Goal: Task Accomplishment & Management: Complete application form

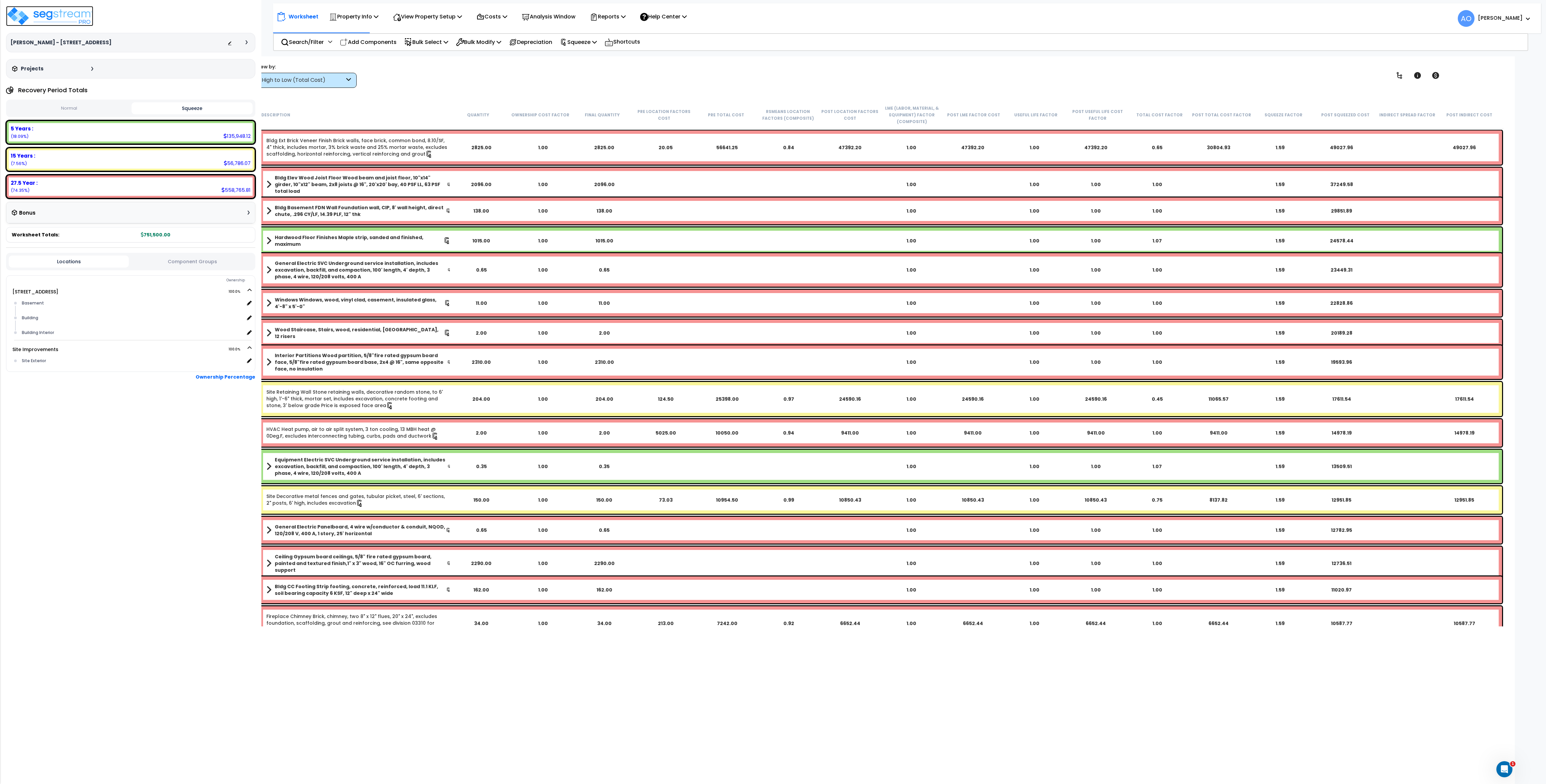
click at [76, 17] on img at bounding box center [49, 16] width 87 height 20
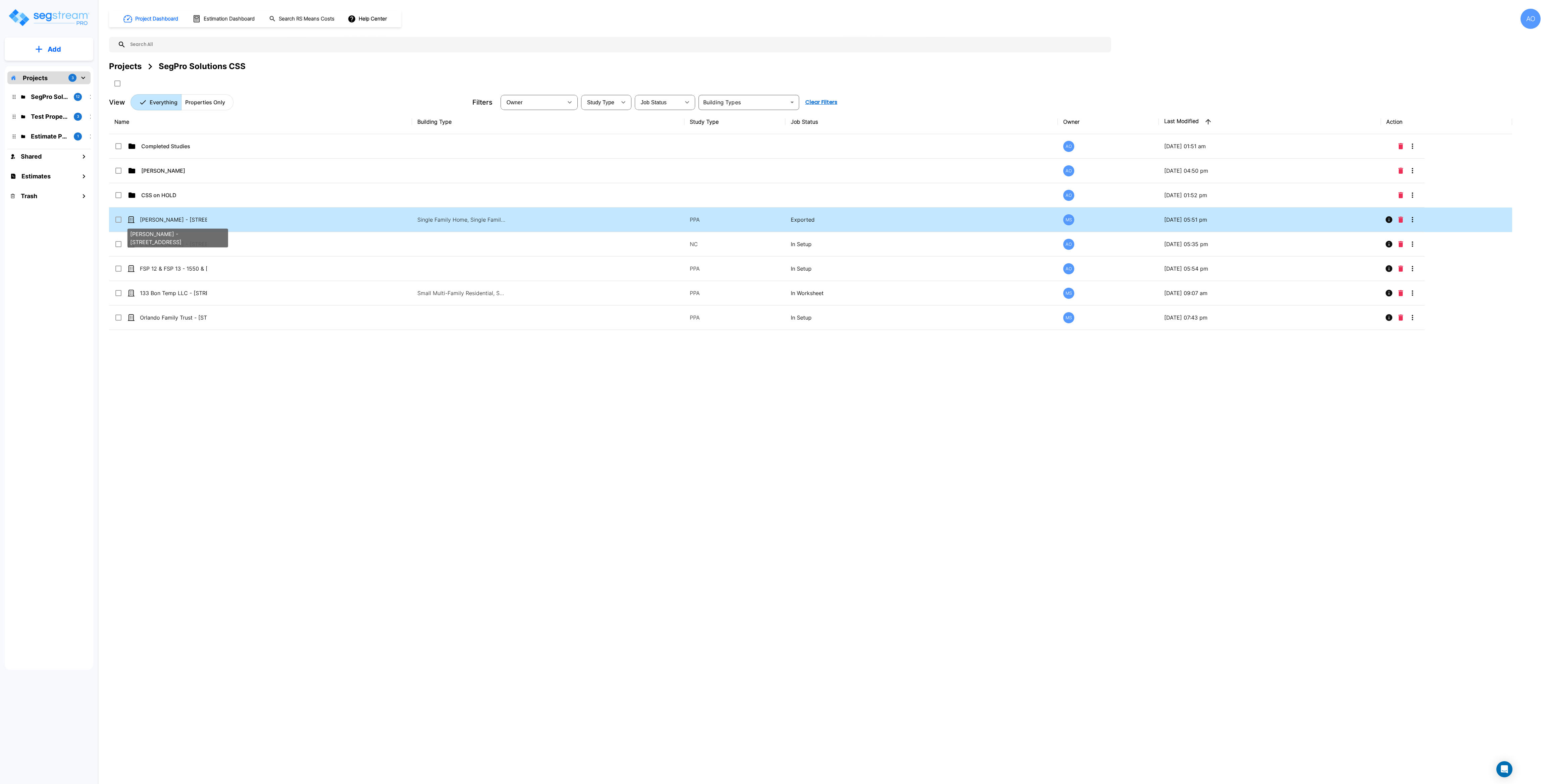
click at [166, 219] on p "[PERSON_NAME] - [STREET_ADDRESS]" at bounding box center [173, 219] width 67 height 8
click at [187, 82] on icon "Move" at bounding box center [184, 83] width 7 height 7
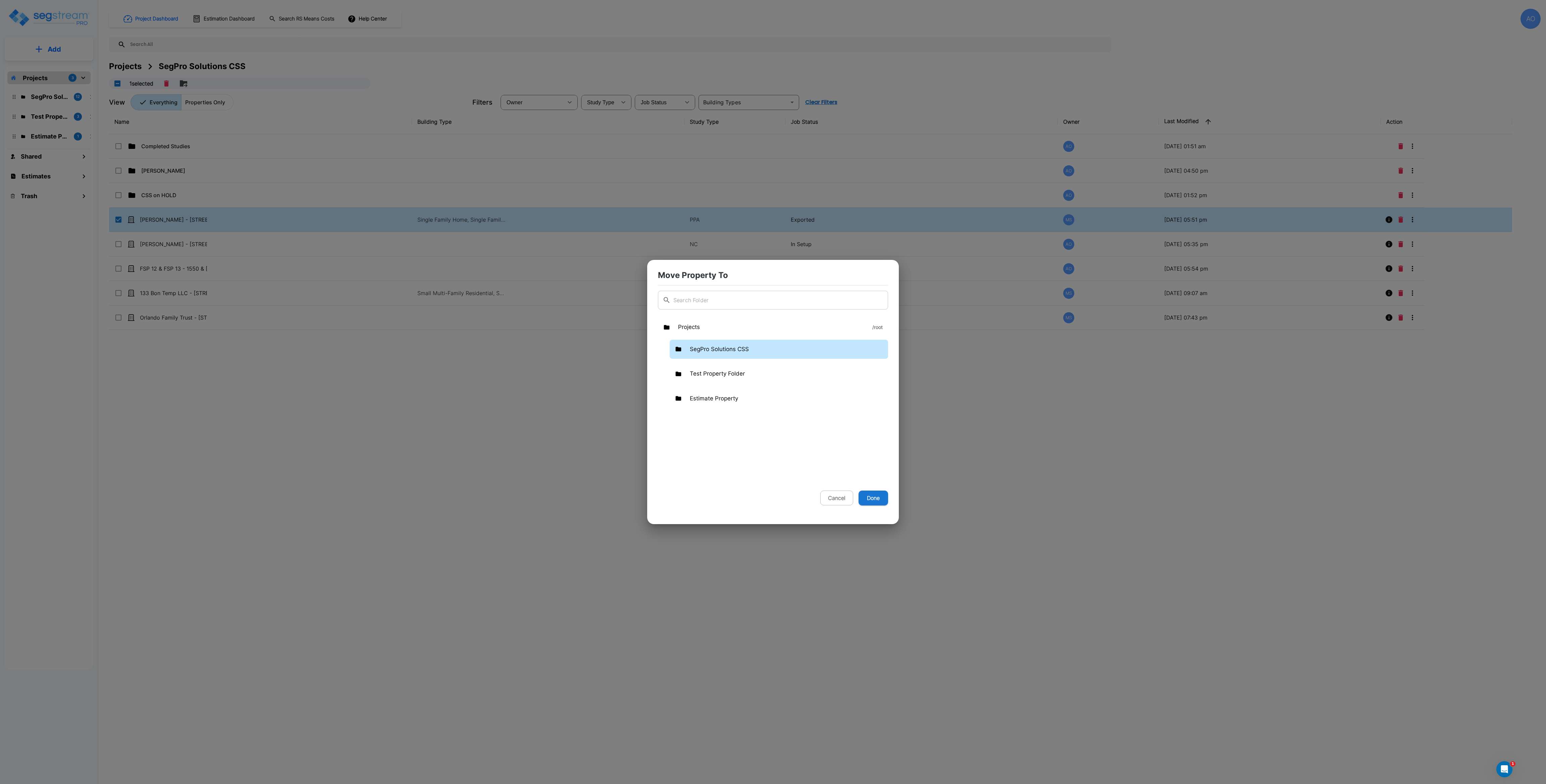
click at [696, 345] on p "SegPro Solutions CSS" at bounding box center [719, 349] width 59 height 9
click at [739, 375] on p "Completed Studies" at bounding box center [750, 374] width 52 height 9
click at [868, 499] on button "Done" at bounding box center [873, 498] width 29 height 15
checkbox input "false"
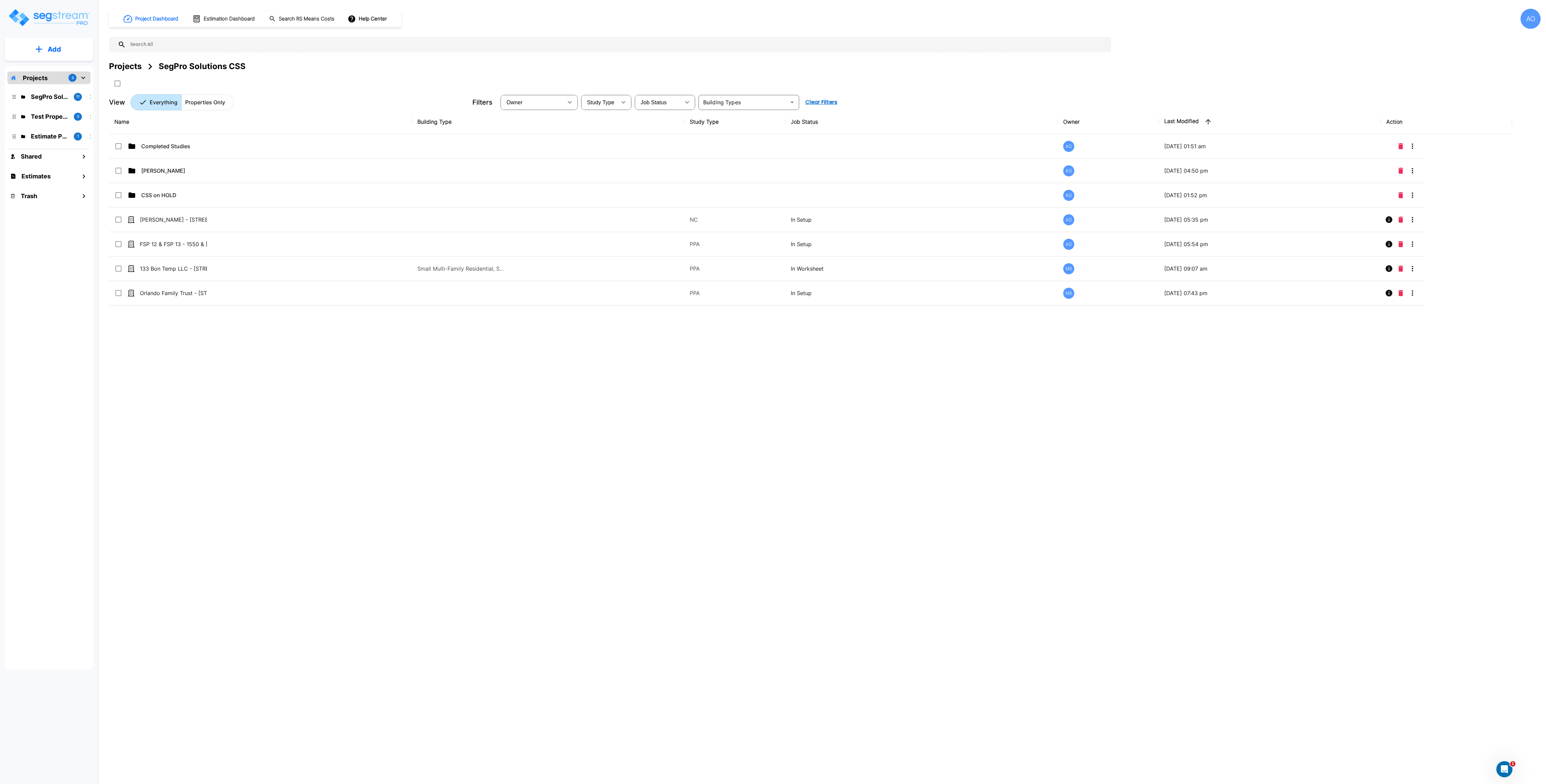
click at [408, 414] on div "Name Building Type Study Type Job Status Owner Last Modified Action Completed S…" at bounding box center [811, 353] width 1403 height 486
click at [343, 405] on div "Name Building Type Study Type Job Status Owner Last Modified Action Completed S…" at bounding box center [811, 353] width 1403 height 486
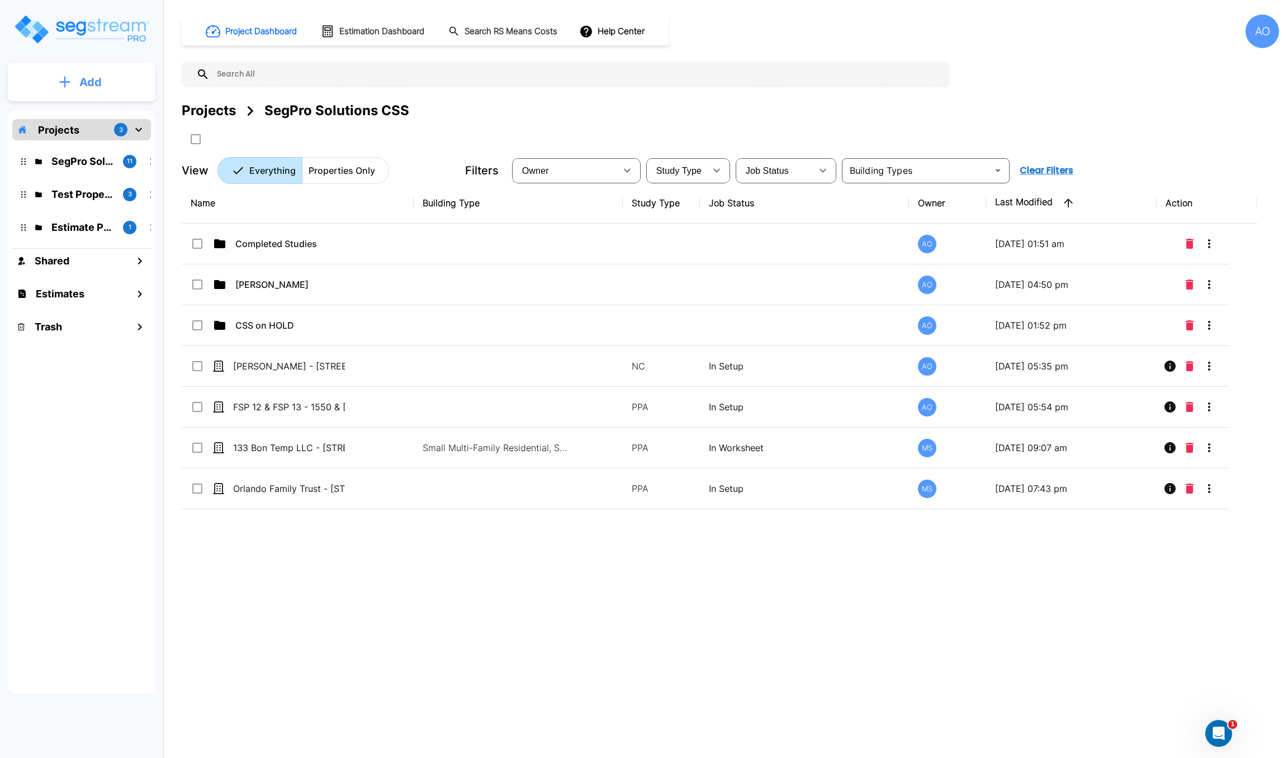
click at [100, 86] on p "Add" at bounding box center [90, 82] width 22 height 17
click at [99, 146] on p "Add Property" at bounding box center [88, 144] width 57 height 13
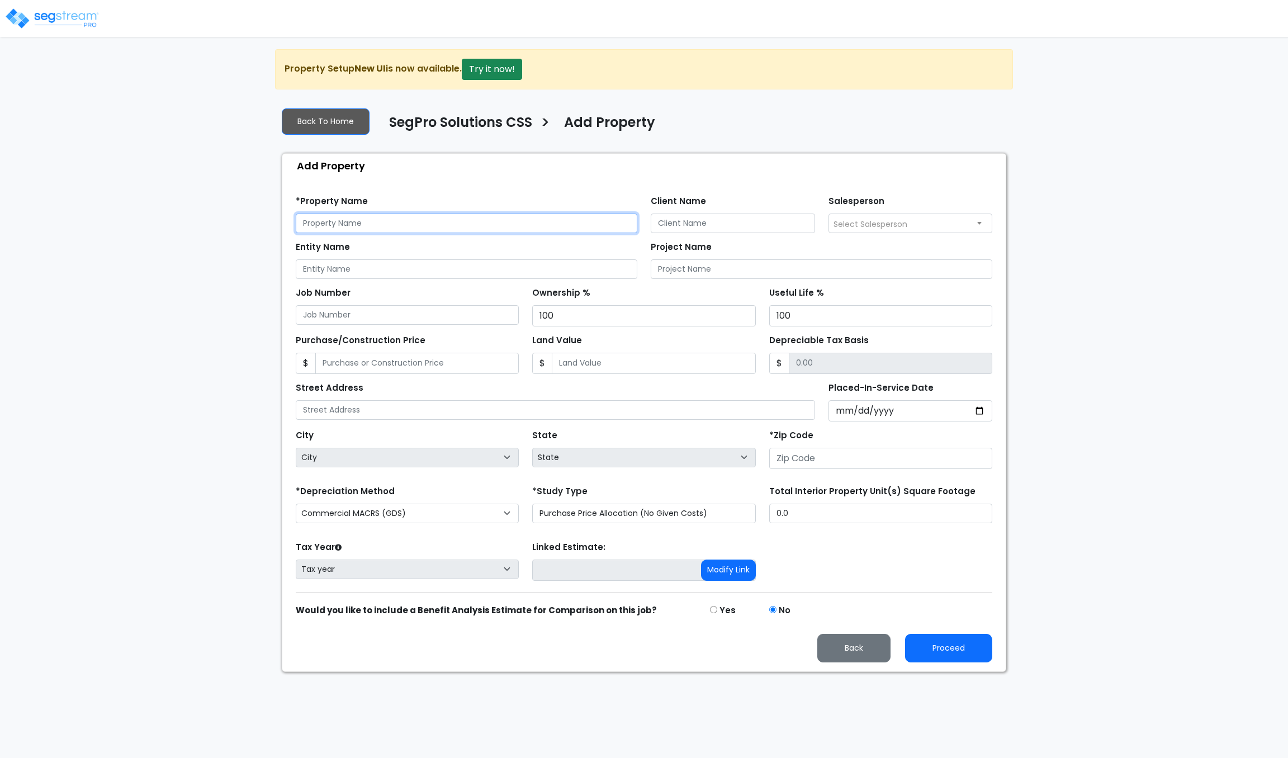
click at [365, 225] on input "text" at bounding box center [467, 224] width 342 height 20
drag, startPoint x: 405, startPoint y: 224, endPoint x: 143, endPoint y: 221, distance: 261.6
click at [143, 221] on div "We are Building your Property. So please grab a coffee and let us do the heavy …" at bounding box center [644, 360] width 1288 height 623
type input "Smith Payne Investments - Moto United"
click at [310, 272] on input "Entity Name" at bounding box center [467, 269] width 342 height 20
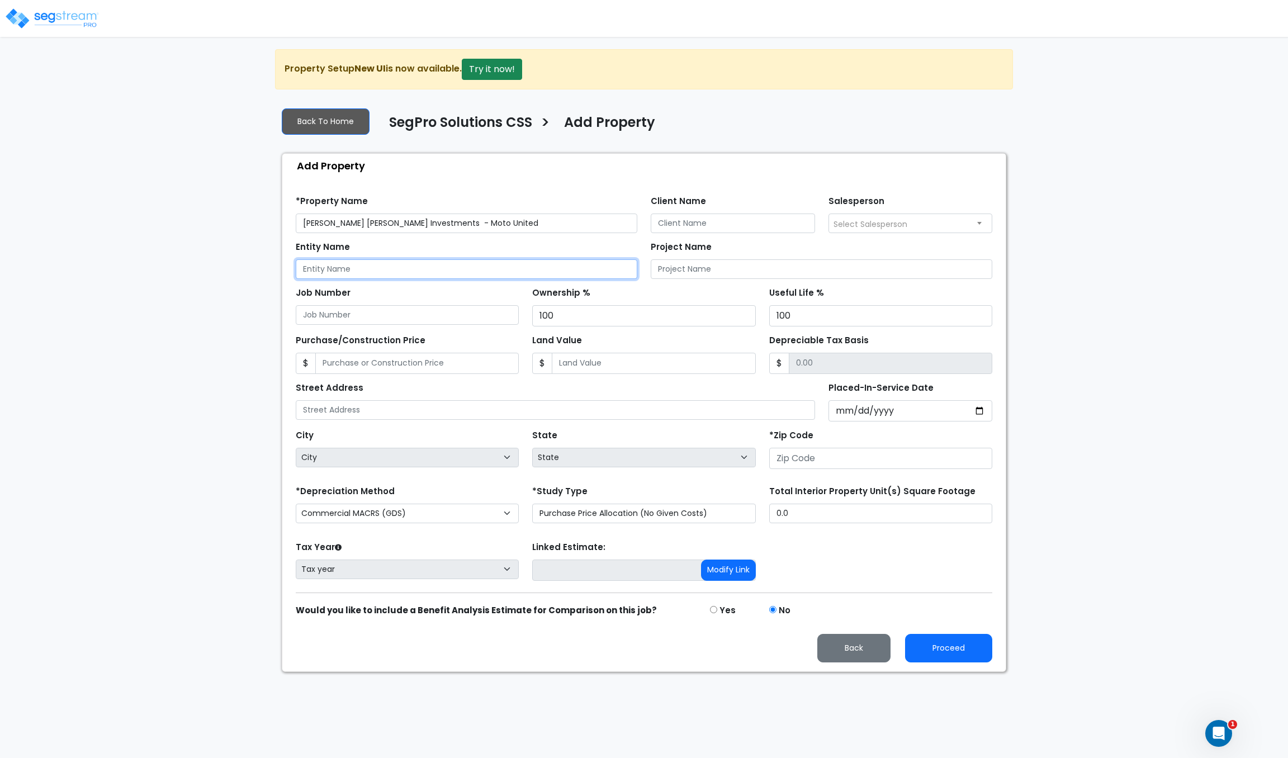
paste input "Smith Payne Investments"
type input "Smith Payne Investments"
drag, startPoint x: 410, startPoint y: 224, endPoint x: 237, endPoint y: 231, distance: 173.5
click at [237, 231] on div "We are Building your Property. So please grab a coffee and let us do the heavy …" at bounding box center [644, 360] width 1288 height 623
click at [393, 222] on input "Moto United" at bounding box center [467, 224] width 342 height 20
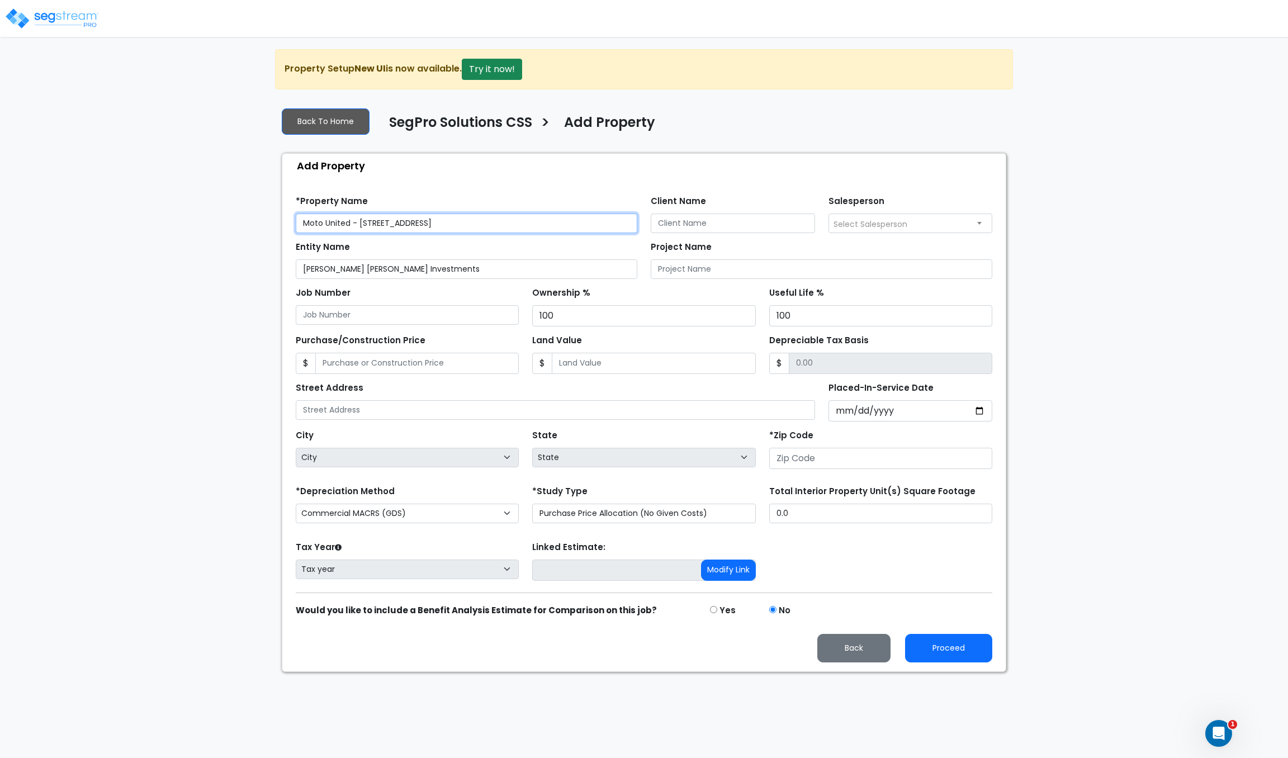
drag, startPoint x: 495, startPoint y: 226, endPoint x: 357, endPoint y: 233, distance: 138.3
click at [357, 233] on input "Moto United - [STREET_ADDRESS]" at bounding box center [467, 224] width 342 height 20
type input "Moto United - [STREET_ADDRESS]"
click at [363, 416] on input "text" at bounding box center [555, 410] width 519 height 20
paste input "4646 S Desert Color Parkway"
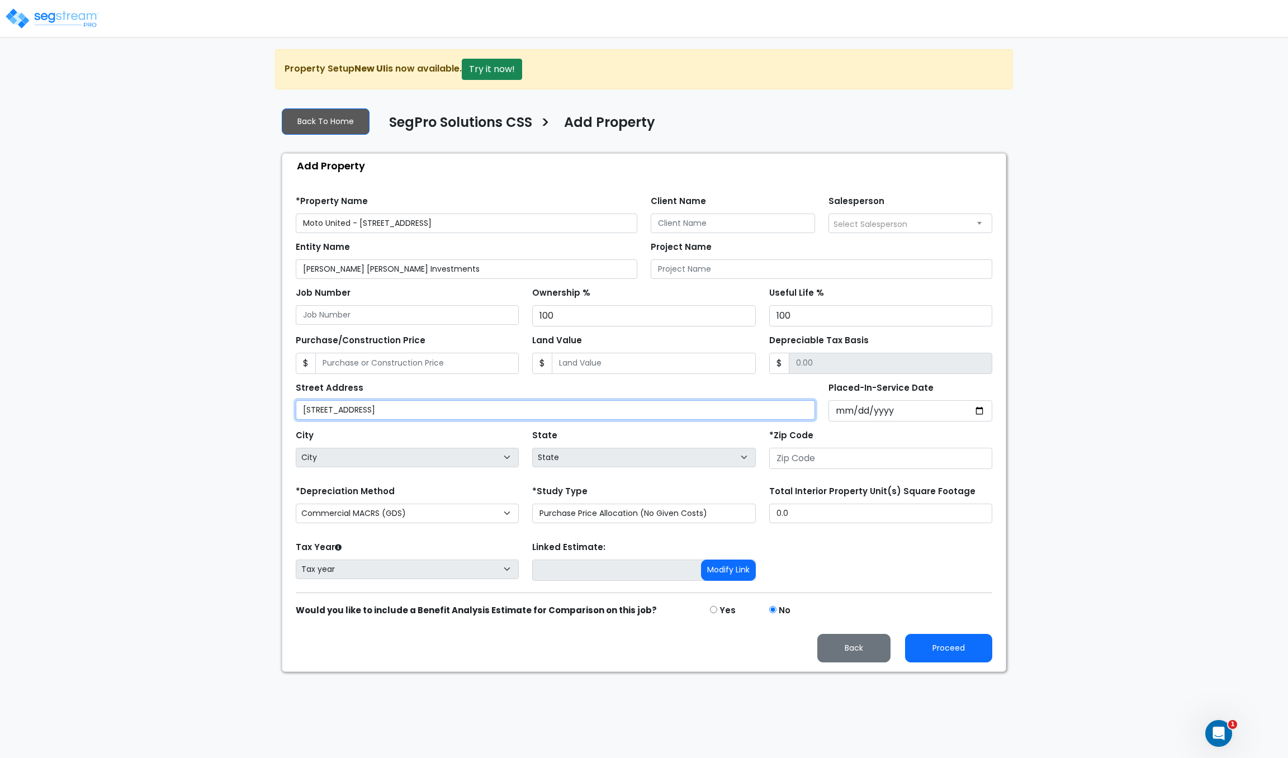
type input "4646 S Desert Color Parkway"
click at [692, 226] on input "Client Name" at bounding box center [733, 224] width 164 height 20
click at [681, 221] on input "Josh Atuna" at bounding box center [733, 224] width 164 height 20
type input "Josh Antuna"
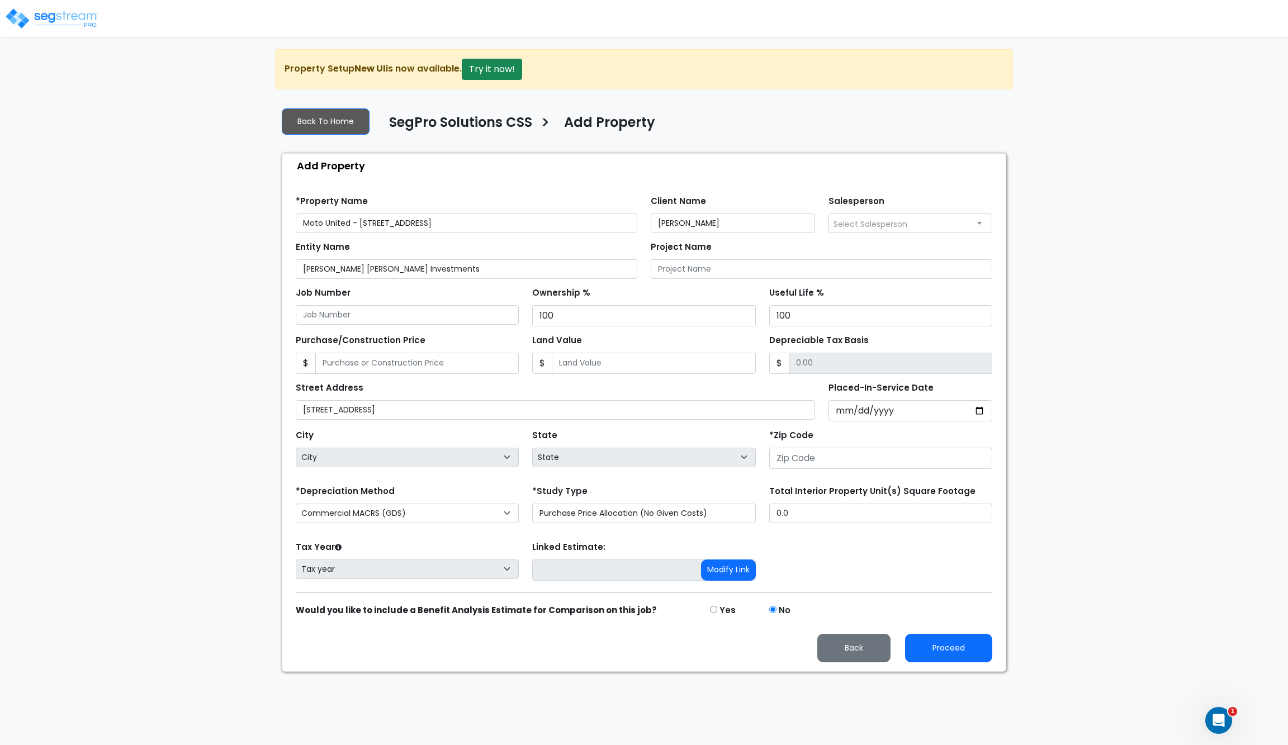
click at [864, 229] on span "Select Salesperson" at bounding box center [871, 224] width 74 height 11
select select "190"
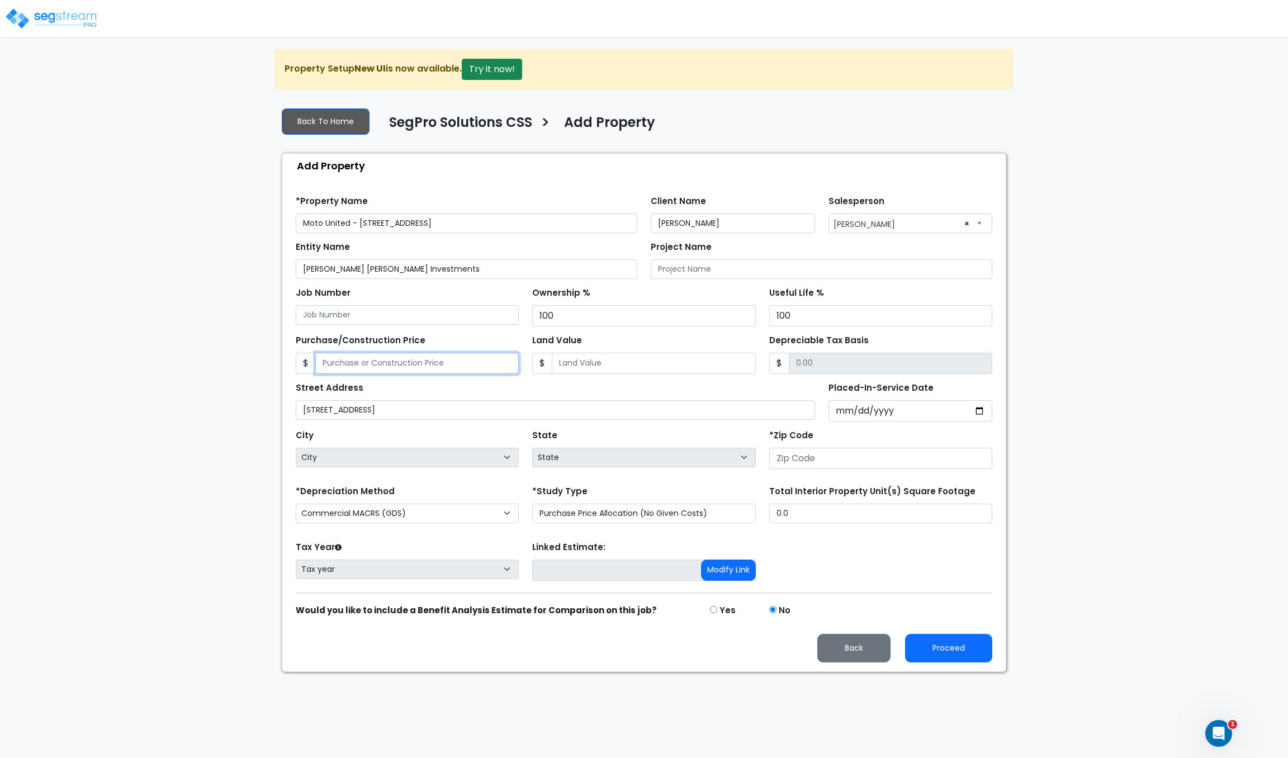
click at [469, 364] on input "Purchase/Construction Price" at bounding box center [416, 363] width 203 height 21
type input "1"
type input "1.00"
type input "13"
type input "13.00"
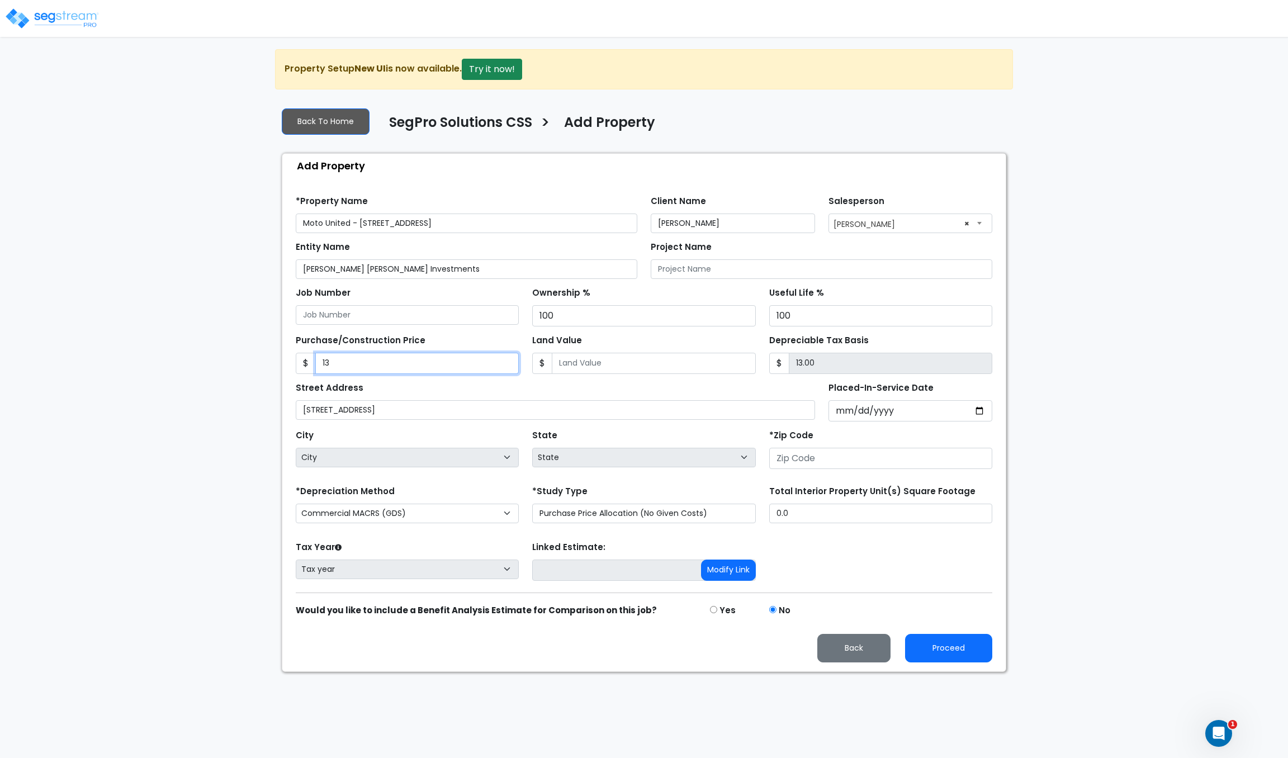
type input "134"
type input "134.00"
type input "1346"
type input "1,346.00"
type input "1,3466"
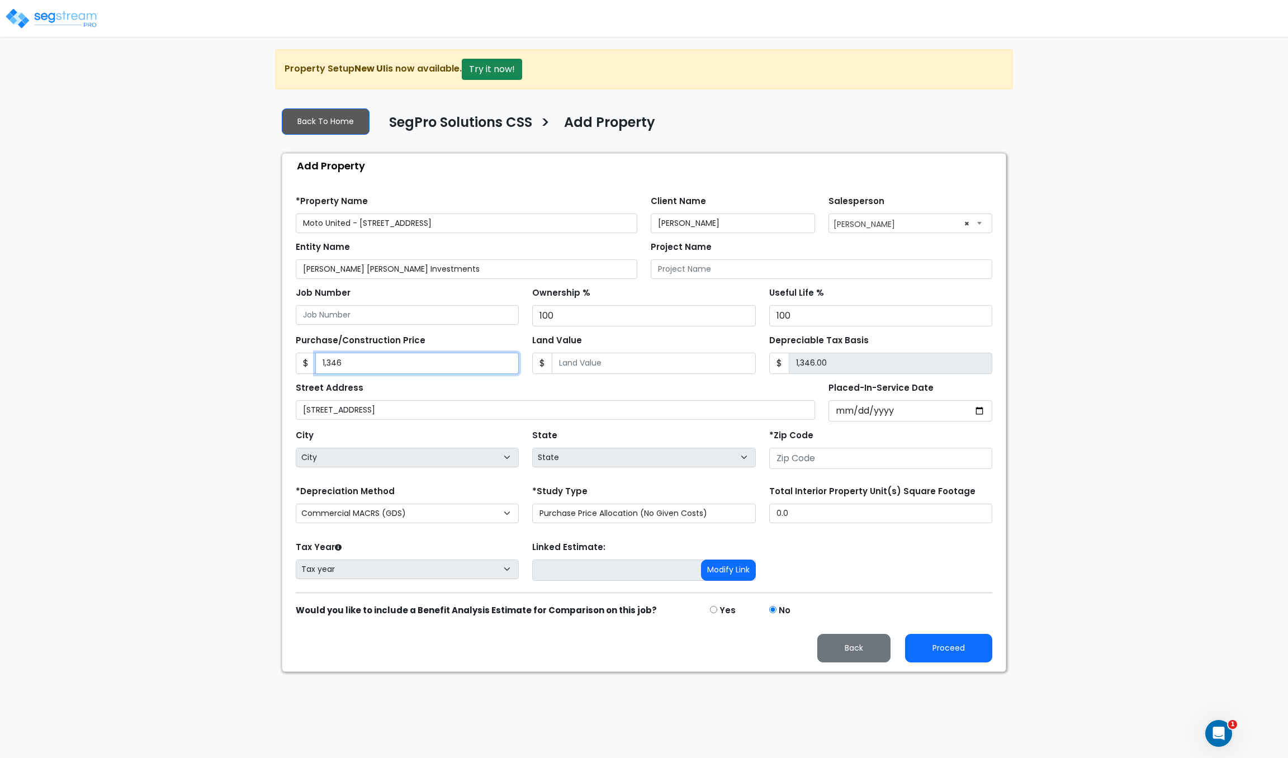
type input "13,466.00"
type input "13,4660"
type input "134,660.00"
type input "134,6602"
type input "1,346,602.00"
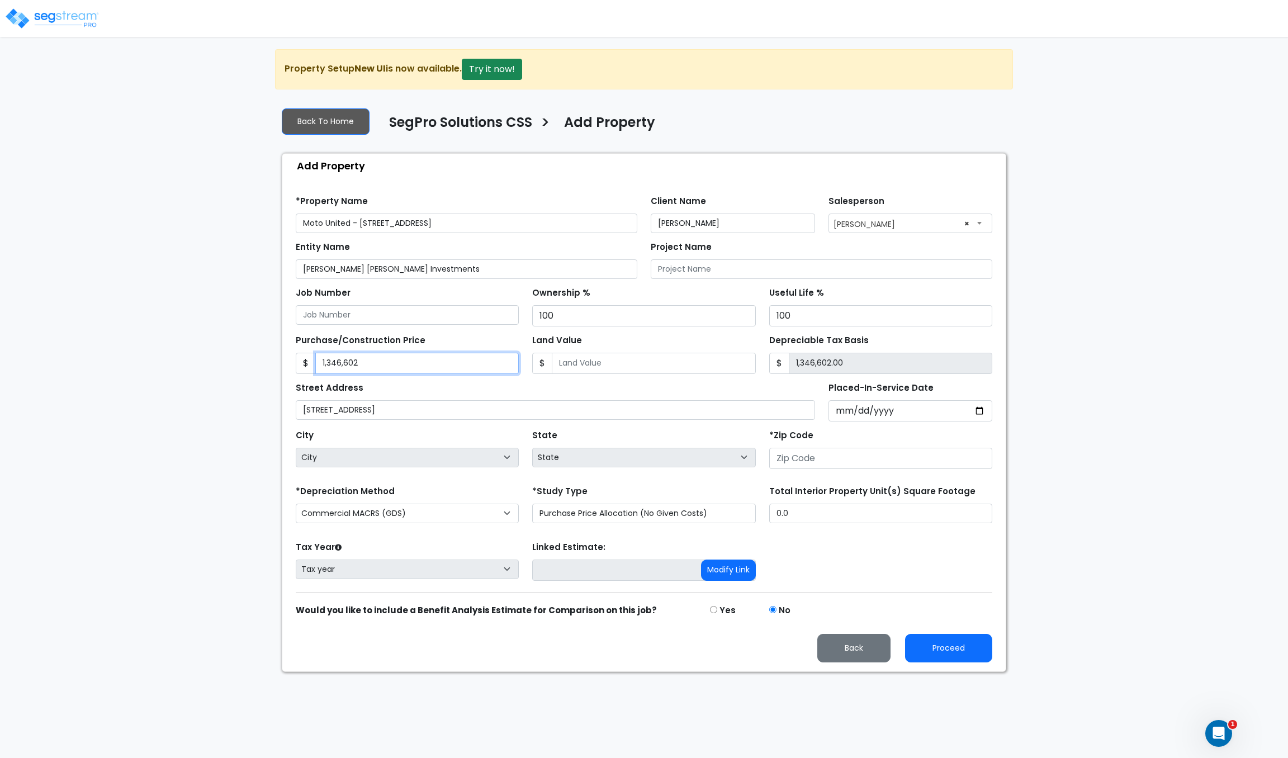
type input "1,346,6025"
type input "13,466,025.00"
type input "13,466,025."
type input "13,466,025.00"
type input "13,466,025.3"
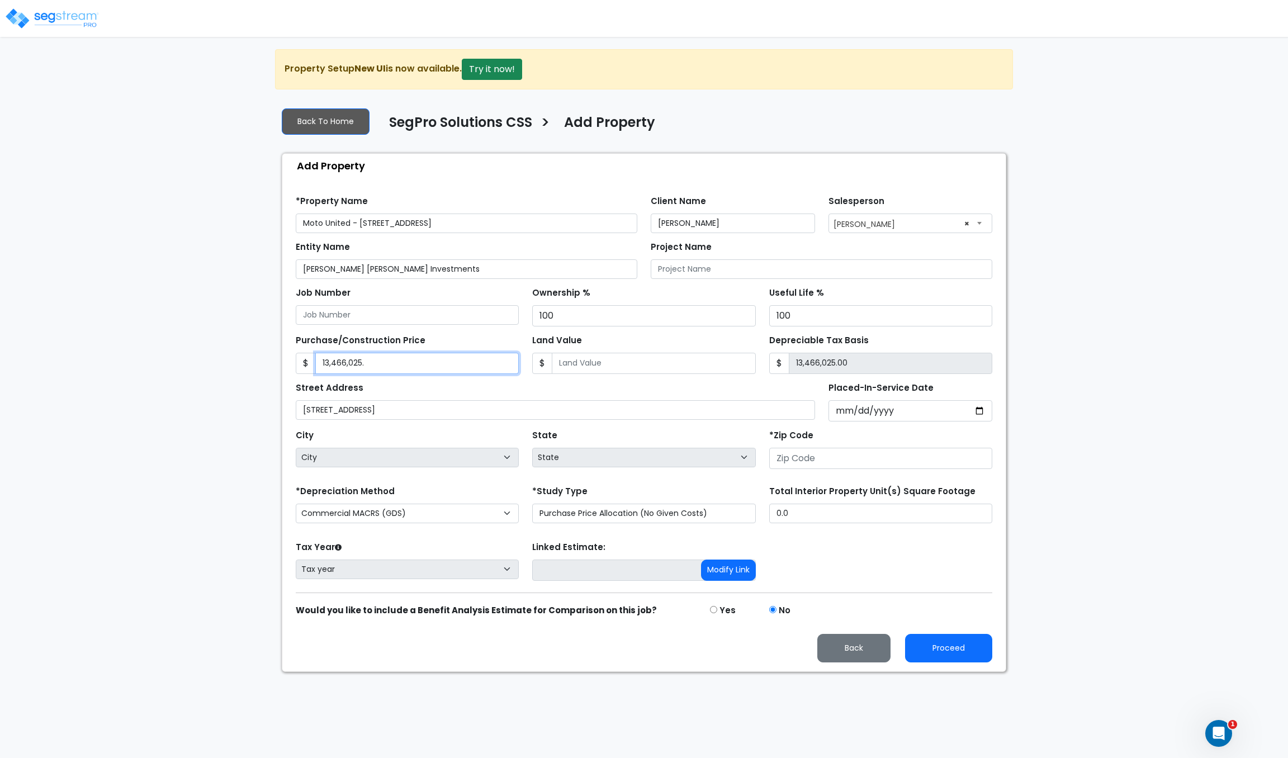
type input "13,466,025.30"
type input "13,466,025.35"
type input "0"
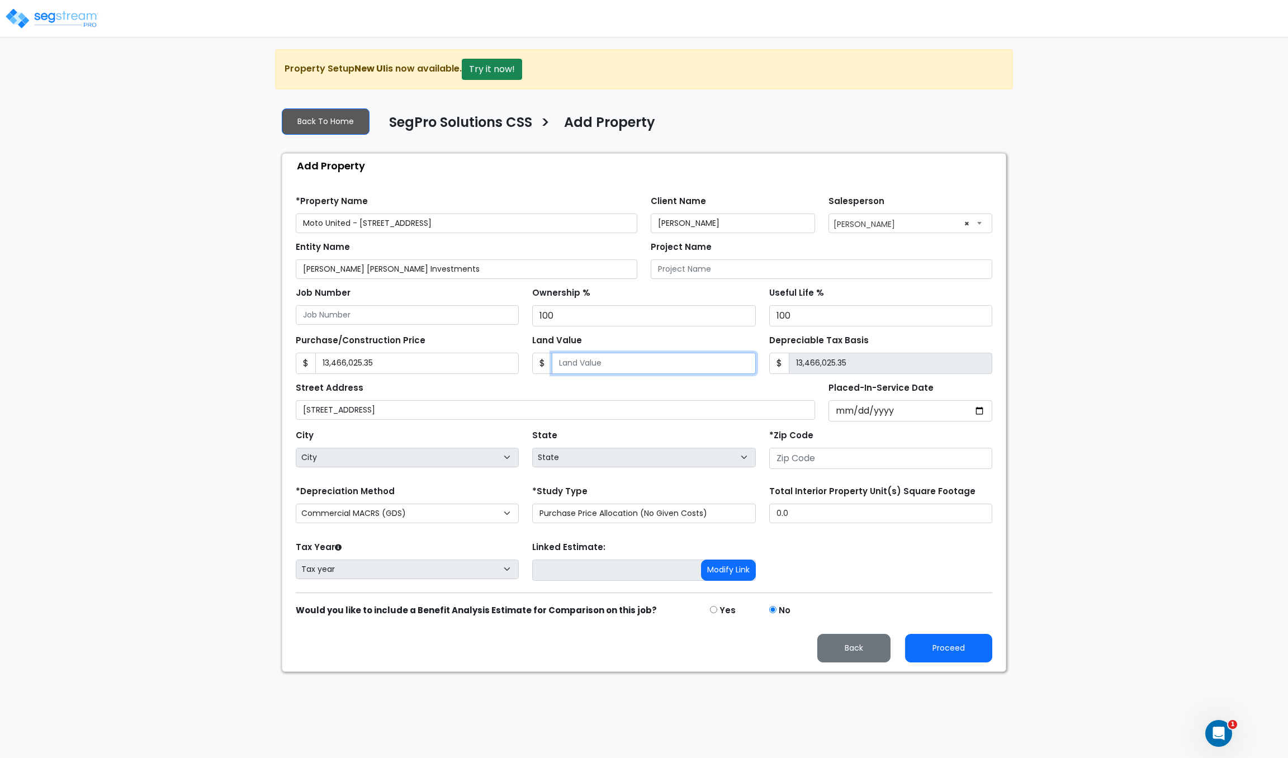
type input "13,466,025.35"
type input "0"
click at [831, 408] on input "Placed-In-Service Date" at bounding box center [910, 410] width 164 height 21
type input "0002-11-12"
select select "2"
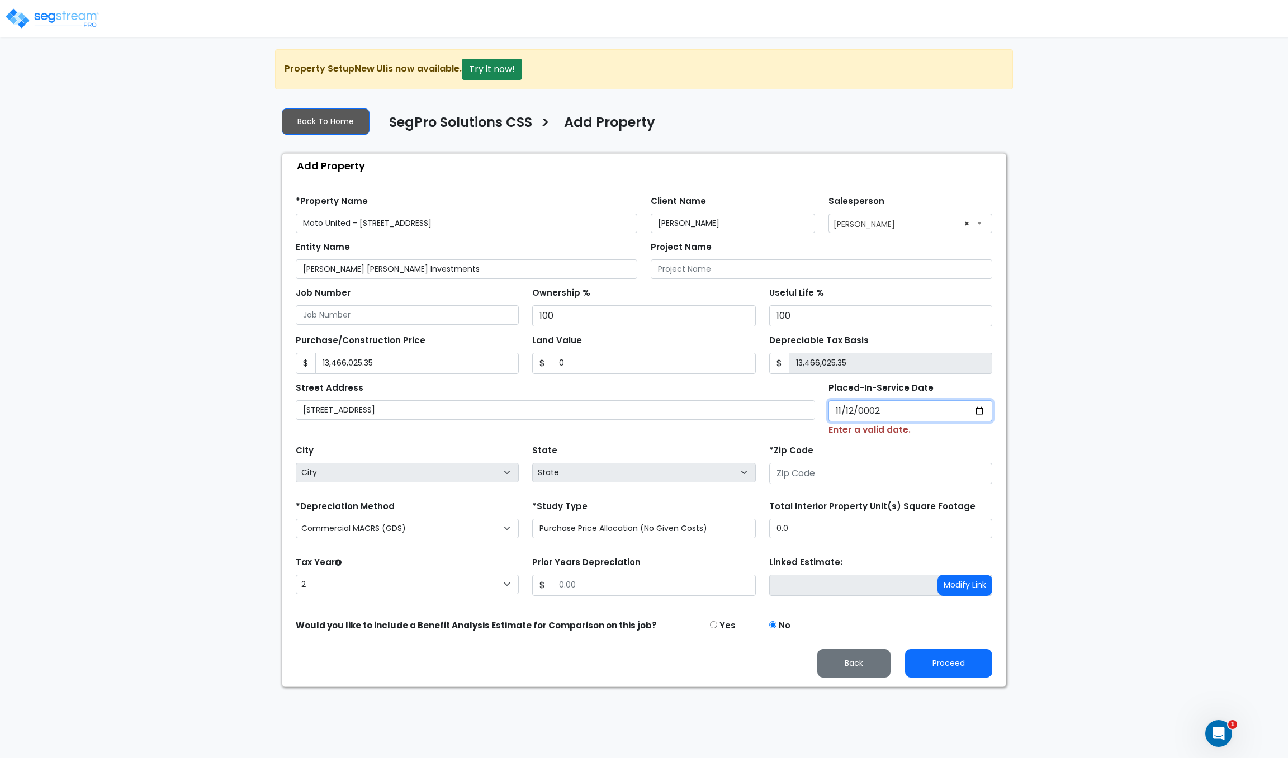
type input "0024-11-12"
select select "24"
click at [831, 408] on input "0024-11-12" at bounding box center [910, 410] width 164 height 21
click at [873, 418] on input "0024-11-12" at bounding box center [910, 410] width 164 height 21
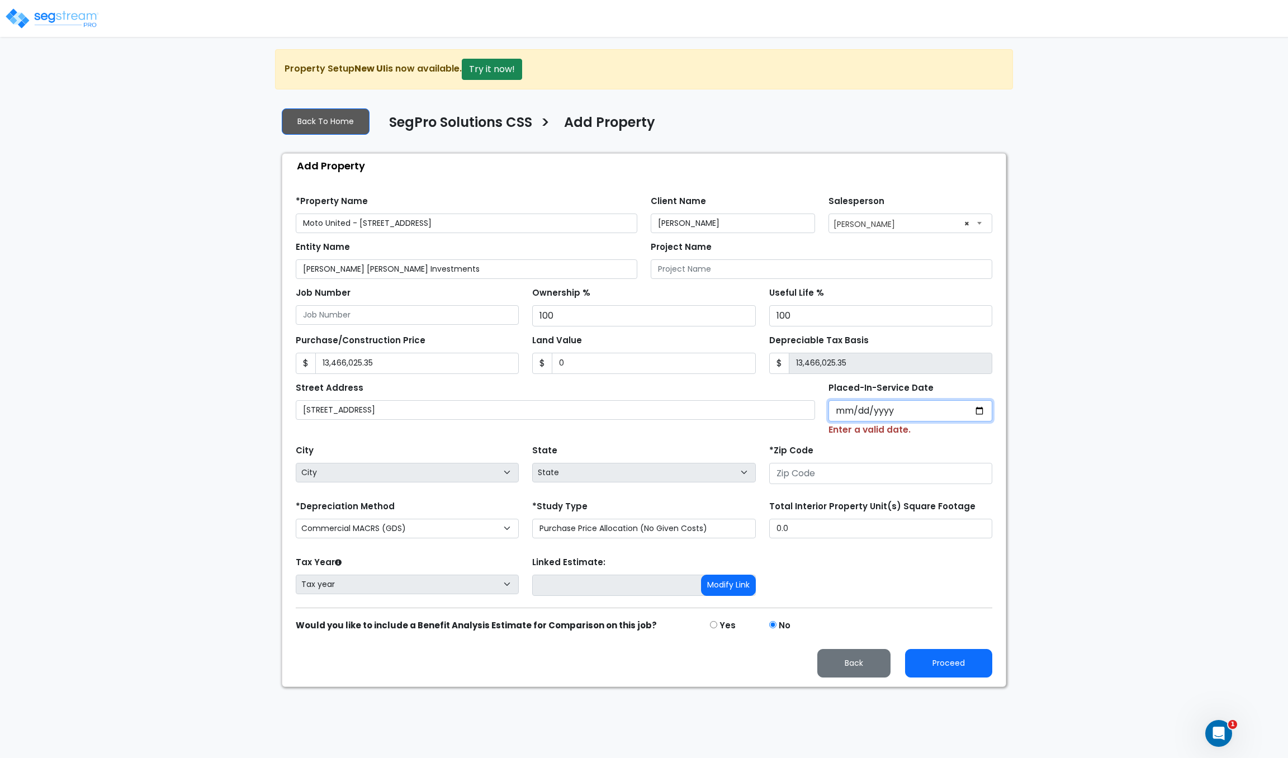
click at [849, 411] on input "Placed-In-Service Date" at bounding box center [910, 410] width 164 height 21
type input "0020-11-01"
select select "20"
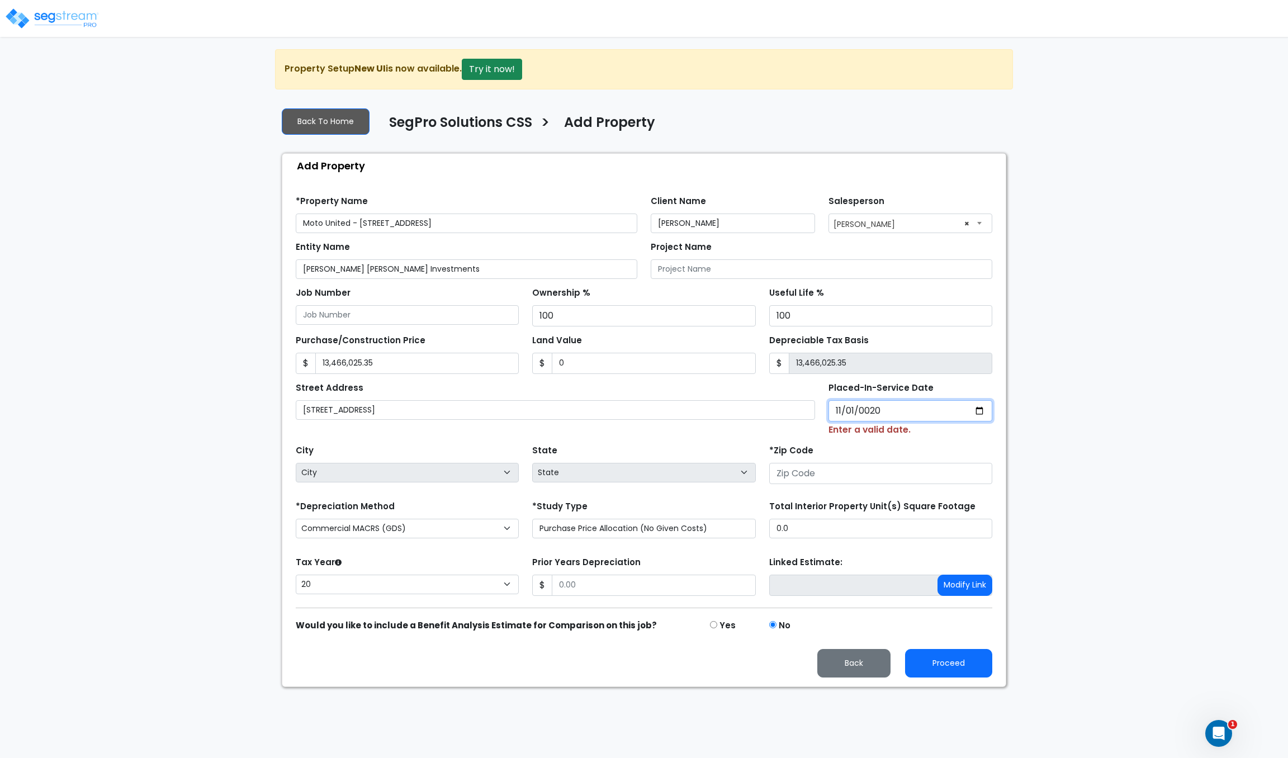
type input "0202-11-01"
select select "202"
type input "2024-11-01"
select select "2024"
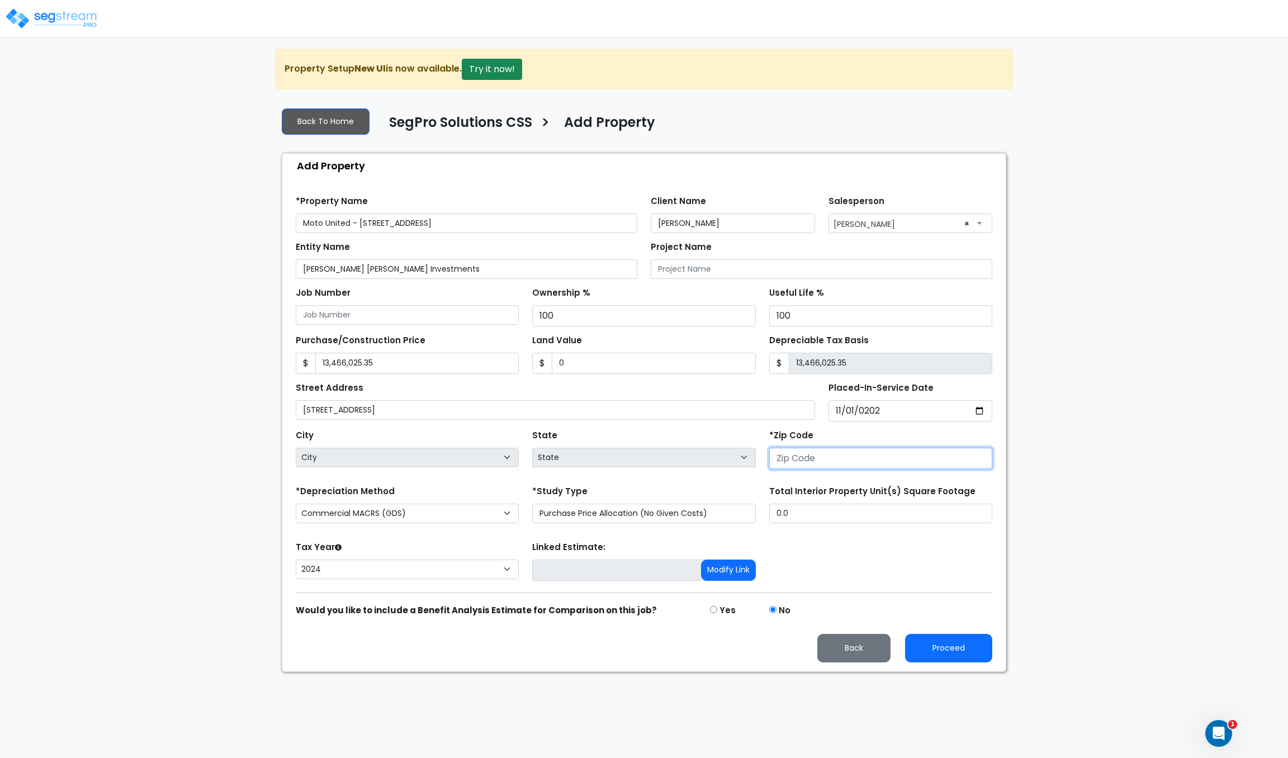
click at [798, 454] on input "number" at bounding box center [880, 458] width 223 height 21
type input "84790"
select select "UT"
type input "84790"
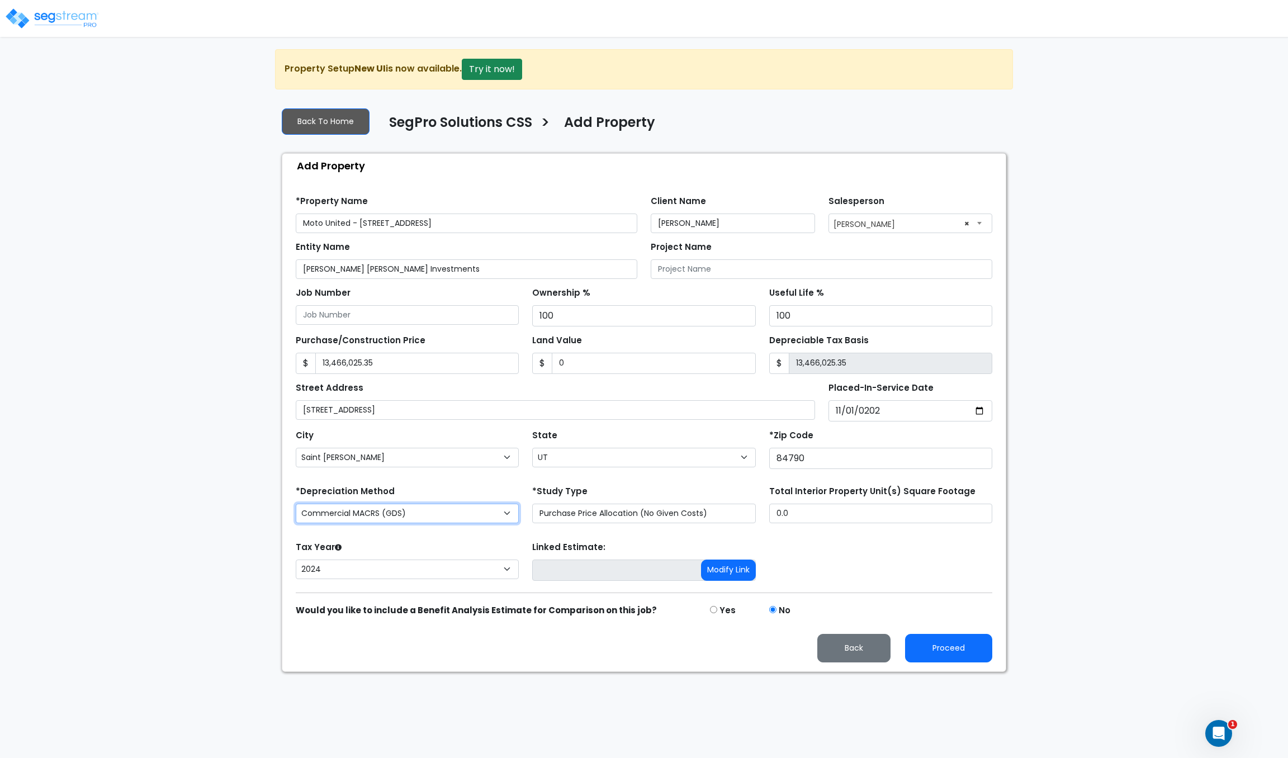
click at [427, 518] on select "Commercial MACRS (GDS) Residential Rental MACRS (GDS) Commercial MACRS (GDS) QIP" at bounding box center [407, 514] width 223 height 20
click at [576, 512] on select "Purchase Price Allocation (No Given Costs) New Construction / Reno / TI's (Give…" at bounding box center [643, 514] width 223 height 20
select select "NEW"
click at [532, 505] on select "Purchase Price Allocation (No Given Costs) New Construction / Reno / TI's (Give…" at bounding box center [643, 514] width 223 height 20
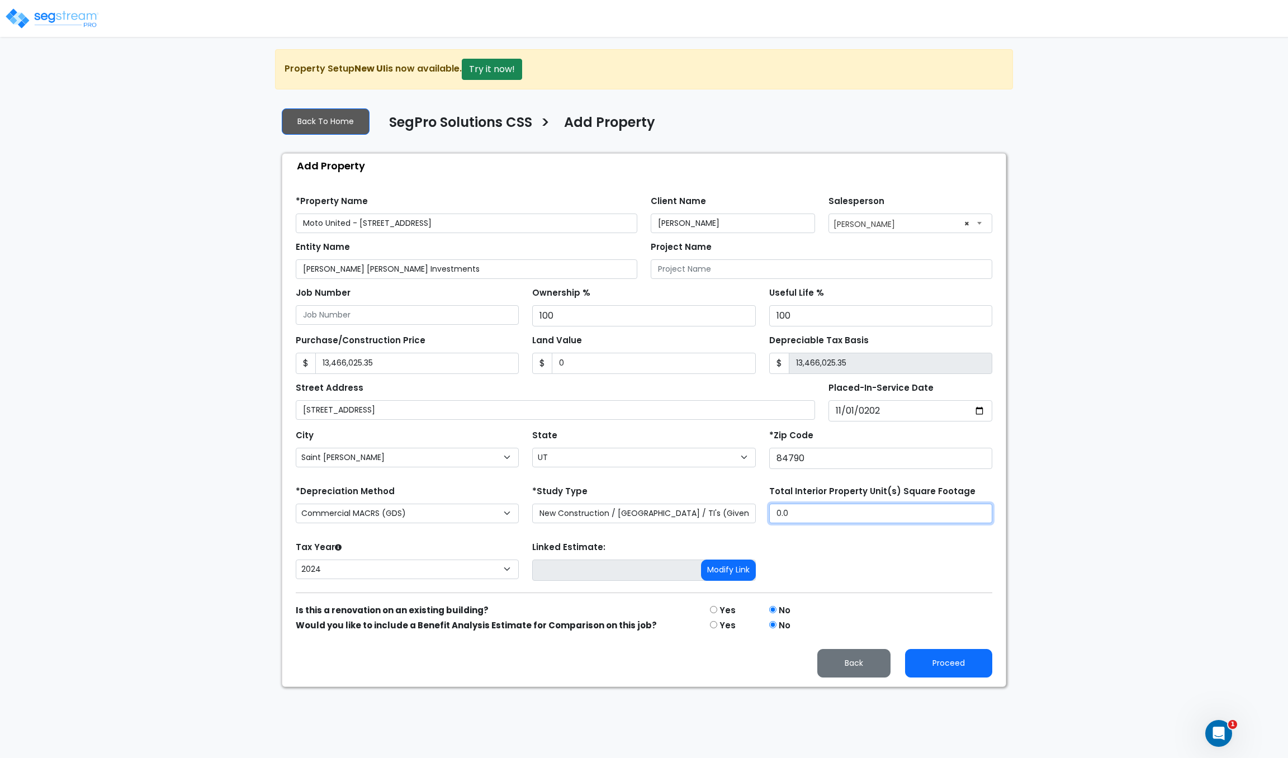
click at [793, 512] on input "0.0" at bounding box center [880, 514] width 223 height 20
drag, startPoint x: 807, startPoint y: 517, endPoint x: 792, endPoint y: 517, distance: 14.5
click at [797, 517] on input "0.0" at bounding box center [880, 514] width 223 height 20
click at [757, 518] on div "*Depreciation Method Commercial MACRS (GDS) Residential Rental MACRS (GDS) Comm…" at bounding box center [644, 505] width 710 height 45
click at [808, 522] on input "0.0" at bounding box center [880, 514] width 223 height 20
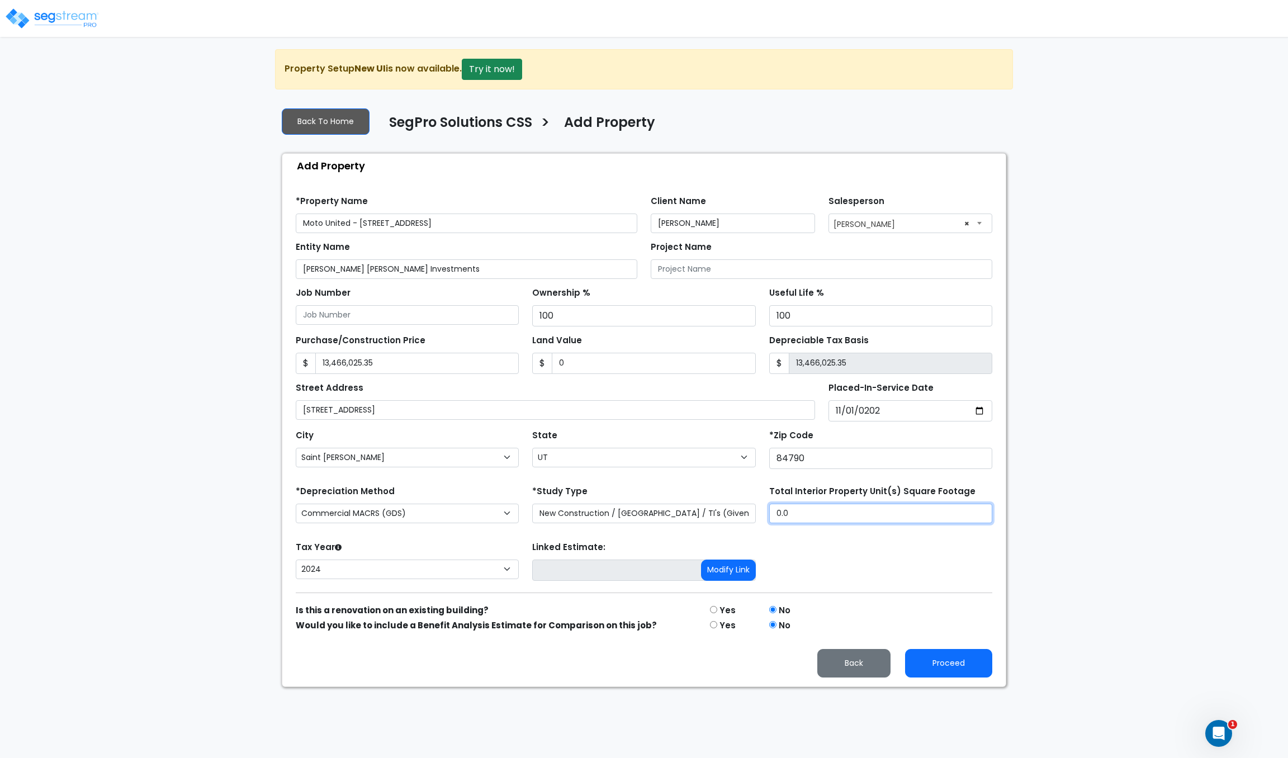
drag, startPoint x: 811, startPoint y: 519, endPoint x: 754, endPoint y: 530, distance: 58.0
click at [769, 530] on form "*Property Name Moto United - 4646 S Desert Color Parkway Client Name Josh Antun…" at bounding box center [644, 432] width 697 height 490
click at [754, 530] on form "*Property Name Moto United - 4646 S Desert Color Parkway Client Name Josh Antun…" at bounding box center [644, 432] width 697 height 490
click at [804, 518] on input "0.0" at bounding box center [880, 514] width 223 height 20
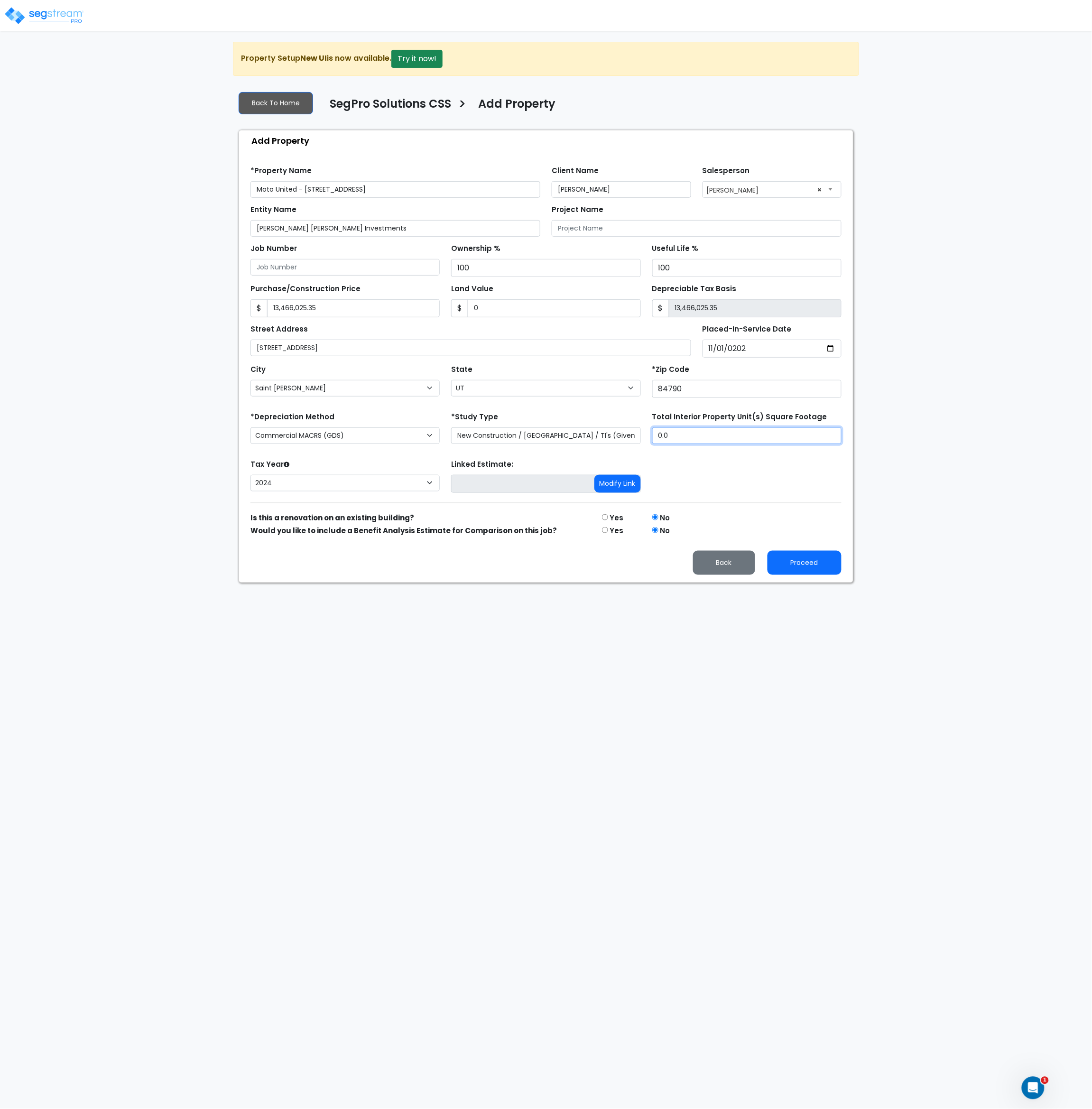
drag, startPoint x: 686, startPoint y: 434, endPoint x: 621, endPoint y: 435, distance: 65.0
click at [621, 435] on div "*Depreciation Method Commercial MACRS (GDS) Residential Rental MACRS (GDS) Comm…" at bounding box center [546, 428] width 602 height 38
type input "110,000"
click at [707, 507] on form "*Property Name Moto United - 4646 S Desert Color Parkway Client Name Josh Antun…" at bounding box center [546, 367] width 591 height 416
click at [722, 490] on div "Tax Year Please Enter The Placed In Service Date First. 2026 2025 2024 Prior Ye…" at bounding box center [546, 476] width 602 height 38
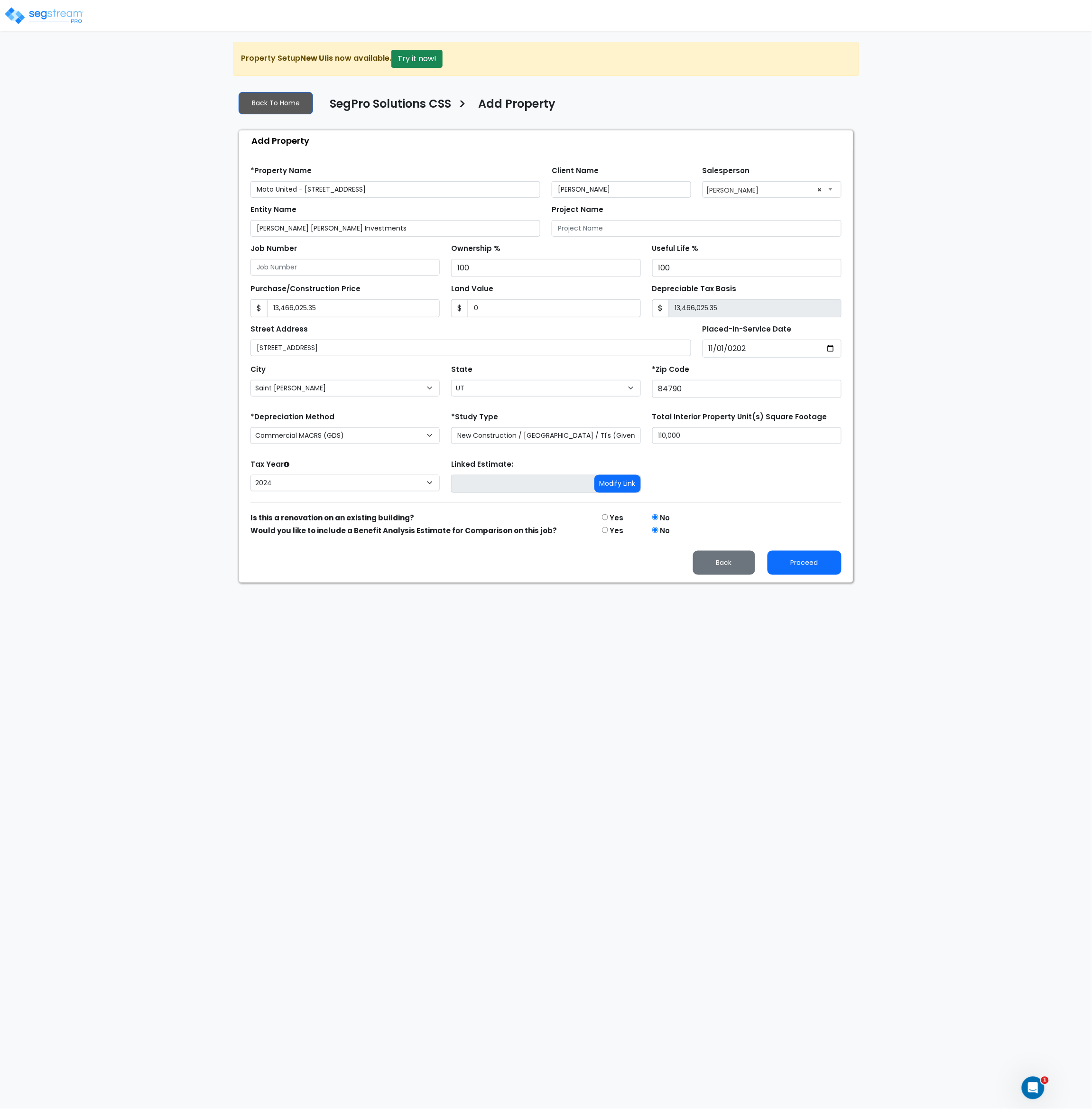
click at [679, 583] on html "Notification x View All Andrew Oliverson SegPro Solutions Notification" at bounding box center [546, 291] width 1092 height 583
click at [792, 565] on button "Proceed" at bounding box center [804, 563] width 74 height 25
type input "13466025.35"
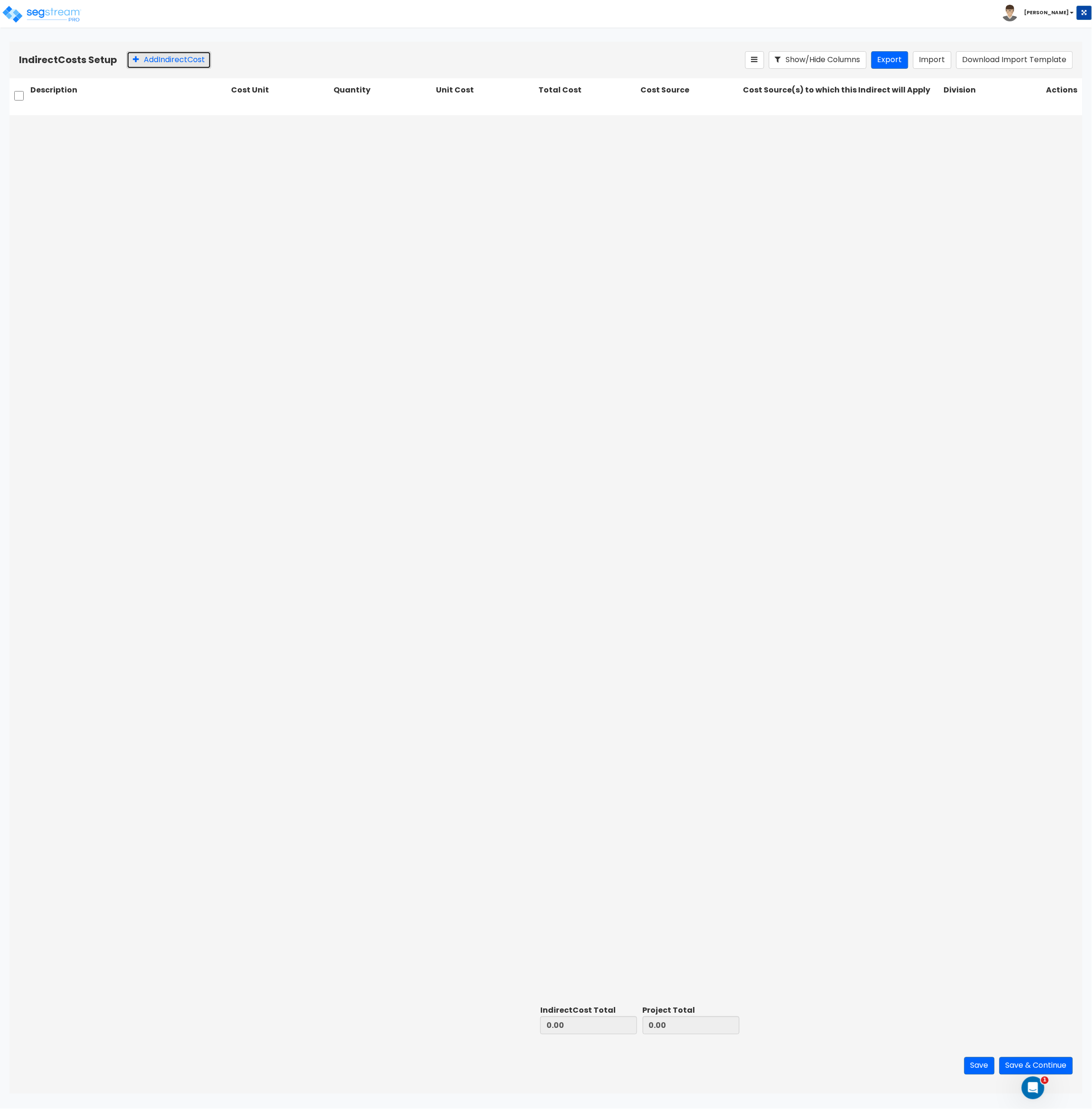
click at [163, 59] on button "Add Indirect Cost" at bounding box center [169, 59] width 85 height 18
click at [171, 52] on button "Add Indirect Cost" at bounding box center [169, 59] width 85 height 18
click at [104, 124] on input "text" at bounding box center [129, 126] width 198 height 18
click at [132, 126] on input "text" at bounding box center [129, 126] width 198 height 18
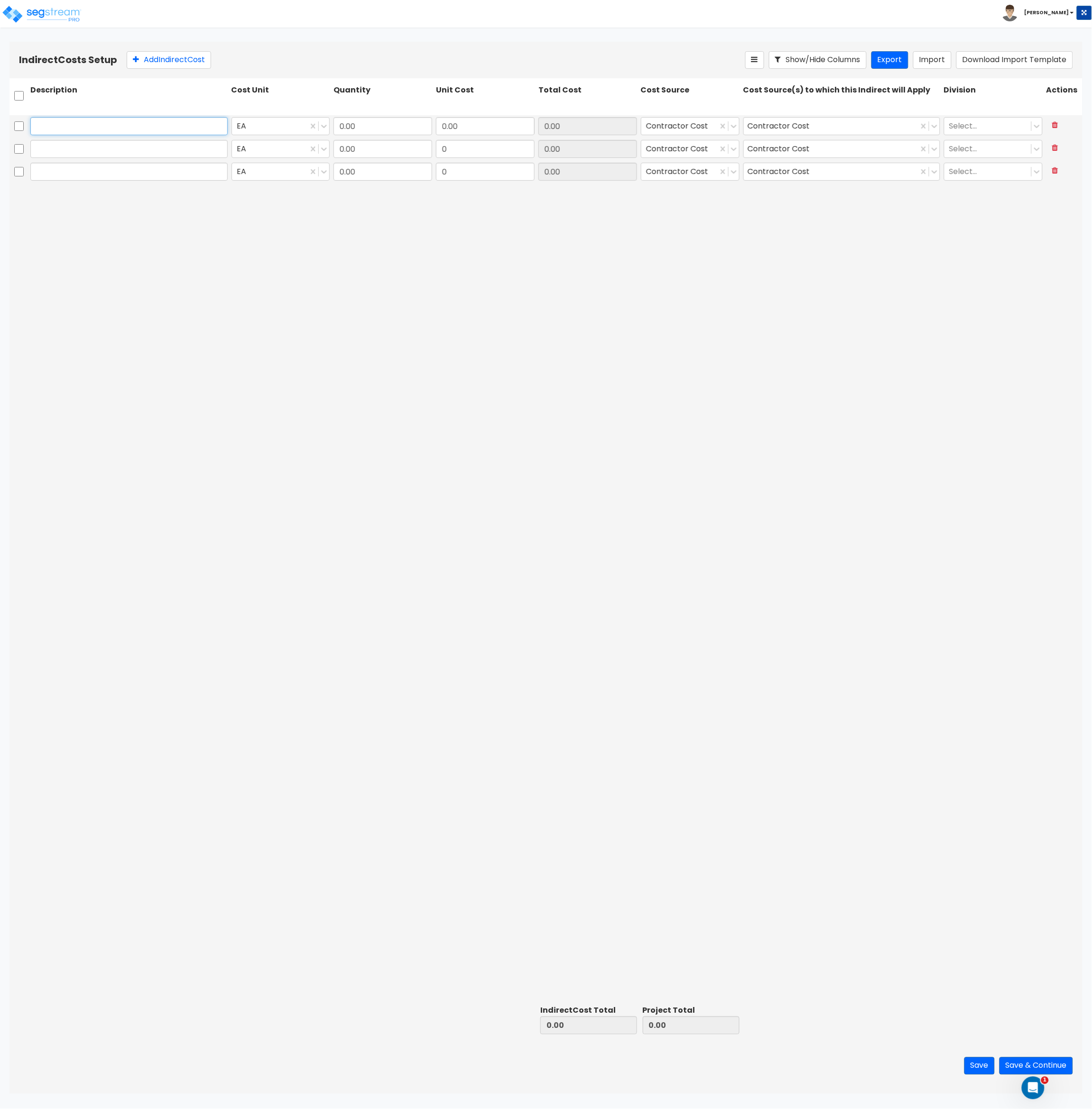
paste input "01 - GENERAL REQUIREMENTS"
type input "01 - GENERAL REQUIREMENTS"
type input "1"
click at [472, 126] on input "0.00" at bounding box center [485, 126] width 98 height 18
drag, startPoint x: 472, startPoint y: 126, endPoint x: 423, endPoint y: 131, distance: 49.3
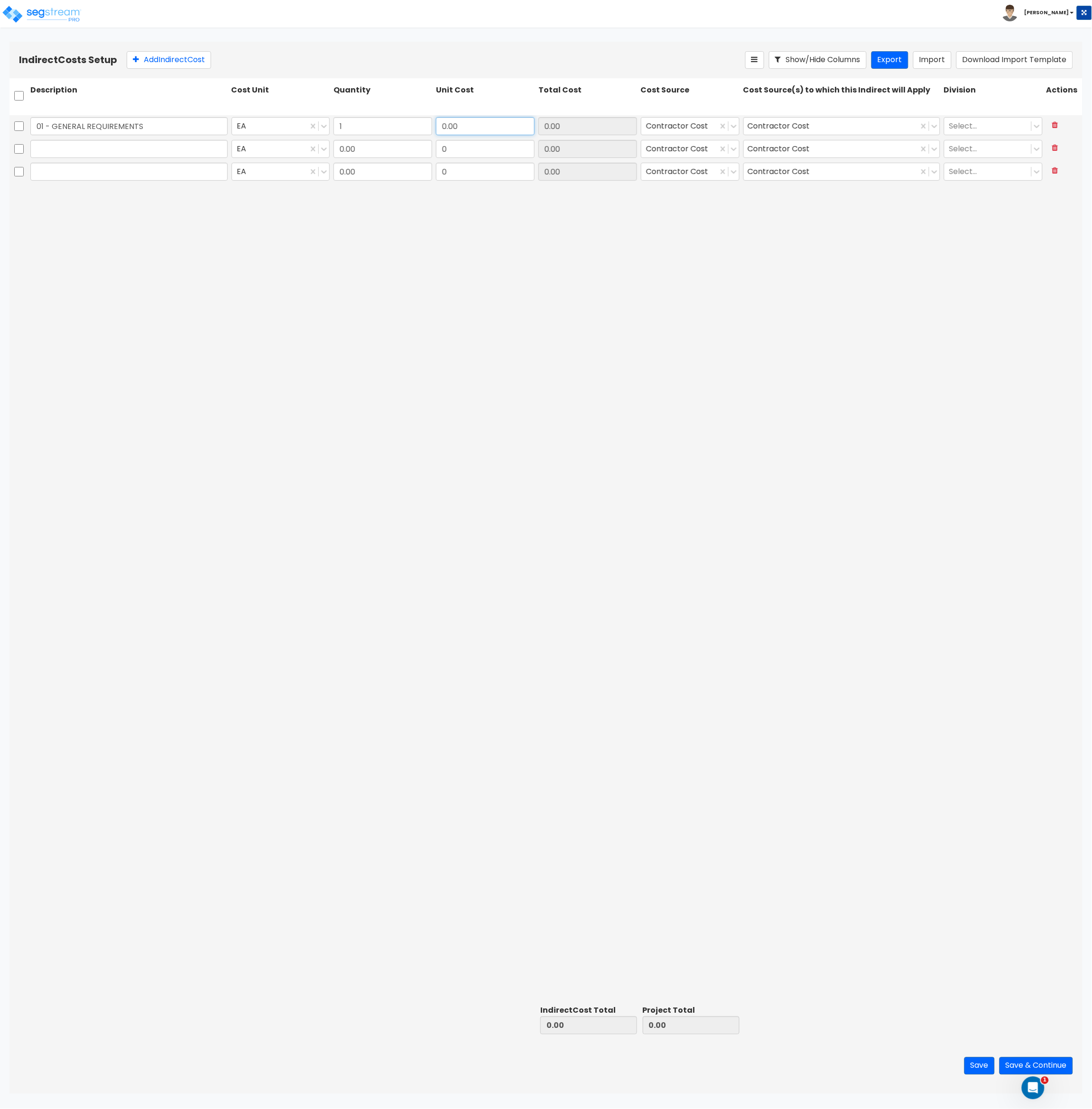
click at [423, 131] on div "01 - GENERAL REQUIREMENTS EA 1 0.00 0.00 Contractor Cost Contractor Cost Select…" at bounding box center [546, 126] width 1073 height 22
paste input "484,135.69"
type input "484,135.69"
click at [557, 261] on div "01 - GENERAL REQUIREMENTS EA 1 484,135.69 484,135.69 Contractor Cost Contractor…" at bounding box center [546, 558] width 1073 height 887
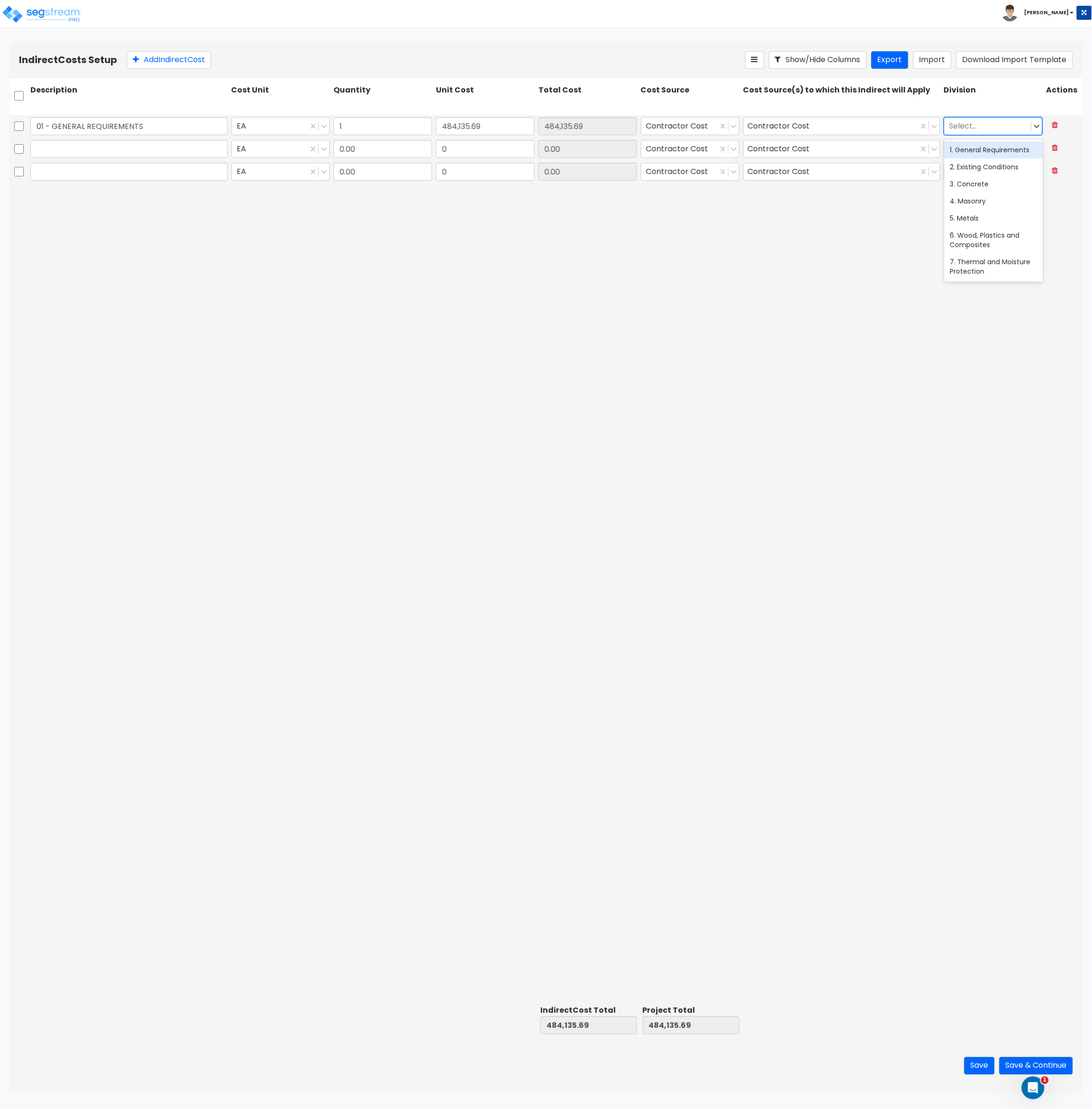
click at [1002, 130] on div at bounding box center [988, 126] width 77 height 13
click at [997, 150] on div "1. General Requirements" at bounding box center [994, 150] width 98 height 17
click at [123, 149] on input "text" at bounding box center [129, 148] width 198 height 18
click at [126, 145] on input "text" at bounding box center [129, 148] width 198 height 18
paste input "17 - CONTINGENCY/WINTER CONDITIONS"
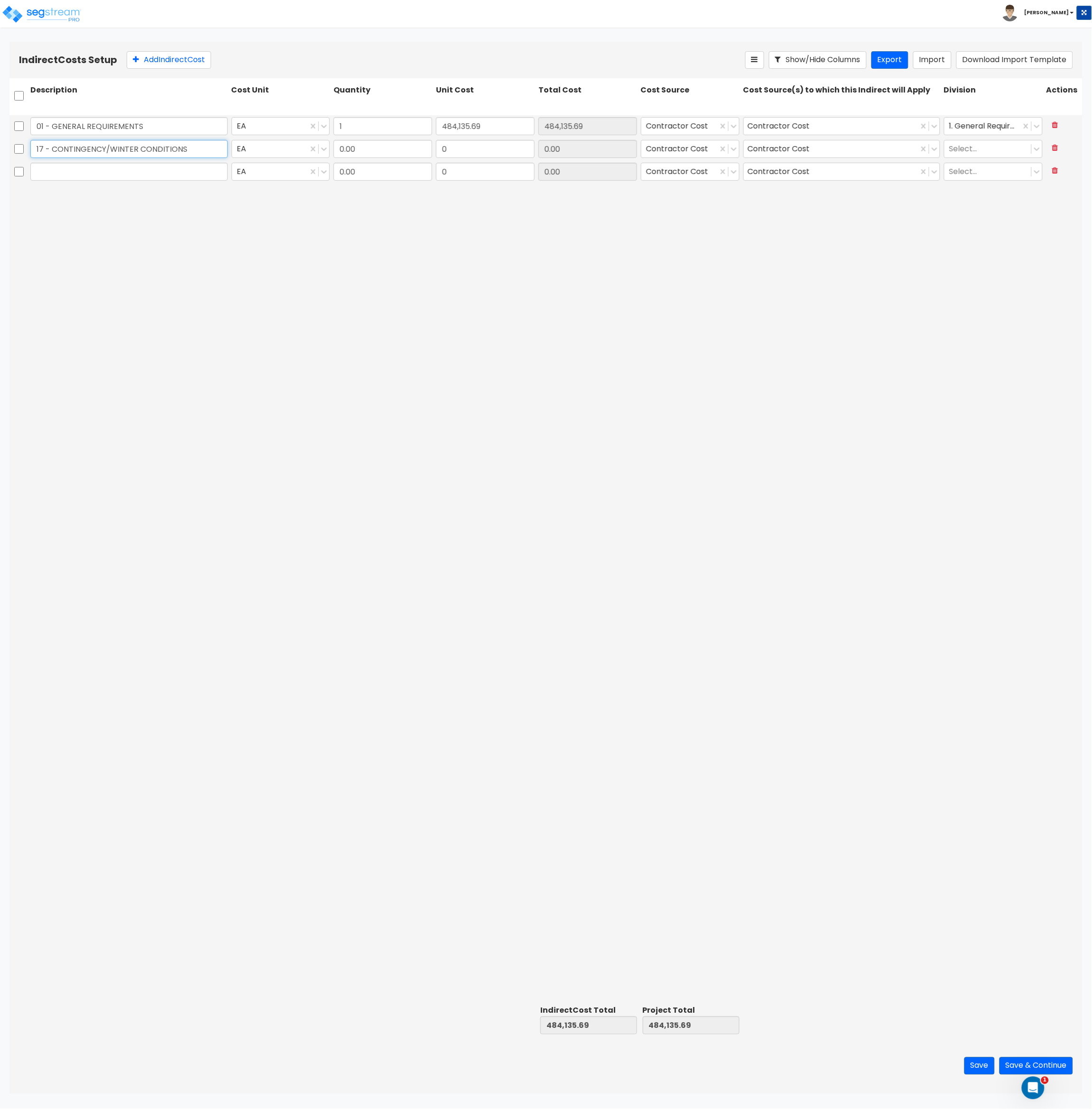
type input "17 - CONTINGENCY/WINTER CONDITIONS"
type input "1"
click at [456, 160] on div "17 - CONTINGENCY/WINTER CONDITIONS EA 1 0 0.00 Contractor Cost Contractor Cost …" at bounding box center [546, 149] width 1073 height 23
type input "0"
type input "1"
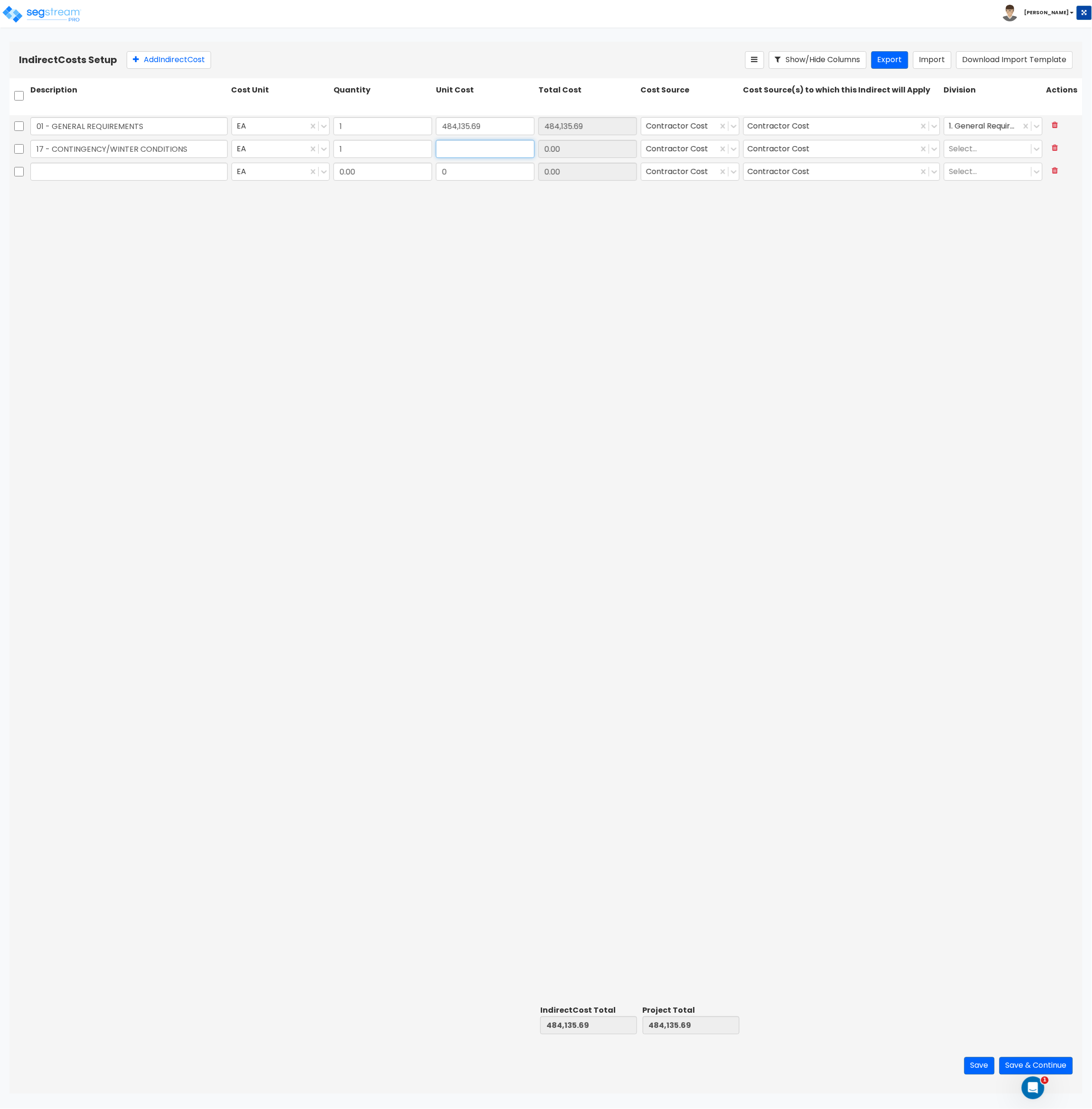
paste input "113,651.59"
type input "113,651.59"
click at [605, 224] on div "01 - GENERAL REQUIREMENTS EA 1 484,135.69 484,135.69 Contractor Cost Contractor…" at bounding box center [546, 558] width 1073 height 887
click at [998, 151] on div at bounding box center [988, 148] width 77 height 13
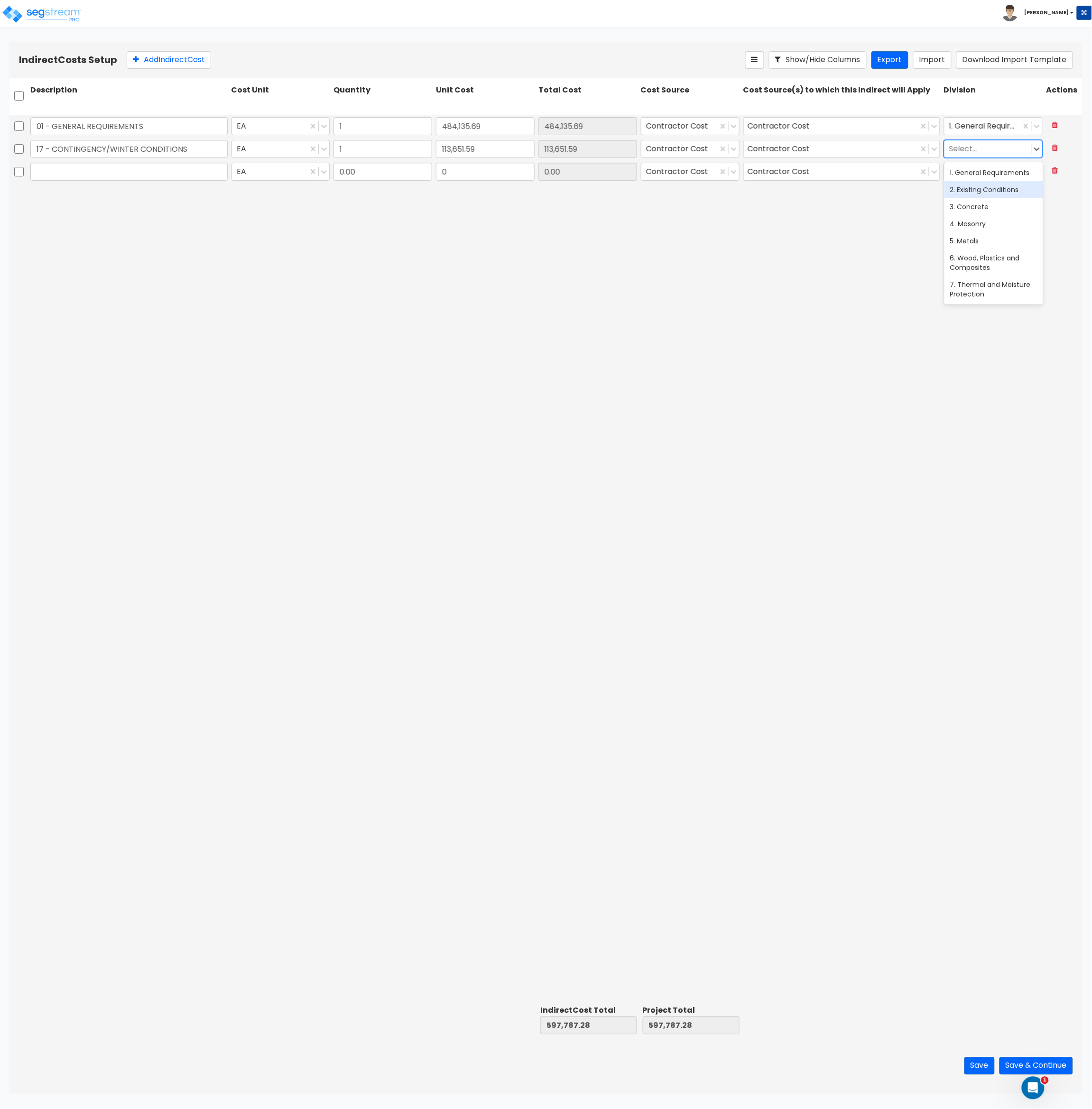
click at [991, 199] on div "2. Existing Conditions" at bounding box center [994, 190] width 98 height 17
drag, startPoint x: 91, startPoint y: 170, endPoint x: 91, endPoint y: 175, distance: 5.0
click at [91, 171] on input "text" at bounding box center [129, 171] width 198 height 18
paste input "18 - OVERHEAD & PROFIT"
type input "18 - OVERHEAD & PROFIT"
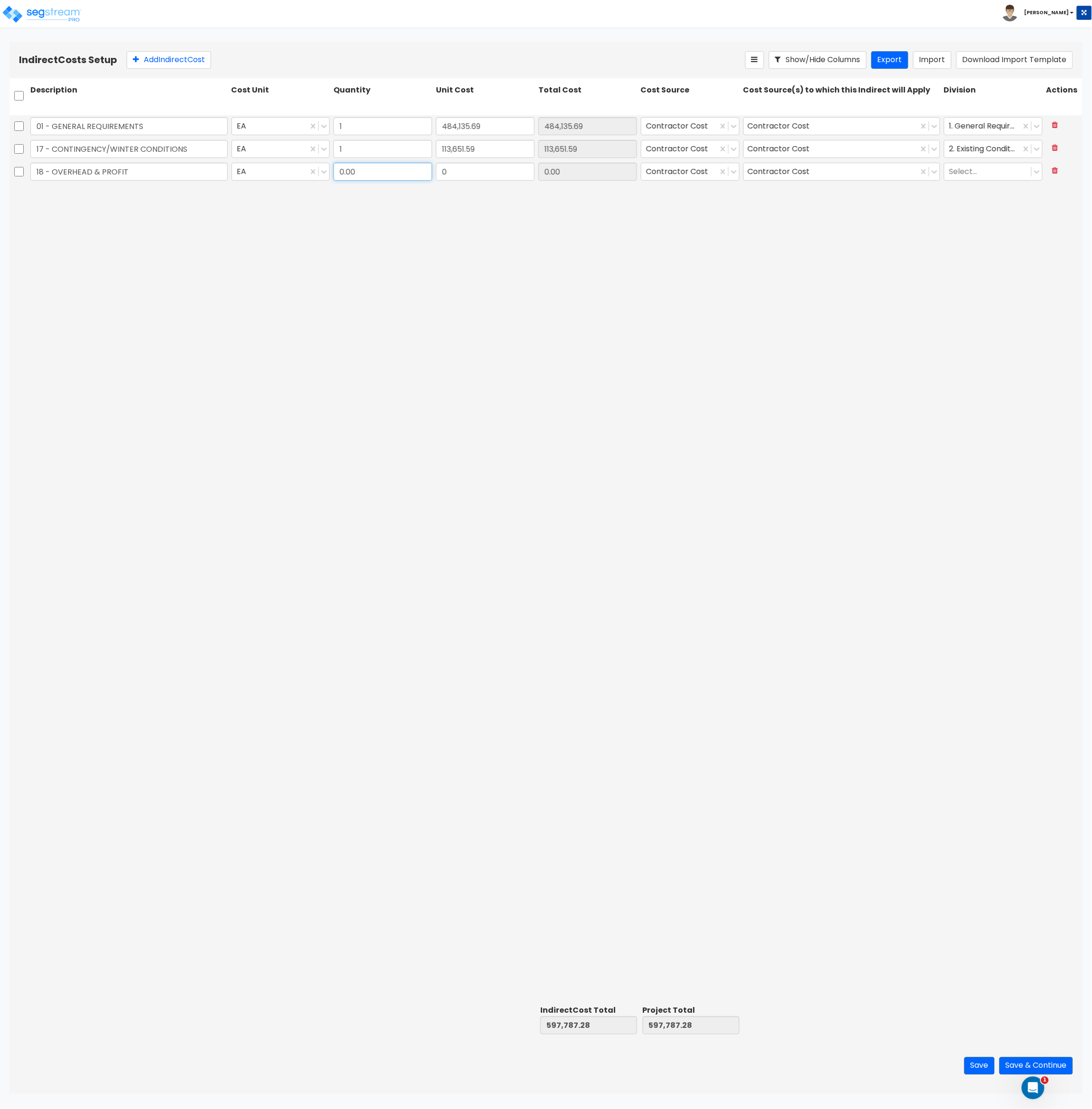
click at [377, 176] on input "0.00" at bounding box center [383, 171] width 98 height 18
type input "1"
click at [487, 170] on input "0" at bounding box center [485, 171] width 98 height 18
click at [422, 172] on div "18 - OVERHEAD & PROFIT EA 1 0 0.00 Contractor Cost Contractor Cost Select..." at bounding box center [546, 172] width 1073 height 22
paste input "640,098.62"
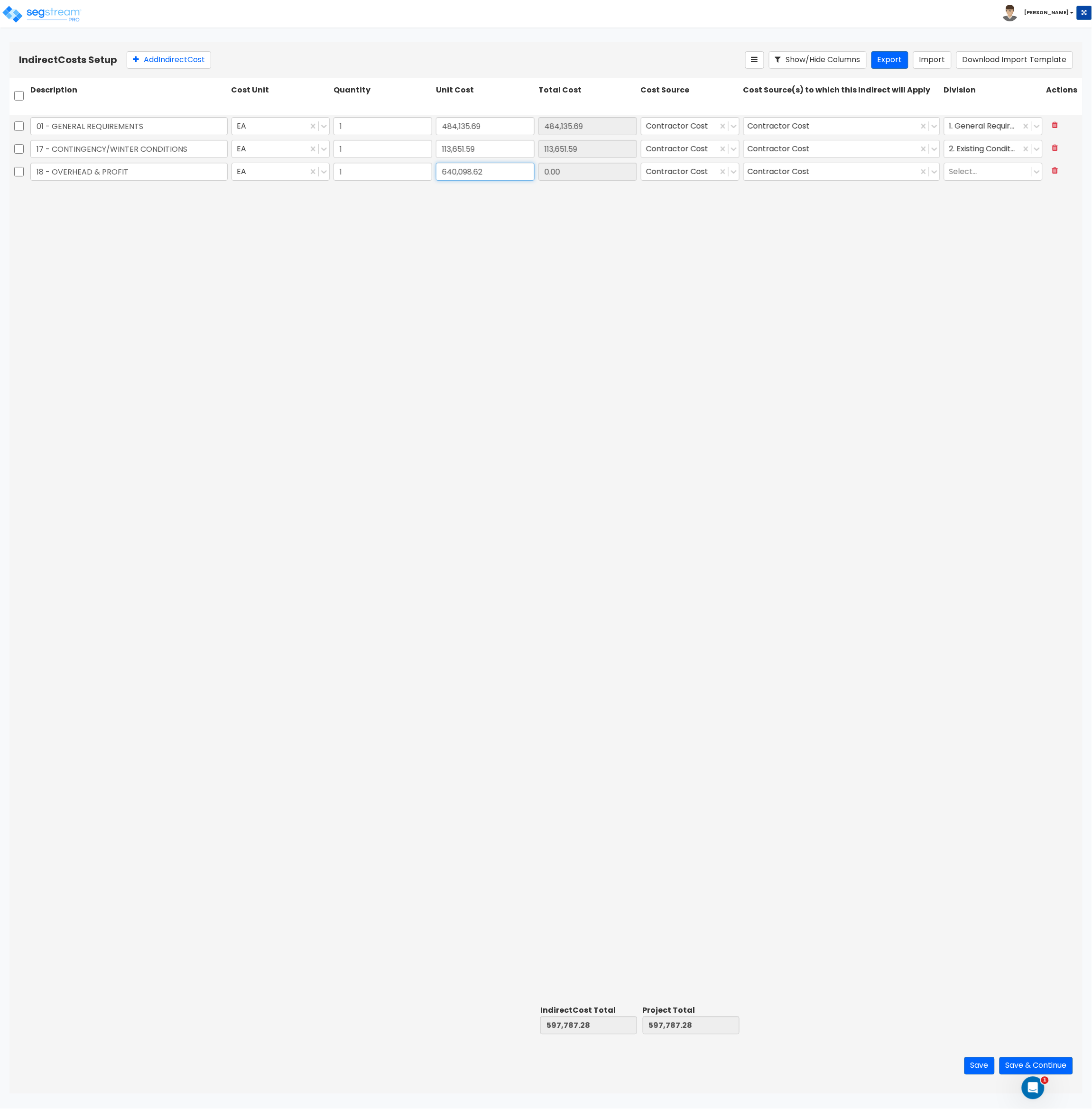
type input "640,098.62"
click at [647, 293] on div "01 - GENERAL REQUIREMENTS EA 1 484,135.69 484,135.69 Contractor Cost Contractor…" at bounding box center [546, 558] width 1073 height 887
click at [966, 172] on div at bounding box center [988, 171] width 77 height 13
click at [972, 201] on div "1. General Requirements" at bounding box center [994, 195] width 98 height 17
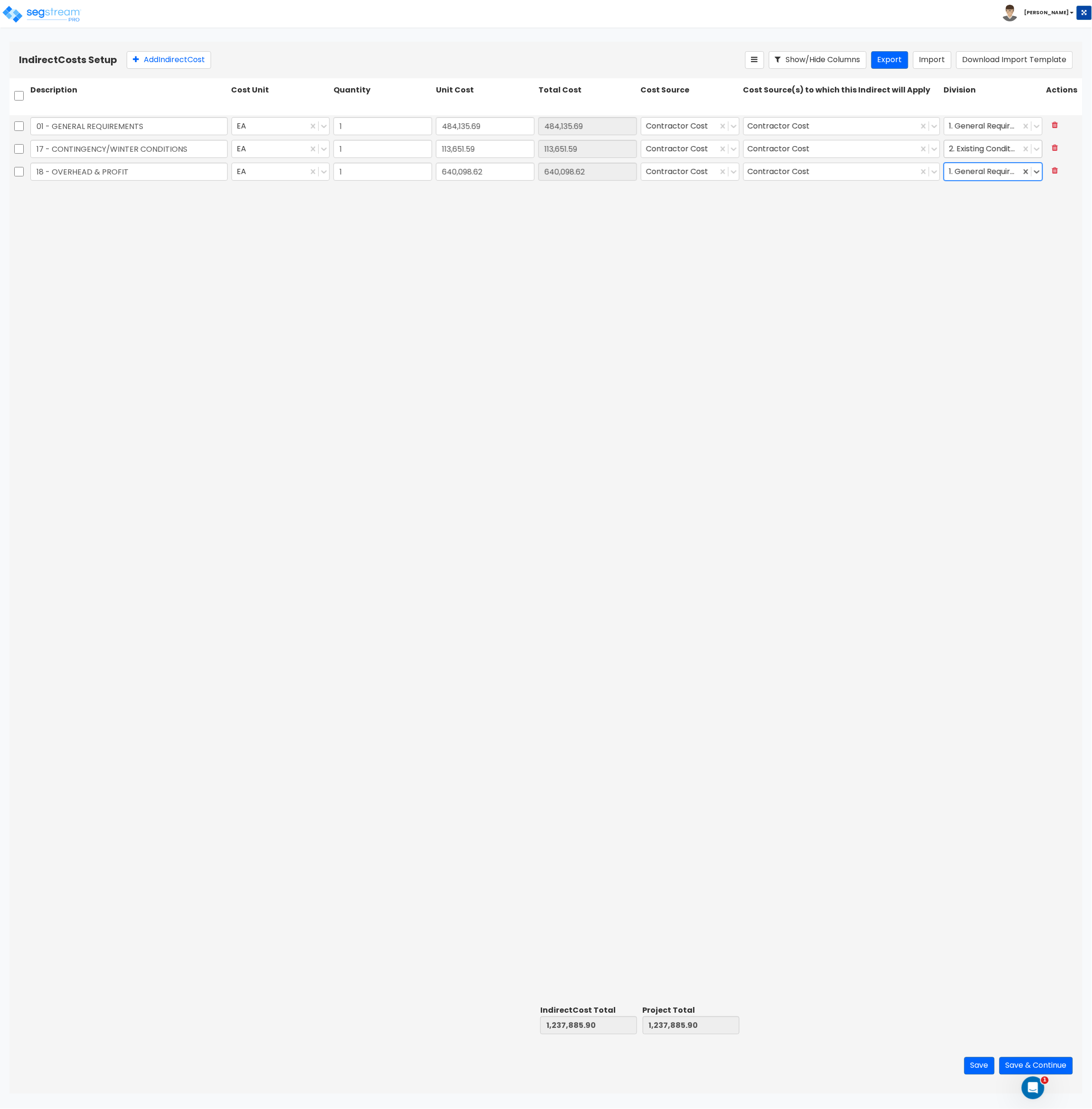
click at [975, 150] on div at bounding box center [983, 148] width 67 height 13
click at [975, 182] on div "1. General Requirements" at bounding box center [994, 172] width 98 height 17
click at [975, 151] on div at bounding box center [983, 148] width 67 height 13
drag, startPoint x: 866, startPoint y: 280, endPoint x: 1026, endPoint y: 218, distance: 171.6
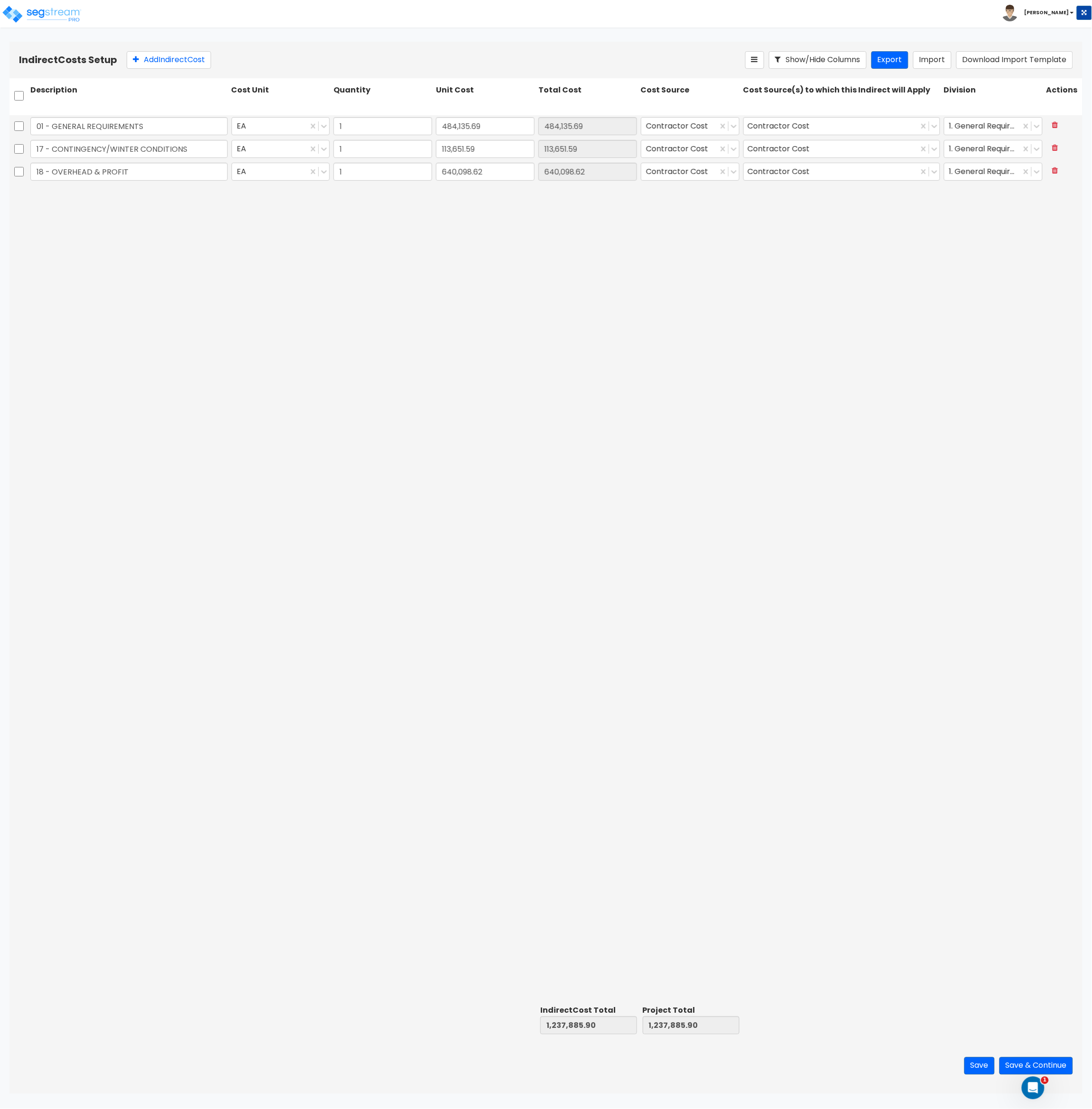
click at [869, 280] on div "01 - GENERAL REQUIREMENTS EA 1 484,135.69 484,135.69 Contractor Cost Contractor…" at bounding box center [546, 558] width 1073 height 887
click at [1000, 170] on div at bounding box center [983, 171] width 67 height 13
click at [802, 313] on div "01 - GENERAL REQUIREMENTS EA 1 484,135.69 484,135.69 Contractor Cost Contractor…" at bounding box center [546, 558] width 1073 height 887
click at [833, 415] on div "01 - GENERAL REQUIREMENTS EA 1 484,135.69 484,135.69 Contractor Cost Contractor…" at bounding box center [546, 558] width 1073 height 887
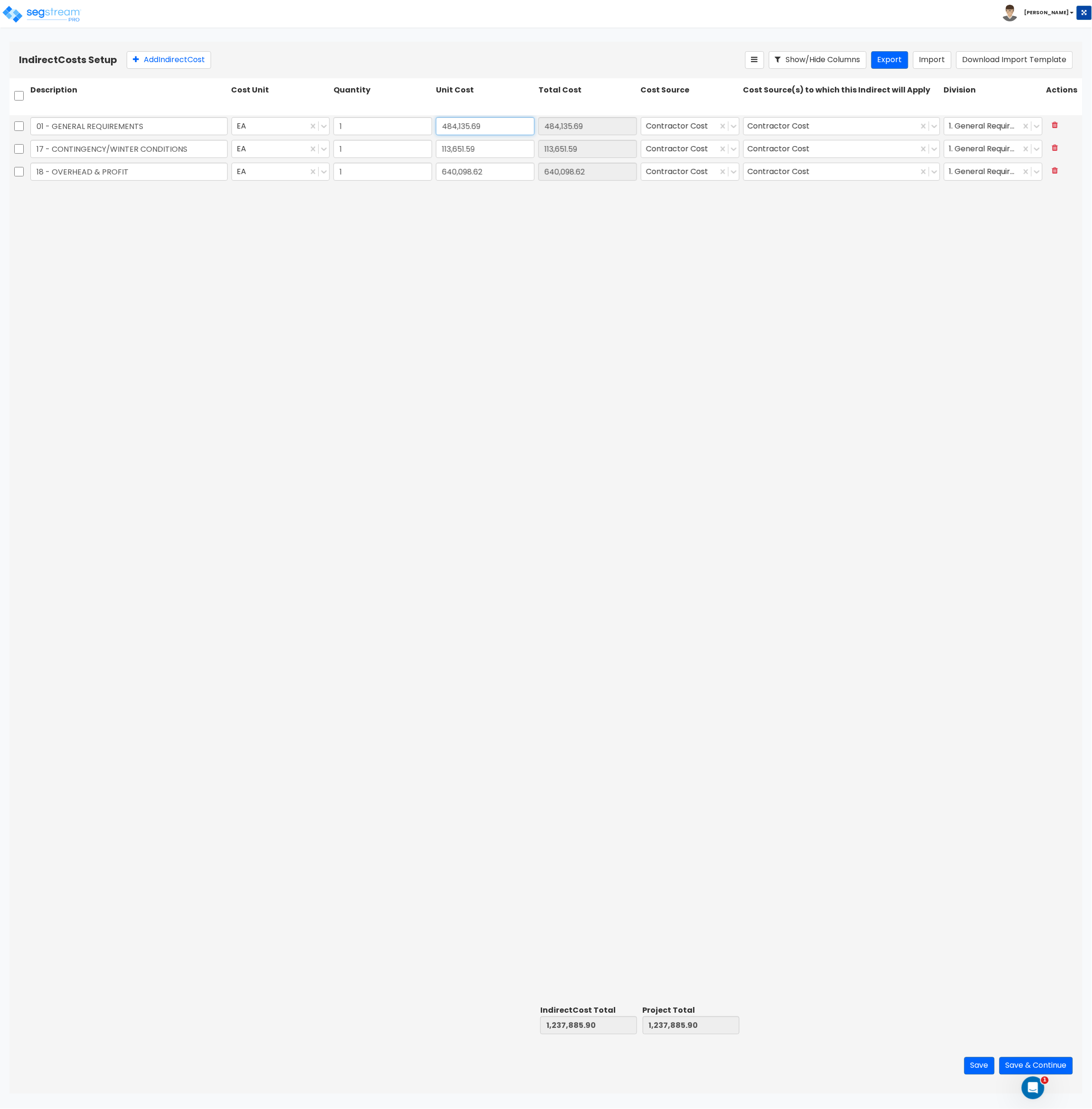
click at [496, 126] on input "484,135.69" at bounding box center [485, 126] width 98 height 18
type input "484,135.68"
click at [580, 369] on div "01 - GENERAL REQUIREMENTS EA 1 484,135.68 484,135.68 Contractor Cost Contractor…" at bounding box center [546, 558] width 1073 height 887
click at [493, 123] on input "484,135.68" at bounding box center [485, 126] width 98 height 18
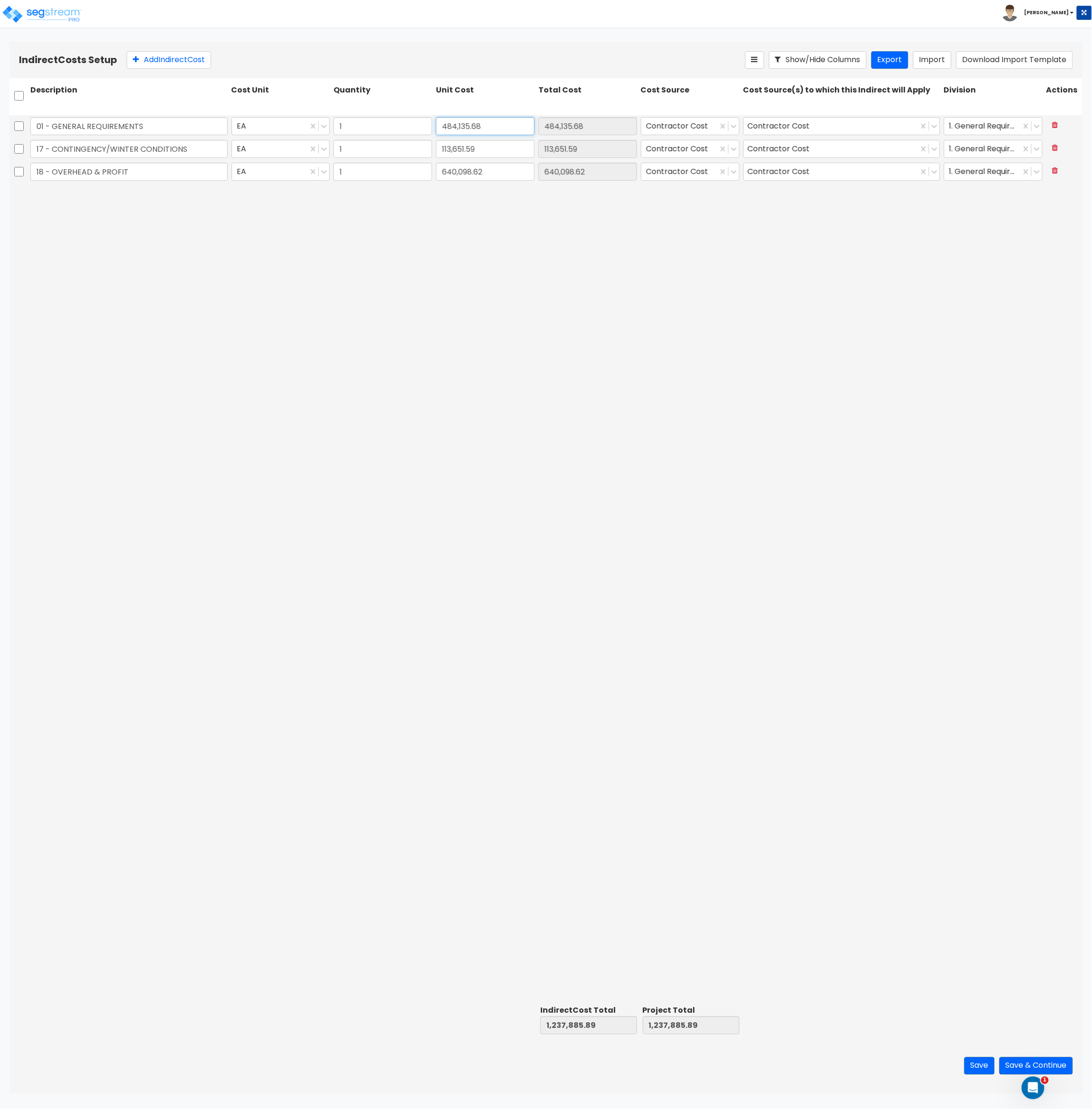
click at [496, 126] on input "484,135.68" at bounding box center [485, 126] width 98 height 18
type input "484,135.69"
click at [733, 763] on div "01 - GENERAL REQUIREMENTS EA 1 484,135.69 484,135.69 Contractor Cost Contractor…" at bounding box center [546, 558] width 1073 height 887
click at [486, 128] on input "484,135.69" at bounding box center [485, 126] width 98 height 18
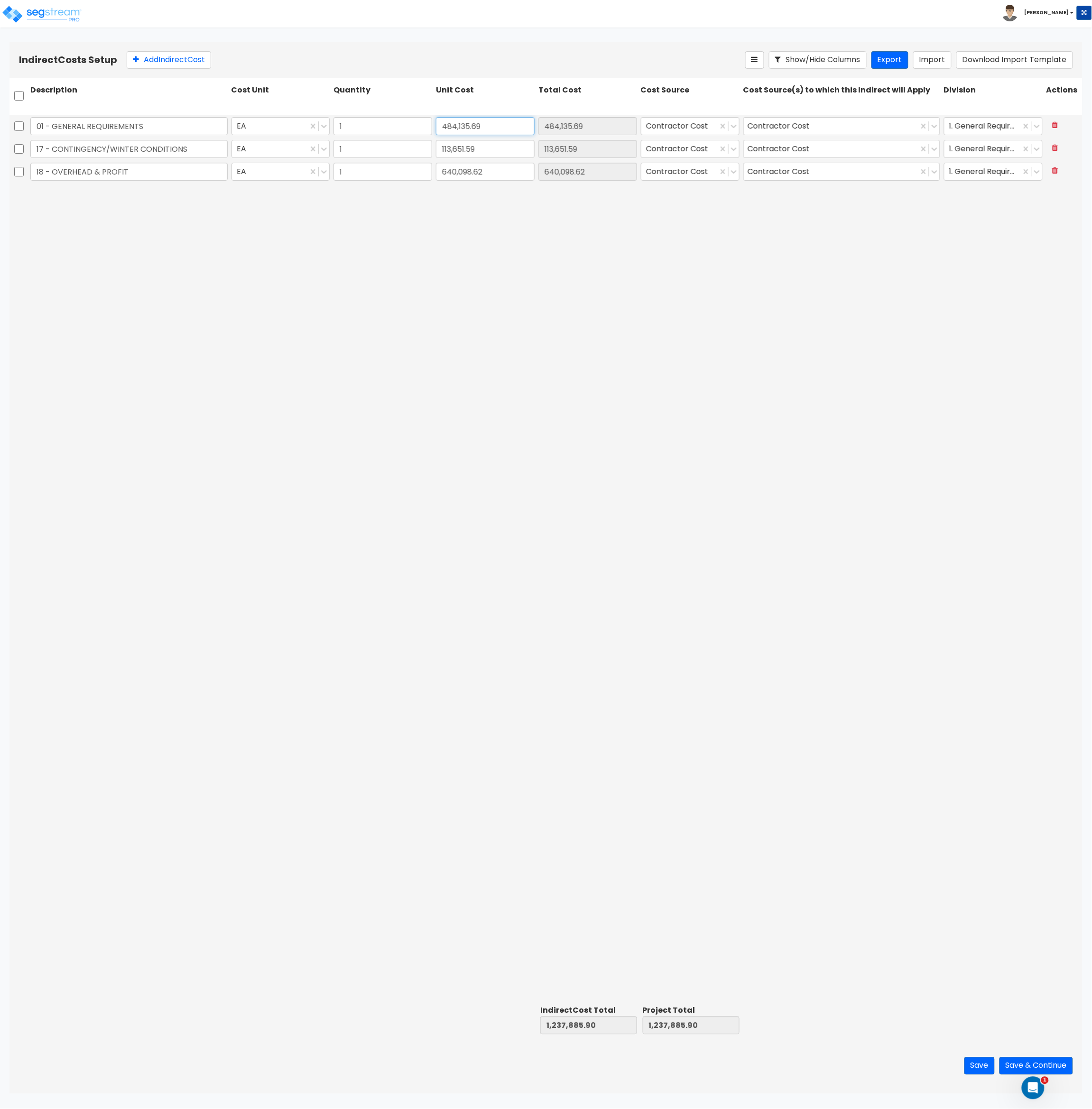
click at [489, 131] on input "484,135.69" at bounding box center [485, 126] width 98 height 18
type input "484,135.70"
click at [598, 489] on div "01 - GENERAL REQUIREMENTS EA 1 484,135.70 484,135.70 Contractor Cost Contractor…" at bounding box center [546, 558] width 1073 height 887
click at [1009, 1062] on button "Save & Continue" at bounding box center [1036, 1066] width 74 height 18
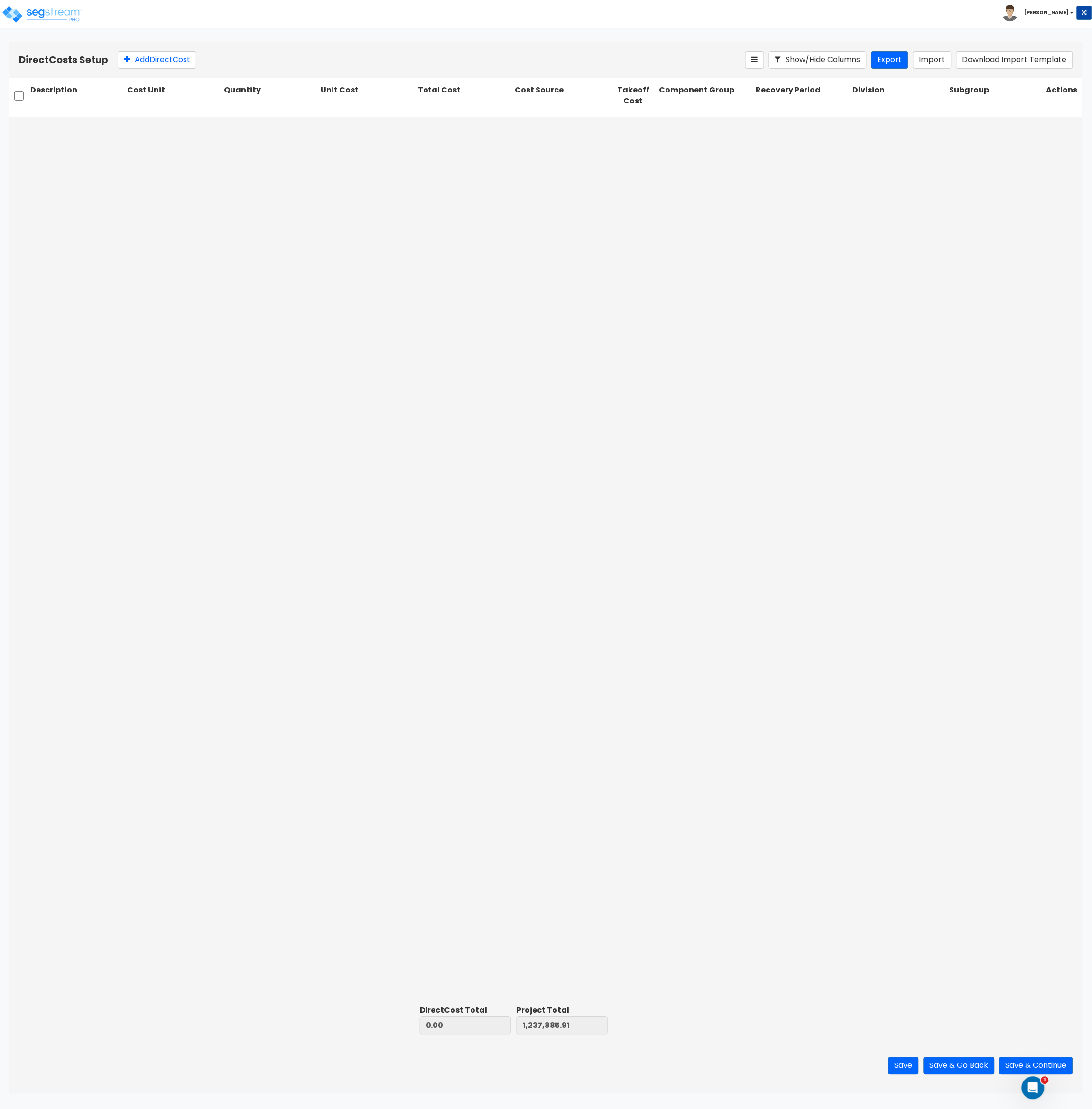
drag, startPoint x: 669, startPoint y: 149, endPoint x: 865, endPoint y: 112, distance: 199.5
click at [673, 154] on div at bounding box center [546, 559] width 1073 height 885
click at [982, 61] on button "Download Import Template" at bounding box center [1015, 59] width 117 height 18
click at [755, 817] on div at bounding box center [546, 559] width 1073 height 885
click at [923, 62] on button "Import" at bounding box center [932, 59] width 38 height 18
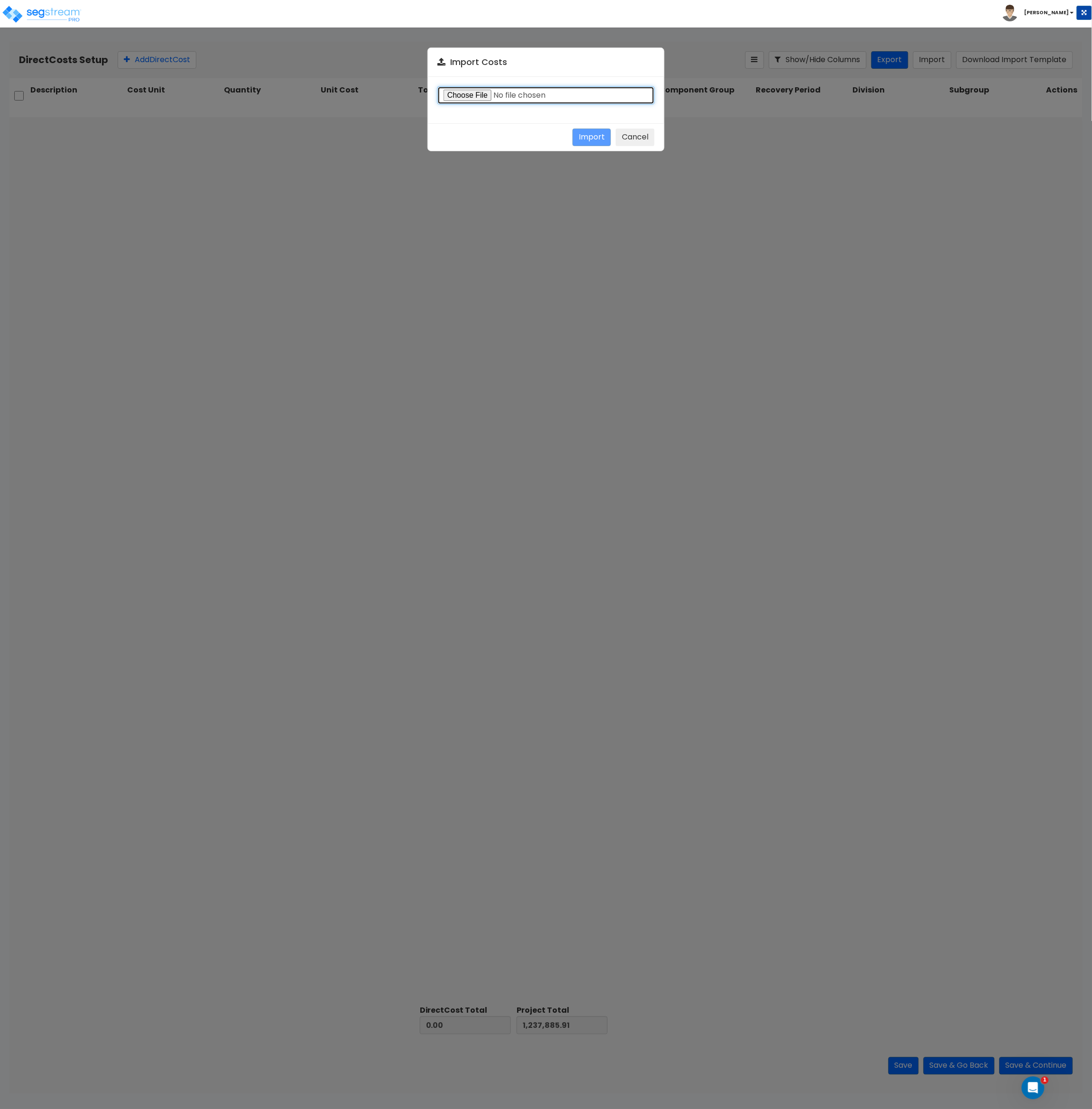
click at [484, 95] on input "file" at bounding box center [546, 95] width 217 height 18
type input "C:\fakepath\Direct Costs Imports_Building 1_United MOTO.csv"
click at [596, 138] on button "Import" at bounding box center [591, 137] width 38 height 18
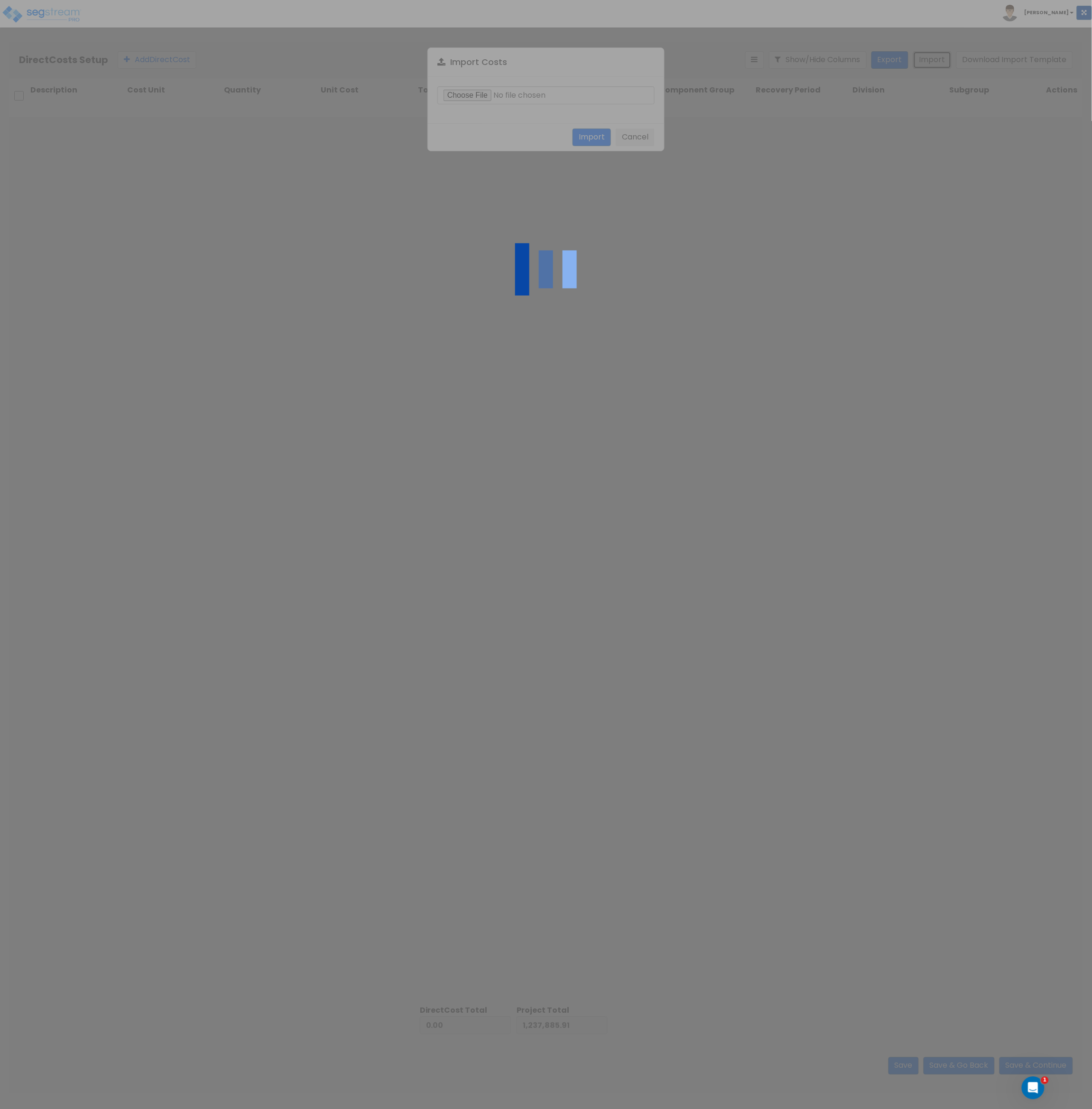
type input "12,228,139.45"
type input "13,466,025.36"
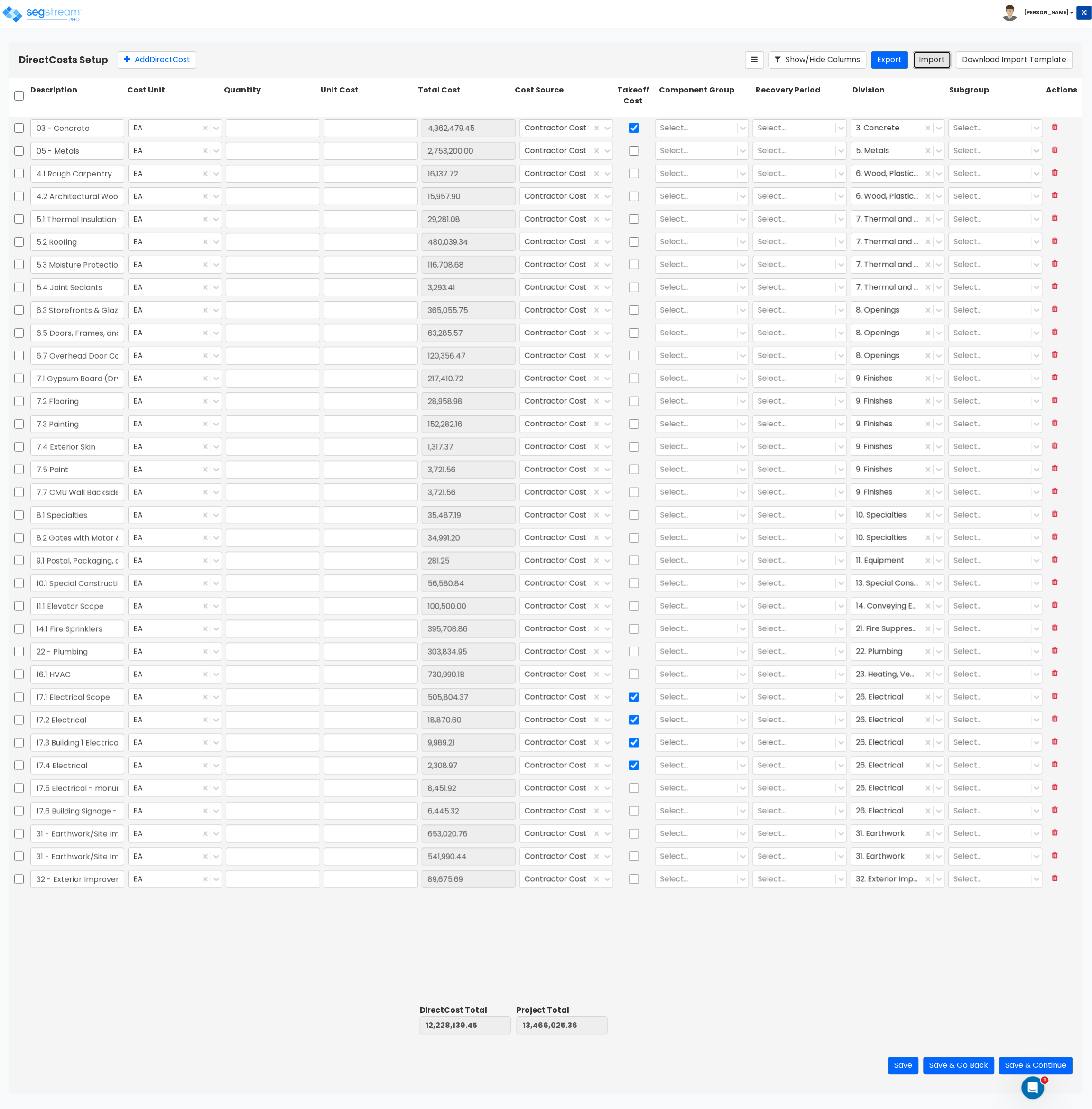
type input "1"
type input "4,362,479.44"
type input "1"
type input "2,753,199.99"
type input "1"
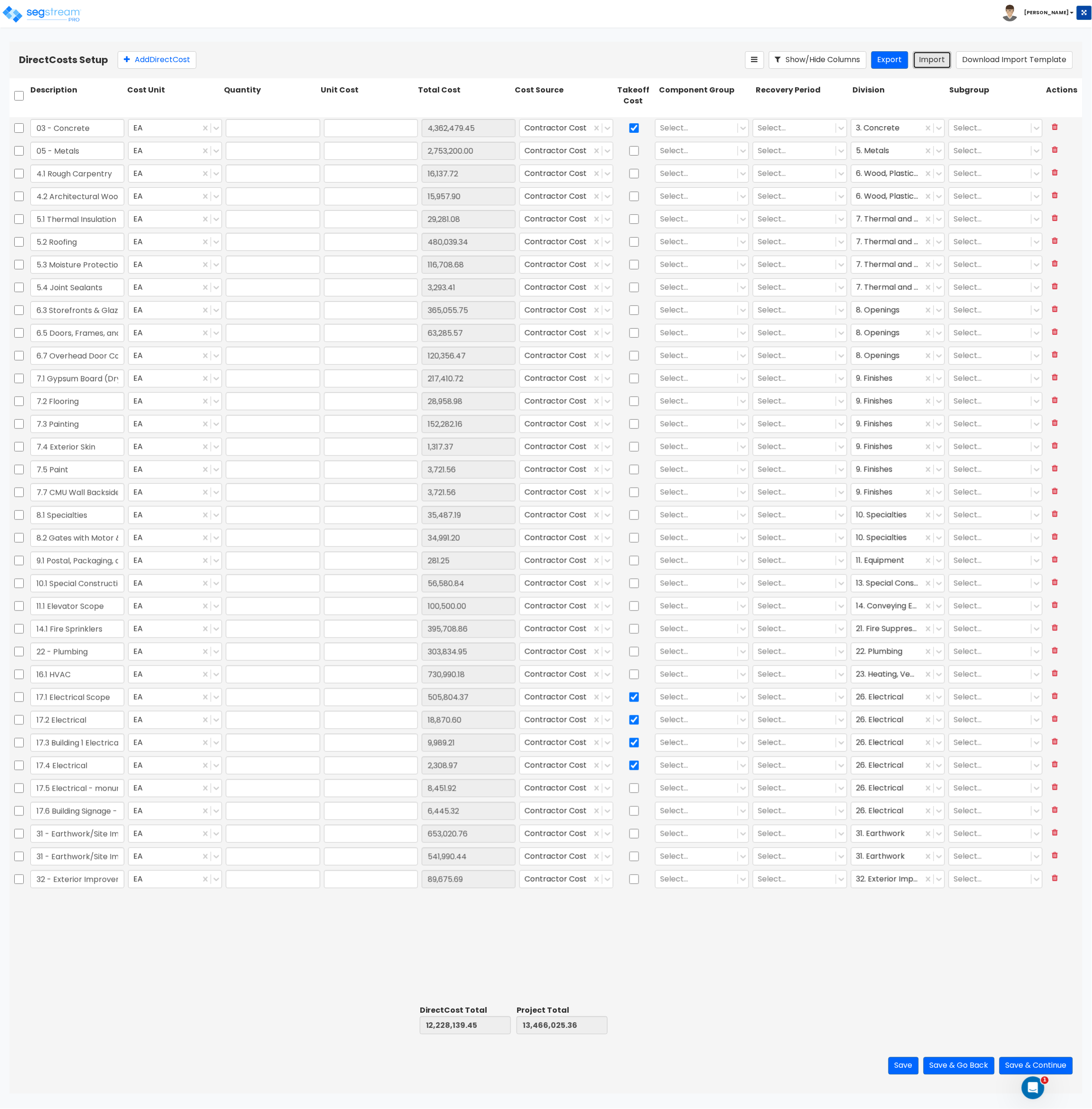
type input "16,137.72"
type input "1"
type input "15,957.90"
type input "1"
type input "29,281.07"
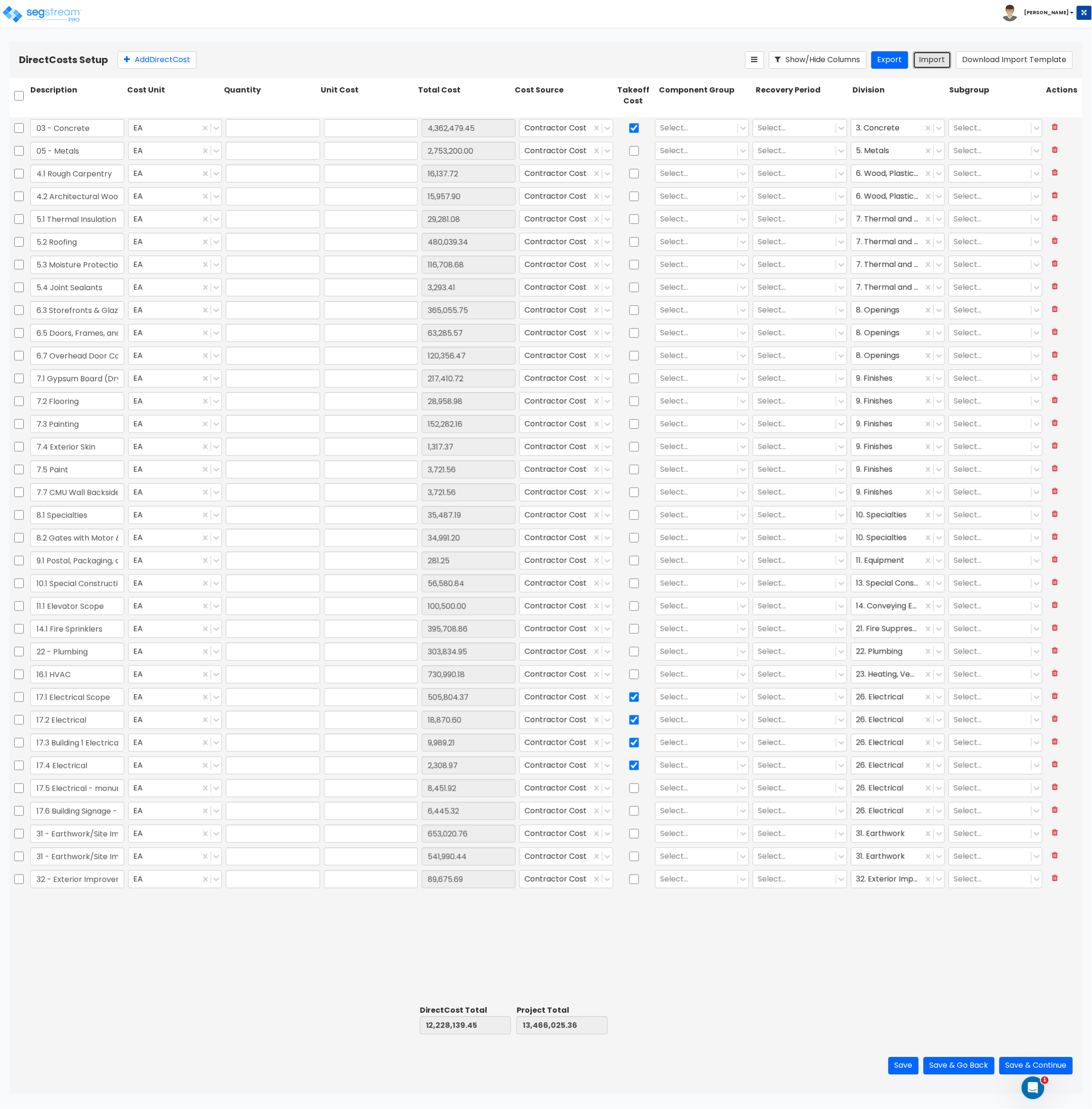
type input "1"
type input "480,039.34"
type input "1"
type input "116,708.68"
type input "1"
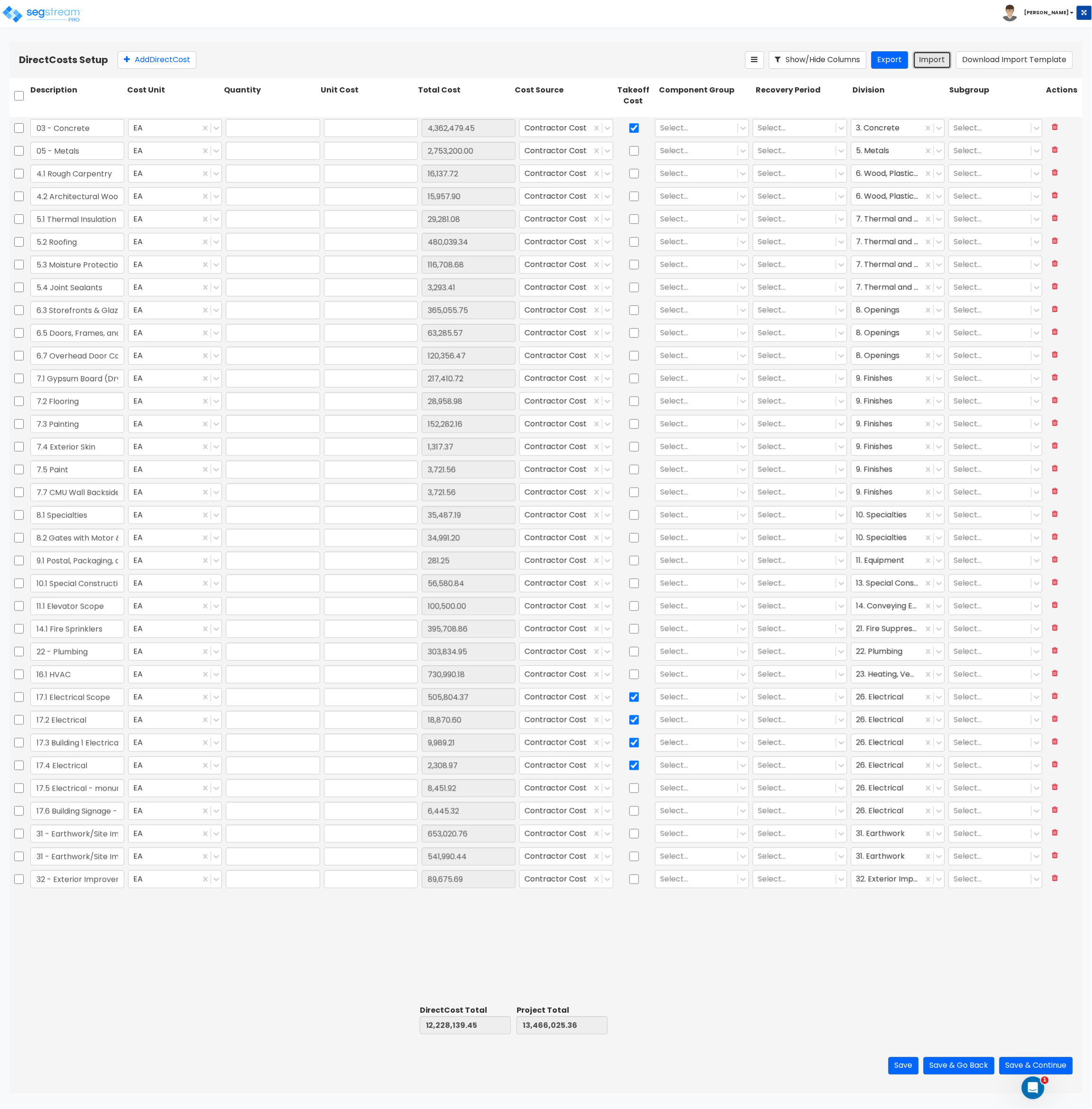
type input "3,293.41"
type input "1"
type input "365,055.74"
type input "1"
type input "63,285.56"
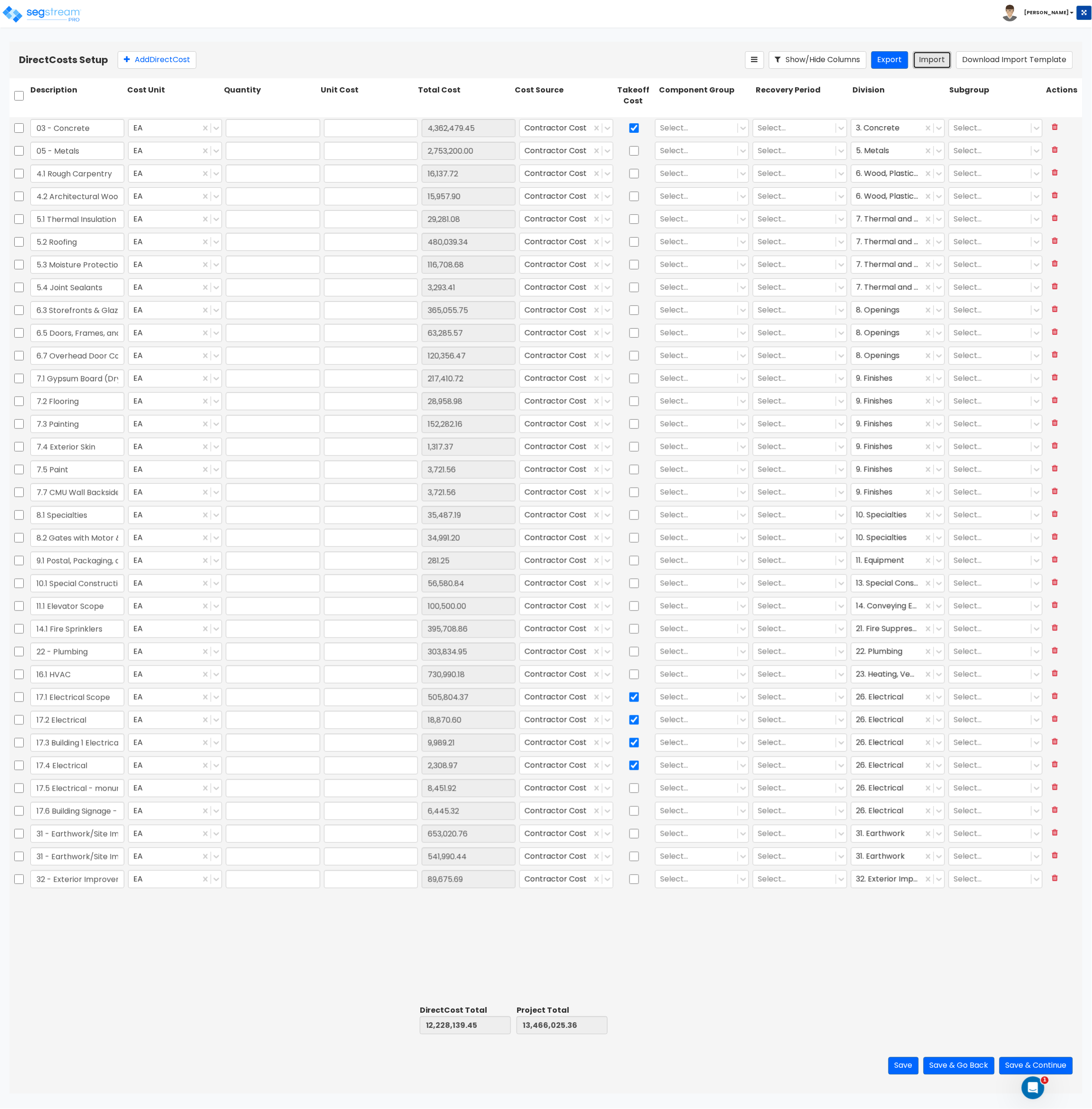
type input "1"
type input "120,356.46"
type input "1"
type input "217,410.71"
type input "1"
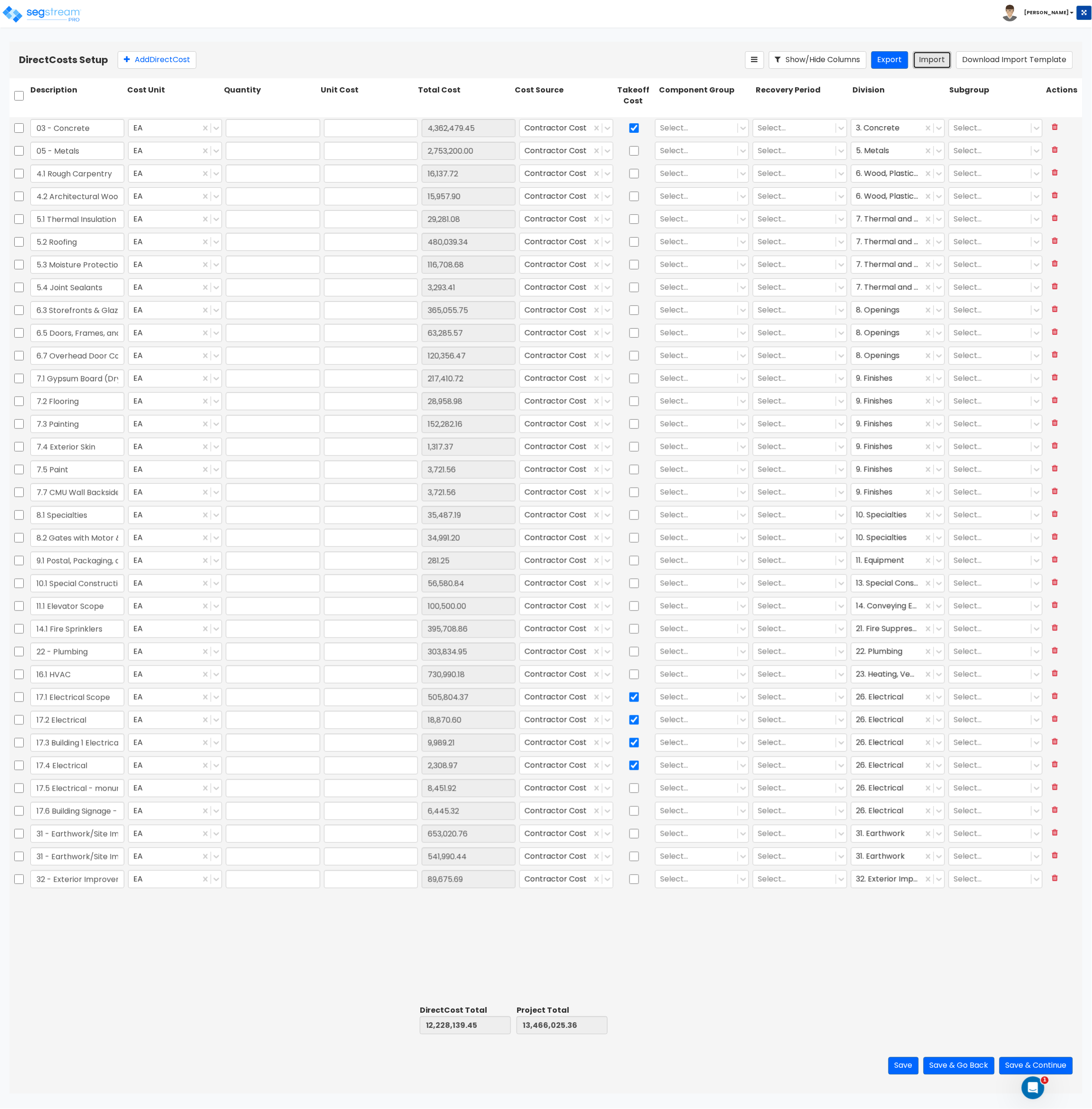
type input "28,958.98"
type input "1"
type input "152,282.15"
type input "1"
type input "1,317.36"
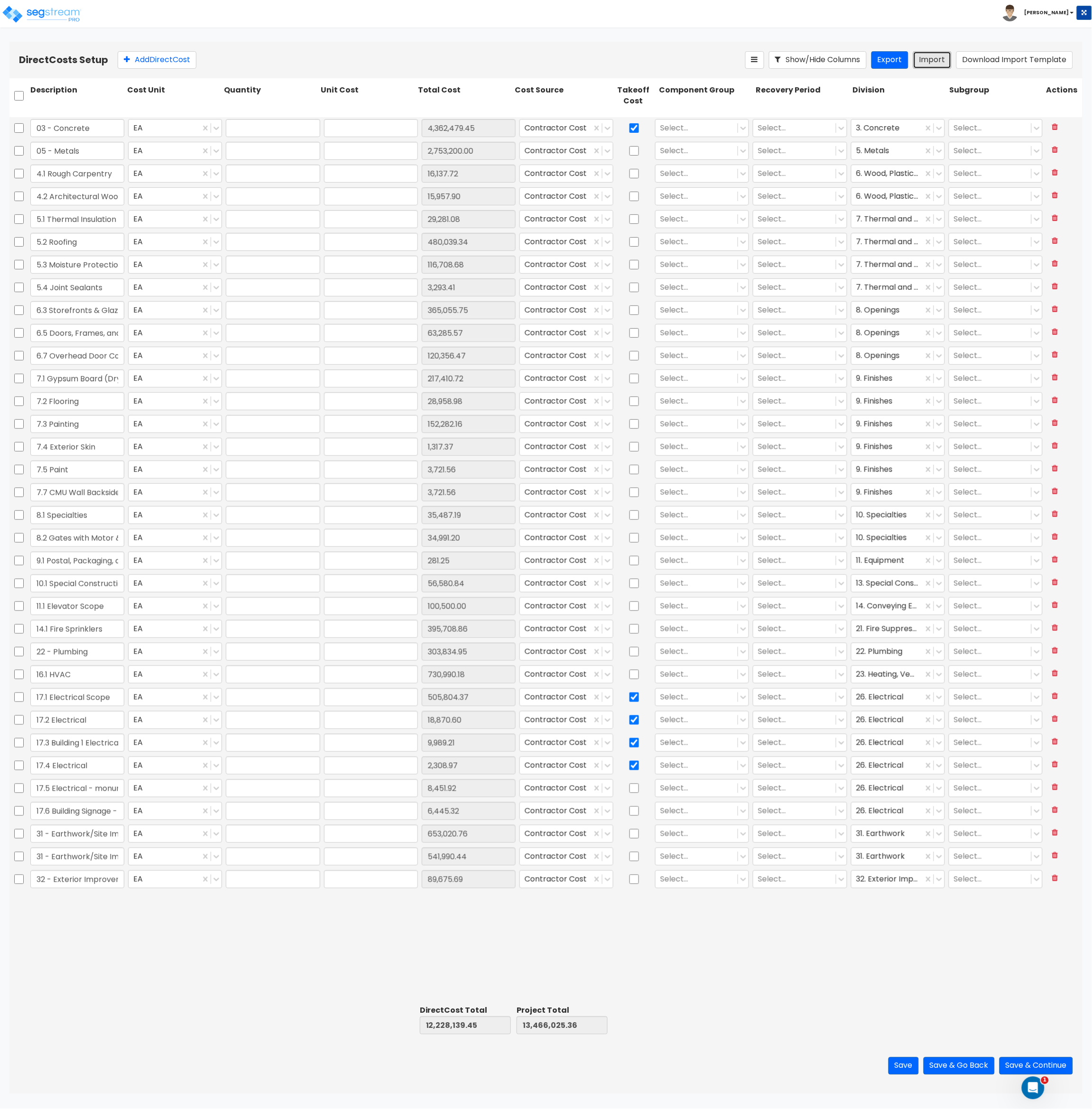
type input "1"
type input "3,721.55"
type input "1"
type input "3,721.55"
type input "1"
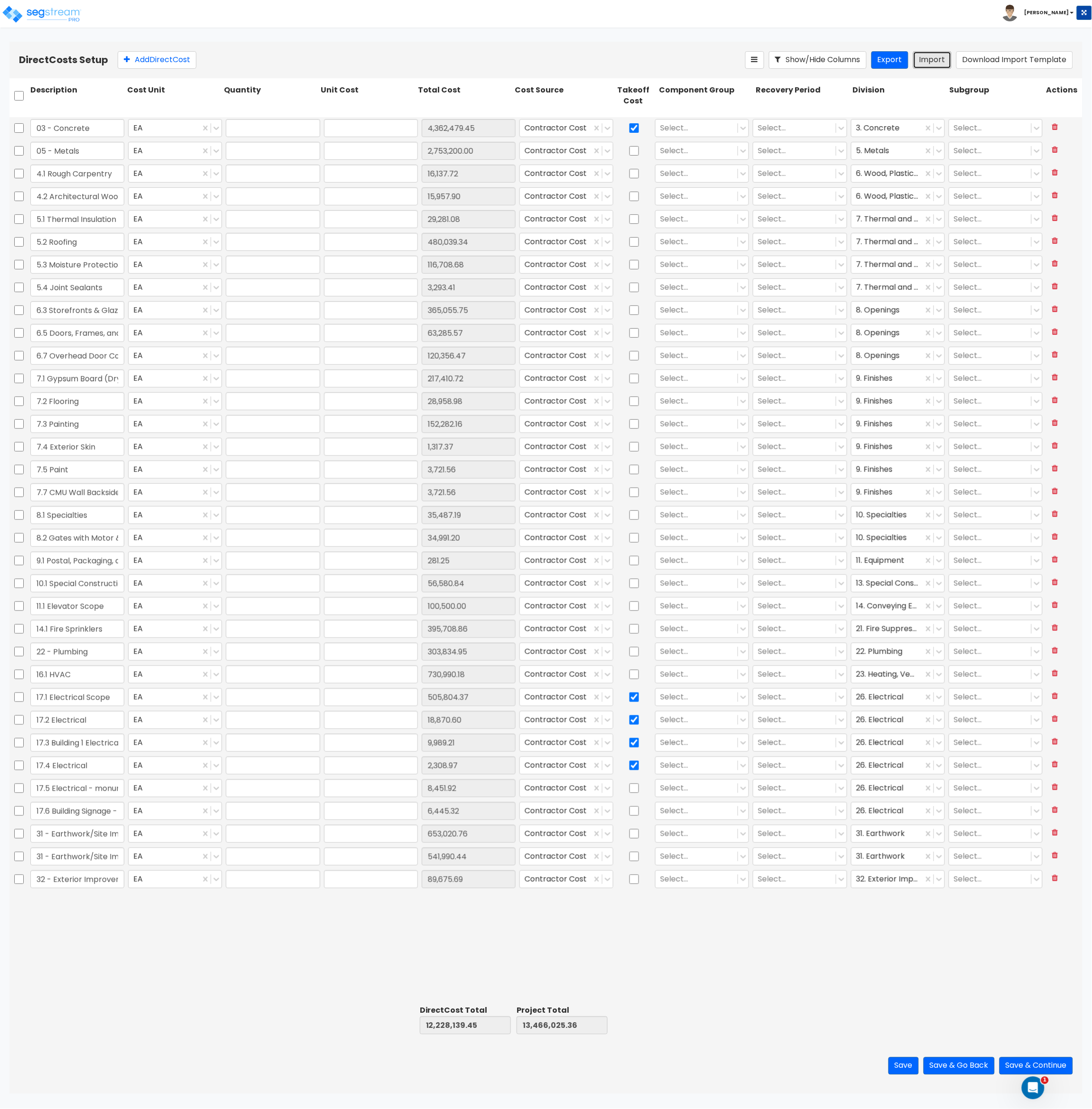
type input "35,487.18"
type input "1"
type input "34,991.19"
type input "1"
type input "281.25"
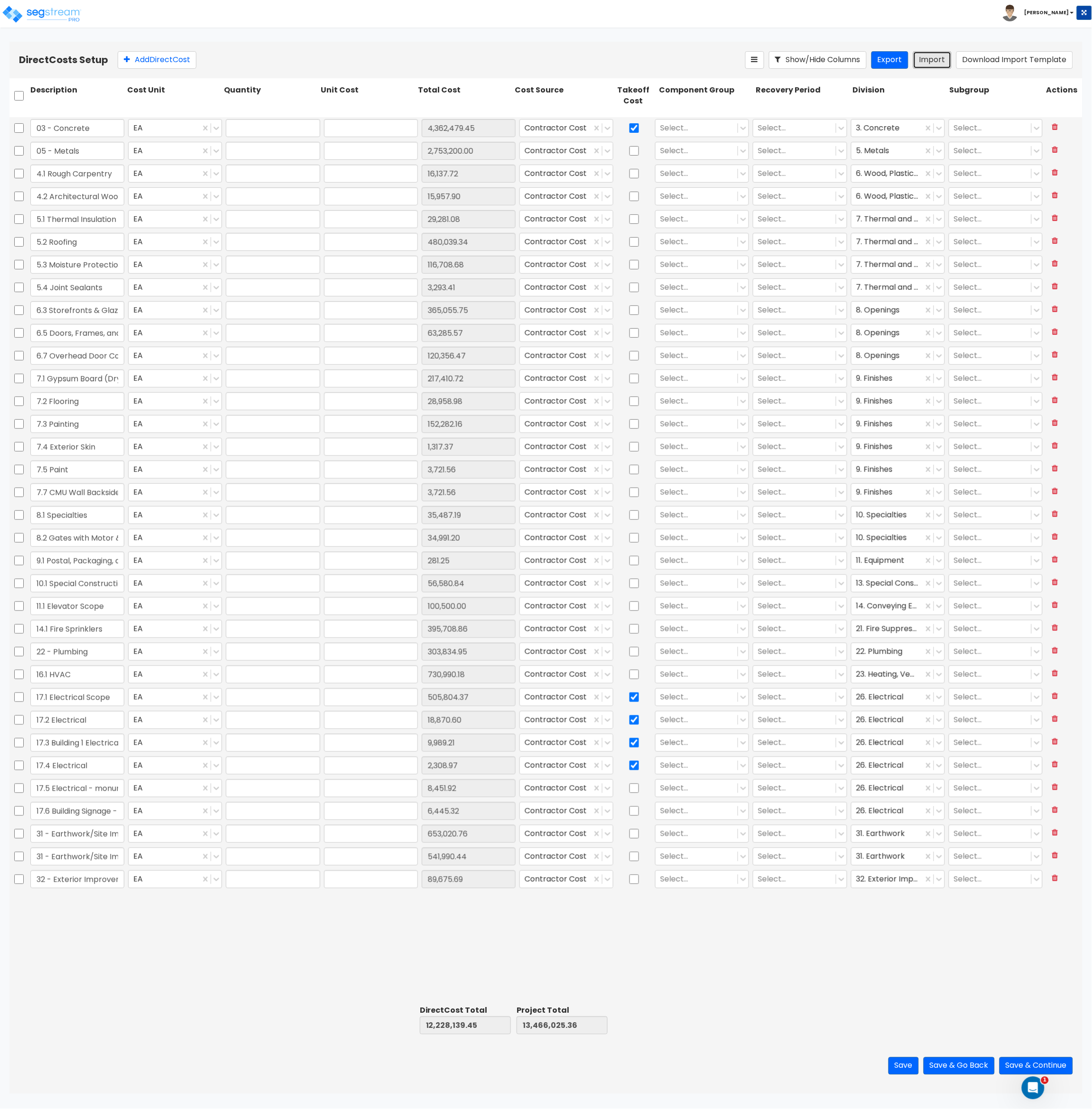
type input "1"
type input "56,580.83"
type input "1"
type input "100,500"
type input "1"
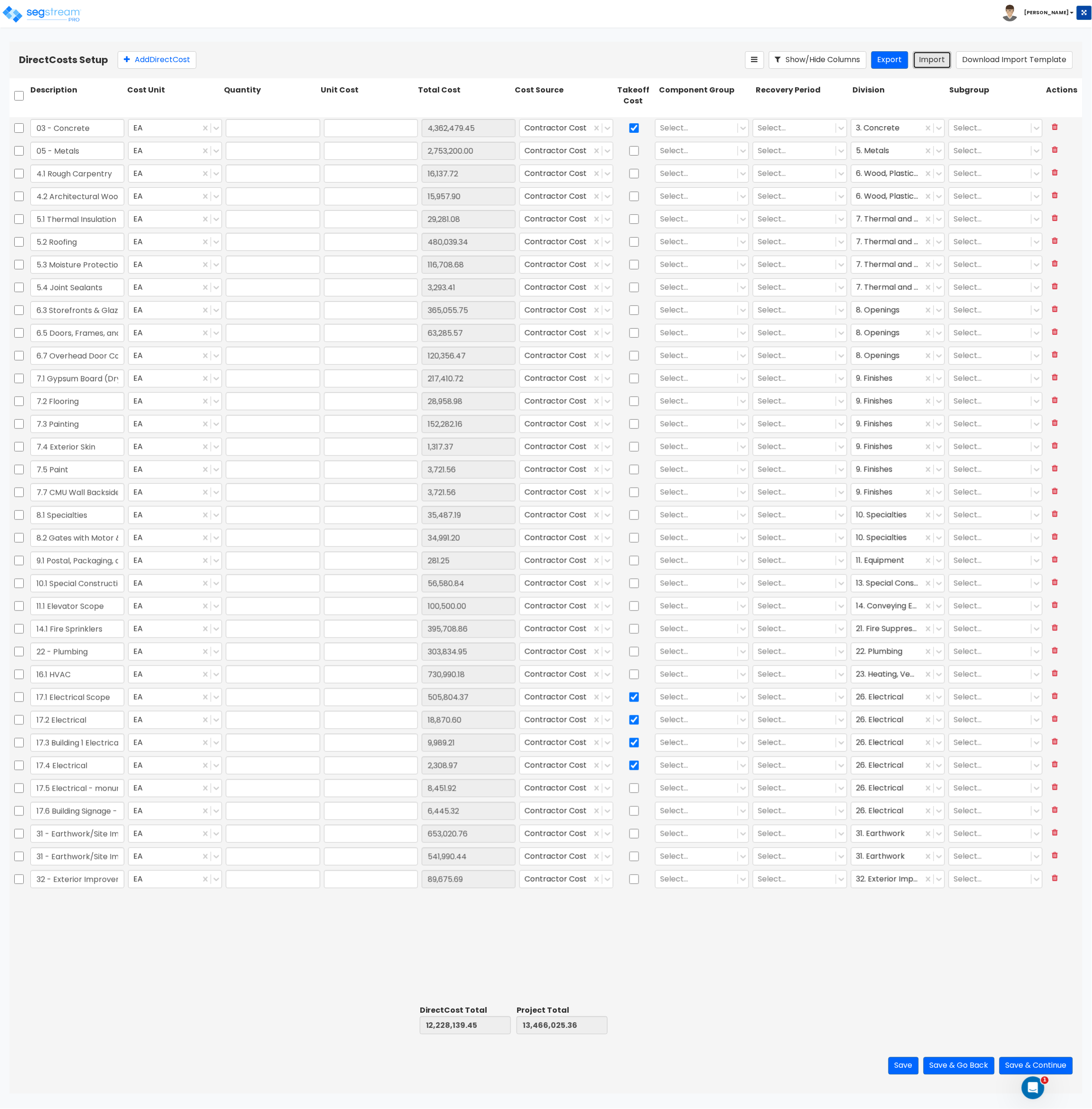
type input "395,708.86"
type input "1"
type input "303,834.95"
type input "1"
type input "730,990.17"
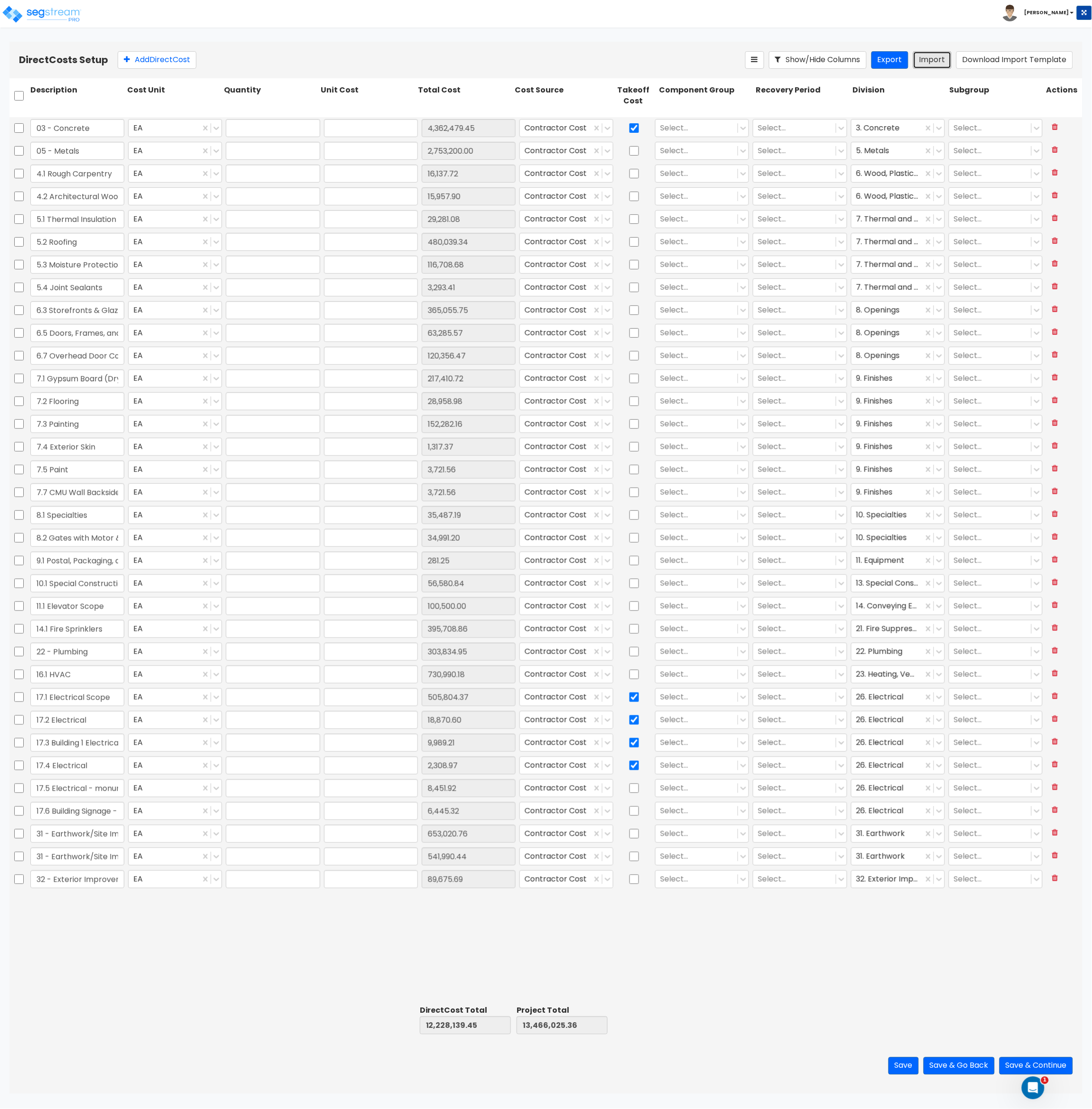
type input "1"
type input "505,804.37"
type input "1"
type input "18,870.59"
type input "1"
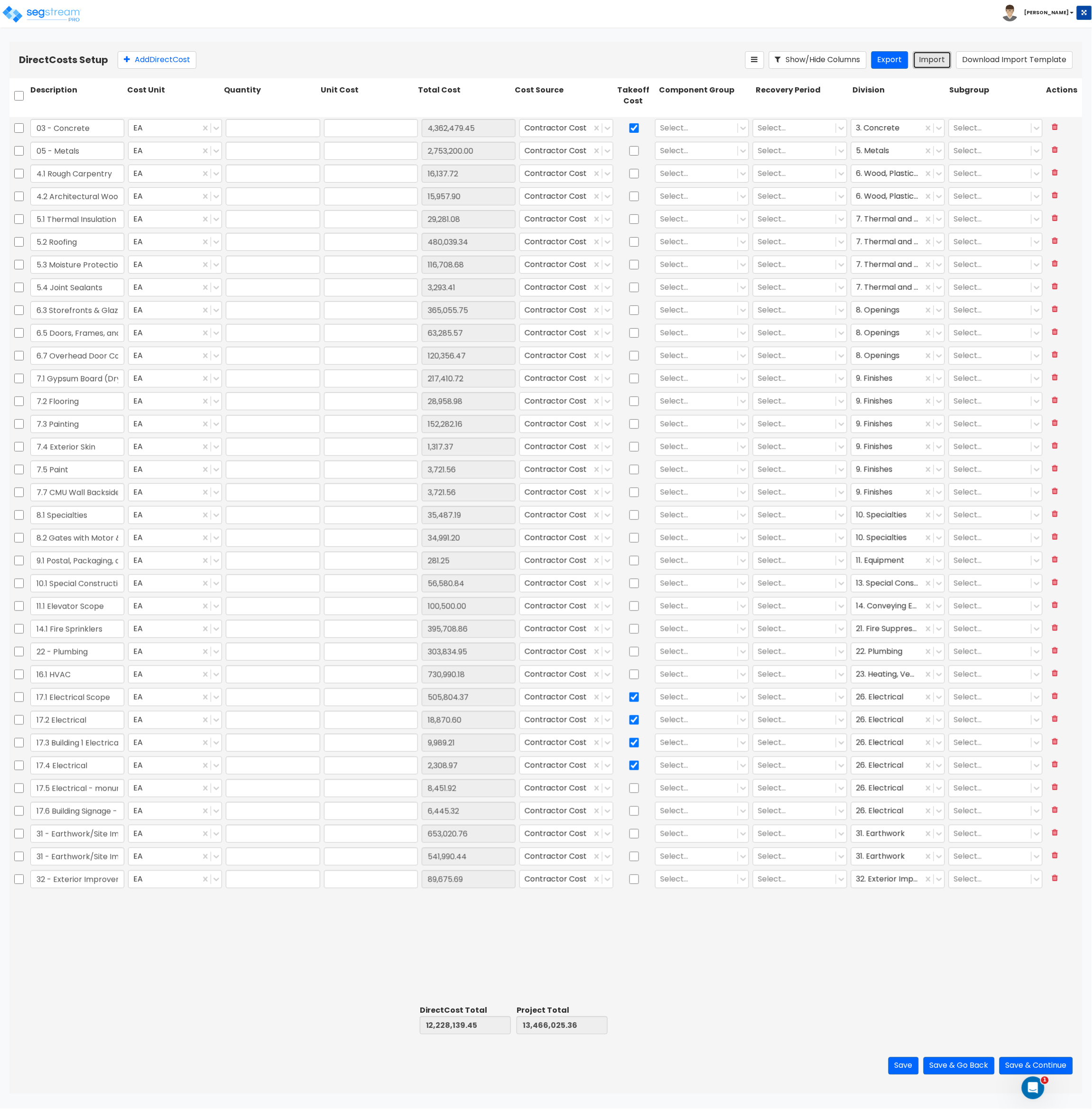
type input "9,989.21"
type input "1"
type input "2,308.96"
type input "1"
type input "8,451.91"
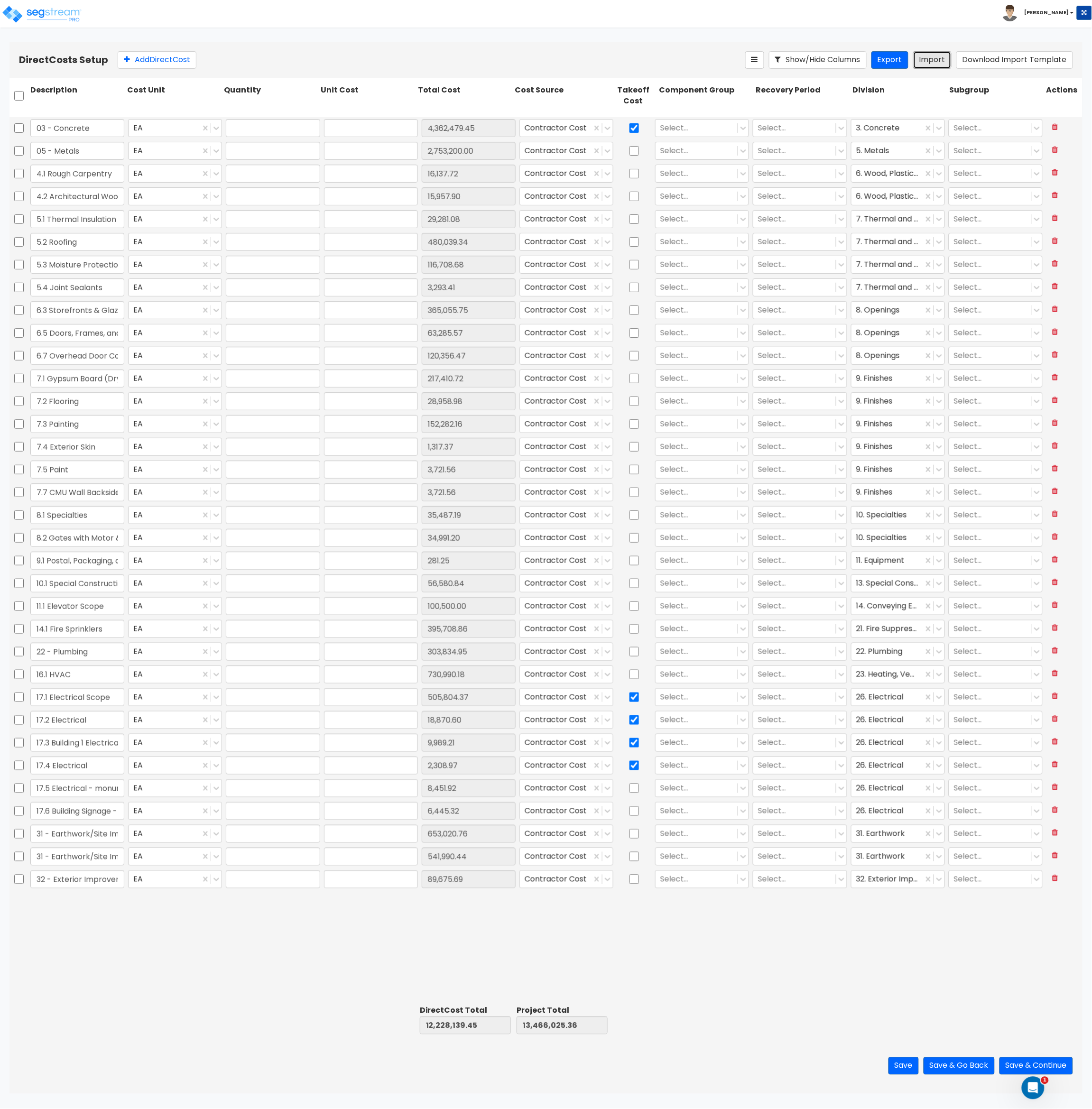
type input "1"
type input "6,445.32"
type input "1"
type input "653,020.75"
type input "1"
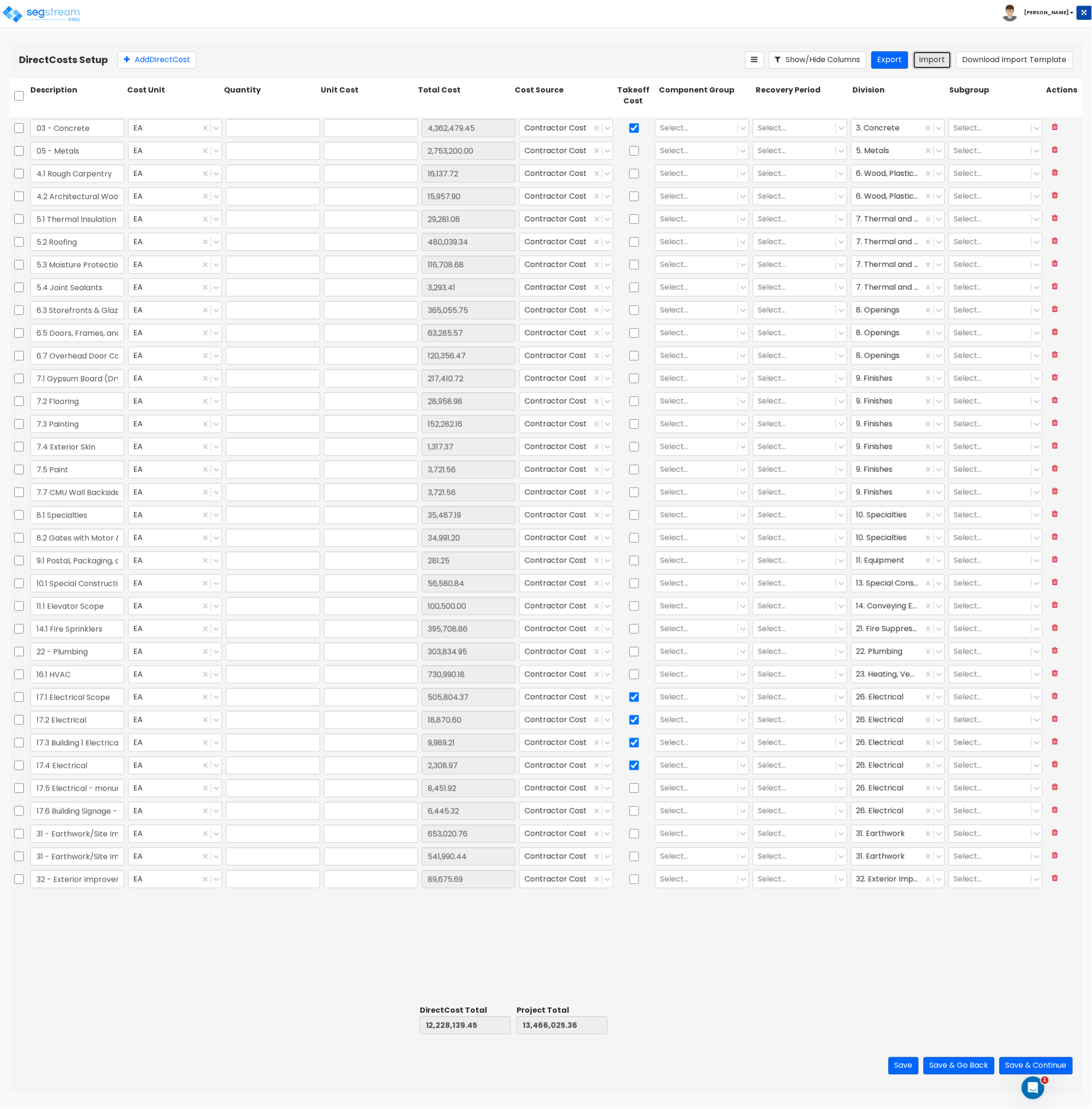
type input "541,990.43"
type input "1"
type input "89,675.68"
drag, startPoint x: 90, startPoint y: 790, endPoint x: 127, endPoint y: 788, distance: 37.1
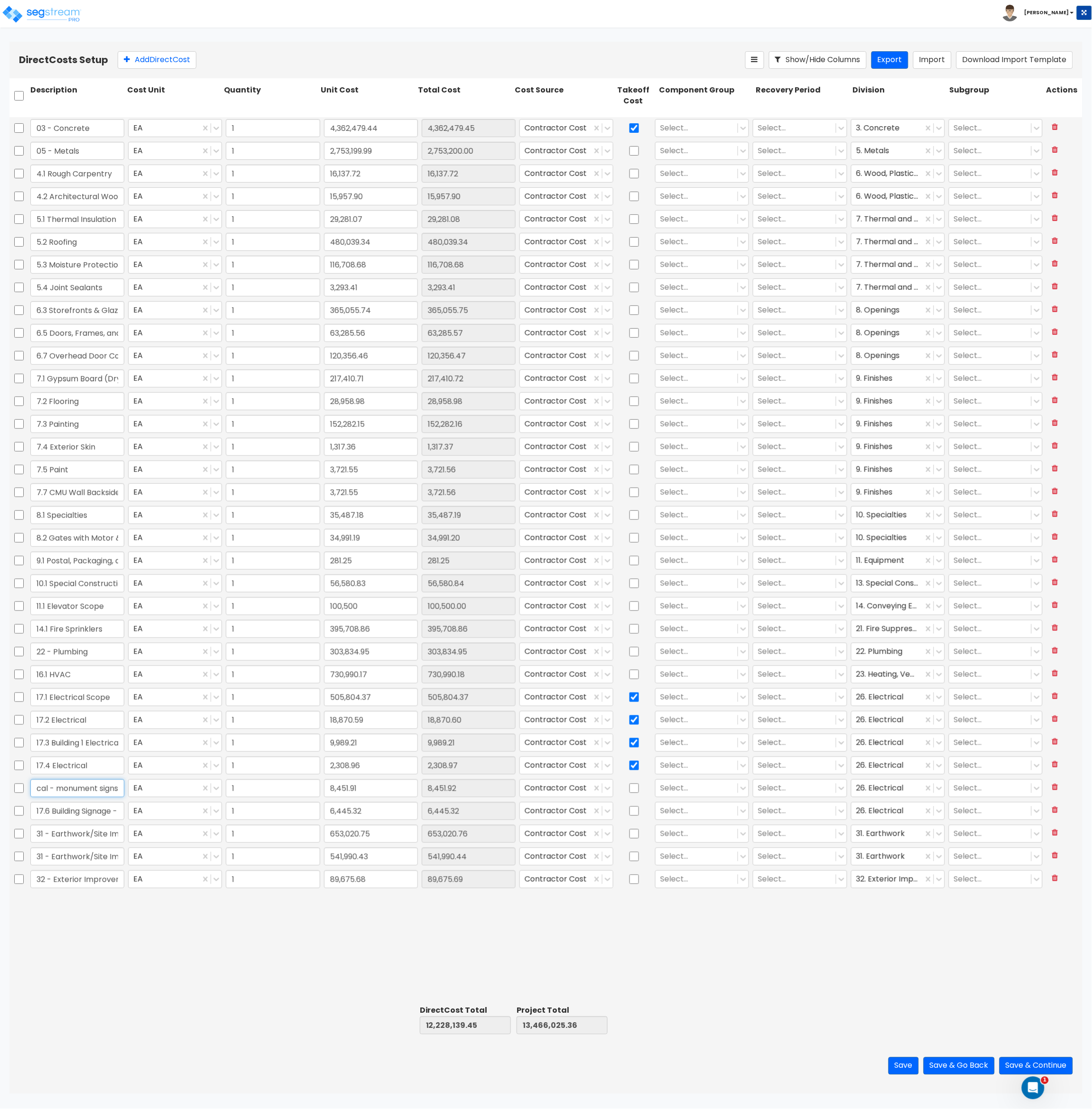
click at [129, 789] on div "17.5 Electrical - monument signs EA 1 8,451.91 8,451.92 Contractor Cost Select.…" at bounding box center [546, 788] width 1073 height 22
drag, startPoint x: 86, startPoint y: 811, endPoint x: 137, endPoint y: 811, distance: 51.0
click at [137, 811] on div "17.6 Building Signage - Power EA 1 6,445.32 6,445.32 Contractor Cost Select... …" at bounding box center [546, 811] width 1073 height 22
click at [744, 130] on icon at bounding box center [743, 128] width 6 height 3
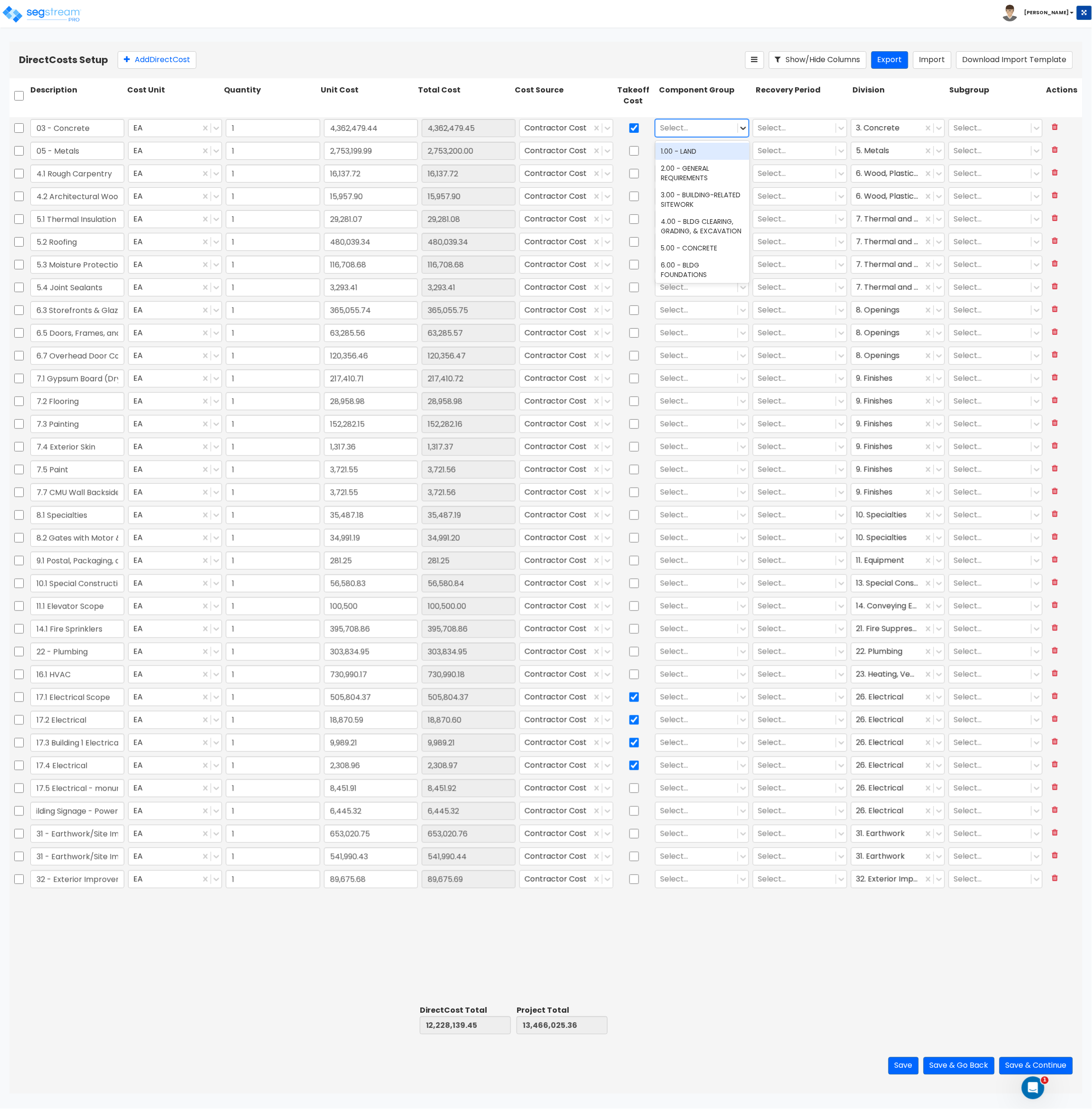
scroll to position [0, 0]
type input "conc"
click at [743, 129] on icon at bounding box center [743, 128] width 6 height 3
type input "conc"
click at [745, 152] on icon at bounding box center [742, 150] width 9 height 9
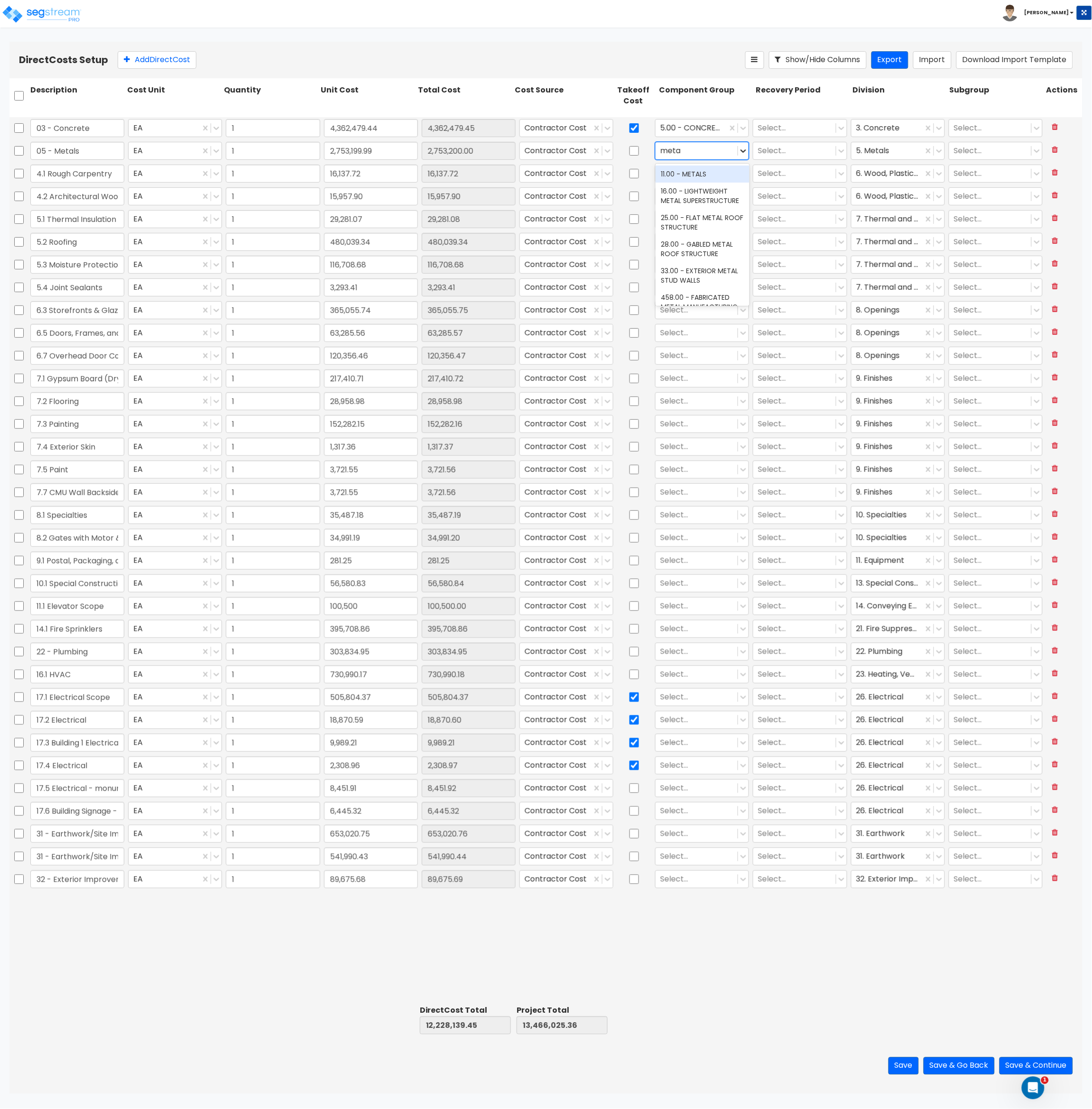
type input "metal"
click at [744, 176] on icon at bounding box center [742, 173] width 9 height 9
type input "wood"
click at [745, 198] on icon at bounding box center [742, 196] width 9 height 9
type input "f"
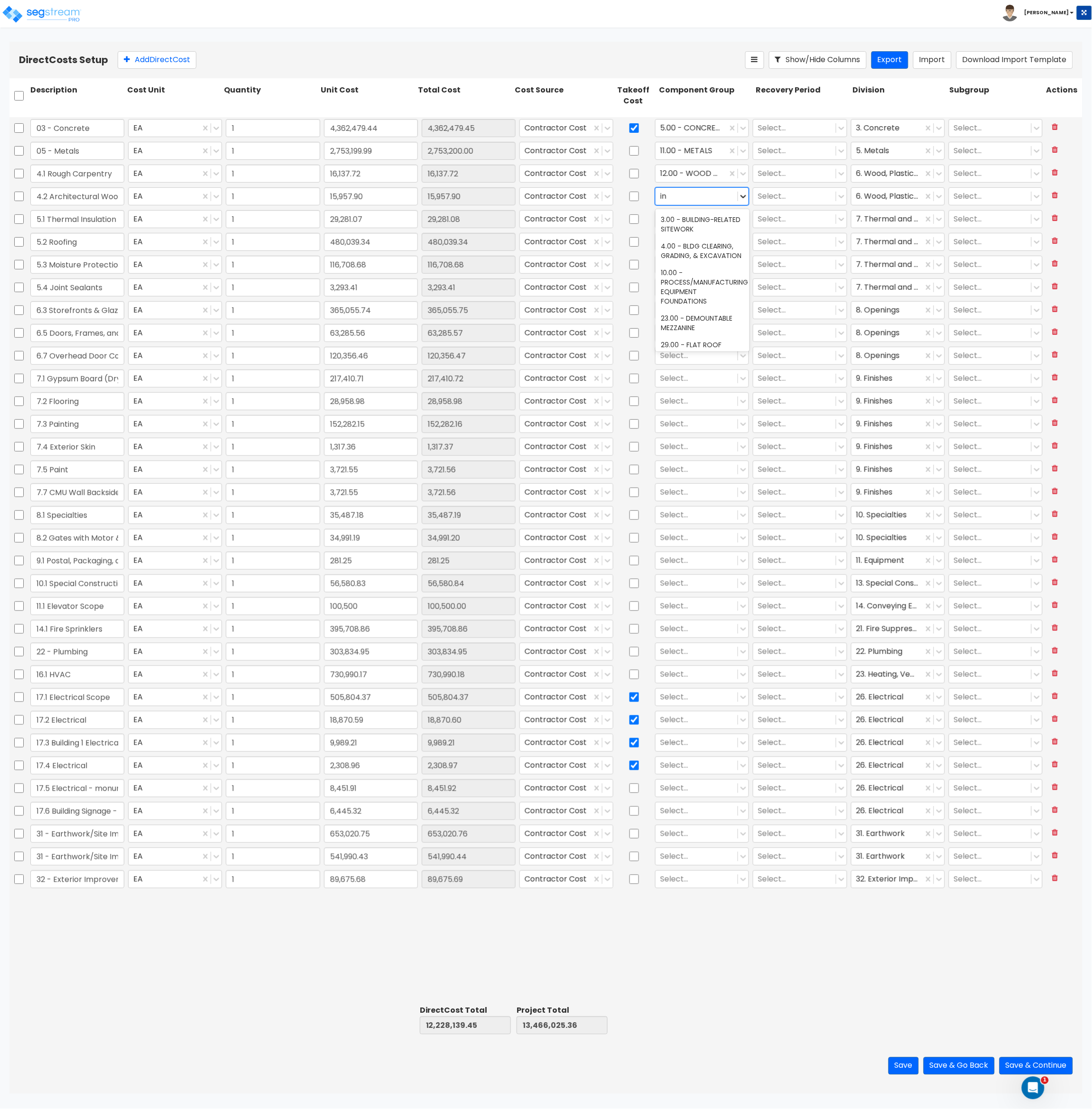
type input "i"
type input "woo"
click at [742, 218] on icon at bounding box center [743, 220] width 6 height 3
type input "therm"
click at [746, 242] on icon at bounding box center [743, 242] width 6 height 3
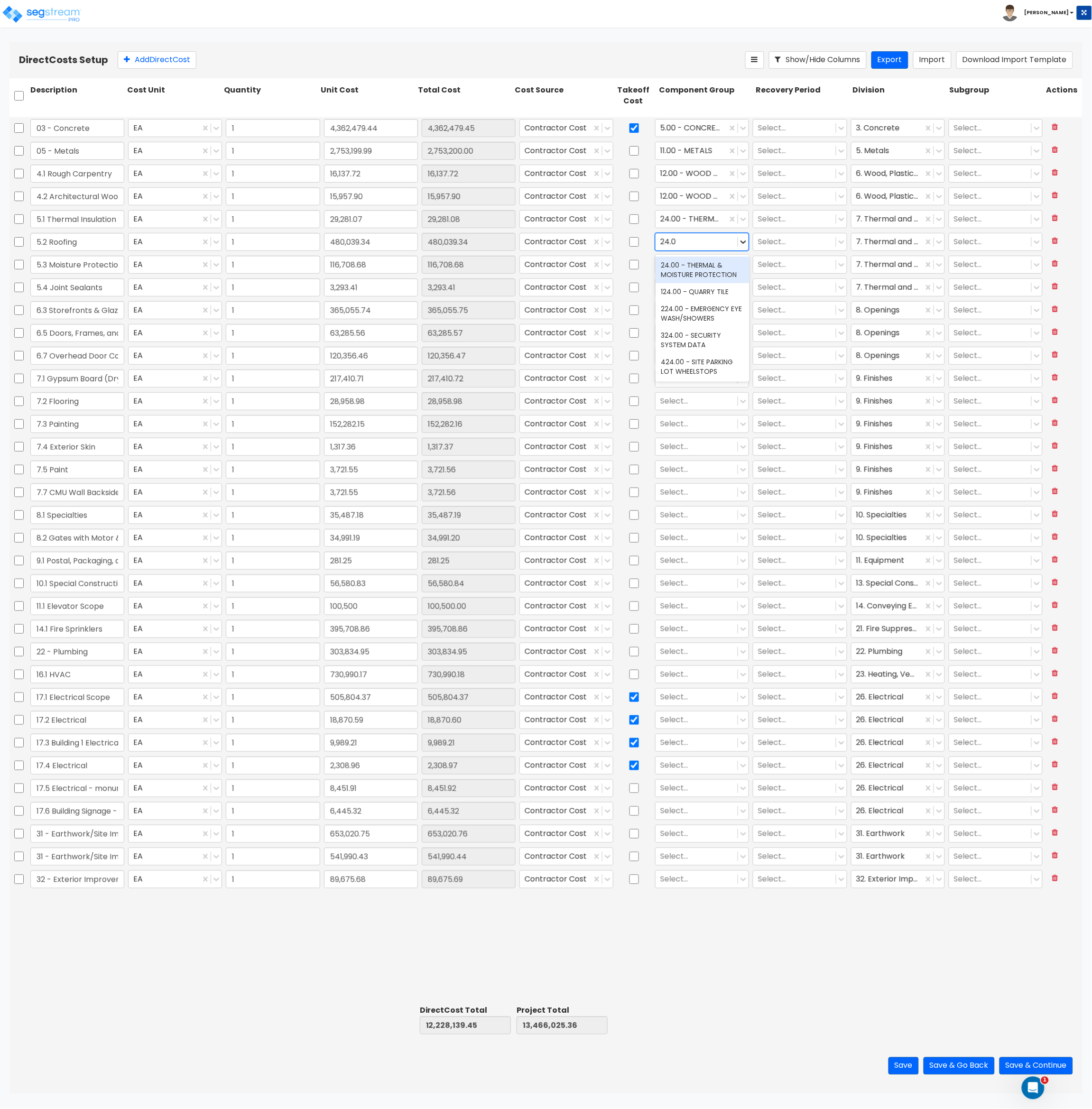
type input "24.00"
click at [746, 267] on icon at bounding box center [742, 264] width 9 height 9
type input "24.00"
click at [745, 288] on icon at bounding box center [742, 287] width 9 height 9
type input "24.00"
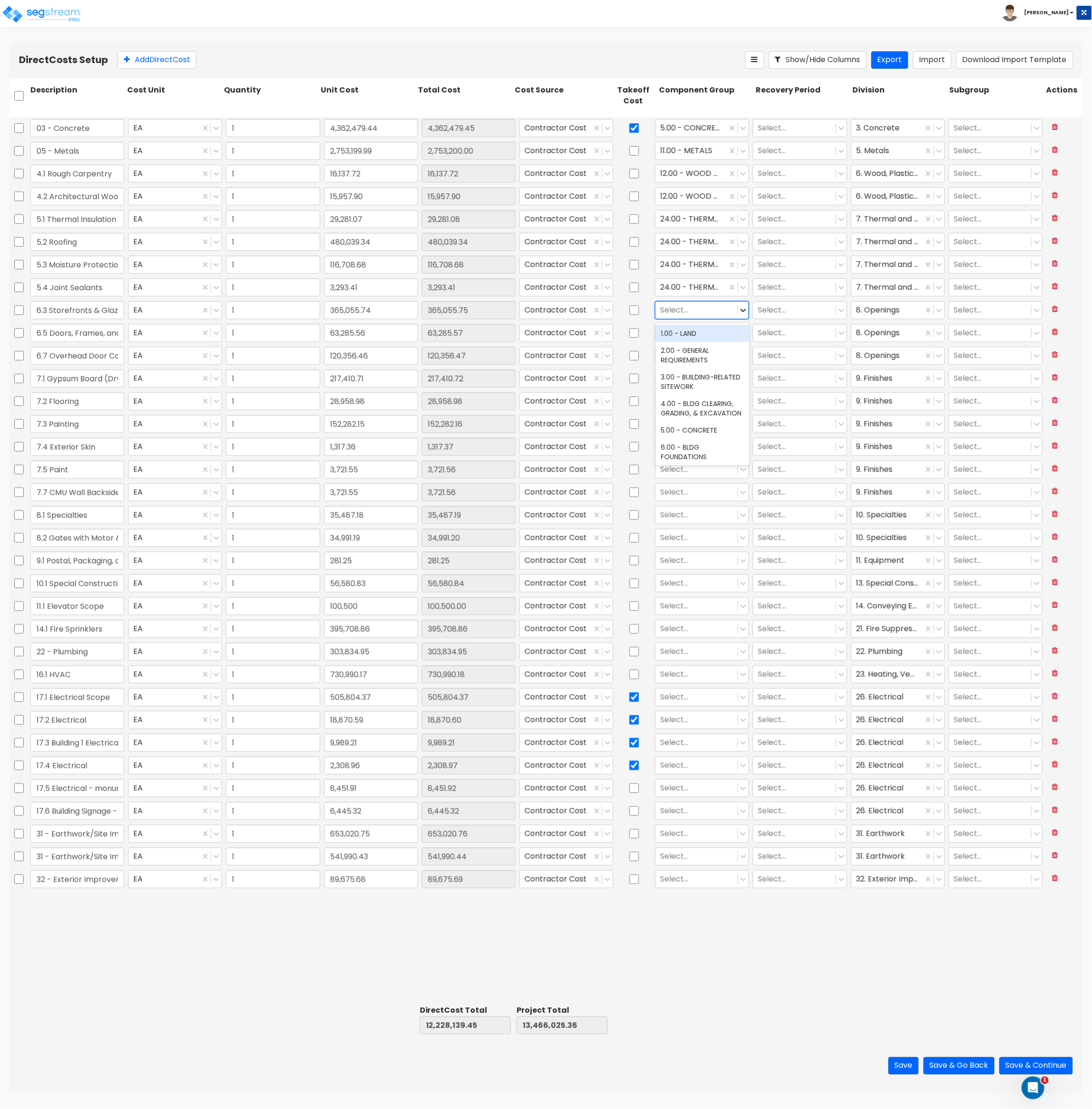
click at [742, 312] on icon at bounding box center [742, 310] width 9 height 9
type input "o"
type input "doors"
click at [744, 335] on icon at bounding box center [742, 333] width 9 height 9
type input "door"
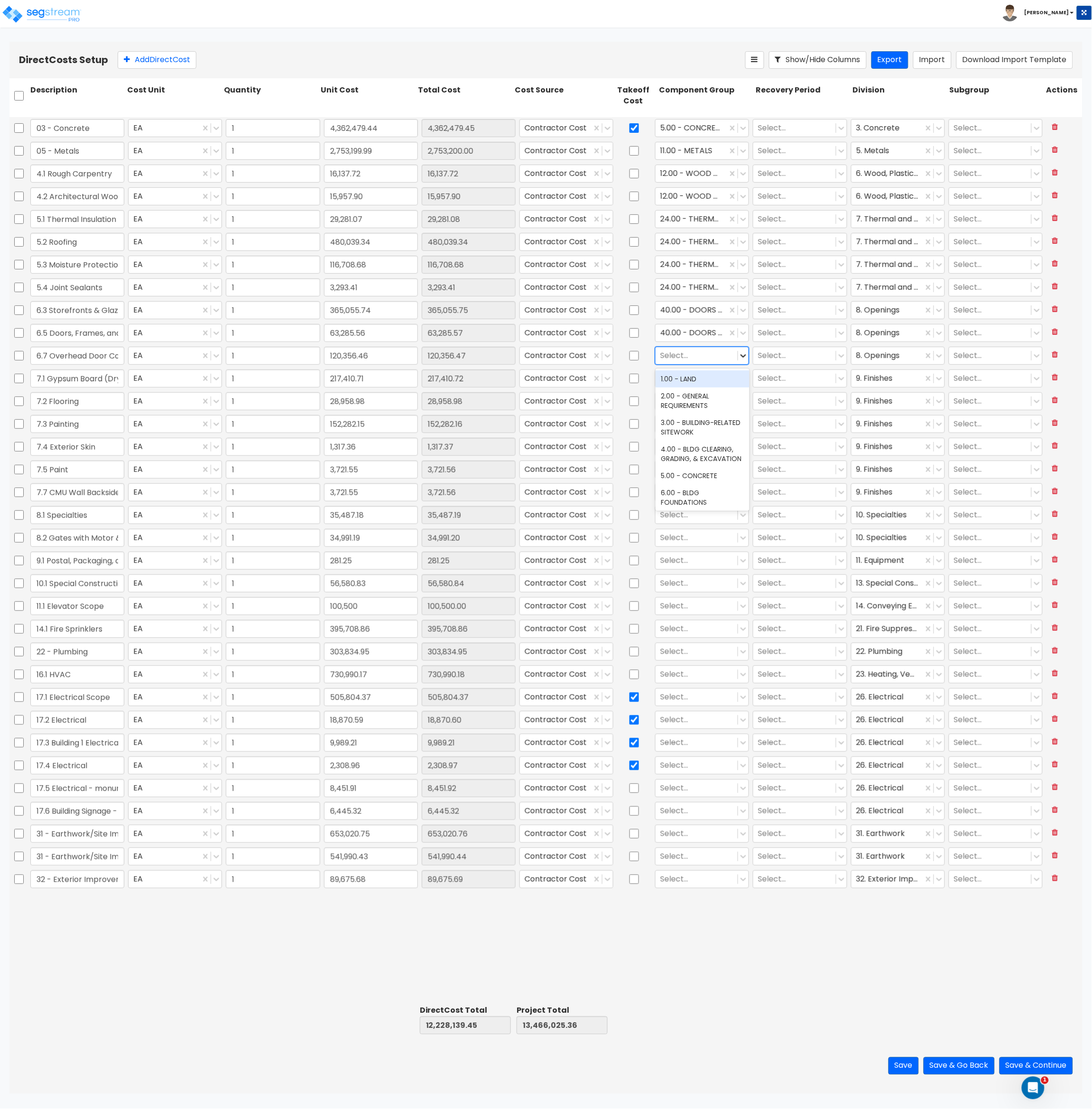
click at [741, 356] on icon at bounding box center [742, 356] width 9 height 9
type input "door"
click at [745, 380] on icon at bounding box center [742, 378] width 9 height 9
type input "drywa"
click at [745, 401] on icon at bounding box center [743, 401] width 6 height 3
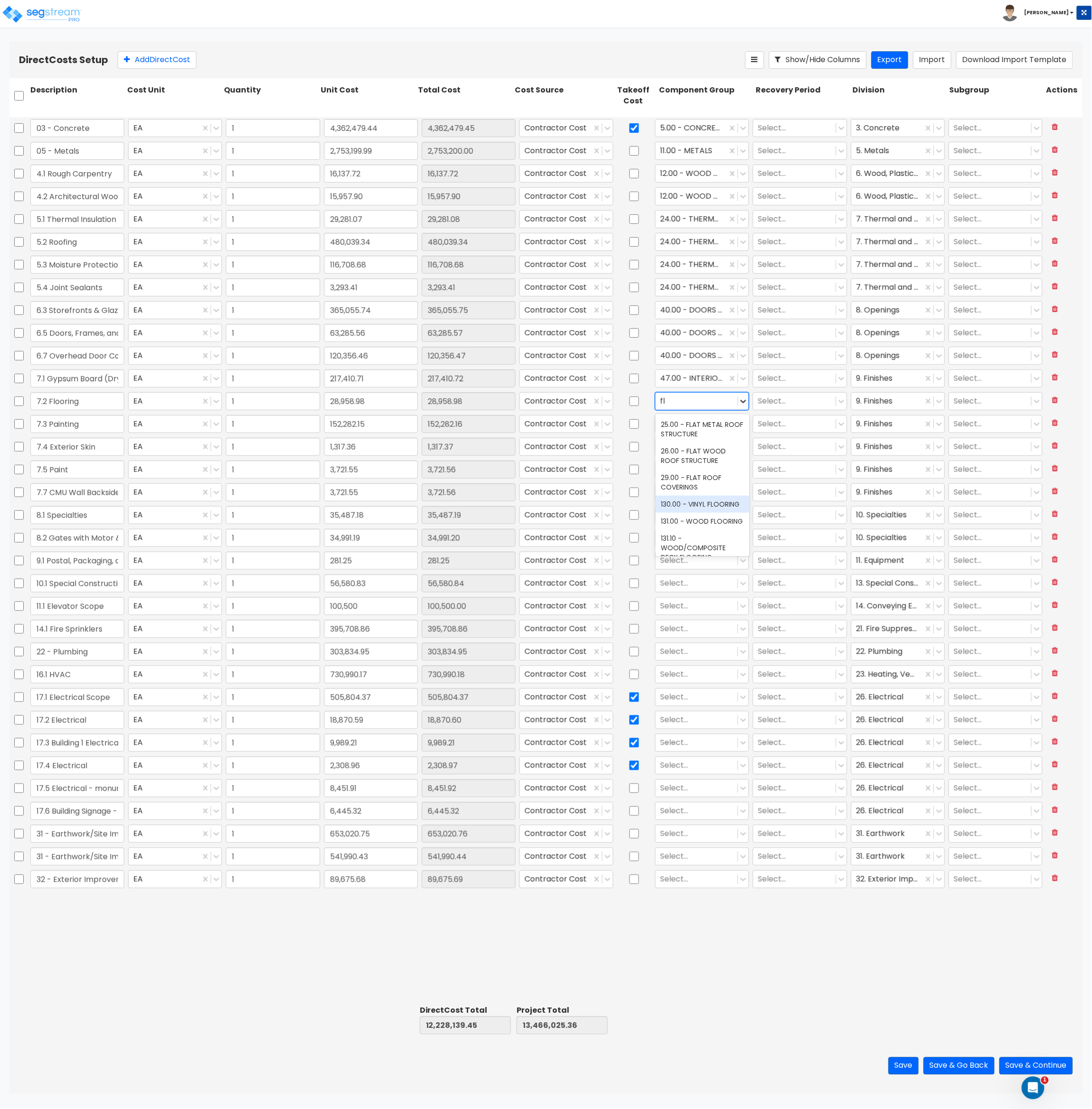
type input "f"
type input "concrete f"
click at [747, 423] on icon at bounding box center [742, 423] width 9 height 9
type input "paint"
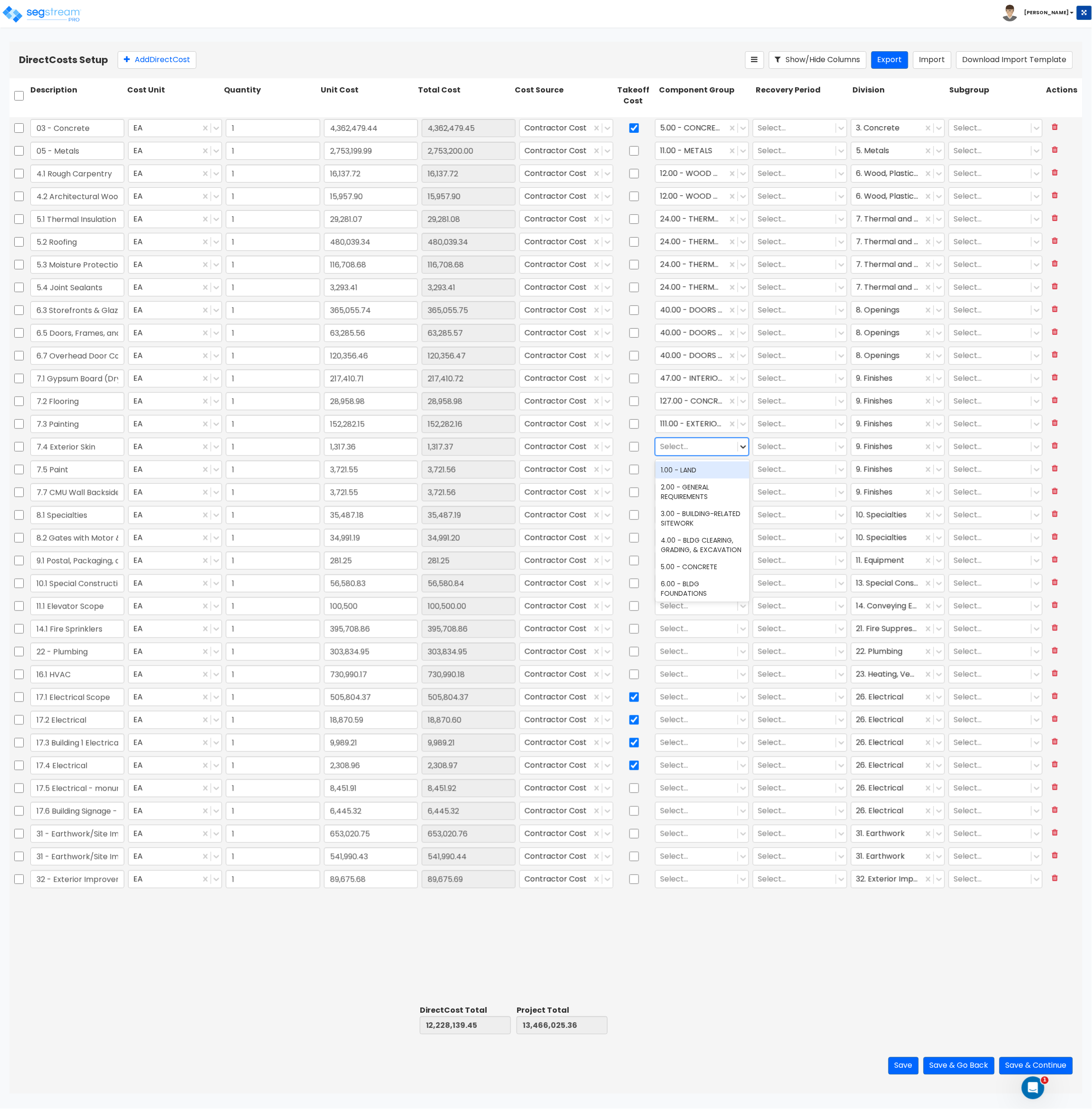
click at [745, 446] on icon at bounding box center [743, 447] width 6 height 3
type input "e"
type input "wood"
click at [687, 469] on div at bounding box center [697, 469] width 73 height 13
type input "paint"
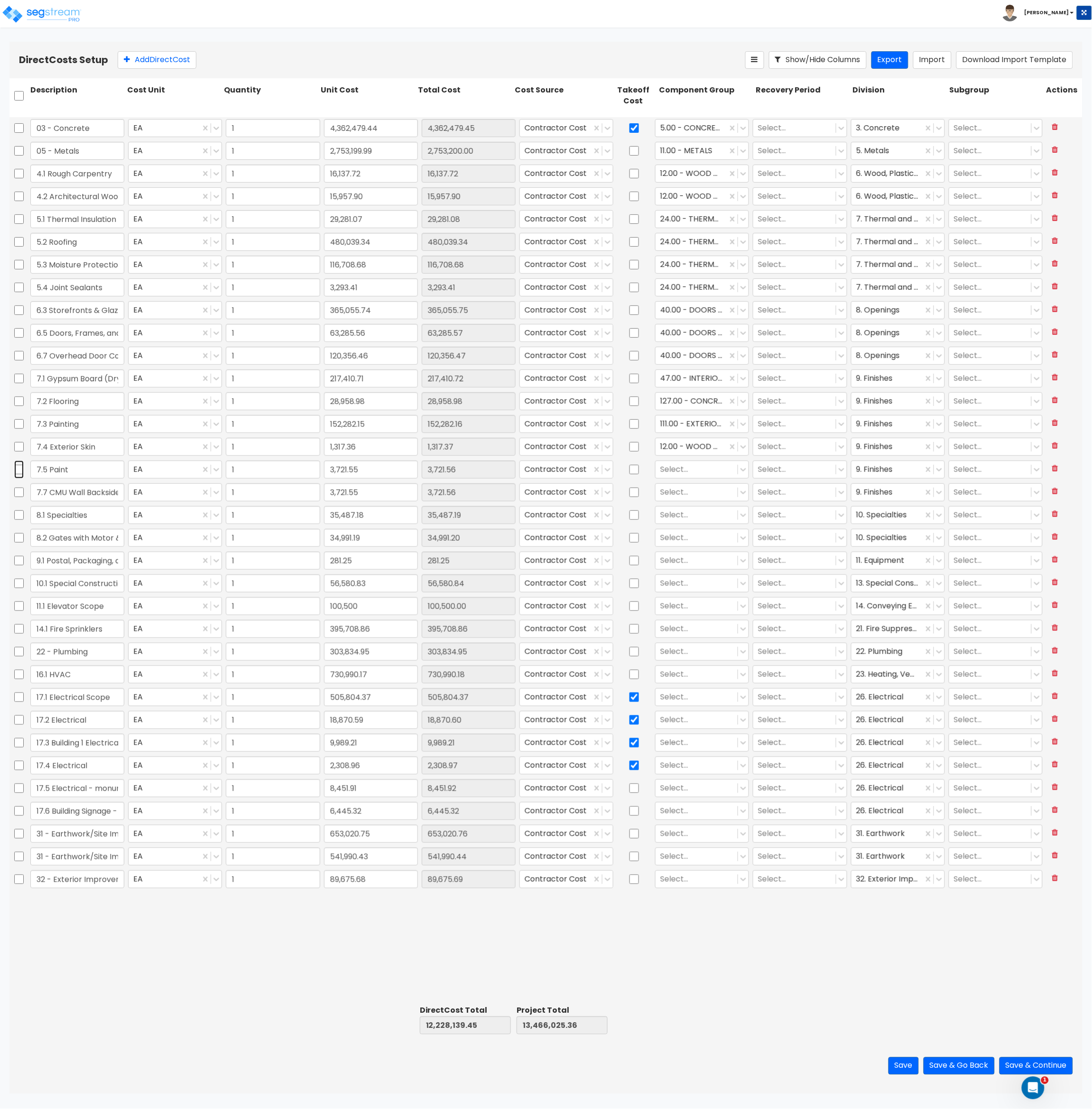
click at [22, 469] on input "checkbox" at bounding box center [19, 469] width 9 height 18
checkbox input "true"
click at [21, 423] on input "checkbox" at bounding box center [19, 423] width 9 height 18
checkbox input "true"
click at [238, 57] on icon at bounding box center [232, 59] width 11 height 9
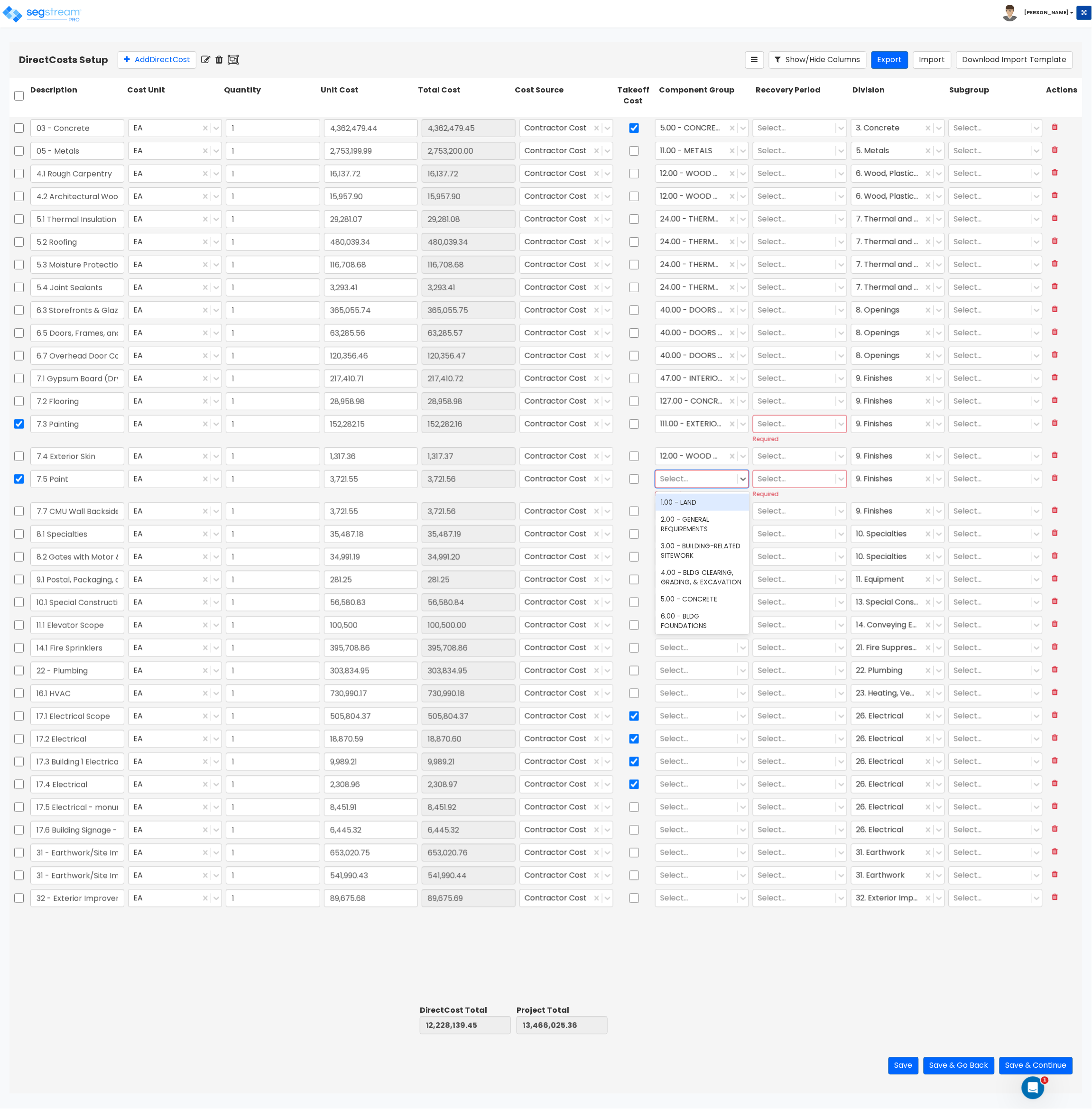
click at [710, 480] on div at bounding box center [697, 479] width 73 height 13
click at [709, 417] on div at bounding box center [691, 423] width 62 height 13
click at [708, 424] on div at bounding box center [691, 423] width 62 height 13
click at [691, 480] on div at bounding box center [697, 479] width 73 height 13
type input "111"
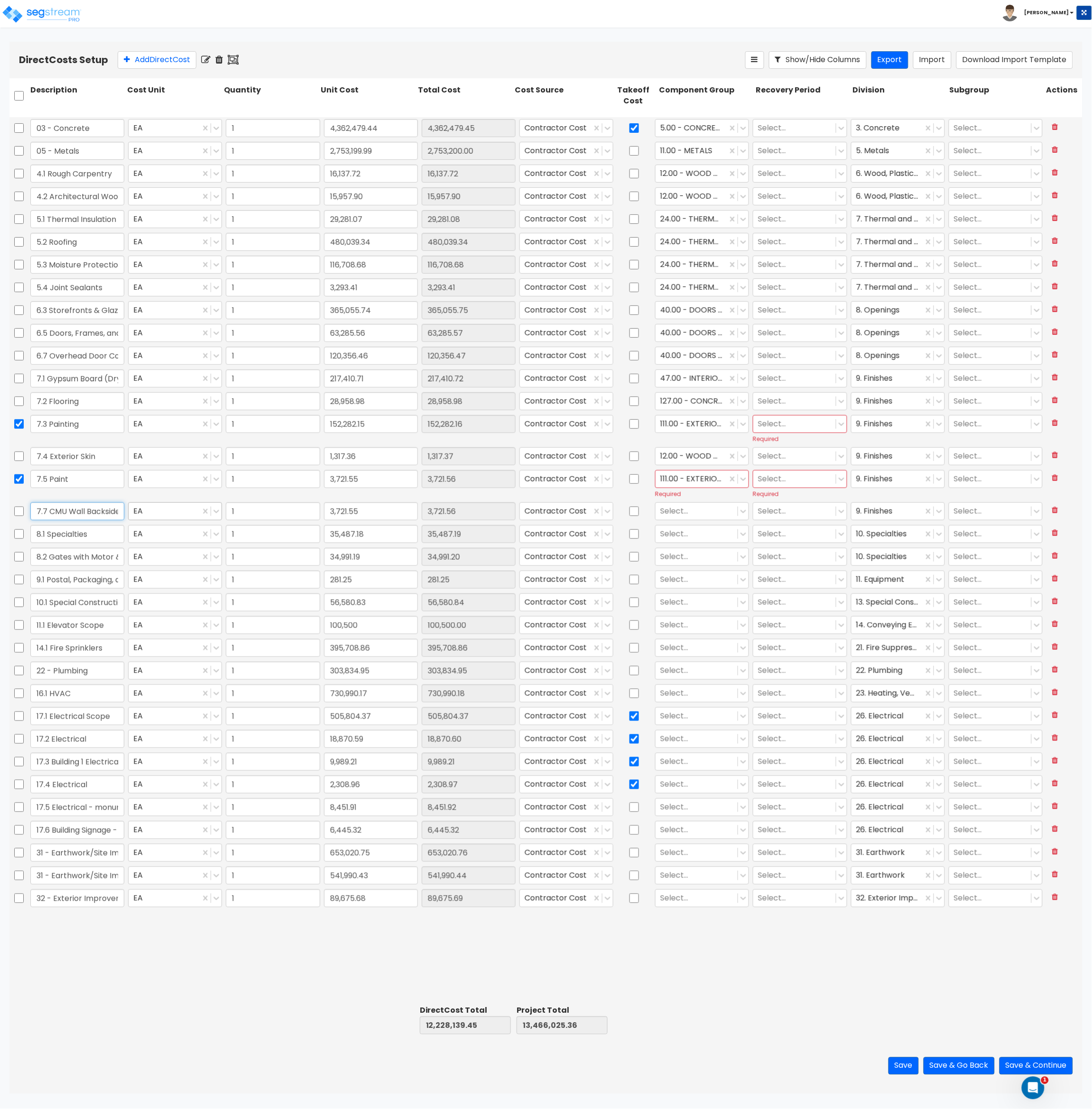
scroll to position [0, 23]
drag, startPoint x: 87, startPoint y: 513, endPoint x: 155, endPoint y: 506, distance: 68.4
click at [130, 507] on div "7.7 CMU Wall Backside Paint EA 1 3,721.55 3,721.56 Contractor Cost Select... Se…" at bounding box center [546, 512] width 1073 height 22
click at [686, 520] on div "Select..." at bounding box center [702, 511] width 94 height 18
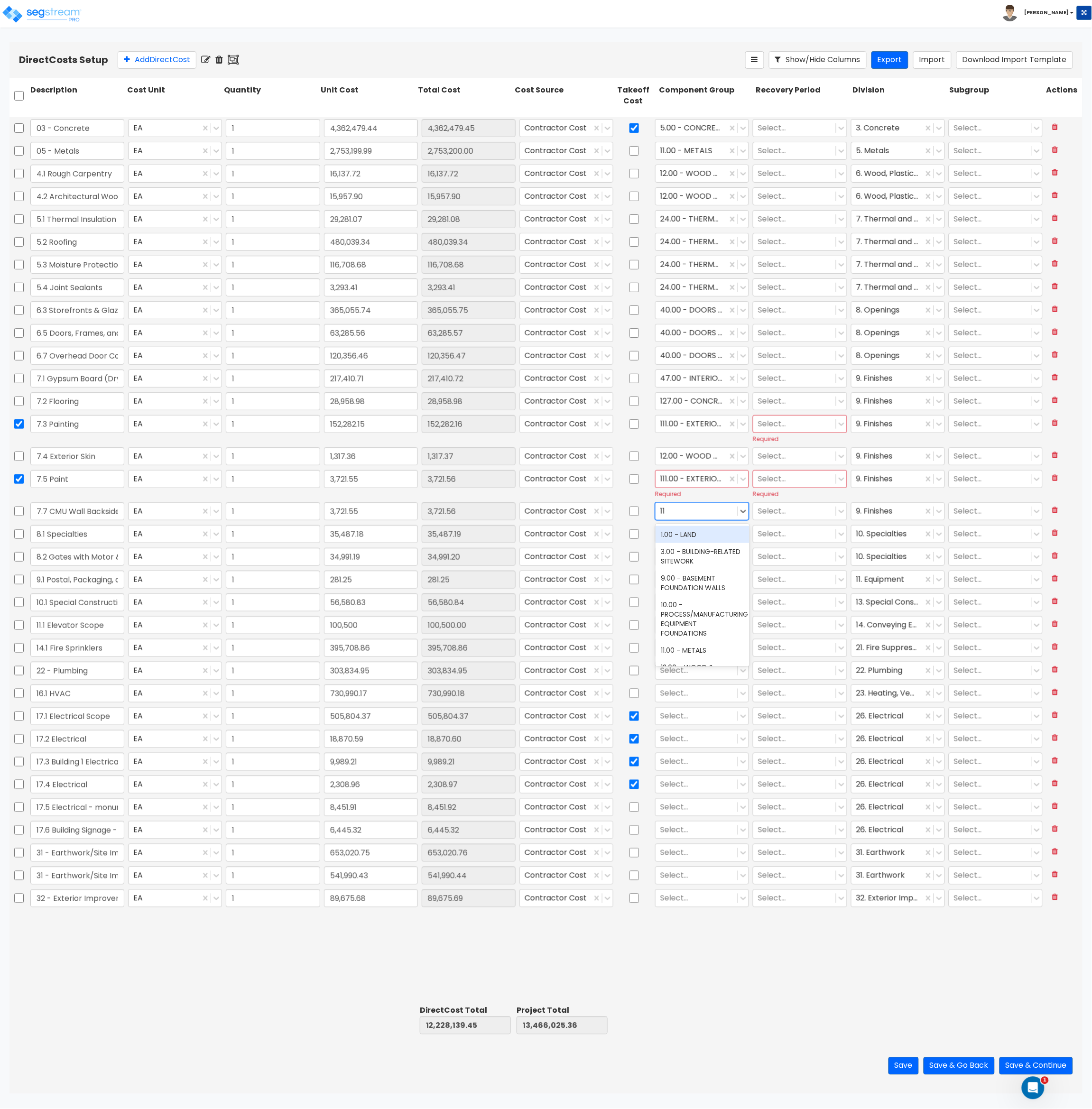
type input "111"
click at [675, 529] on div "111.00 - EXTERIOR PAINT" at bounding box center [703, 535] width 94 height 17
click at [679, 534] on div at bounding box center [697, 534] width 73 height 13
type input "spec"
click at [694, 557] on div at bounding box center [697, 556] width 73 height 13
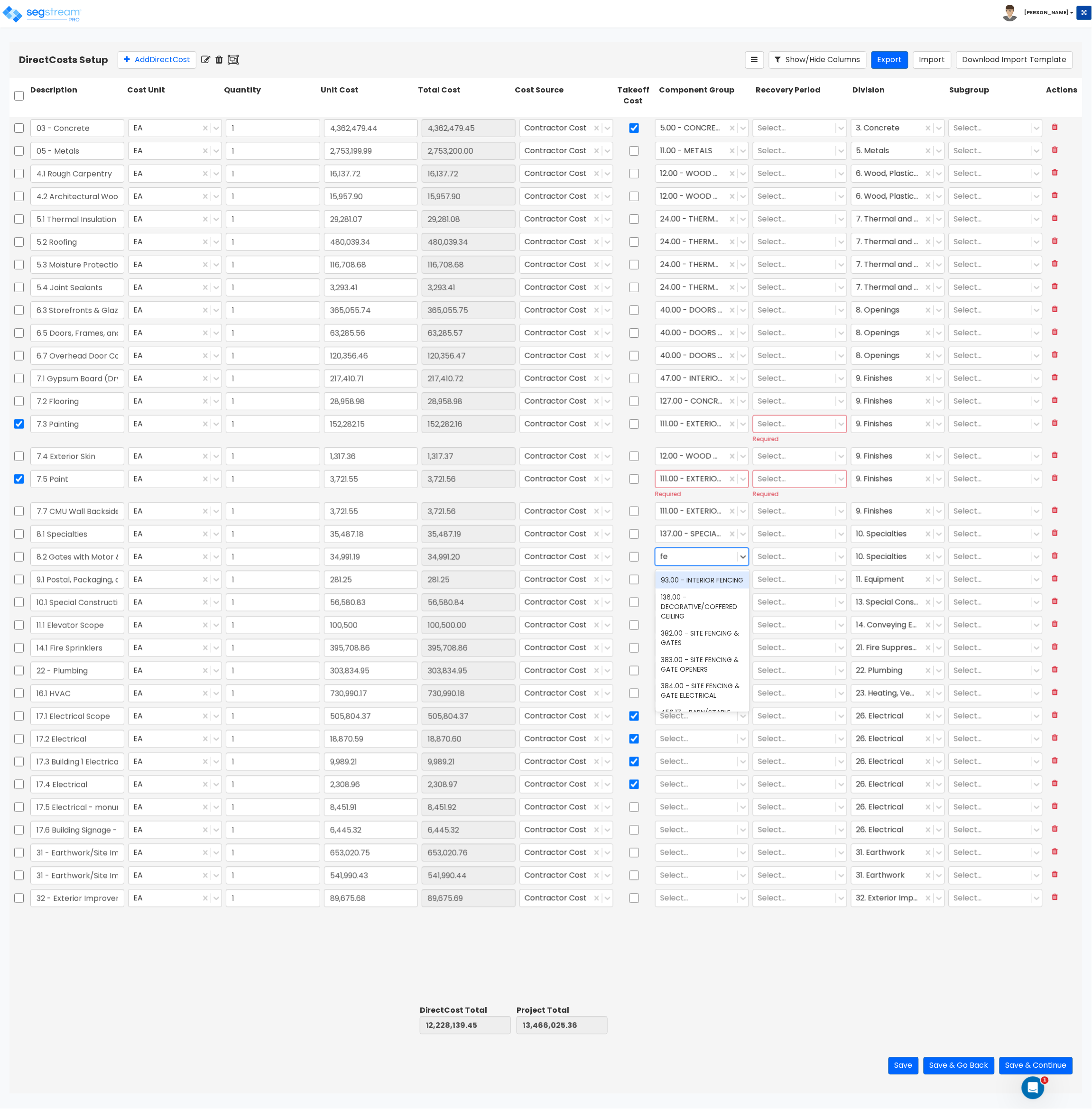
type input "f"
type input "gate"
click at [682, 580] on div at bounding box center [697, 579] width 73 height 13
type input "e"
type input "137"
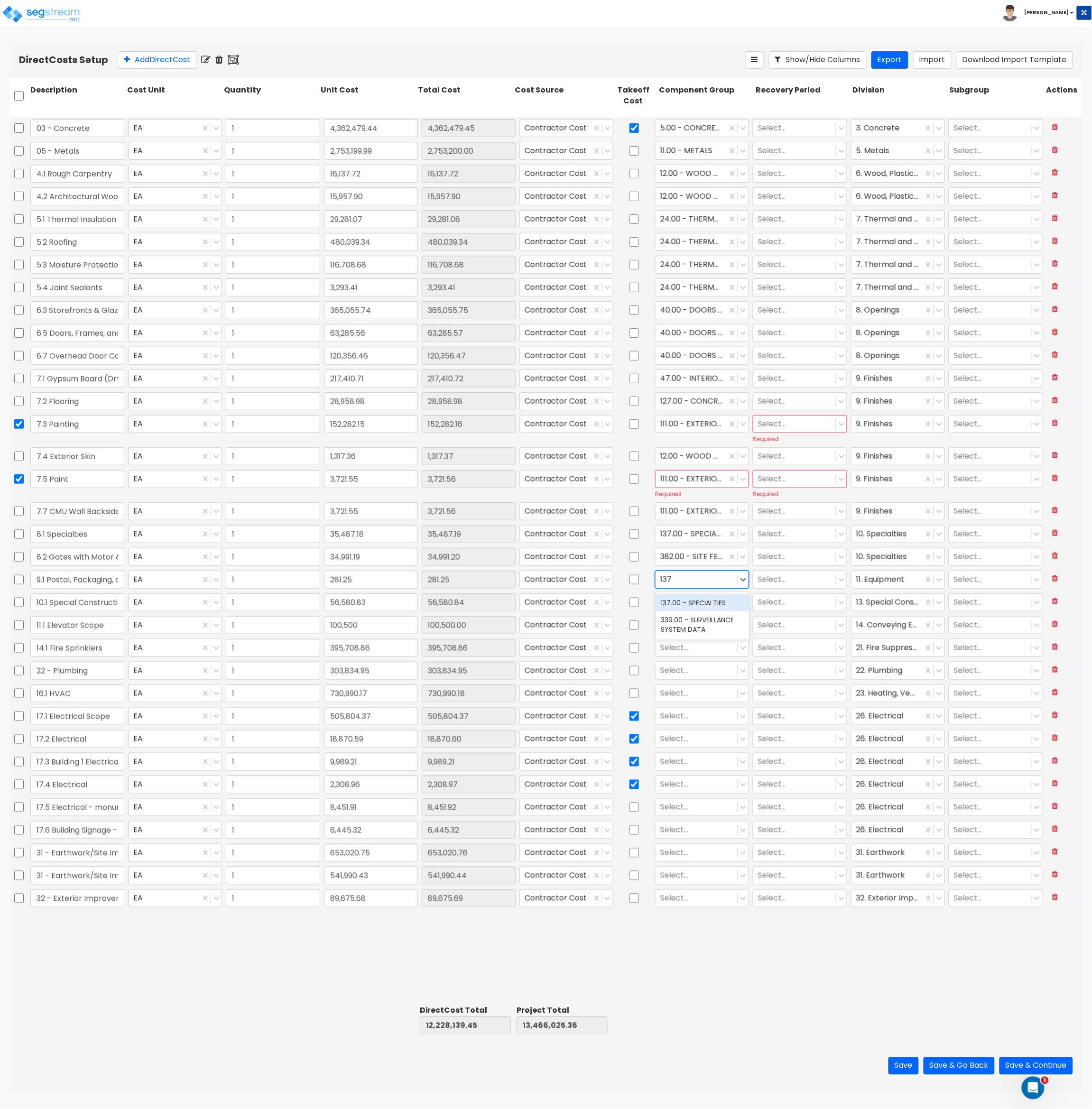
click at [709, 606] on div "137.00 - SPECIALTIES" at bounding box center [703, 602] width 94 height 17
click at [702, 605] on div at bounding box center [697, 602] width 73 height 13
type input "137"
click at [702, 628] on div "137.00 - SPECIALTIES" at bounding box center [703, 625] width 94 height 17
click at [699, 628] on div at bounding box center [697, 625] width 73 height 13
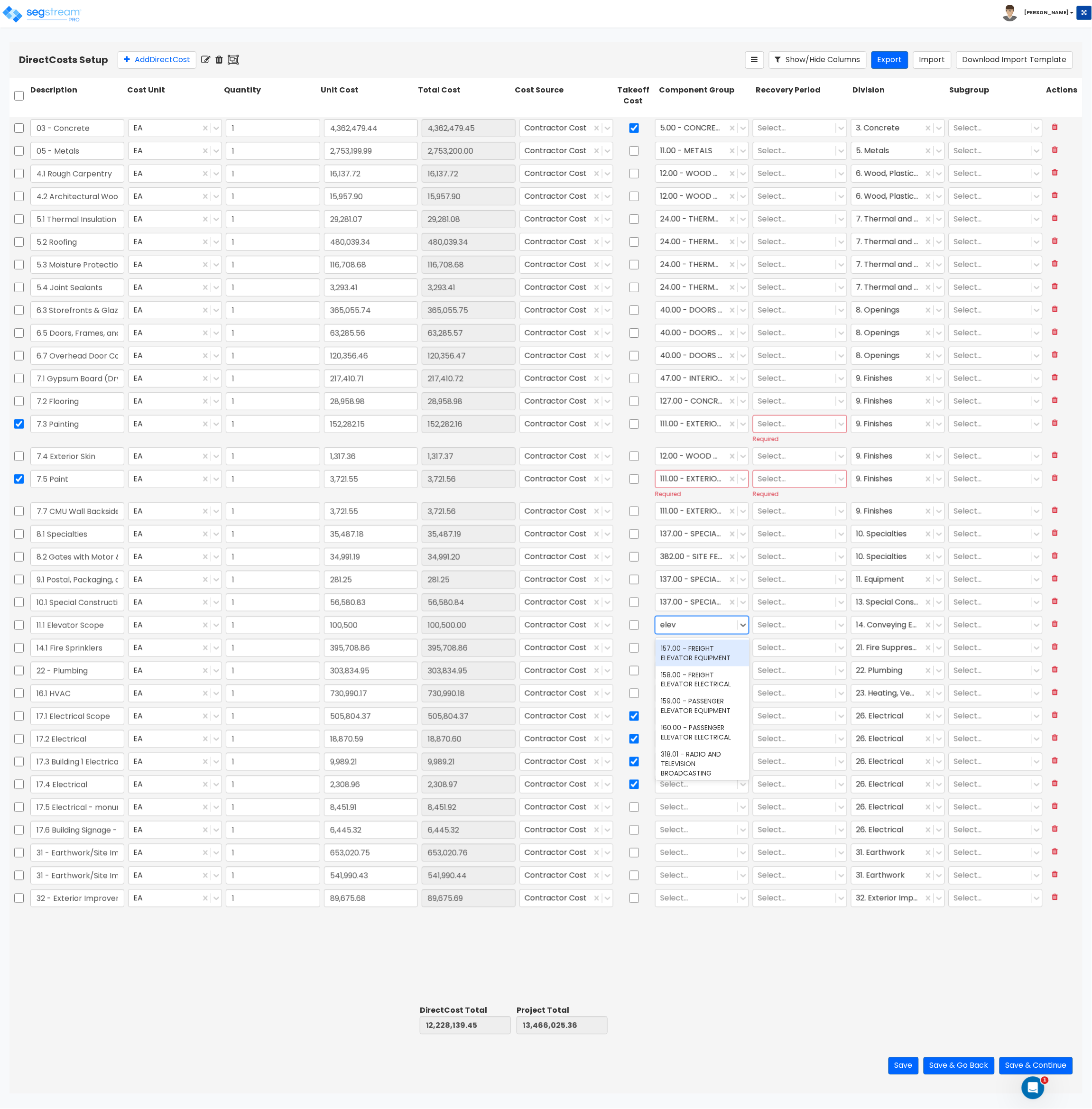
type input "eleva"
click at [696, 647] on div at bounding box center [697, 647] width 73 height 13
type input "i"
type input "fire p"
click at [690, 674] on div at bounding box center [697, 670] width 73 height 13
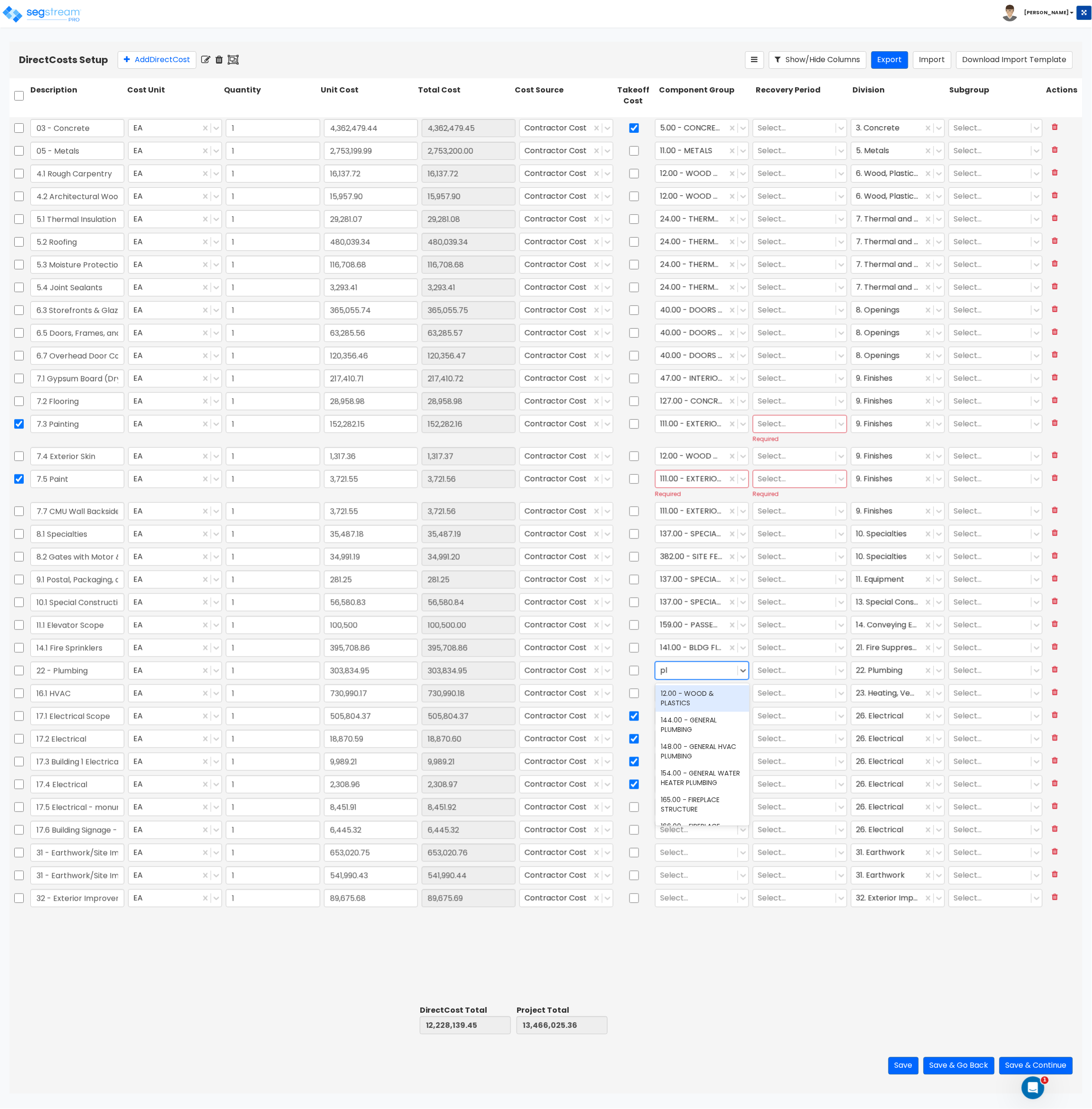
type input "p"
type input "general pl"
click at [636, 669] on input "checkbox" at bounding box center [634, 670] width 9 height 18
checkbox input "true"
click at [678, 692] on div at bounding box center [697, 692] width 73 height 13
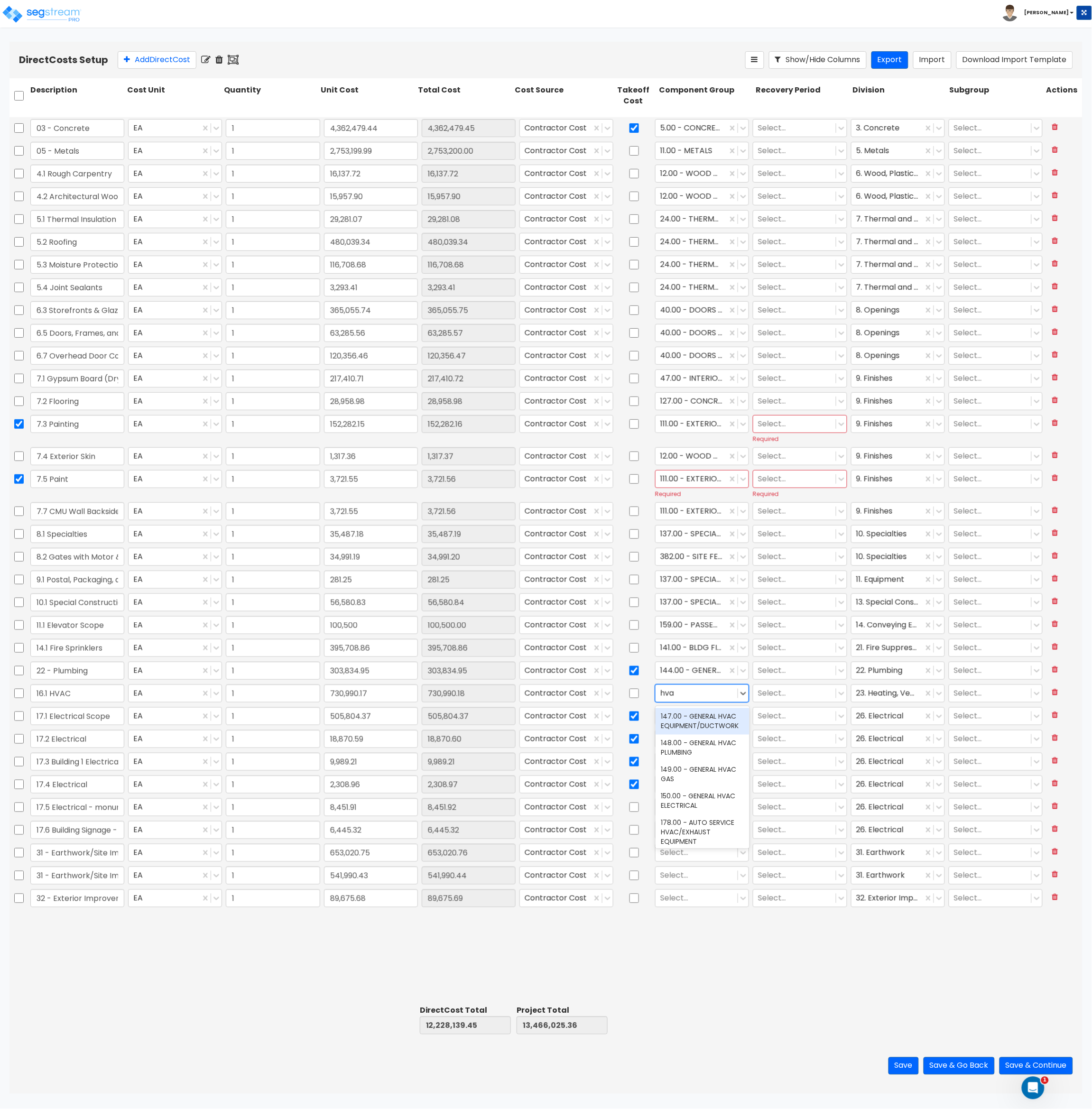
type input "hvac"
click at [685, 716] on div at bounding box center [697, 715] width 73 height 13
type input "2"
type input "e"
type input "general ele"
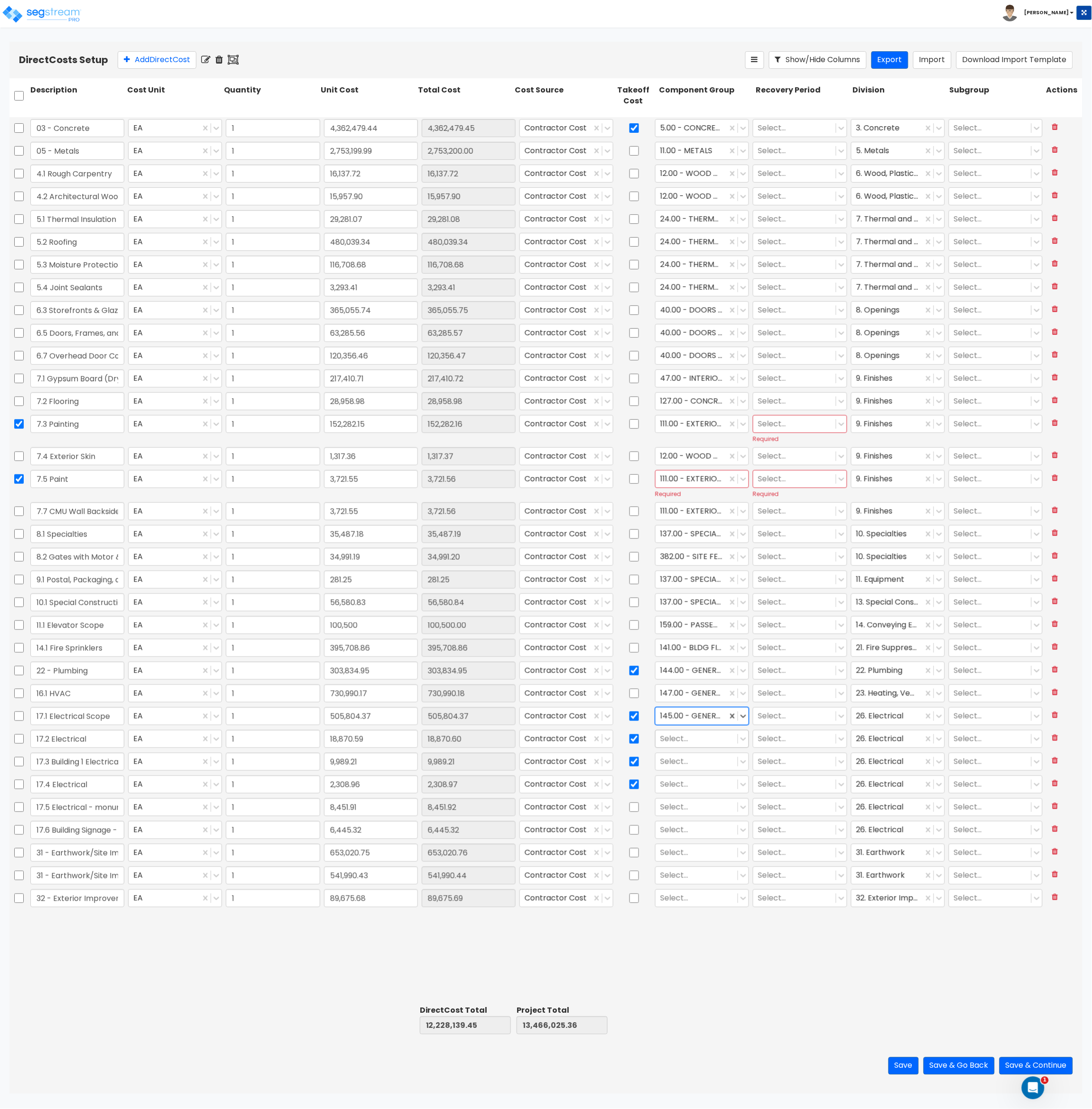
click at [689, 737] on div at bounding box center [697, 738] width 73 height 13
type input "145.00"
click at [678, 772] on div "145.00 - GENERAL ELECTRICAL" at bounding box center [703, 766] width 94 height 26
click at [682, 765] on div at bounding box center [697, 761] width 73 height 13
type input "145.00"
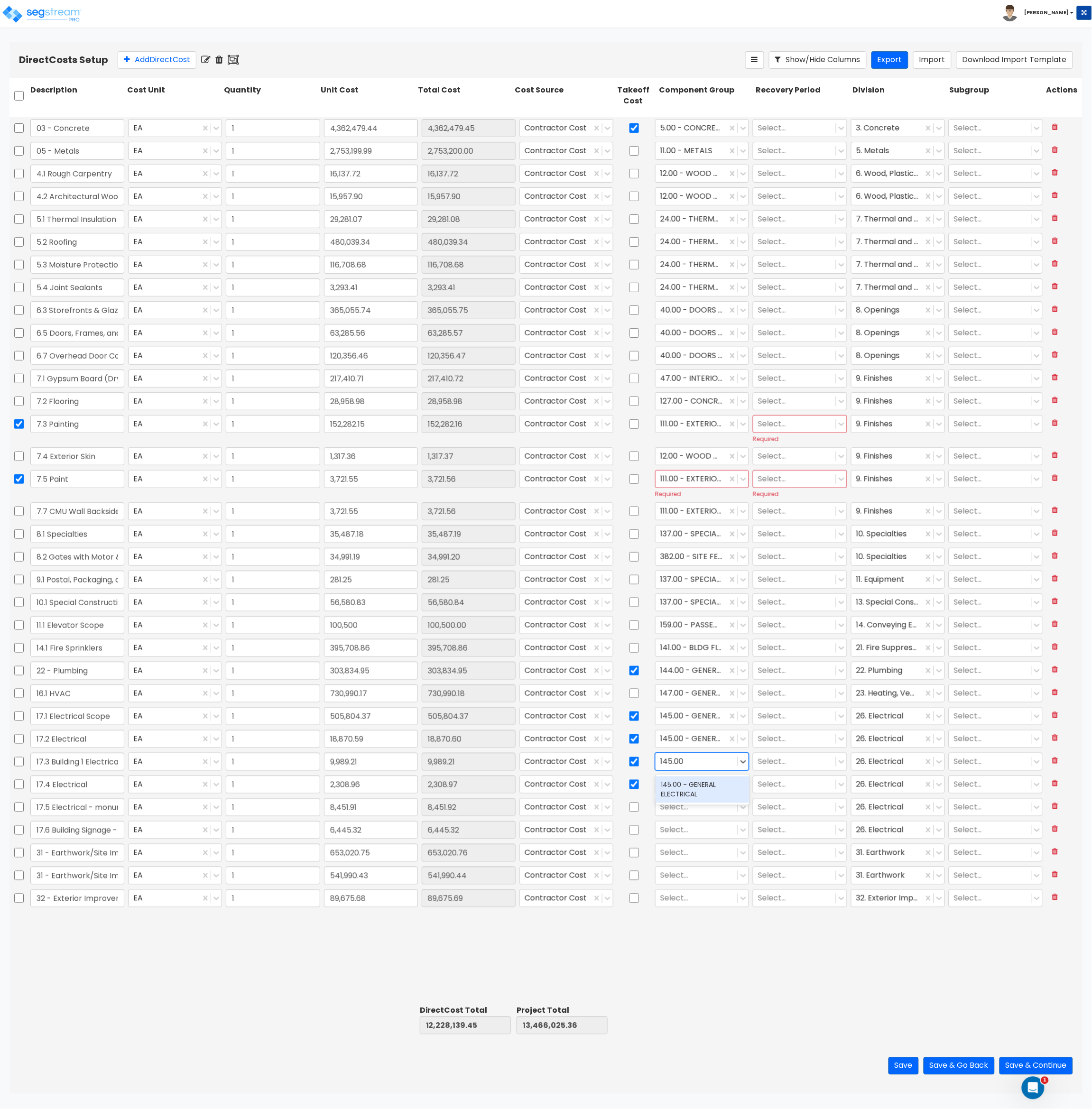
drag, startPoint x: 671, startPoint y: 784, endPoint x: 680, endPoint y: 788, distance: 9.8
click at [673, 787] on div "145.00 - GENERAL ELECTRICAL" at bounding box center [703, 789] width 94 height 26
click at [684, 787] on div at bounding box center [697, 784] width 73 height 13
type input "145.00"
click at [686, 807] on div "145.00 - GENERAL ELECTRICAL" at bounding box center [703, 812] width 94 height 26
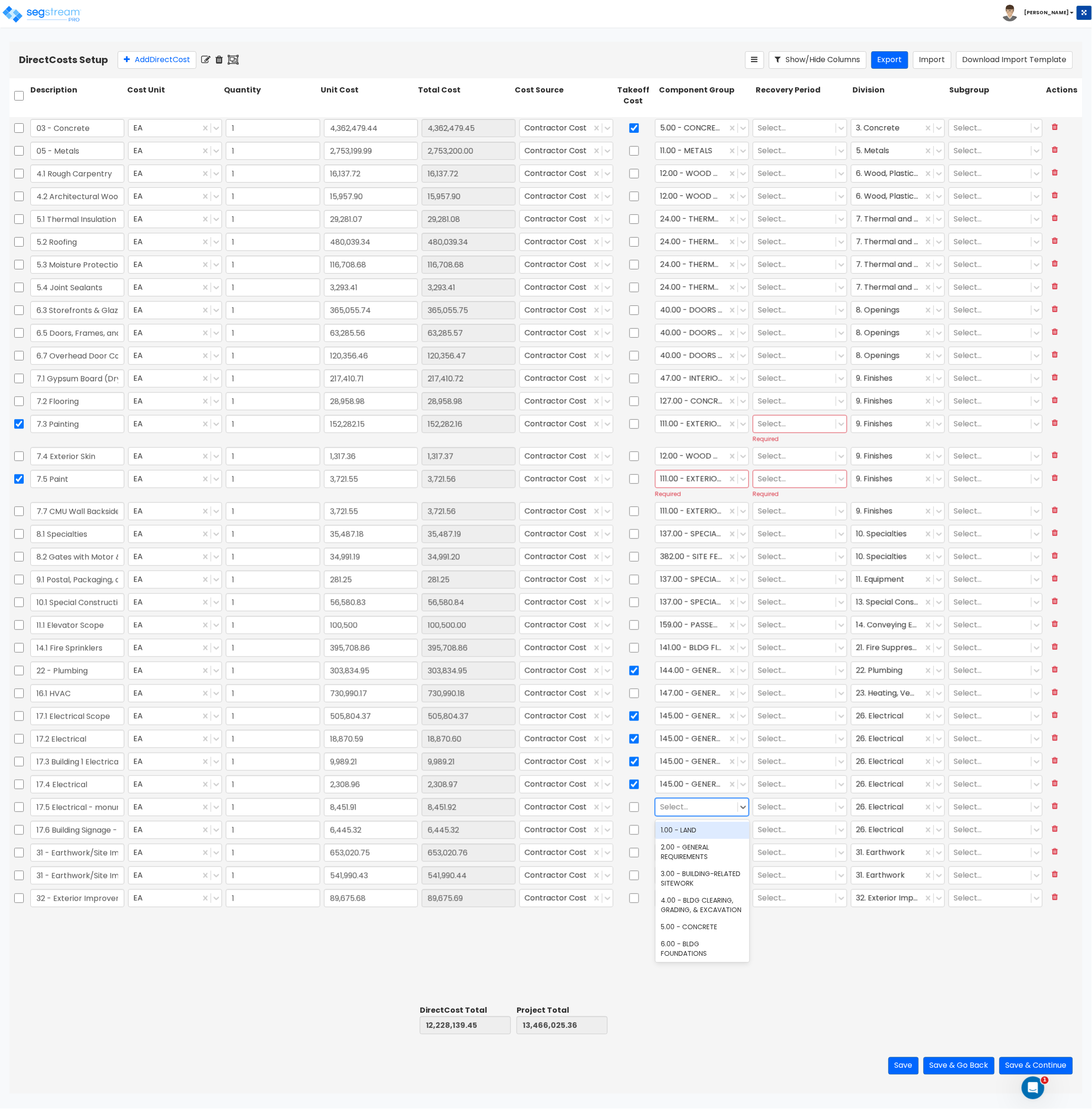
click at [686, 807] on div at bounding box center [697, 807] width 73 height 13
drag, startPoint x: 62, startPoint y: 802, endPoint x: 124, endPoint y: 801, distance: 62.0
click at [124, 801] on input "17.5 Electrical - monument signs" at bounding box center [77, 807] width 94 height 18
click at [674, 809] on div at bounding box center [697, 807] width 73 height 13
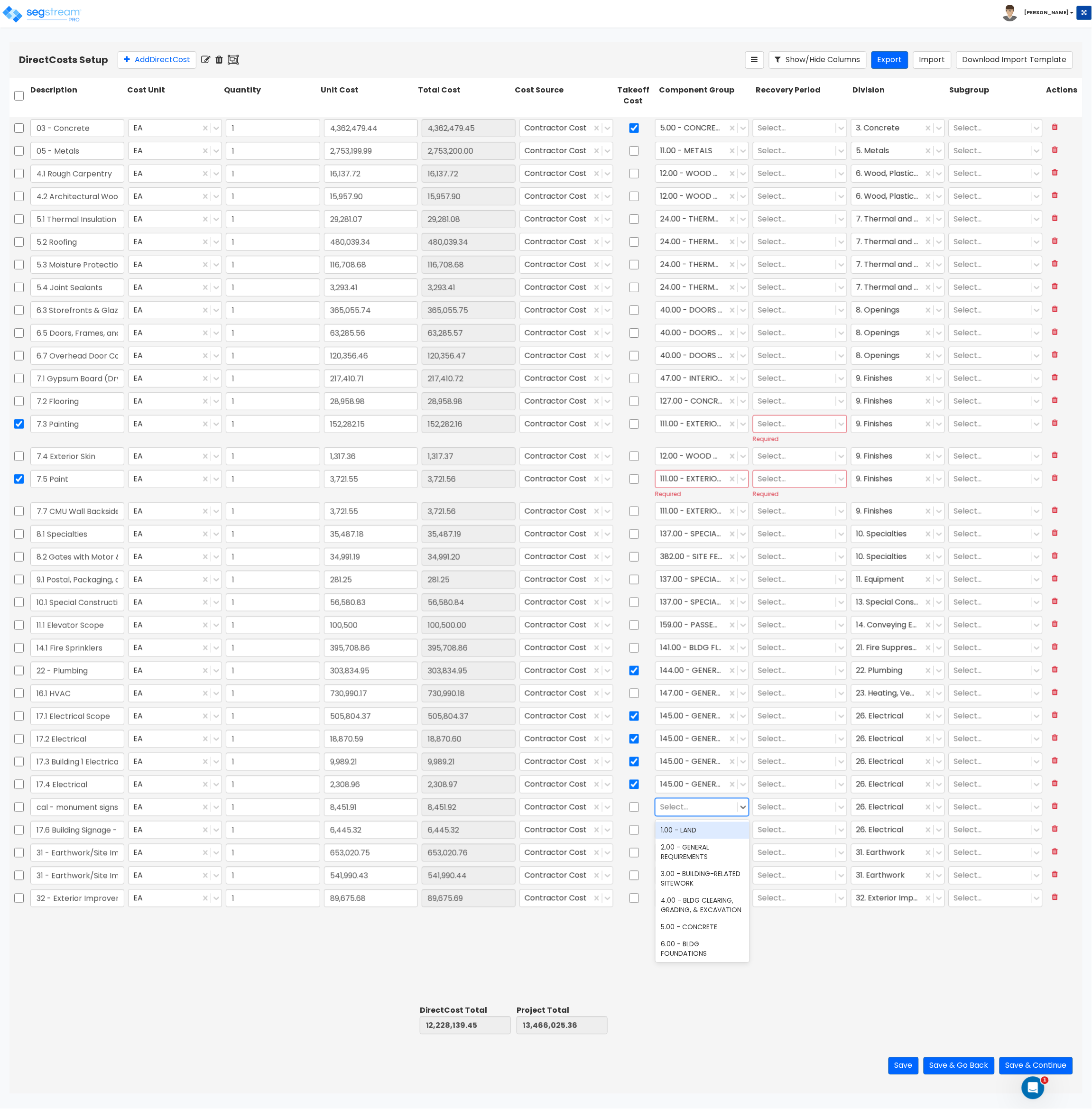
scroll to position [0, 0]
type input "s"
type input "e"
type input "sign"
click at [698, 931] on div "329.00 - SIGNAGE ELECTRICAL" at bounding box center [703, 932] width 94 height 26
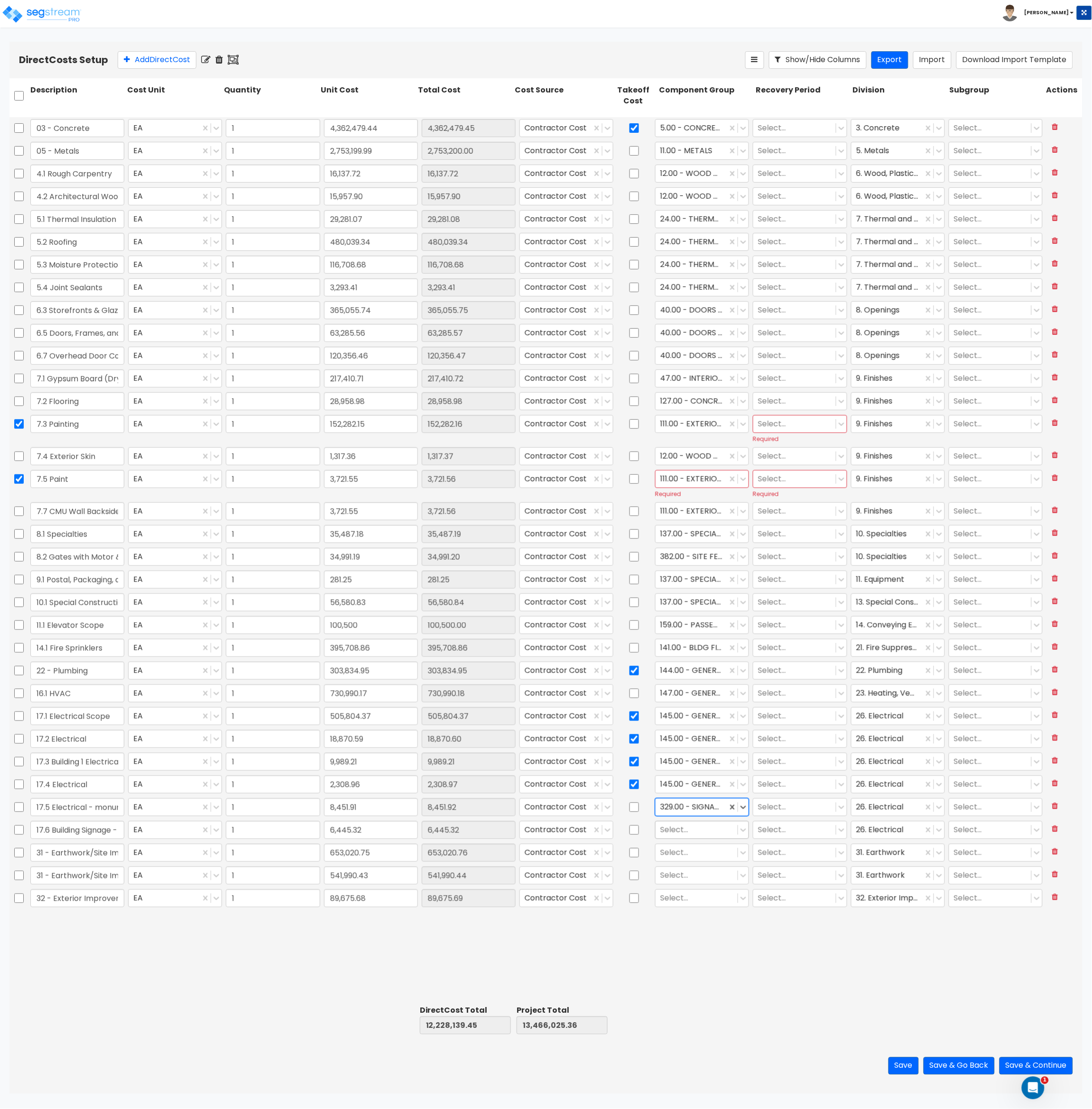
click at [681, 831] on div at bounding box center [697, 829] width 73 height 13
type input "signage"
click at [694, 830] on div at bounding box center [697, 829] width 73 height 13
type input "329.00"
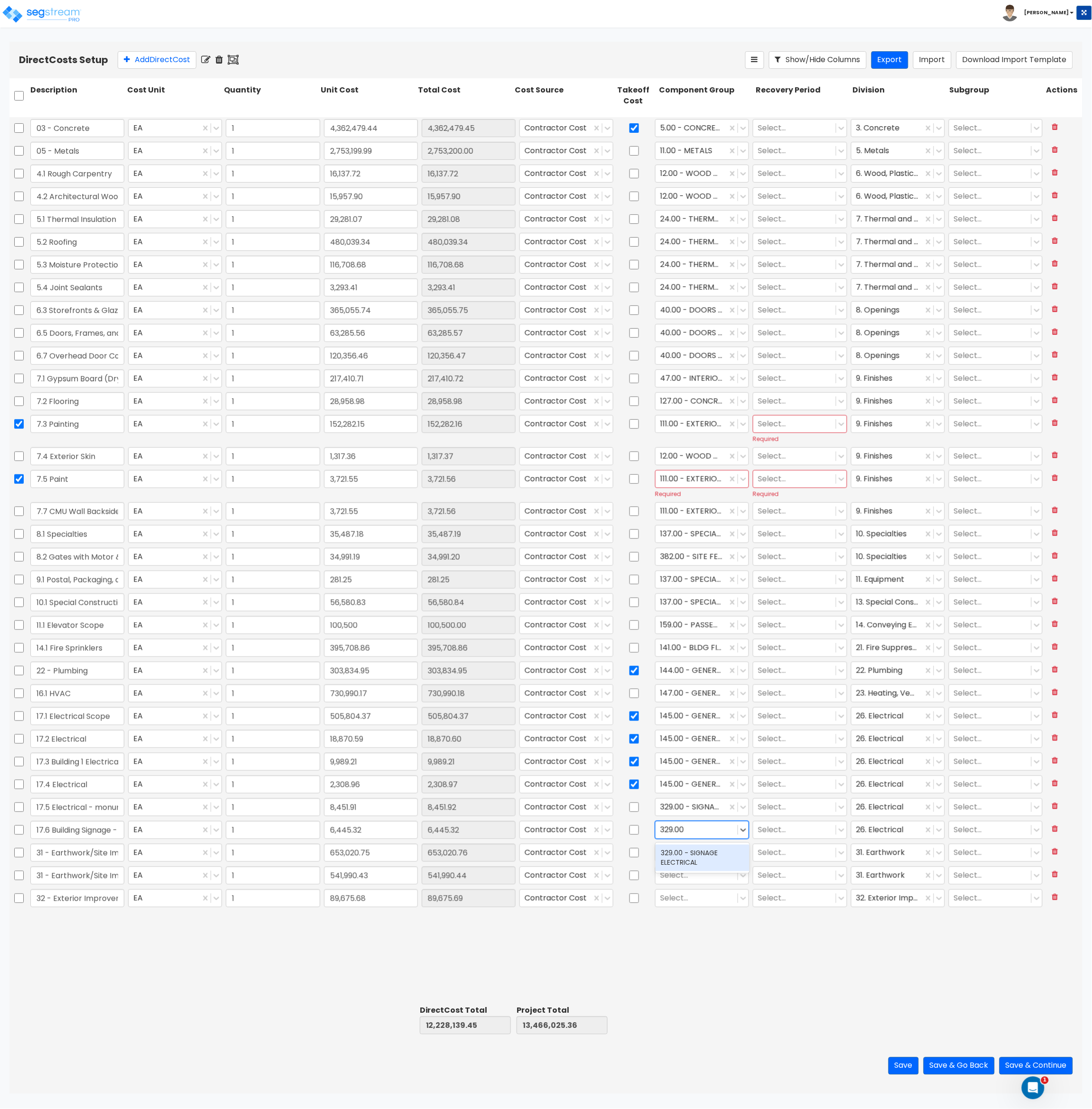
click at [686, 862] on div "329.00 - SIGNAGE ELECTRICAL" at bounding box center [703, 858] width 94 height 26
click at [693, 807] on div at bounding box center [691, 807] width 62 height 13
type input "444"
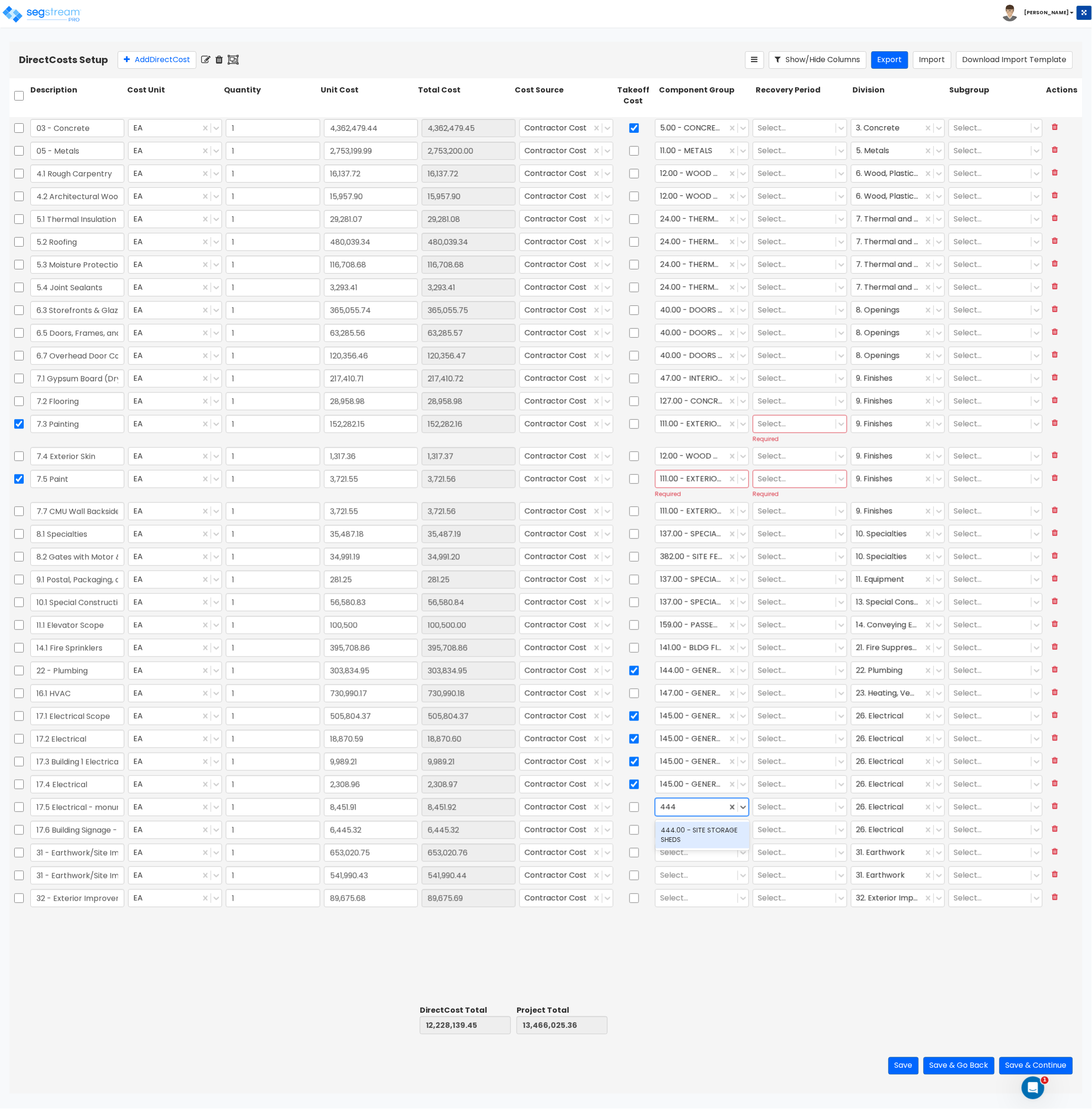
click at [698, 835] on div "444.00 - SITE STORAGE SHEDS" at bounding box center [703, 835] width 94 height 26
click at [698, 804] on div at bounding box center [691, 807] width 62 height 13
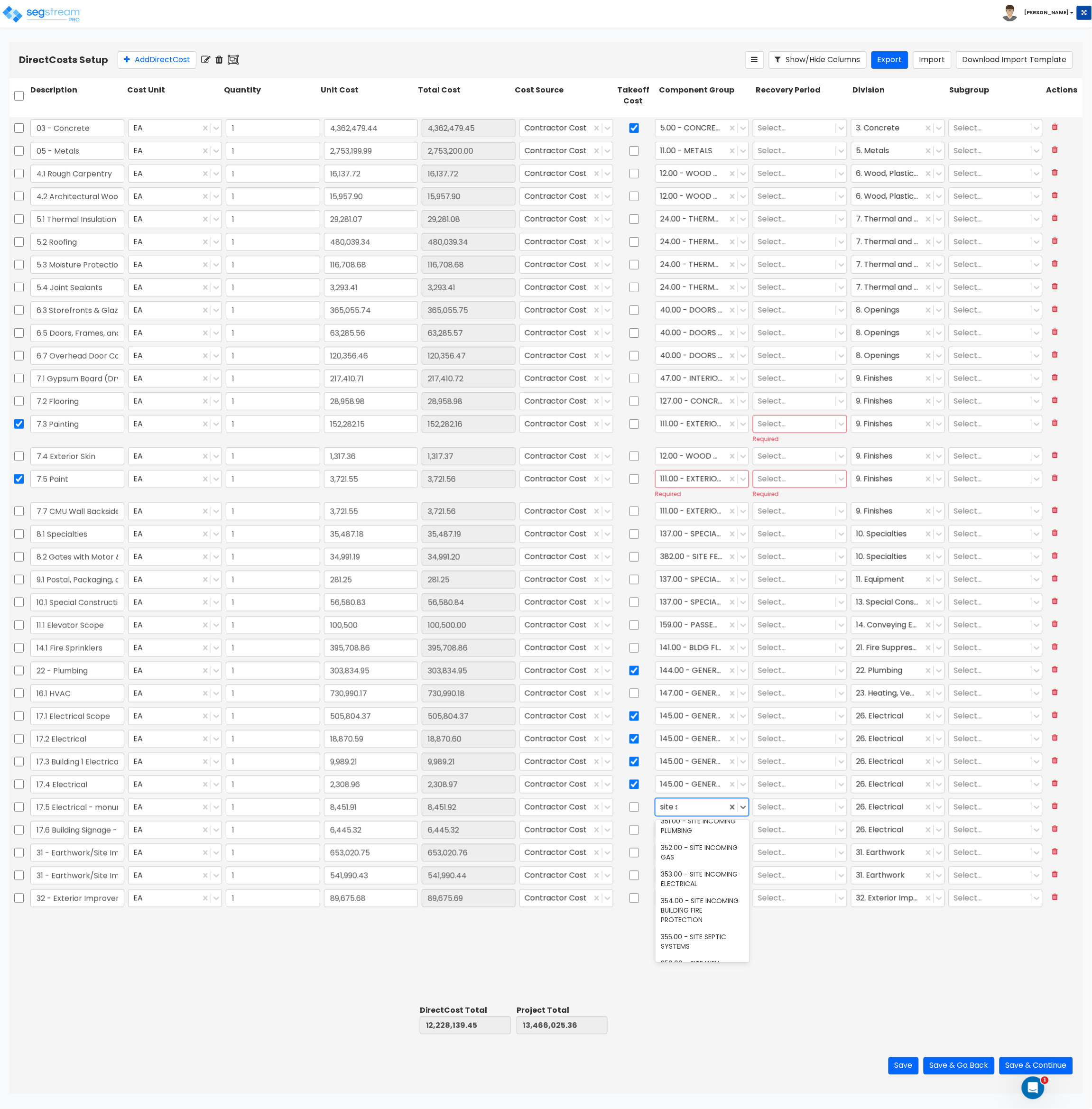
type input "site si"
click at [675, 849] on div "440.00 - SITE SIGNAGE ELECTRICAL" at bounding box center [703, 852] width 94 height 26
click at [682, 852] on div at bounding box center [697, 852] width 73 height 13
type input "ear"
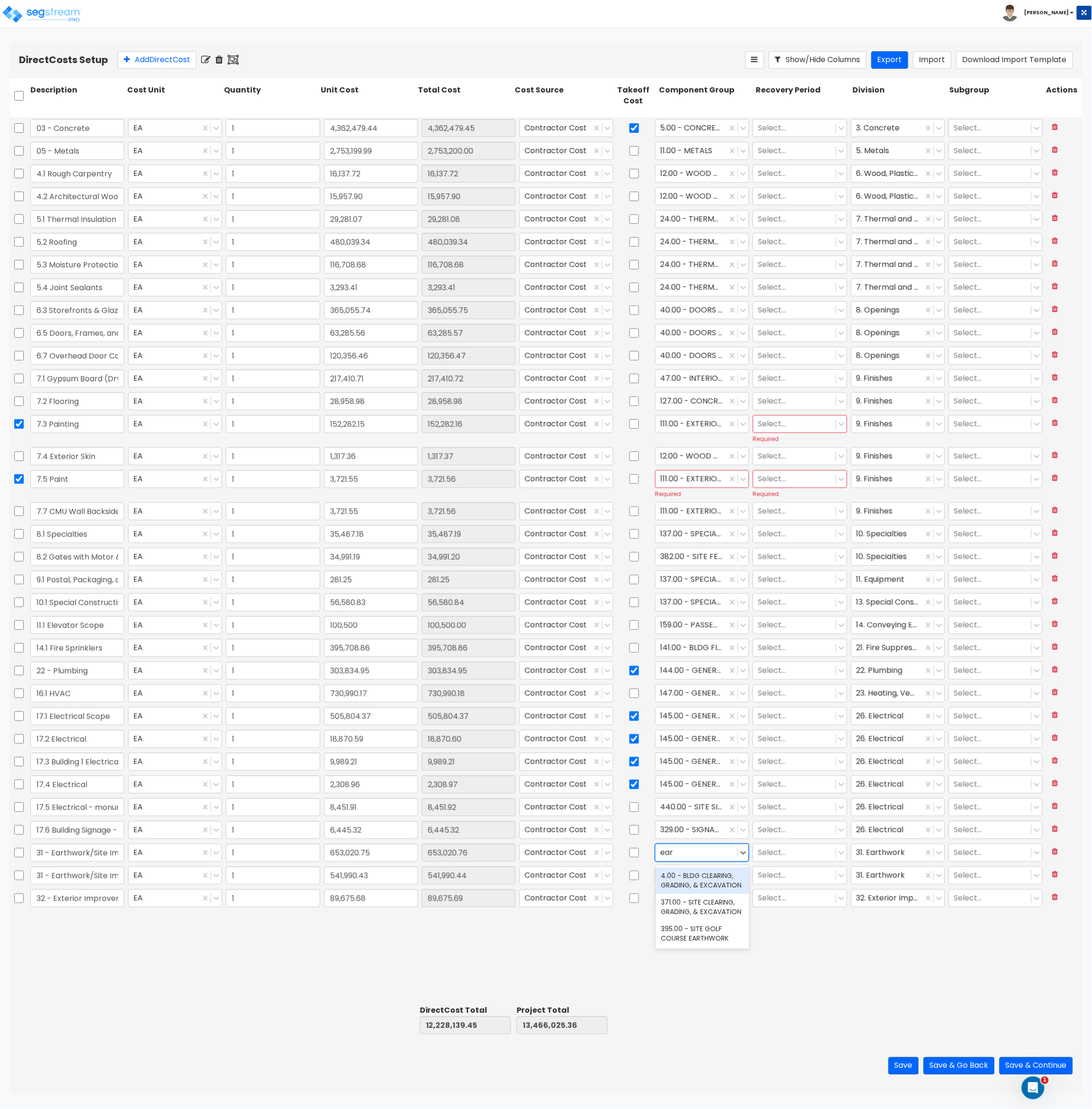
click at [689, 881] on div "4.00 - BLDG CLEARING, GRADING, & EXCAVATION" at bounding box center [703, 880] width 94 height 26
click at [690, 873] on div at bounding box center [697, 875] width 73 height 13
type input "ear"
click at [702, 933] on div "371.00 - SITE CLEARING, GRADING, & EXCAVATION" at bounding box center [703, 930] width 94 height 26
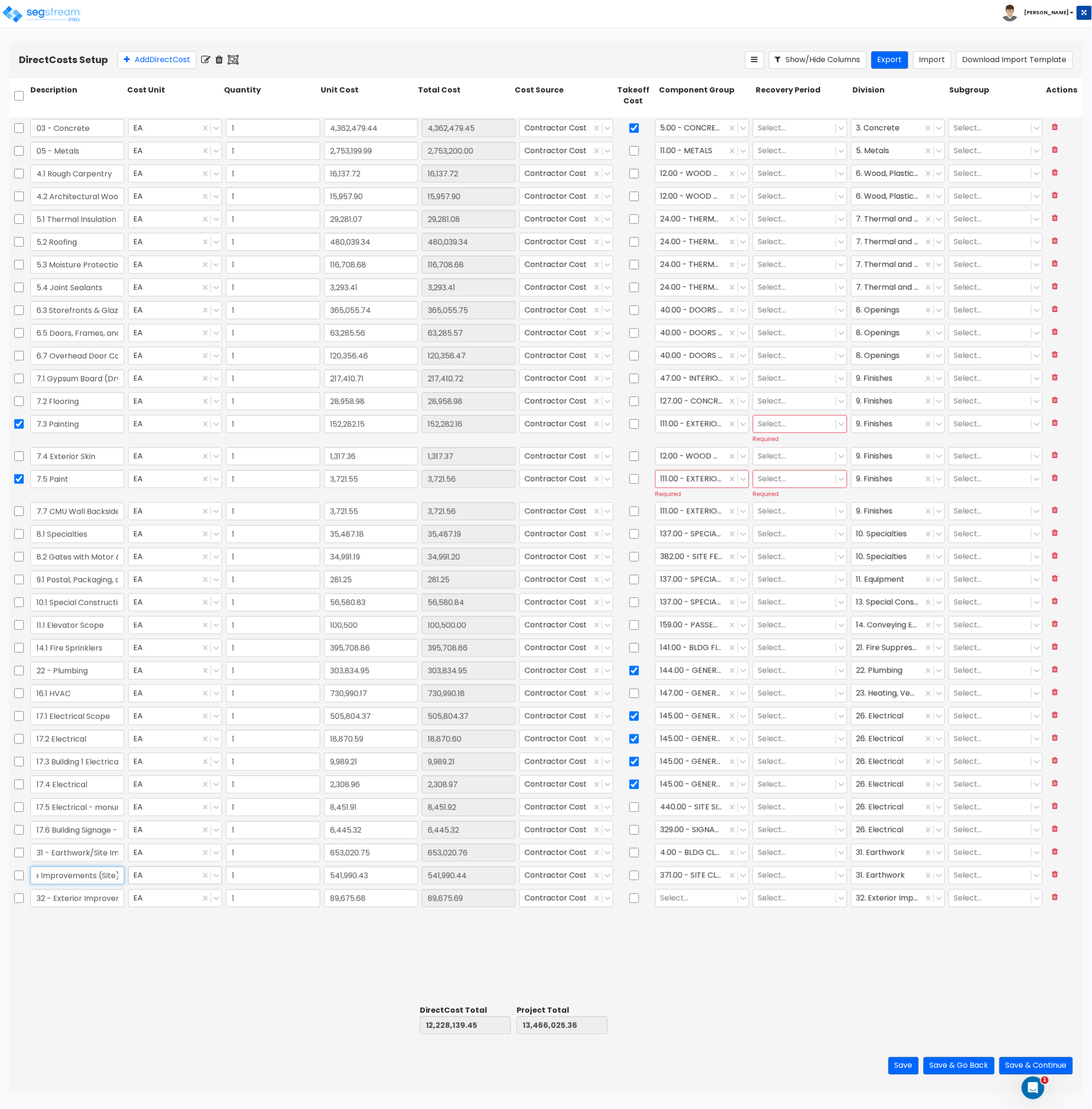
drag, startPoint x: 95, startPoint y: 873, endPoint x: 134, endPoint y: 870, distance: 39.1
click at [134, 870] on div "31 - Earthwork/Site Improvements (Site) EA 1 541,990.43 541,990.44 Contractor C…" at bounding box center [546, 876] width 1073 height 22
click at [693, 903] on div at bounding box center [697, 898] width 73 height 13
type input "site land"
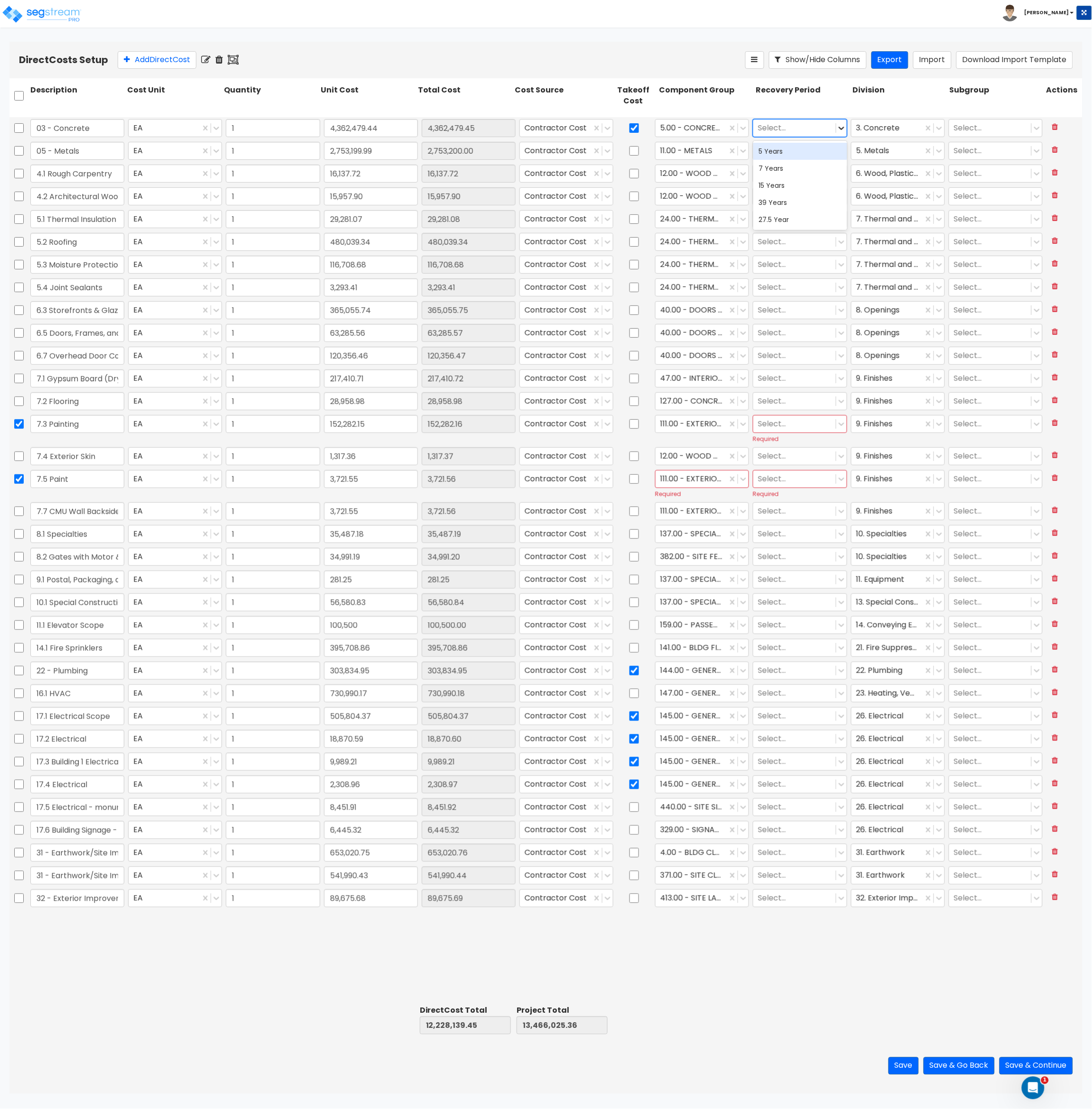
click at [842, 129] on icon at bounding box center [841, 128] width 6 height 3
click at [785, 204] on div "39 Years" at bounding box center [800, 203] width 94 height 17
click at [787, 152] on div at bounding box center [794, 150] width 73 height 13
click at [799, 234] on div "27.5 Year" at bounding box center [800, 243] width 94 height 17
click at [786, 172] on div at bounding box center [794, 173] width 73 height 13
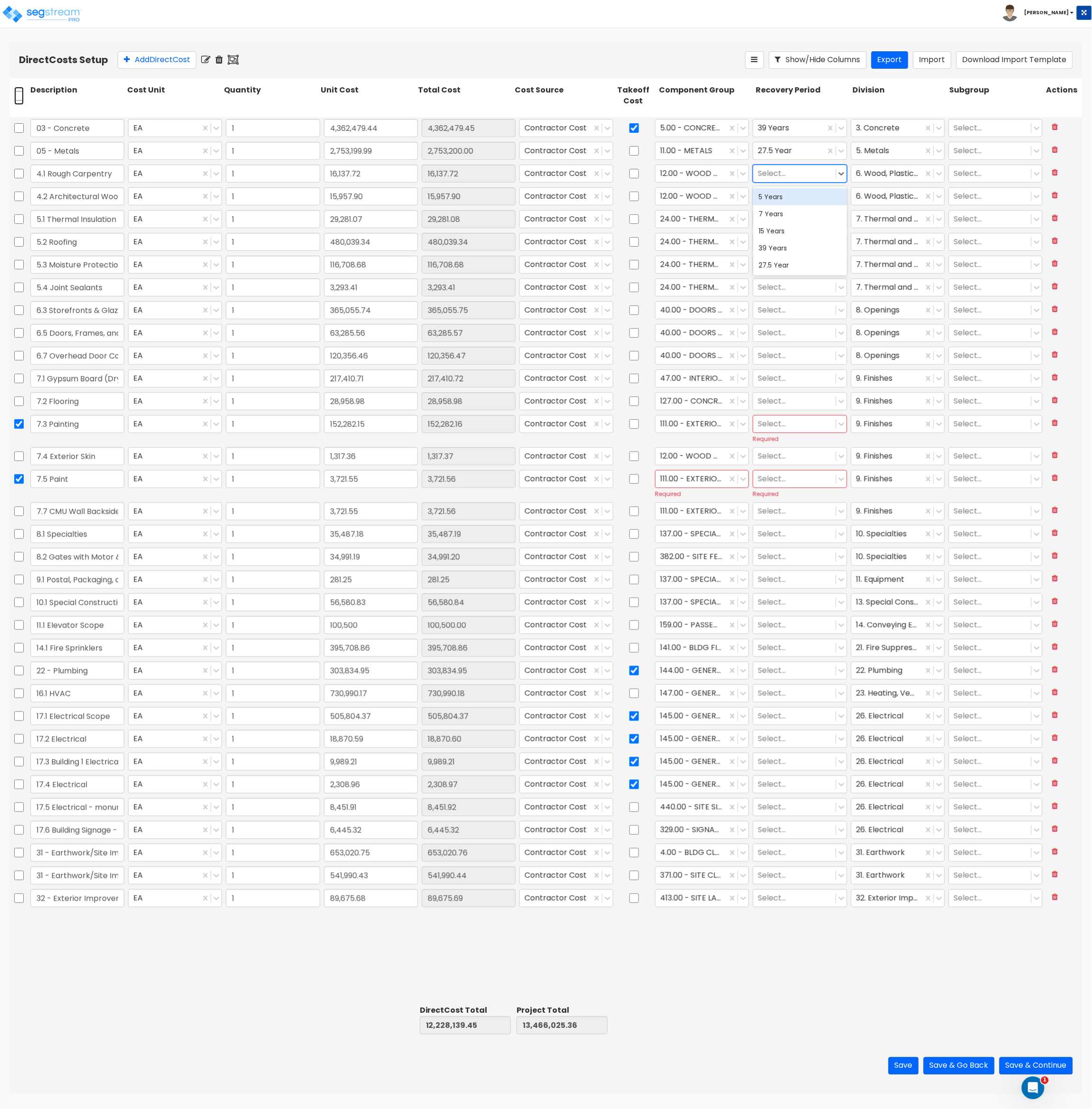
click at [20, 98] on input "checkbox" at bounding box center [19, 95] width 9 height 18
checkbox input "true"
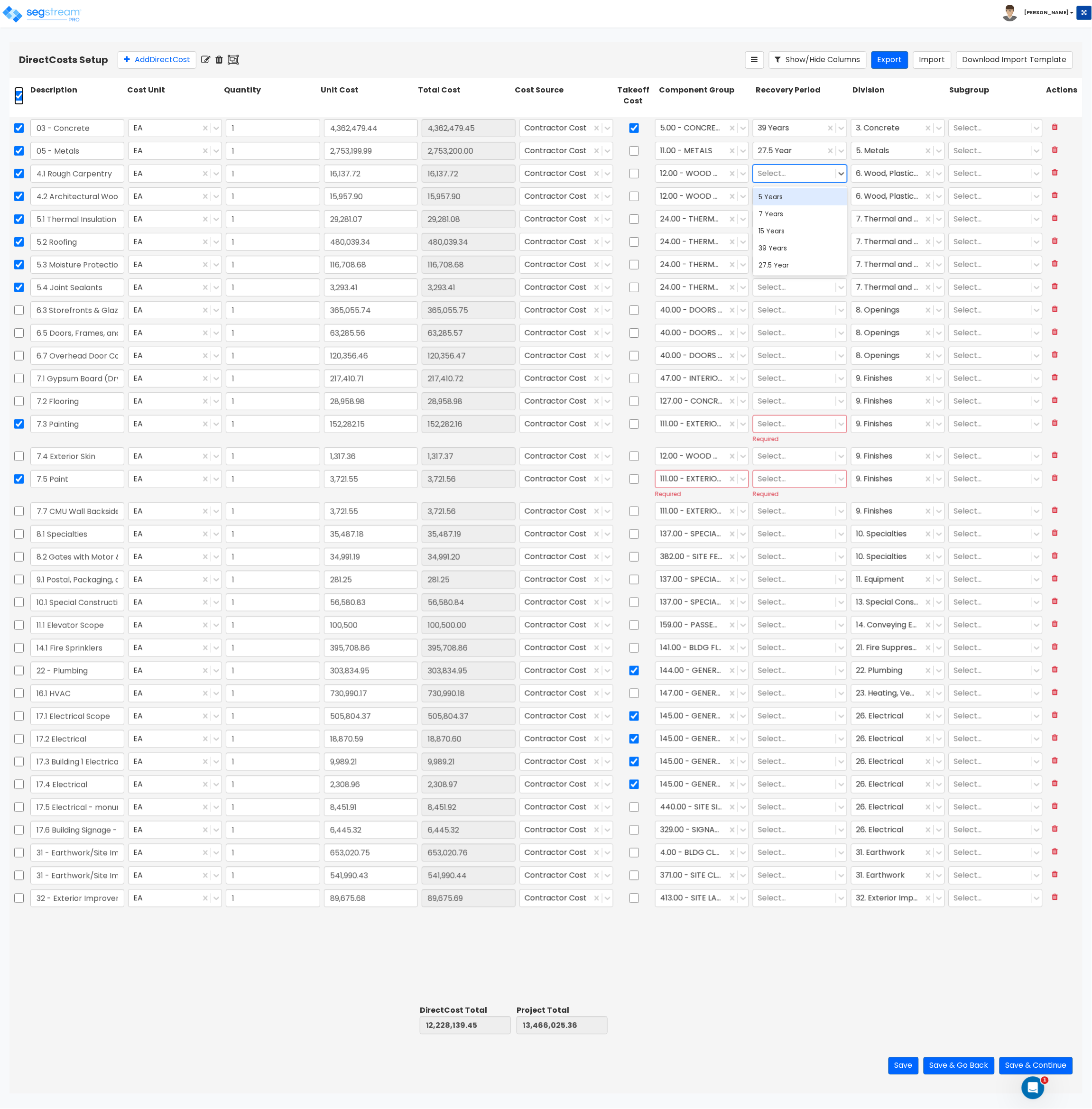
checkbox input "true"
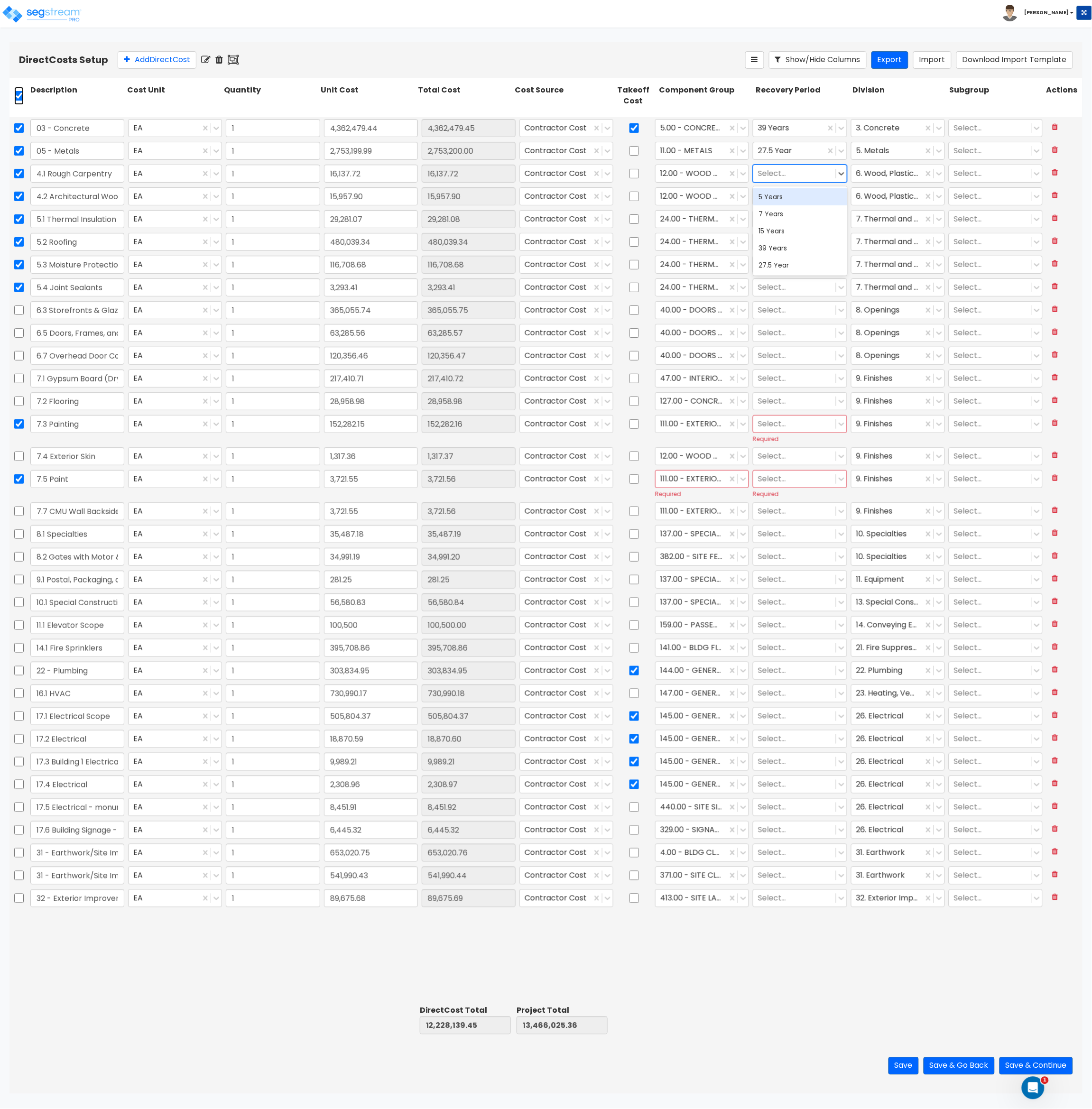
checkbox input "true"
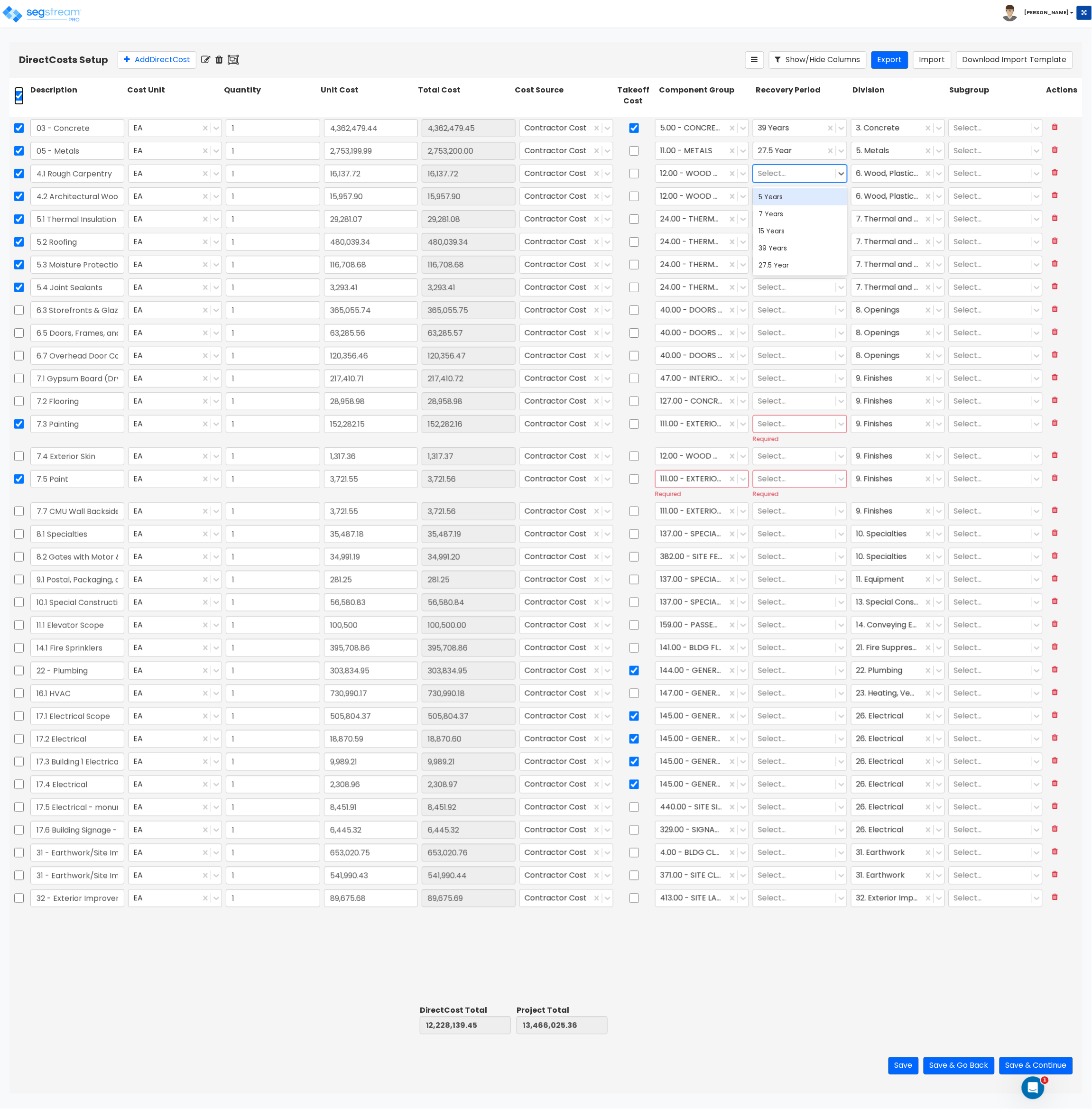
checkbox input "true"
click at [209, 59] on icon at bounding box center [205, 59] width 9 height 9
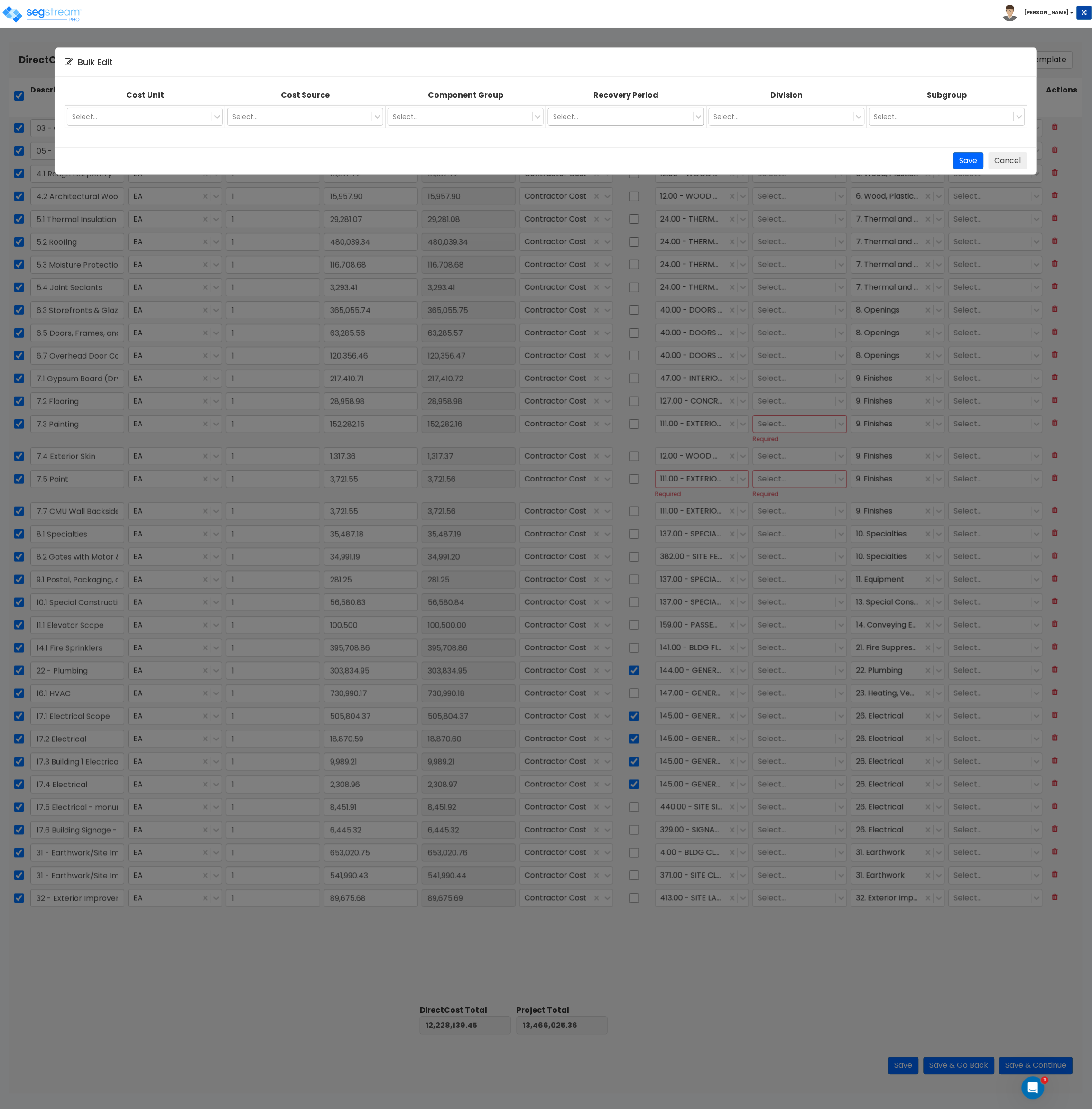
click at [638, 114] on div at bounding box center [620, 116] width 135 height 11
click at [622, 192] on div "39 Years" at bounding box center [626, 191] width 156 height 17
click at [963, 161] on button "Save" at bounding box center [969, 160] width 31 height 18
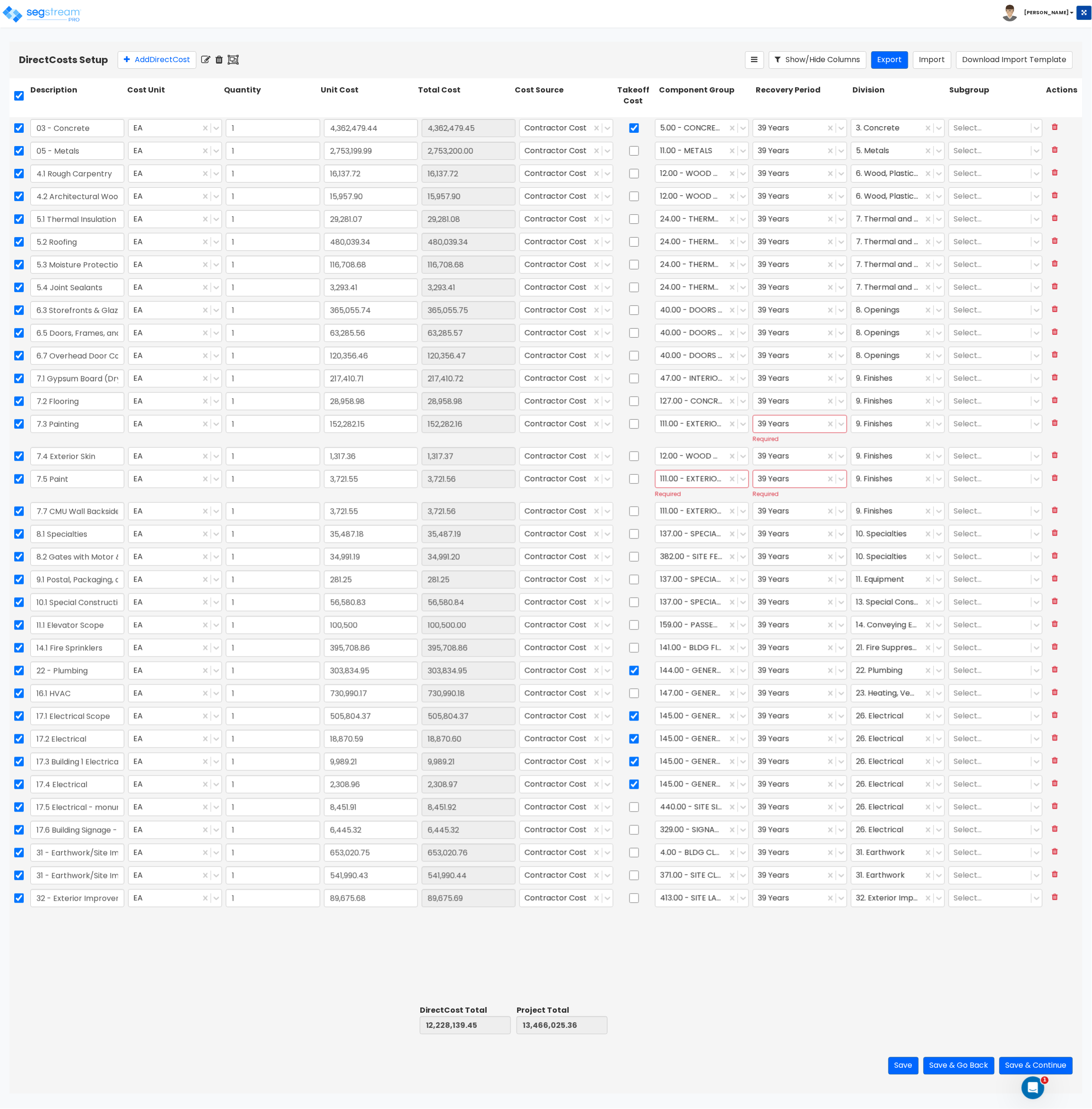
click at [787, 560] on div at bounding box center [788, 556] width 62 height 13
click at [781, 614] on div "15 Years" at bounding box center [800, 614] width 94 height 17
click at [841, 582] on icon at bounding box center [841, 580] width 9 height 9
click at [826, 603] on div "5 Years" at bounding box center [800, 602] width 94 height 17
click at [842, 535] on icon at bounding box center [841, 535] width 6 height 3
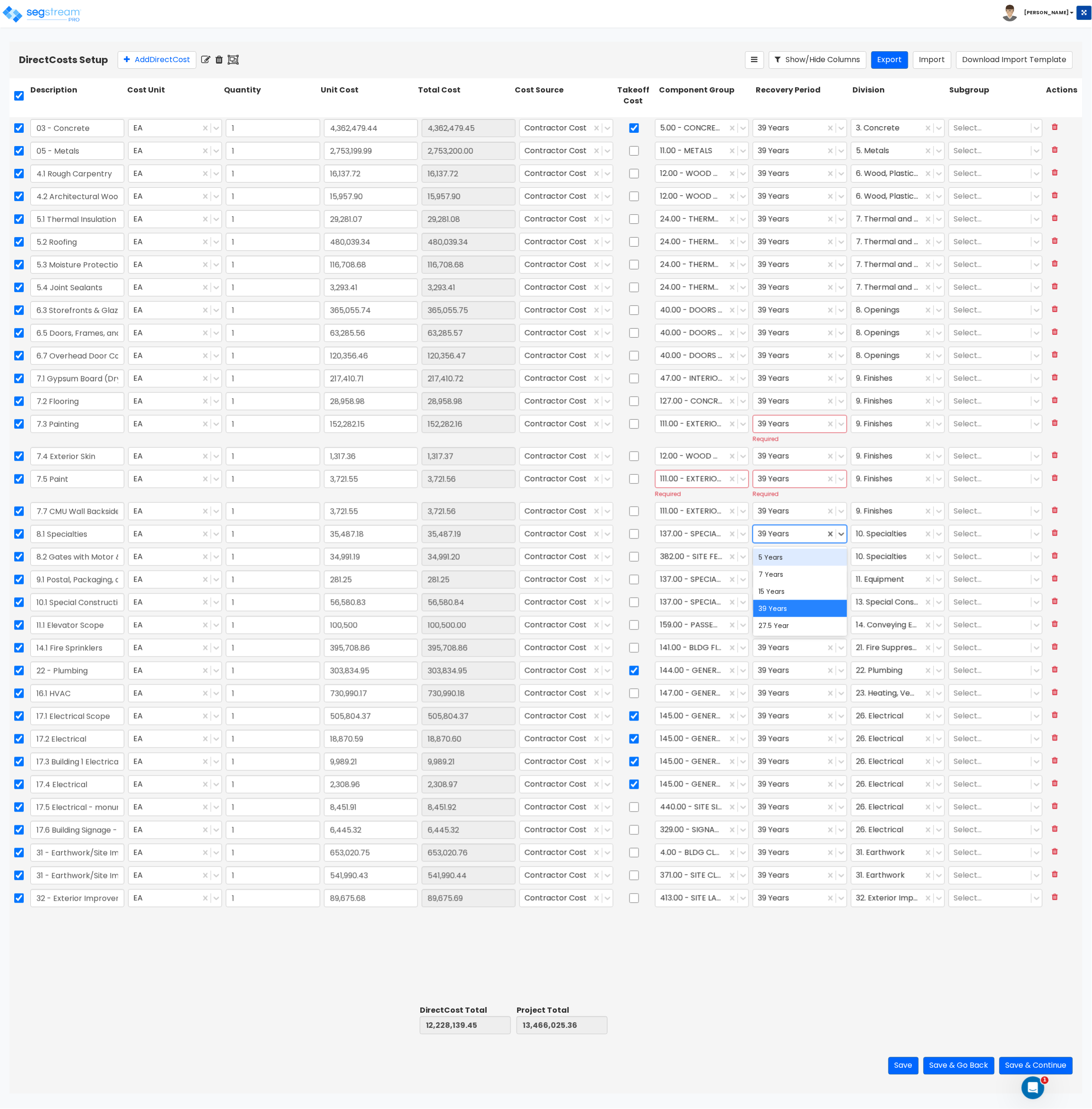
click at [809, 557] on div "5 Years" at bounding box center [800, 557] width 94 height 17
drag, startPoint x: 101, startPoint y: 831, endPoint x: 126, endPoint y: 829, distance: 25.1
click at [126, 829] on div "17.6 Building Signage - Power EA 1 6,445.32 6,445.32 Contractor Cost 329.00 - S…" at bounding box center [546, 830] width 1073 height 22
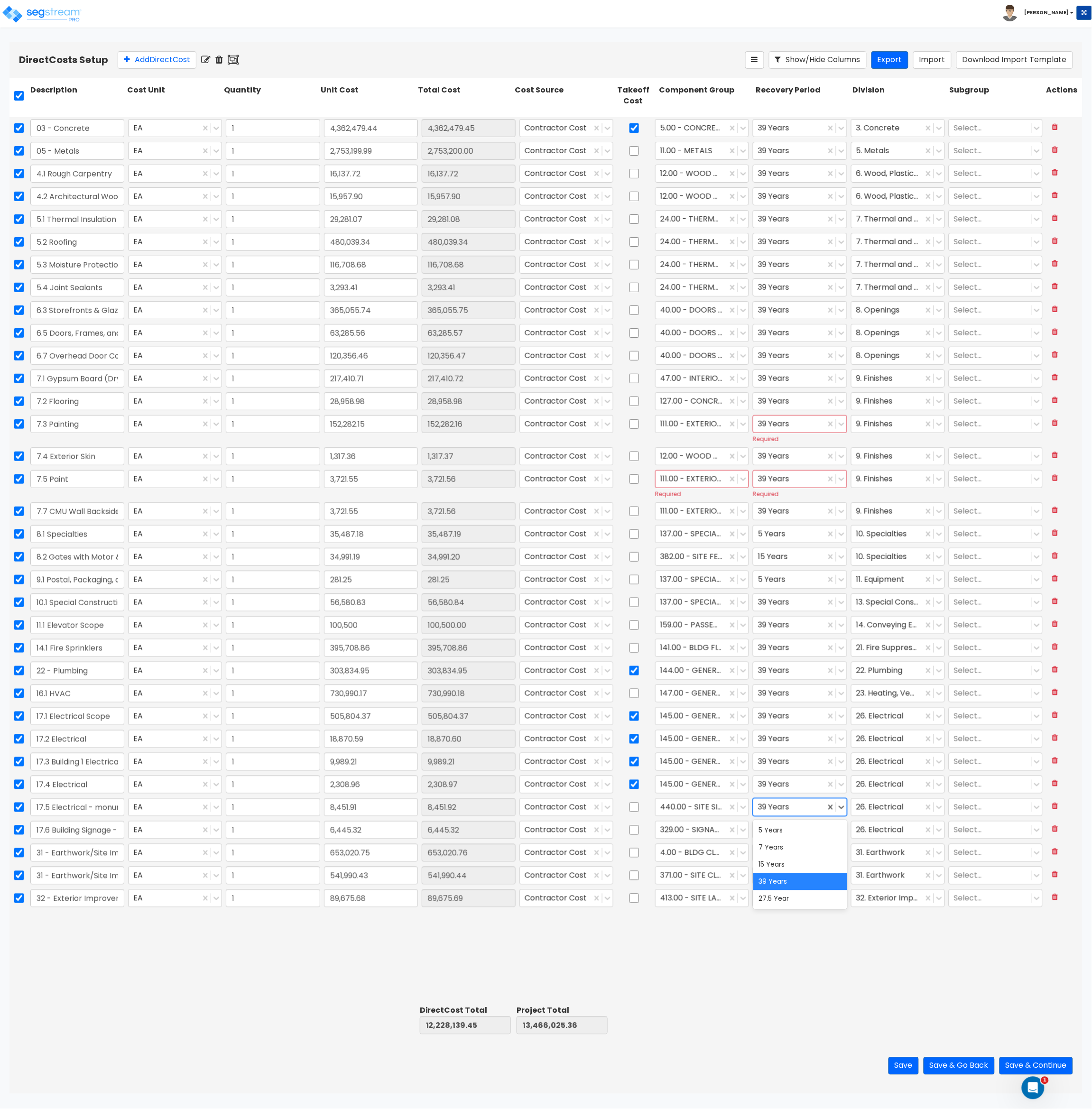
click at [773, 809] on div at bounding box center [788, 807] width 62 height 13
click at [781, 863] on div "15 Years" at bounding box center [800, 865] width 94 height 17
click at [775, 874] on div at bounding box center [788, 875] width 62 height 13
click at [787, 933] on div "15 Years" at bounding box center [800, 933] width 94 height 17
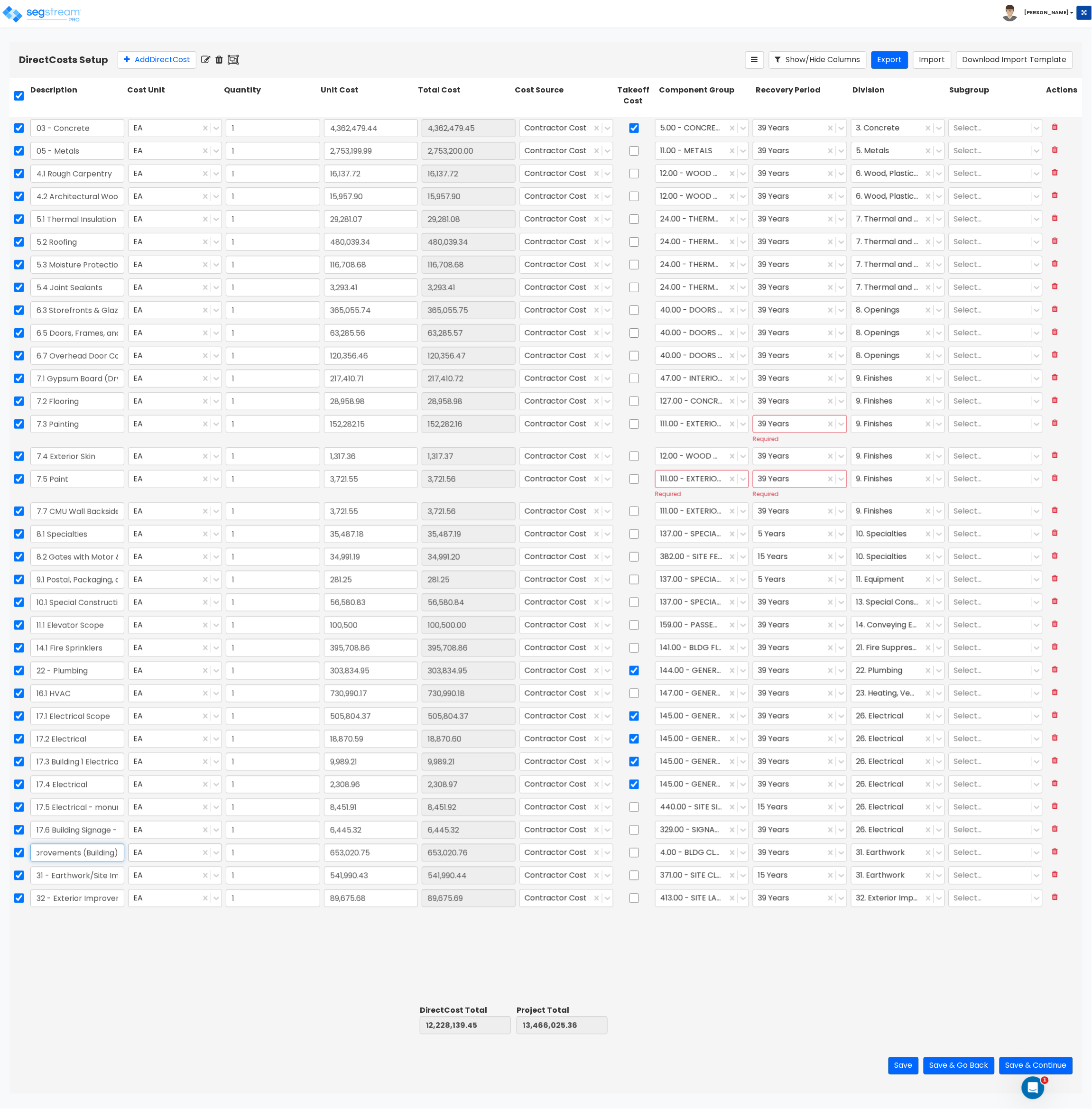
drag, startPoint x: 76, startPoint y: 854, endPoint x: 161, endPoint y: 854, distance: 85.0
click at [161, 854] on div "31 - Earthwork/Site Improvements (Building) EA 1 653,020.75 653,020.76 Contract…" at bounding box center [546, 853] width 1073 height 22
click at [804, 899] on div at bounding box center [788, 898] width 62 height 13
click at [799, 955] on div "15 Years" at bounding box center [800, 955] width 94 height 17
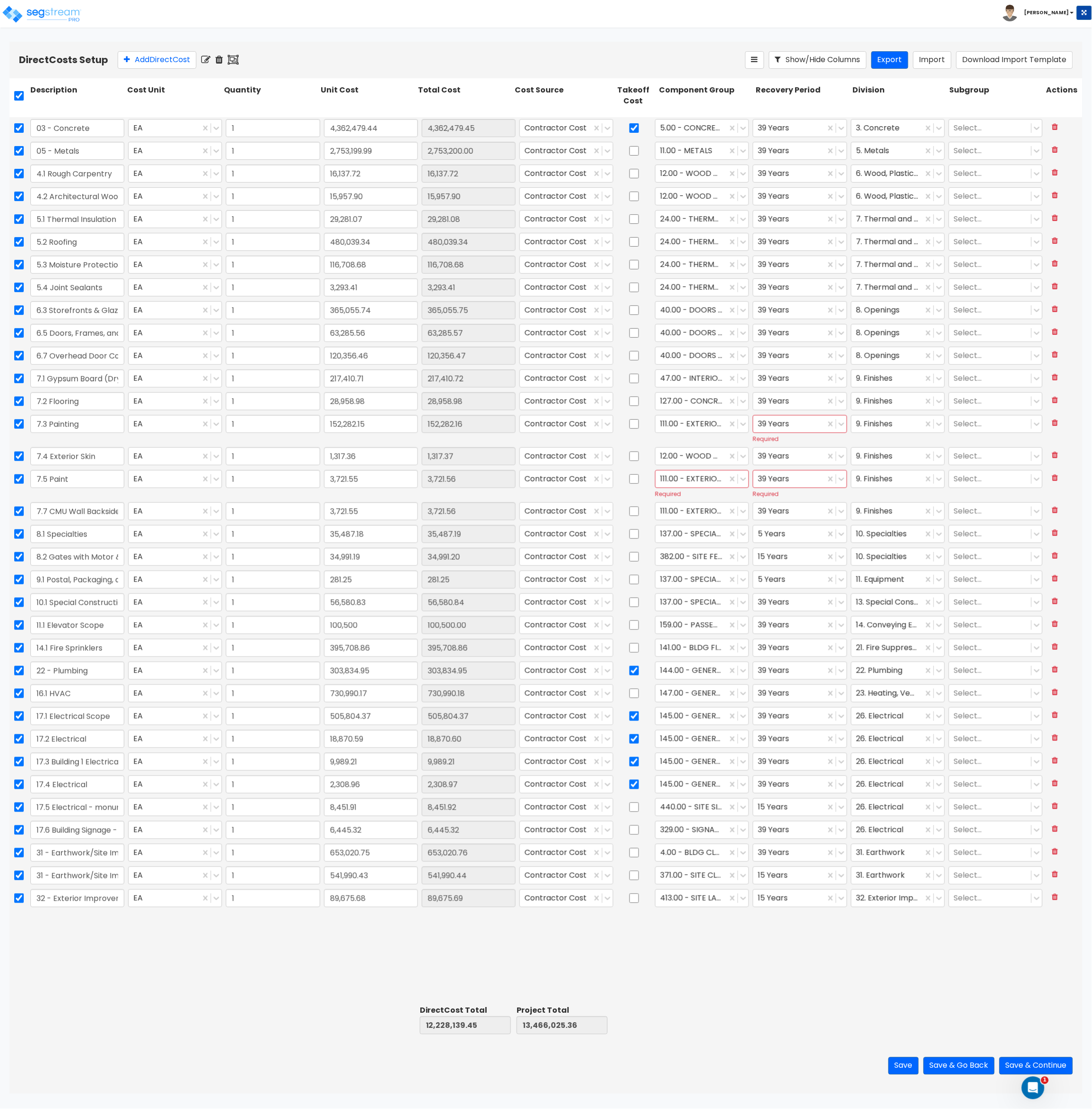
click at [794, 955] on div "03 - Concrete EA 1 4,362,479.44 4,362,479.45 Contractor Cost 5.00 - CONCRETE 39…" at bounding box center [546, 559] width 1073 height 885
click at [898, 1066] on button "Save" at bounding box center [904, 1066] width 31 height 18
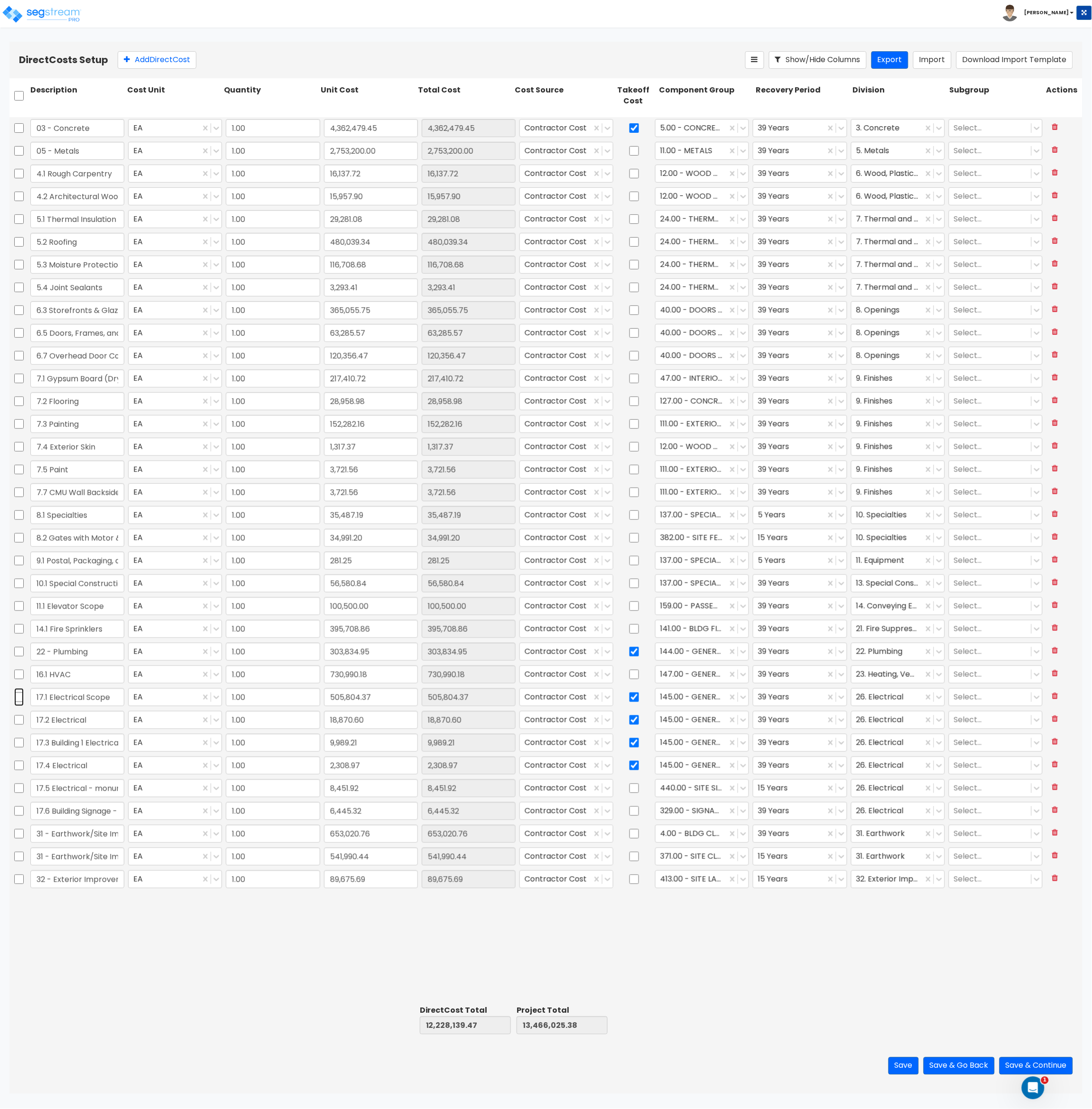
click at [18, 698] on input "checkbox" at bounding box center [19, 697] width 9 height 18
click at [21, 722] on input "checkbox" at bounding box center [19, 720] width 9 height 18
click at [23, 742] on input "checkbox" at bounding box center [19, 742] width 9 height 18
click at [20, 765] on input "checkbox" at bounding box center [19, 765] width 9 height 18
click at [235, 59] on icon at bounding box center [232, 59] width 11 height 9
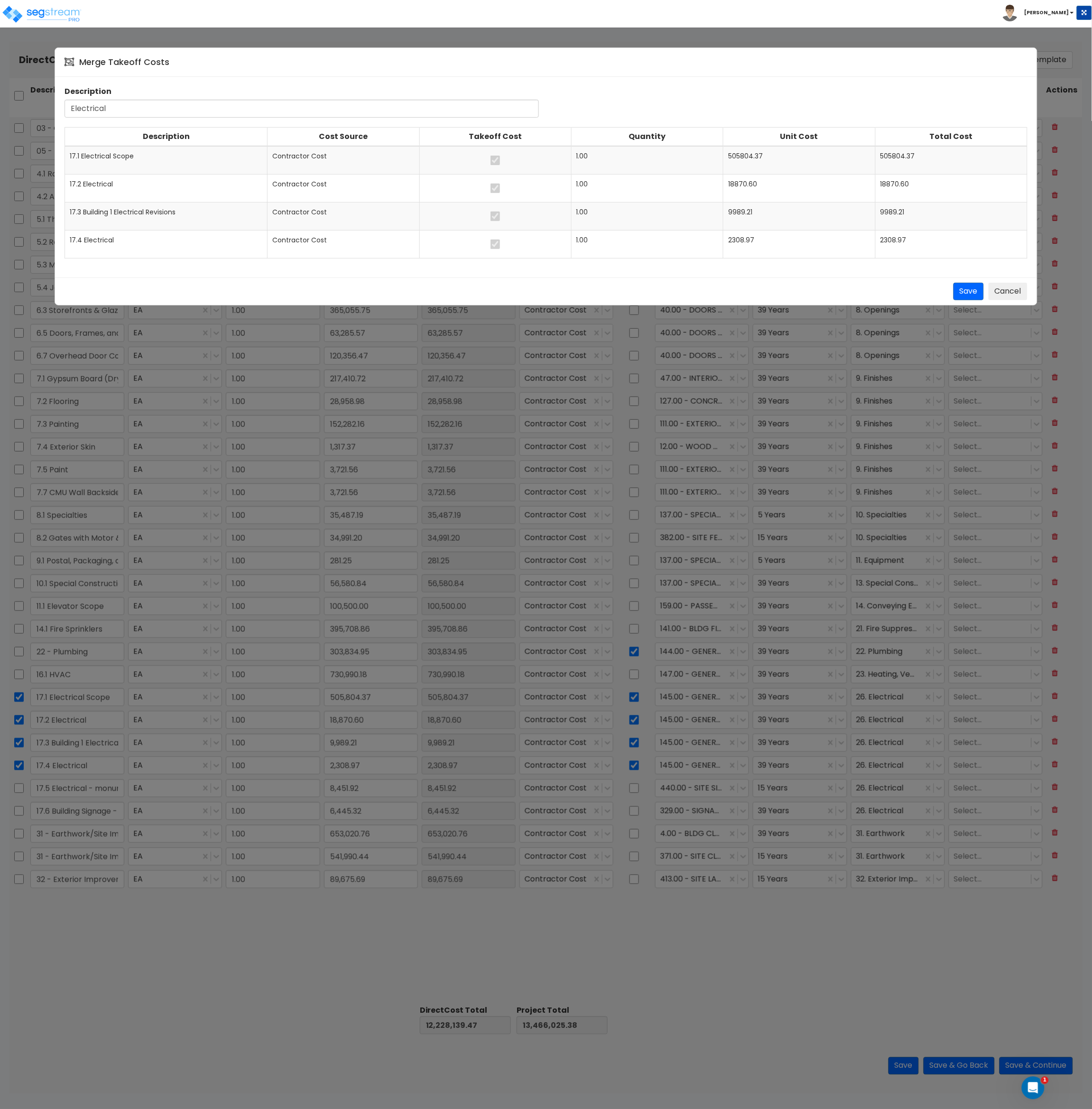
click at [70, 108] on input "Electrical" at bounding box center [301, 108] width 474 height 18
click at [964, 295] on button "Save" at bounding box center [969, 291] width 31 height 18
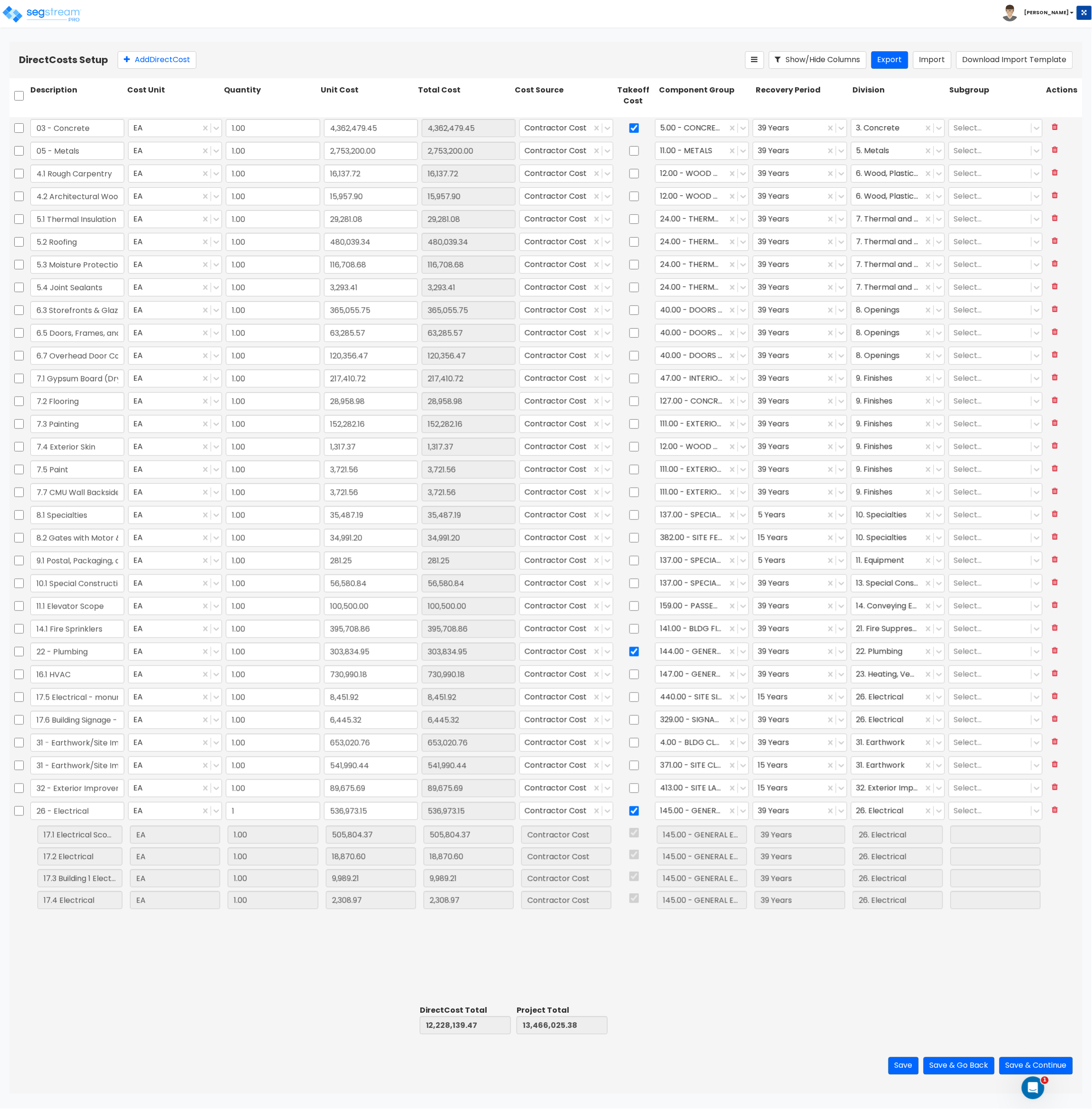
click at [728, 975] on div "03 - Concrete EA 1.00 4,362,479.45 4,362,479.45 Contractor Cost 5.00 - CONCRETE…" at bounding box center [546, 559] width 1073 height 885
click at [1013, 1070] on button "Save & Continue" at bounding box center [1036, 1066] width 74 height 18
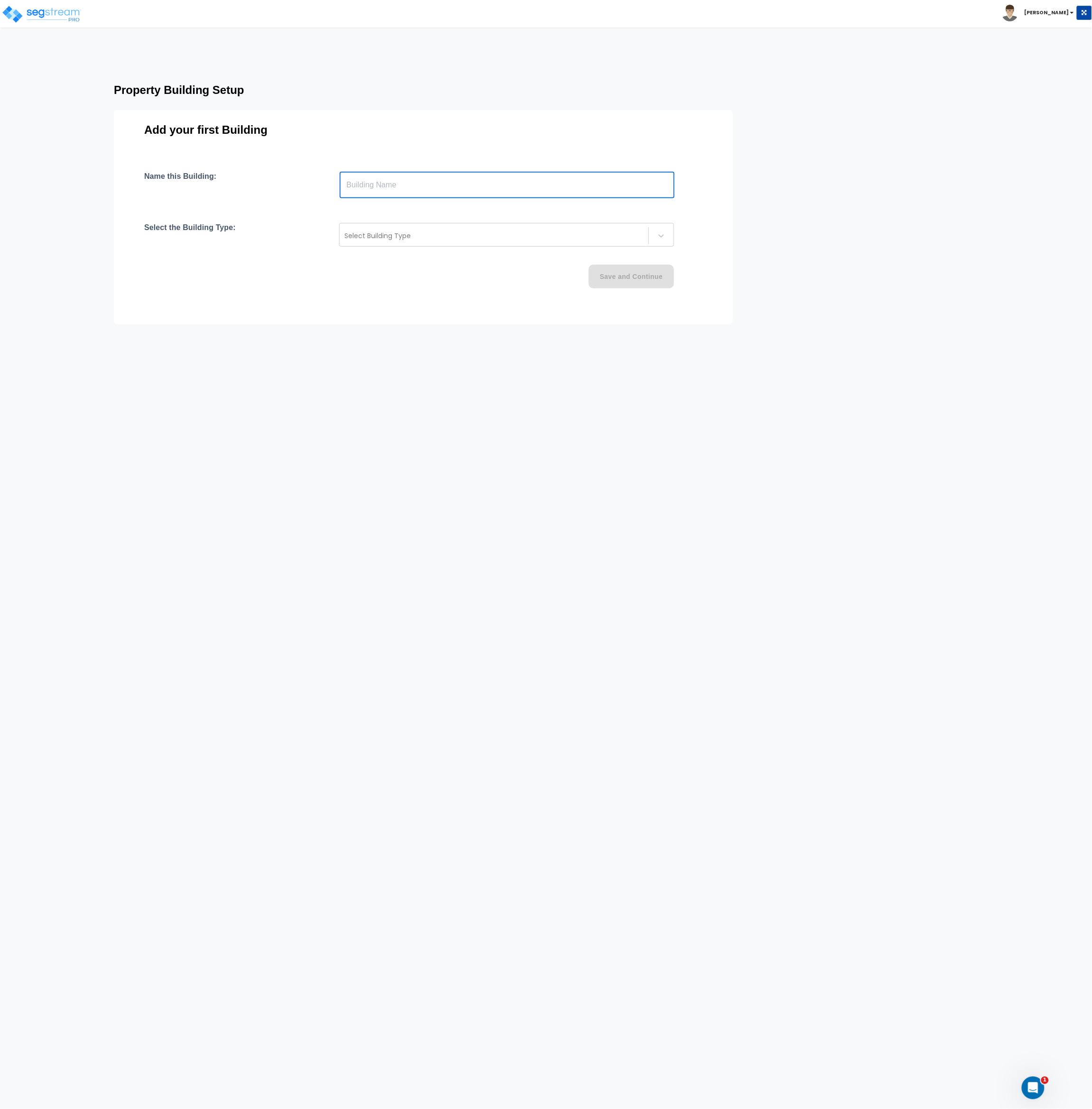
click at [363, 189] on input "text" at bounding box center [507, 184] width 335 height 26
type input "United Moto"
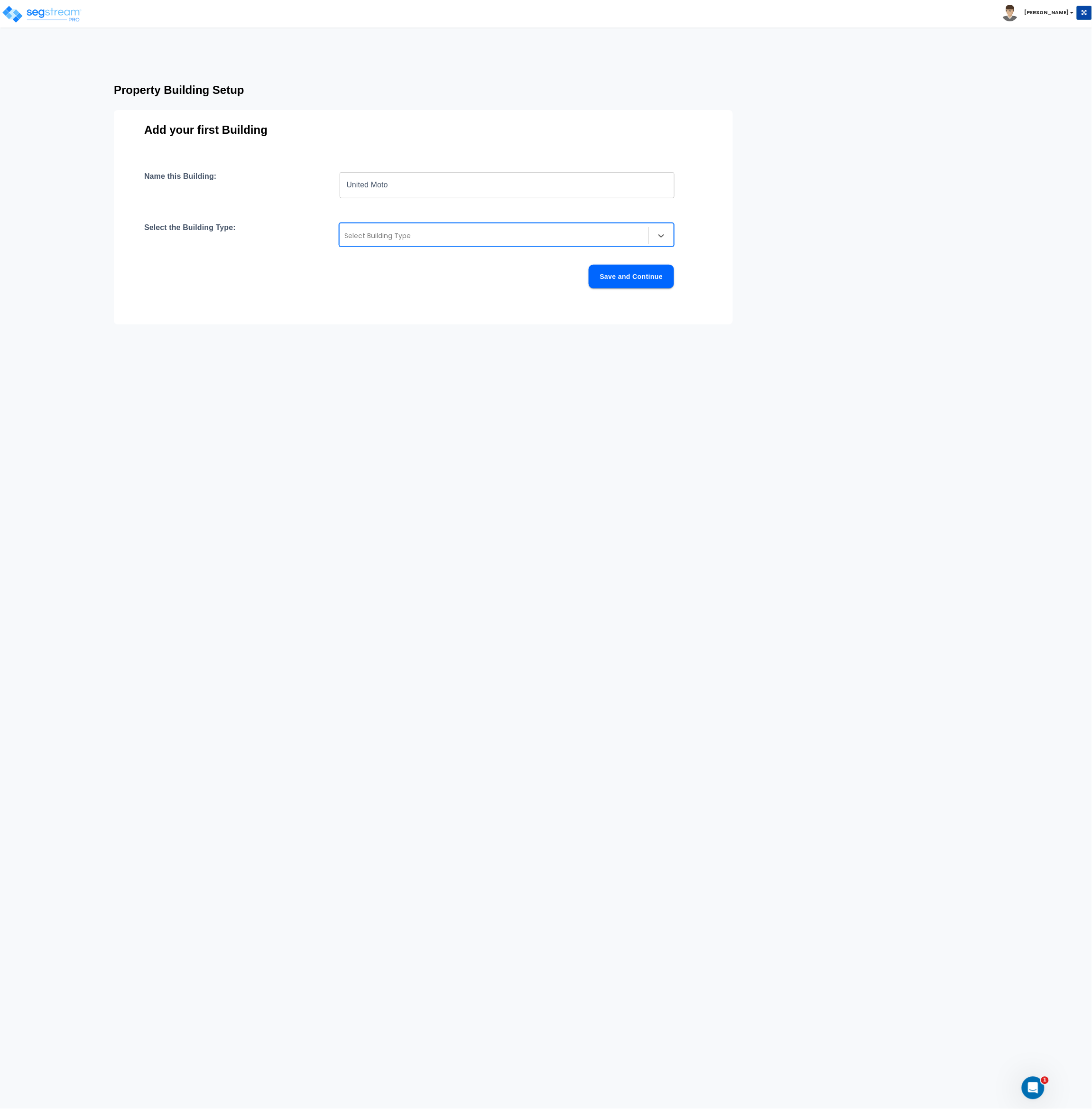
click at [383, 236] on div at bounding box center [494, 235] width 300 height 11
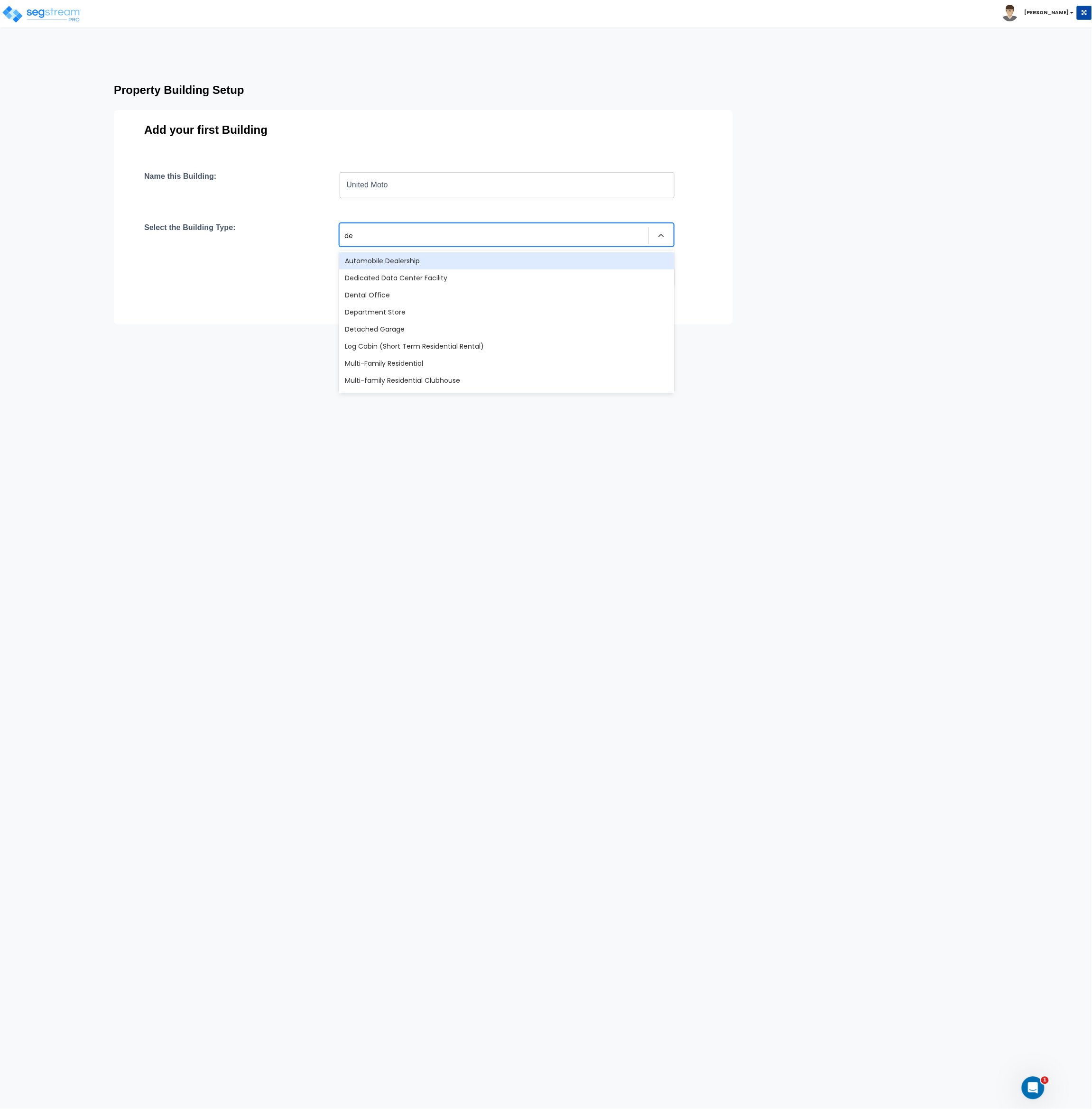
type input "d"
click at [368, 275] on div "Automobile Dealership" at bounding box center [507, 278] width 335 height 17
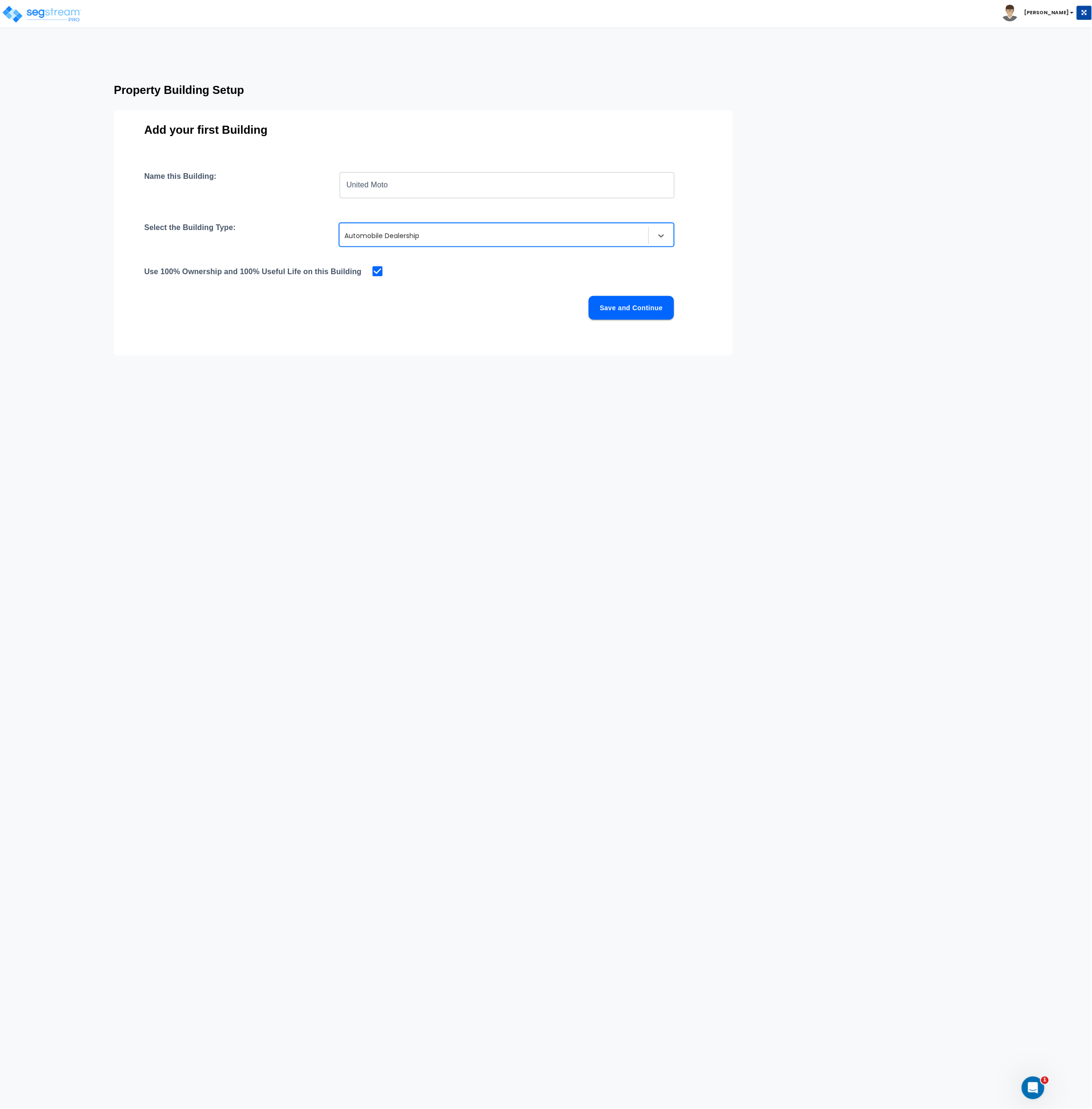
click at [395, 310] on div "Save and Continue" at bounding box center [409, 308] width 529 height 24
click at [432, 178] on input "United Moto" at bounding box center [507, 184] width 335 height 26
click at [638, 316] on button "Save and Continue" at bounding box center [631, 308] width 86 height 24
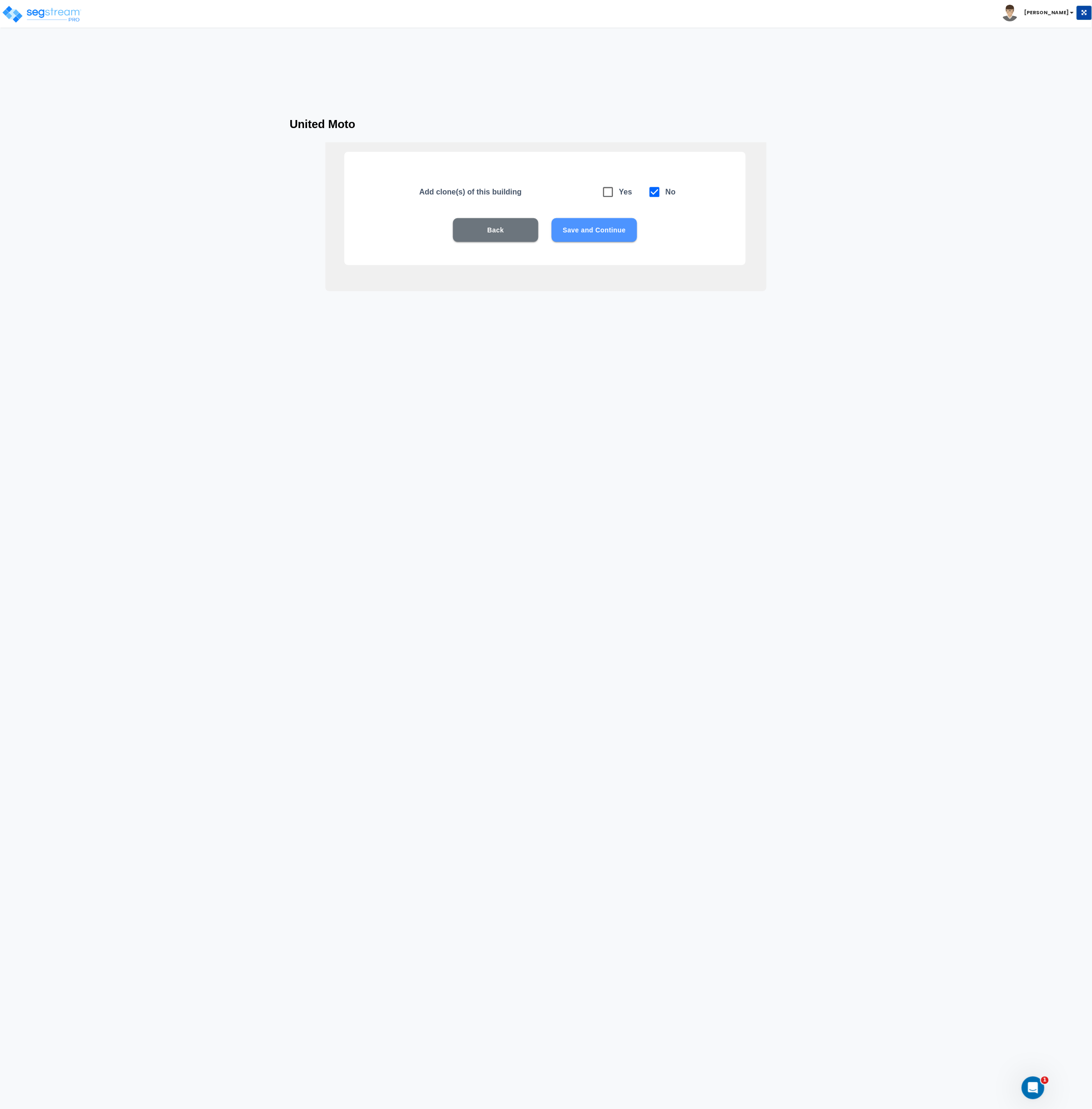
click at [599, 232] on button "Save and Continue" at bounding box center [594, 230] width 86 height 24
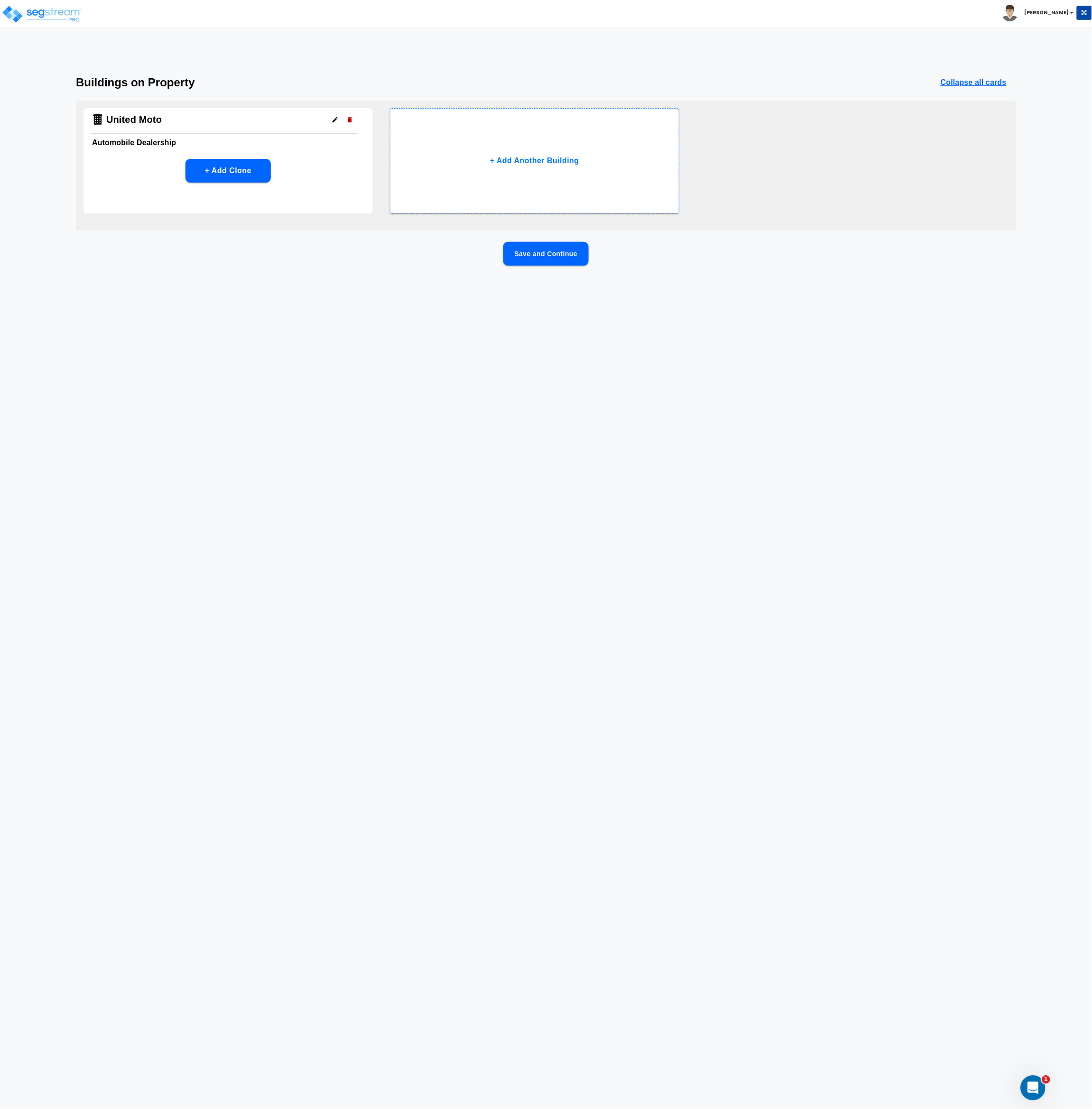
click at [1039, 1088] on div "Open Intercom Messenger" at bounding box center [1031, 1086] width 31 height 31
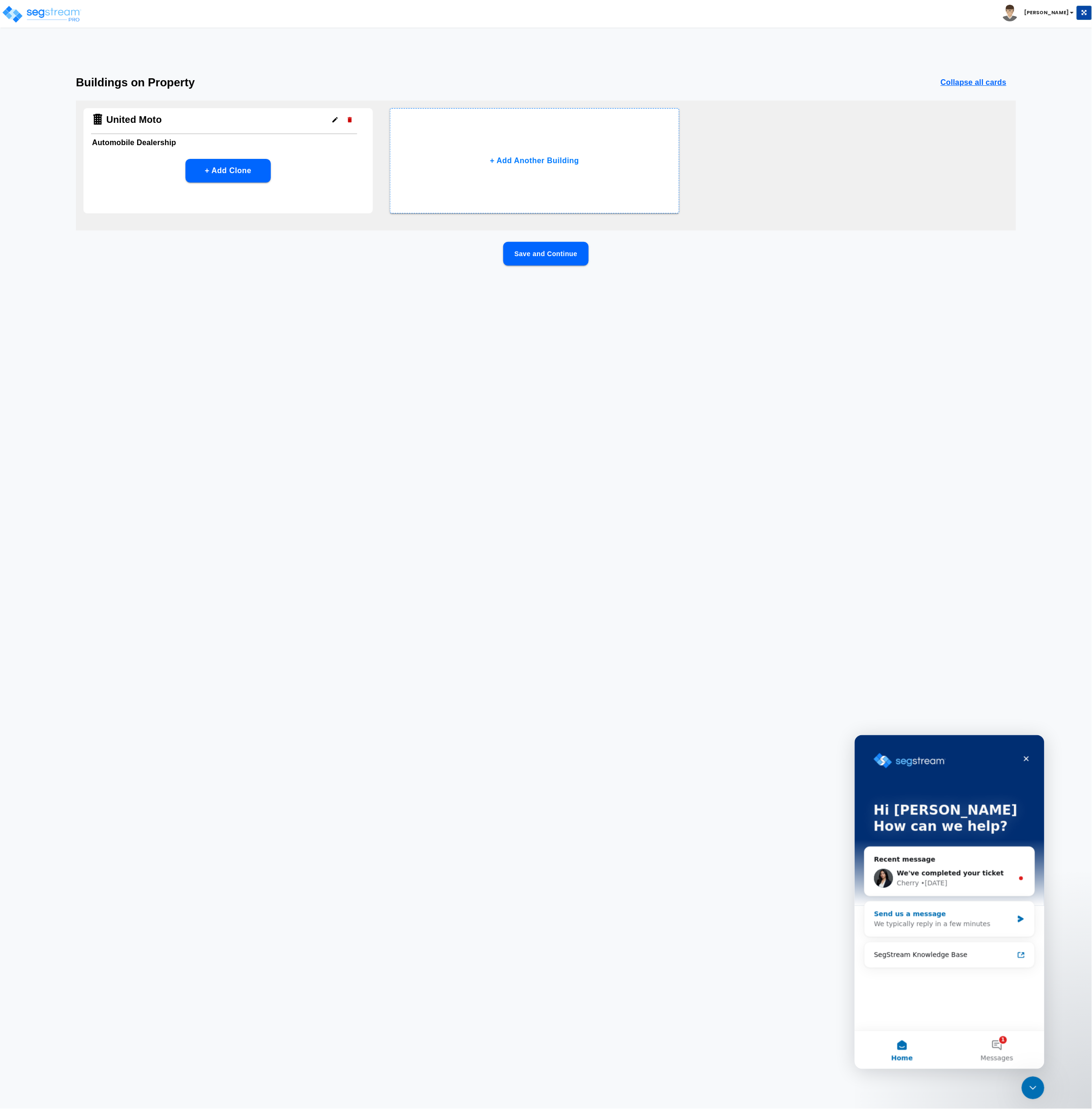
click at [921, 919] on div "We typically reply in a few minutes" at bounding box center [944, 924] width 139 height 10
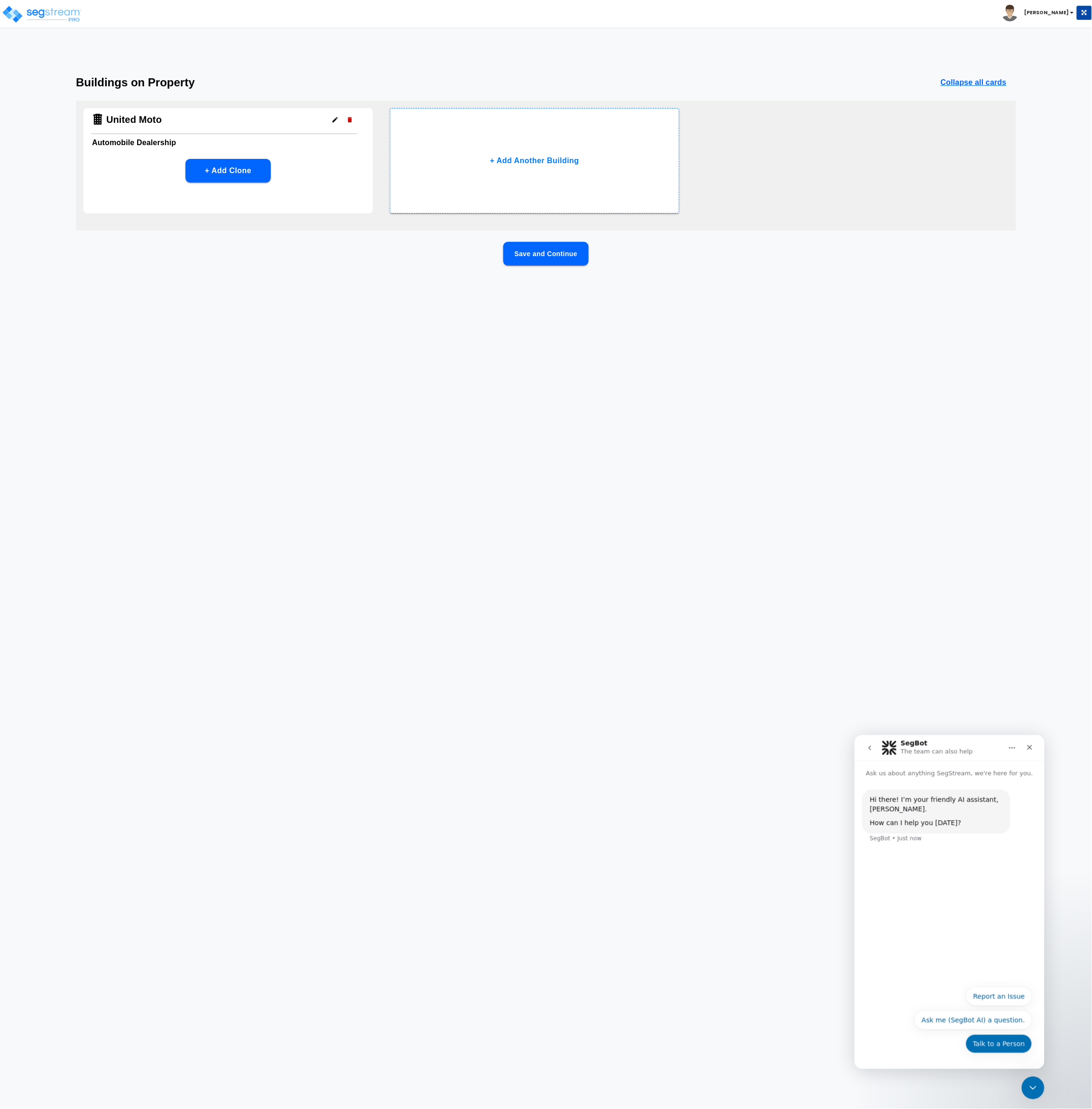
click at [998, 1041] on button "Talk to a Person" at bounding box center [999, 1044] width 66 height 19
click at [967, 1028] on textarea "Message…" at bounding box center [949, 1026] width 174 height 16
type textarea "H"
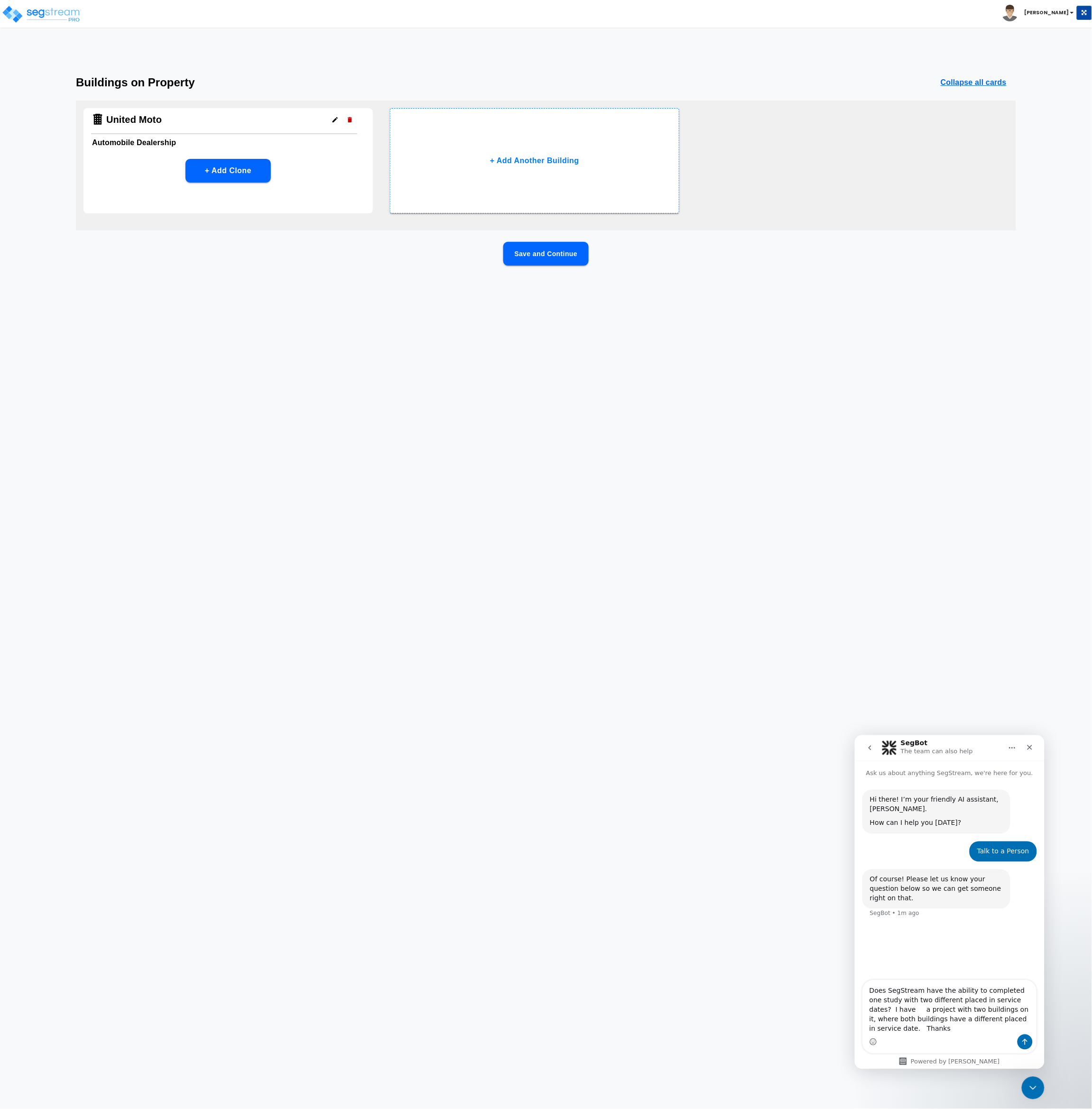
type textarea "Does SegStream have the ability to completed one study with two different place…"
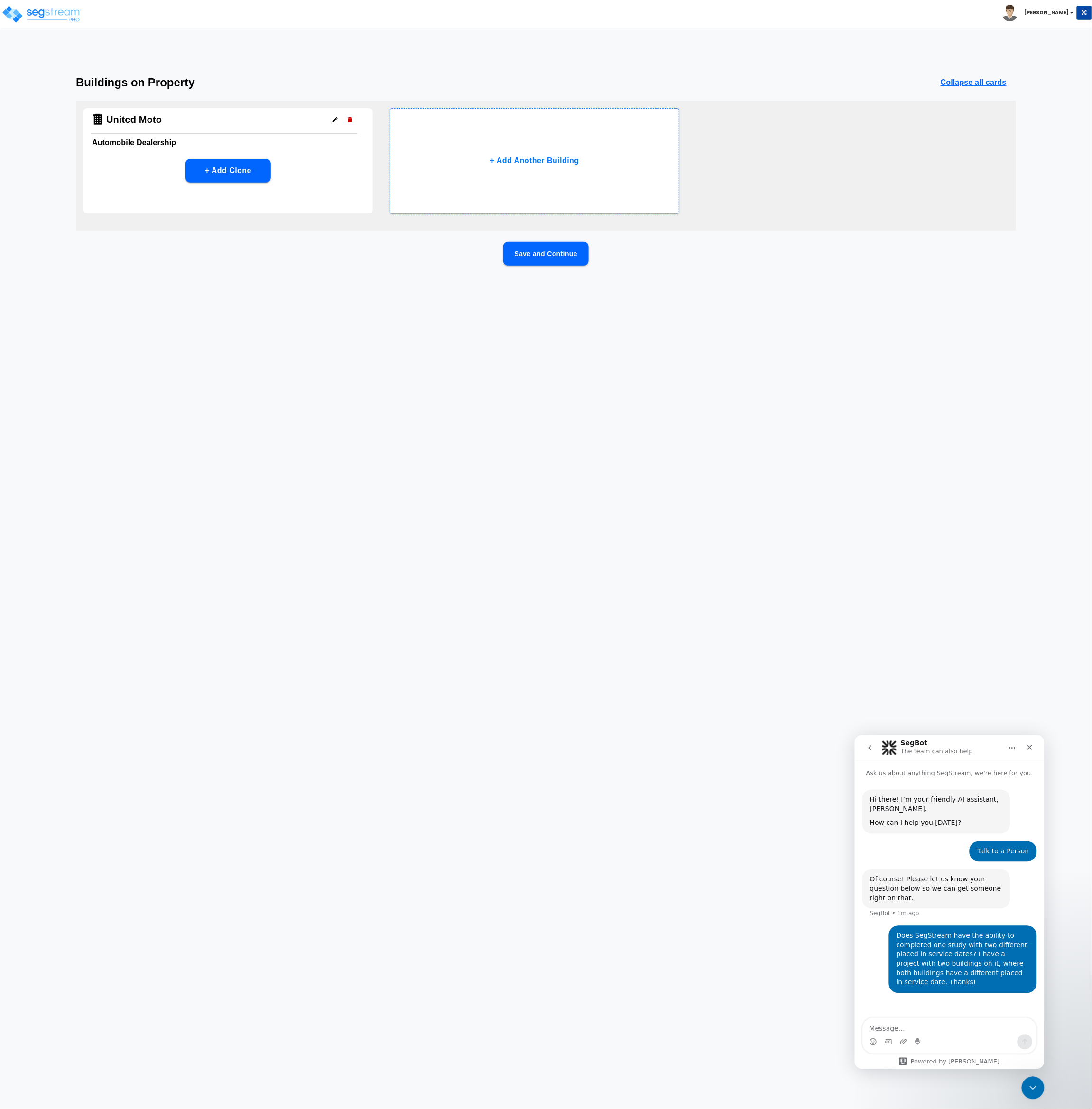
click at [650, 307] on html "Toggle navigation [PERSON_NAME]" at bounding box center [546, 154] width 1092 height 307
click at [555, 252] on button "Save and Continue" at bounding box center [546, 254] width 86 height 24
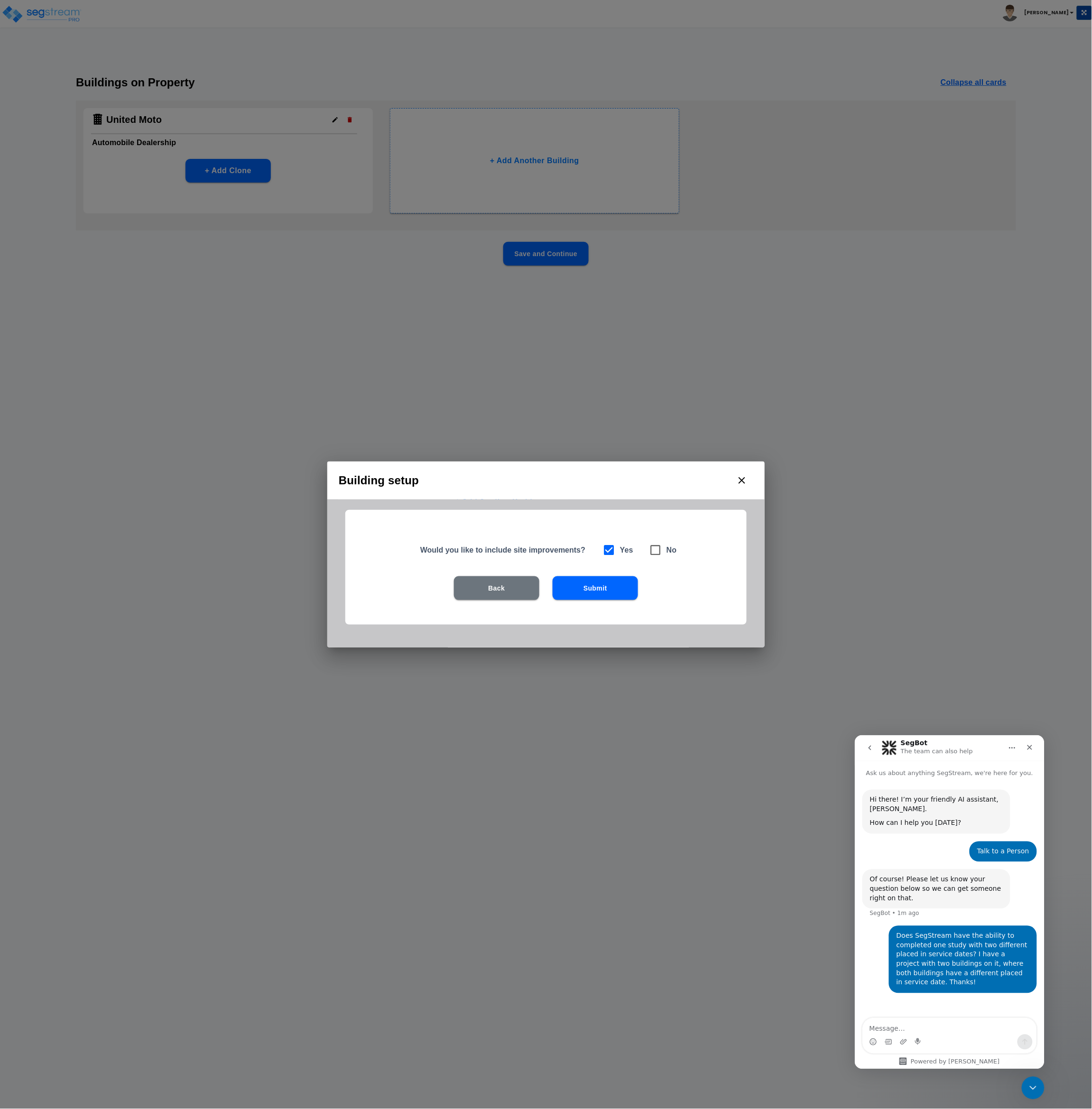
click at [590, 580] on button "Submit" at bounding box center [595, 588] width 86 height 24
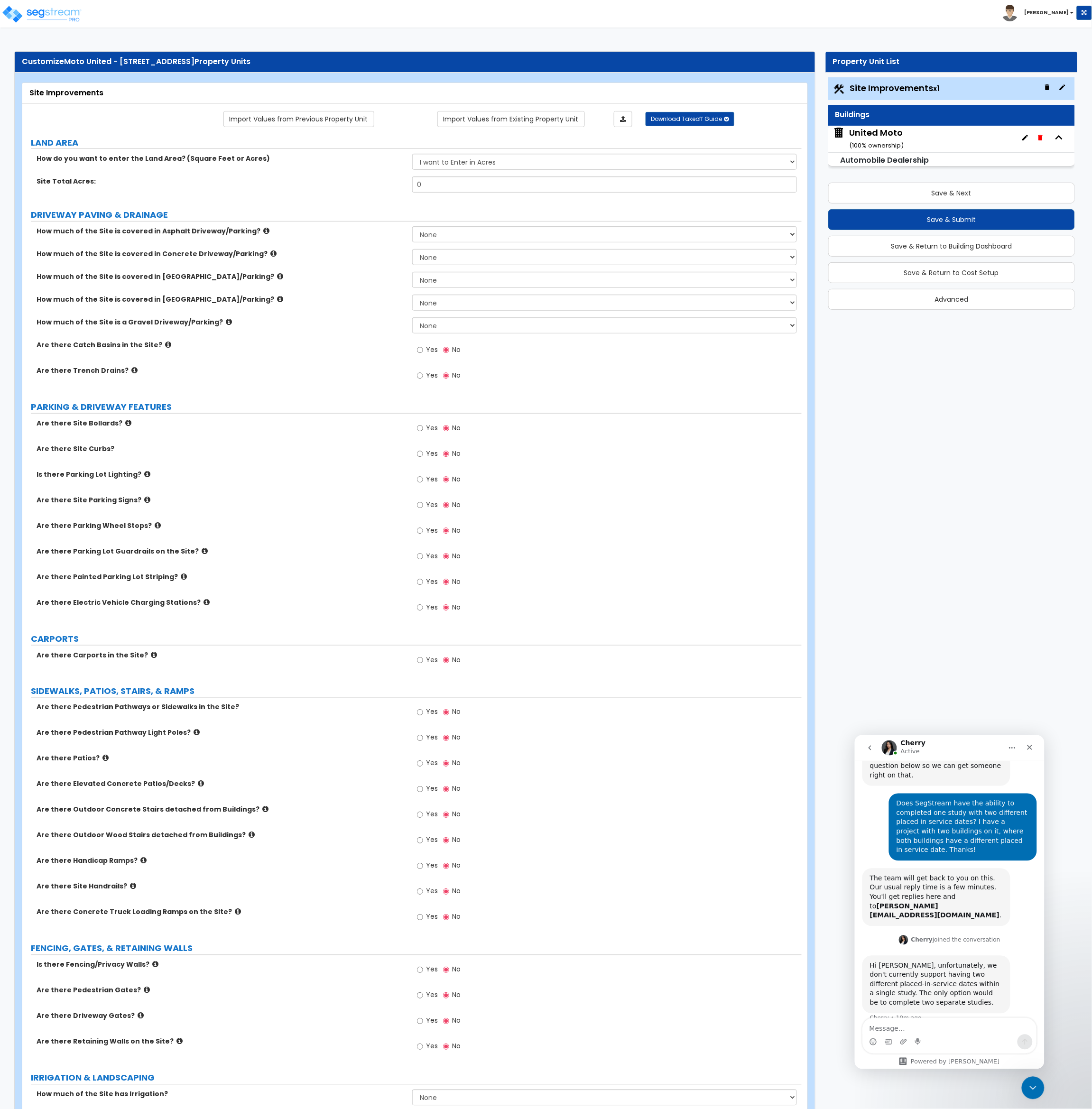
scroll to position [119, 0]
click at [1036, 681] on div "Customize Moto United - [STREET_ADDRESS] Property Units Site Improvements Impor…" at bounding box center [546, 897] width 1092 height 1711
click at [896, 1028] on textarea "Message…" at bounding box center [949, 1026] width 174 height 16
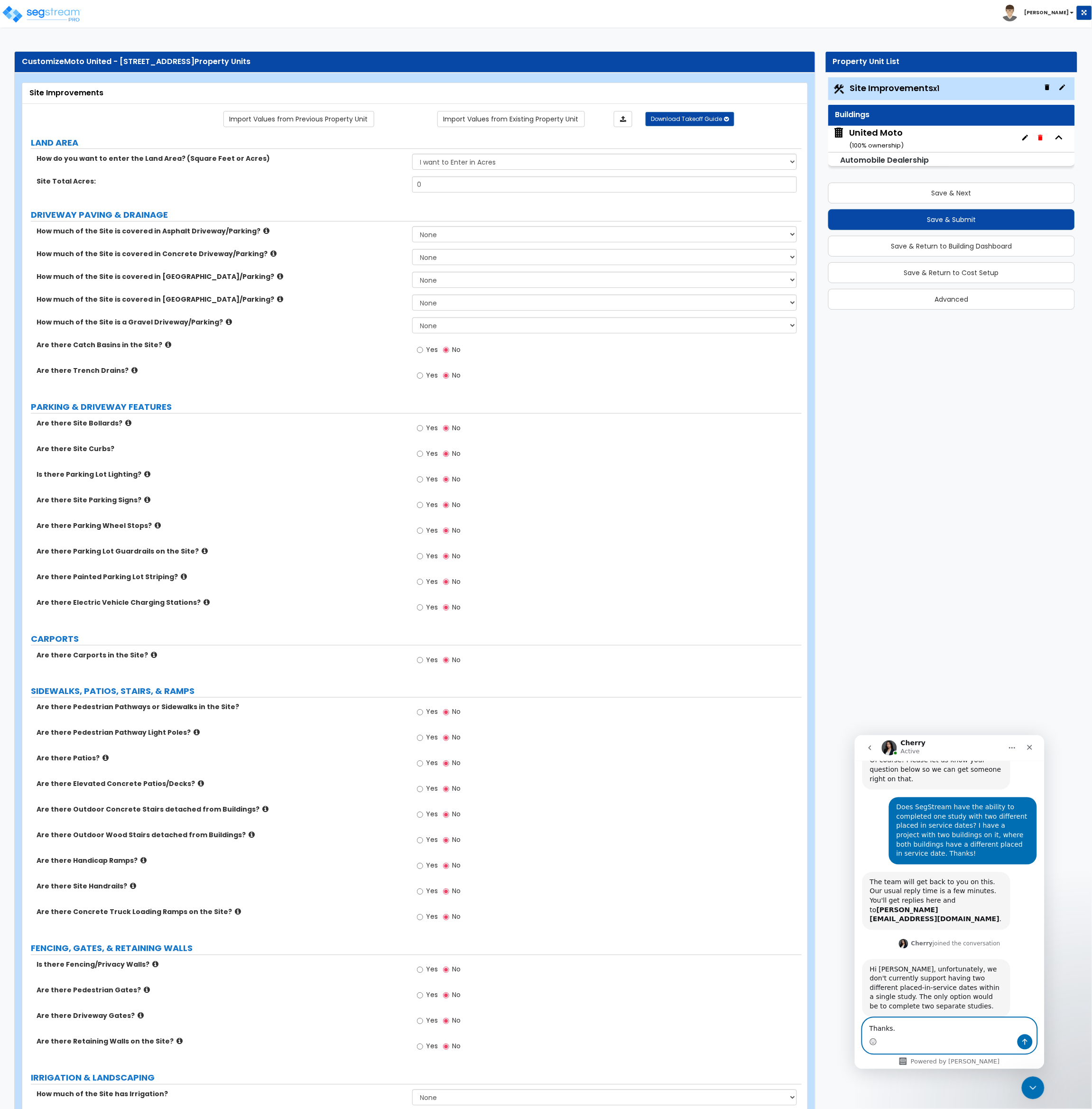
type textarea "Thanks."
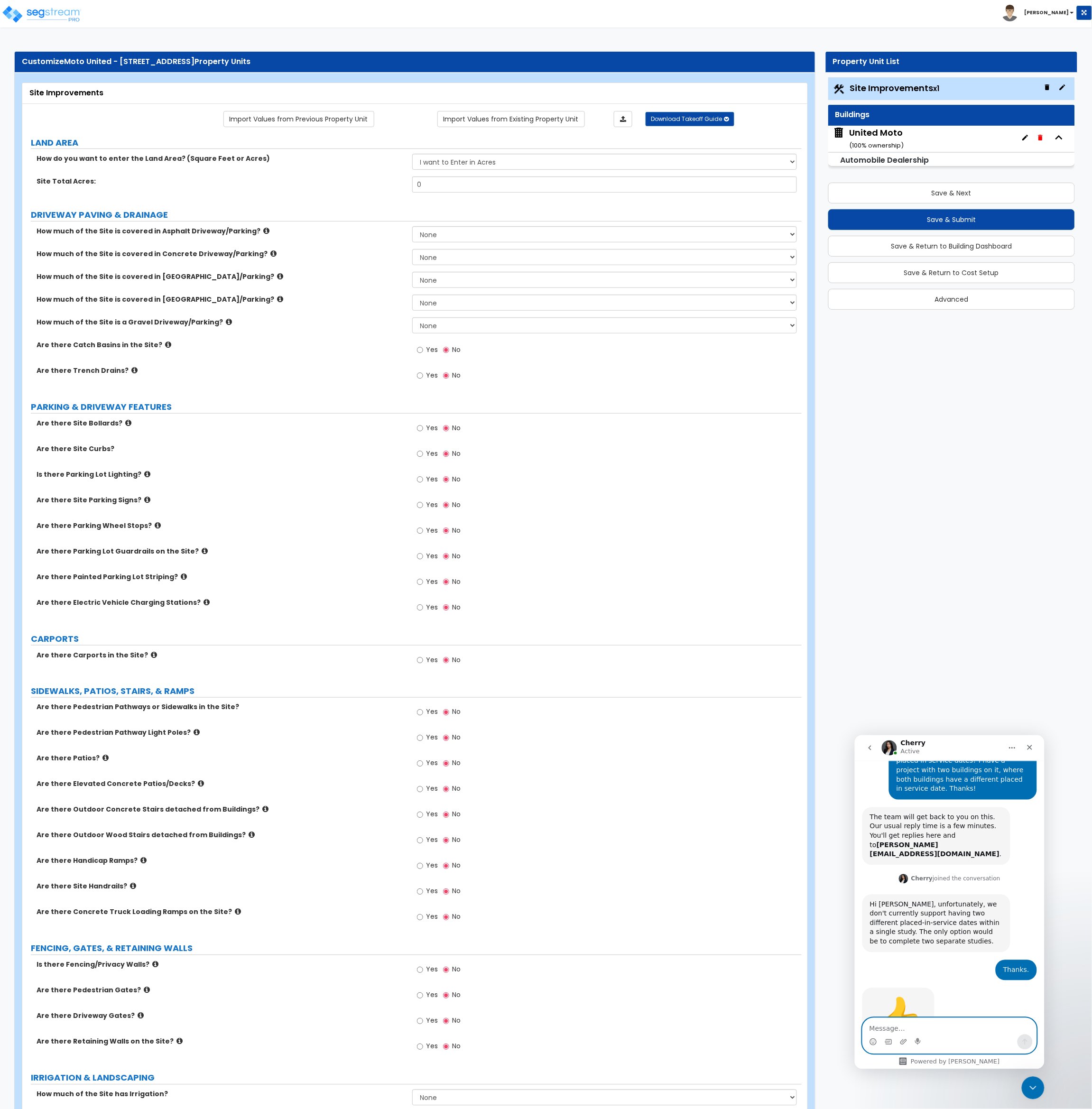
scroll to position [218, 0]
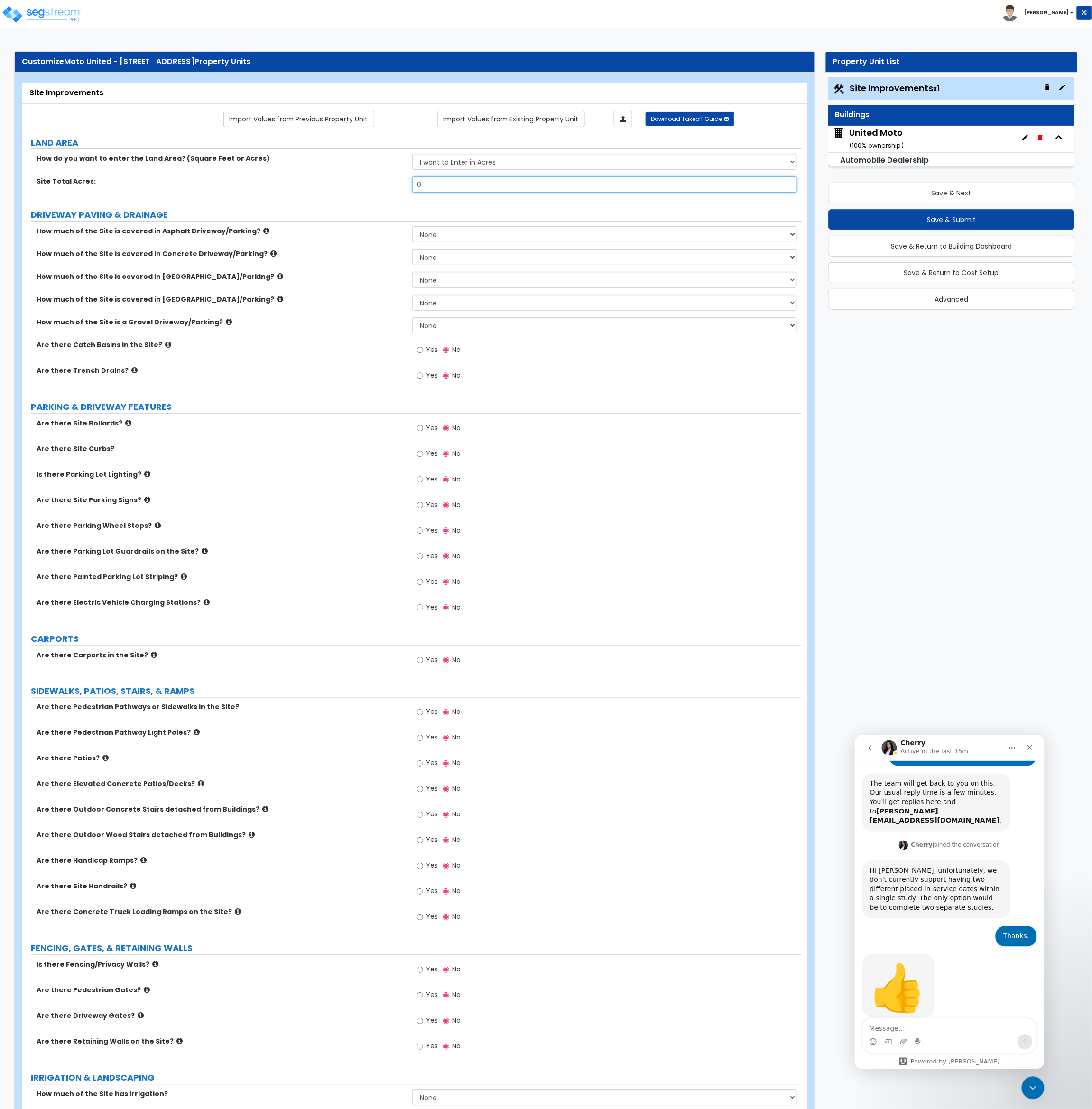
click at [428, 191] on input "0" at bounding box center [605, 184] width 385 height 16
drag, startPoint x: 434, startPoint y: 190, endPoint x: 405, endPoint y: 186, distance: 29.3
click at [405, 186] on div "Site Total Acres: 0" at bounding box center [412, 188] width 779 height 23
type input "9.41"
click at [372, 227] on label "How much of the Site is covered in Asphalt Driveway/Parking?" at bounding box center [221, 231] width 368 height 9
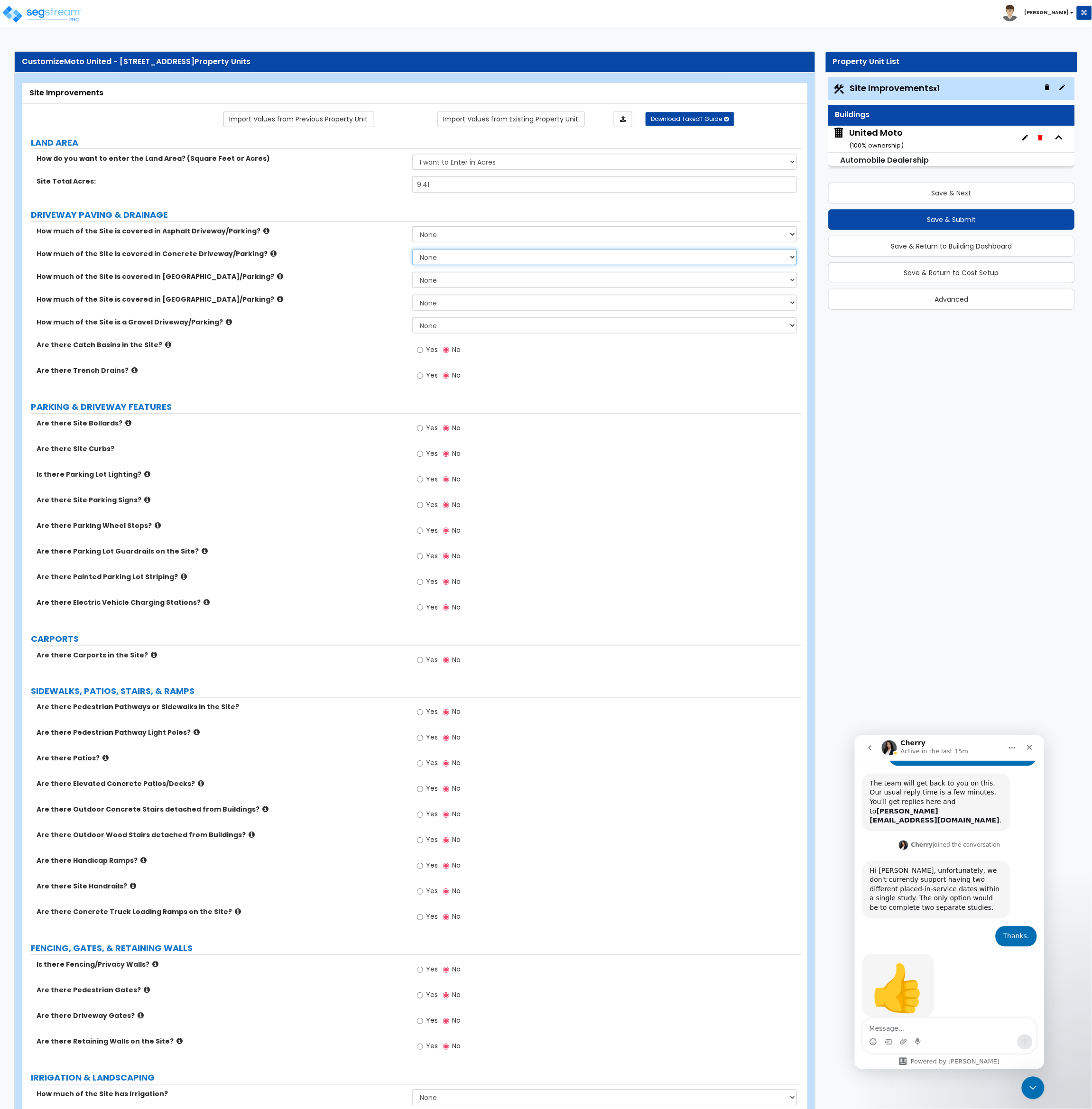
click at [448, 255] on select "None I want to Enter an Approximate Percentage I want to Enter the Square Foota…" at bounding box center [605, 256] width 385 height 16
select select "2"
click at [412, 249] on select "None I want to Enter an Approximate Percentage I want to Enter the Square Foota…" at bounding box center [605, 256] width 385 height 16
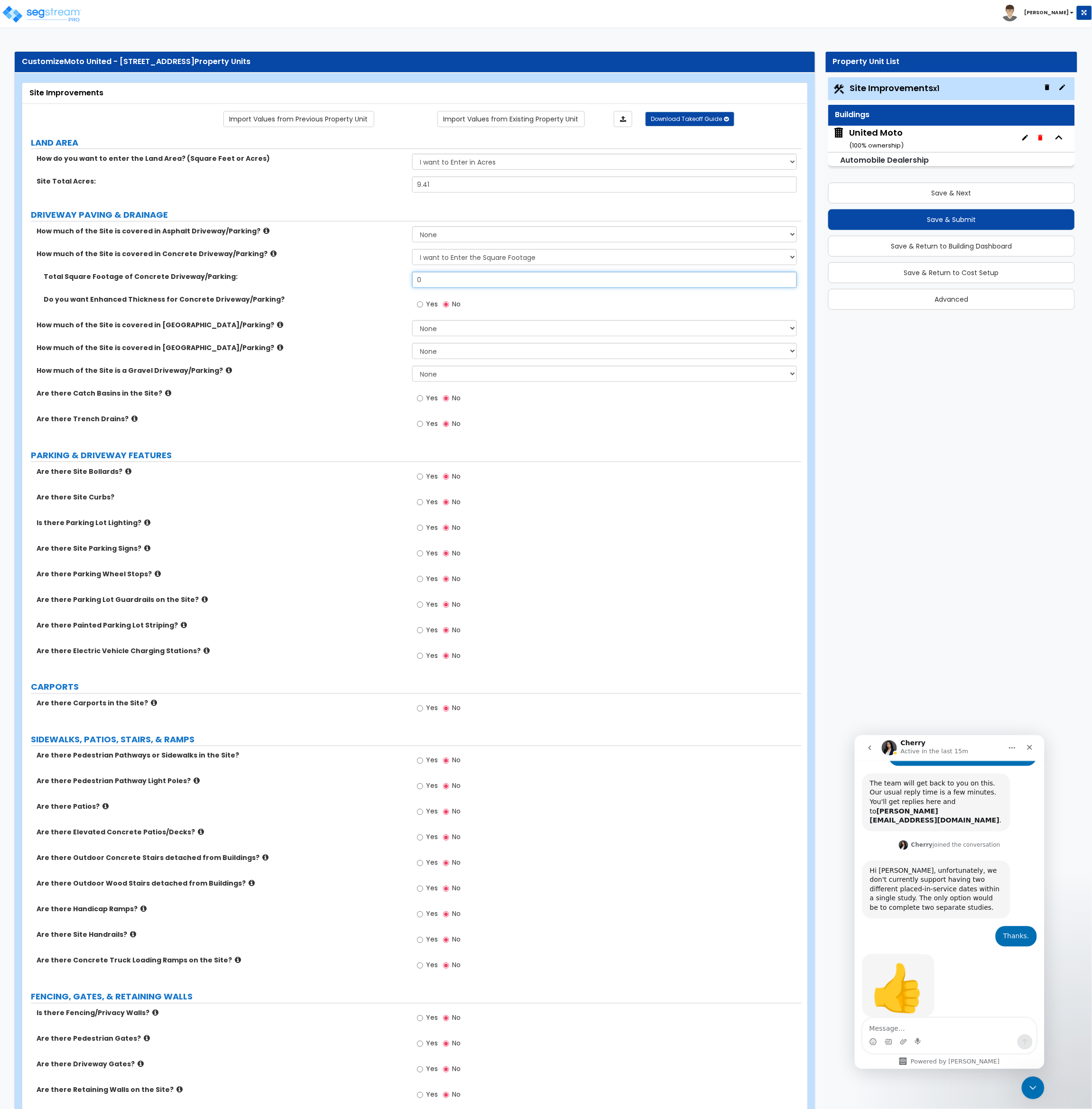
click at [412, 280] on input "0" at bounding box center [605, 279] width 385 height 16
type input "228,000"
click at [374, 355] on div "How much of the Site is covered in [GEOGRAPHIC_DATA]/Parking? None I want to En…" at bounding box center [412, 354] width 779 height 23
click at [417, 400] on input "Yes" at bounding box center [419, 398] width 6 height 10
radio input "true"
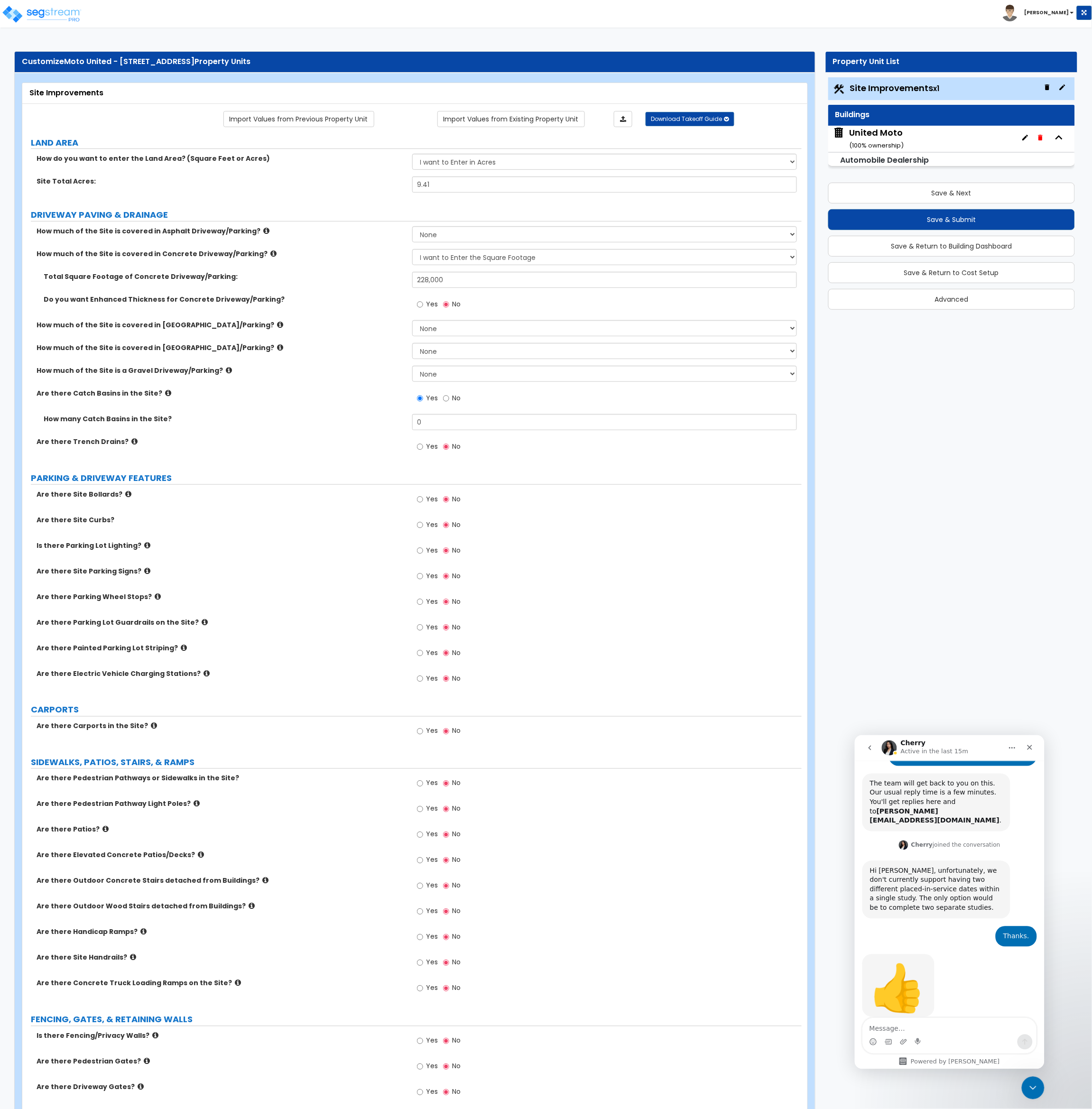
click at [318, 459] on div "Are there Trench Drains? Yes No" at bounding box center [412, 450] width 779 height 25
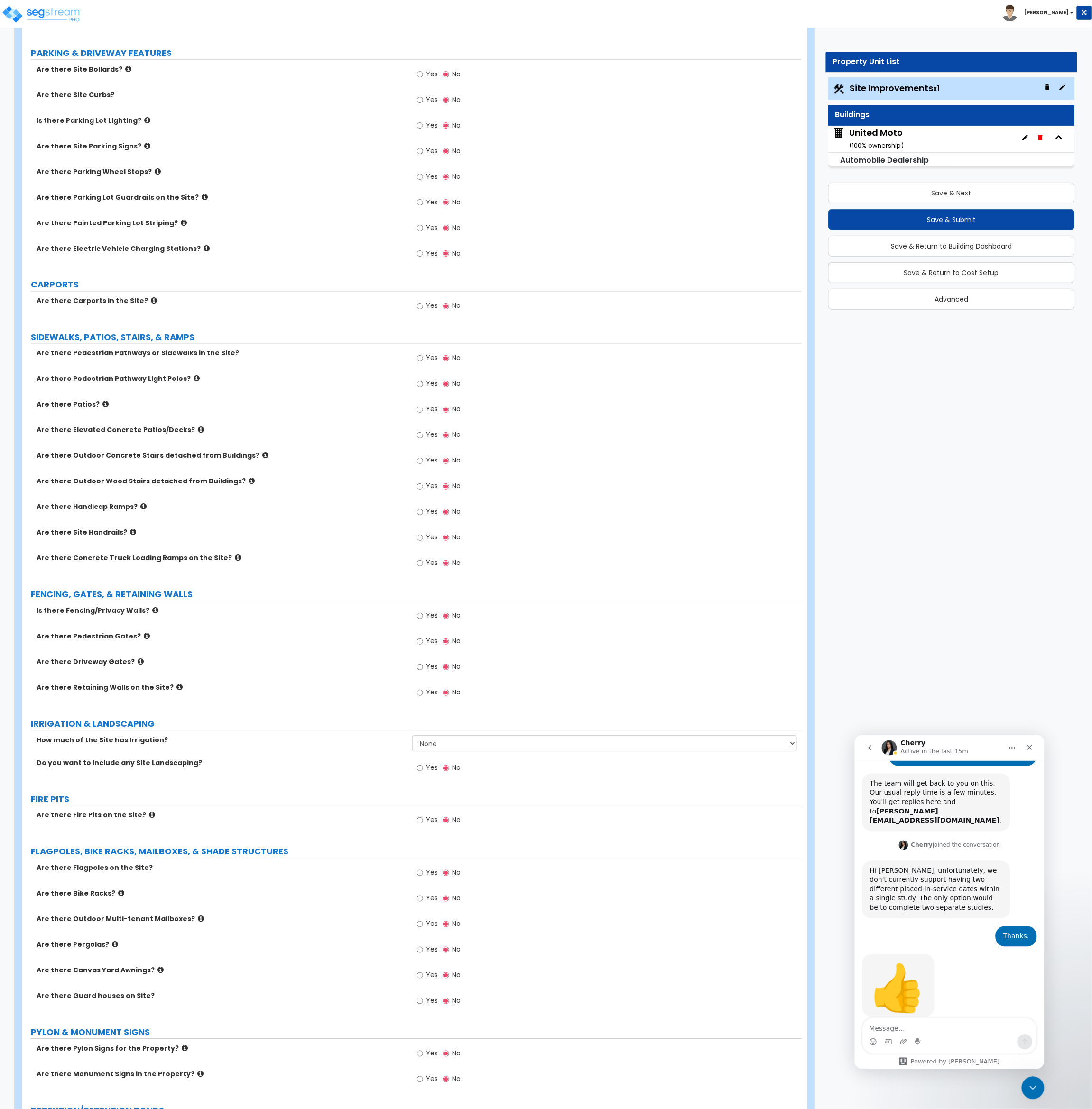
scroll to position [425, 0]
click at [151, 298] on icon at bounding box center [154, 300] width 6 height 7
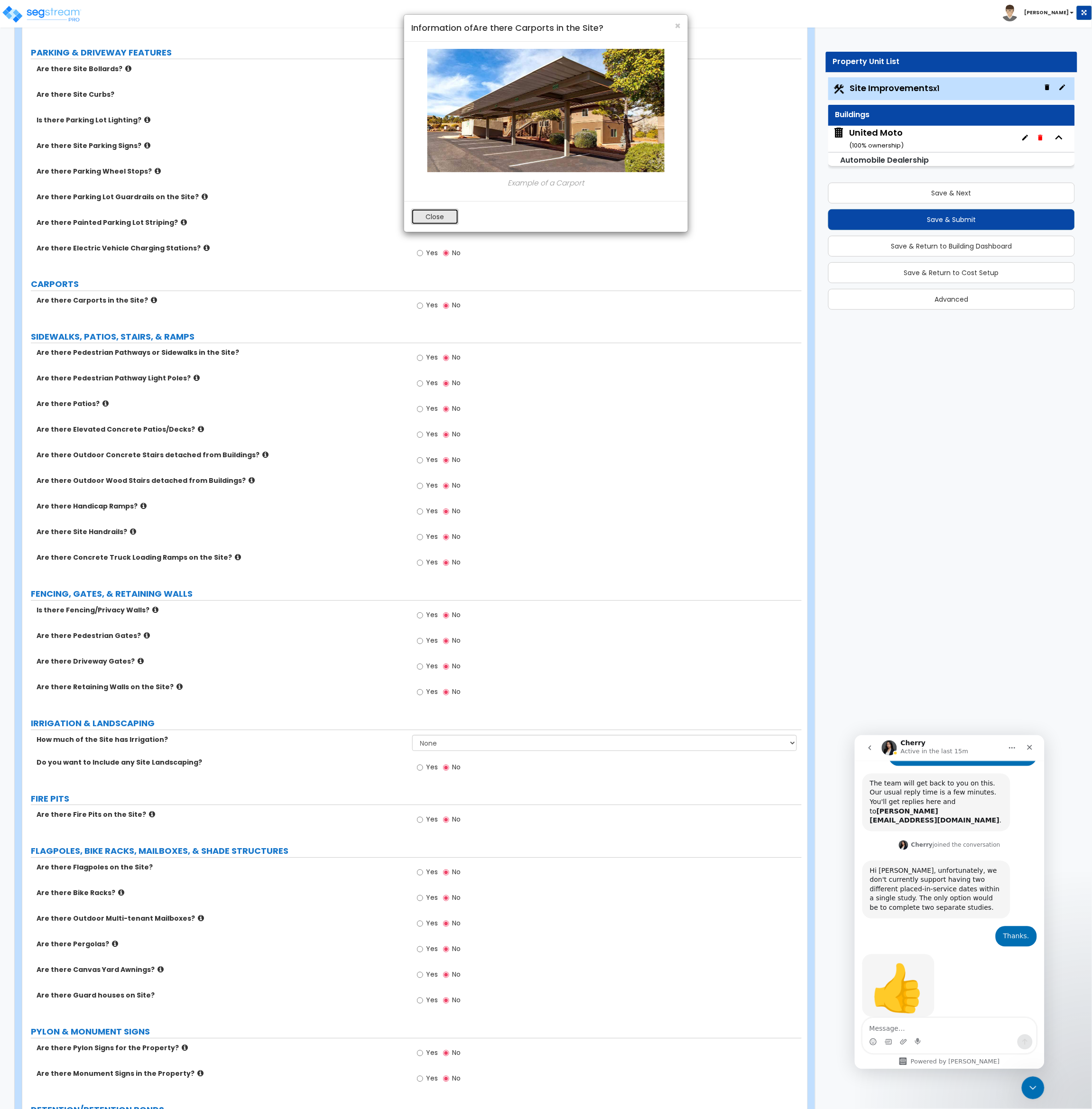
click at [443, 218] on button "Close" at bounding box center [435, 216] width 48 height 16
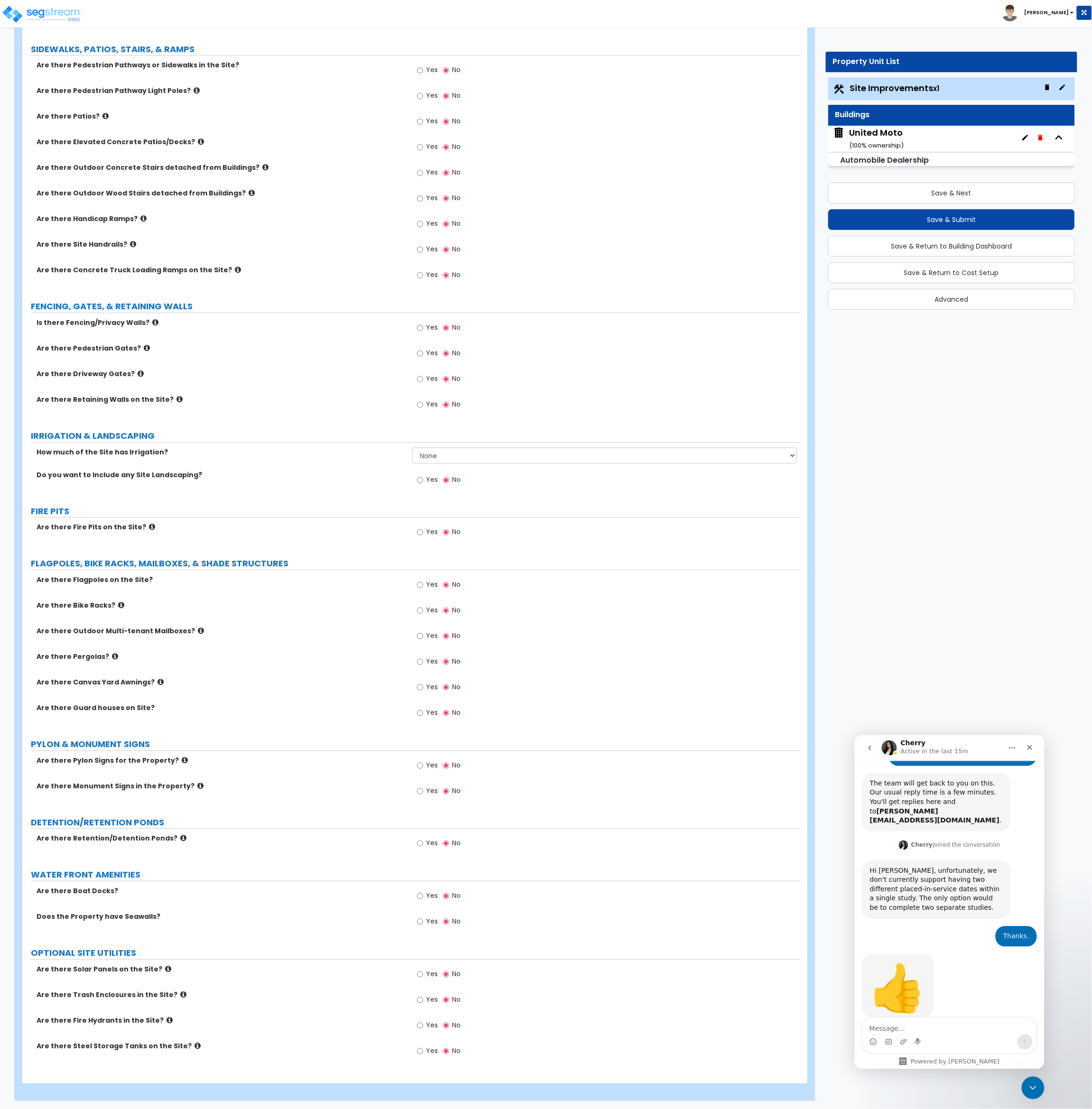
scroll to position [716, 0]
click at [930, 193] on button "Save & Next" at bounding box center [951, 193] width 247 height 21
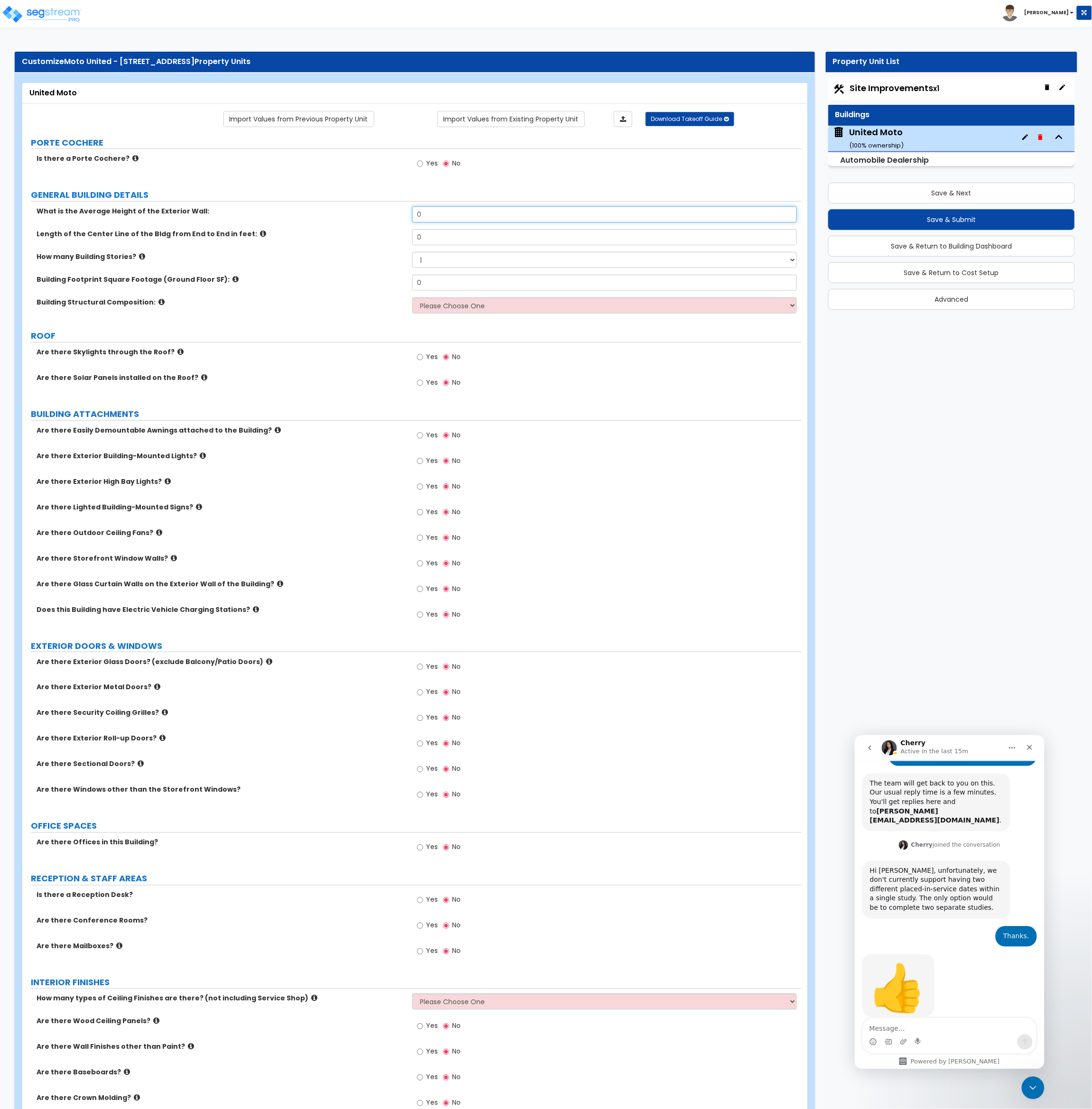
click at [453, 220] on input "0" at bounding box center [605, 214] width 385 height 16
drag, startPoint x: 451, startPoint y: 216, endPoint x: 398, endPoint y: 216, distance: 53.0
click at [398, 216] on div "What is the Average Height of the Exterior Wall: 0" at bounding box center [412, 217] width 779 height 23
type input "30"
click at [371, 249] on div "Length of the Center Line of the Bldg from End to End in feet: 0" at bounding box center [412, 240] width 779 height 23
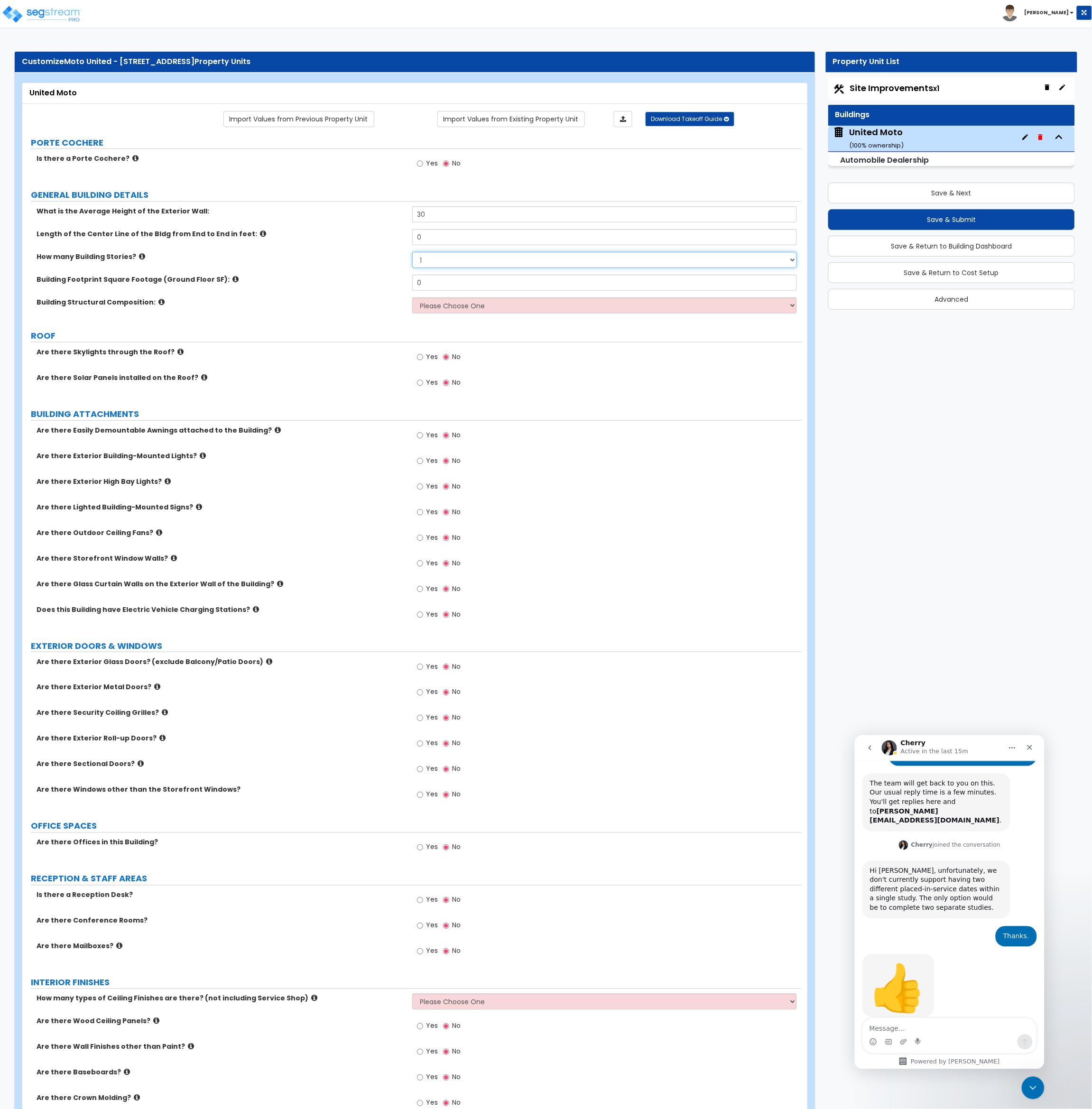
click at [442, 260] on select "1 2 3" at bounding box center [605, 260] width 385 height 16
click at [443, 260] on select "1 2 3" at bounding box center [605, 260] width 385 height 16
click at [440, 260] on select "1 2 3" at bounding box center [605, 260] width 385 height 16
select select "2"
click at [412, 252] on select "1 2 3" at bounding box center [605, 260] width 385 height 16
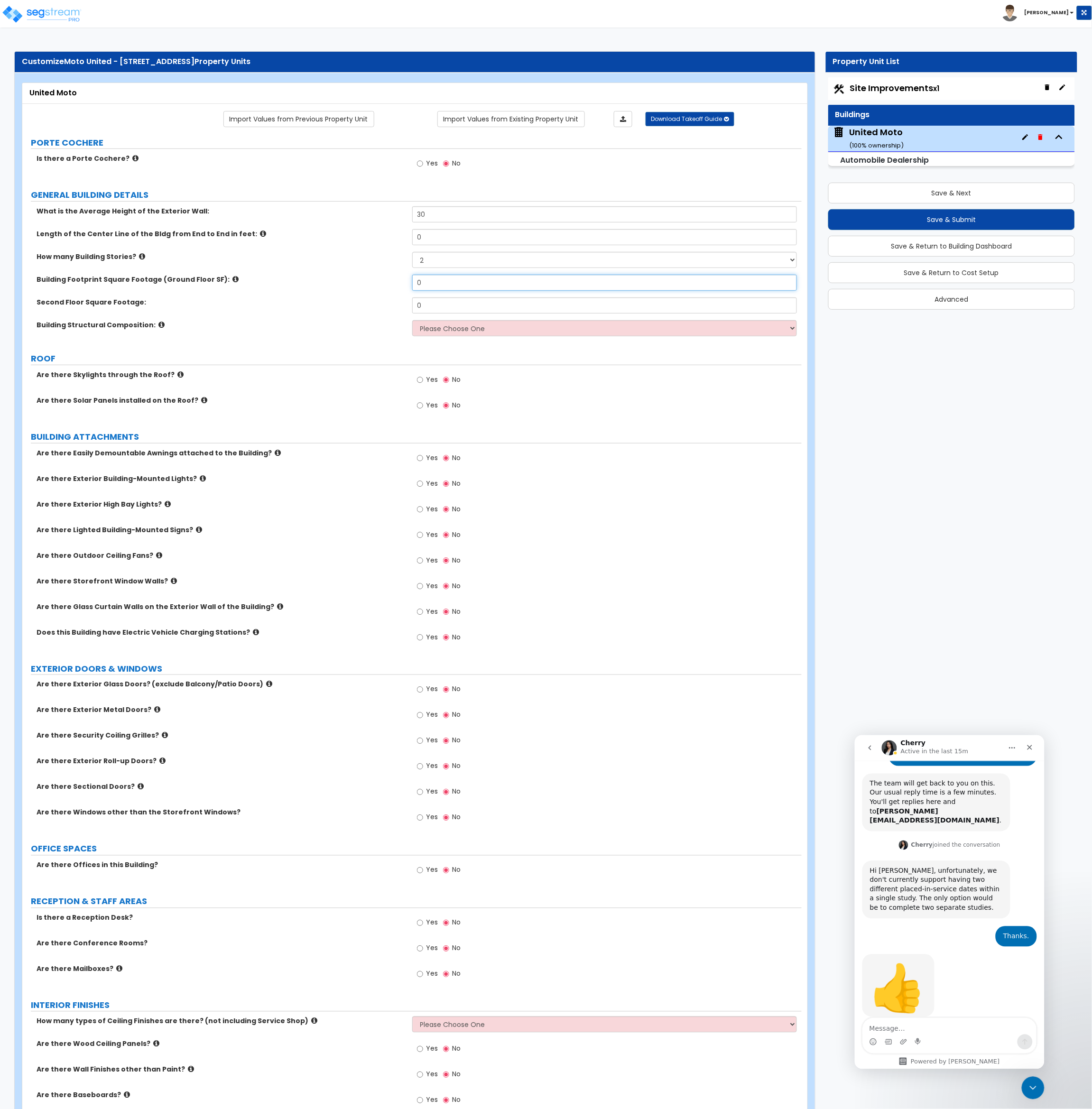
click at [442, 287] on input "0" at bounding box center [605, 283] width 385 height 16
drag, startPoint x: 445, startPoint y: 284, endPoint x: 428, endPoint y: 286, distance: 17.1
click at [428, 286] on input "0" at bounding box center [605, 283] width 385 height 16
drag, startPoint x: 438, startPoint y: 279, endPoint x: 383, endPoint y: 283, distance: 55.1
click at [383, 283] on div "Building Footprint Square Footage (Ground Floor SF): 0" at bounding box center [412, 286] width 779 height 23
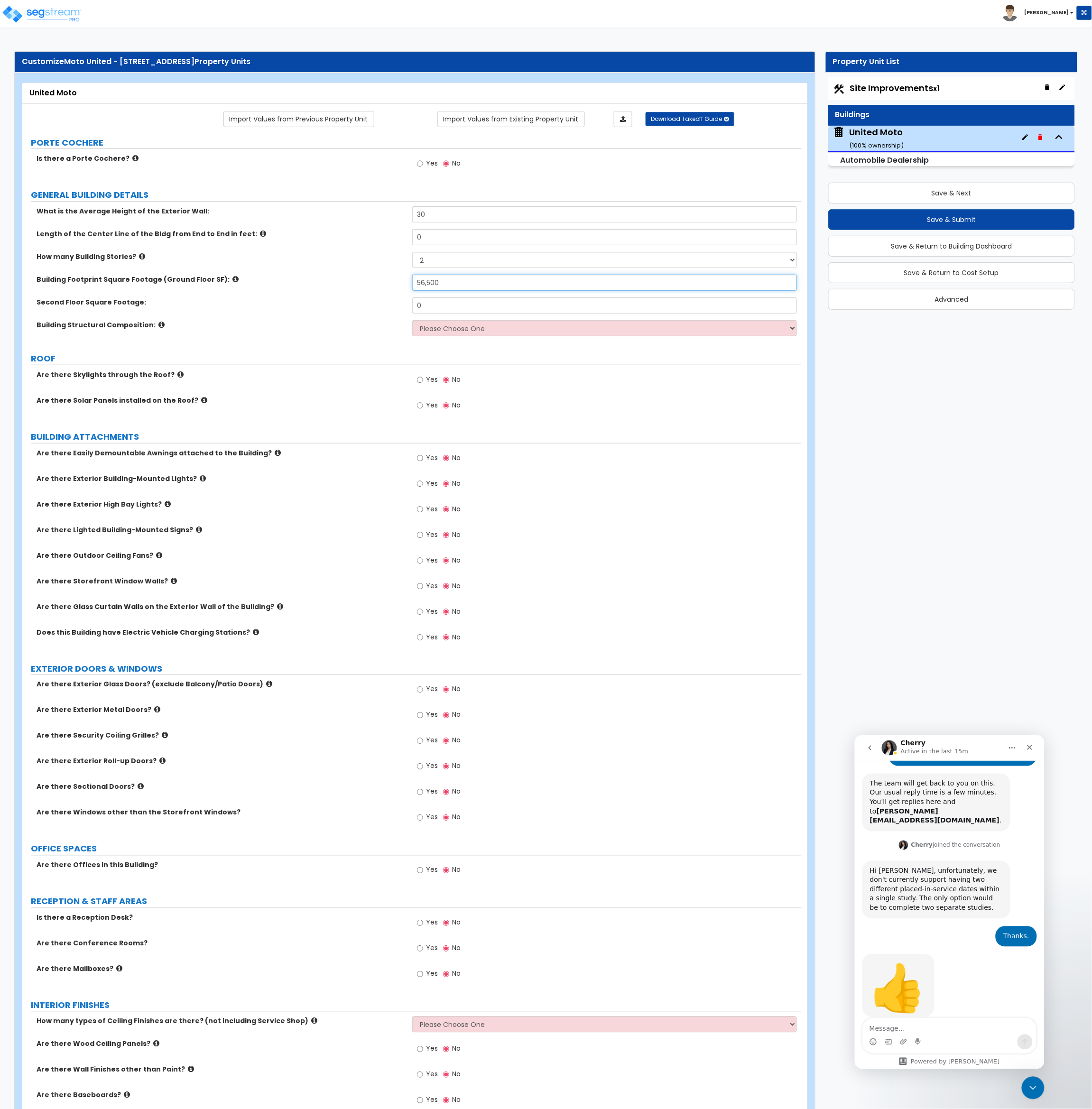
type input "56,500"
click at [380, 281] on label "Building Footprint Square Footage (Ground Floor SF):" at bounding box center [221, 279] width 368 height 9
click at [436, 328] on select "Please Choose One Pre-Engineered Metal Building Tilt-up Wall Construction Reinf…" at bounding box center [605, 328] width 385 height 16
select select "2"
click at [412, 321] on select "Please Choose One Pre-Engineered Metal Building Tilt-up Wall Construction Reinf…" at bounding box center [605, 328] width 385 height 16
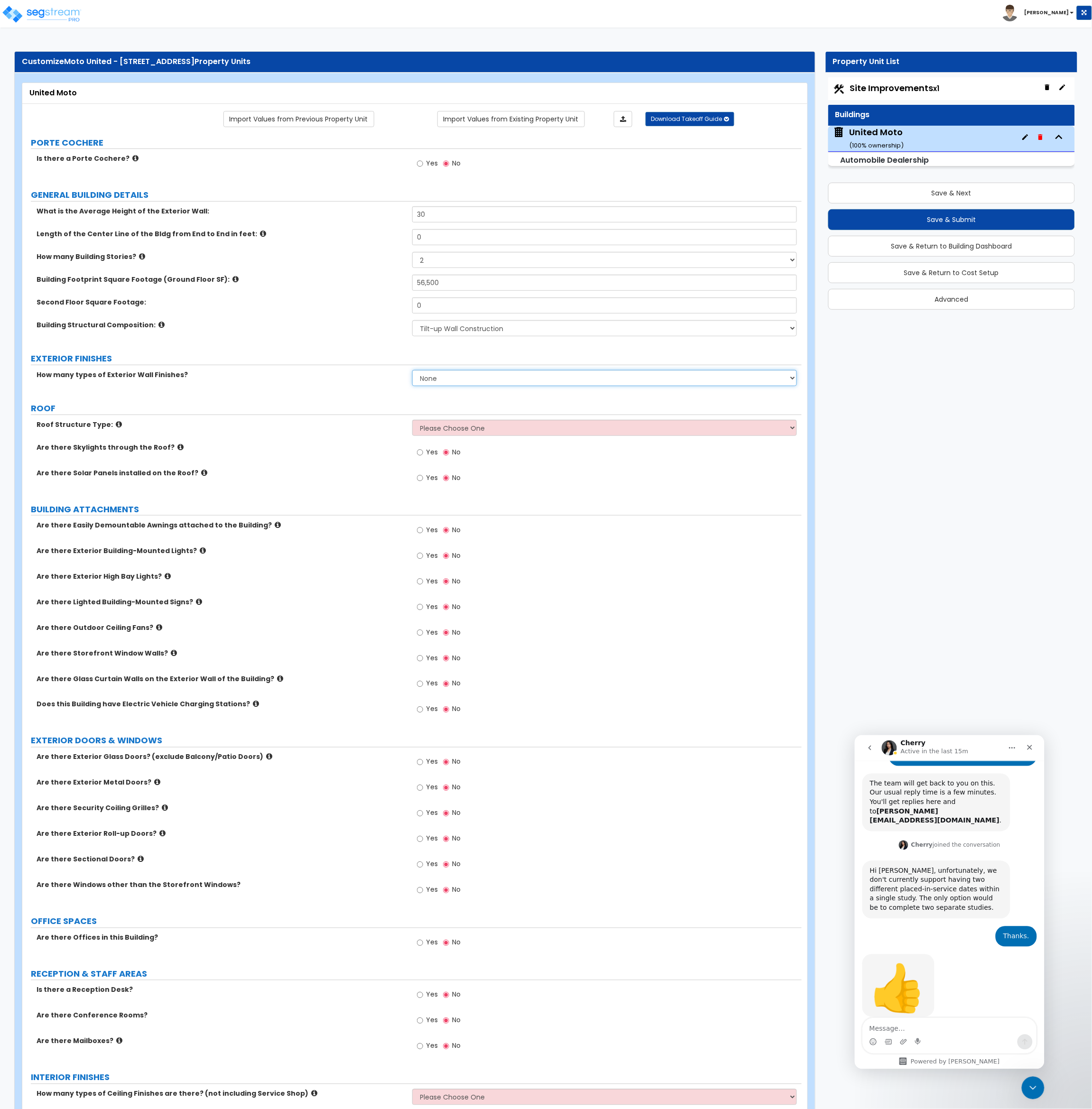
click at [478, 383] on select "None 1 2 3" at bounding box center [605, 378] width 385 height 16
select select "2"
click at [412, 371] on select "None 1 2 3" at bounding box center [605, 378] width 385 height 16
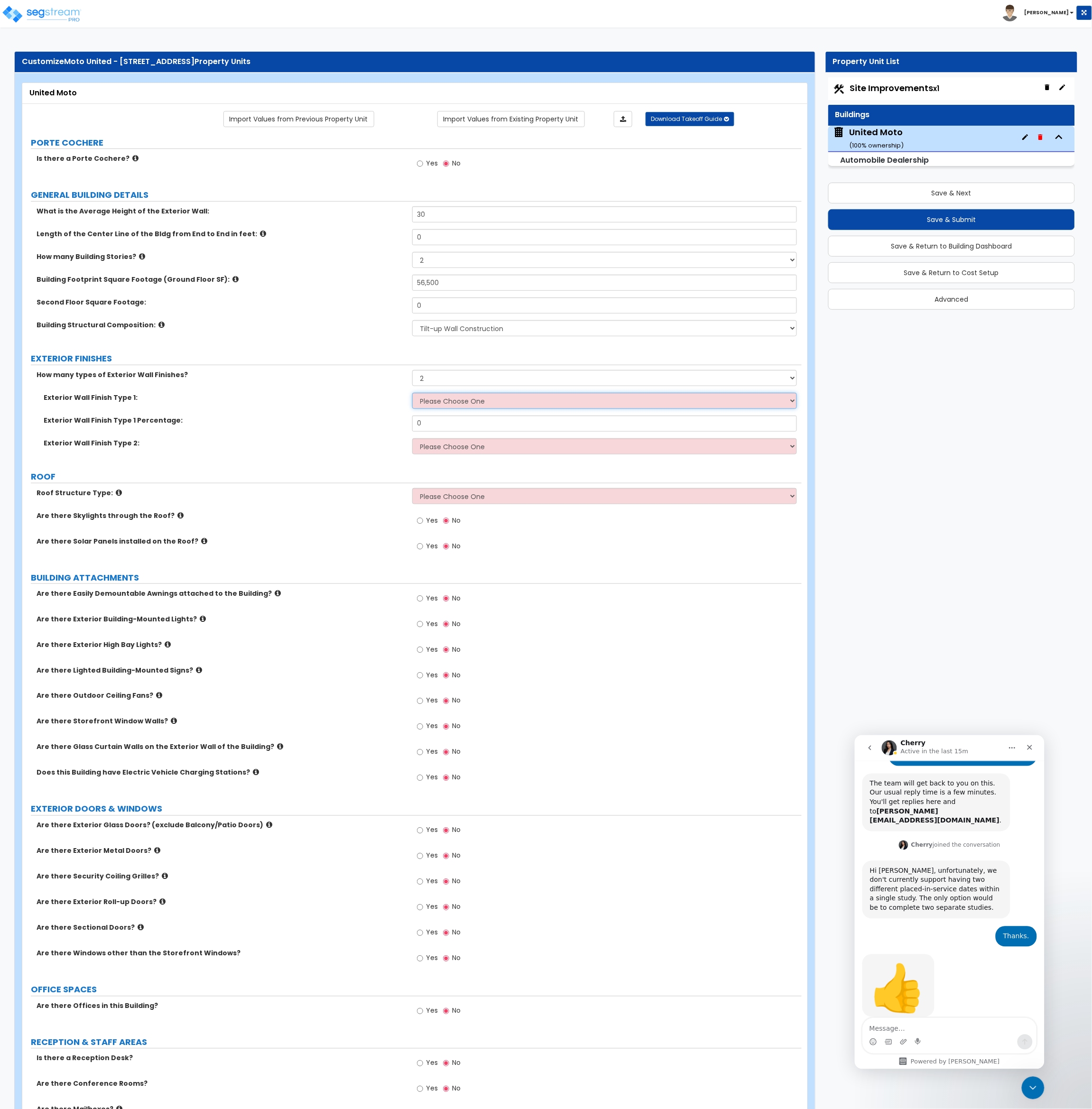
click at [468, 400] on select "Please Choose One No Finish/Shared Wall No Wall Brick Veneer Stone Veneer Wood …" at bounding box center [605, 400] width 385 height 16
select select "10"
click at [412, 393] on select "Please Choose One No Finish/Shared Wall No Wall Brick Veneer Stone Veneer Wood …" at bounding box center [605, 400] width 385 height 16
click at [440, 381] on select "None 1 2 3" at bounding box center [605, 378] width 385 height 16
select select "1"
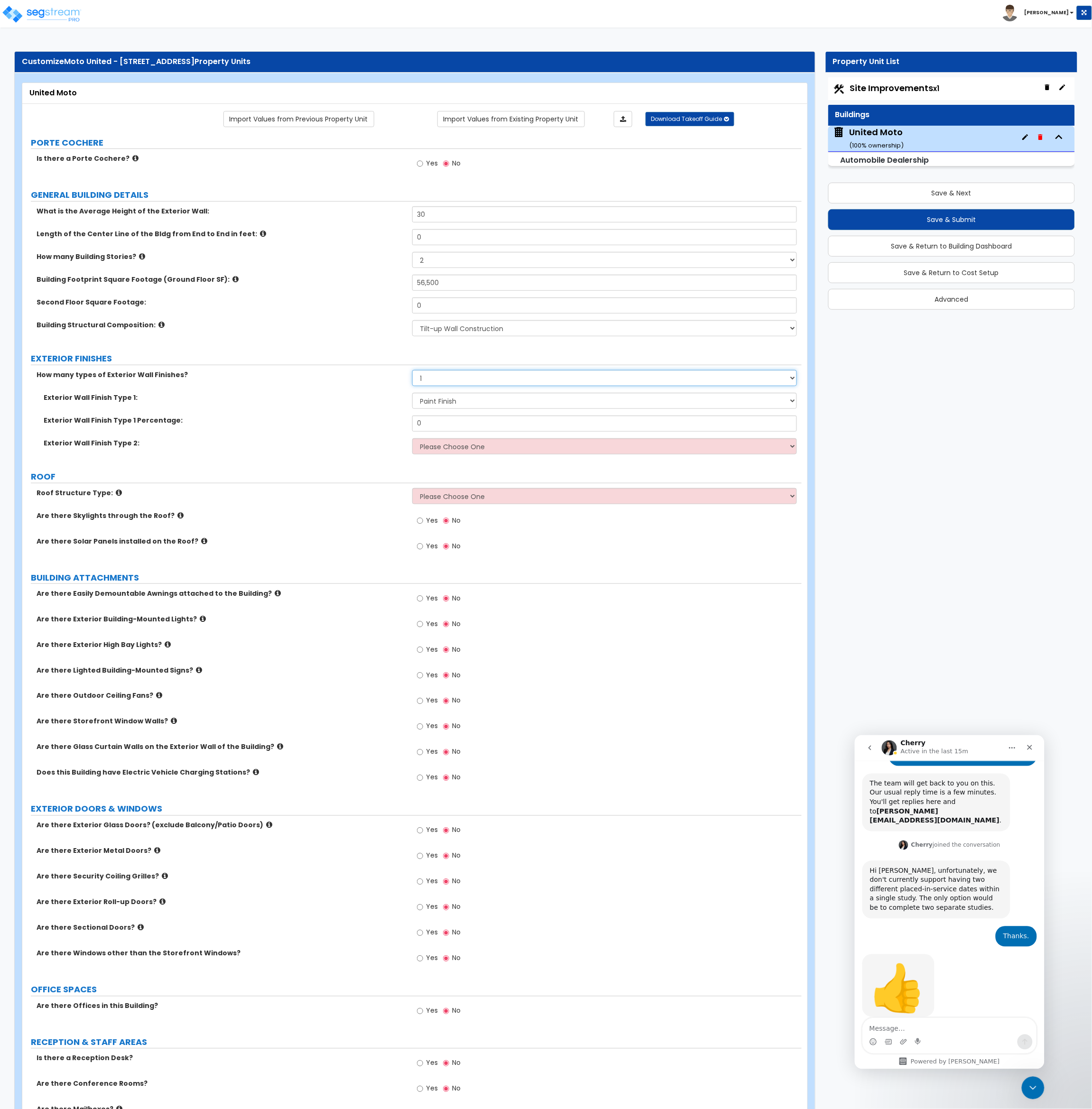
click at [412, 371] on select "None 1 2 3" at bounding box center [605, 378] width 385 height 16
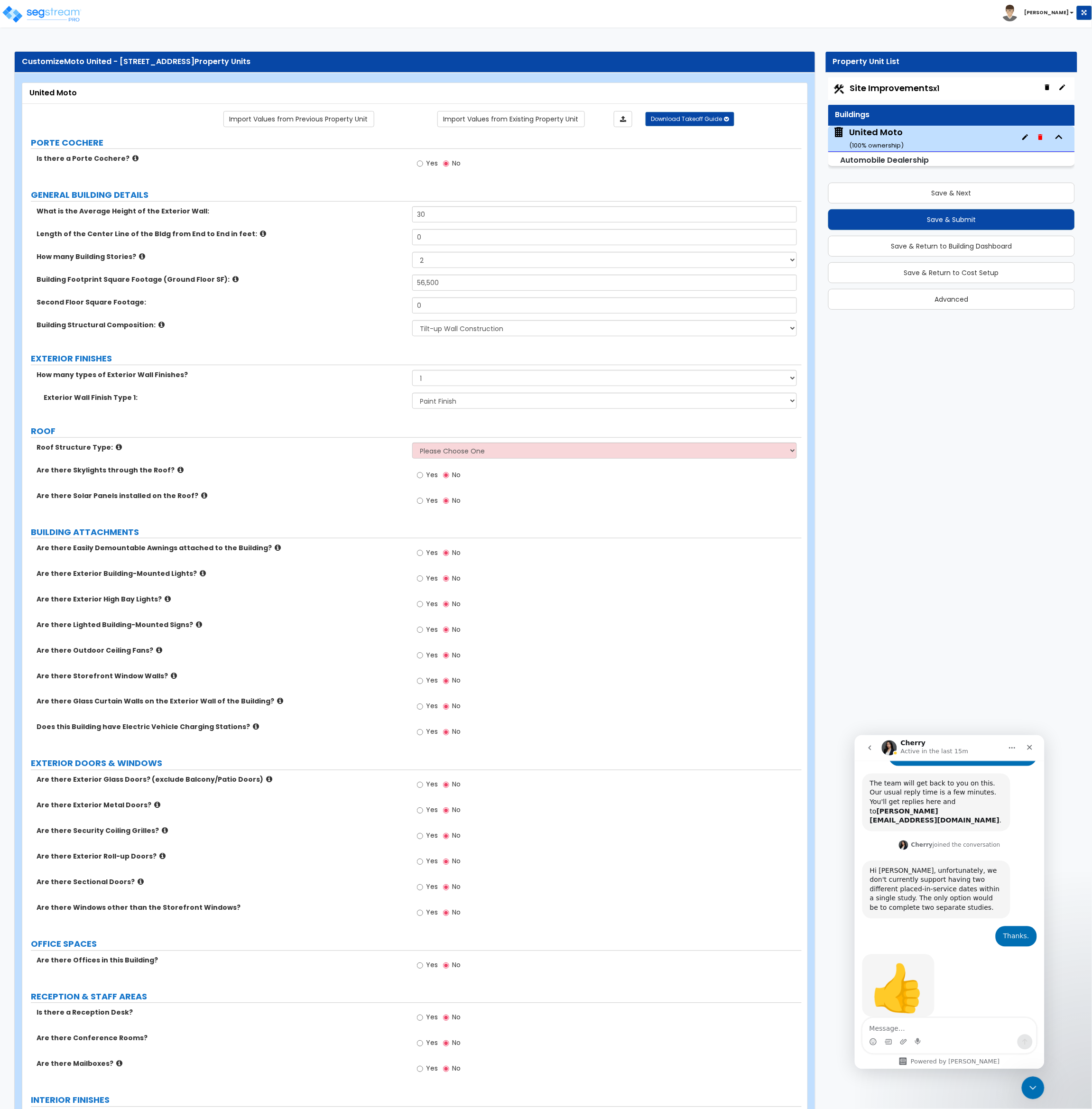
click at [369, 451] on label "Roof Structure Type:" at bounding box center [221, 447] width 368 height 9
click at [434, 455] on select "Please Choose One [PERSON_NAME] Roof Flat Roof Hybrid [PERSON_NAME] & Flat Roof" at bounding box center [605, 451] width 385 height 16
select select "2"
click at [412, 443] on select "Please Choose One [PERSON_NAME] Roof Flat Roof Hybrid [PERSON_NAME] & Flat Roof" at bounding box center [605, 451] width 385 height 16
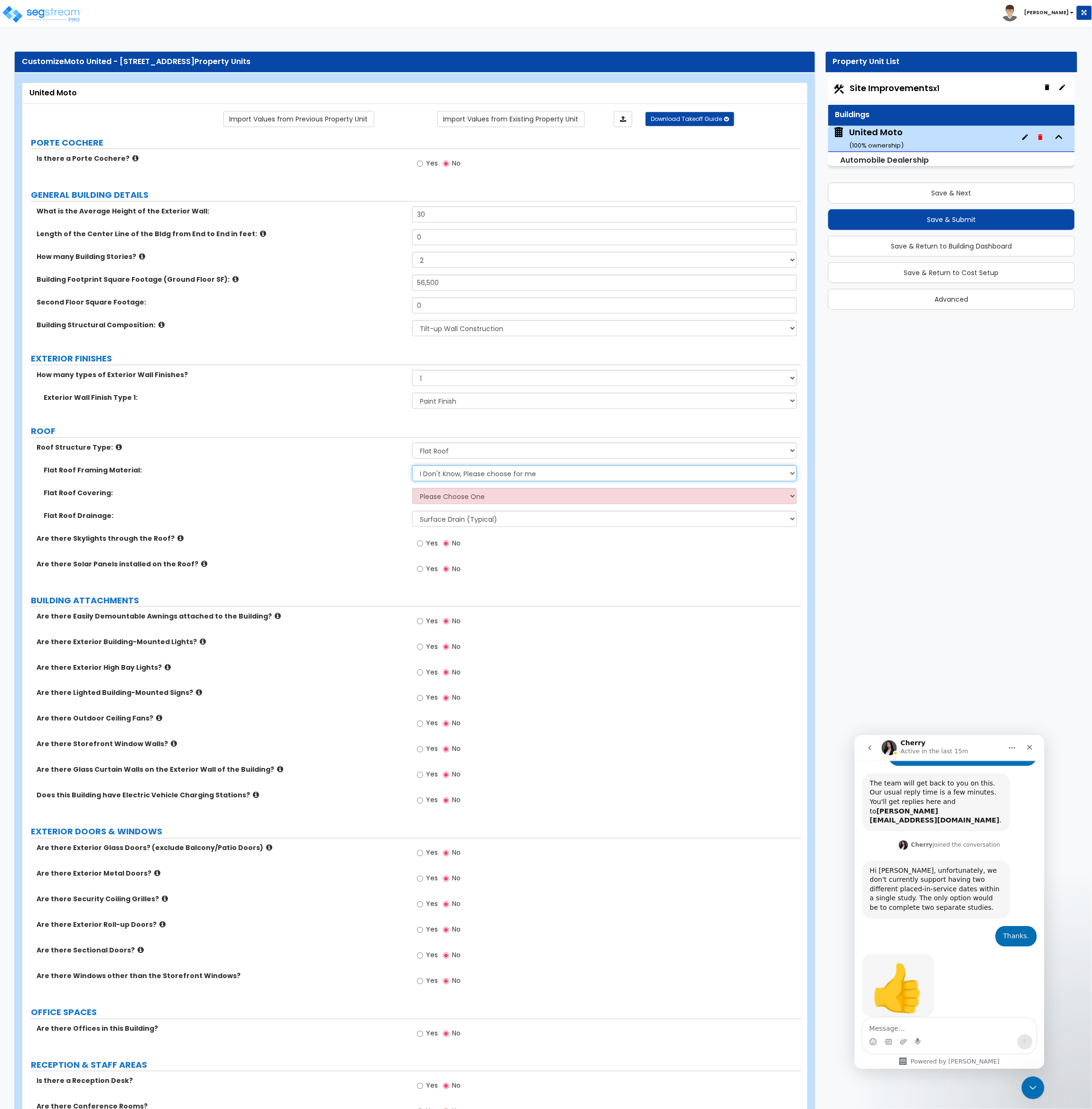
click at [451, 475] on select "I Don't Know, Please choose for me Metal Wood" at bounding box center [605, 473] width 385 height 16
select select "1"
click at [412, 466] on select "I Don't Know, Please choose for me Metal Wood" at bounding box center [605, 473] width 385 height 16
click at [451, 494] on select "Please Choose One Rolled Asphalt PVC Membrane Plastic (EPDM) Membrane Asphalt F…" at bounding box center [605, 496] width 385 height 16
select select "2"
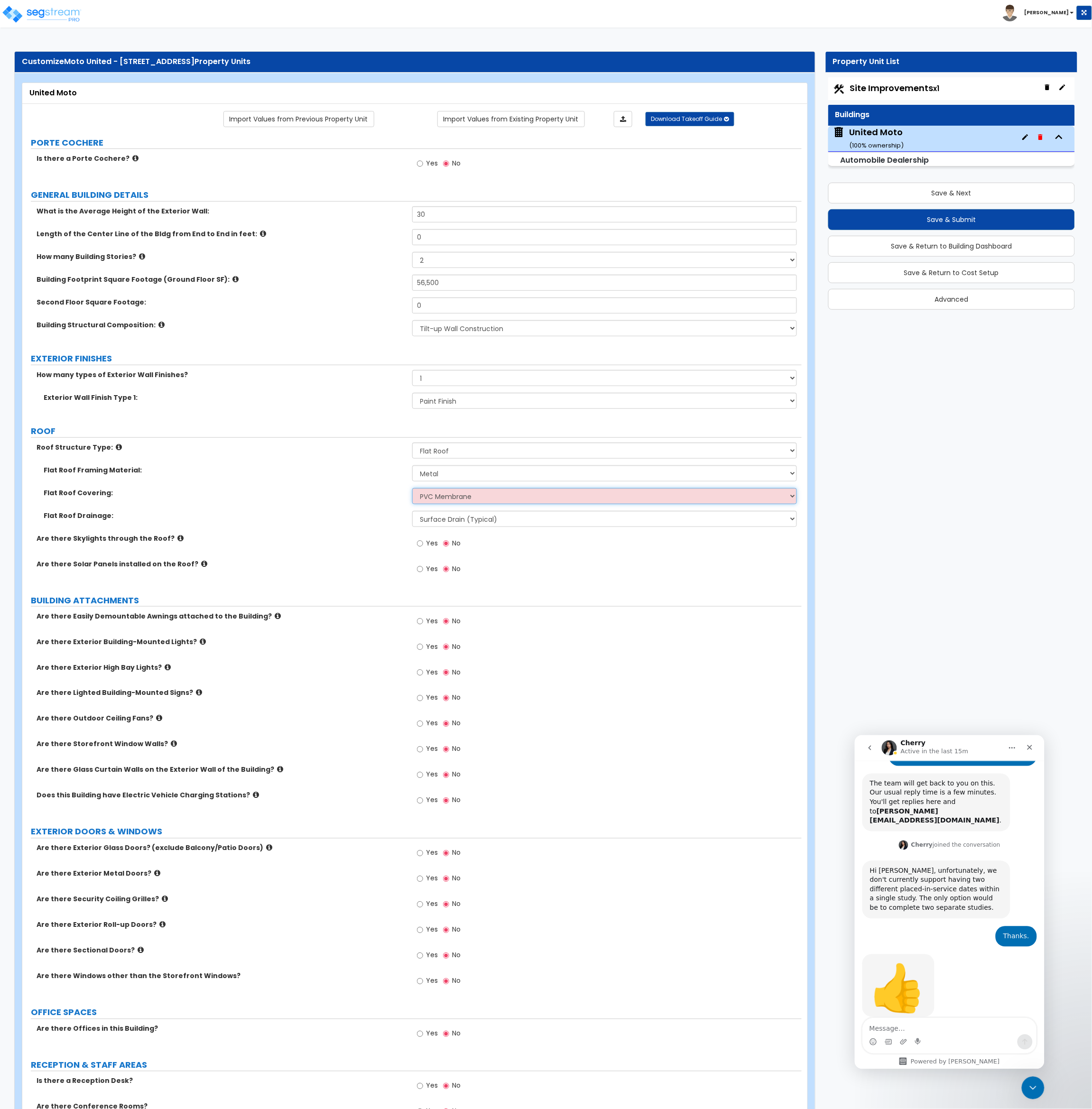
click at [412, 489] on select "Please Choose One Rolled Asphalt PVC Membrane Plastic (EPDM) Membrane Asphalt F…" at bounding box center [605, 496] width 385 height 16
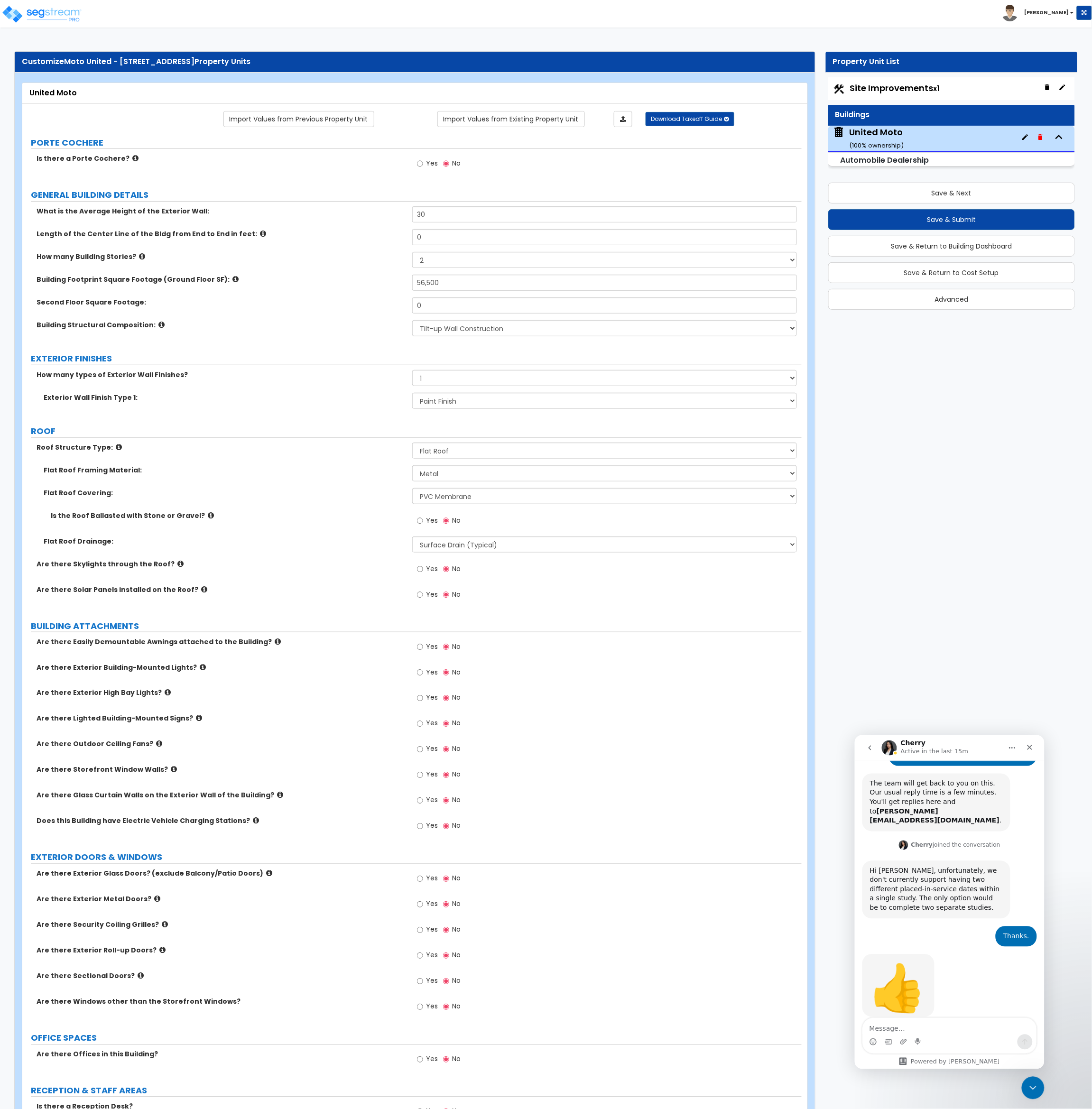
click at [377, 580] on div "Are there Skylights through the Roof? Yes No" at bounding box center [412, 572] width 779 height 25
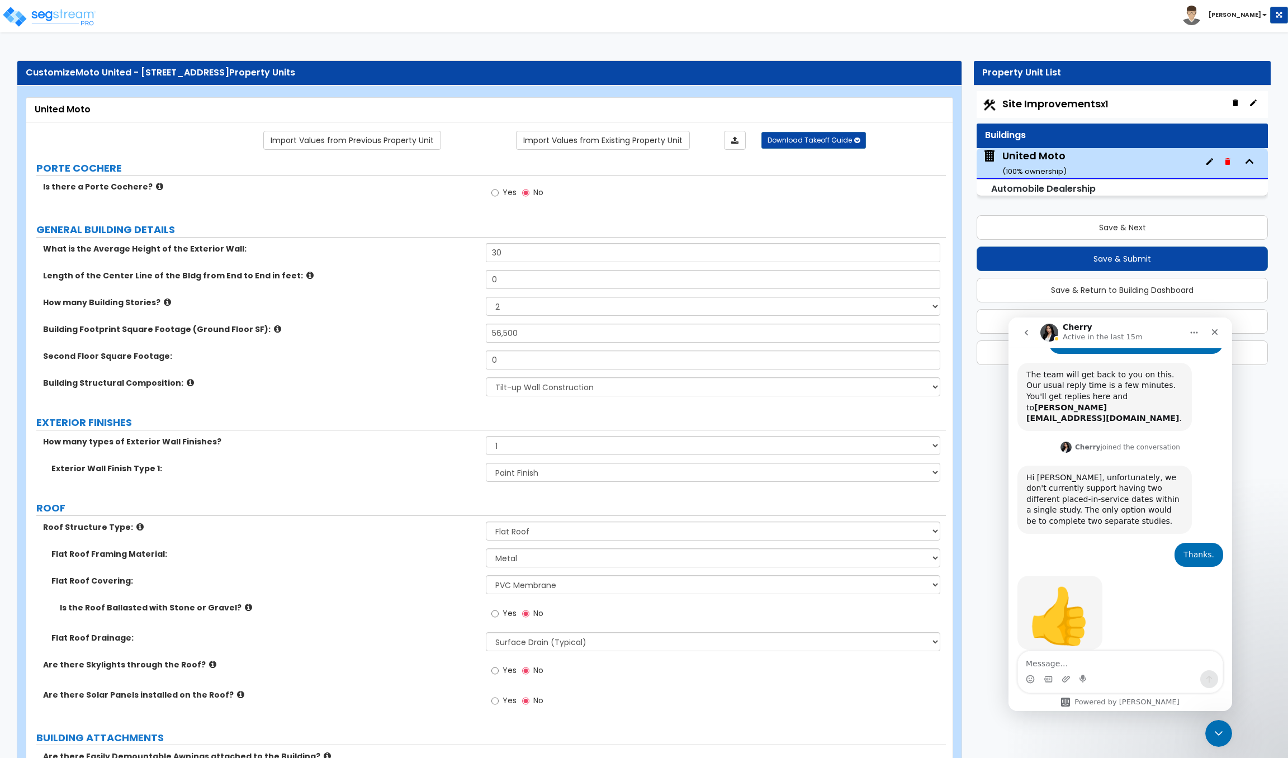
click at [310, 388] on label "Building Structural Composition:" at bounding box center [260, 382] width 434 height 11
click at [547, 364] on input "0" at bounding box center [713, 360] width 454 height 19
drag, startPoint x: 534, startPoint y: 365, endPoint x: 477, endPoint y: 358, distance: 58.0
click at [481, 367] on div "Second Floor Square Footage: 0" at bounding box center [486, 364] width 920 height 27
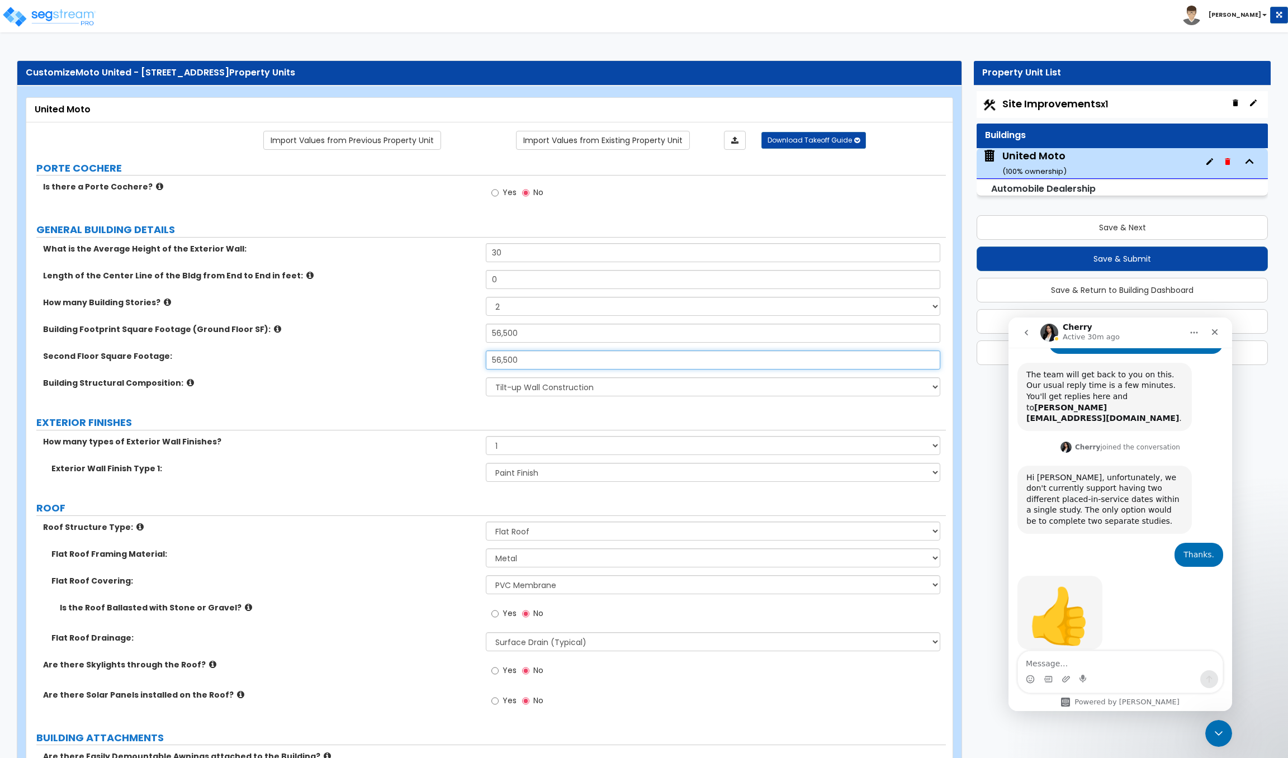
type input "56,500"
click at [457, 380] on label "Building Structural Composition:" at bounding box center [260, 382] width 434 height 11
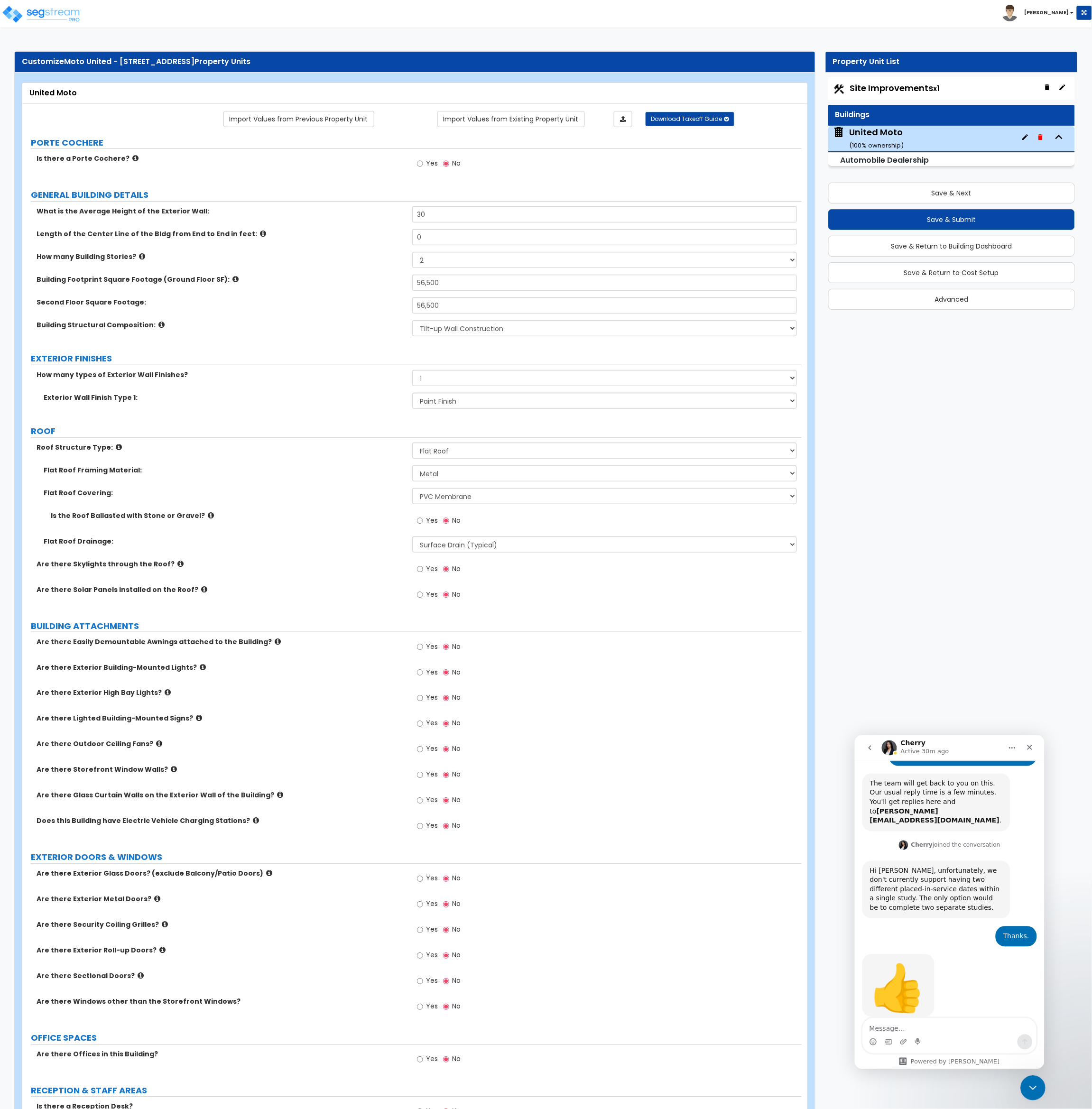
click at [1032, 1091] on icon "Close Intercom Messenger" at bounding box center [1031, 1085] width 11 height 11
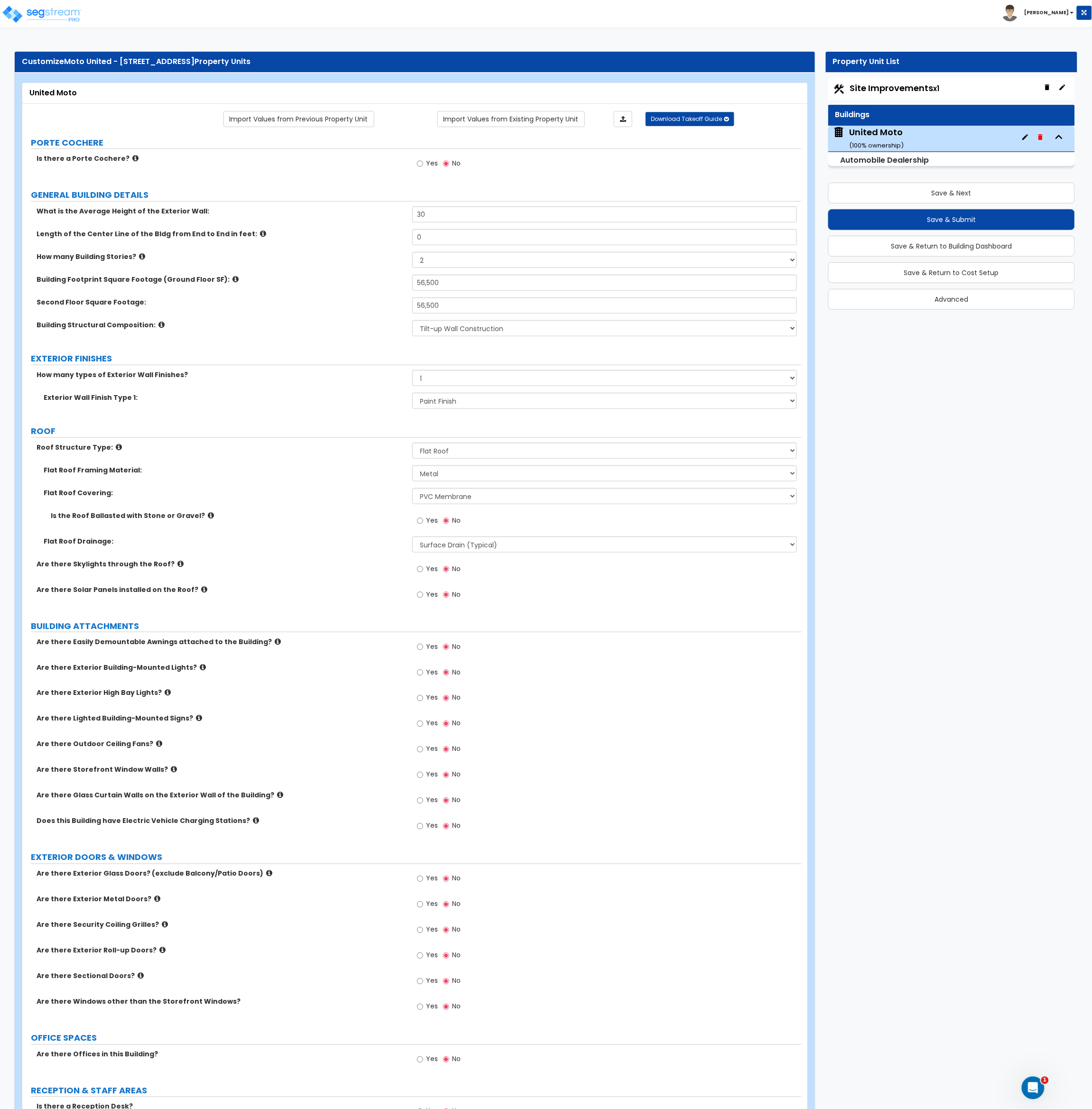
scroll to position [218, 0]
click at [351, 563] on label "Are there Skylights through the Roof?" at bounding box center [221, 563] width 368 height 9
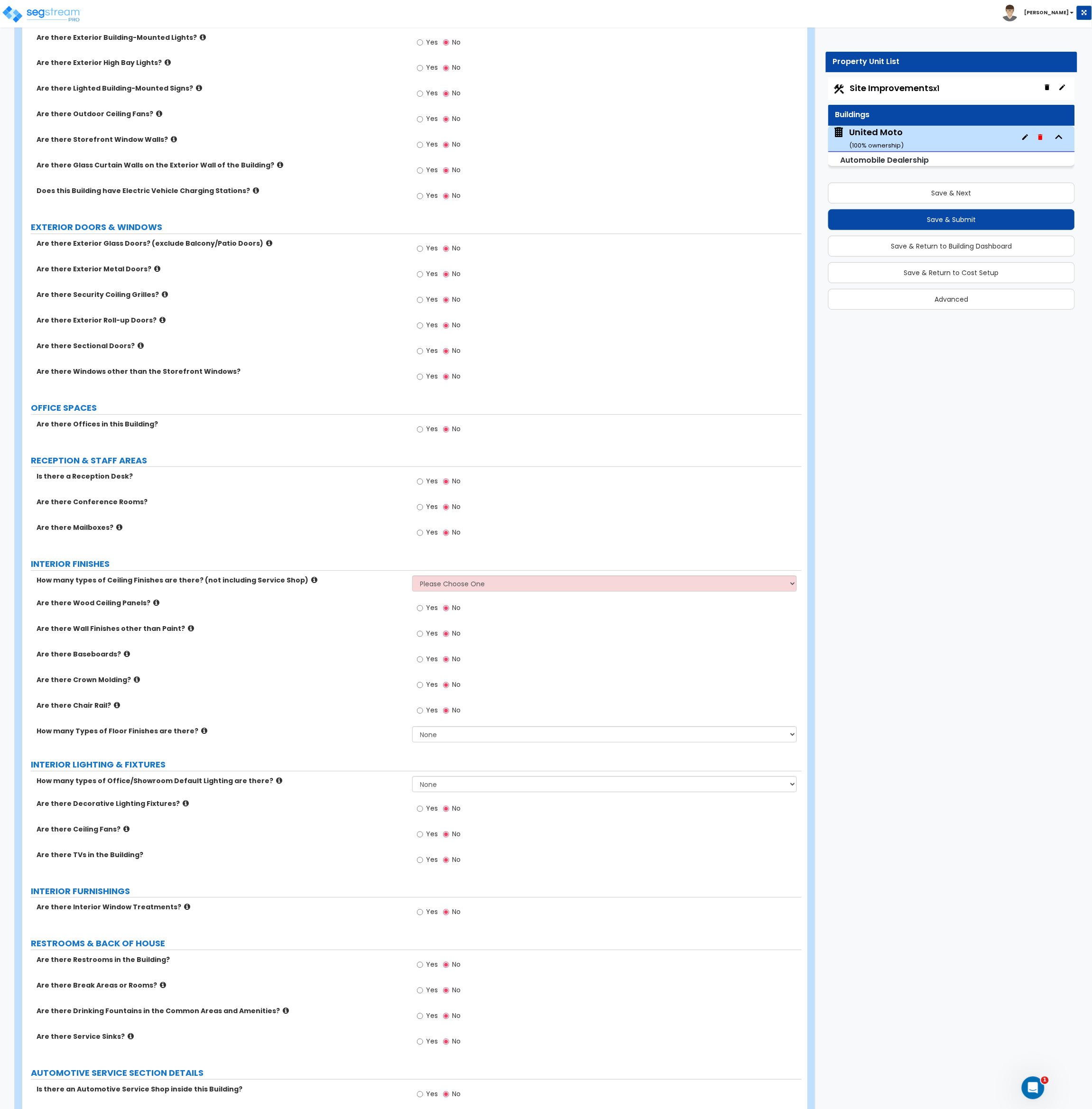
scroll to position [630, 0]
click at [348, 534] on div "Are there Mailboxes? Yes No" at bounding box center [412, 535] width 779 height 25
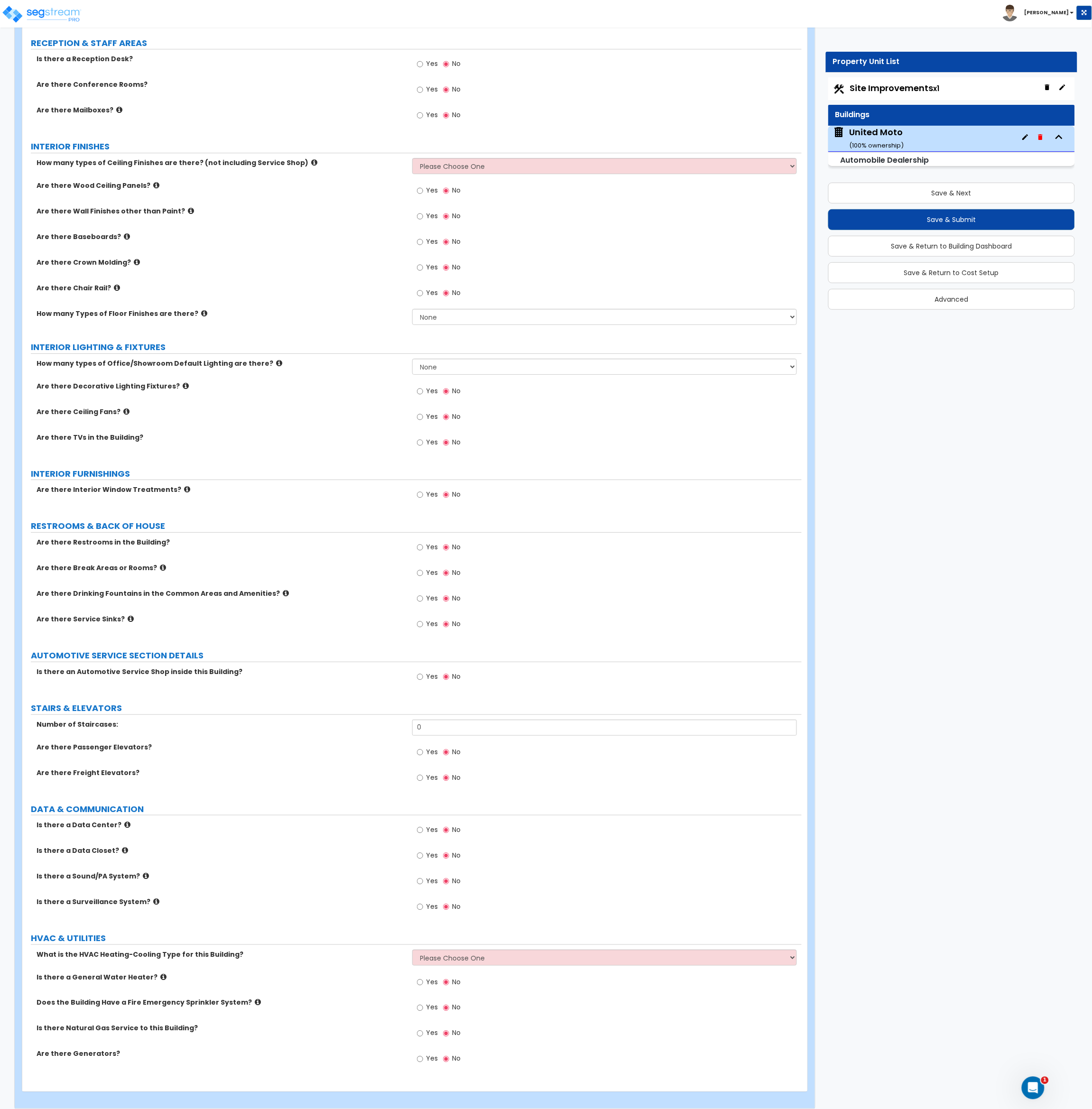
scroll to position [1059, 0]
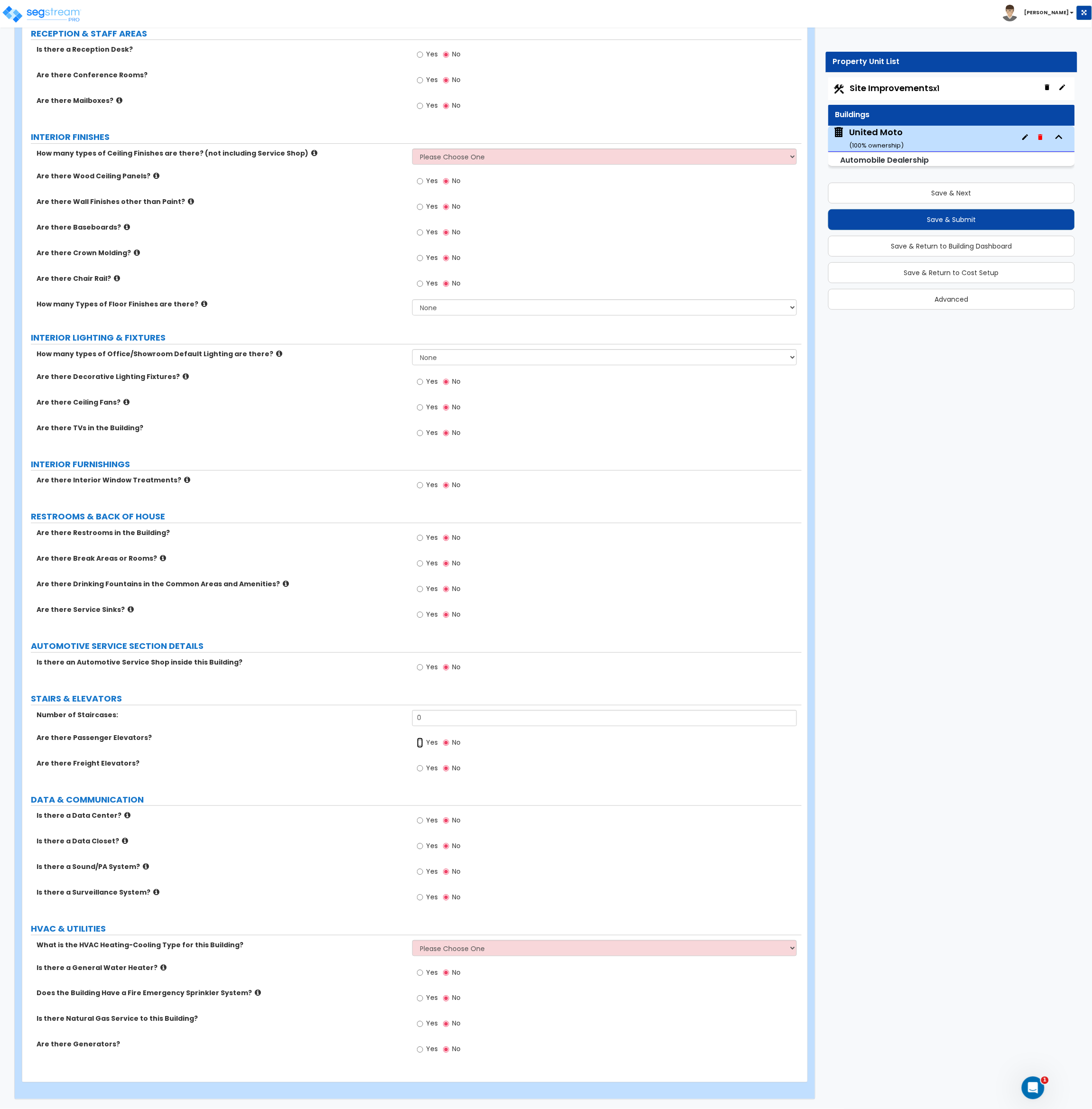
click at [420, 745] on input "Yes" at bounding box center [419, 742] width 6 height 10
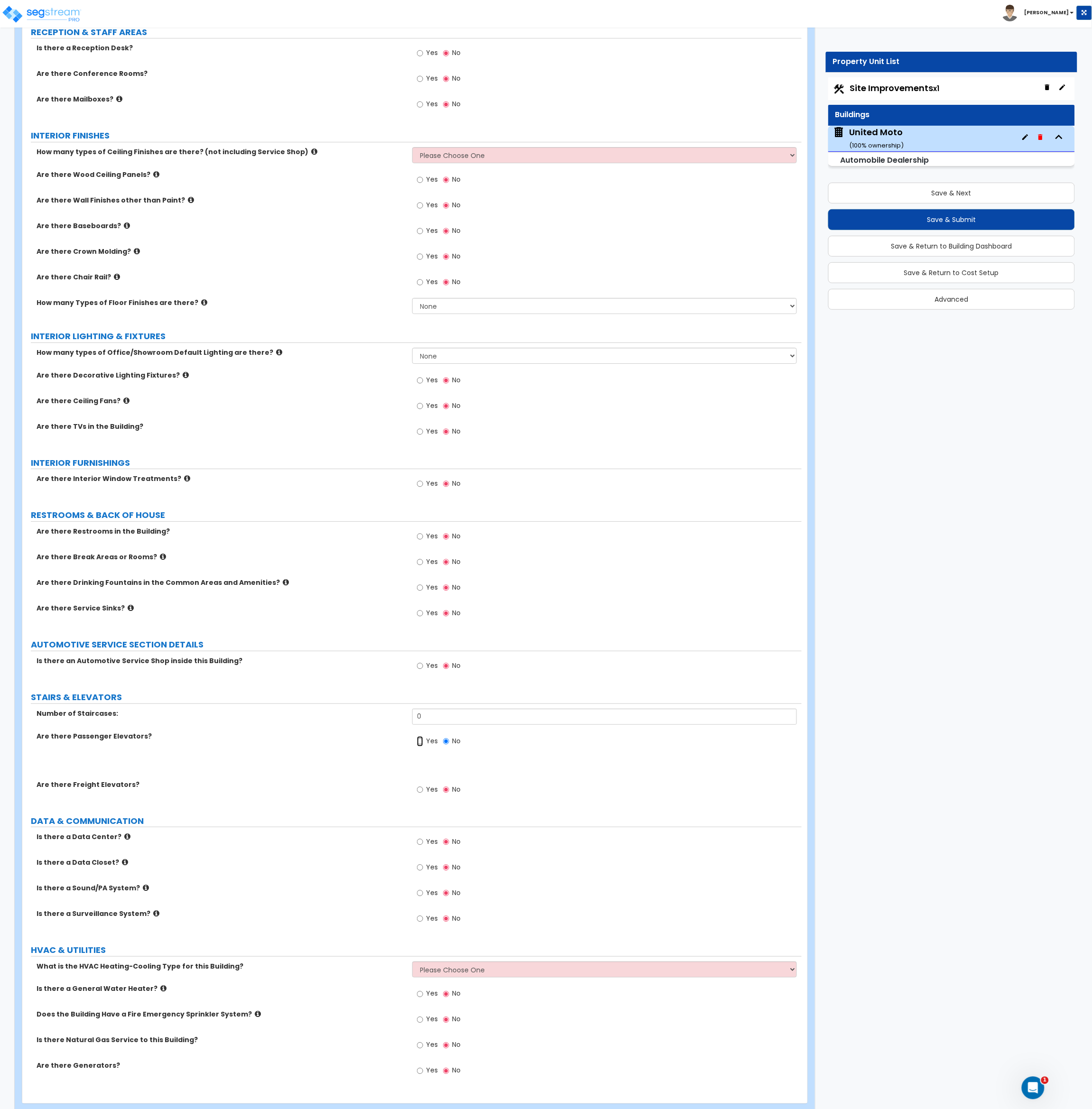
radio input "true"
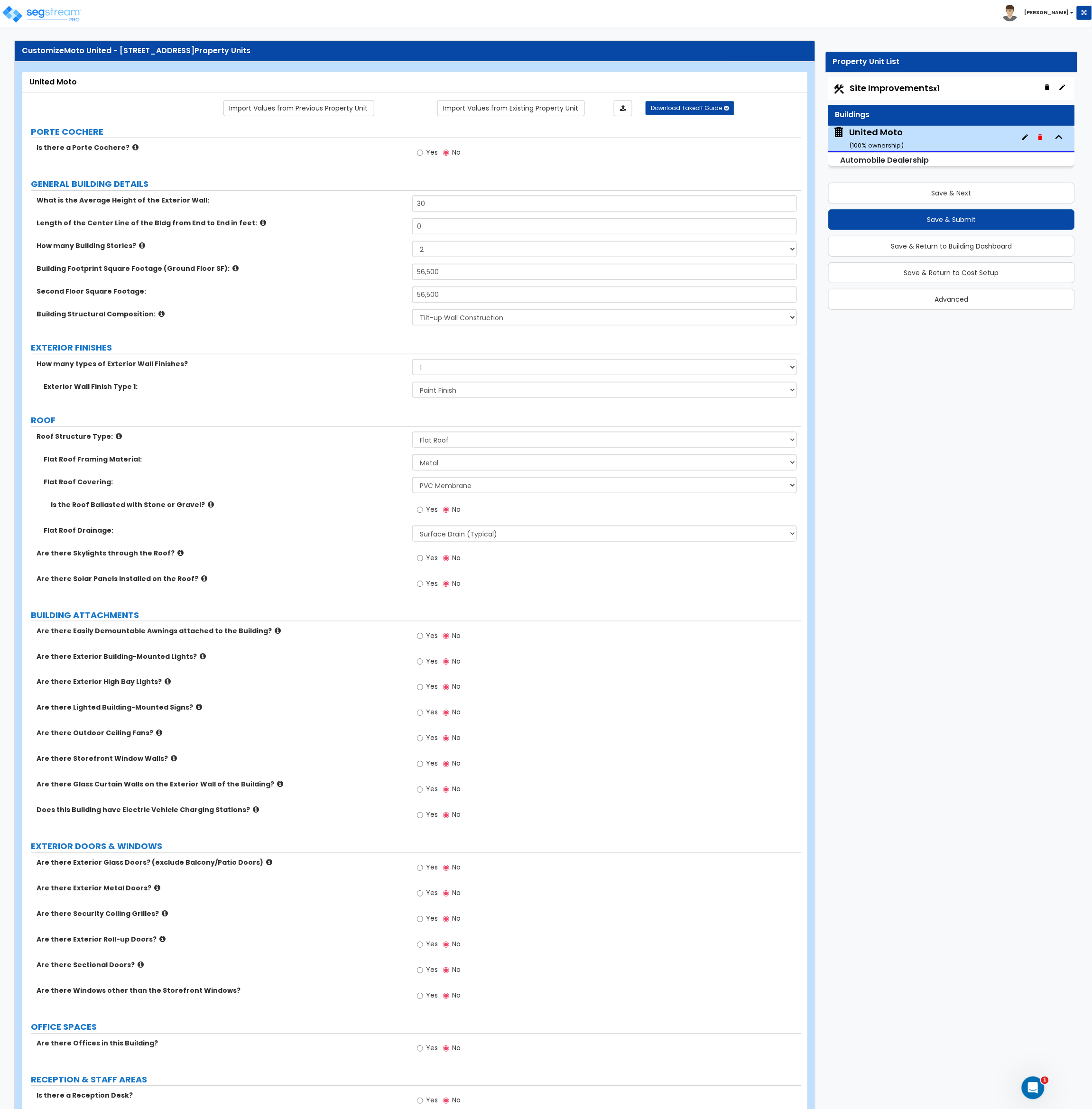
scroll to position [0, 0]
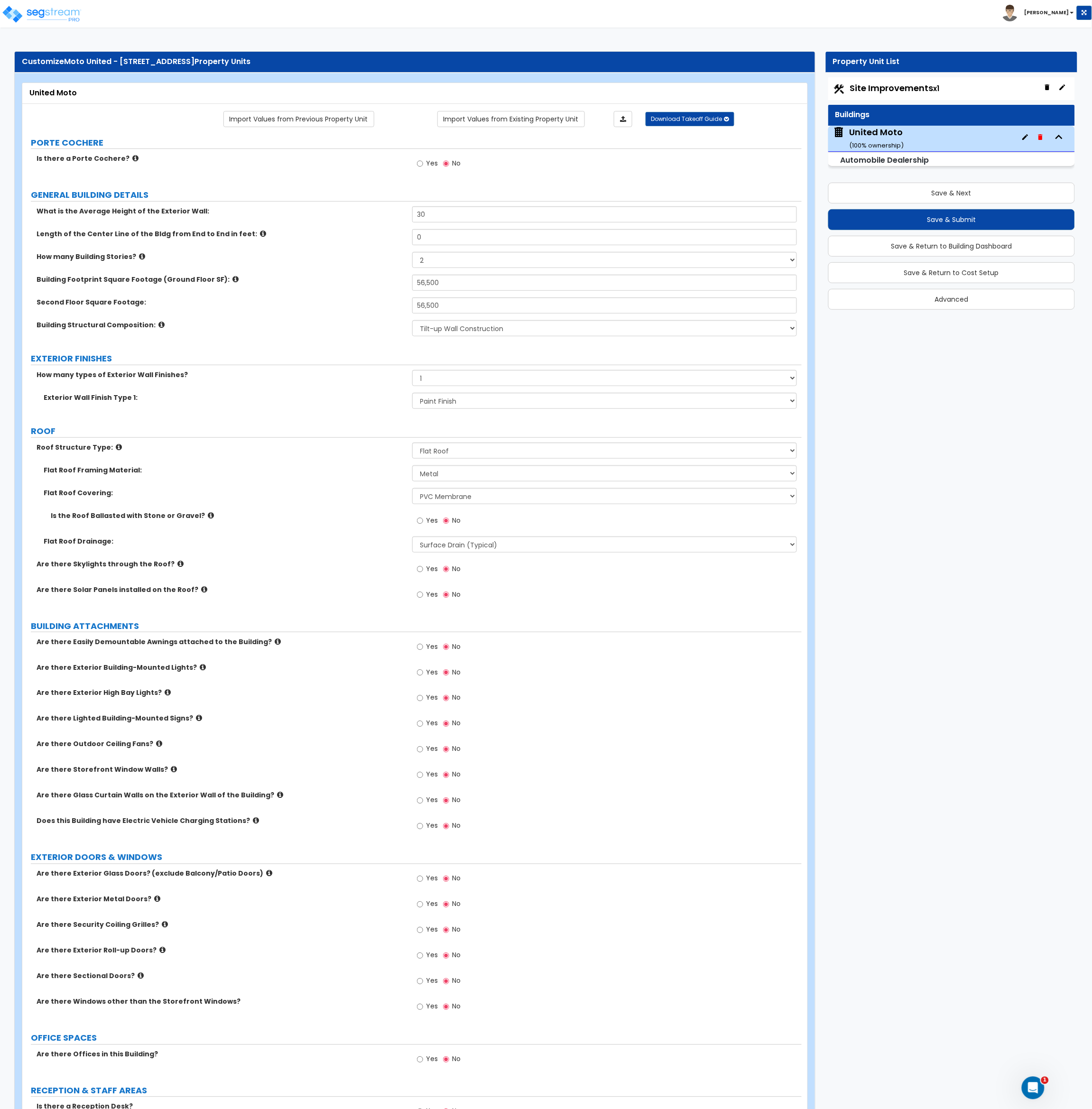
click at [309, 480] on div "Flat Roof Framing Material: I Don't Know, Please choose for me Metal Wood" at bounding box center [412, 476] width 779 height 23
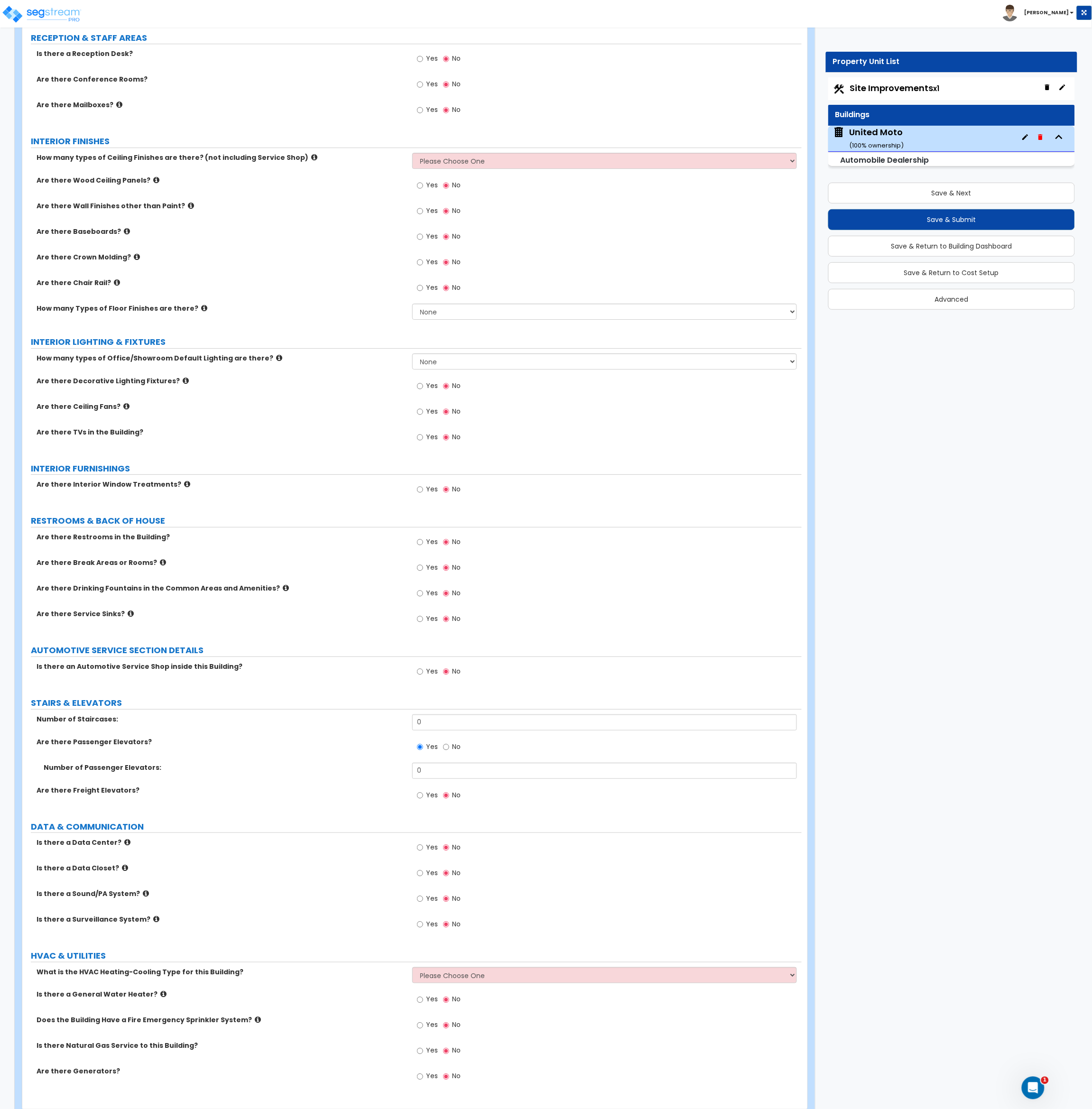
scroll to position [1082, 0]
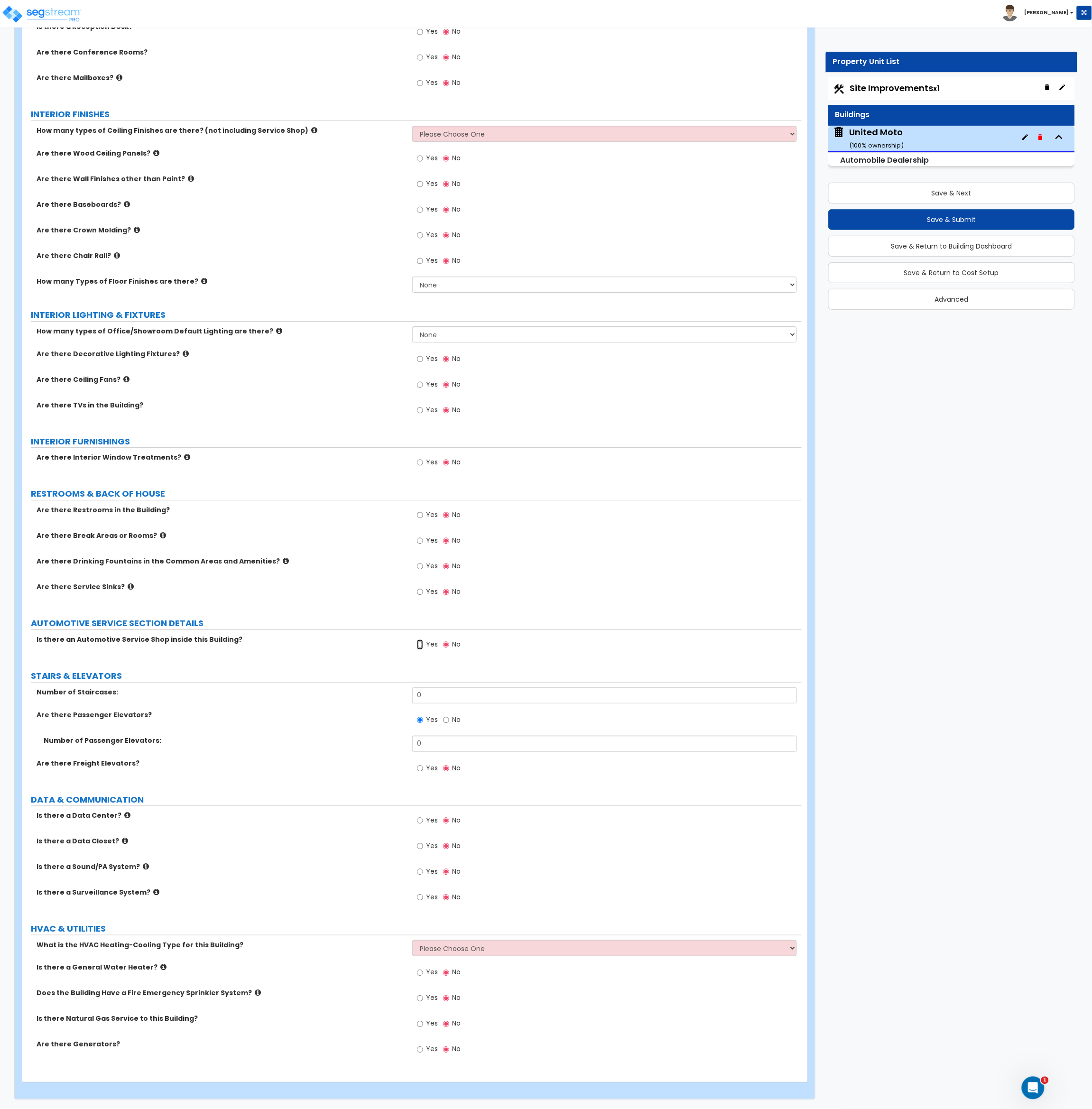
click at [417, 642] on input "Yes" at bounding box center [419, 645] width 6 height 10
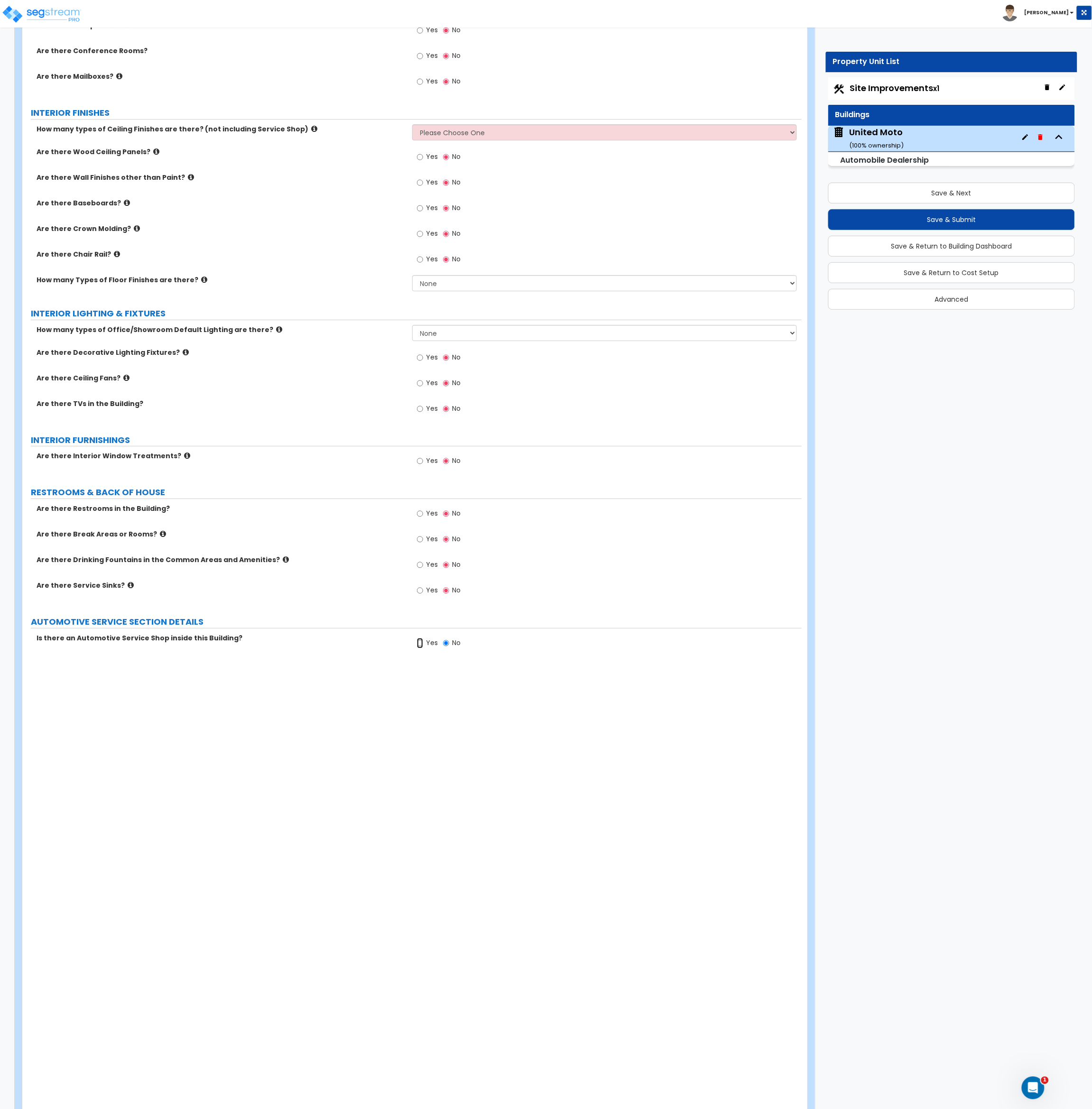
radio input "true"
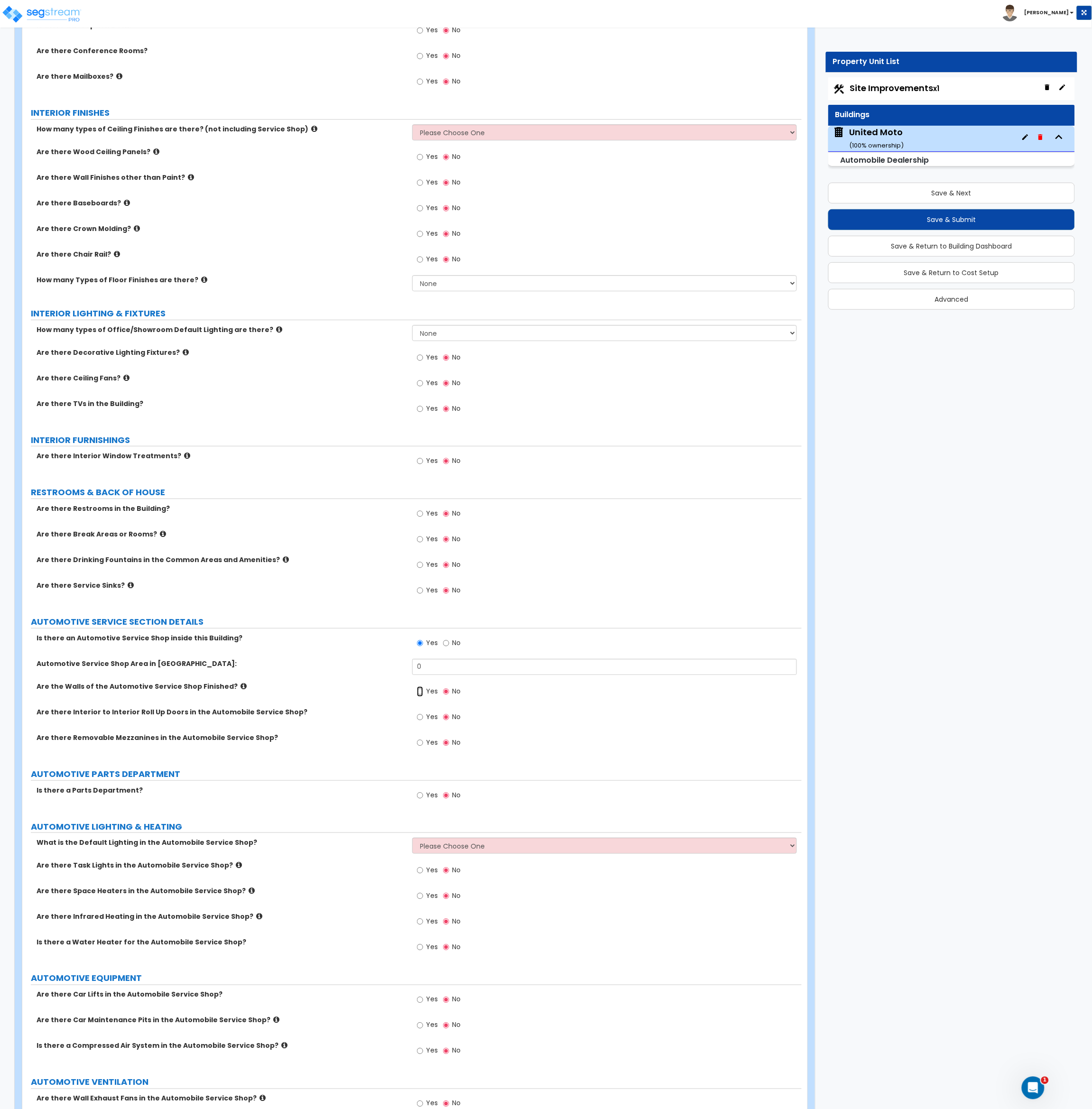
click at [420, 692] on input "Yes" at bounding box center [419, 692] width 6 height 10
radio input "true"
click at [420, 797] on input "Yes" at bounding box center [419, 795] width 6 height 10
radio input "true"
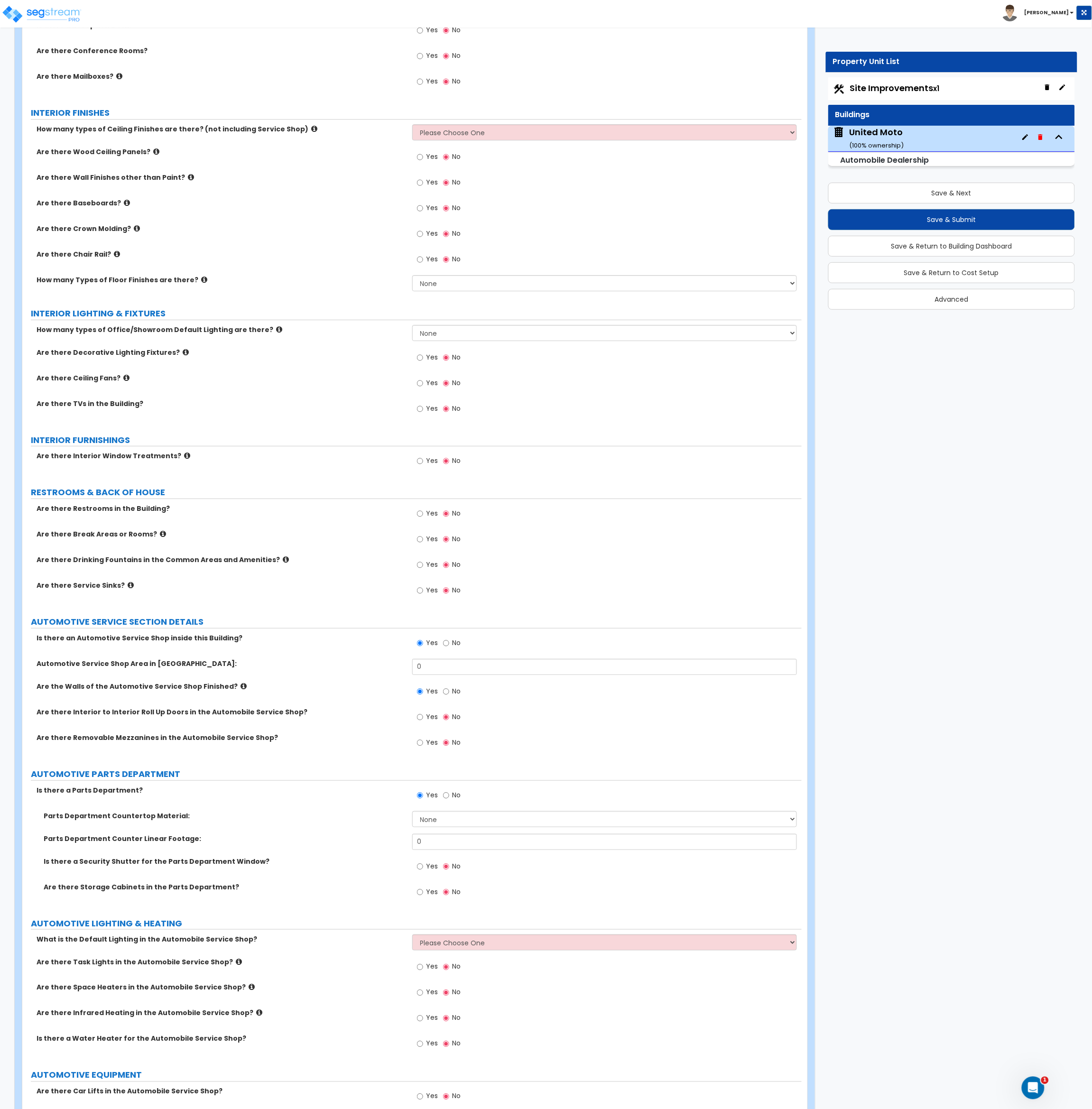
click at [339, 748] on div "Are there Removable Mezzanines in the Automobile Service Shop? Yes No" at bounding box center [412, 746] width 779 height 25
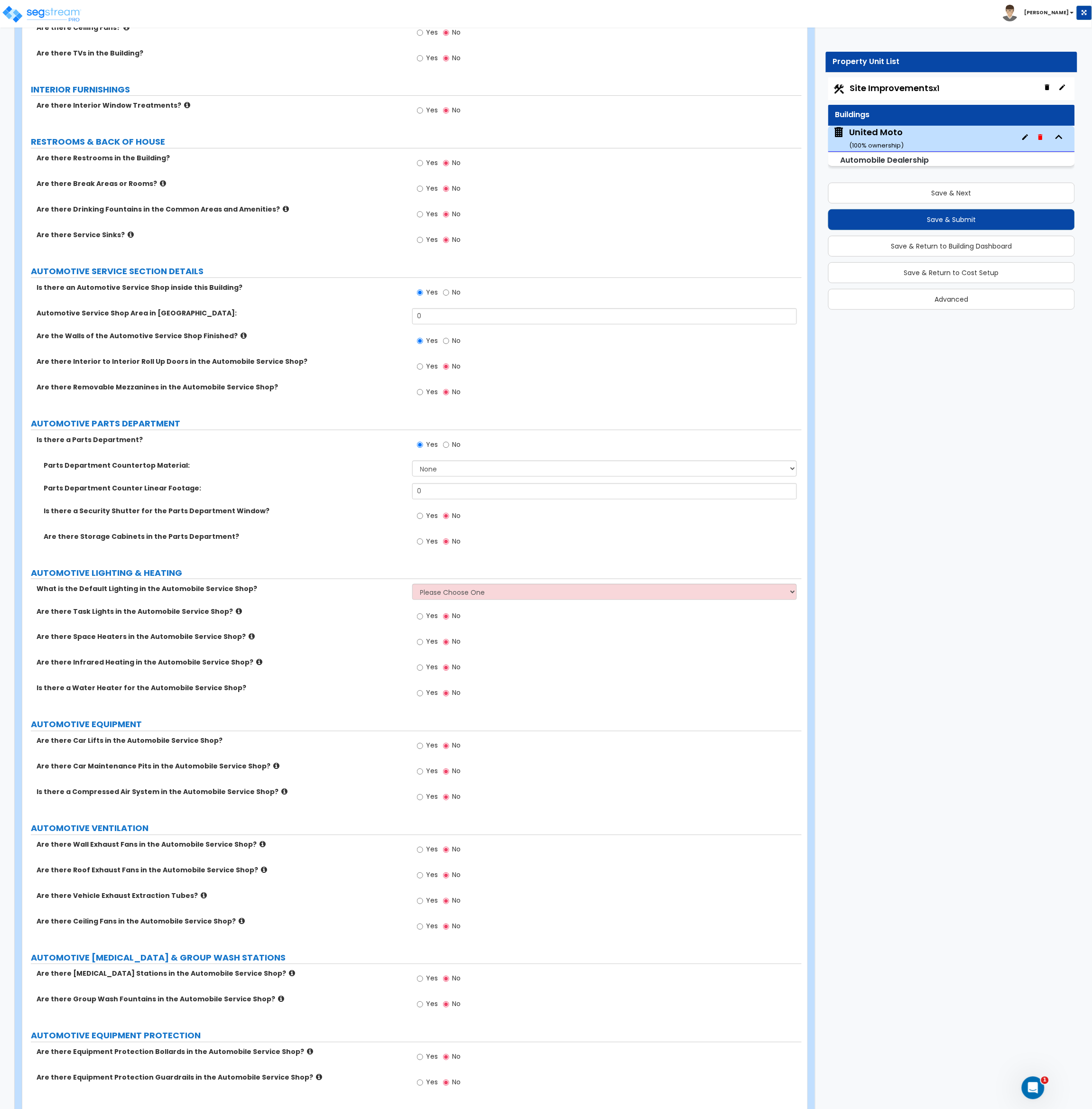
scroll to position [1432, 0]
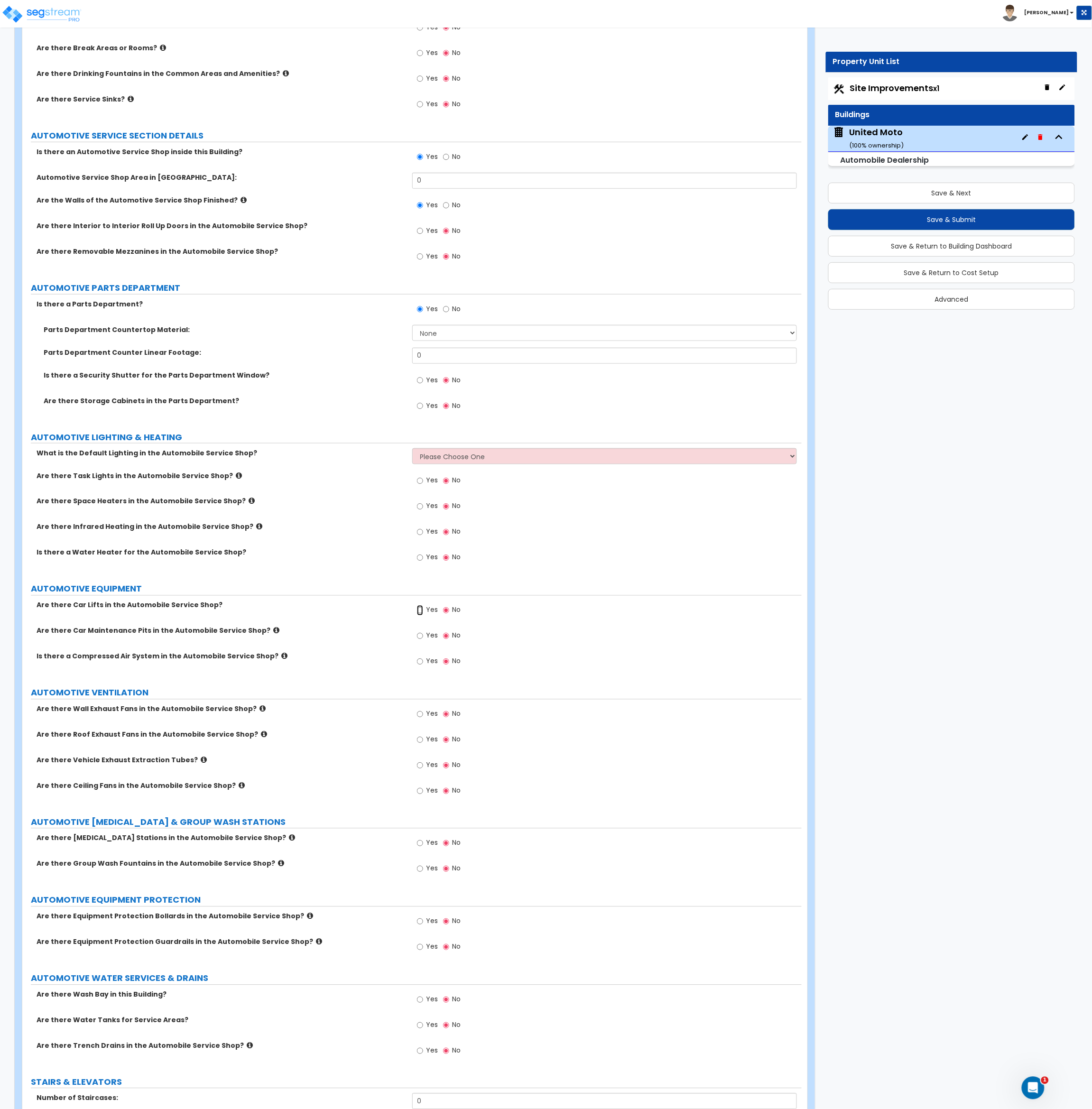
click at [417, 612] on input "Yes" at bounding box center [419, 610] width 6 height 10
radio input "true"
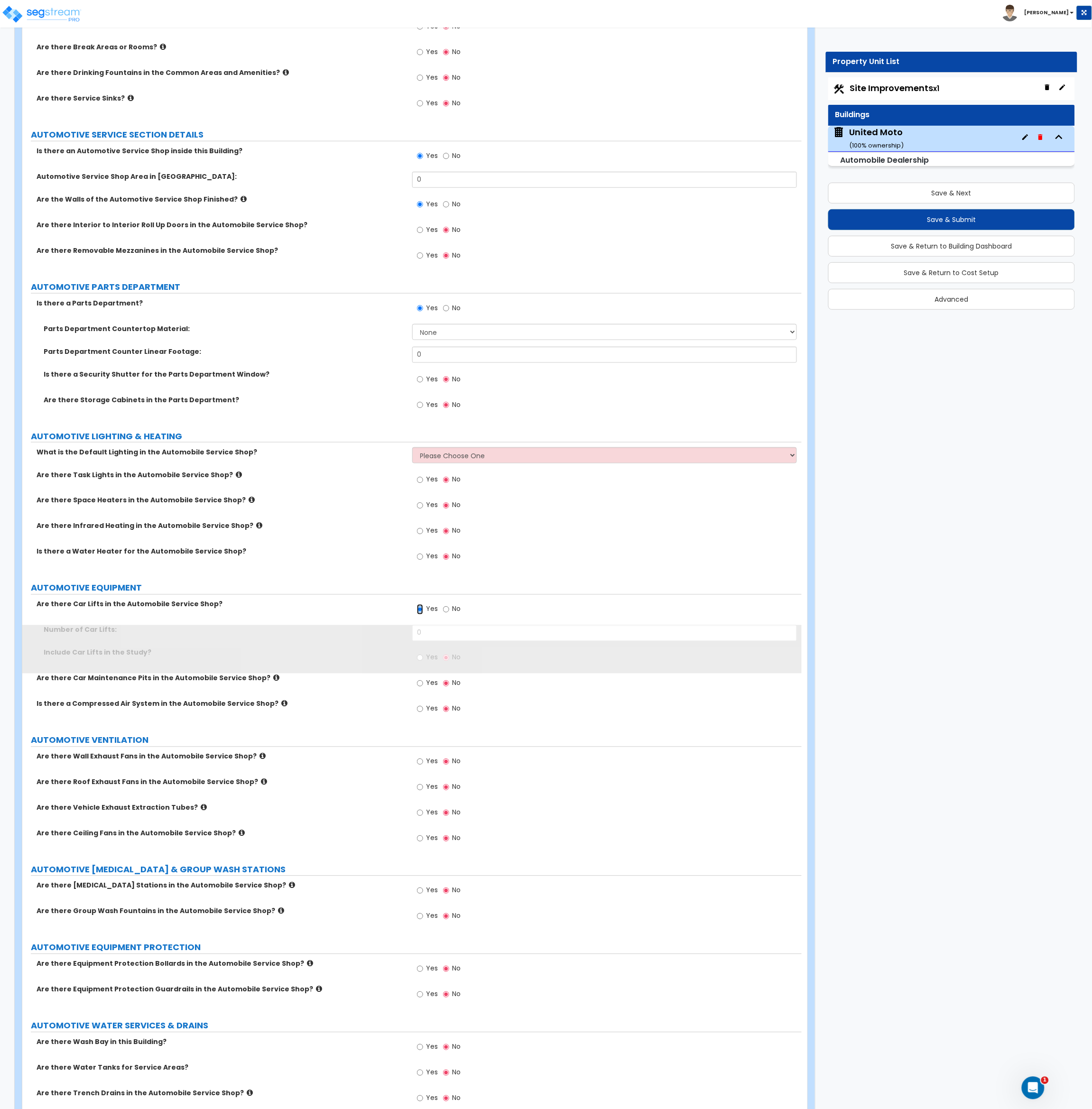
scroll to position [1569, 0]
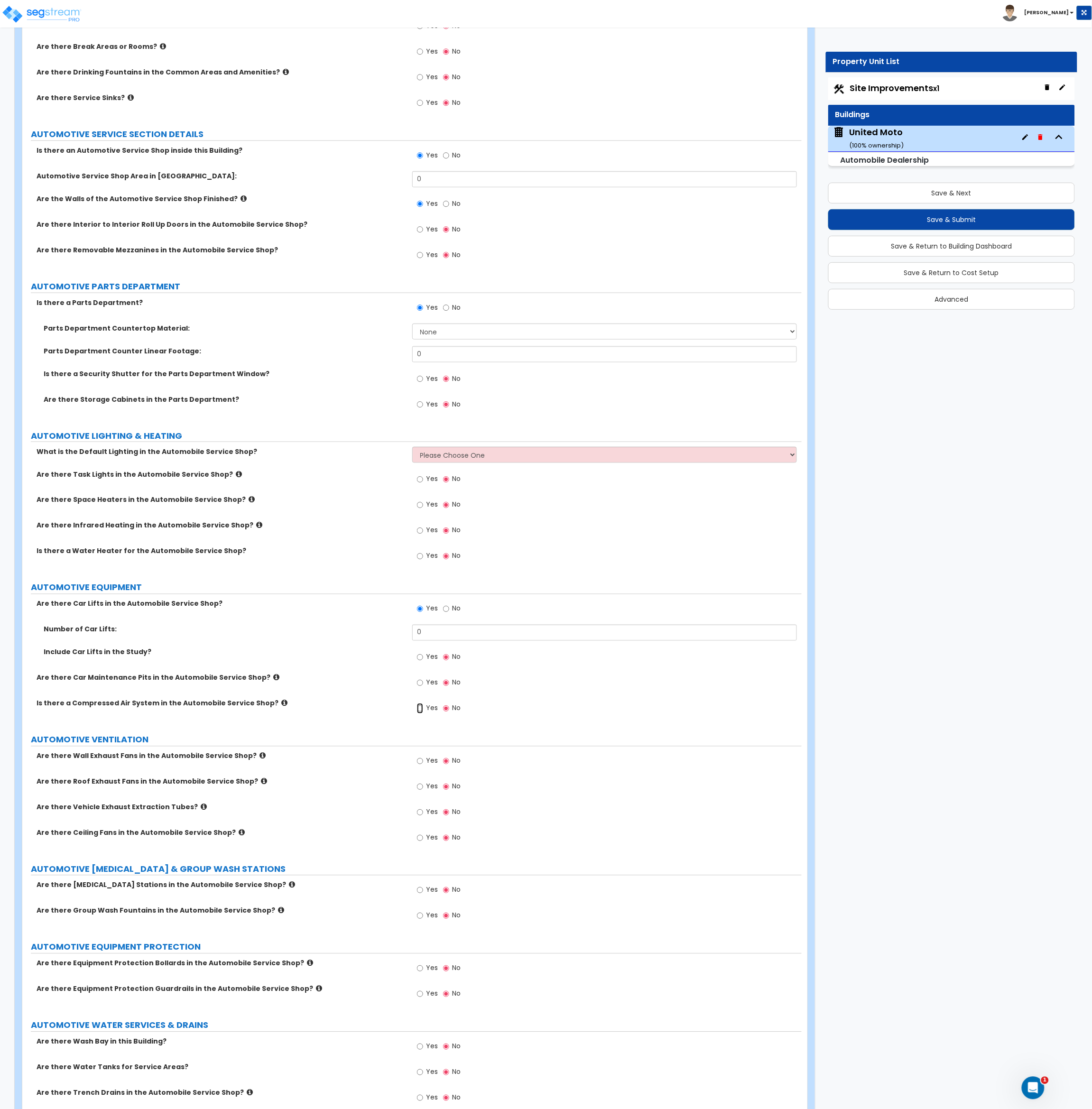
click at [419, 710] on input "Yes" at bounding box center [419, 709] width 6 height 10
radio input "true"
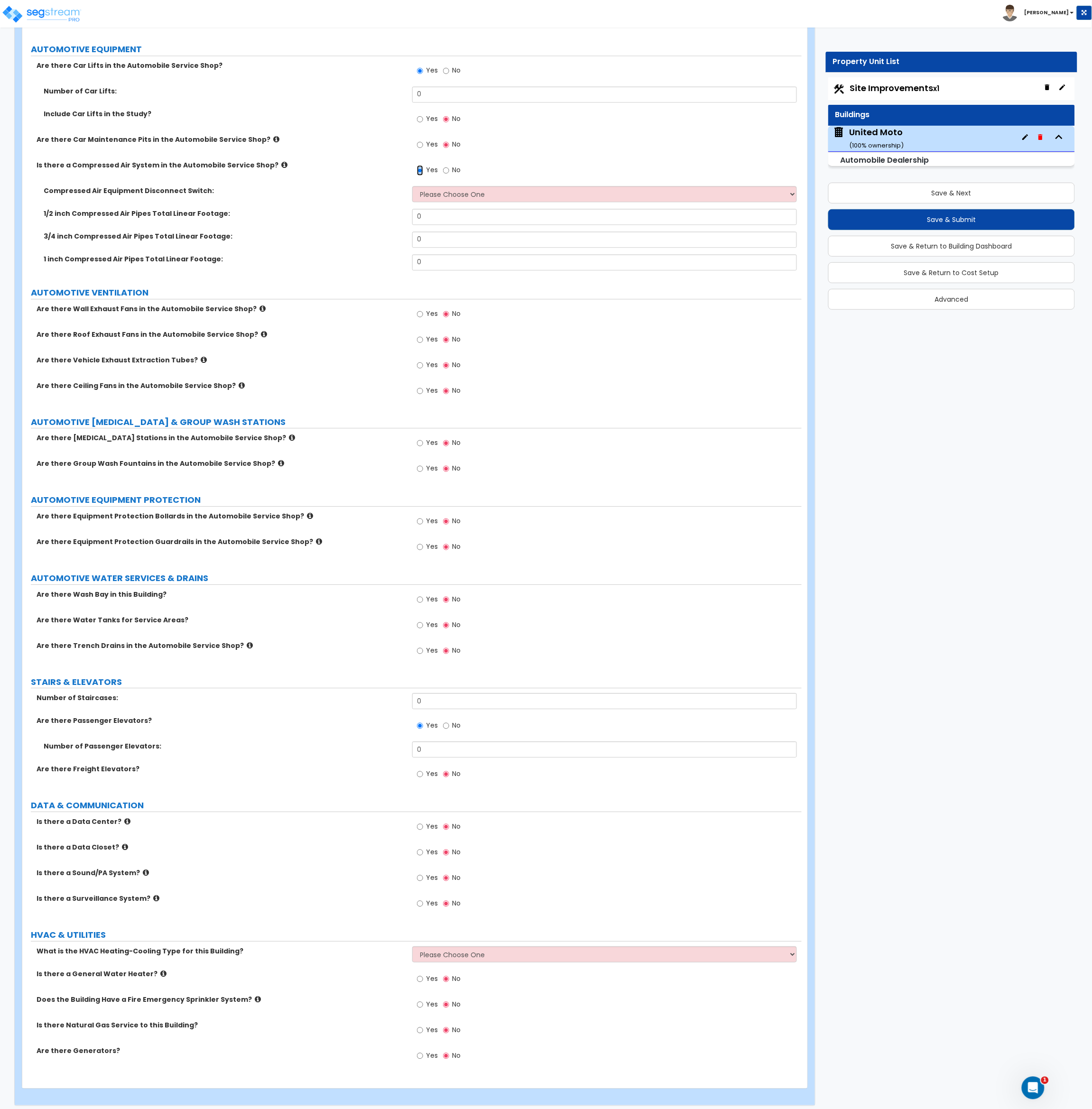
scroll to position [2115, 0]
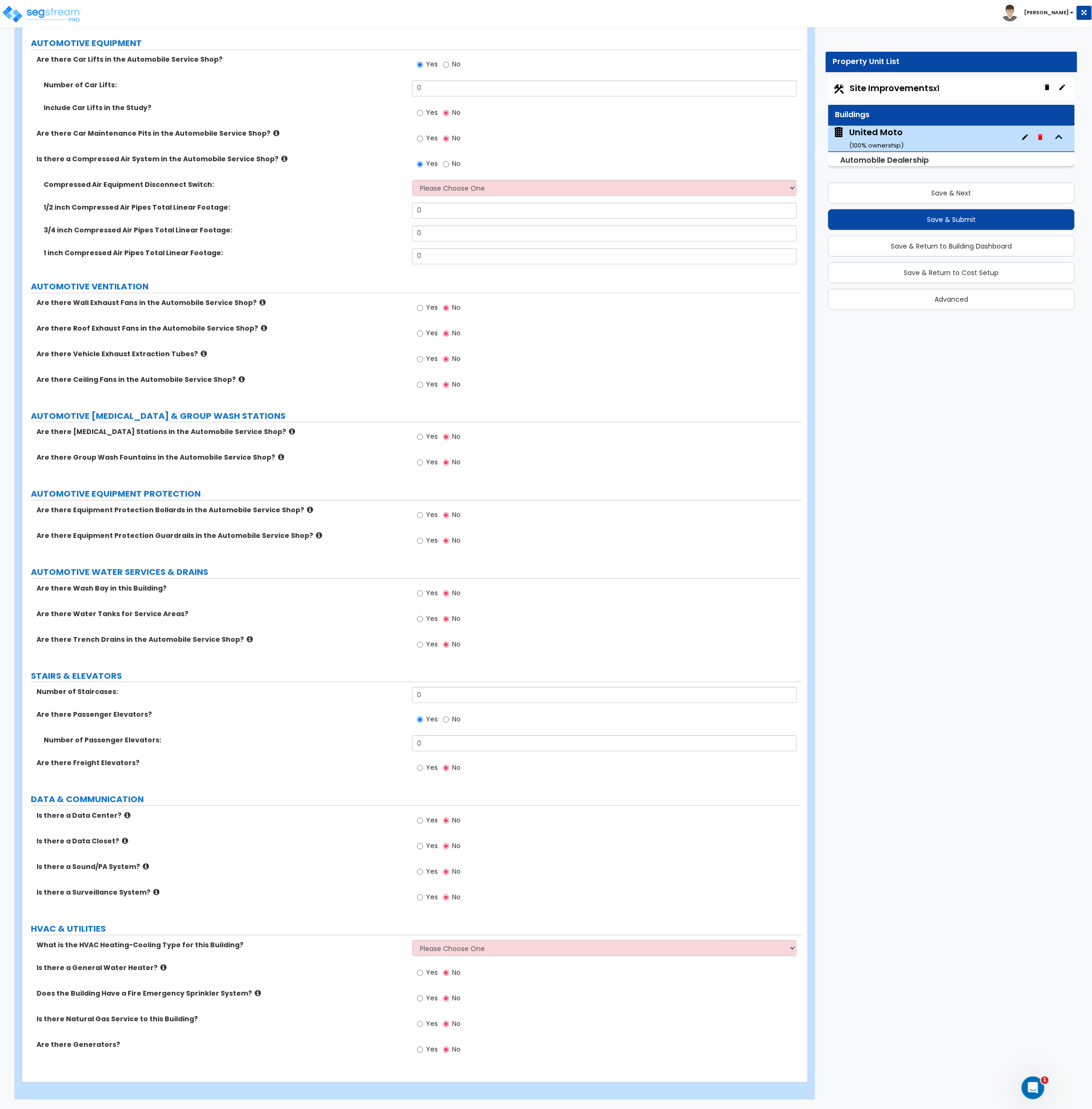
click at [301, 248] on label "1 inch Compressed Air Pipes Total Linear Footage:" at bounding box center [224, 252] width 361 height 9
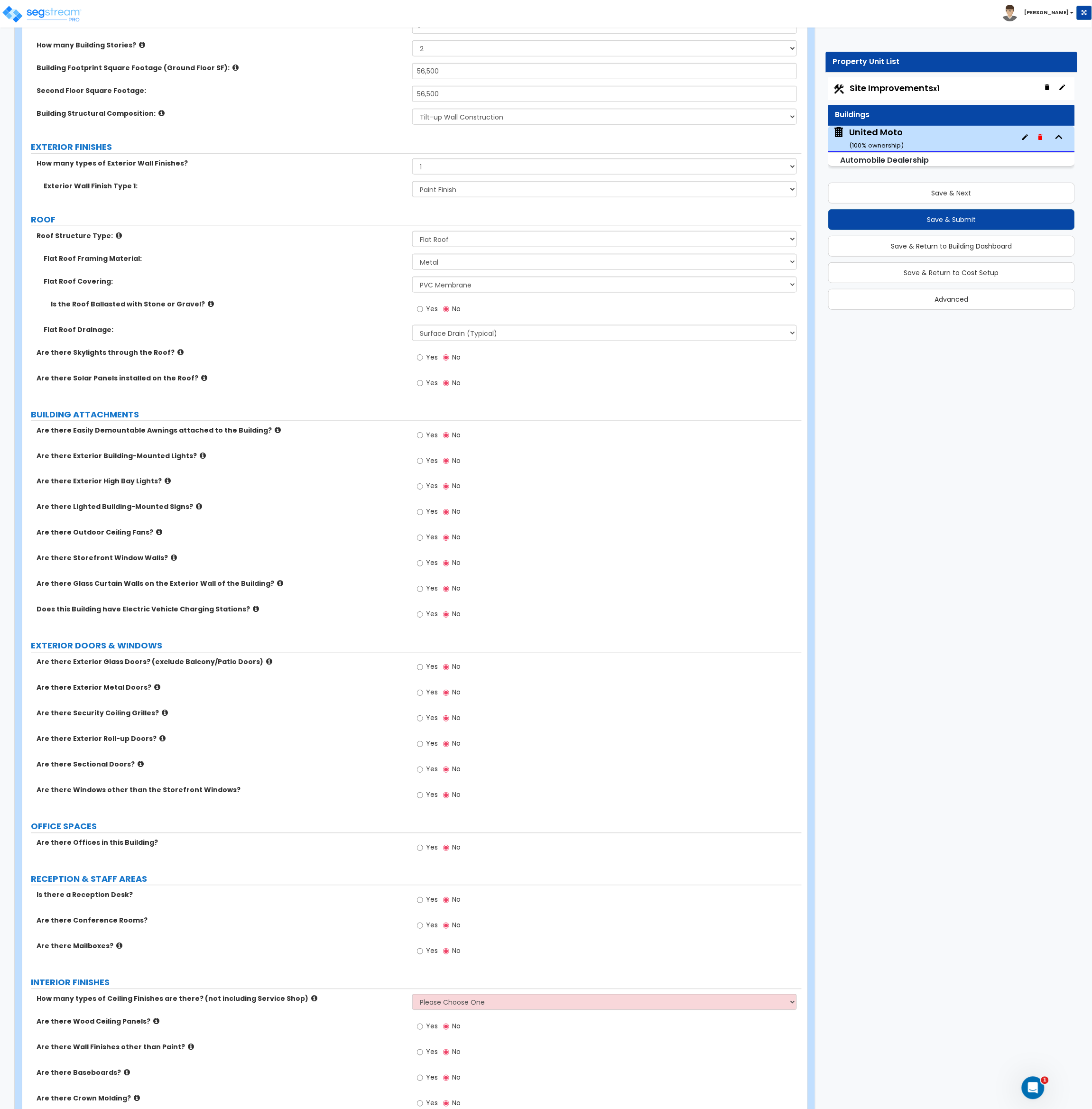
scroll to position [212, 0]
click at [418, 461] on input "Yes" at bounding box center [419, 461] width 6 height 10
radio input "true"
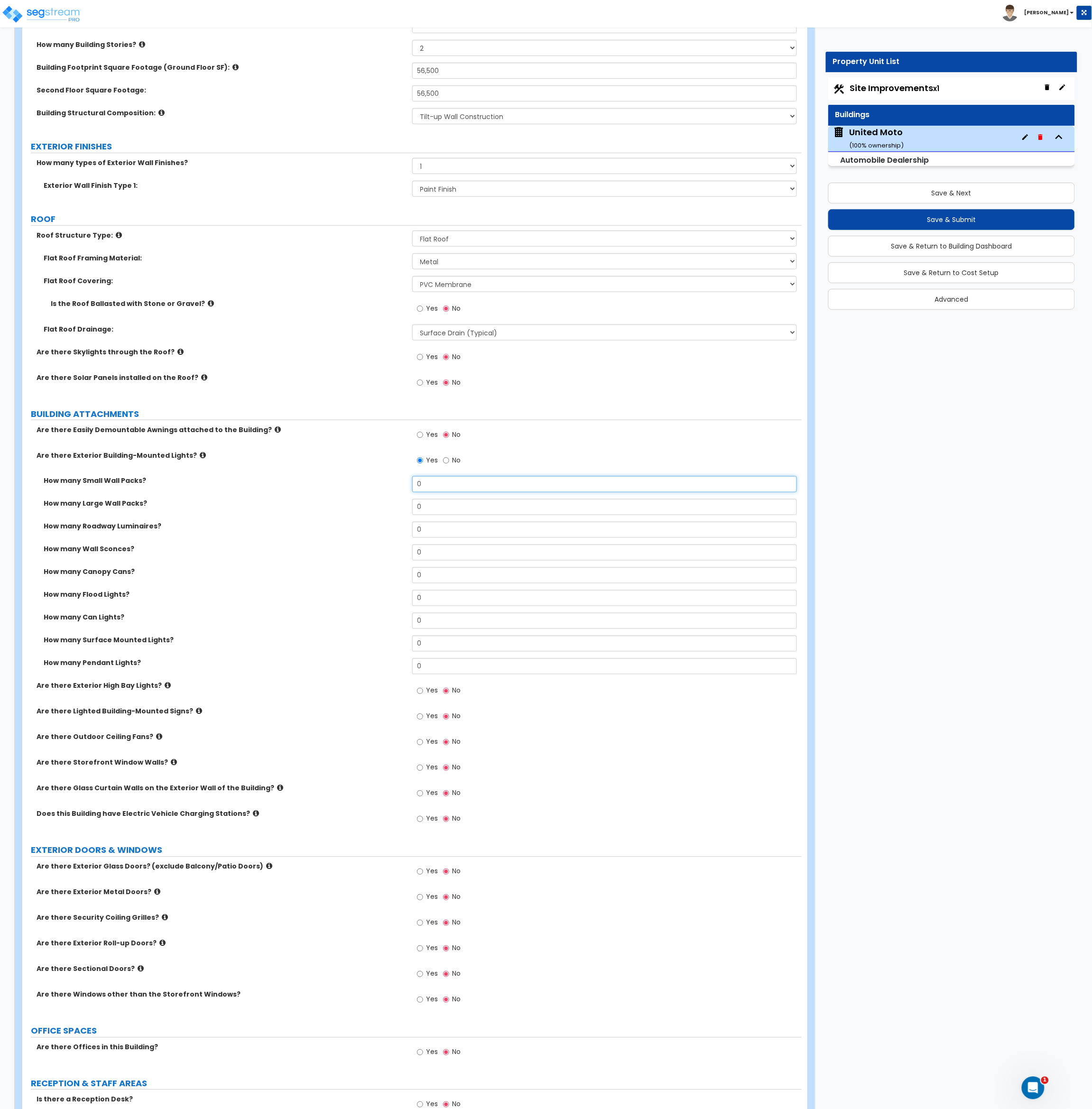
drag, startPoint x: 431, startPoint y: 487, endPoint x: 406, endPoint y: 489, distance: 25.1
click at [408, 489] on div "How many Small Wall Packs? 0" at bounding box center [412, 487] width 779 height 23
type input "12"
click at [322, 536] on div "How many Roadway Luminaires? 0" at bounding box center [412, 533] width 779 height 23
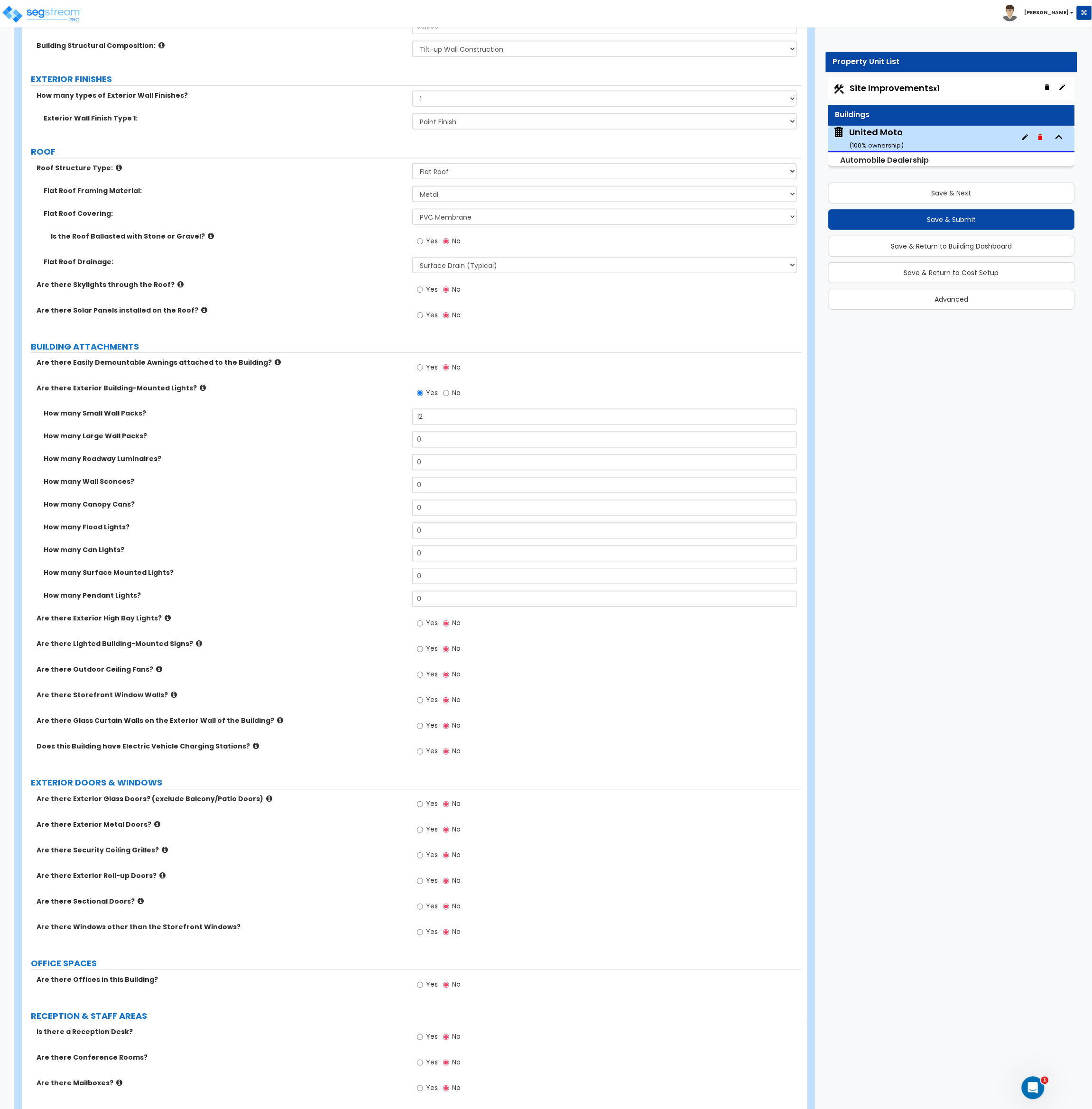
scroll to position [280, 0]
click at [420, 650] on input "Yes" at bounding box center [419, 648] width 6 height 10
radio input "true"
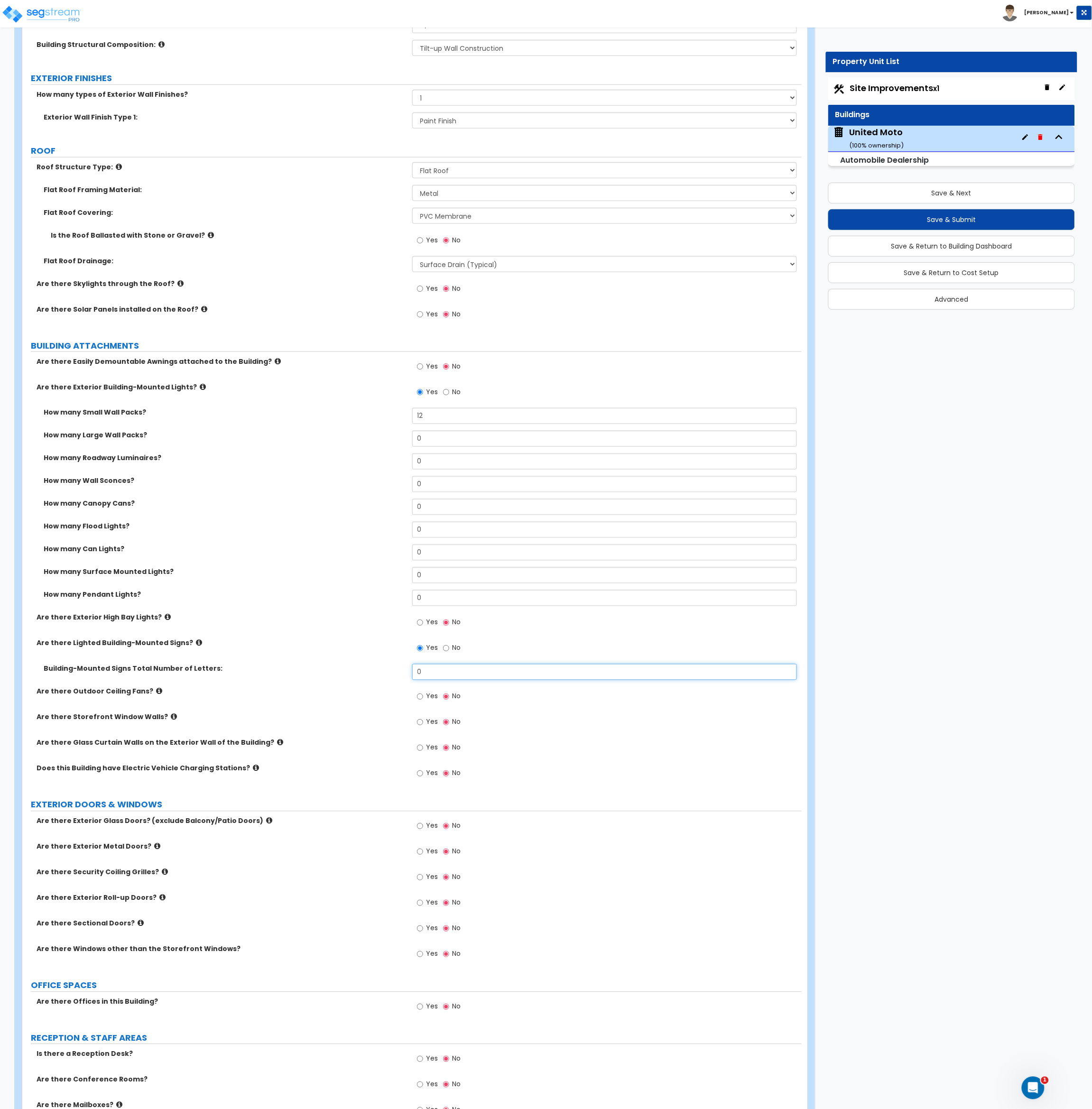
drag, startPoint x: 426, startPoint y: 673, endPoint x: 401, endPoint y: 676, distance: 25.2
click at [401, 676] on div "Building-Mounted Signs Total Number of Letters: 0" at bounding box center [412, 675] width 779 height 23
type input "20"
click at [391, 689] on label "Are there Outdoor Ceiling Fans?" at bounding box center [221, 691] width 368 height 9
click at [420, 720] on input "Yes" at bounding box center [419, 722] width 6 height 10
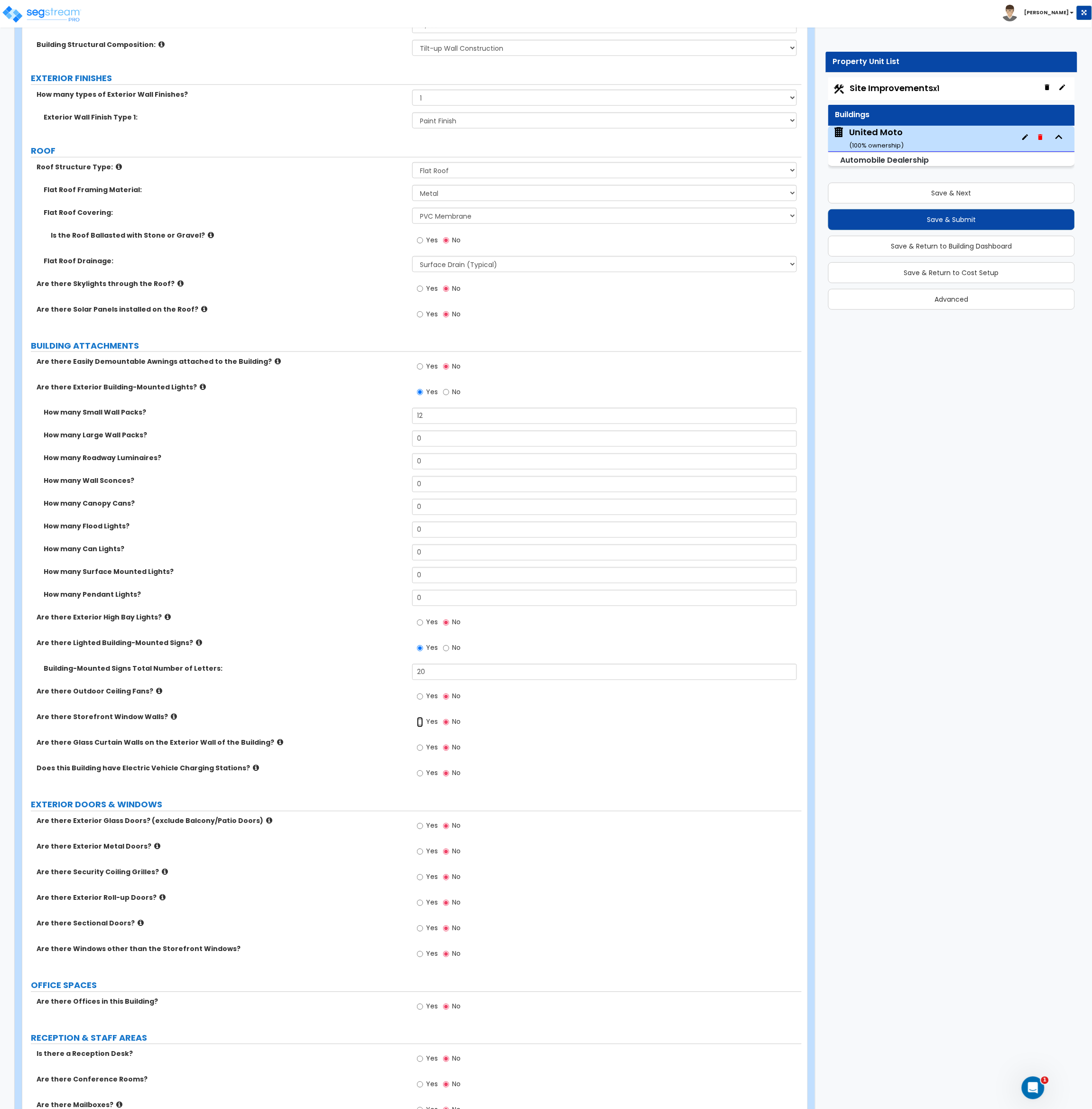
radio input "true"
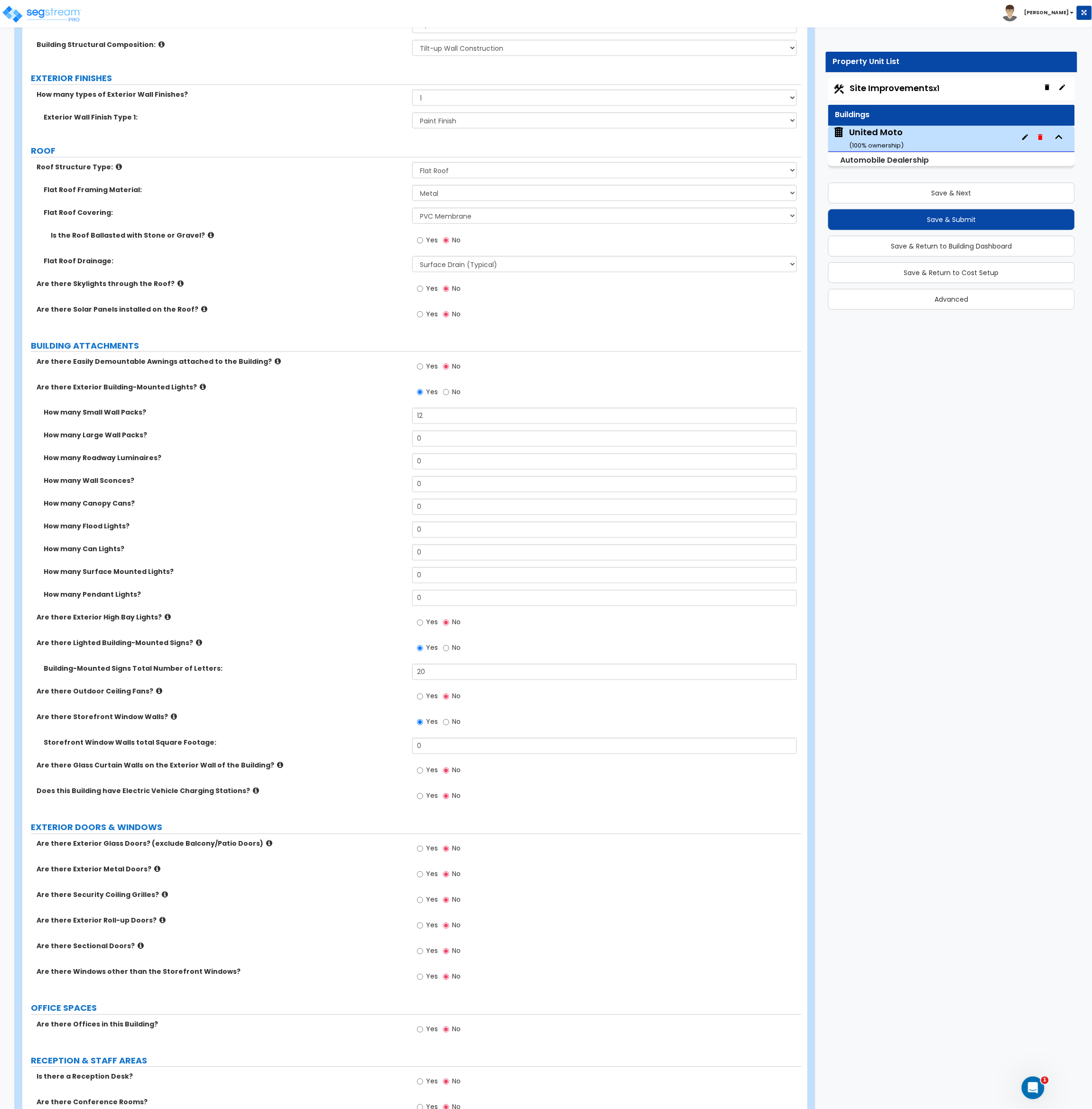
click at [272, 594] on label "How many Pendant Lights?" at bounding box center [224, 594] width 361 height 9
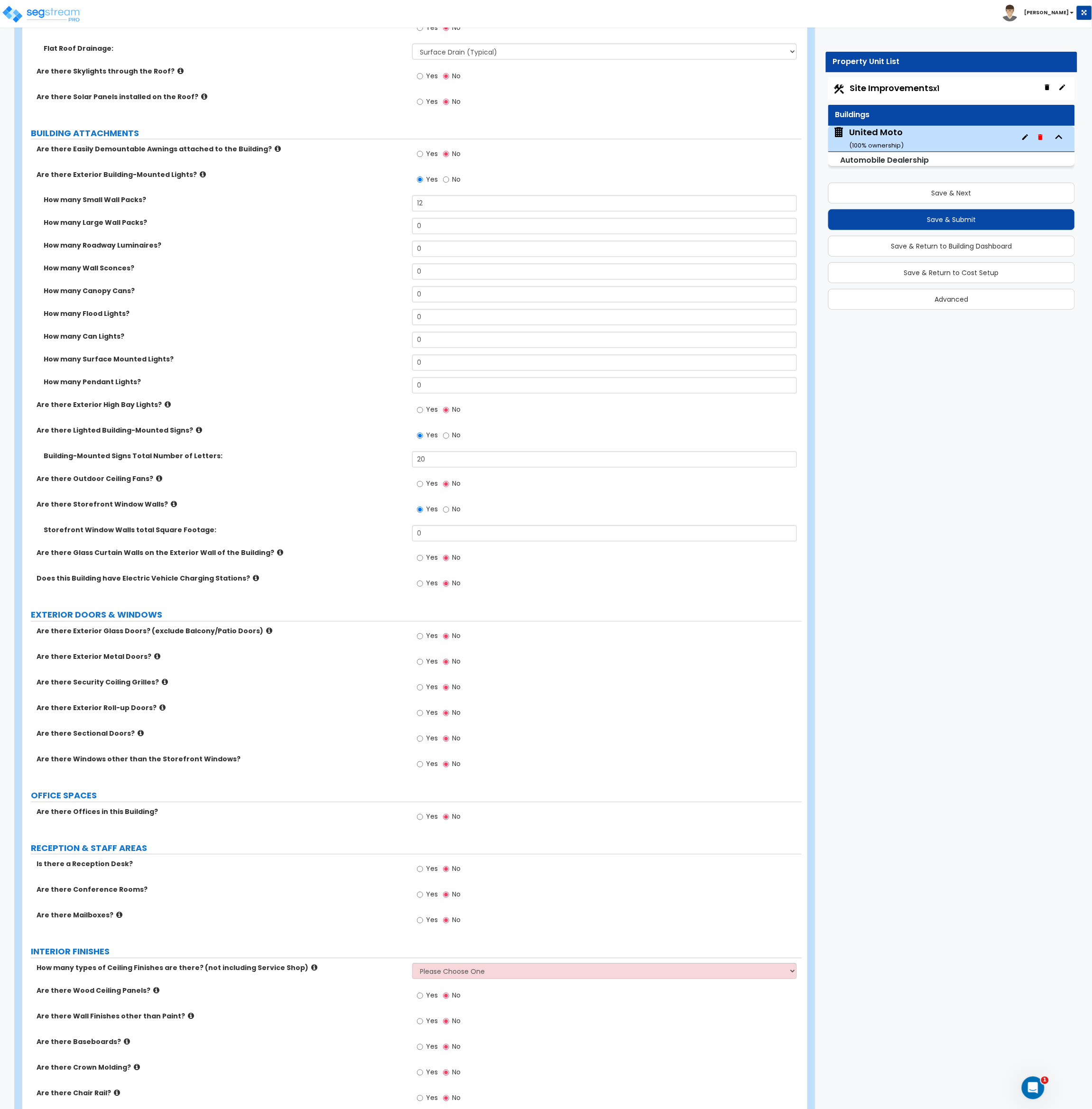
scroll to position [493, 0]
click at [379, 534] on div "Storefront Window Walls total Square Footage: 0" at bounding box center [412, 536] width 779 height 23
type input "5,400"
click at [379, 534] on label "Storefront Window Walls total Square Footage:" at bounding box center [224, 529] width 361 height 9
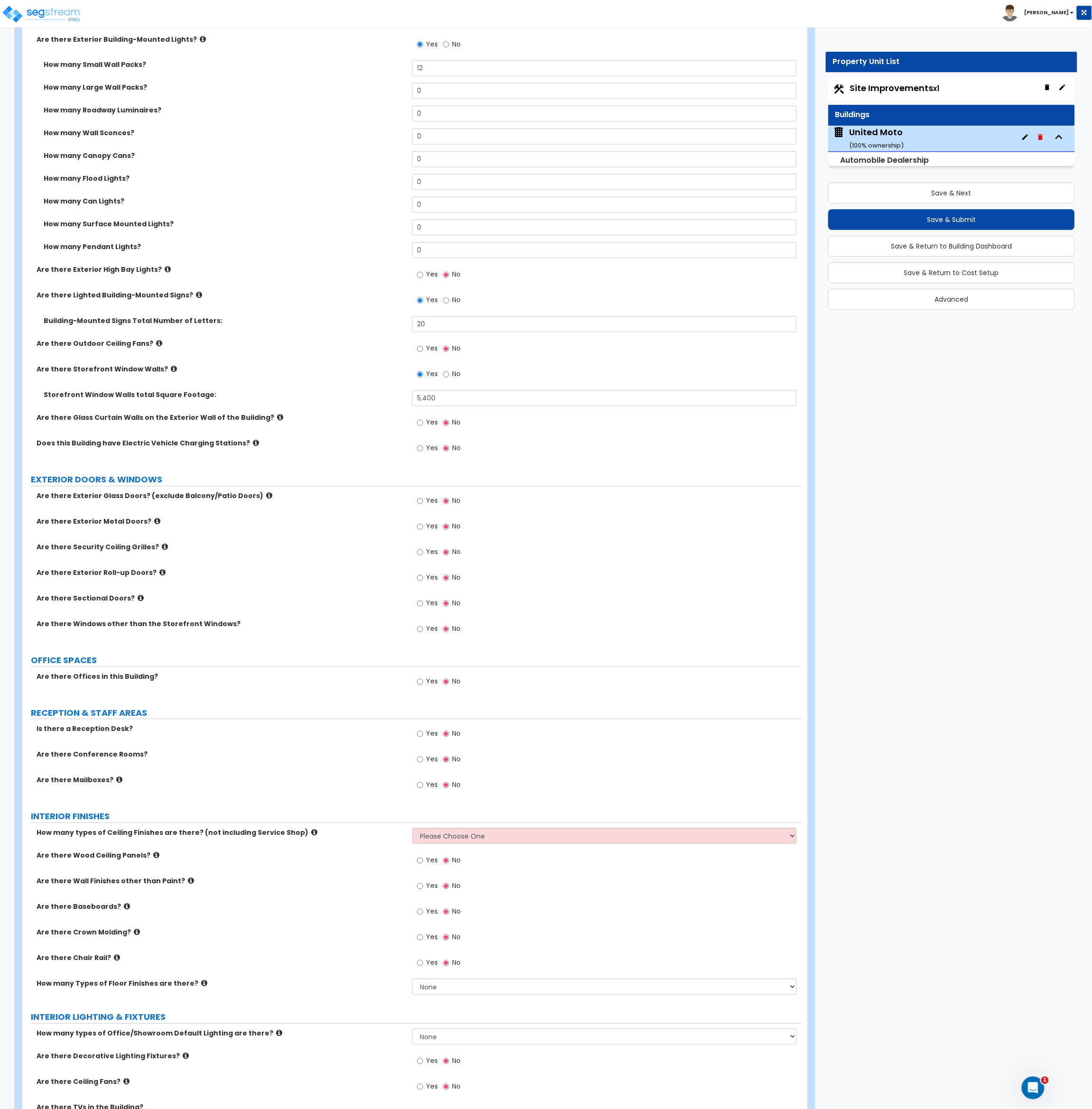
scroll to position [629, 0]
click at [423, 501] on label "Yes" at bounding box center [427, 501] width 21 height 16
click at [423, 501] on input "Yes" at bounding box center [419, 501] width 6 height 10
radio input "true"
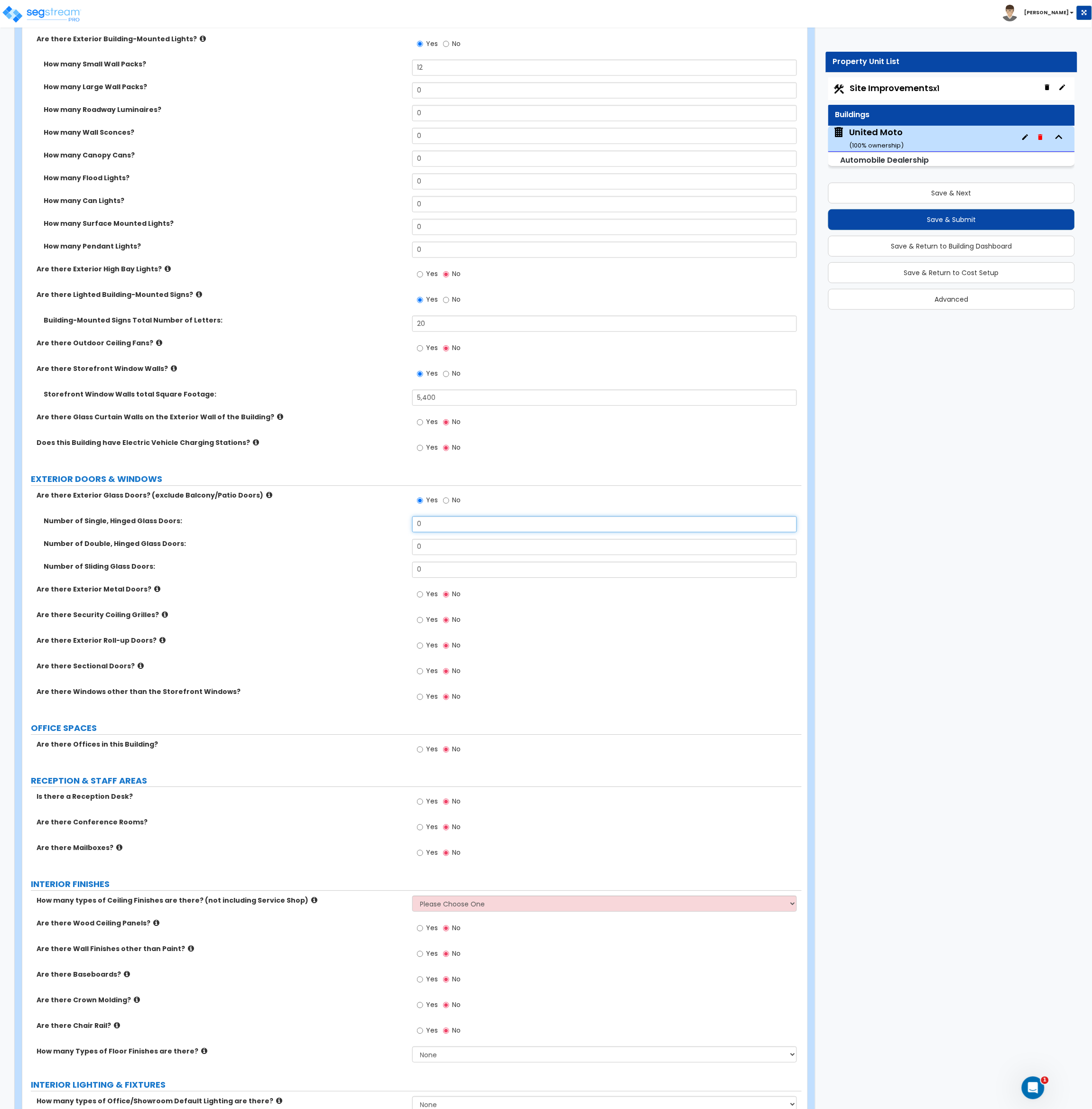
click at [459, 524] on input "0" at bounding box center [605, 524] width 385 height 16
drag, startPoint x: 453, startPoint y: 529, endPoint x: 408, endPoint y: 534, distance: 45.3
click at [409, 533] on div "Number of Single, Hinged Glass Doors: 0" at bounding box center [412, 528] width 779 height 23
drag, startPoint x: 443, startPoint y: 546, endPoint x: 395, endPoint y: 547, distance: 48.0
click at [395, 547] on div "Number of Double, Hinged Glass Doors: 0" at bounding box center [412, 551] width 779 height 23
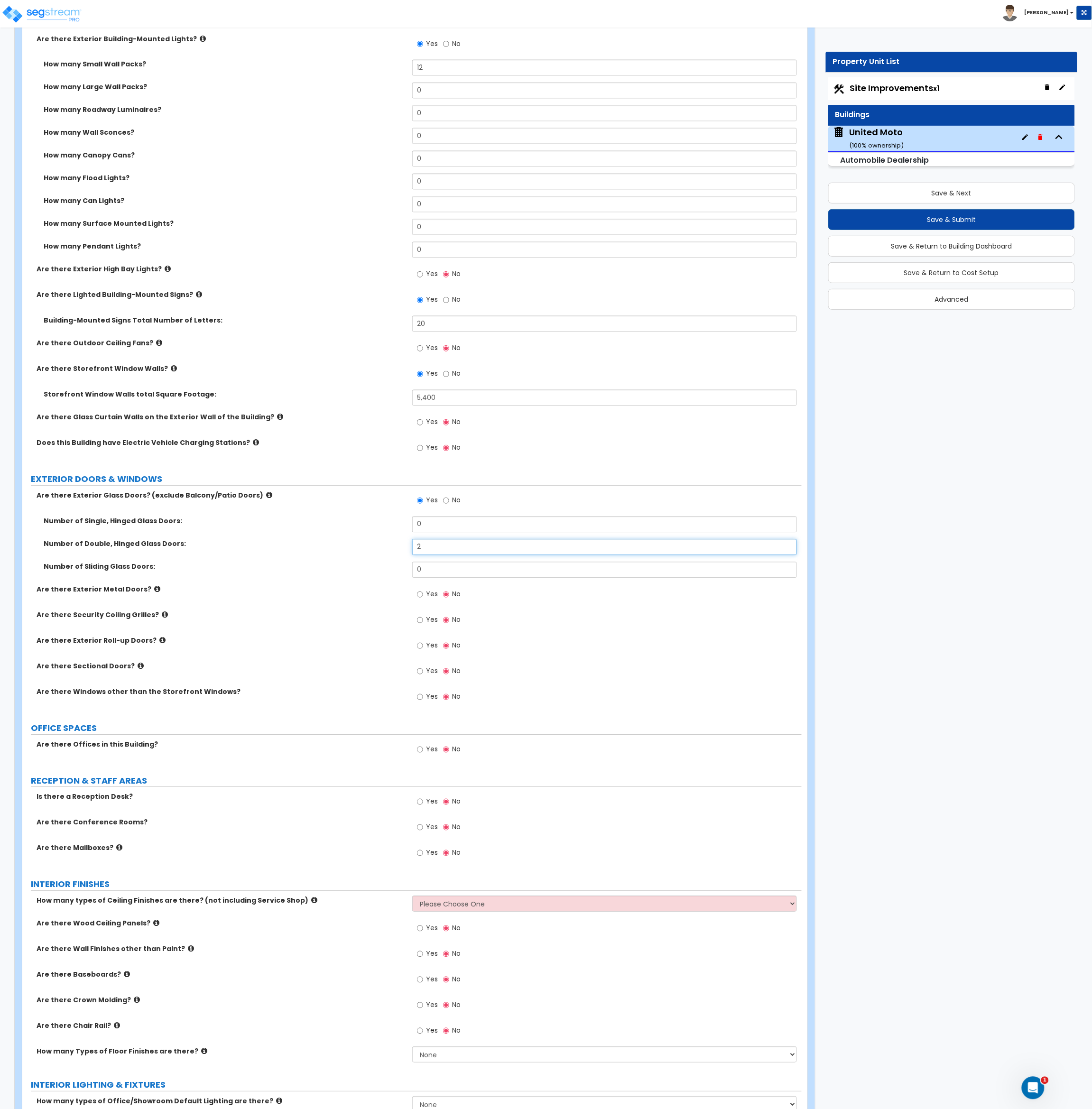
type input "2"
click at [396, 559] on div "Number of Double, Hinged Glass Doors: 2" at bounding box center [412, 551] width 779 height 23
drag, startPoint x: 446, startPoint y: 527, endPoint x: 375, endPoint y: 524, distance: 71.1
click at [375, 524] on div "Number of Single, Hinged Glass Doors: 0" at bounding box center [412, 528] width 779 height 23
type input "2"
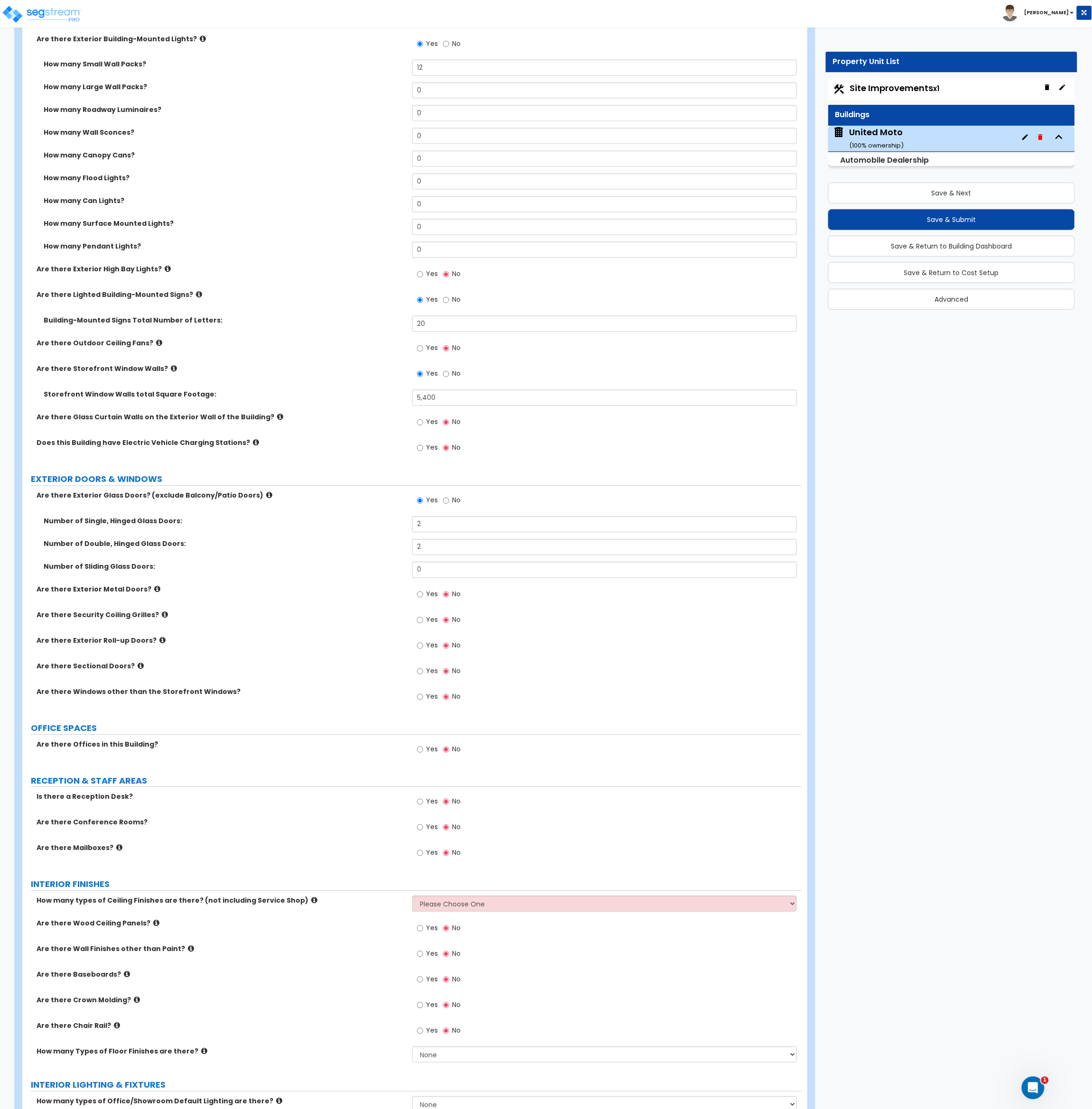
click at [330, 591] on label "Are there Exterior Metal Doors?" at bounding box center [221, 589] width 368 height 9
click at [423, 641] on input "Yes" at bounding box center [419, 646] width 6 height 10
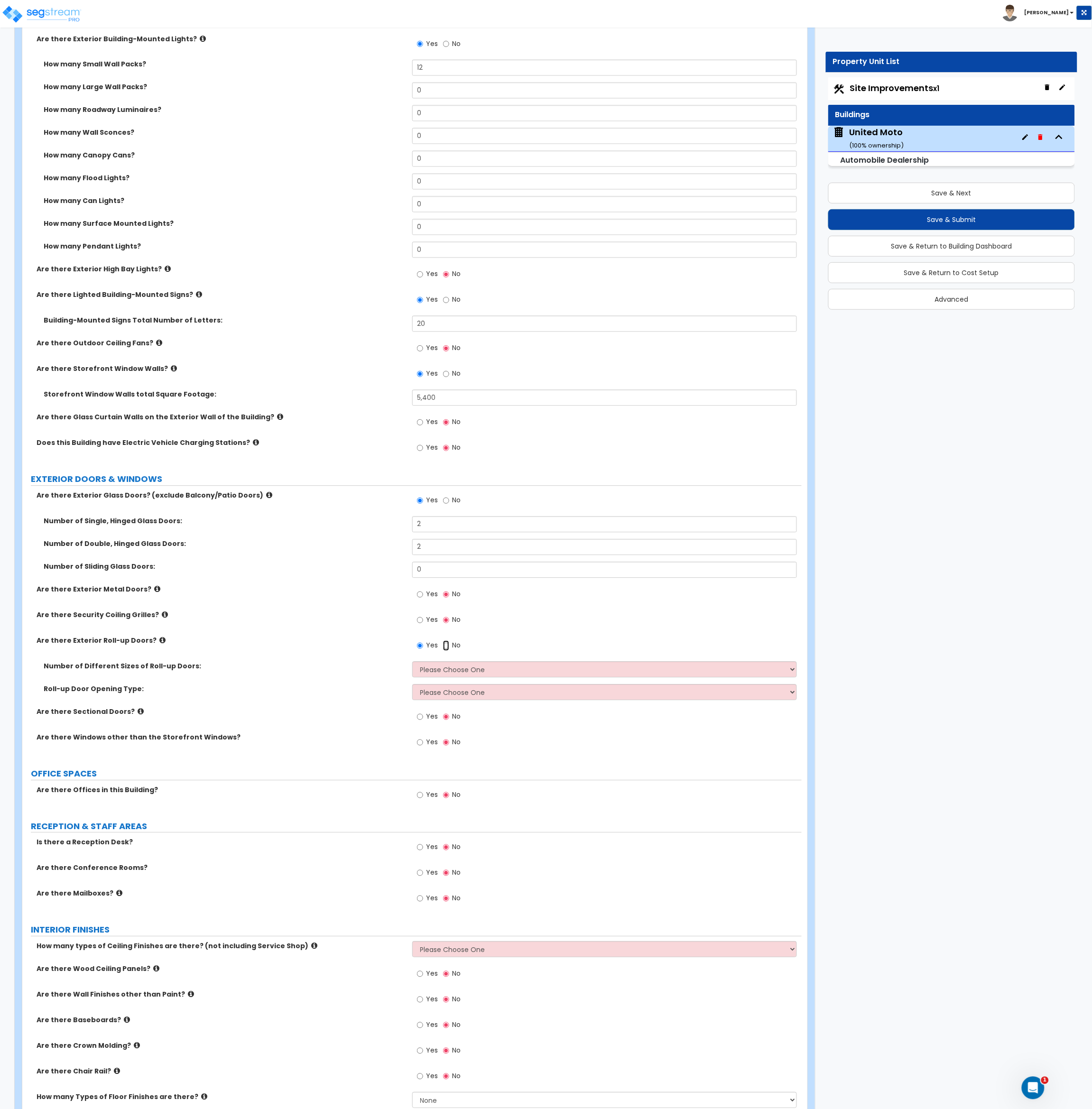
click at [445, 646] on input "No" at bounding box center [445, 646] width 6 height 10
radio input "false"
radio input "true"
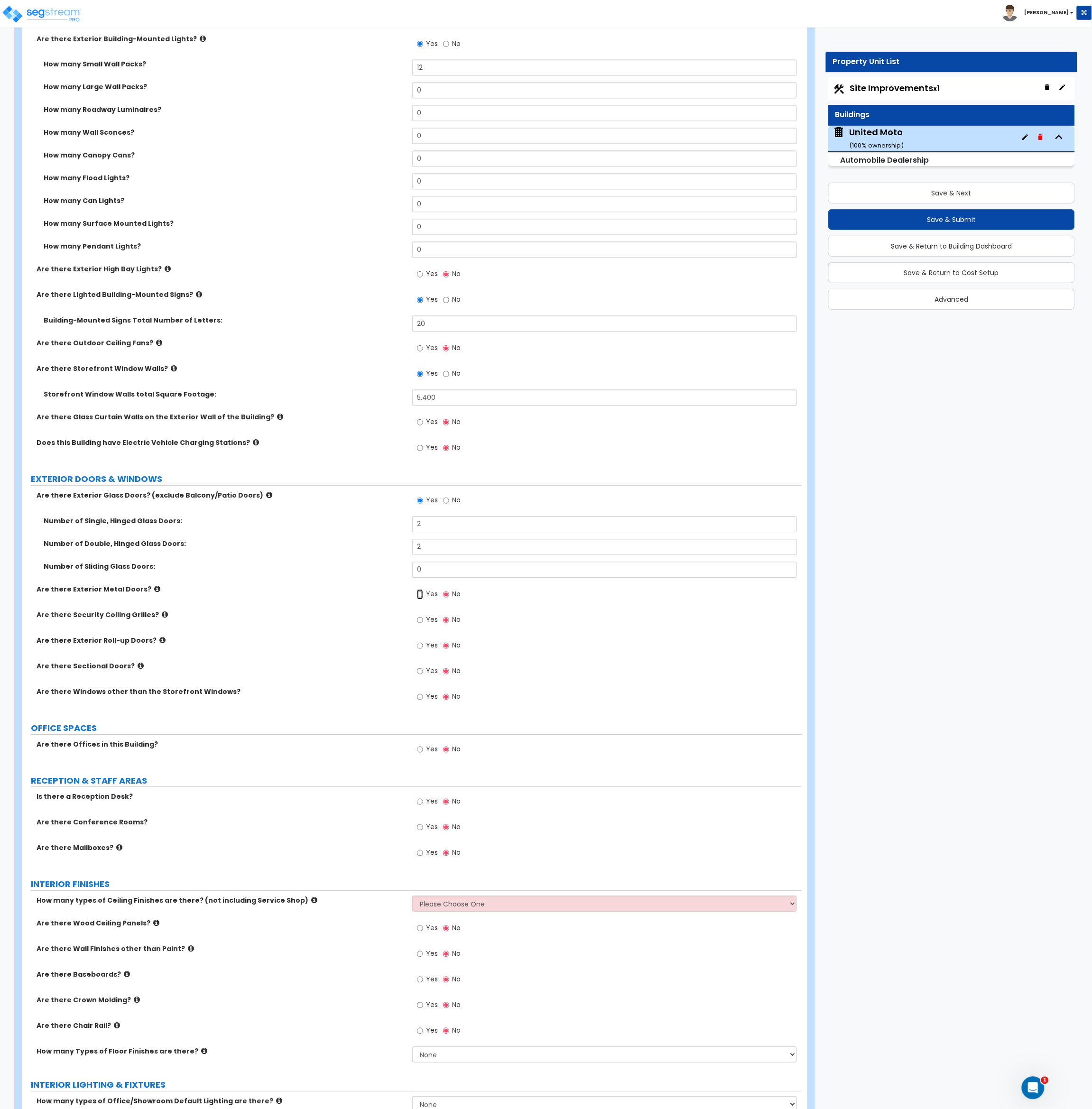
click at [419, 596] on input "Yes" at bounding box center [419, 595] width 6 height 10
radio input "true"
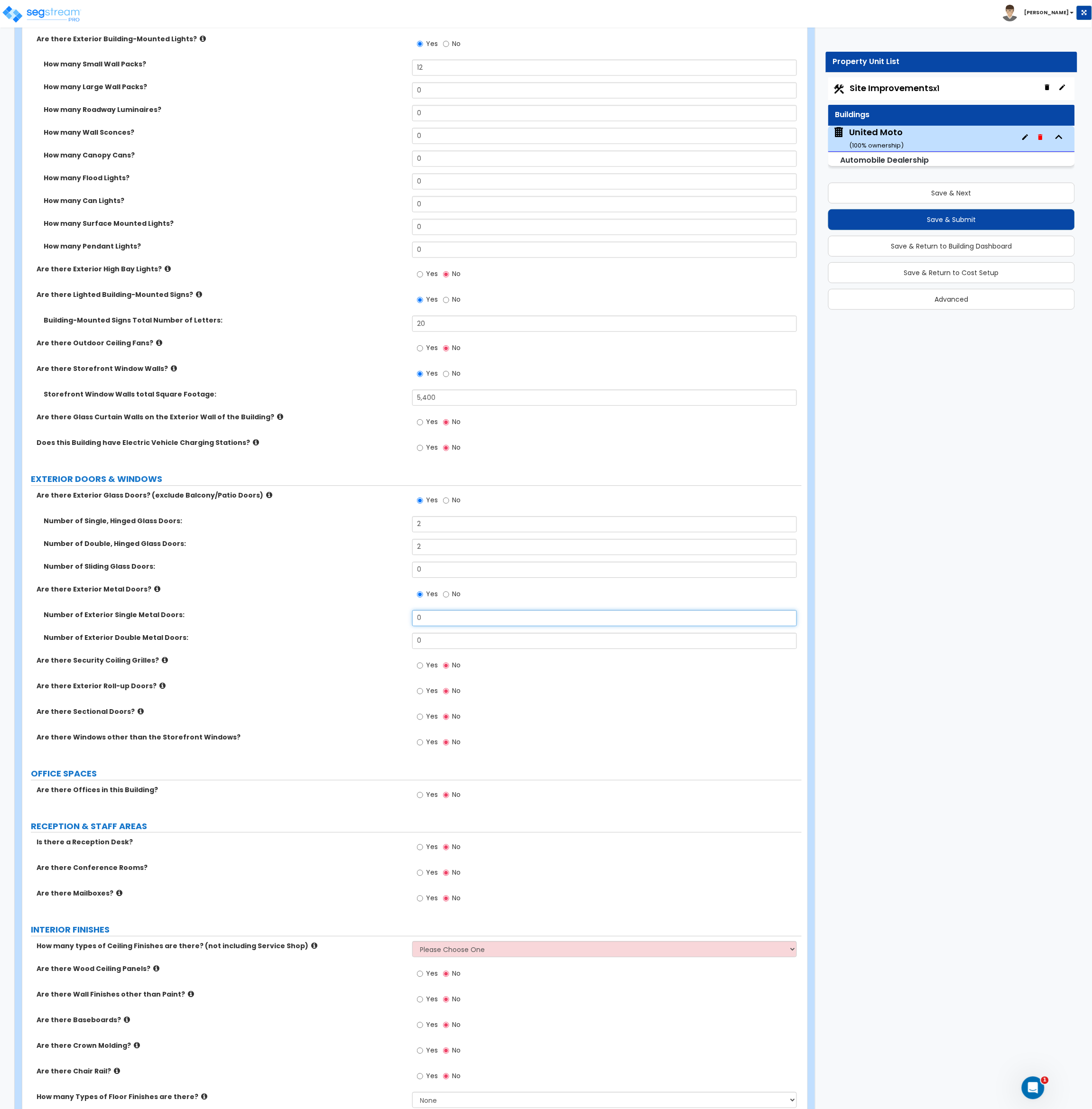
drag, startPoint x: 432, startPoint y: 620, endPoint x: 403, endPoint y: 625, distance: 29.4
click at [403, 625] on div "Number of Exterior Single Metal Doors: 0" at bounding box center [412, 621] width 779 height 23
type input "5"
click at [368, 724] on div "Are there Sectional Doors? Yes No" at bounding box center [412, 720] width 779 height 25
click at [423, 714] on input "Yes" at bounding box center [419, 717] width 6 height 10
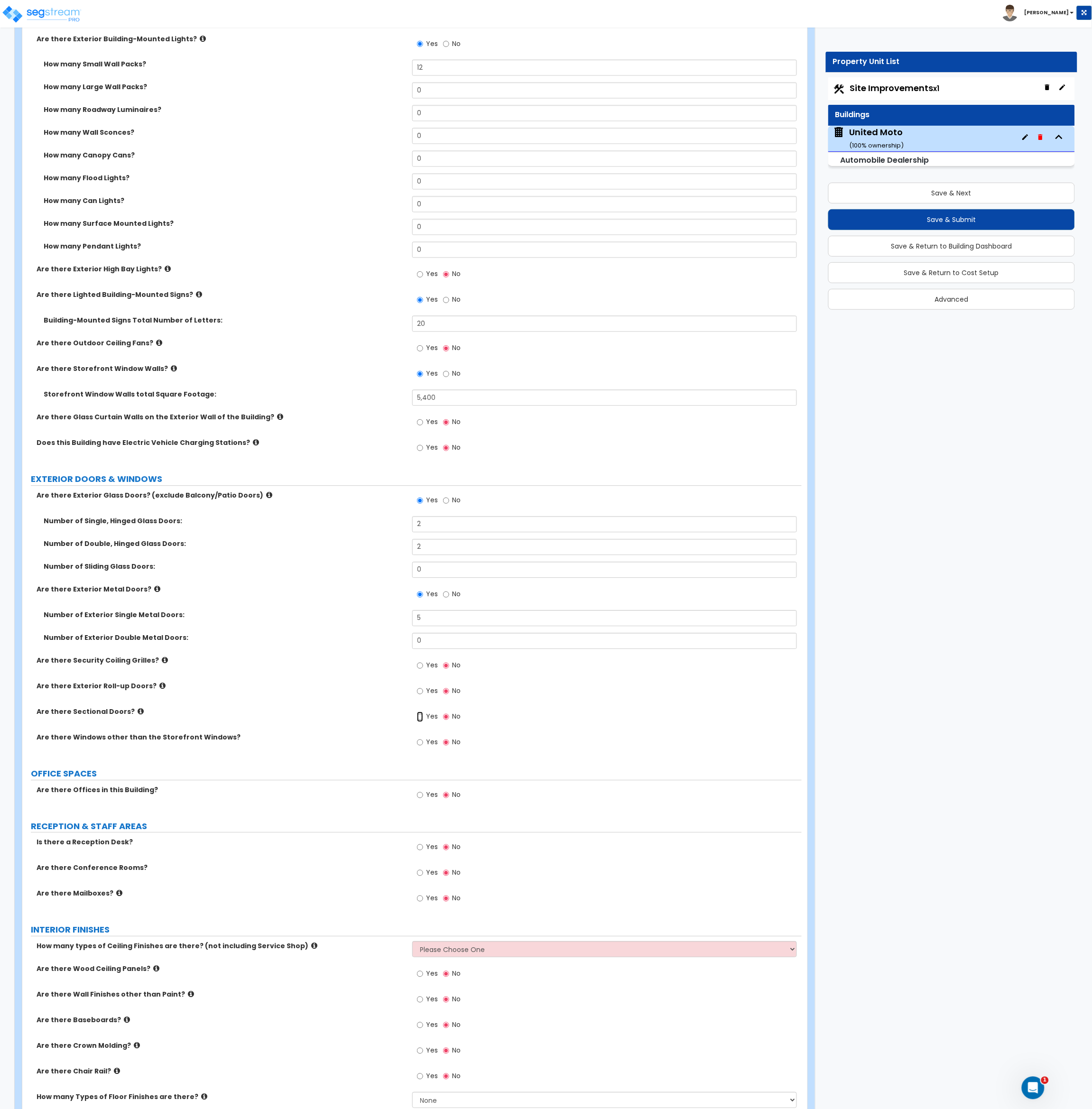
radio input "true"
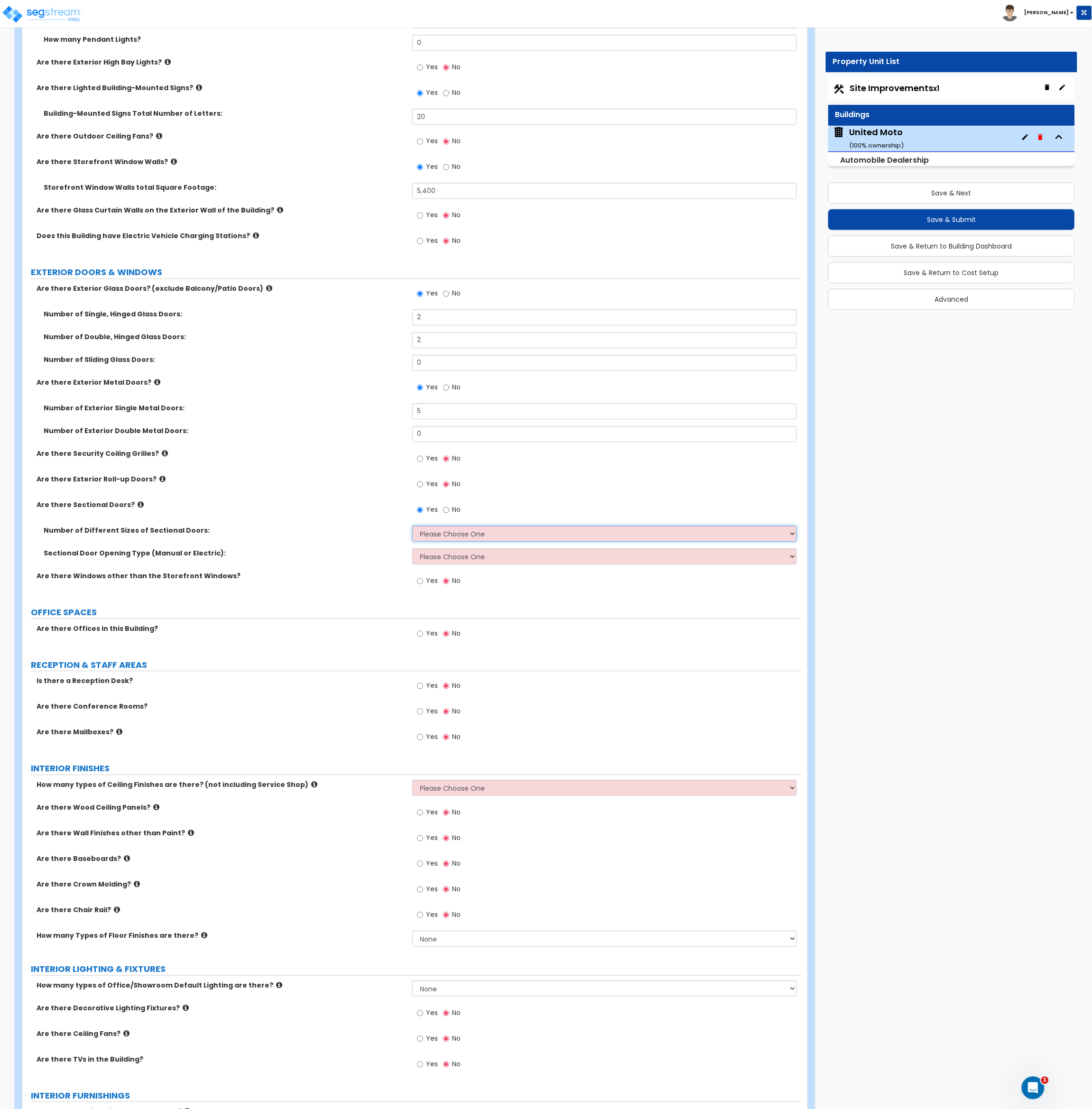
click at [454, 533] on select "Please Choose One 1 2 3" at bounding box center [605, 533] width 385 height 16
click at [452, 540] on select "Please Choose One 1 2 3" at bounding box center [605, 533] width 385 height 16
select select "1"
click at [412, 525] on select "Please Choose One 1 2 3" at bounding box center [605, 533] width 385 height 16
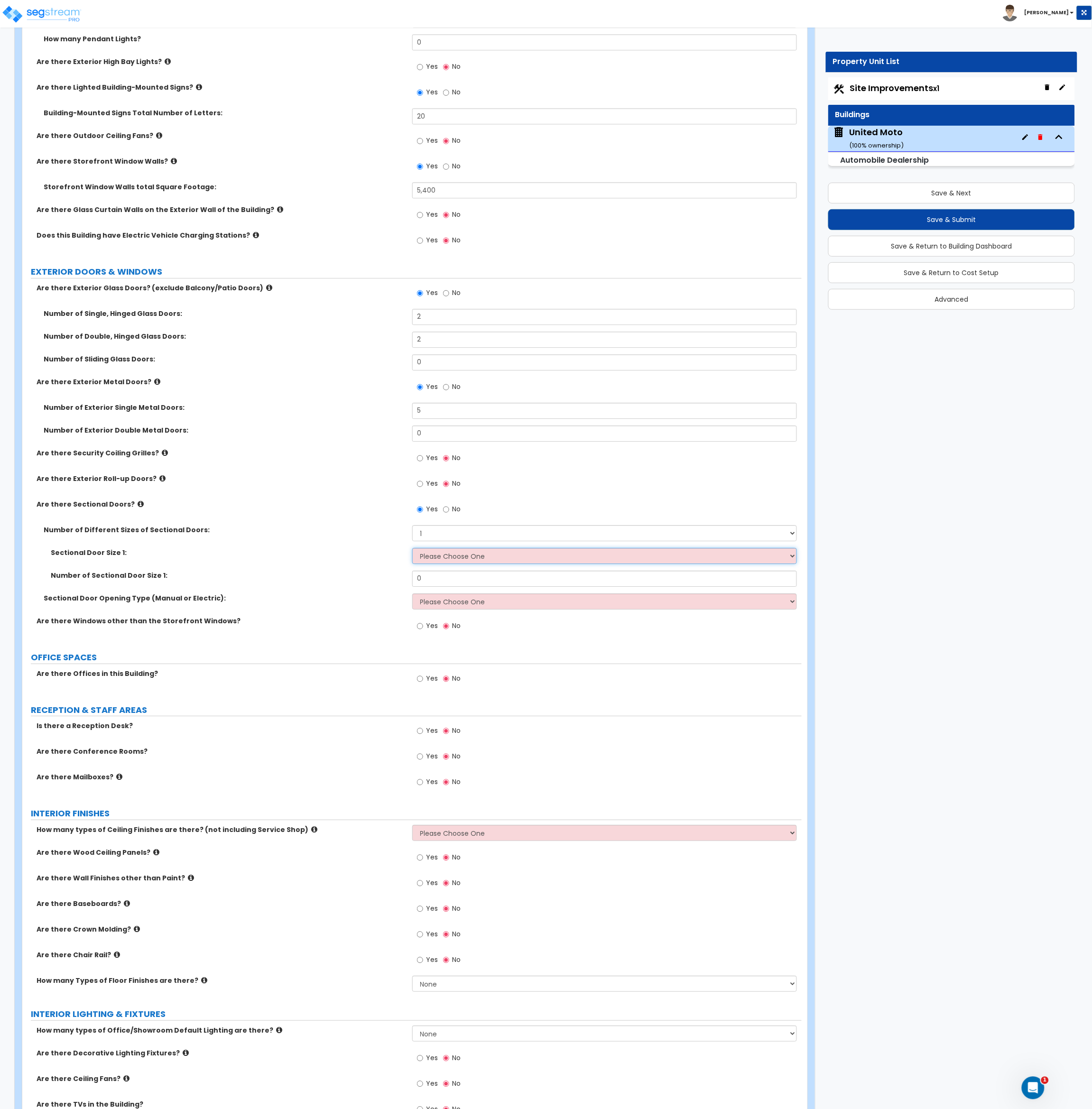
click at [453, 559] on select "Please Choose One 8' x 8' 10' x 10' 12' x 12' 20' x 14'" at bounding box center [605, 556] width 385 height 16
select select "3"
click at [412, 548] on select "Please Choose One 8' x 8' 10' x 10' 12' x 12' 20' x 14'" at bounding box center [605, 556] width 385 height 16
drag, startPoint x: 432, startPoint y: 580, endPoint x: 382, endPoint y: 587, distance: 50.5
click at [382, 587] on div "Number of Sectional Door Size 1: 0" at bounding box center [412, 582] width 779 height 23
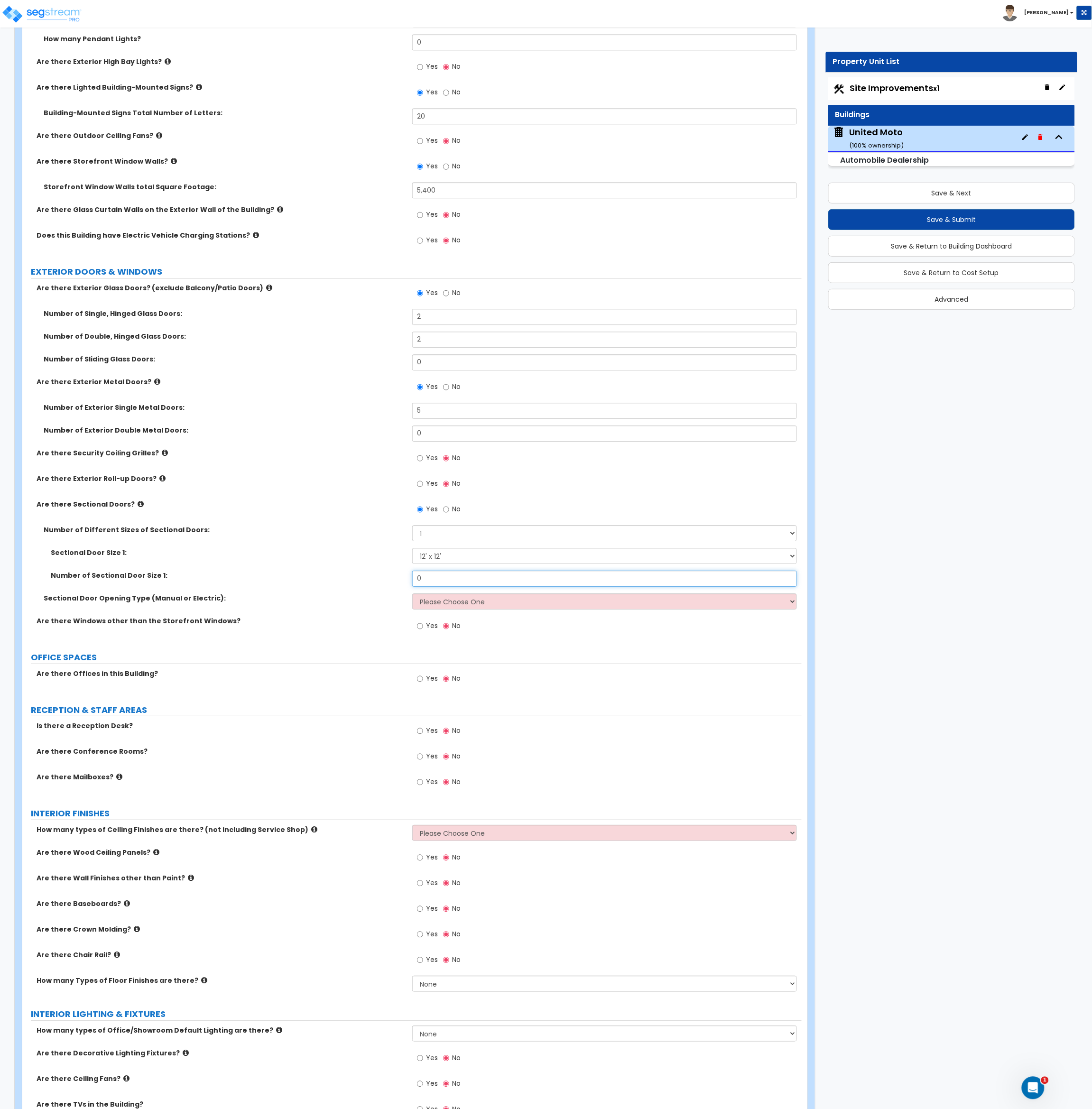
click at [445, 577] on input "0" at bounding box center [605, 579] width 385 height 16
drag, startPoint x: 440, startPoint y: 580, endPoint x: 386, endPoint y: 577, distance: 54.1
click at [386, 577] on div "Number of Sectional Door Size 1: 0" at bounding box center [412, 582] width 779 height 23
type input "6"
click at [362, 608] on div "Sectional Door Opening Type (Manual or Electric): Please Choose One All Manual …" at bounding box center [412, 604] width 779 height 23
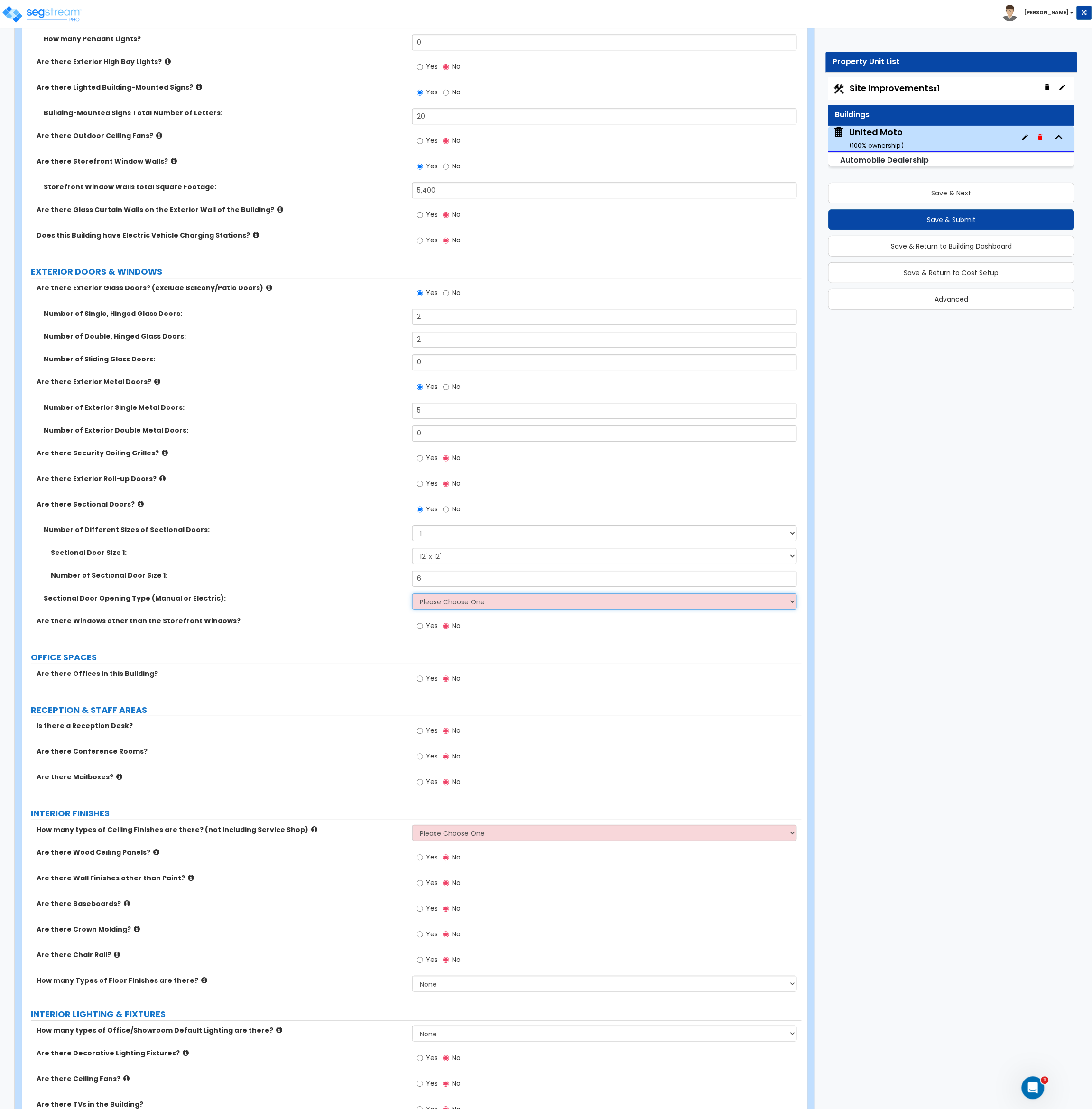
click at [473, 608] on select "Please Choose One All Manual All Motorized Some are Motorized" at bounding box center [605, 601] width 385 height 16
select select "2"
click at [412, 593] on select "Please Choose One All Manual All Motorized Some are Motorized" at bounding box center [605, 601] width 385 height 16
click at [309, 636] on div "Are there Windows other than the Storefront Windows? Yes No" at bounding box center [412, 629] width 779 height 25
click at [418, 626] on input "Yes" at bounding box center [419, 626] width 6 height 10
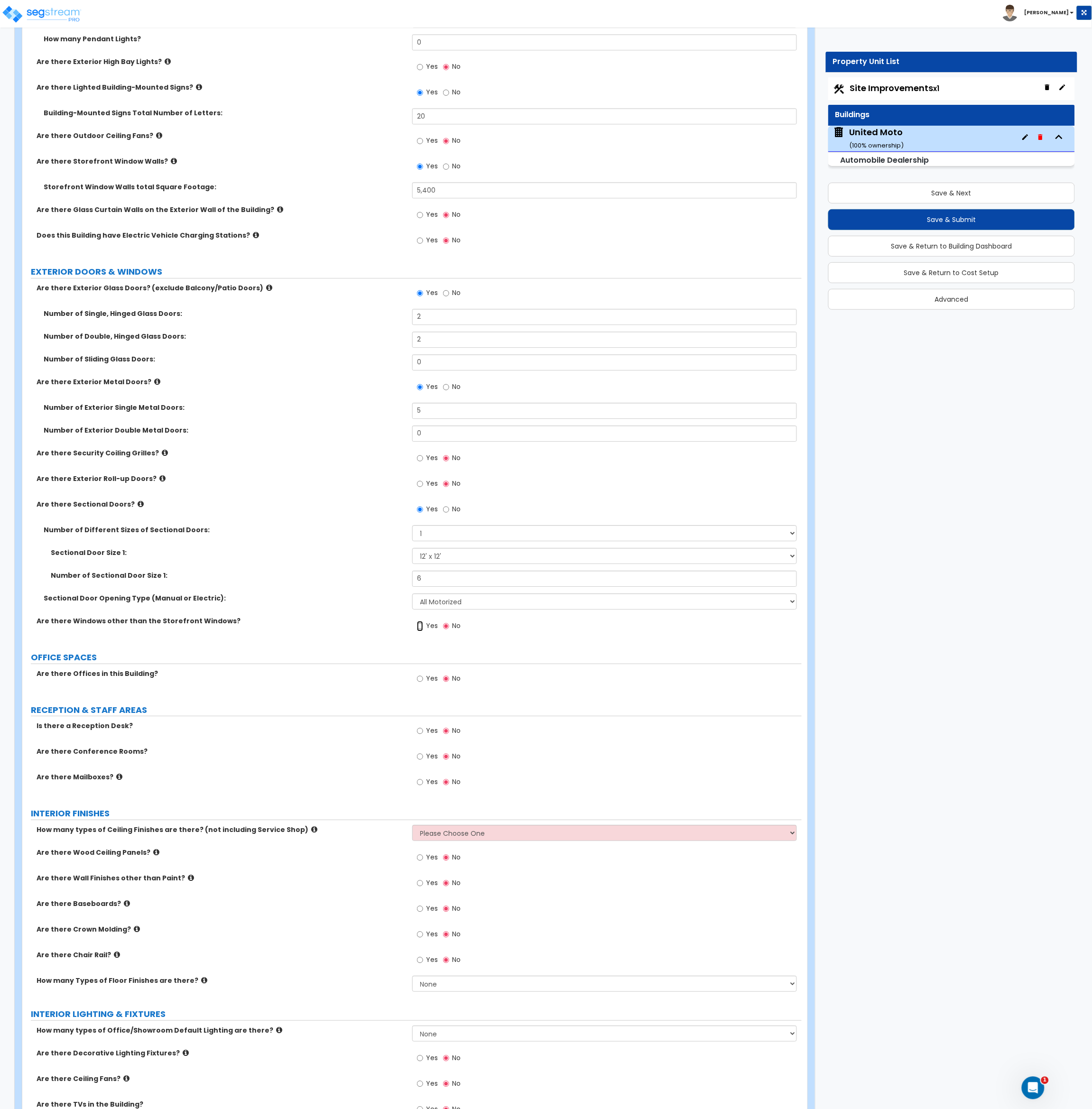
radio input "true"
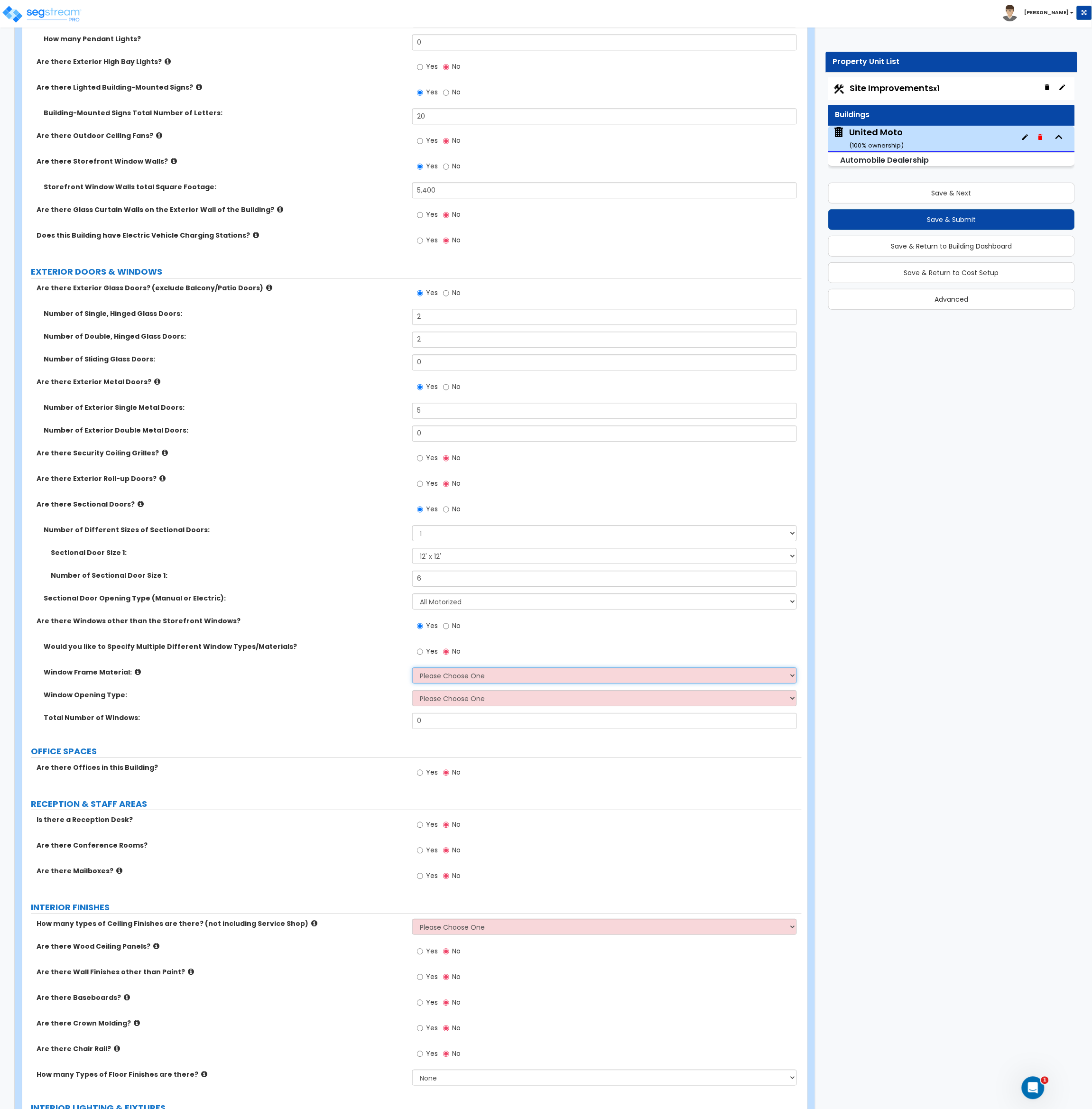
click at [434, 677] on select "Please Choose One Vinyl Aluminum Wood" at bounding box center [605, 675] width 385 height 16
select select "2"
click at [412, 668] on select "Please Choose One Vinyl Aluminum Wood" at bounding box center [605, 675] width 385 height 16
click at [434, 696] on select "Please Choose One Sliding Window Fixed/Picture Window Awning Window Swing/Casem…" at bounding box center [605, 697] width 385 height 16
select select "2"
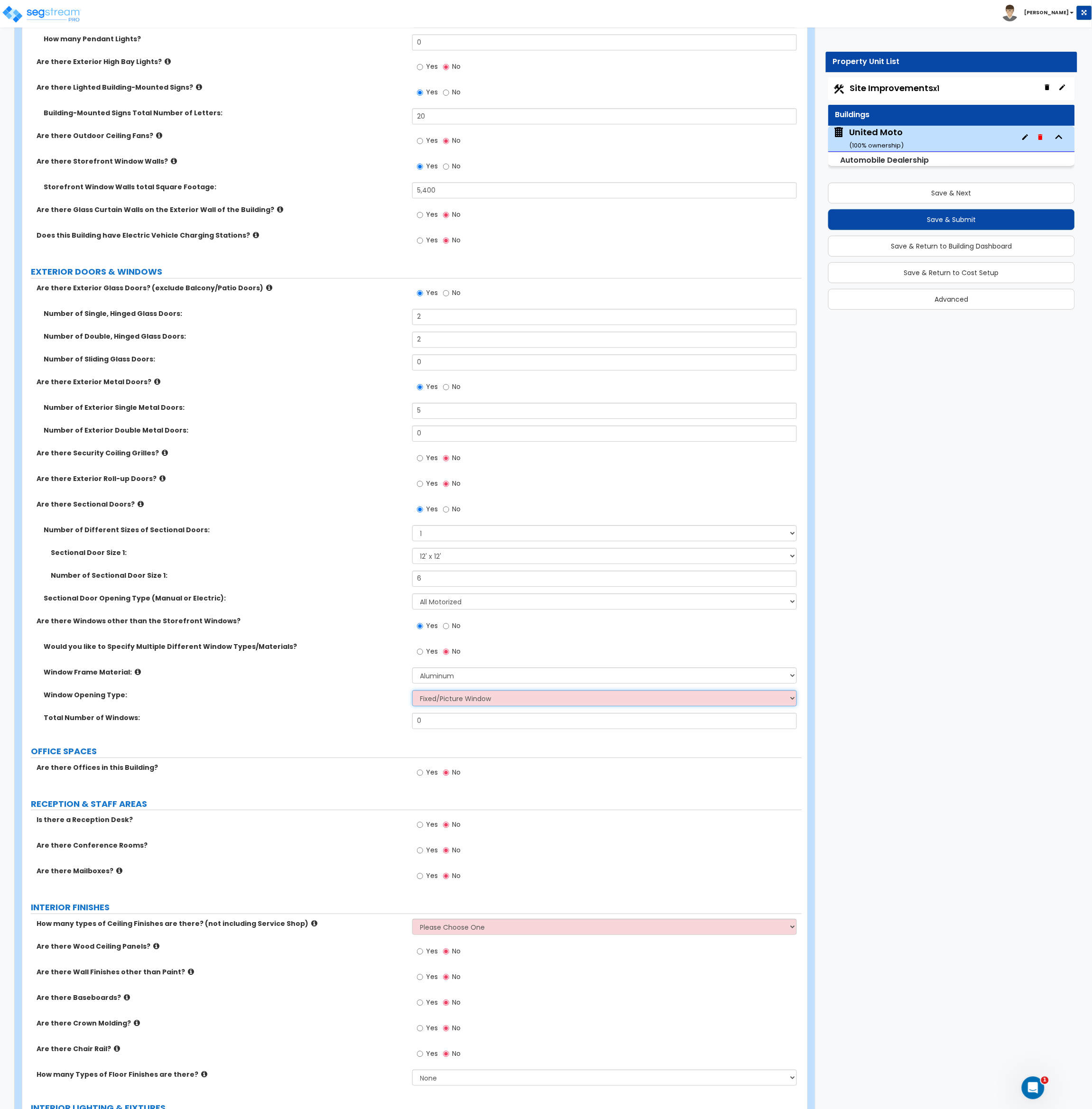
click at [412, 690] on select "Please Choose One Sliding Window Fixed/Picture Window Awning Window Swing/Casem…" at bounding box center [605, 697] width 385 height 16
drag, startPoint x: 429, startPoint y: 722, endPoint x: 392, endPoint y: 725, distance: 37.1
click at [392, 725] on div "Total Number of Windows: 0" at bounding box center [412, 724] width 779 height 23
type input "25"
click at [385, 724] on div "Total Number of Windows: 25" at bounding box center [412, 724] width 779 height 23
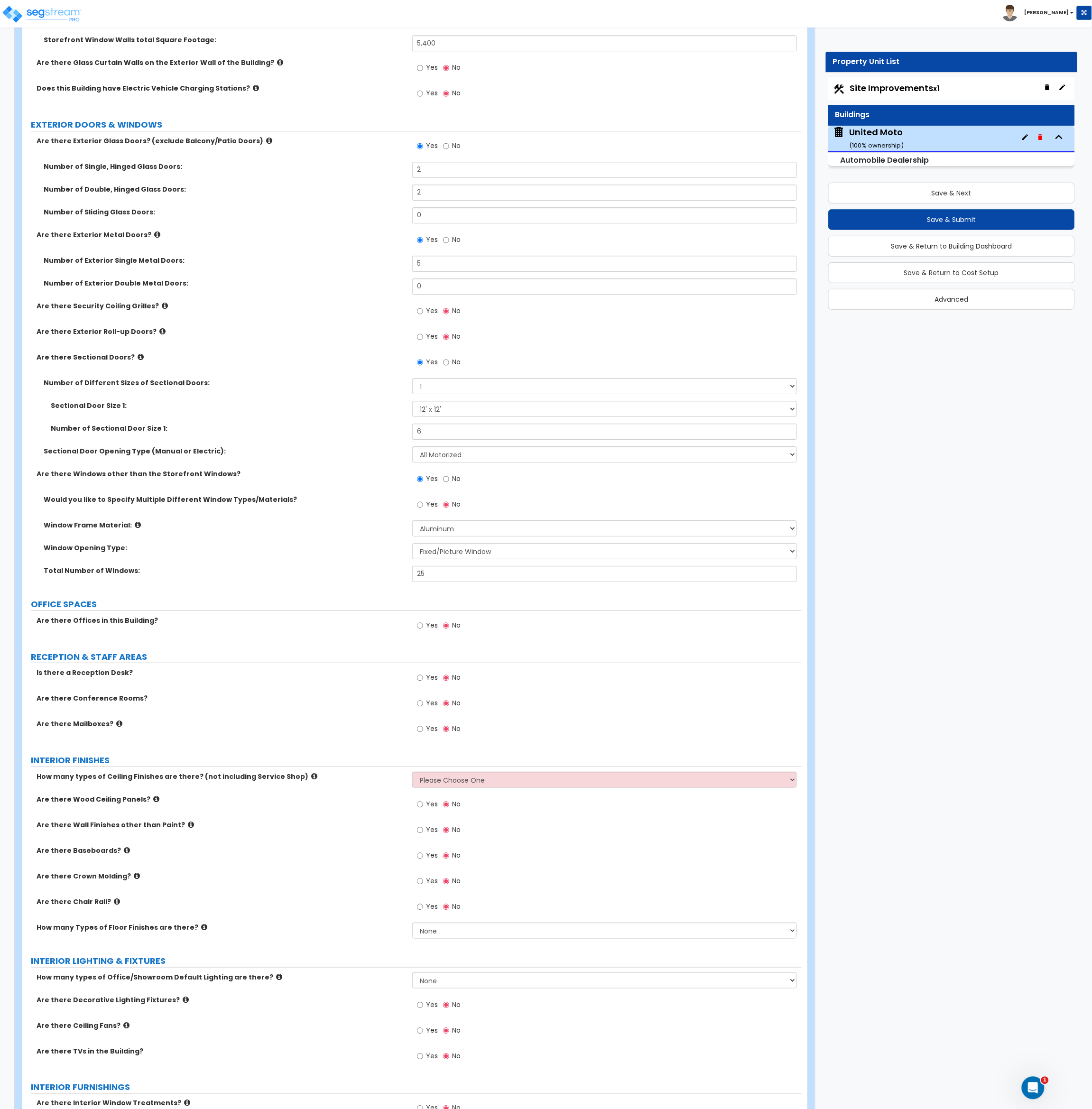
scroll to position [983, 0]
click at [419, 627] on input "Yes" at bounding box center [419, 625] width 6 height 10
radio input "true"
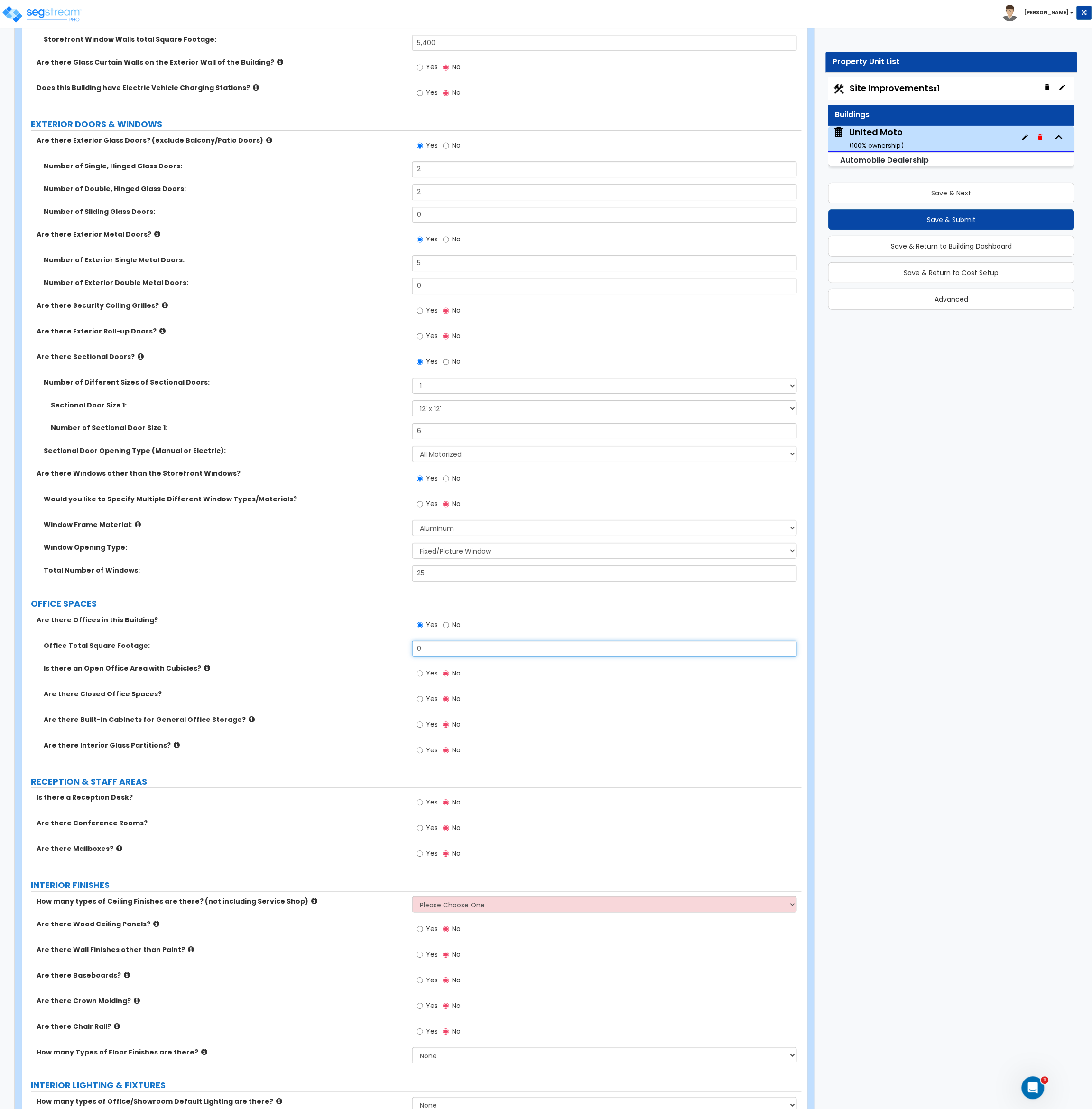
click at [444, 653] on input "0" at bounding box center [605, 648] width 385 height 16
drag, startPoint x: 441, startPoint y: 653, endPoint x: 387, endPoint y: 651, distance: 54.0
click at [387, 651] on div "Office Total Square Footage: 0" at bounding box center [412, 652] width 779 height 23
type input "5,500"
click at [377, 658] on div "Office Total Square Footage: 5,500" at bounding box center [412, 652] width 779 height 23
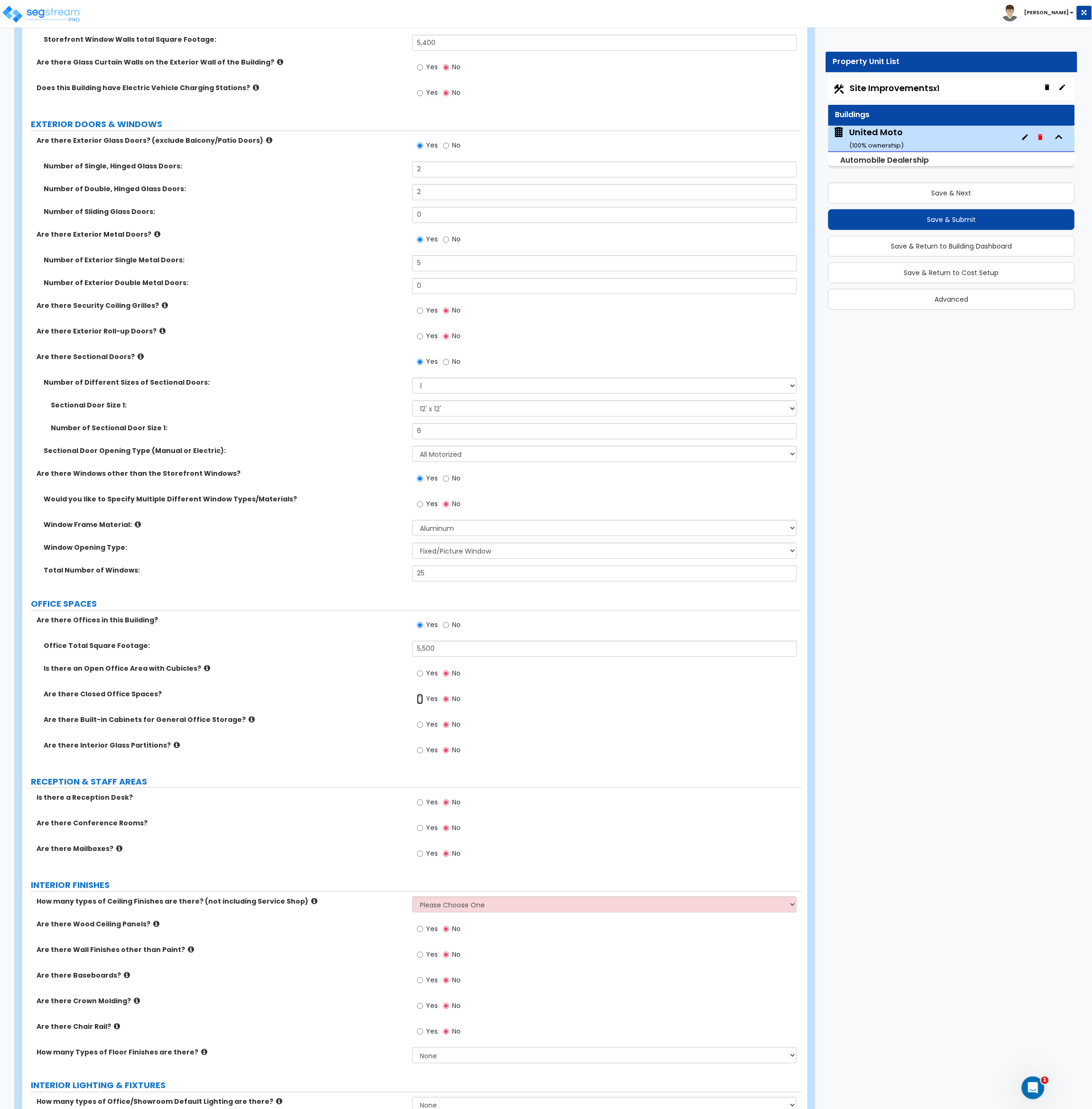
click at [419, 699] on input "Yes" at bounding box center [419, 699] width 6 height 10
radio input "true"
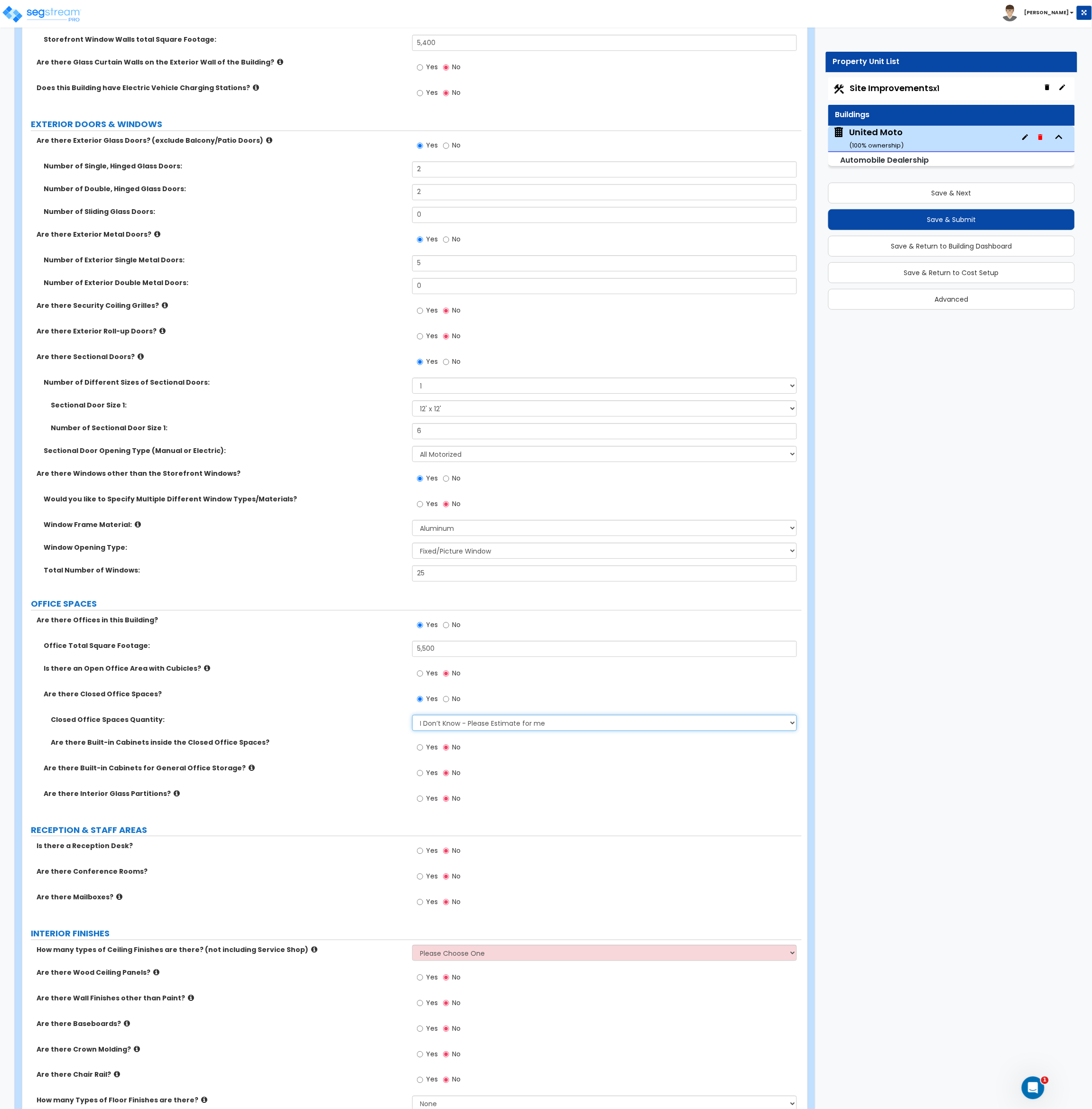
click at [440, 722] on select "I Don’t Know - Please Estimate for me I want to Enter the Number of Closed Offi…" at bounding box center [605, 722] width 385 height 16
select select "1"
click at [412, 714] on select "I Don’t Know - Please Estimate for me I want to Enter the Number of Closed Offi…" at bounding box center [605, 722] width 385 height 16
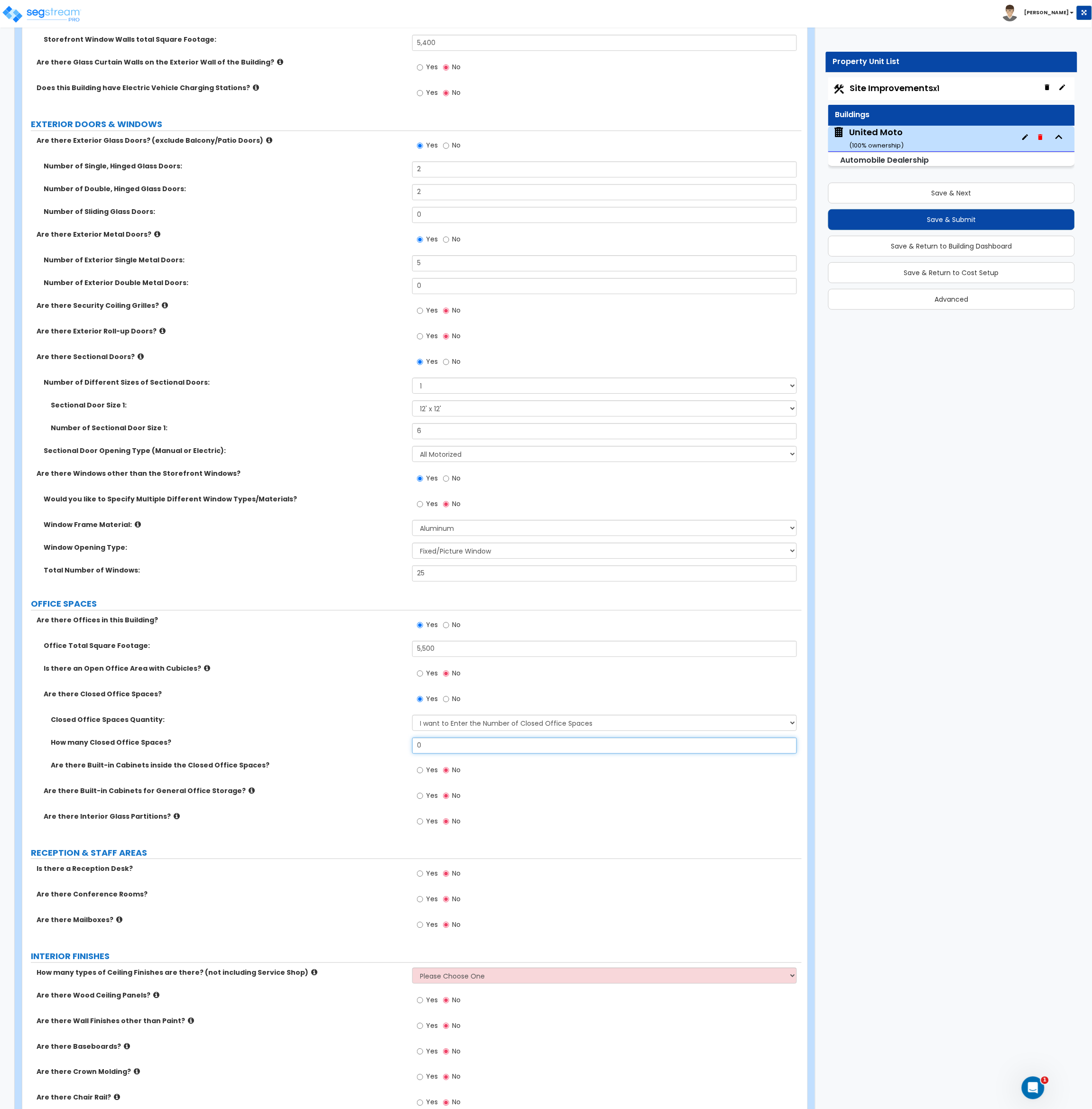
click at [452, 748] on input "0" at bounding box center [605, 745] width 385 height 16
drag, startPoint x: 453, startPoint y: 748, endPoint x: 325, endPoint y: 753, distance: 128.1
click at [325, 753] on div "How many Closed Office Spaces? 0" at bounding box center [412, 748] width 779 height 23
type input "8"
click at [419, 675] on input "Yes" at bounding box center [419, 674] width 6 height 10
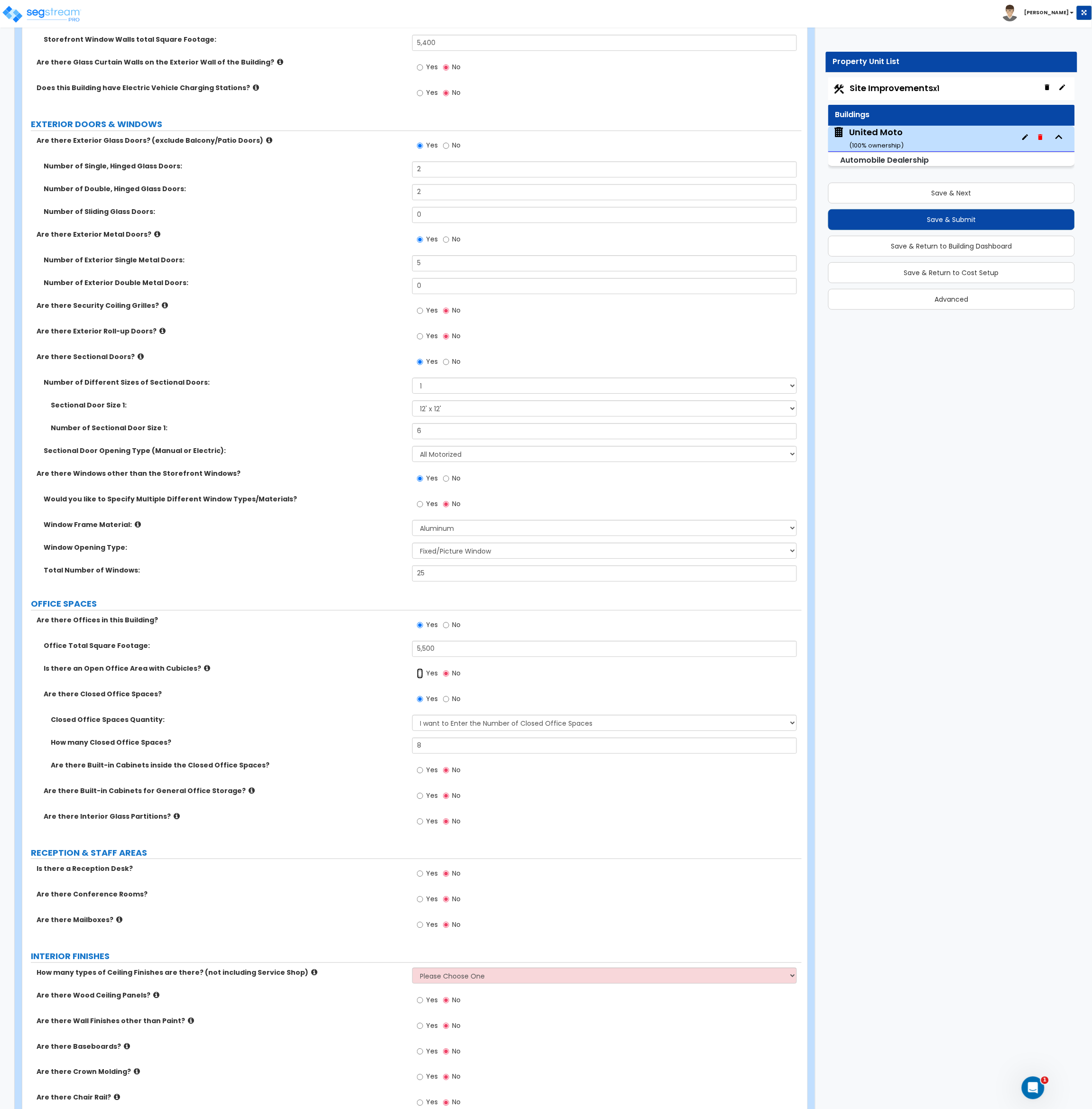
radio input "true"
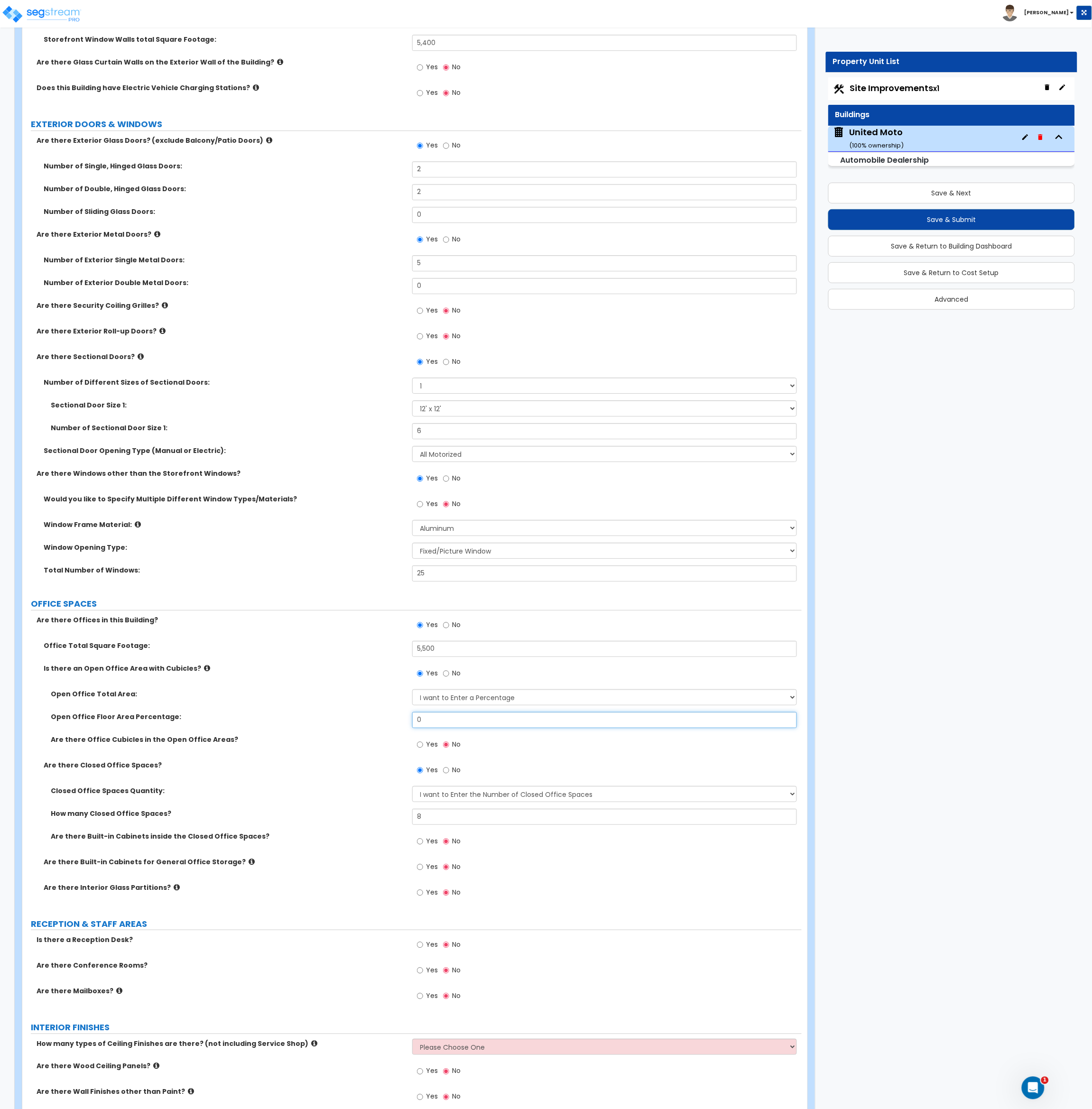
click at [456, 720] on input "0" at bounding box center [605, 720] width 385 height 16
drag, startPoint x: 456, startPoint y: 725, endPoint x: 382, endPoint y: 725, distance: 74.0
click at [382, 725] on div "Open Office Floor Area Percentage: 0" at bounding box center [412, 723] width 779 height 23
type input "2"
click at [360, 722] on div "Open Office Floor Area Percentage: 2" at bounding box center [412, 723] width 779 height 23
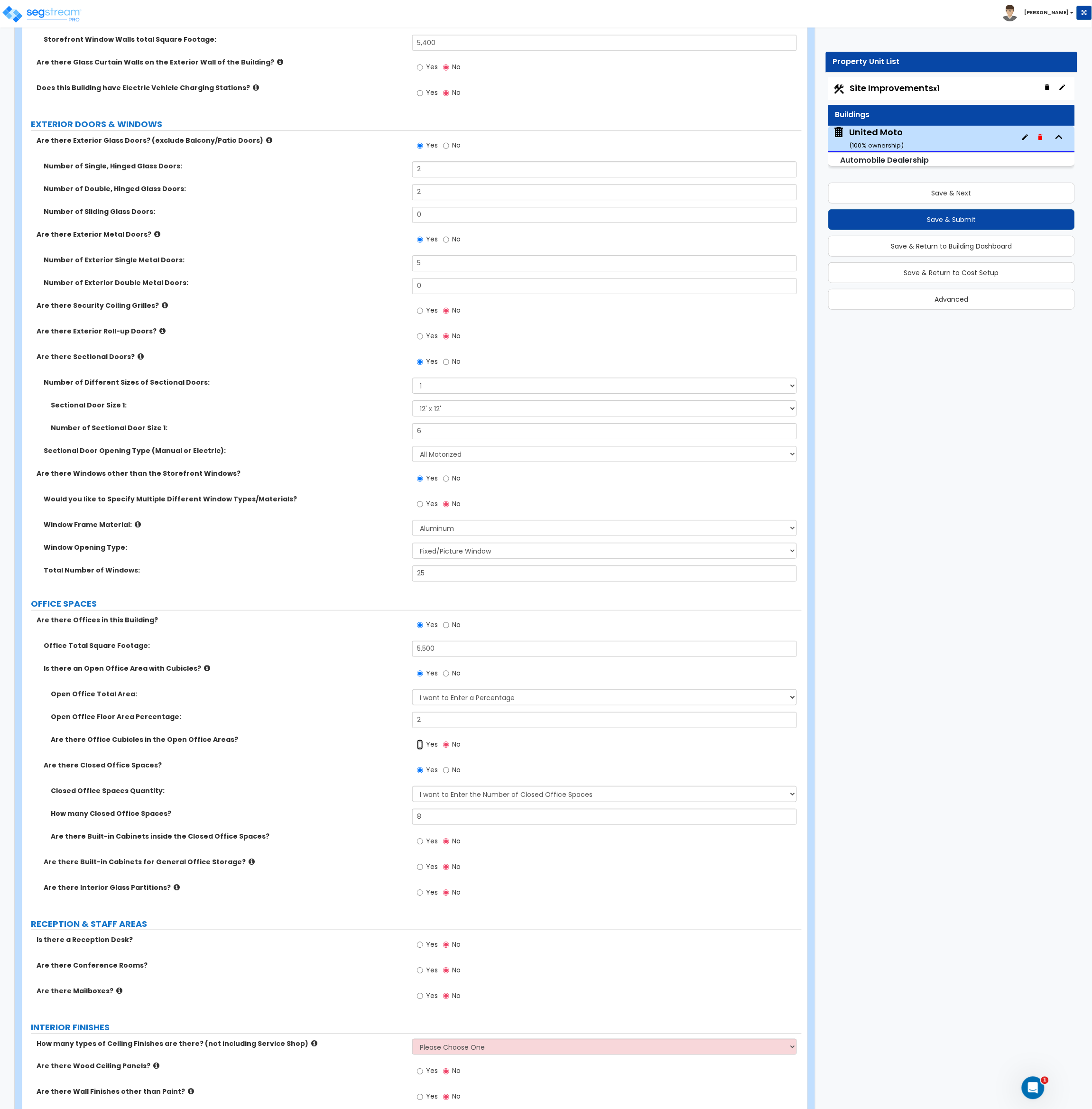
click at [419, 744] on input "Yes" at bounding box center [419, 745] width 6 height 10
radio input "true"
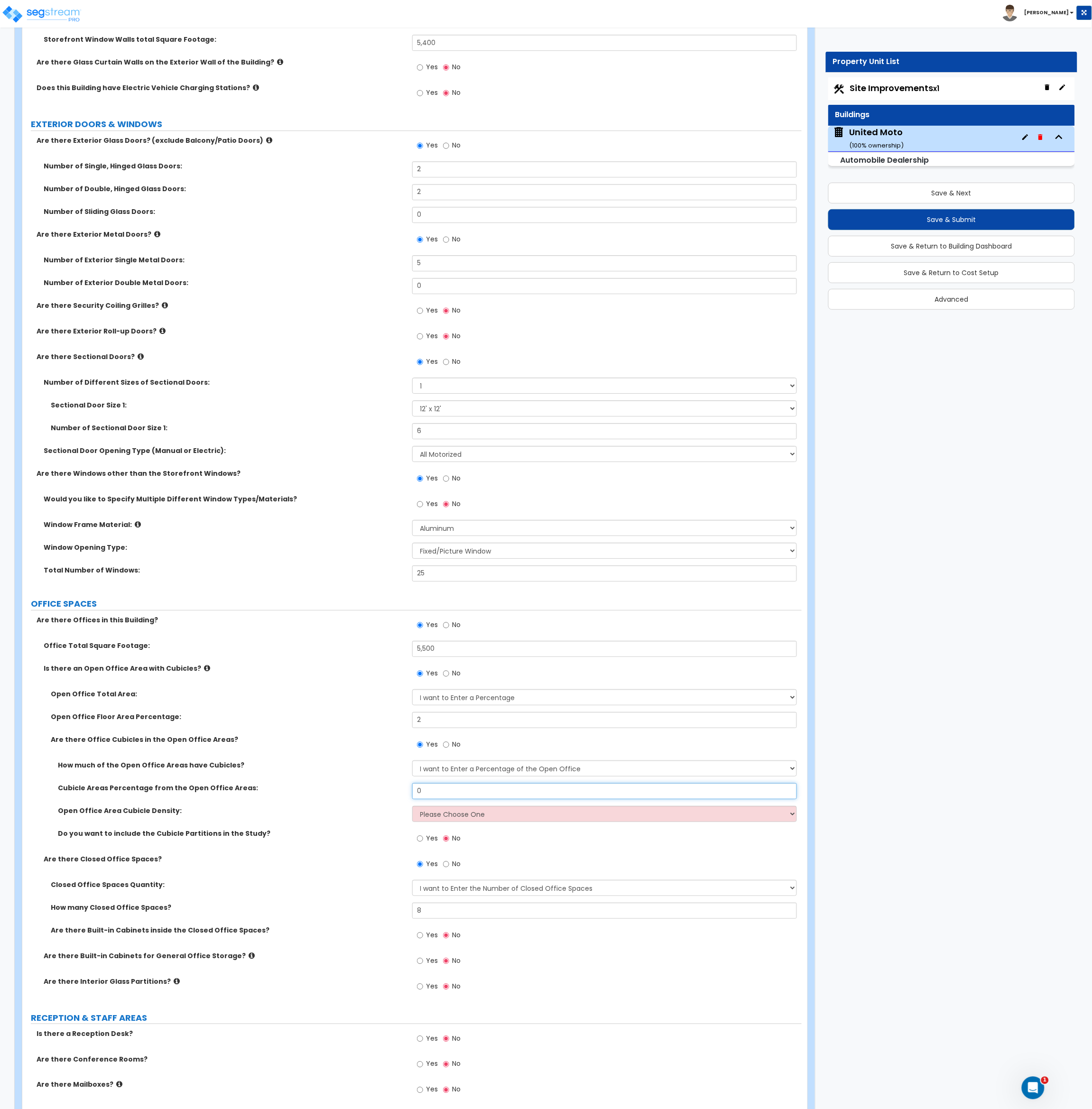
drag, startPoint x: 432, startPoint y: 791, endPoint x: 389, endPoint y: 791, distance: 43.0
click at [389, 791] on div "Cubicle Areas Percentage from the Open Office Areas: 0" at bounding box center [412, 794] width 779 height 23
type input "100"
click at [428, 818] on select "Please Choose One Low High I want to Enter the number of Cubicles" at bounding box center [605, 814] width 385 height 16
select select "2"
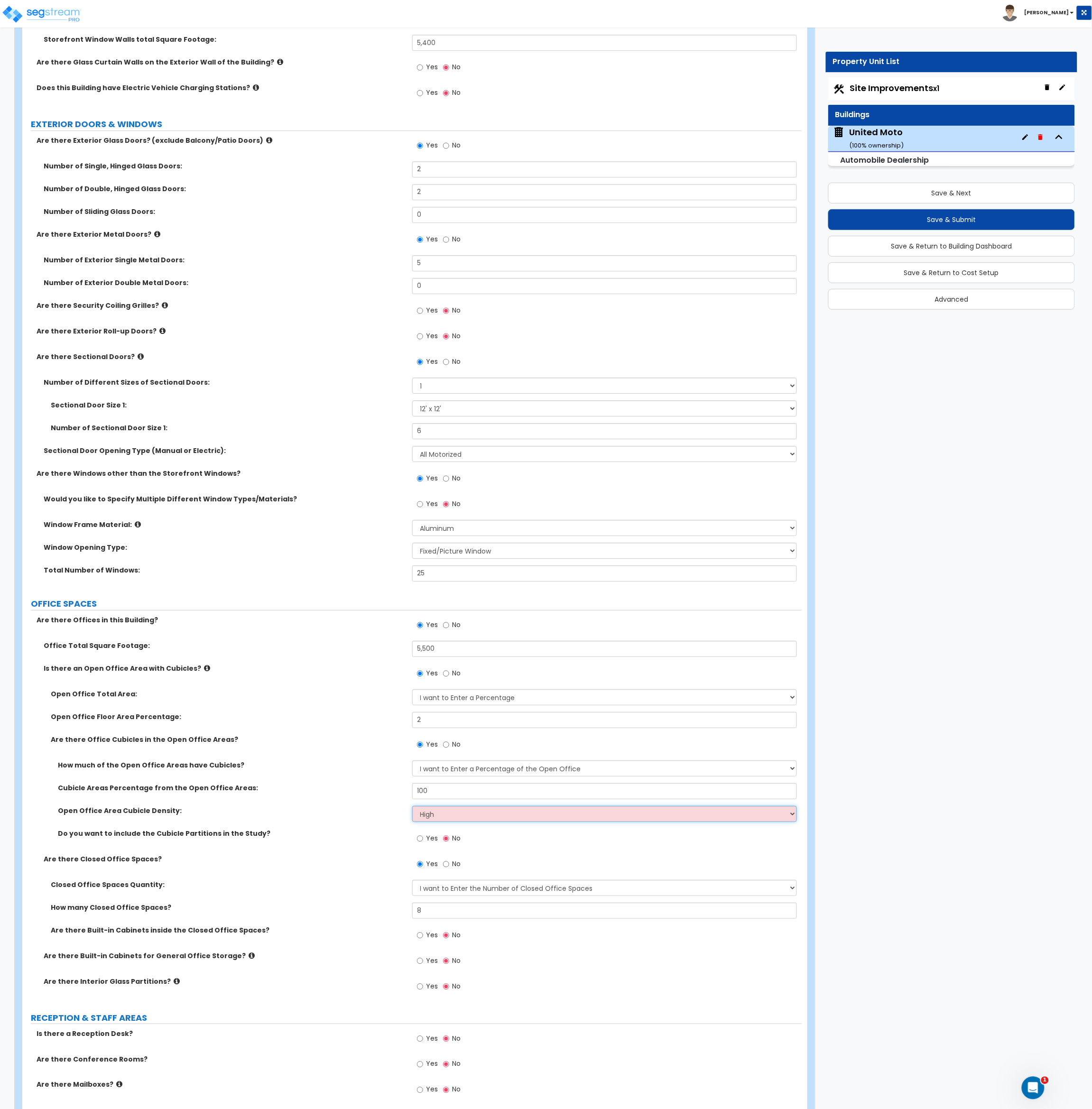
click at [412, 806] on select "Please Choose One Low High I want to Enter the number of Cubicles" at bounding box center [605, 814] width 385 height 16
click at [383, 845] on div "Do you want to include the Cubicle Partitions in the Study? Yes No" at bounding box center [412, 842] width 779 height 25
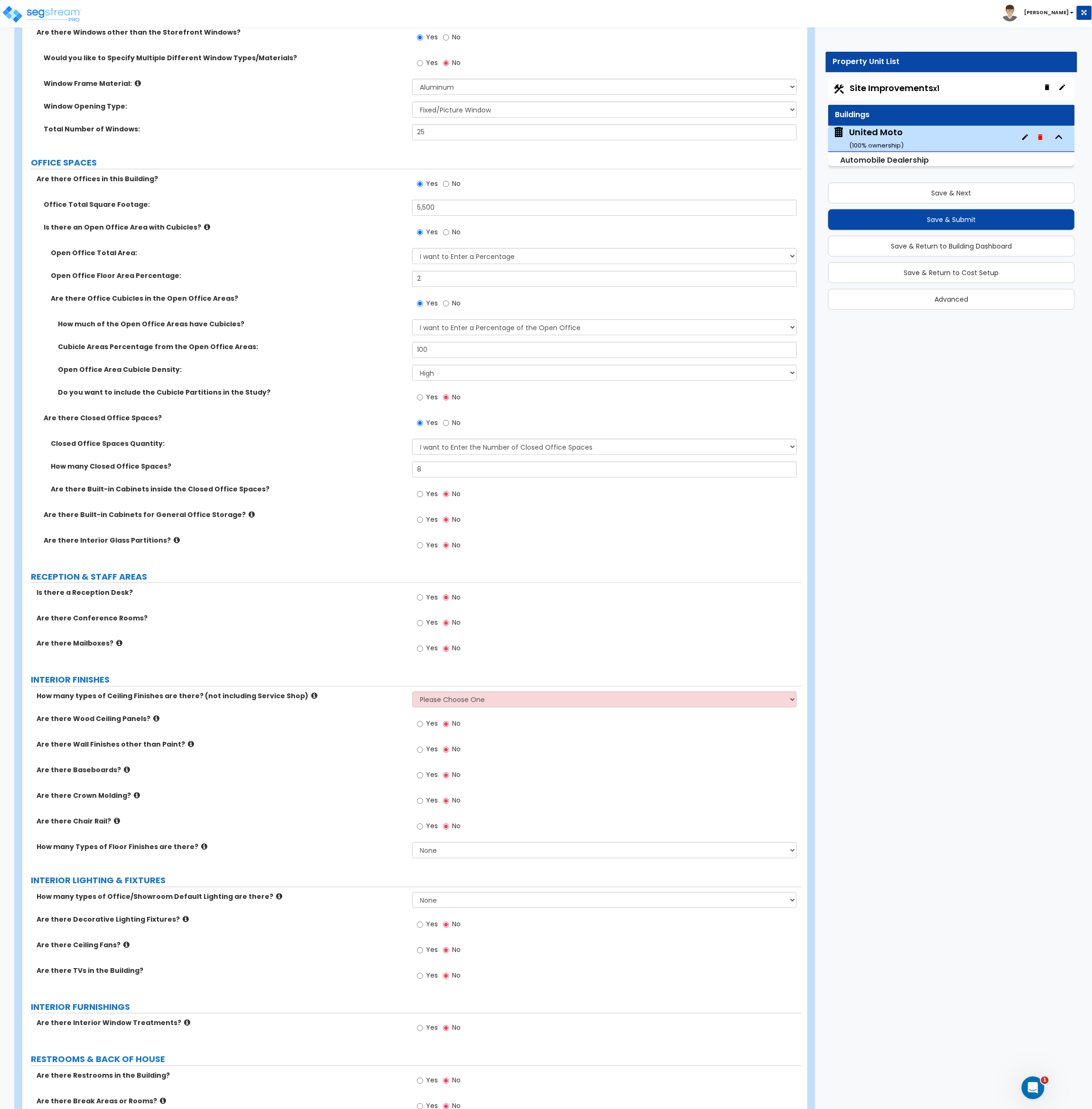
scroll to position [1425, 0]
click at [421, 622] on input "Yes" at bounding box center [419, 623] width 6 height 10
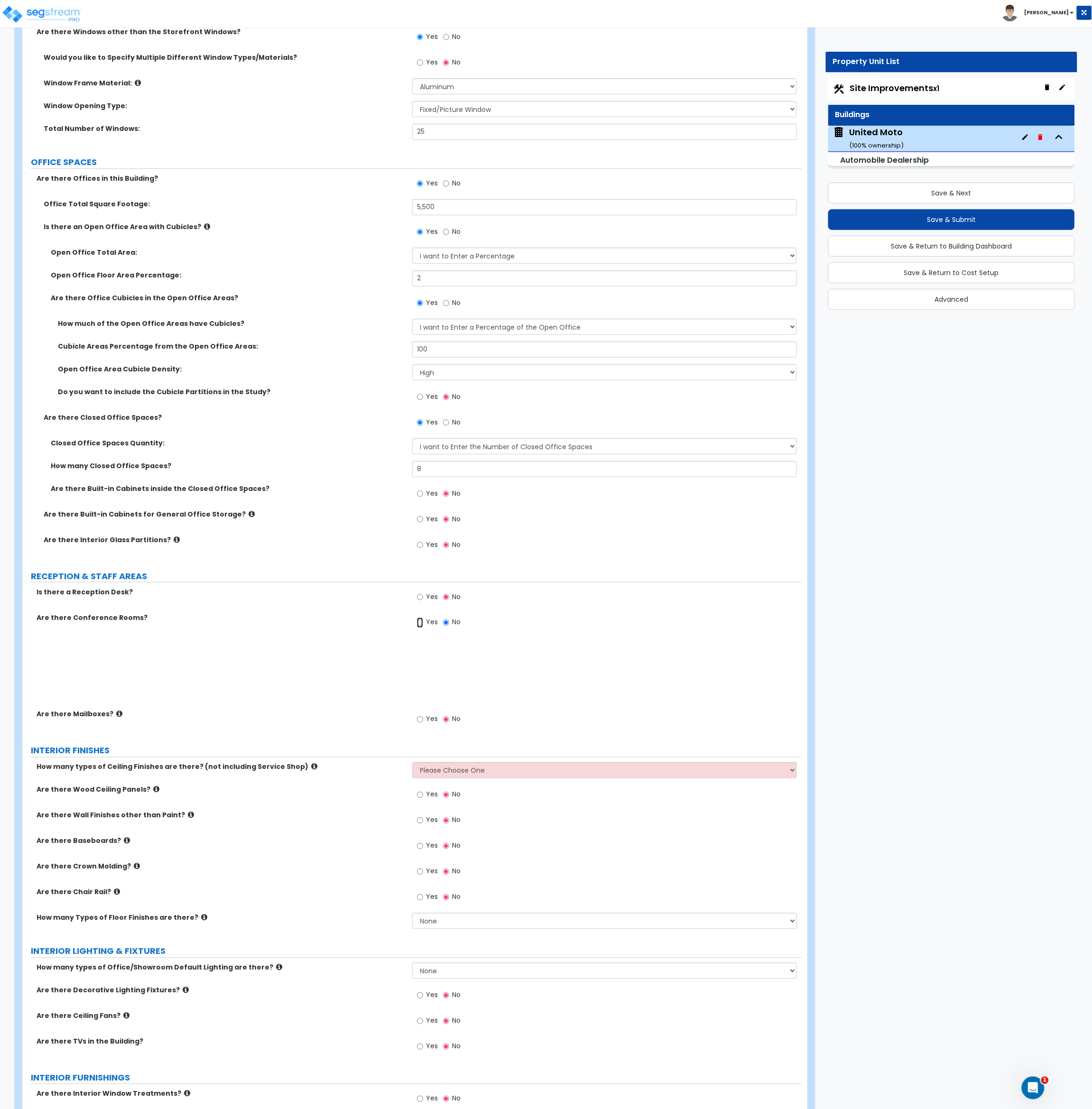
radio input "true"
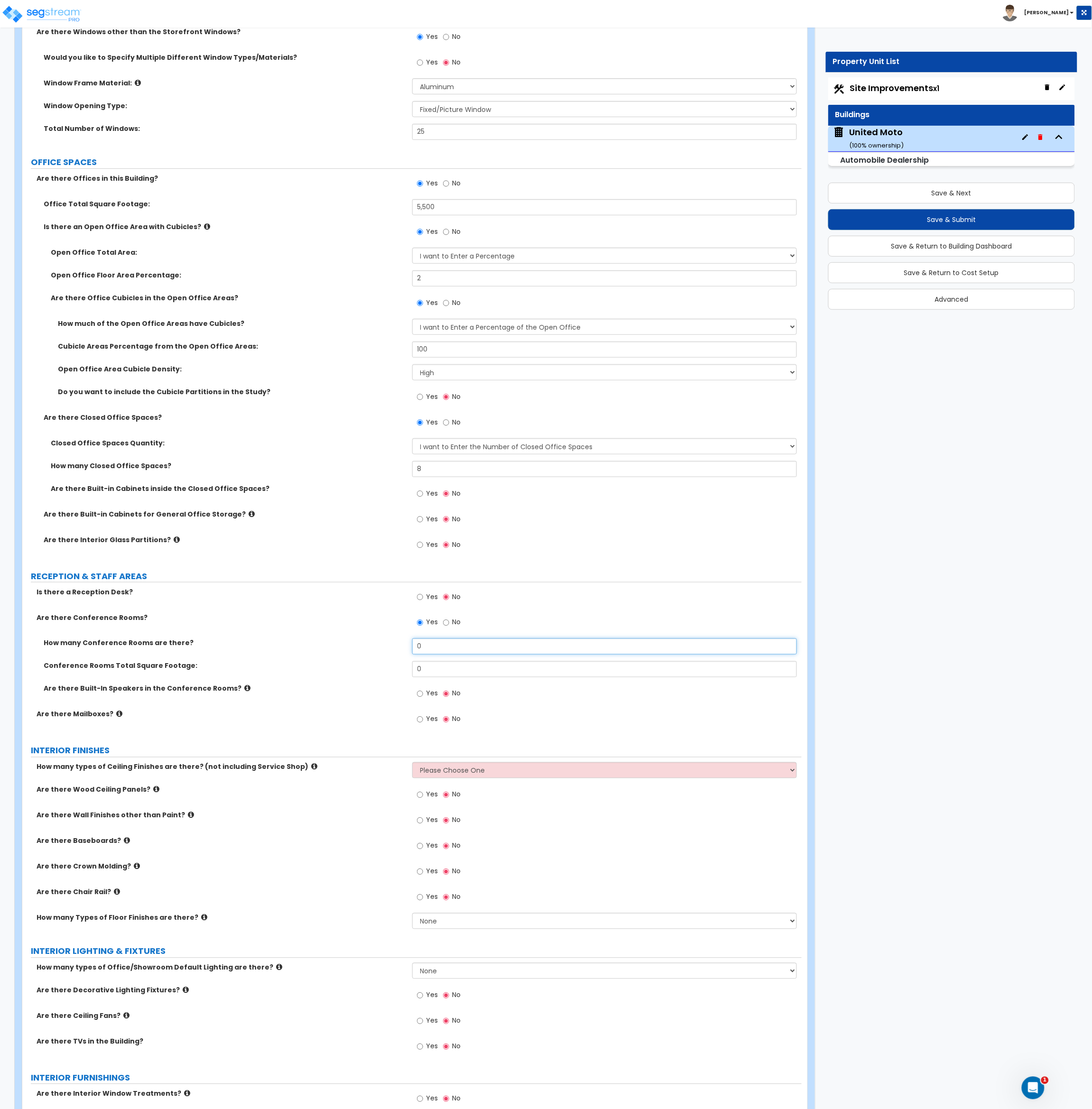
drag, startPoint x: 440, startPoint y: 653, endPoint x: 385, endPoint y: 651, distance: 55.0
click at [389, 653] on div "How many Conference Rooms are there? 0" at bounding box center [412, 649] width 779 height 23
type input "1"
drag, startPoint x: 434, startPoint y: 668, endPoint x: 411, endPoint y: 667, distance: 23.0
click at [411, 667] on div "Conference Rooms Total Square Footage: 0" at bounding box center [412, 672] width 779 height 23
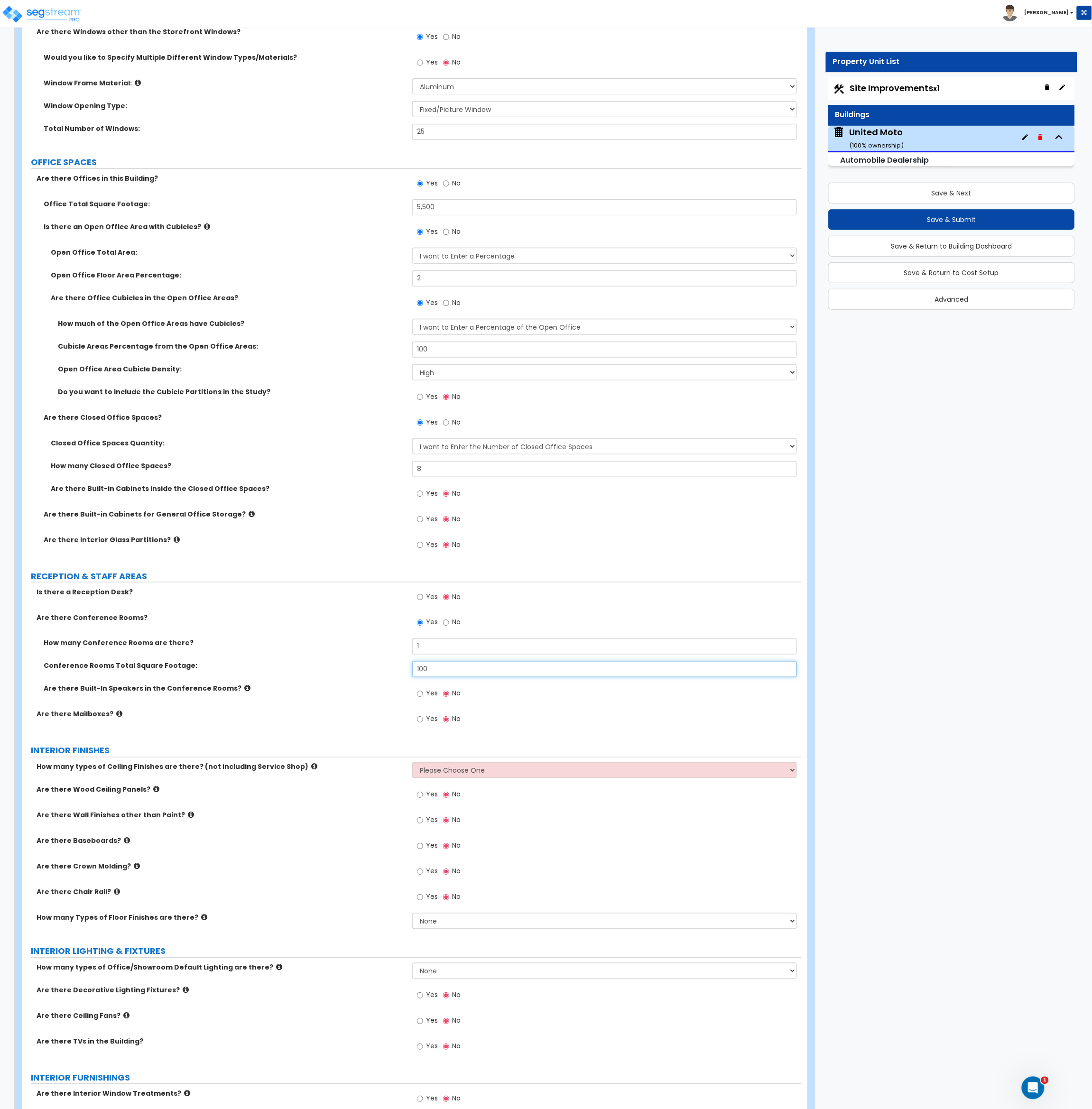
type input "100"
click at [417, 685] on div "Yes No" at bounding box center [439, 695] width 53 height 22
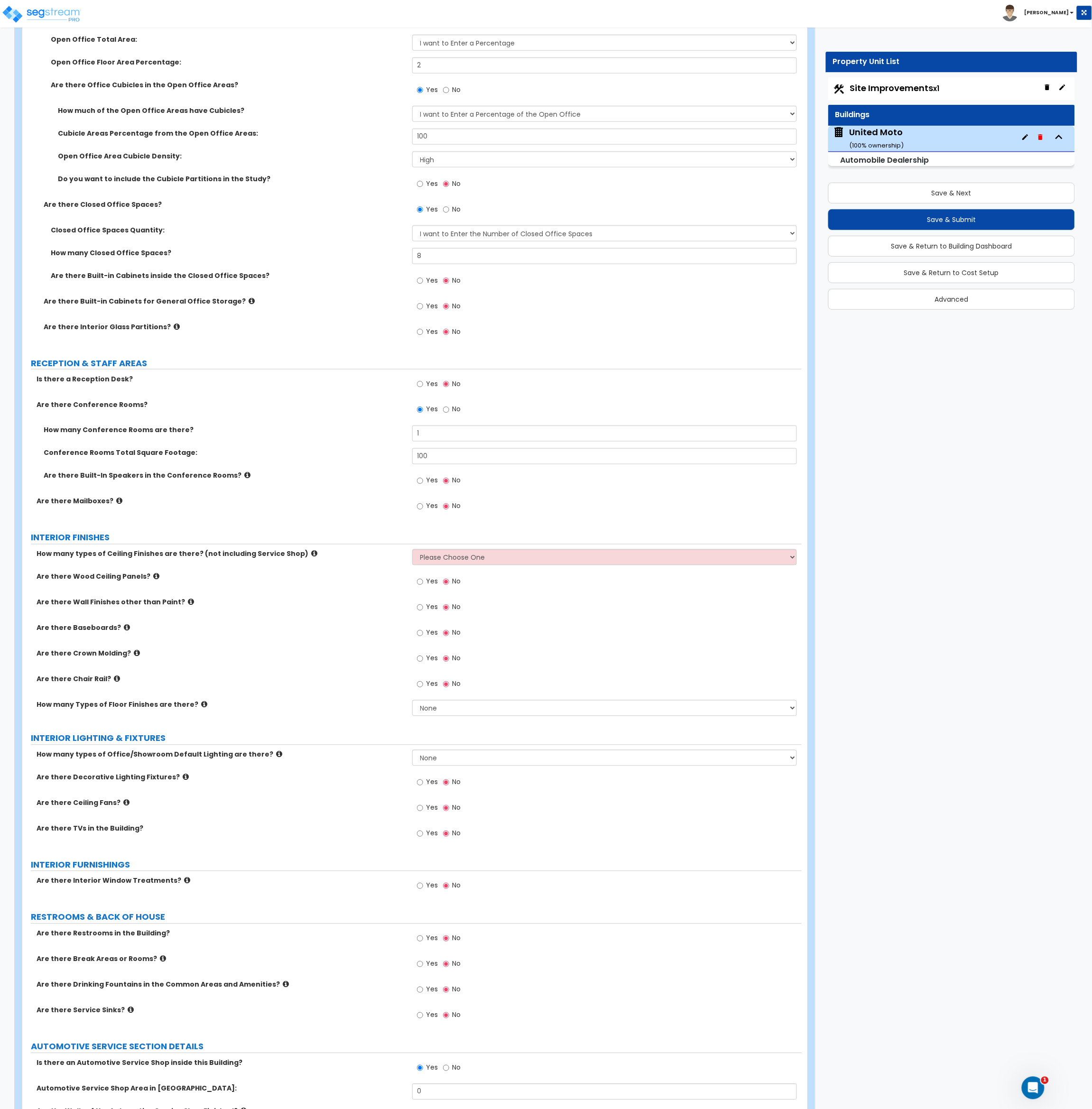
scroll to position [1638, 0]
click at [451, 561] on select "Please Choose One 1 2 3" at bounding box center [605, 557] width 385 height 16
select select "2"
click at [412, 549] on select "Please Choose One 1 2 3" at bounding box center [605, 557] width 385 height 16
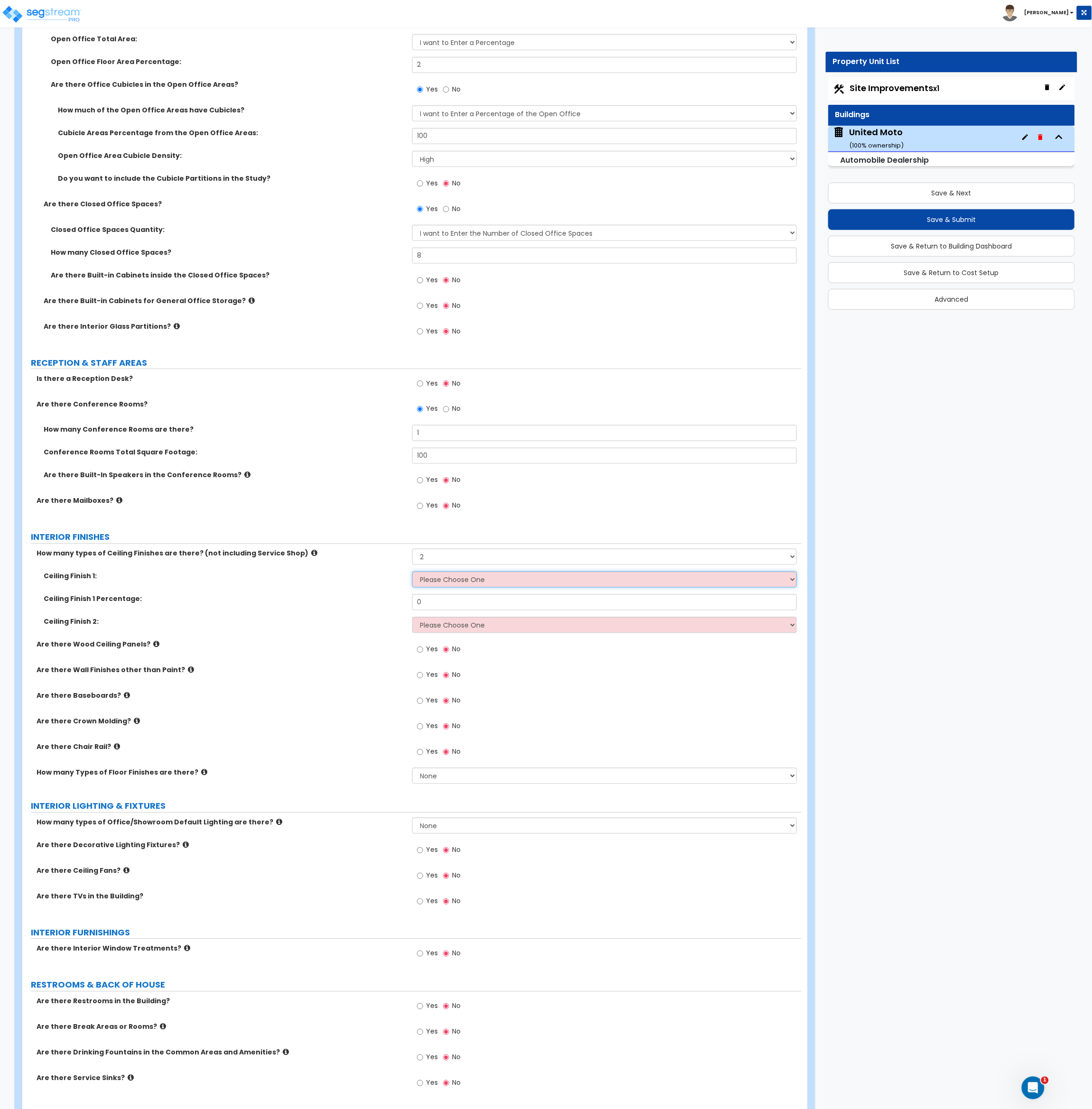
click at [447, 582] on select "Please Choose One Drop Ceiling Open Ceiling Drywall Ceiling" at bounding box center [605, 580] width 385 height 16
select select "1"
click at [412, 572] on select "Please Choose One Drop Ceiling Open Ceiling Drywall Ceiling" at bounding box center [605, 580] width 385 height 16
click at [451, 626] on select "Please Choose One Drop Ceiling Open Ceiling Drywall Ceiling" at bounding box center [605, 625] width 385 height 16
select select "2"
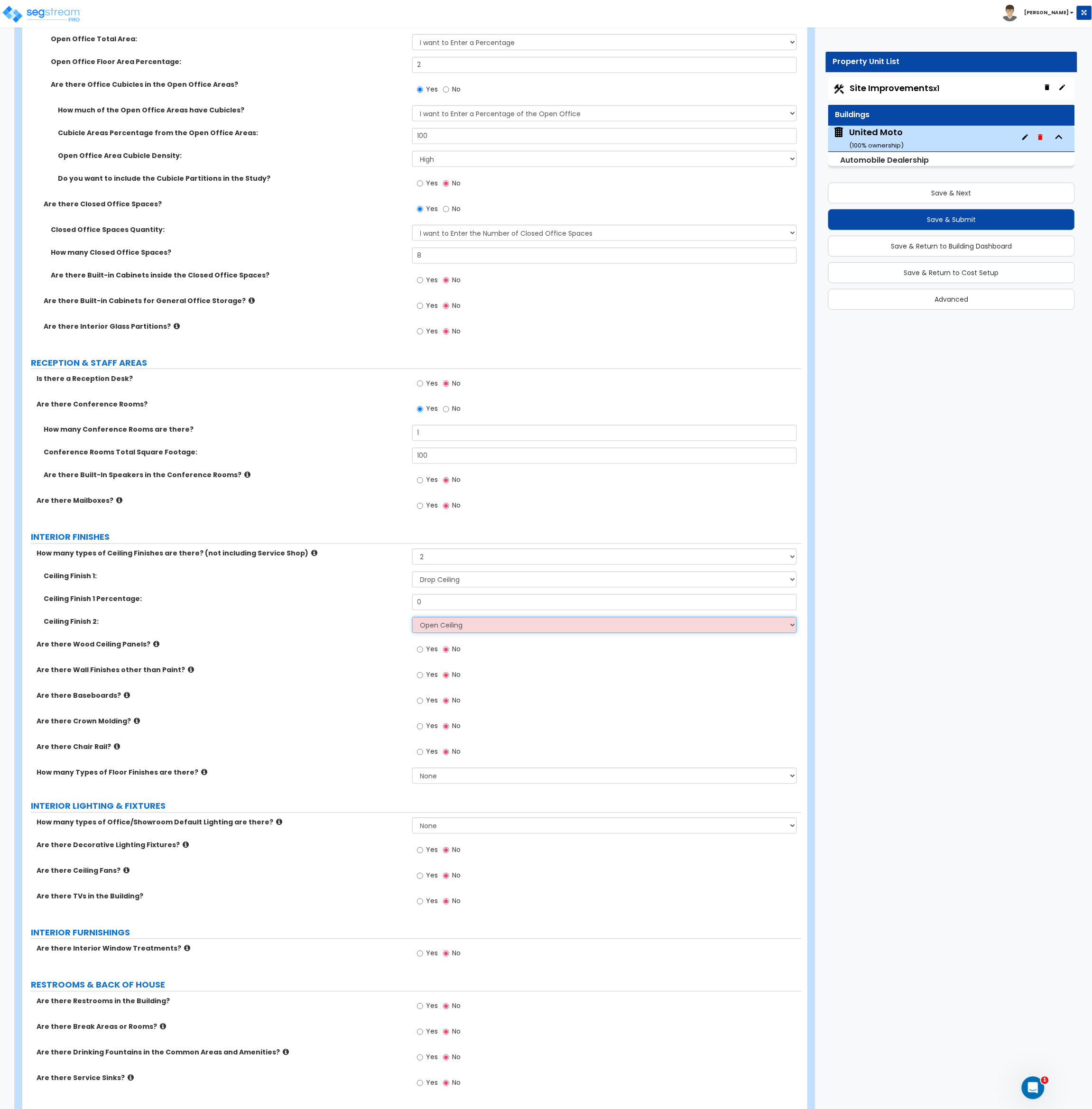
click at [412, 618] on select "Please Choose One Drop Ceiling Open Ceiling Drywall Ceiling" at bounding box center [605, 625] width 385 height 16
drag, startPoint x: 426, startPoint y: 600, endPoint x: 401, endPoint y: 601, distance: 25.0
click at [401, 601] on div "Ceiling Finish 1 Percentage: 0" at bounding box center [412, 605] width 779 height 23
type input "10"
click at [385, 661] on div "Are there Wood Ceiling Panels? Yes No" at bounding box center [412, 653] width 779 height 25
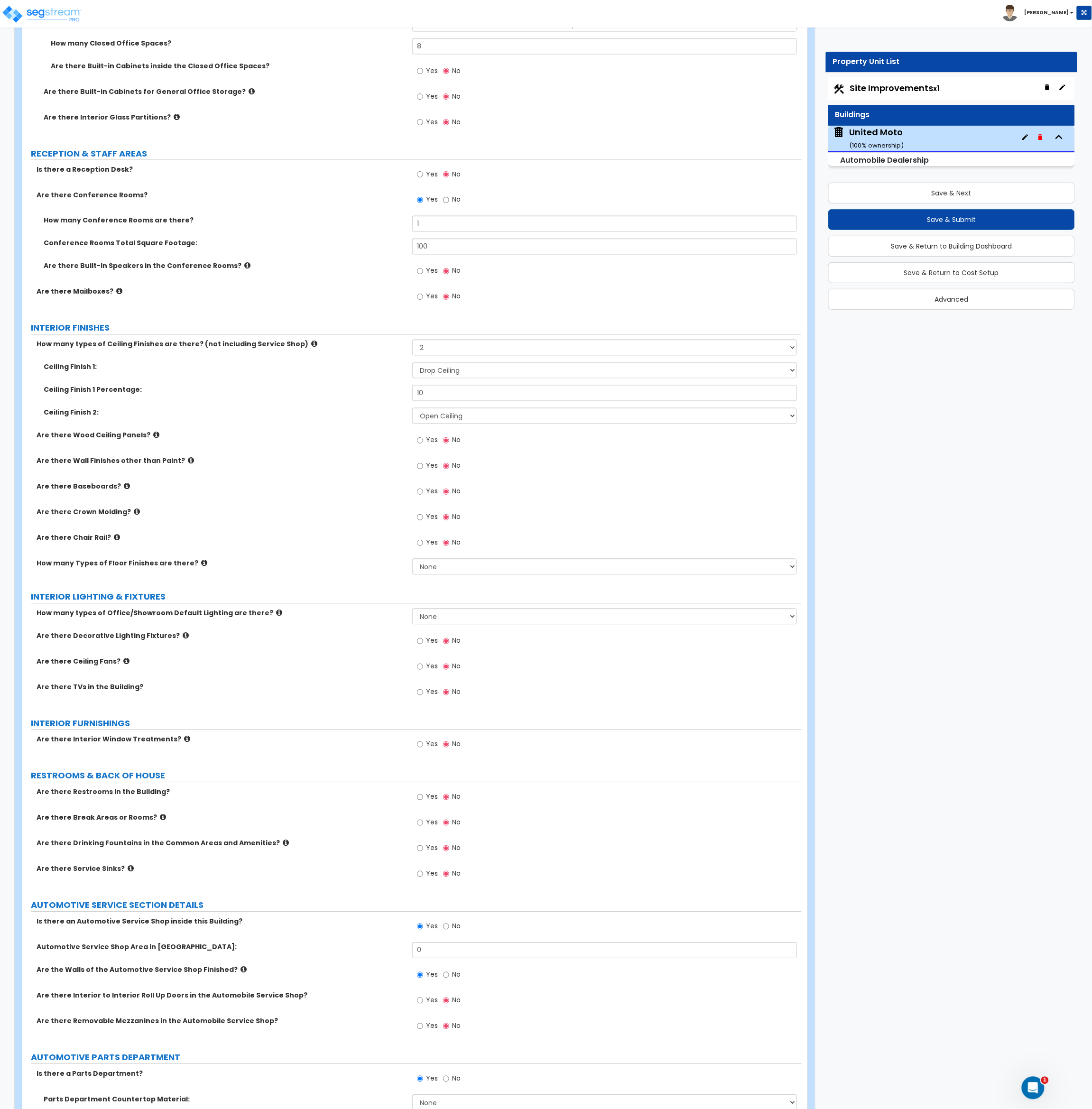
scroll to position [1849, 0]
click at [417, 495] on input "Yes" at bounding box center [419, 491] width 6 height 10
radio input "true"
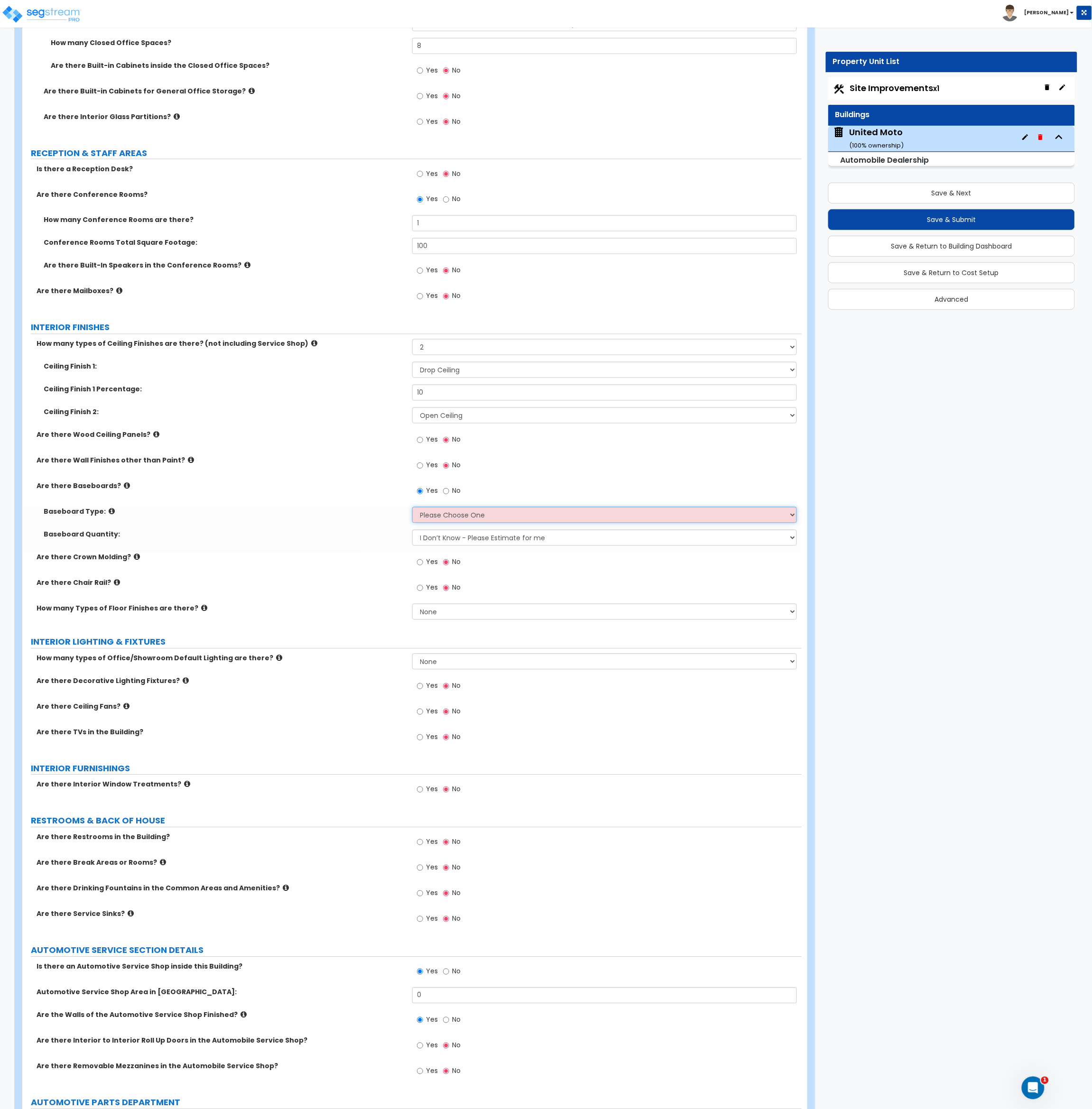
click at [440, 520] on select "Please Choose One Wood Vinyl Carpet Tile" at bounding box center [605, 515] width 385 height 16
select select "2"
click at [412, 507] on select "Please Choose One Wood Vinyl Carpet Tile" at bounding box center [605, 515] width 385 height 16
click at [371, 543] on div "Baseboard Quantity: I Don’t Know - Please Estimate for me I want to Enter the L…" at bounding box center [412, 540] width 779 height 23
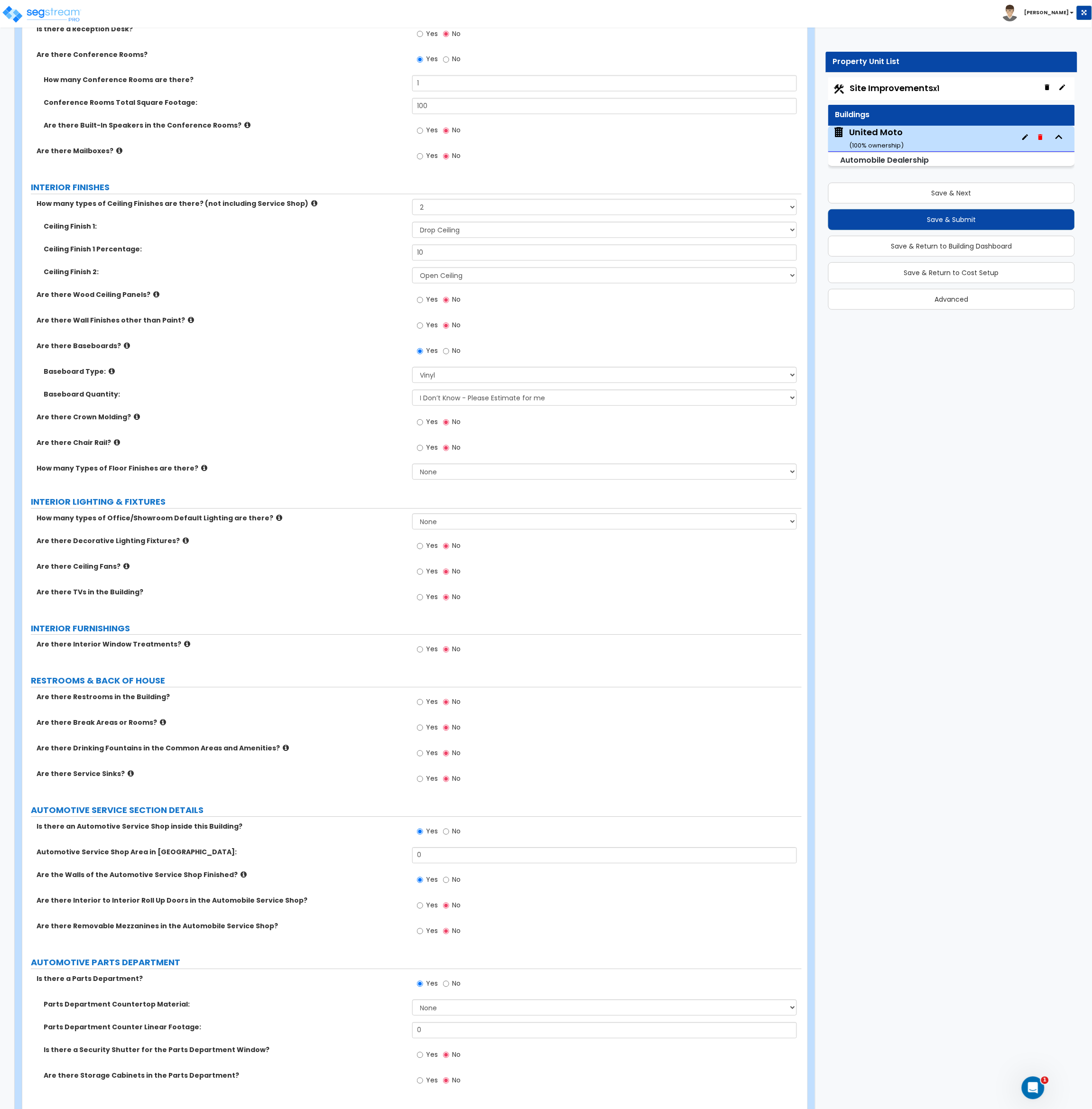
scroll to position [1990, 0]
click at [423, 524] on select "None 1 2 3" at bounding box center [605, 520] width 385 height 16
select select "1"
click at [412, 513] on select "None 1 2 3" at bounding box center [605, 520] width 385 height 16
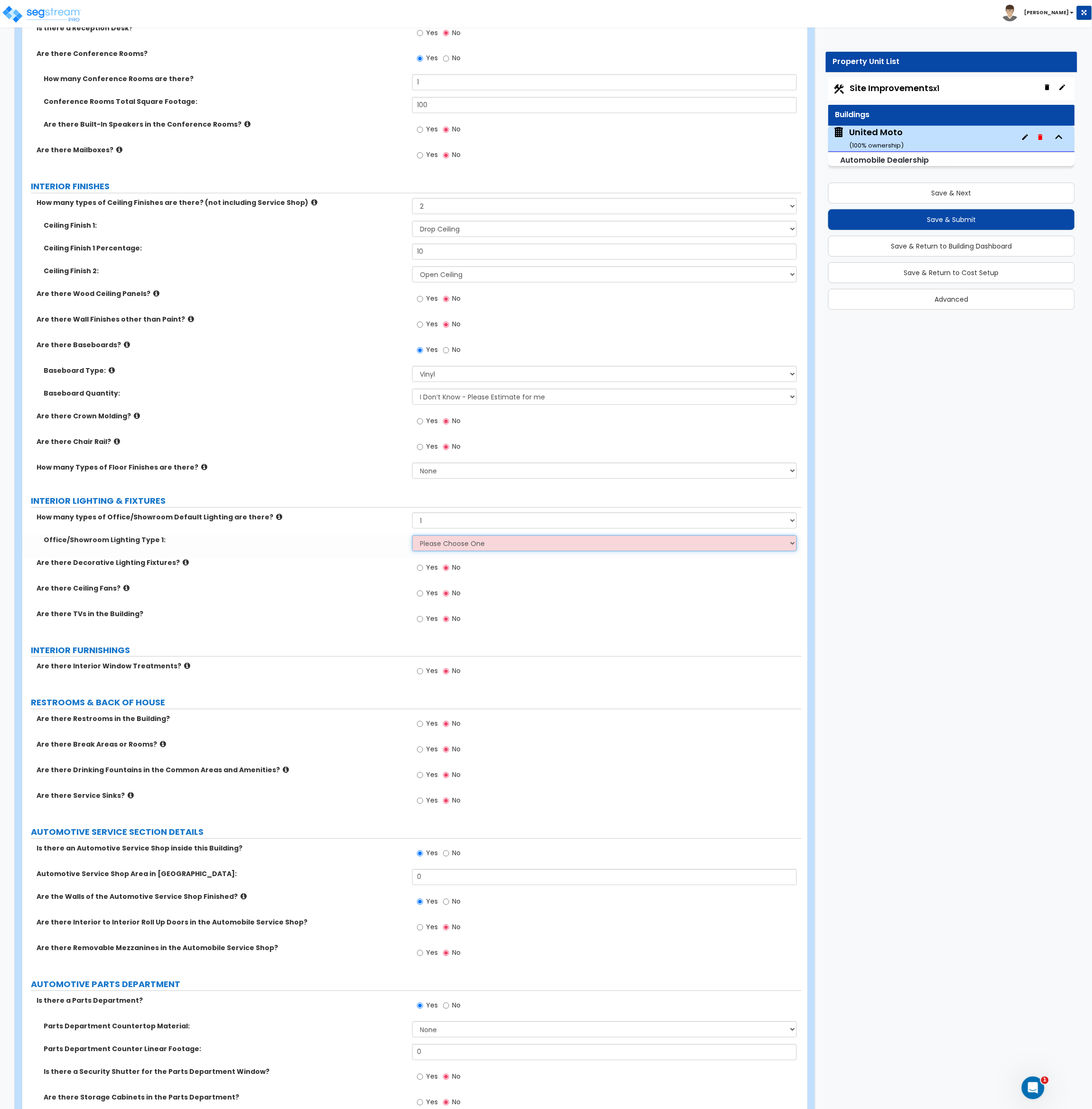
click at [432, 543] on select "Please Choose One LED Surface-Mounted LED Recessed Fluorescent Surface-Mounted …" at bounding box center [605, 543] width 385 height 16
select select "1"
click at [412, 536] on select "Please Choose One LED Surface-Mounted LED Recessed Fluorescent Surface-Mounted …" at bounding box center [605, 543] width 385 height 16
click at [318, 580] on div "Are there Decorative Lighting Fixtures? Yes No" at bounding box center [412, 571] width 779 height 25
click at [419, 571] on input "Yes" at bounding box center [419, 569] width 6 height 10
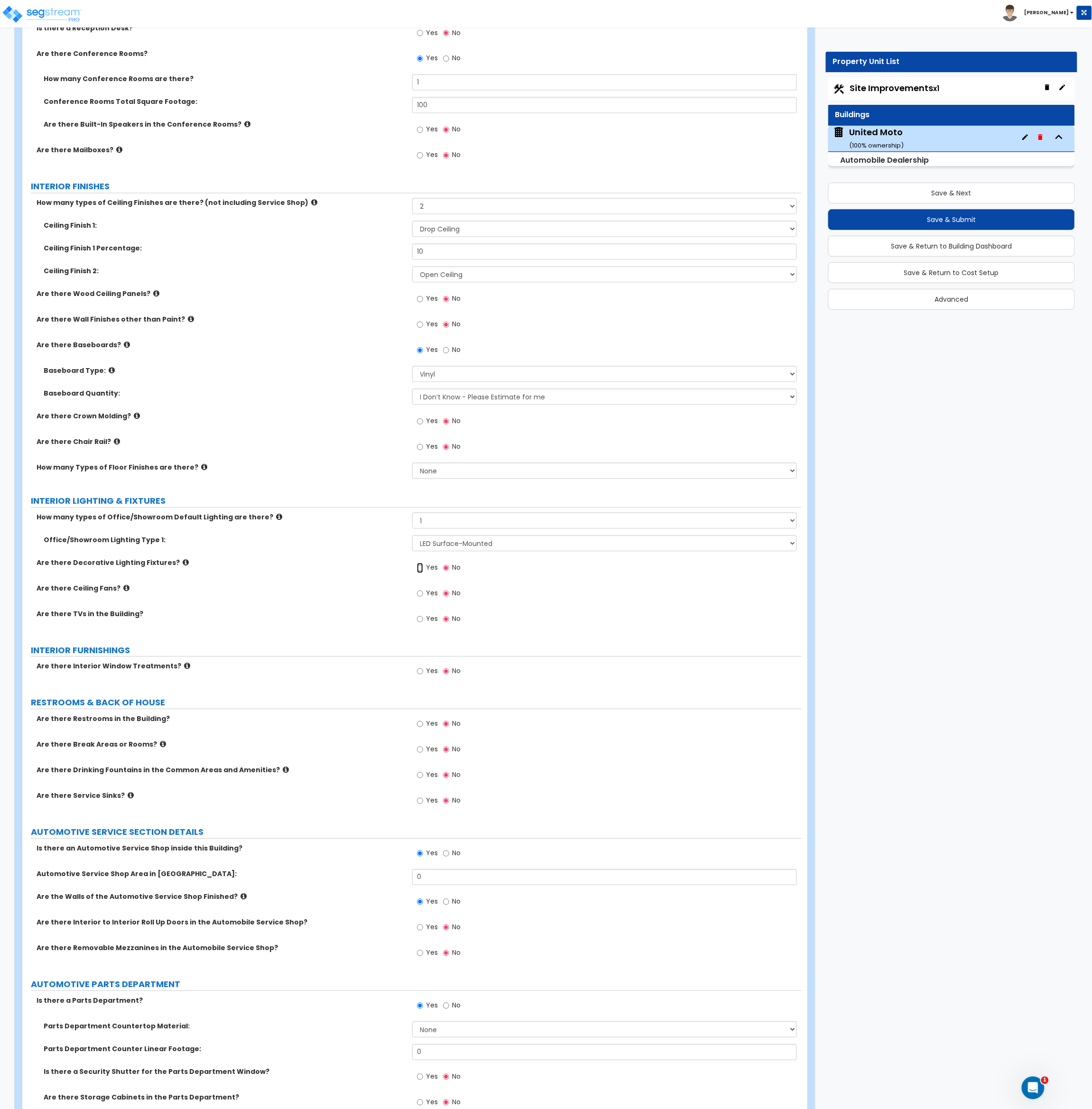
radio input "true"
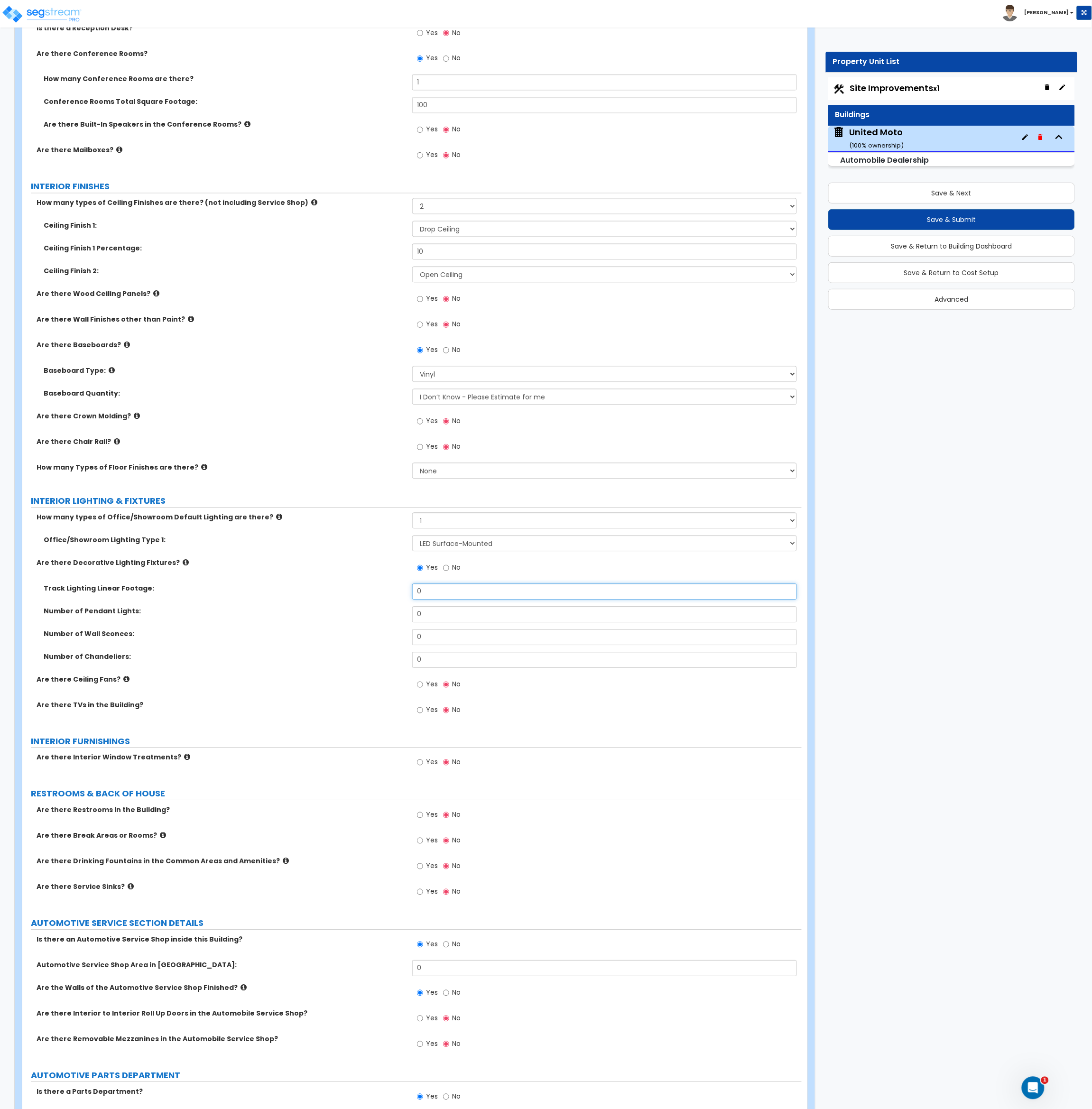
drag, startPoint x: 433, startPoint y: 594, endPoint x: 405, endPoint y: 593, distance: 28.0
click at [405, 593] on div "Track Lighting Linear Footage: 0" at bounding box center [412, 595] width 779 height 23
type input "200"
click at [346, 715] on div "Are there TVs in the Building? Yes No" at bounding box center [412, 714] width 779 height 25
click at [419, 714] on input "Yes" at bounding box center [419, 710] width 6 height 10
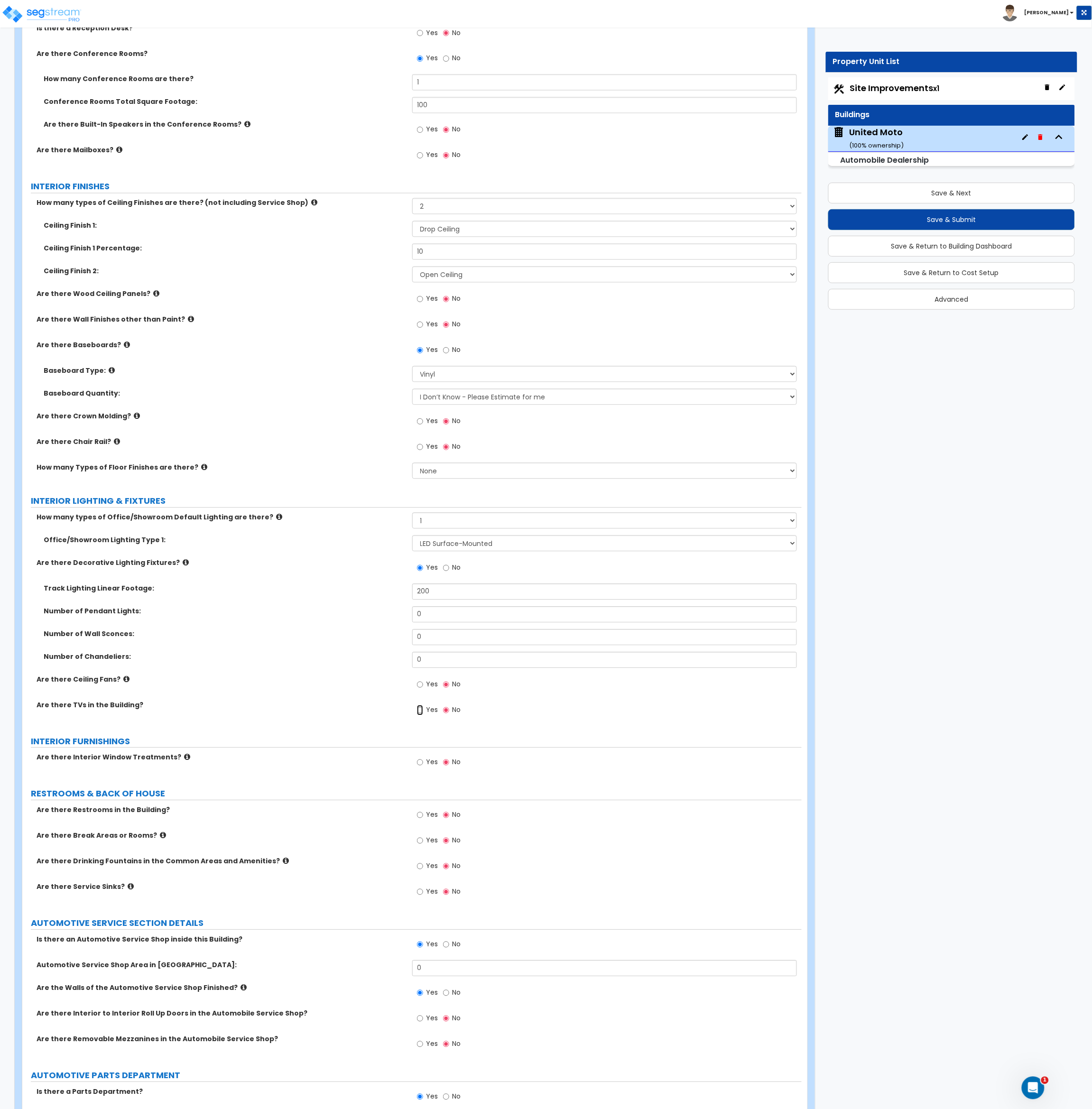
radio input "true"
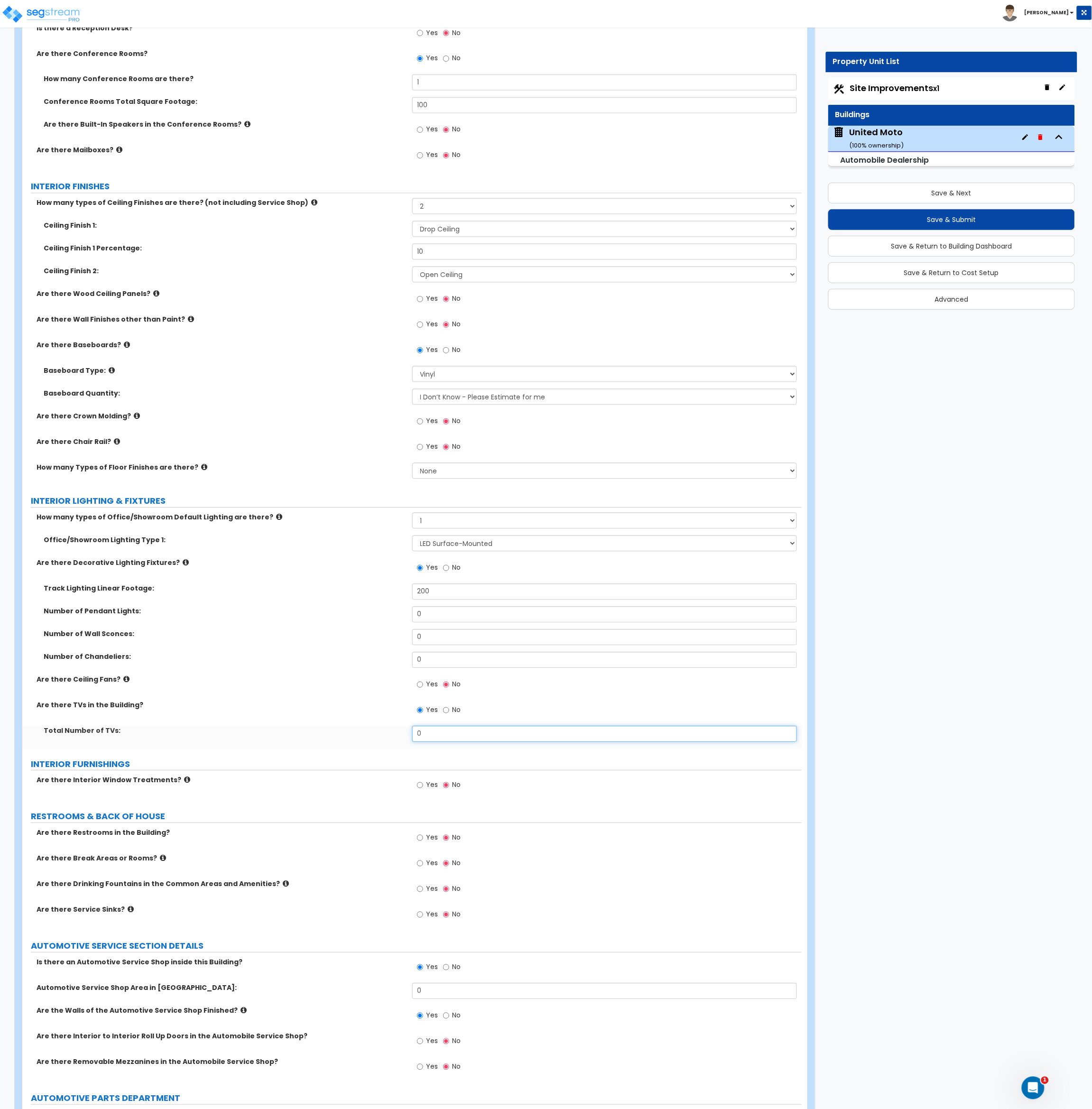
drag, startPoint x: 435, startPoint y: 738, endPoint x: 390, endPoint y: 738, distance: 45.0
click at [390, 738] on div "Total Number of TVs: 0" at bounding box center [412, 737] width 779 height 23
type input "5"
click at [381, 751] on div "PORTE COCHERE Is there a Porte Cochere? Yes No GENERAL BUILDING DETAILS What is…" at bounding box center [412, 284] width 765 height 4275
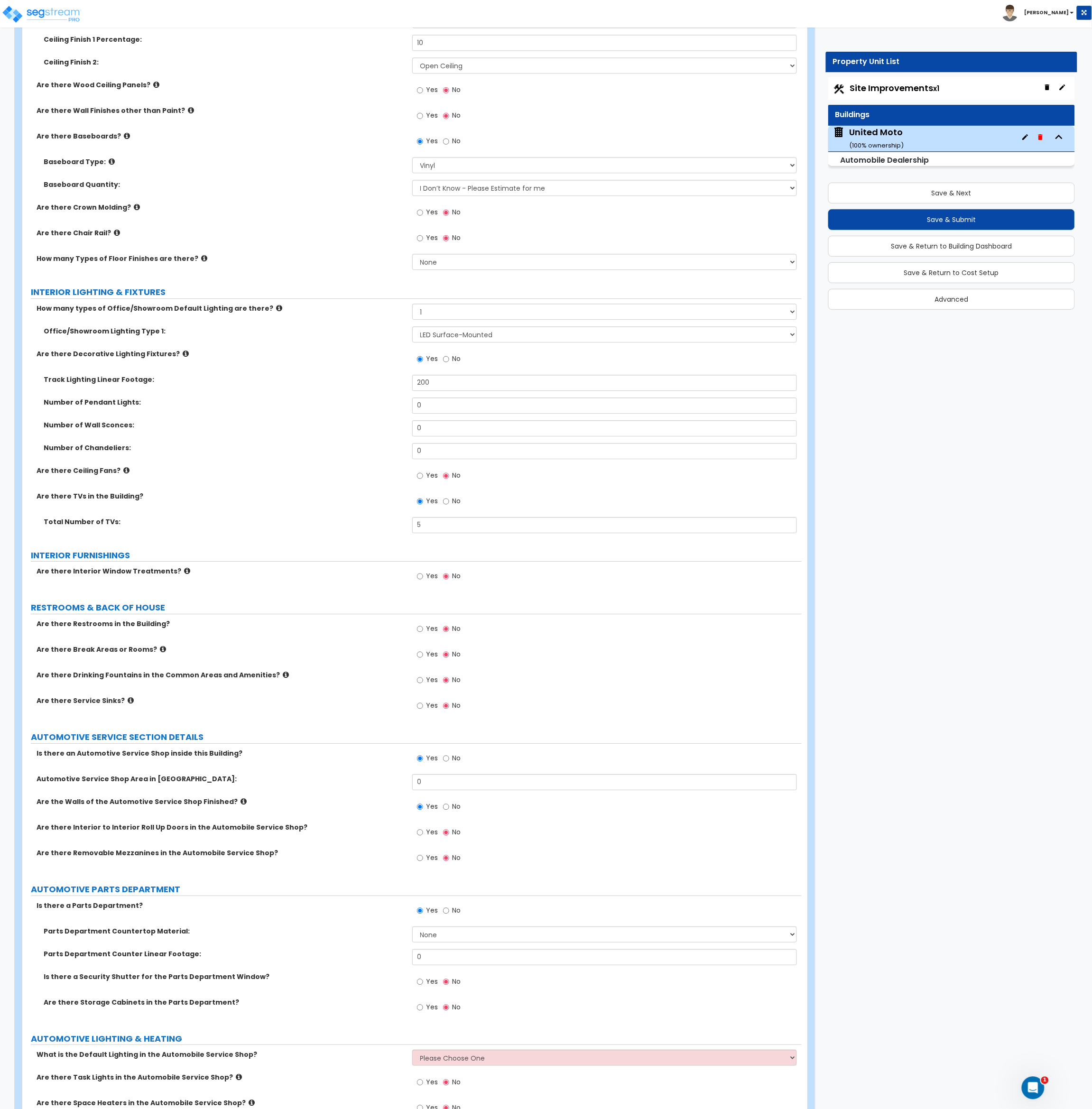
scroll to position [2200, 0]
click at [419, 630] on input "Yes" at bounding box center [419, 627] width 6 height 10
radio input "true"
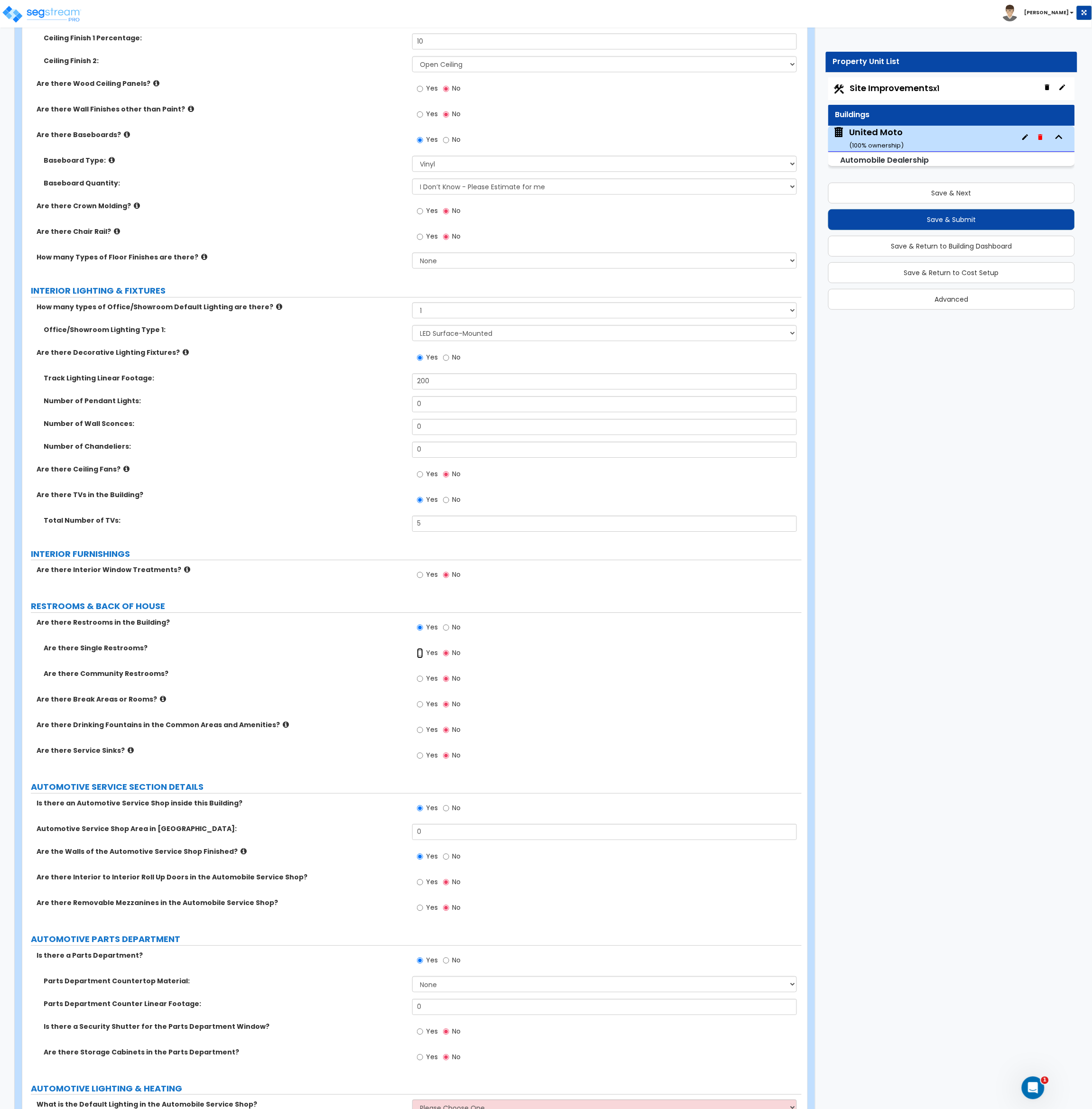
click at [418, 654] on input "Yes" at bounding box center [419, 653] width 6 height 10
radio input "true"
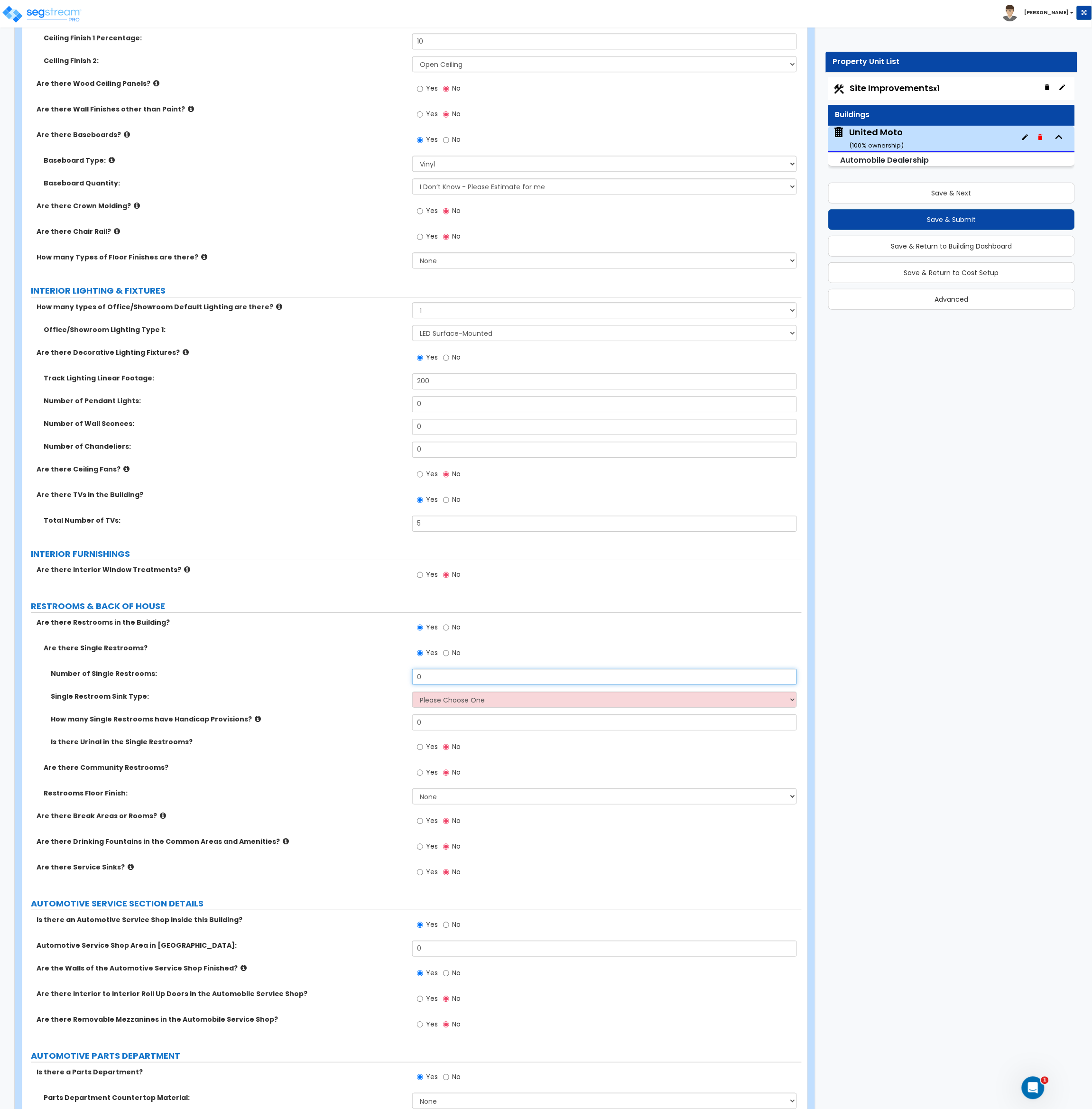
drag, startPoint x: 423, startPoint y: 680, endPoint x: 389, endPoint y: 679, distance: 34.0
click at [389, 679] on div "Number of Single Restrooms: 0" at bounding box center [412, 680] width 779 height 23
type input "4"
click at [463, 704] on select "Please Choose One Wall-mounted Vanity-mounted" at bounding box center [605, 699] width 385 height 16
select select "1"
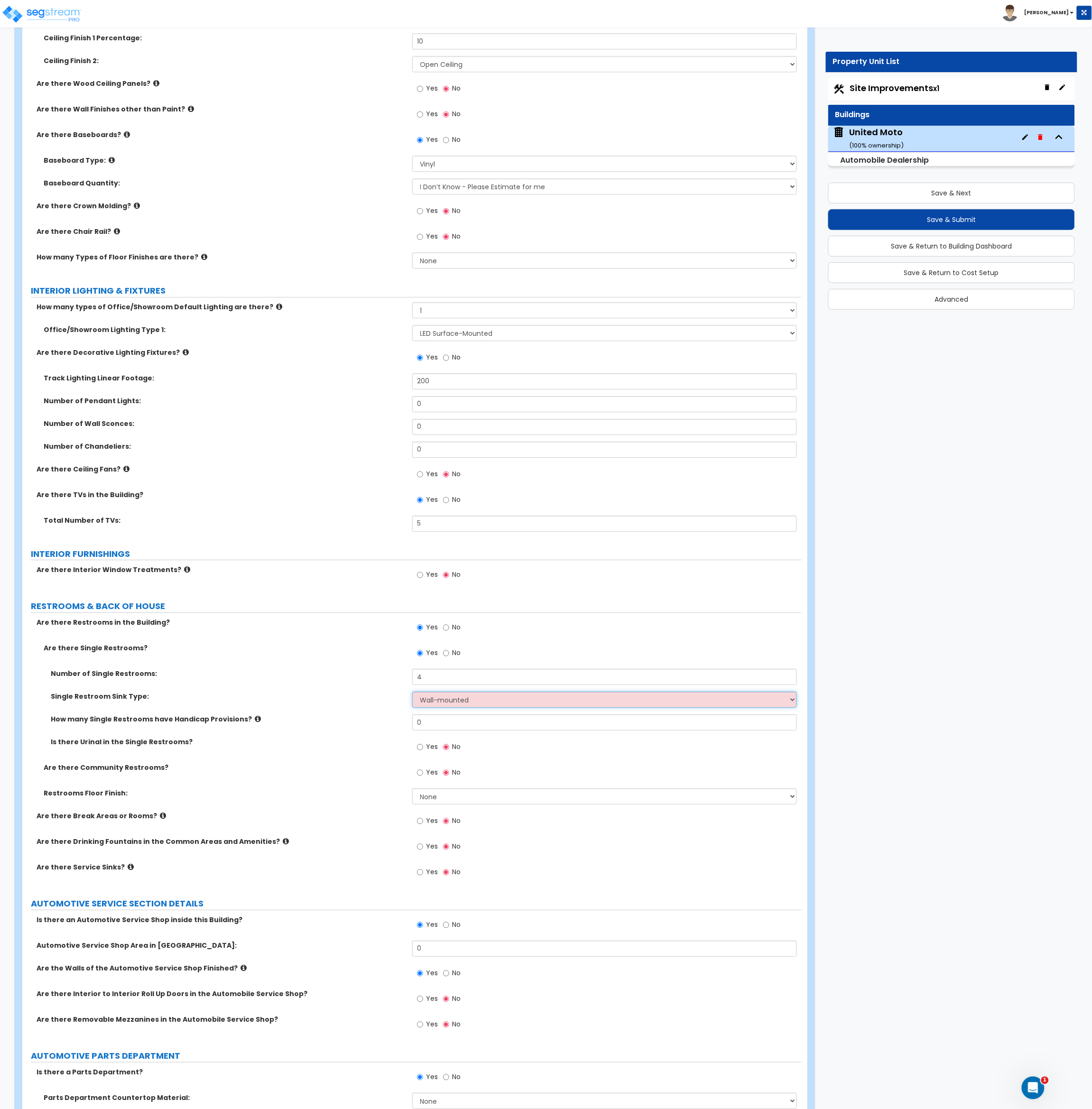
click at [412, 692] on select "Please Choose One Wall-mounted Vanity-mounted" at bounding box center [605, 699] width 385 height 16
drag, startPoint x: 430, startPoint y: 722, endPoint x: 392, endPoint y: 730, distance: 38.8
click at [392, 730] on div "How many Single Restrooms have Handicap Provisions? 0" at bounding box center [412, 725] width 779 height 23
type input "1"
click at [367, 788] on div "Are there Community Restrooms? Yes No" at bounding box center [412, 776] width 779 height 25
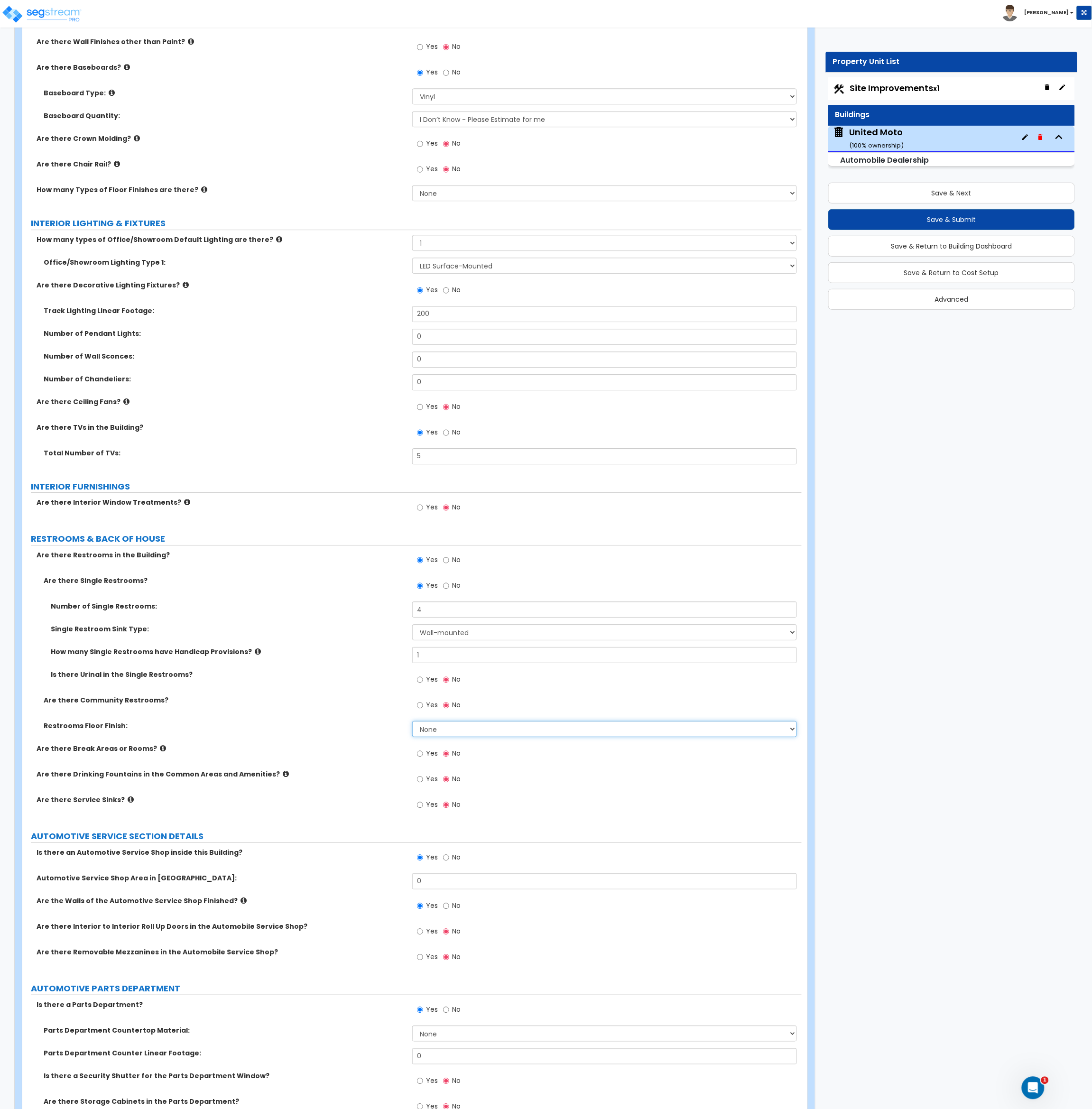
click at [423, 731] on select "None Tile Flooring Resilient Laminate Flooring VCT Flooring Sheet Vinyl Flooring" at bounding box center [605, 729] width 385 height 16
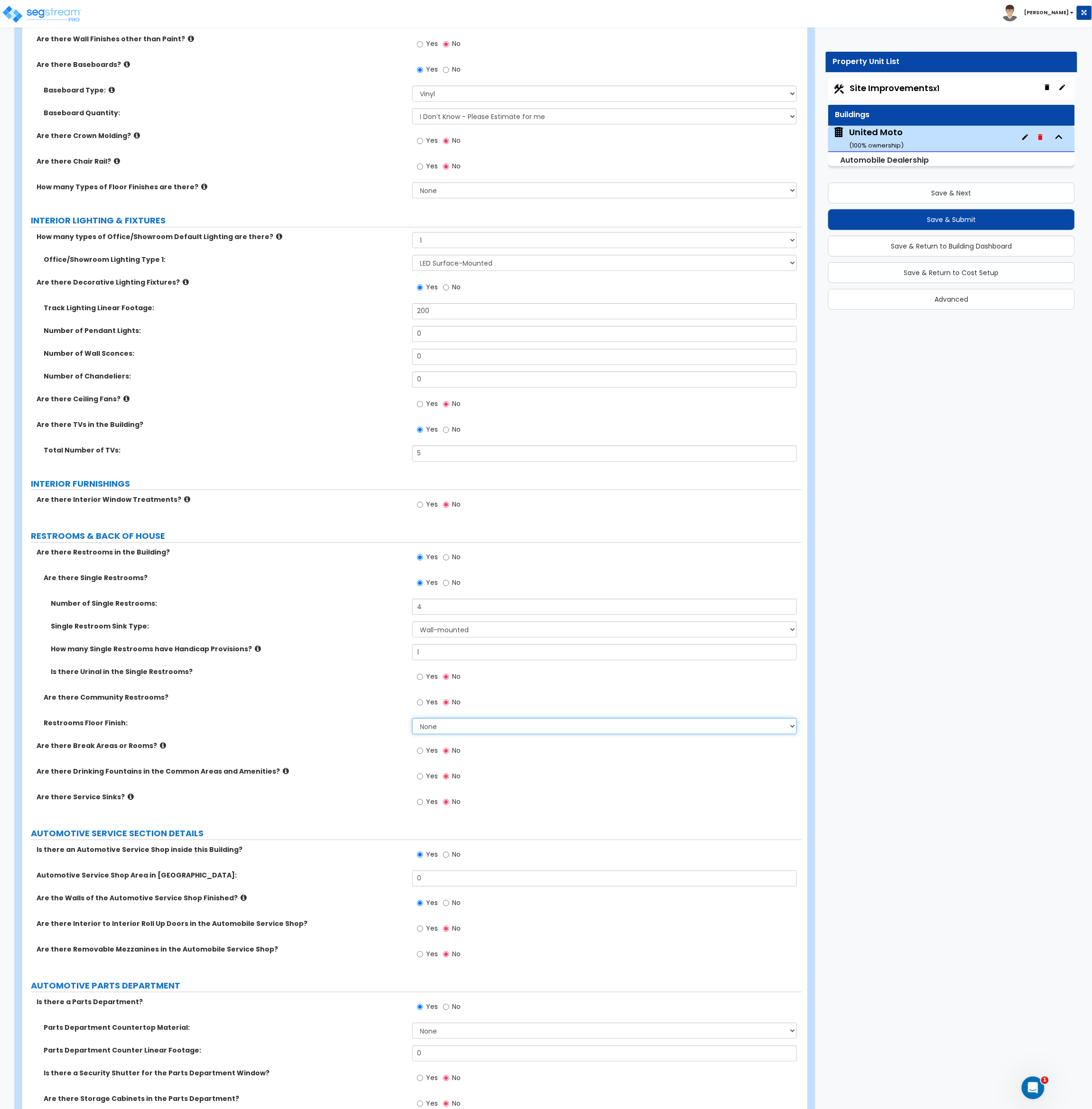
click at [423, 731] on select "None Tile Flooring Resilient Laminate Flooring VCT Flooring Sheet Vinyl Flooring" at bounding box center [605, 725] width 385 height 16
click at [374, 744] on label "Are there Break Areas or Rooms?" at bounding box center [221, 744] width 368 height 9
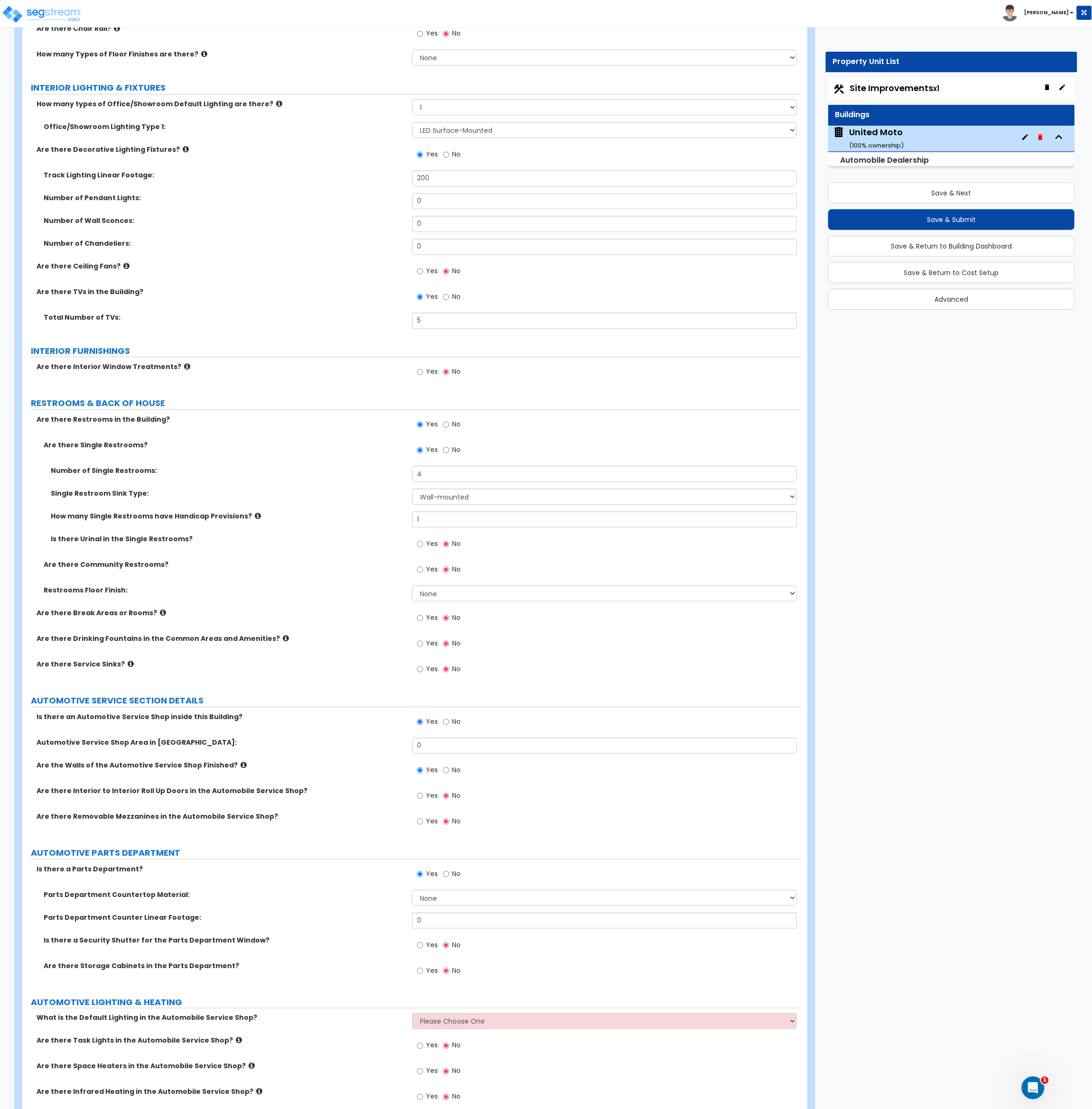
scroll to position [2404, 0]
click at [420, 620] on input "Yes" at bounding box center [419, 618] width 6 height 10
radio input "true"
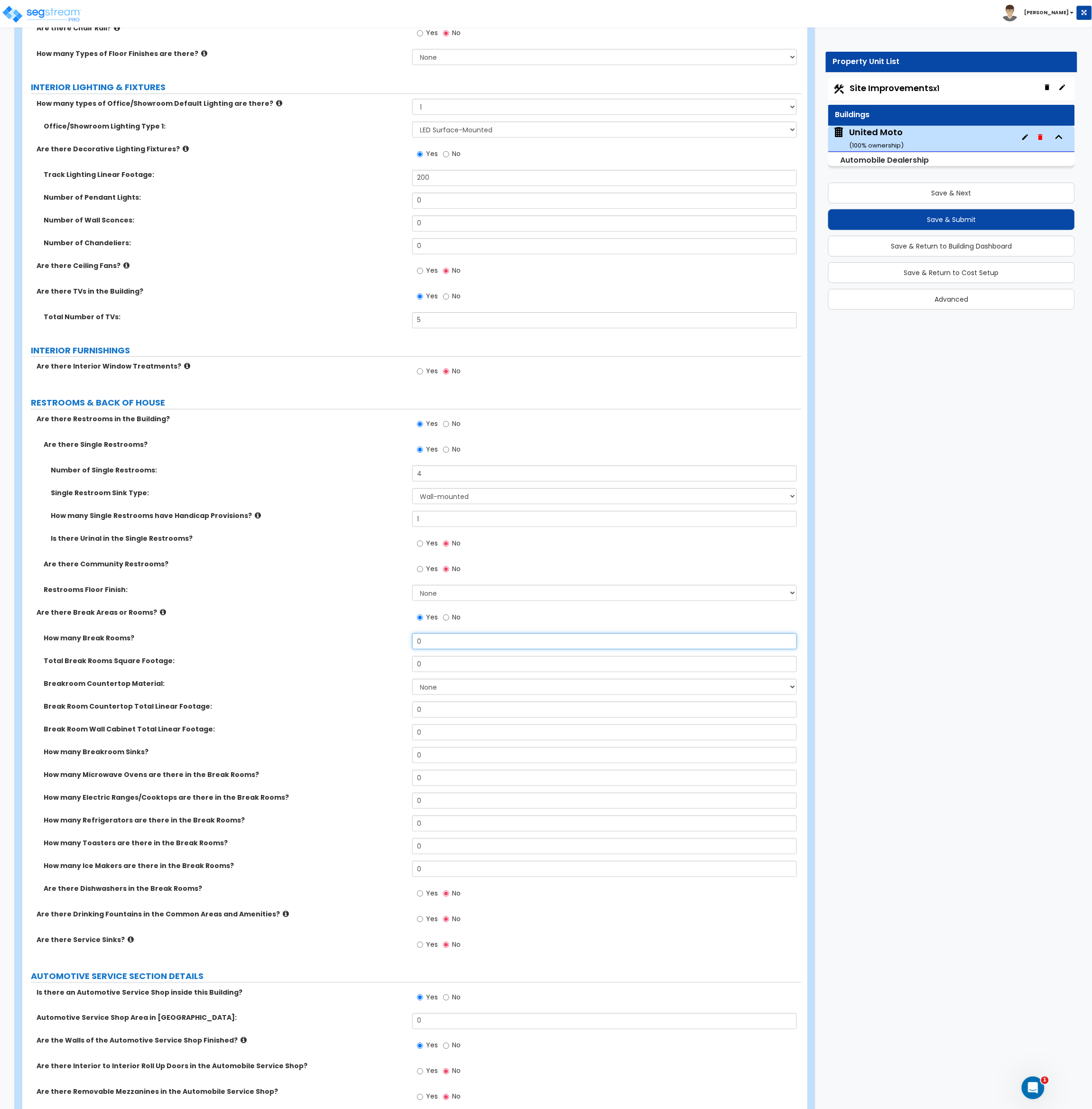
drag, startPoint x: 426, startPoint y: 650, endPoint x: 408, endPoint y: 644, distance: 19.0
click at [408, 644] on div "How many Break Rooms? 0" at bounding box center [412, 644] width 779 height 23
type input "1"
drag, startPoint x: 440, startPoint y: 666, endPoint x: 357, endPoint y: 670, distance: 83.1
click at [357, 670] on div "Total Break Rooms Square Footage: 0" at bounding box center [412, 667] width 779 height 23
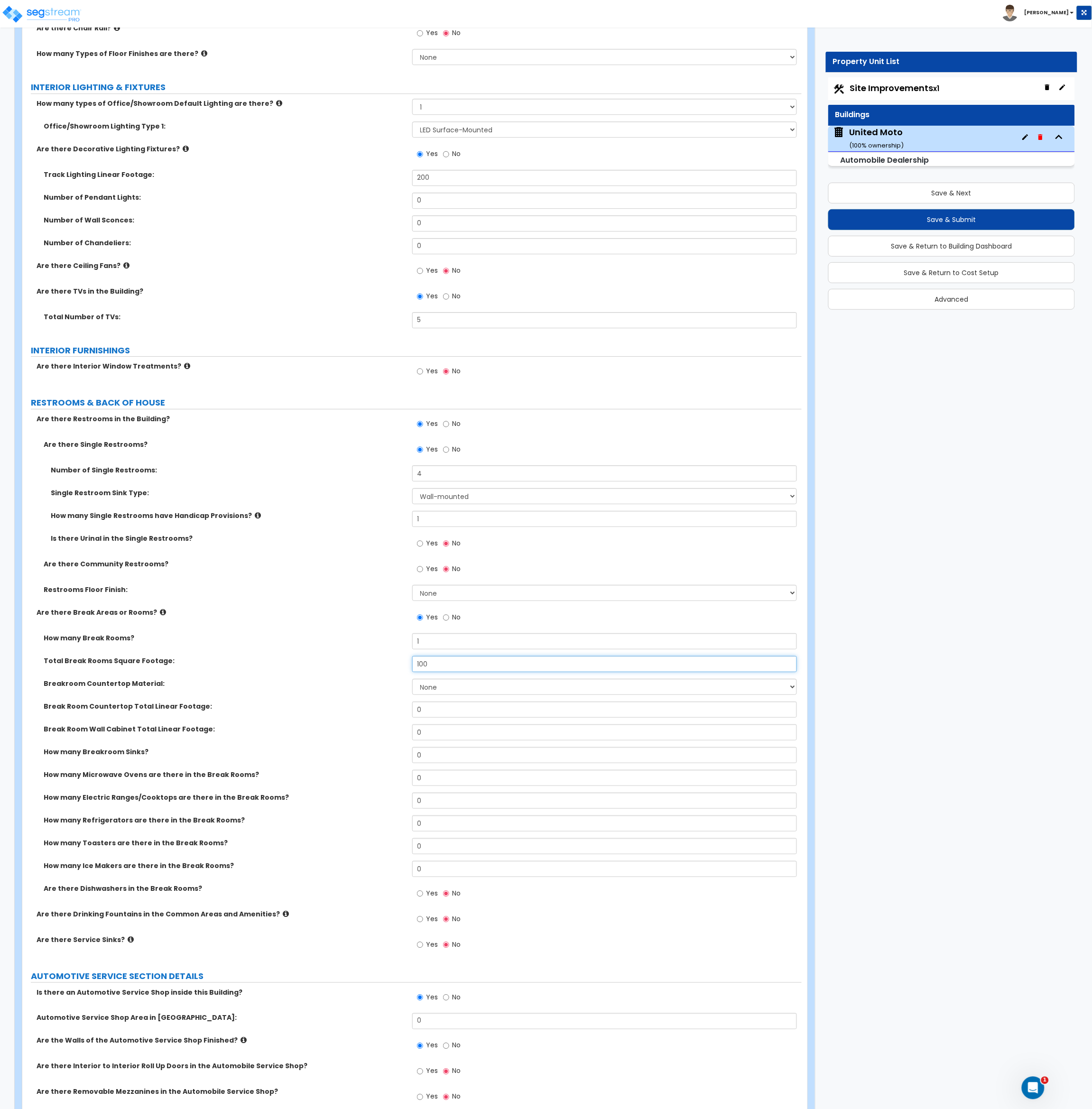
type input "100"
click at [424, 688] on select "None Plastic Laminate Solid Surface Stone Quartz Marble Tile Wood Stainless Ste…" at bounding box center [605, 686] width 385 height 16
select select "2"
click at [412, 680] on select "None Plastic Laminate Solid Surface Stone Quartz Marble Tile Wood Stainless Ste…" at bounding box center [605, 686] width 385 height 16
drag, startPoint x: 436, startPoint y: 708, endPoint x: 378, endPoint y: 713, distance: 58.2
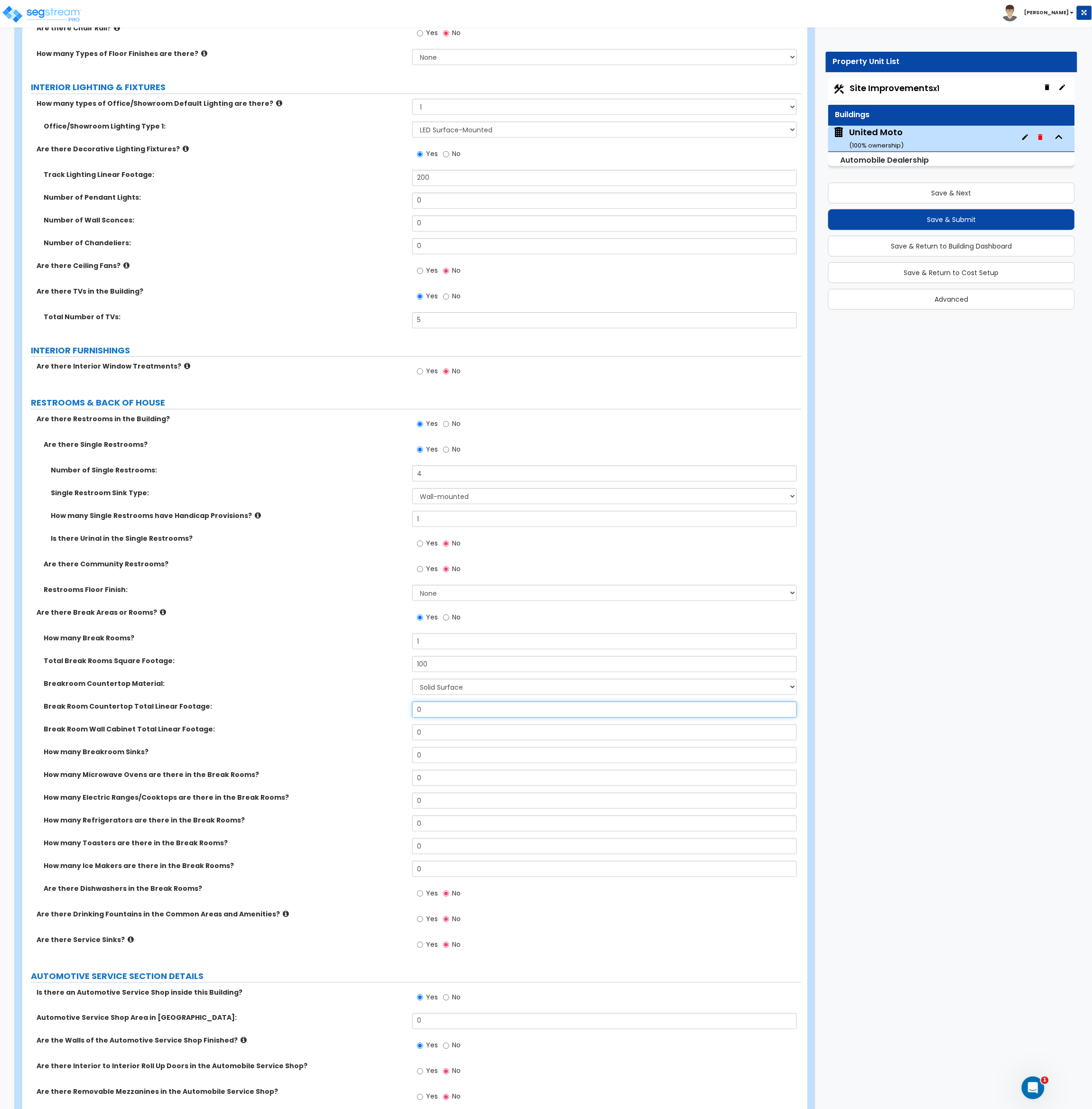
click at [378, 713] on div "Break Room Countertop Total Linear Footage: 0" at bounding box center [412, 713] width 779 height 23
type input "12"
drag, startPoint x: 441, startPoint y: 737, endPoint x: 367, endPoint y: 755, distance: 76.2
click at [367, 739] on div "Break Room Wall Cabinet Total Linear Footage: 0" at bounding box center [412, 736] width 779 height 23
type input "12"
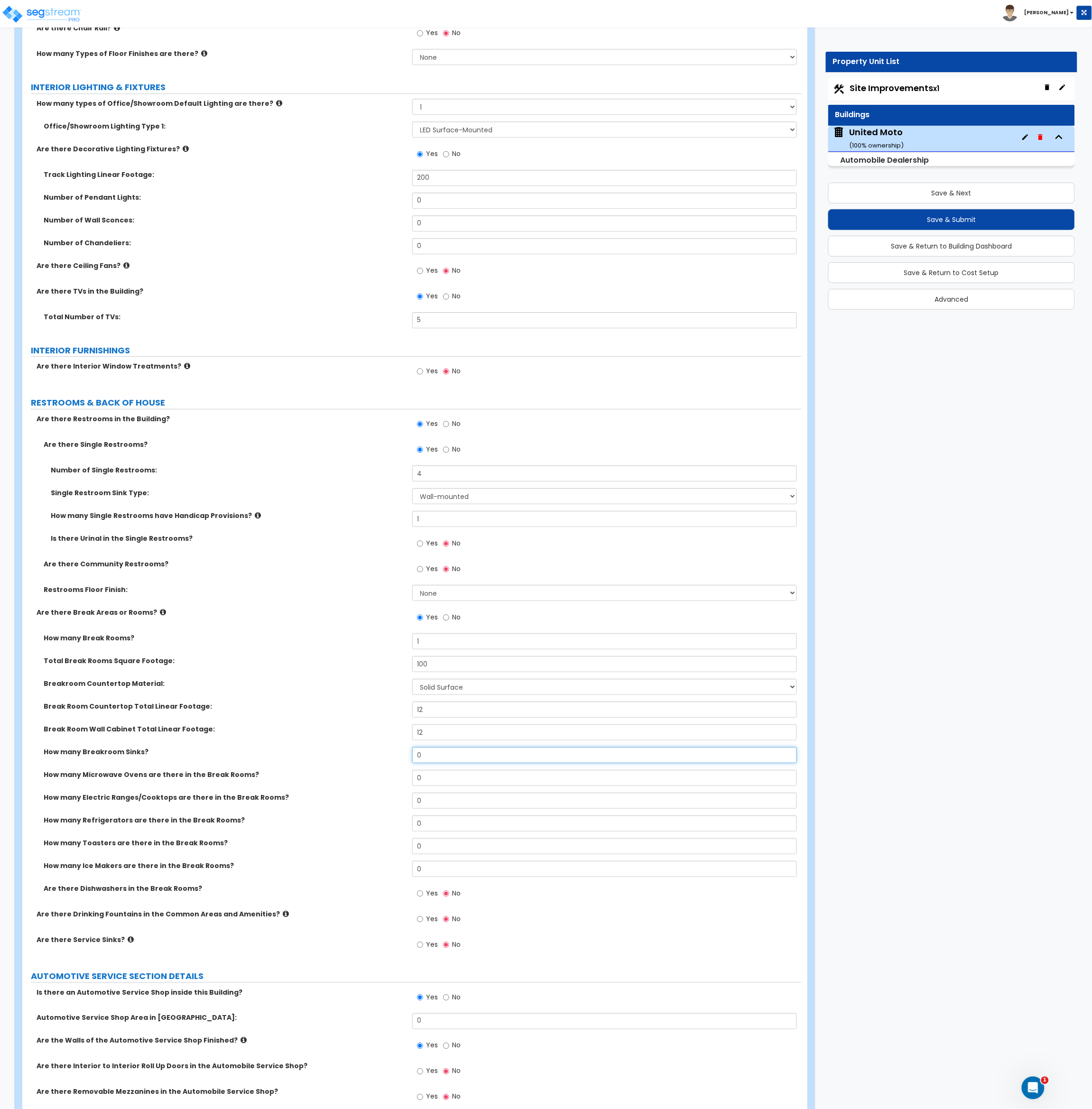
drag, startPoint x: 427, startPoint y: 759, endPoint x: 352, endPoint y: 761, distance: 75.0
click at [352, 761] on div "How many Breakroom Sinks? 0" at bounding box center [412, 758] width 779 height 23
type input "1"
select select "1"
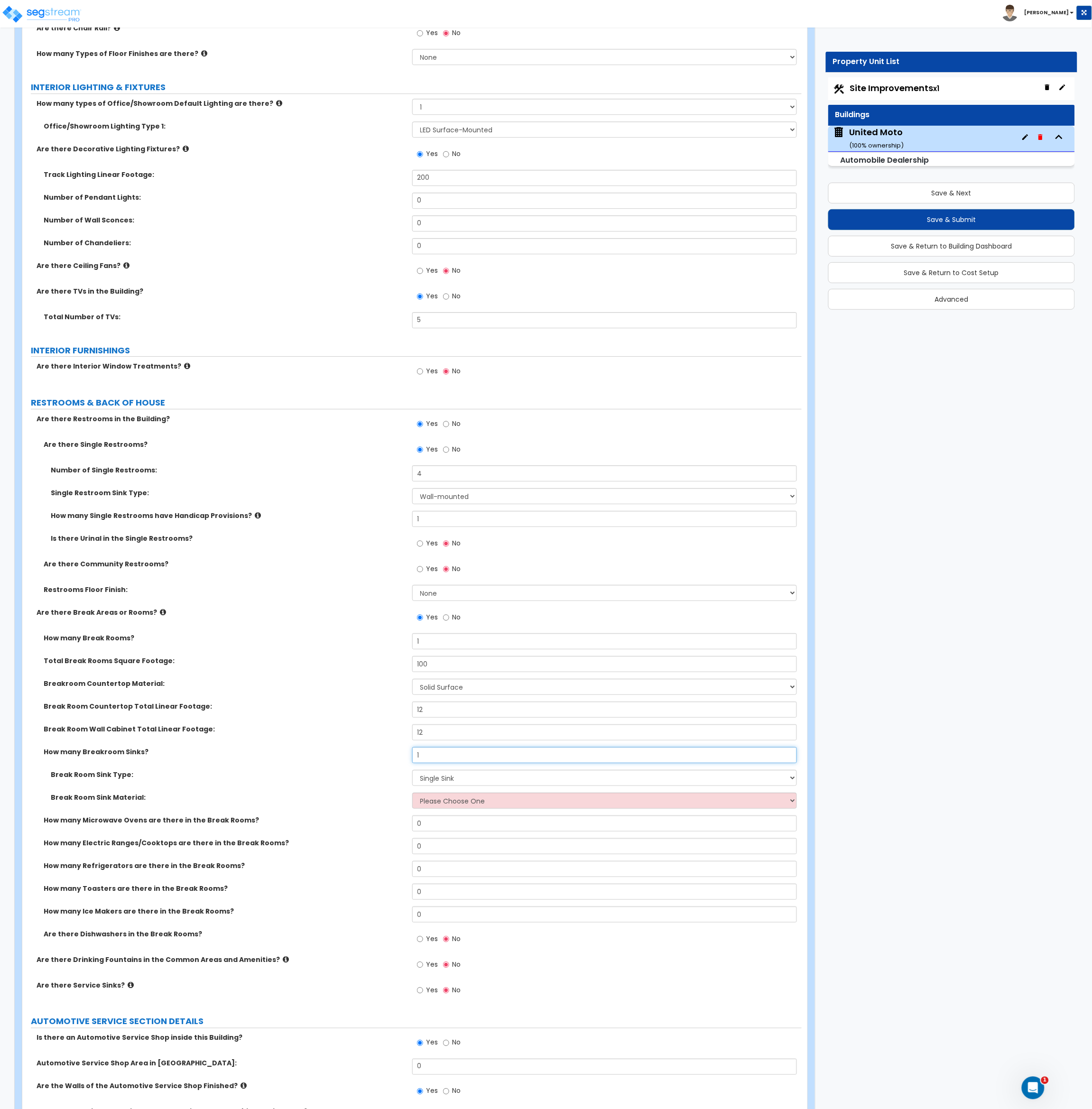
type input "1"
click at [462, 779] on select "Please Choose One Single Sink Double Sink" at bounding box center [605, 777] width 385 height 16
click at [461, 779] on select "Please Choose One Single Sink Double Sink" at bounding box center [605, 777] width 385 height 16
click at [456, 803] on select "Please Choose One Stainless Steel Porcelain Enamel Cast Iron" at bounding box center [605, 800] width 385 height 16
select select "1"
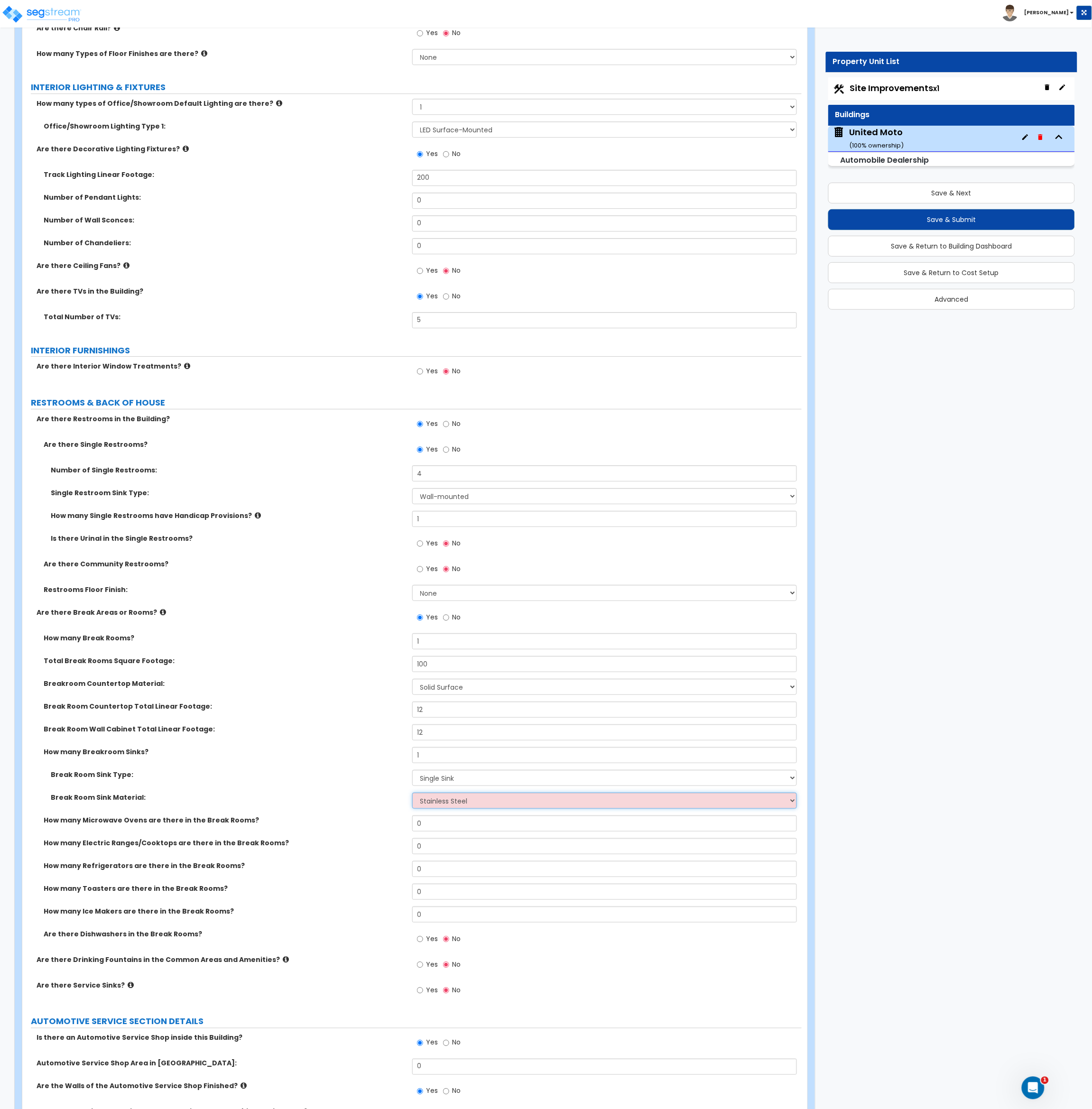
click at [412, 793] on select "Please Choose One Stainless Steel Porcelain Enamel Cast Iron" at bounding box center [605, 800] width 385 height 16
click at [332, 832] on div "How many Microwave Ovens are there in the Break Rooms? 0" at bounding box center [412, 826] width 779 height 23
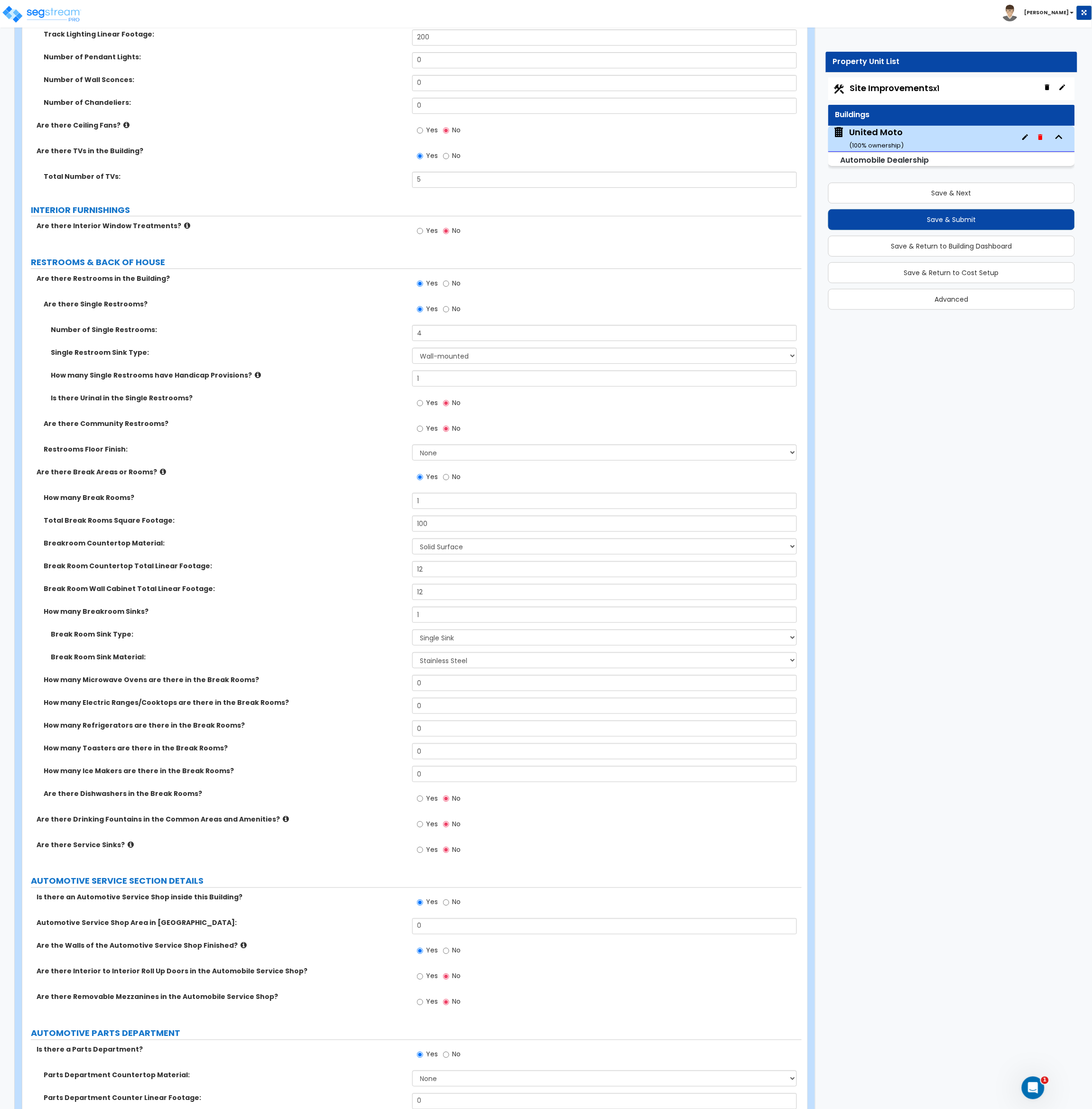
scroll to position [2545, 0]
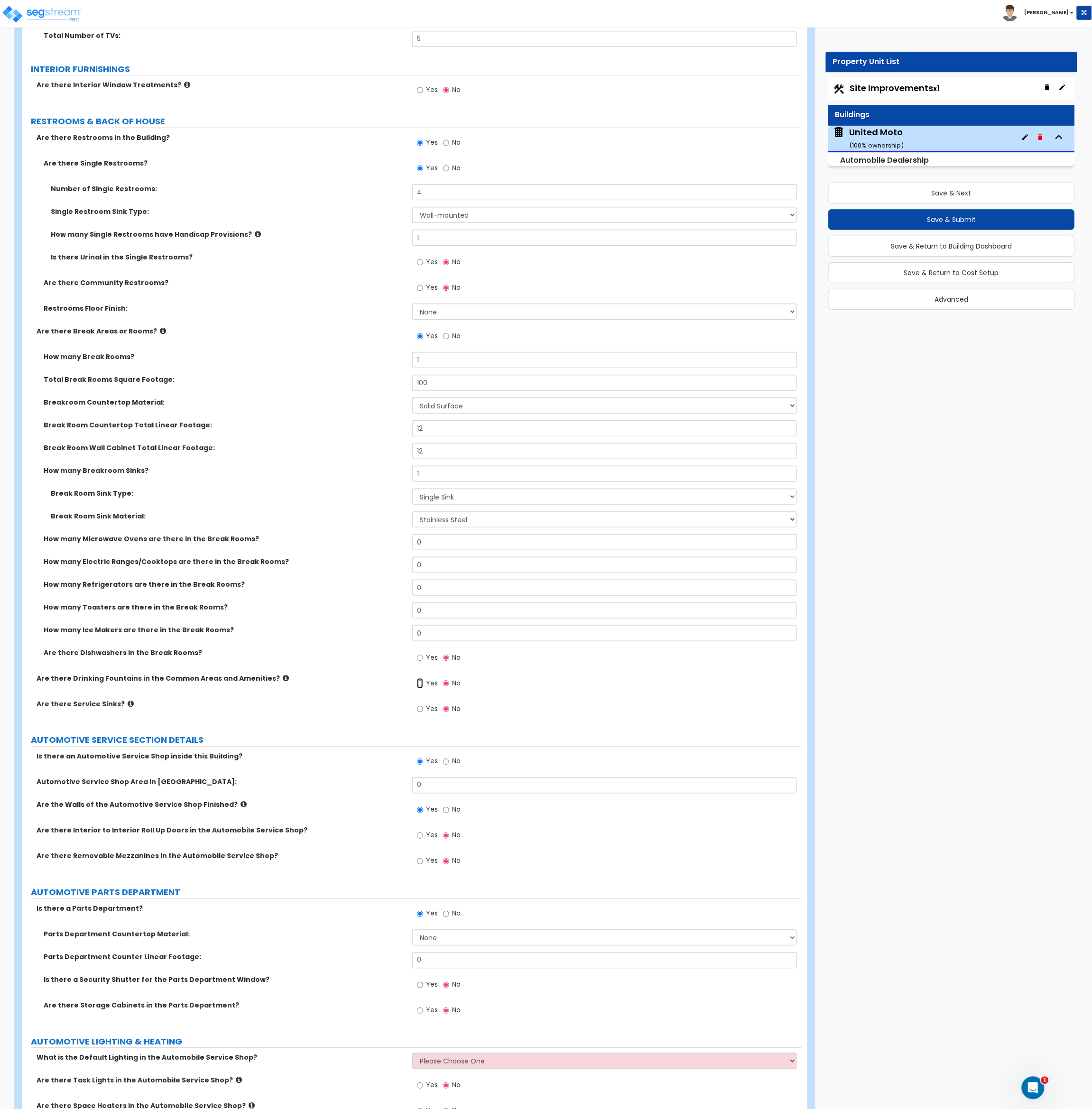
click at [418, 686] on input "Yes" at bounding box center [419, 683] width 6 height 10
radio input "true"
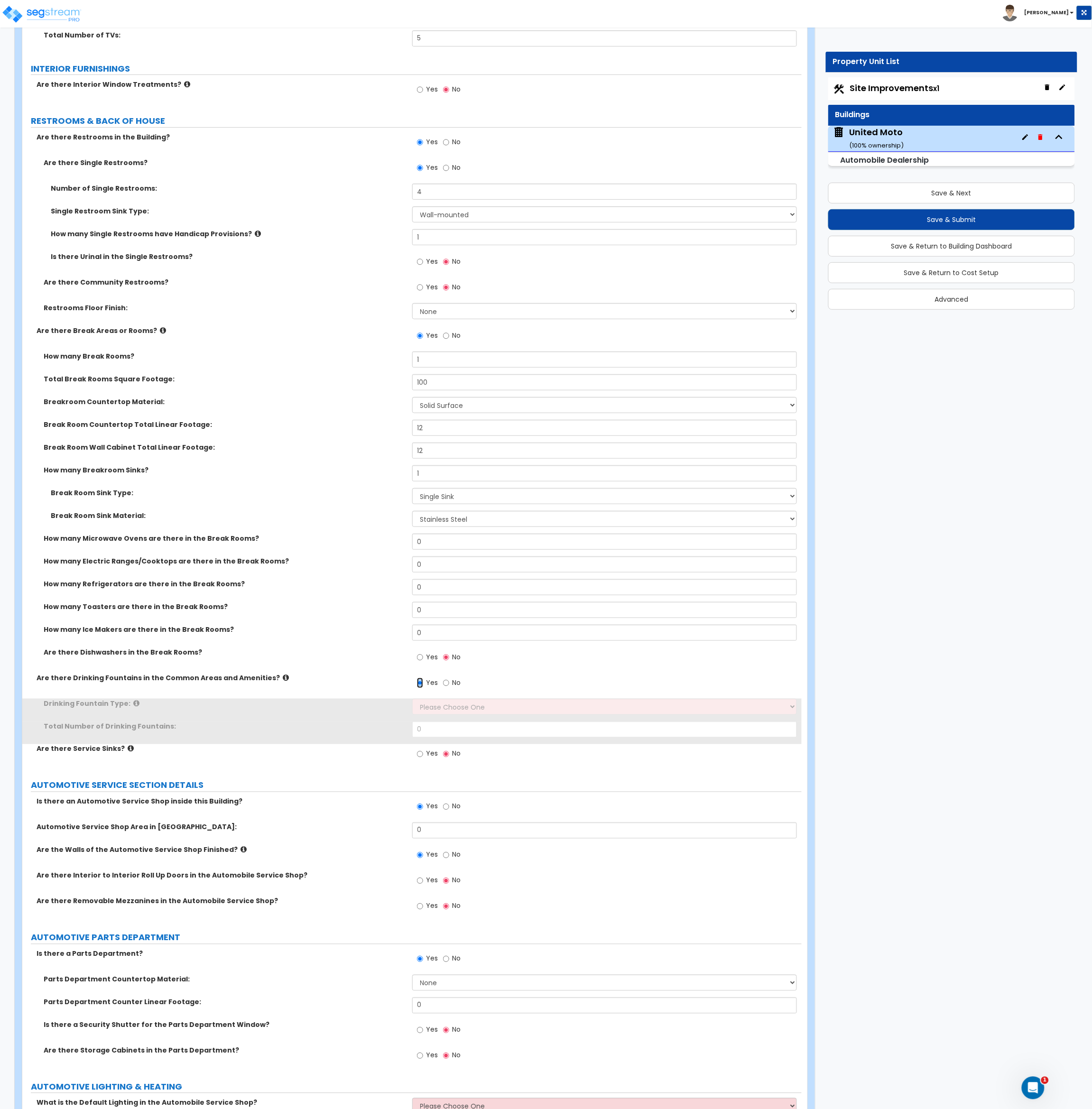
scroll to position [2686, 0]
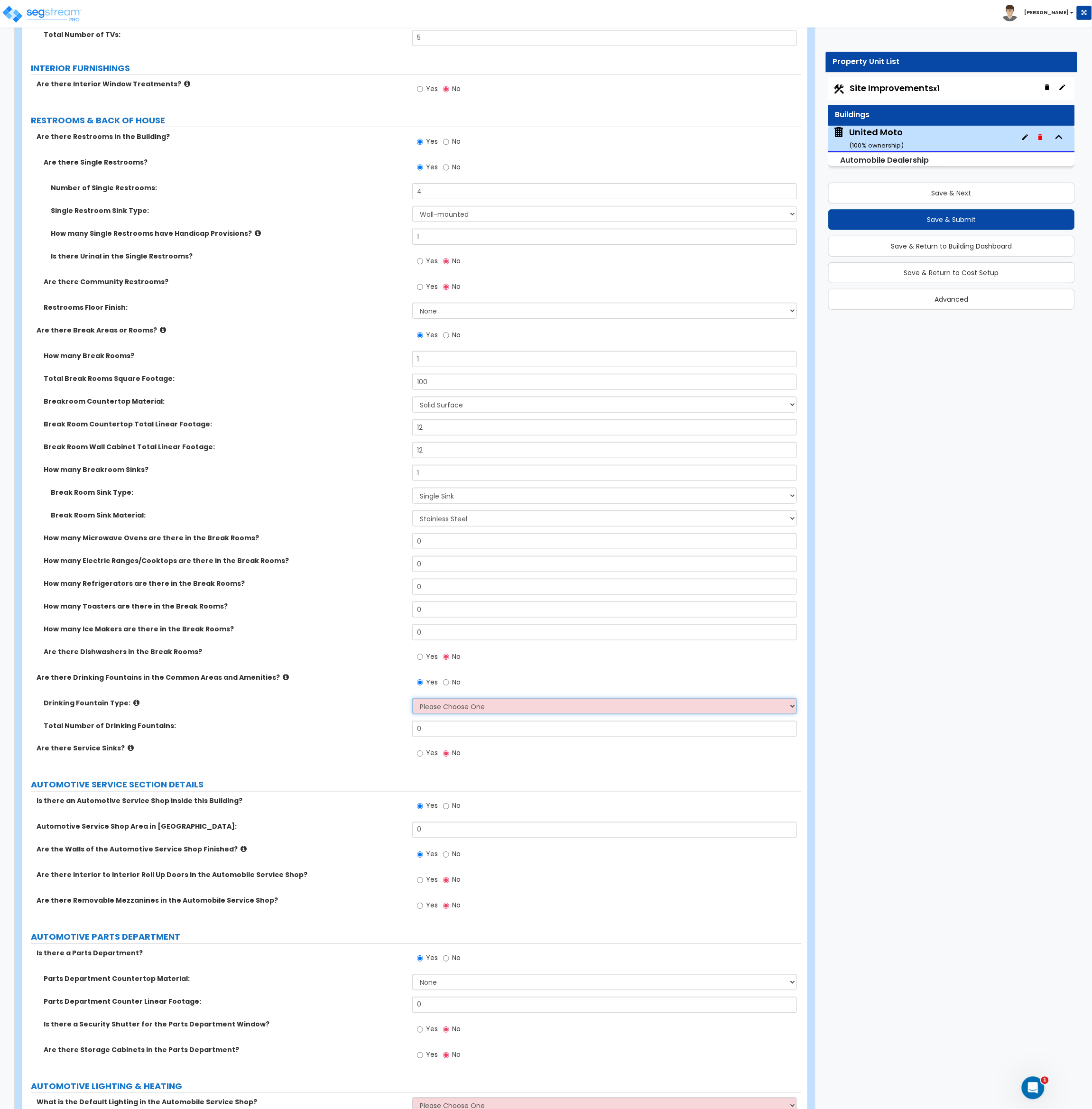
click at [440, 709] on select "Please Choose One Wall-mounted Floor-mounted" at bounding box center [605, 706] width 385 height 16
select select "1"
click at [412, 698] on select "Please Choose One Wall-mounted Floor-mounted" at bounding box center [605, 706] width 385 height 16
drag, startPoint x: 434, startPoint y: 729, endPoint x: 389, endPoint y: 730, distance: 45.0
click at [389, 730] on div "Total Number of Drinking Fountains: 0" at bounding box center [412, 732] width 779 height 23
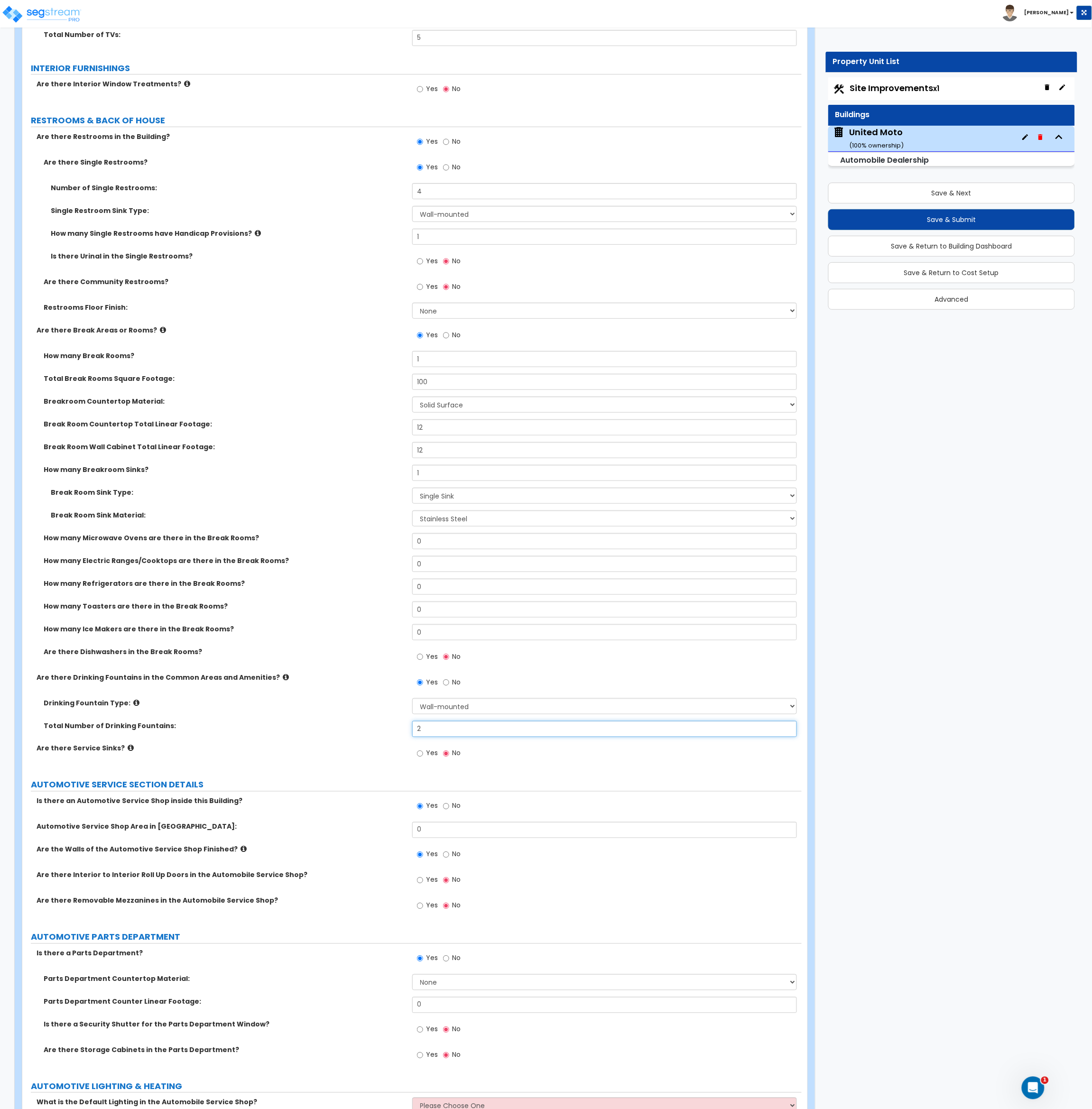
type input "2"
click at [388, 730] on label "Total Number of Drinking Fountains:" at bounding box center [224, 725] width 361 height 9
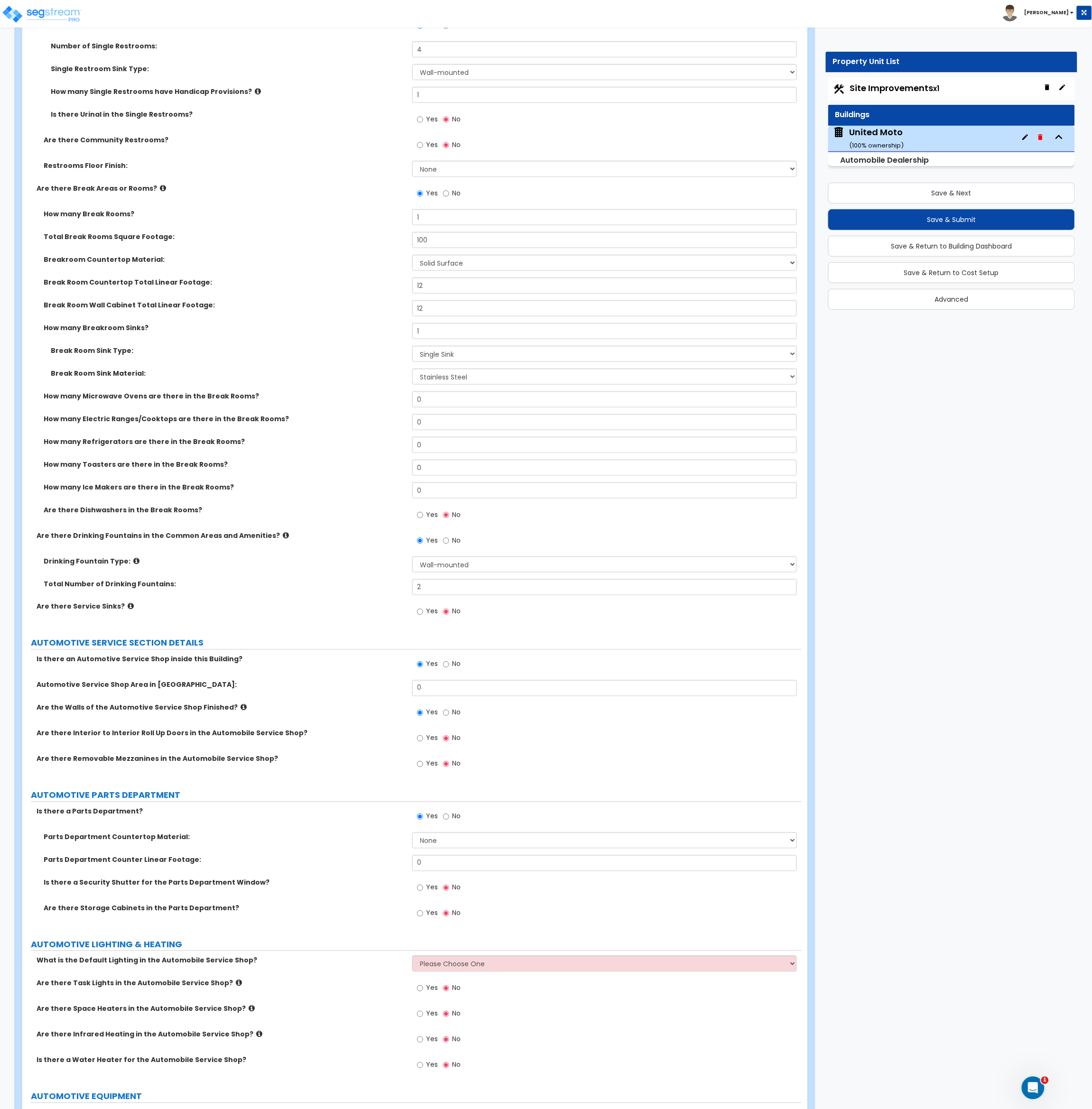
scroll to position [2828, 0]
drag, startPoint x: 440, startPoint y: 693, endPoint x: 433, endPoint y: 692, distance: 7.1
click at [440, 693] on input "0" at bounding box center [605, 687] width 385 height 16
drag, startPoint x: 434, startPoint y: 688, endPoint x: 396, endPoint y: 686, distance: 38.1
click at [396, 686] on div "Automotive Service Shop Area in [GEOGRAPHIC_DATA]: 0" at bounding box center [412, 691] width 779 height 23
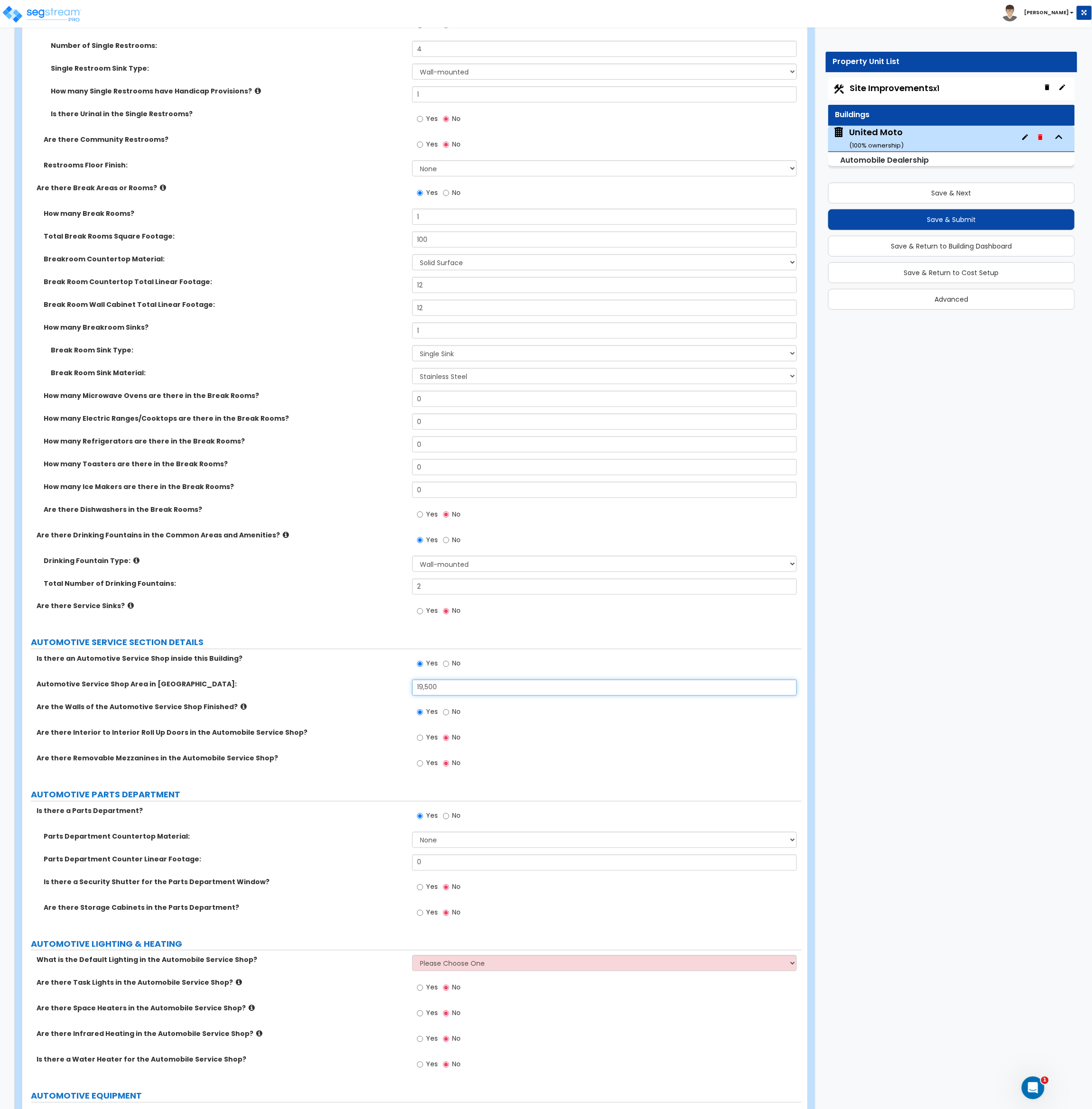
type input "19,500"
click at [384, 718] on div "Are the Walls of the Automotive Service Shop Finished? Yes No" at bounding box center [412, 715] width 779 height 25
click at [445, 711] on input "No" at bounding box center [445, 713] width 6 height 10
radio input "false"
radio input "true"
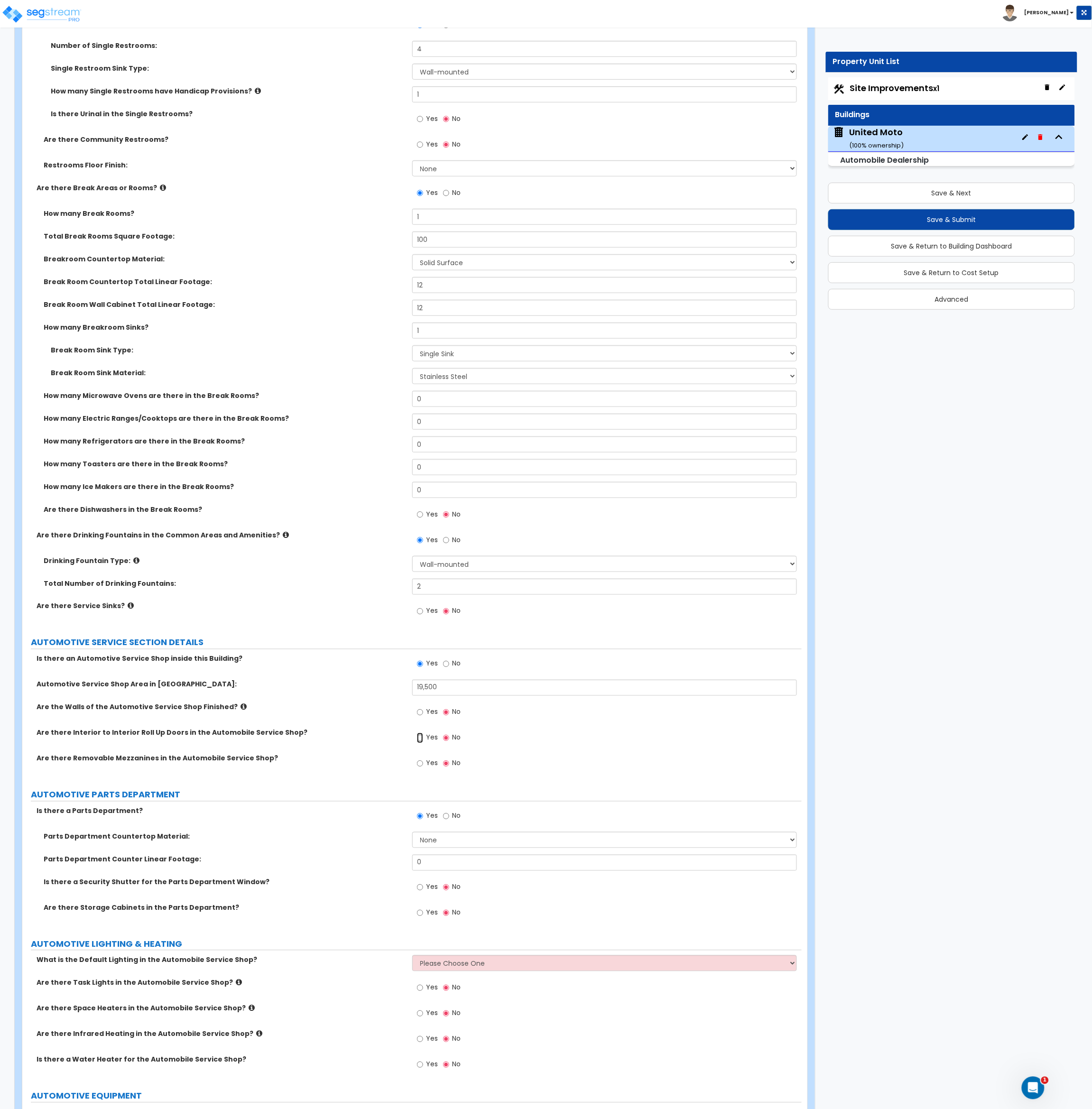
click at [420, 740] on input "Yes" at bounding box center [419, 738] width 6 height 10
radio input "true"
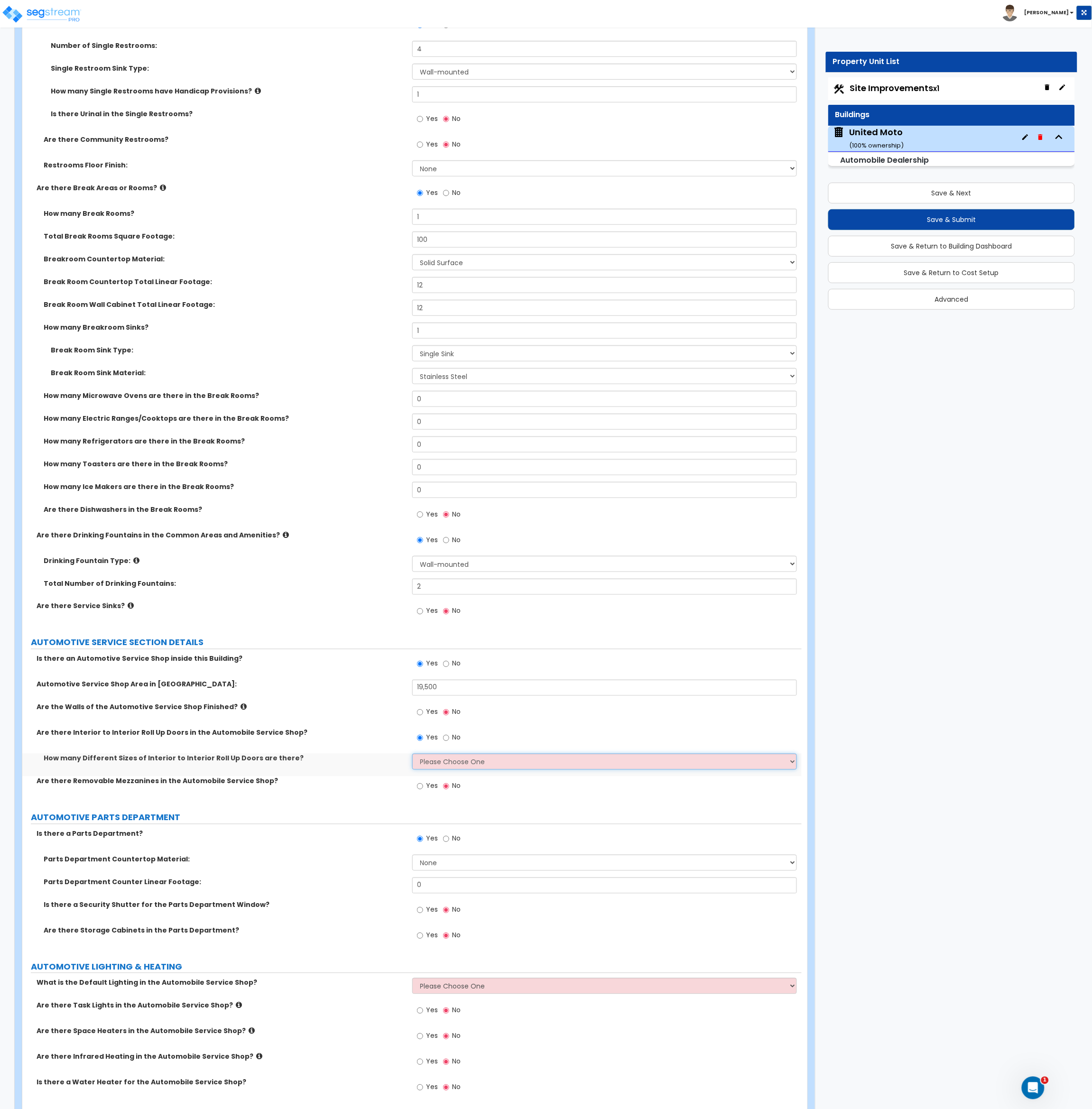
click at [444, 764] on select "Please Choose One 1 2 3 4" at bounding box center [605, 761] width 385 height 16
select select "1"
click at [412, 754] on select "Please Choose One 1 2 3 4" at bounding box center [605, 761] width 385 height 16
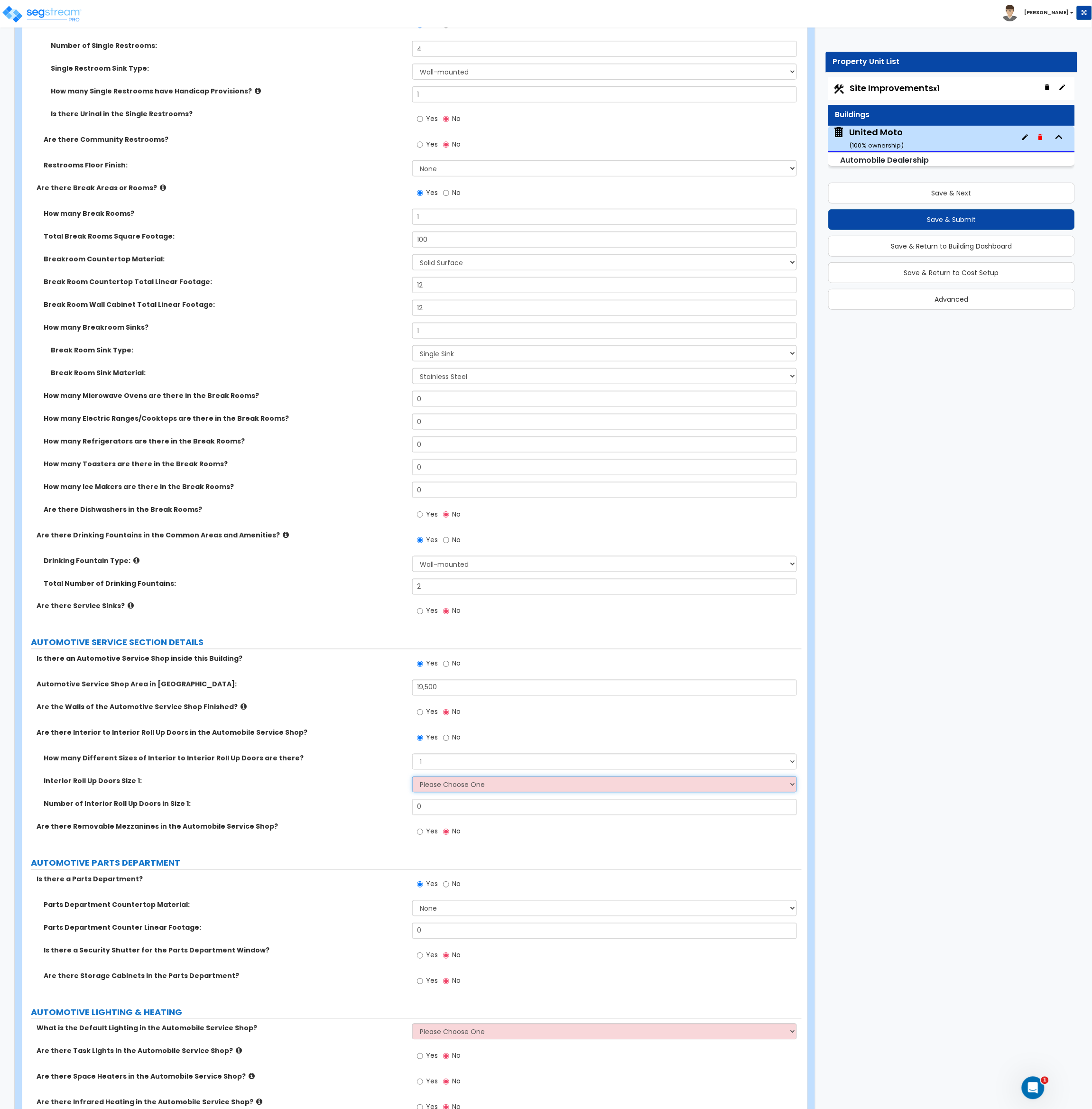
click at [441, 785] on select "Please Choose One 20' x 16' 20' x 12' 14' x 14' 12' x 12' 10' x 10' 8' x 8'" at bounding box center [605, 784] width 385 height 16
select select "2"
click at [412, 777] on select "Please Choose One 20' x 16' 20' x 12' 14' x 14' 12' x 12' 10' x 10' 8' x 8'" at bounding box center [605, 784] width 385 height 16
click at [437, 798] on div "Interior Roll Up Doors Size 1: Please Choose One 20' x 16' 20' x 12' 14' x 14' …" at bounding box center [412, 787] width 779 height 23
drag, startPoint x: 422, startPoint y: 810, endPoint x: 390, endPoint y: 811, distance: 32.0
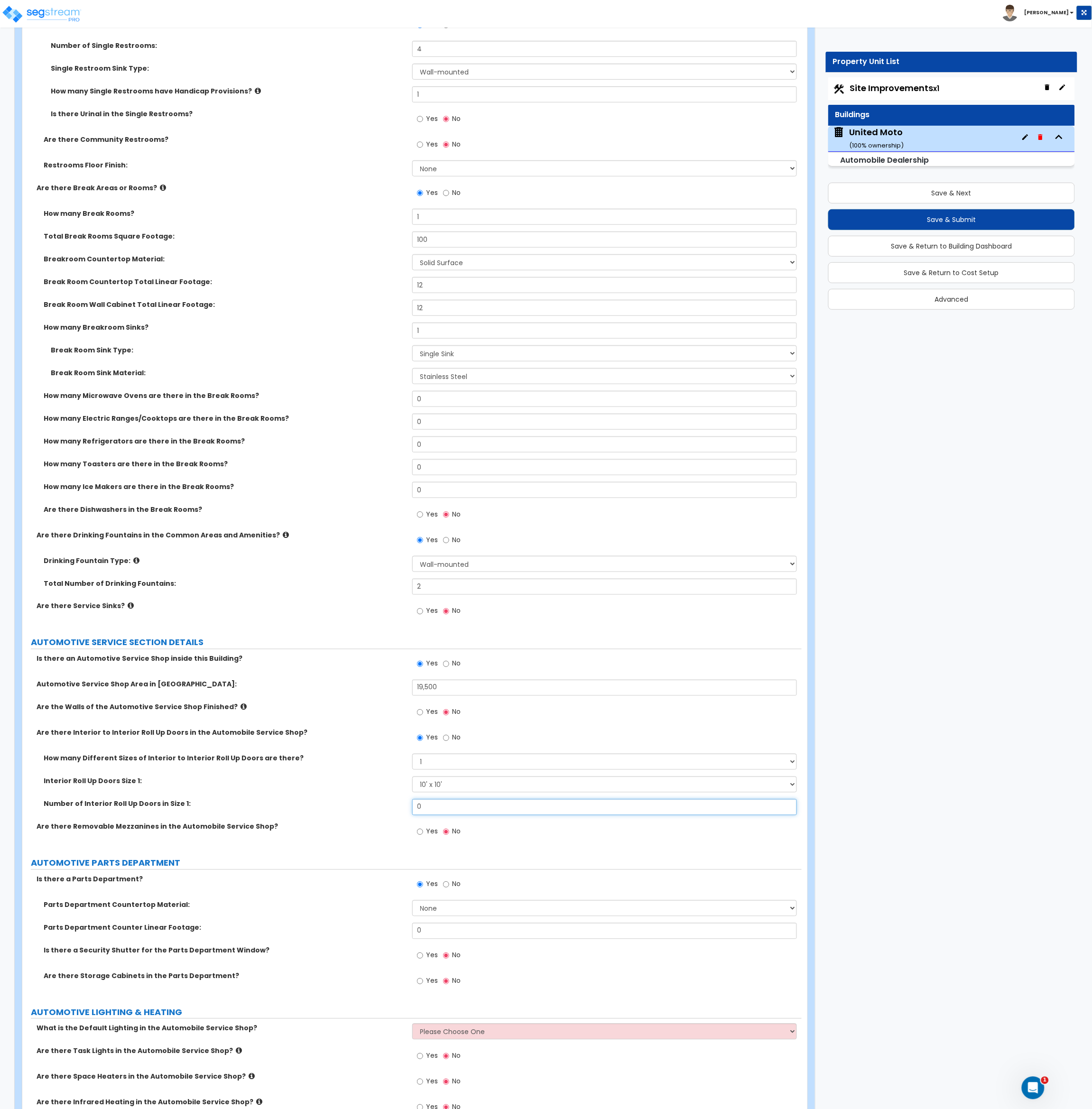
click at [392, 812] on div "Number of Interior Roll Up Doors in Size 1: 0" at bounding box center [412, 810] width 779 height 23
type input "3"
click at [389, 810] on div "Number of Interior Roll Up Doors in Size 1: 3" at bounding box center [412, 810] width 779 height 23
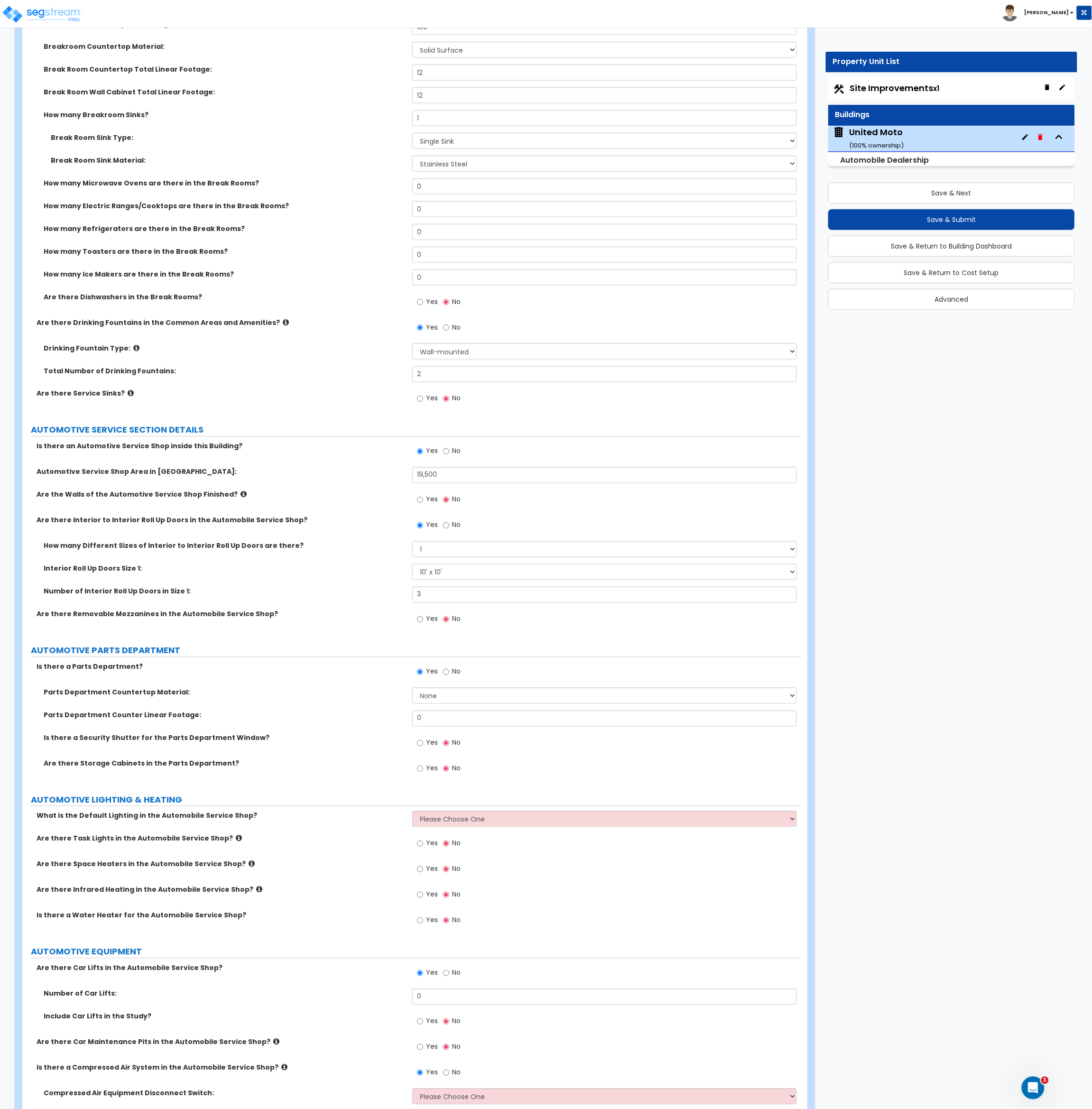
scroll to position [3041, 0]
click at [439, 696] on select "None Plastic Laminate Solid Surface Stone Quartz Marble Tile Wood Stainless Ste…" at bounding box center [605, 695] width 385 height 16
select select "2"
click at [412, 688] on select "None Plastic Laminate Solid Surface Stone Quartz Marble Tile Wood Stainless Ste…" at bounding box center [605, 695] width 385 height 16
drag, startPoint x: 440, startPoint y: 720, endPoint x: 379, endPoint y: 719, distance: 61.0
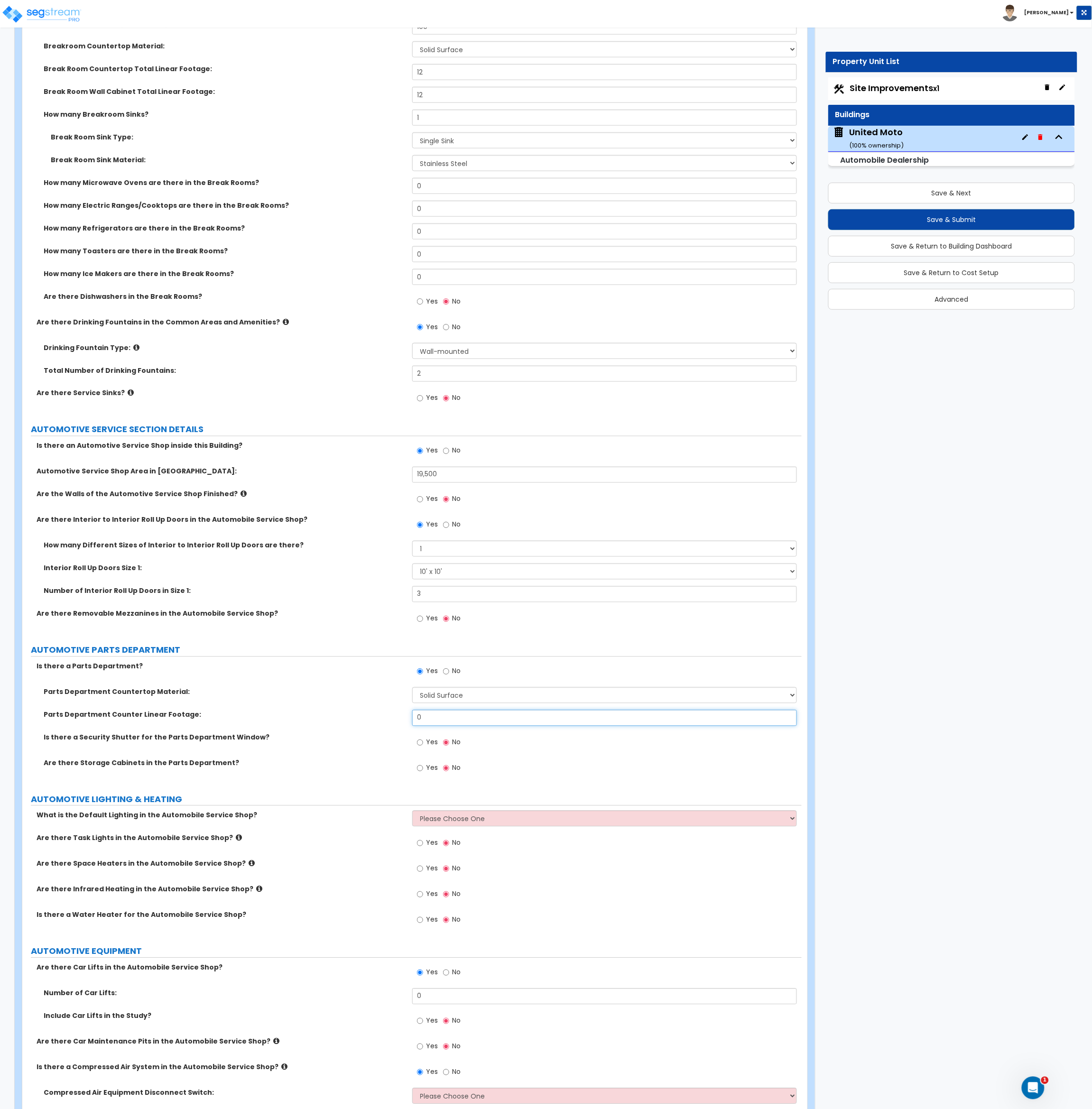
click at [379, 719] on div "Parts Department Counter Linear Footage: 0" at bounding box center [412, 721] width 779 height 23
type input "15"
click at [379, 719] on label "Parts Department Counter Linear Footage:" at bounding box center [224, 714] width 361 height 9
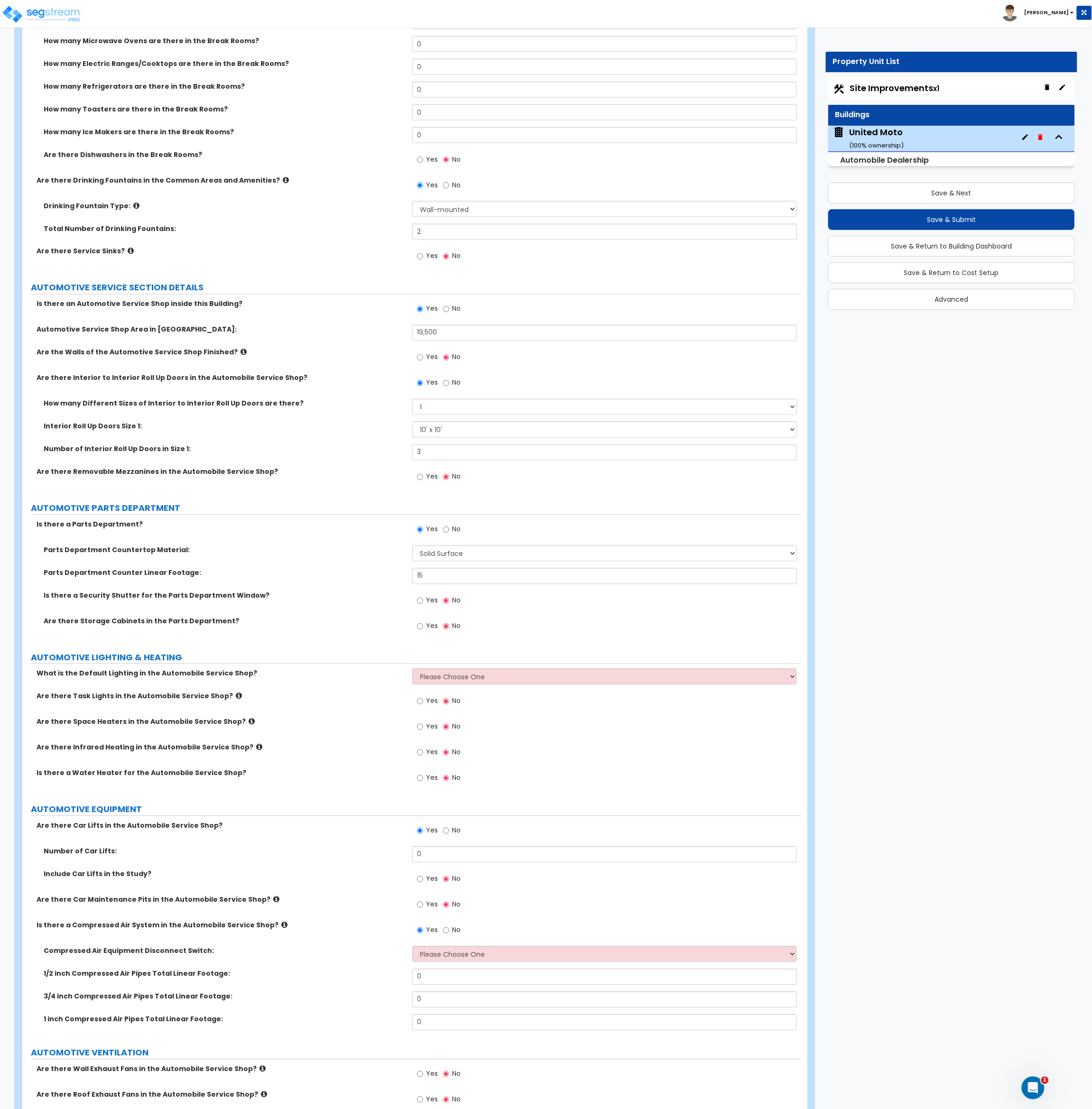
scroll to position [3184, 0]
click at [434, 681] on select "Please Choose One High Bay Round Fixtures High Bay Fluorescent Tube Lighting Hi…" at bounding box center [605, 676] width 385 height 16
select select "3"
click at [412, 669] on select "Please Choose One High Bay Round Fixtures High Bay Fluorescent Tube Lighting Hi…" at bounding box center [605, 676] width 385 height 16
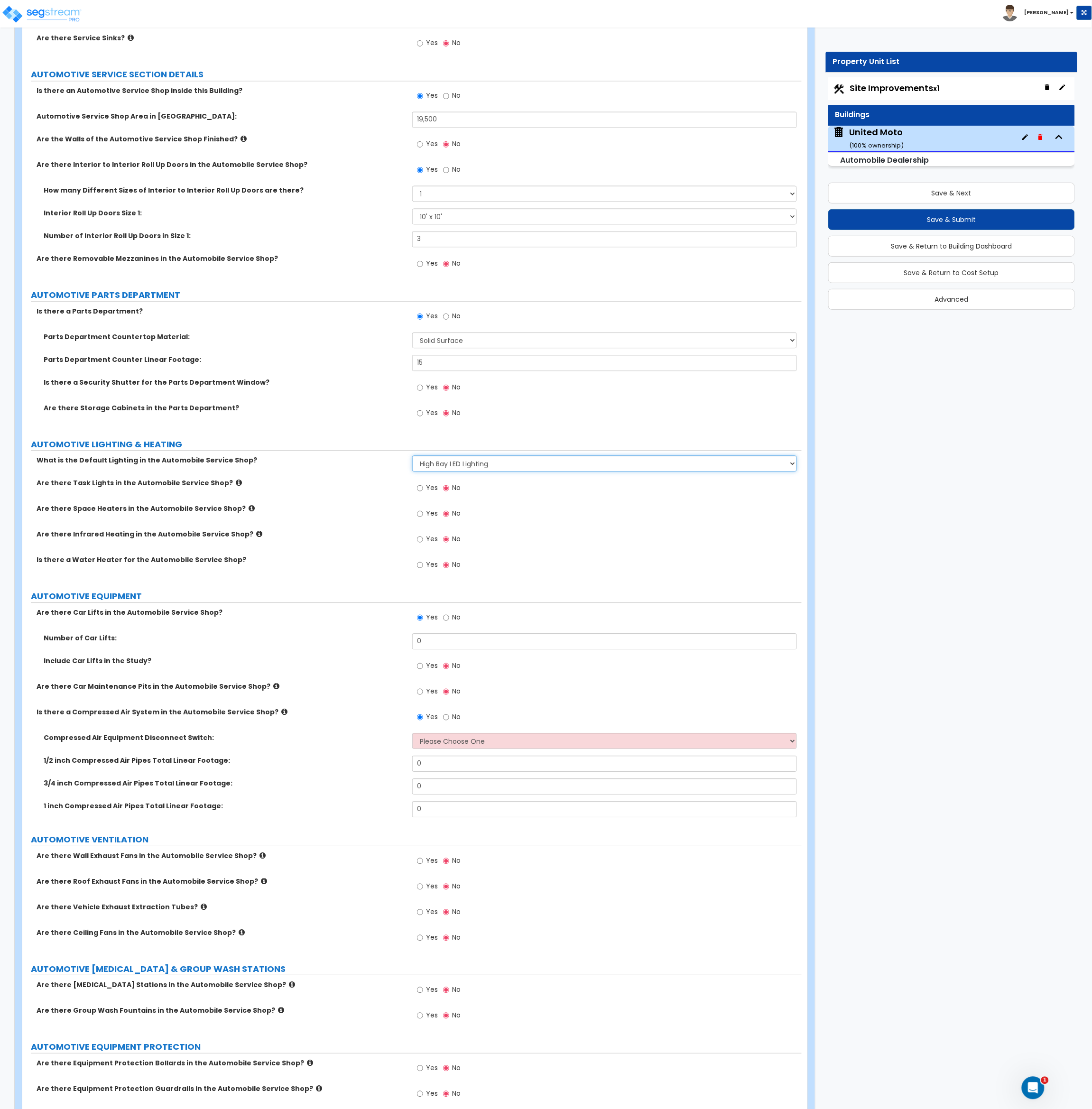
scroll to position [3397, 0]
drag, startPoint x: 427, startPoint y: 648, endPoint x: 338, endPoint y: 647, distance: 89.0
click at [338, 647] on div "Number of Car Lifts: 0" at bounding box center [412, 644] width 779 height 23
type input "6"
click at [387, 705] on div "Are there Car Maintenance Pits in the Automobile Service Shop? Yes No" at bounding box center [412, 694] width 779 height 25
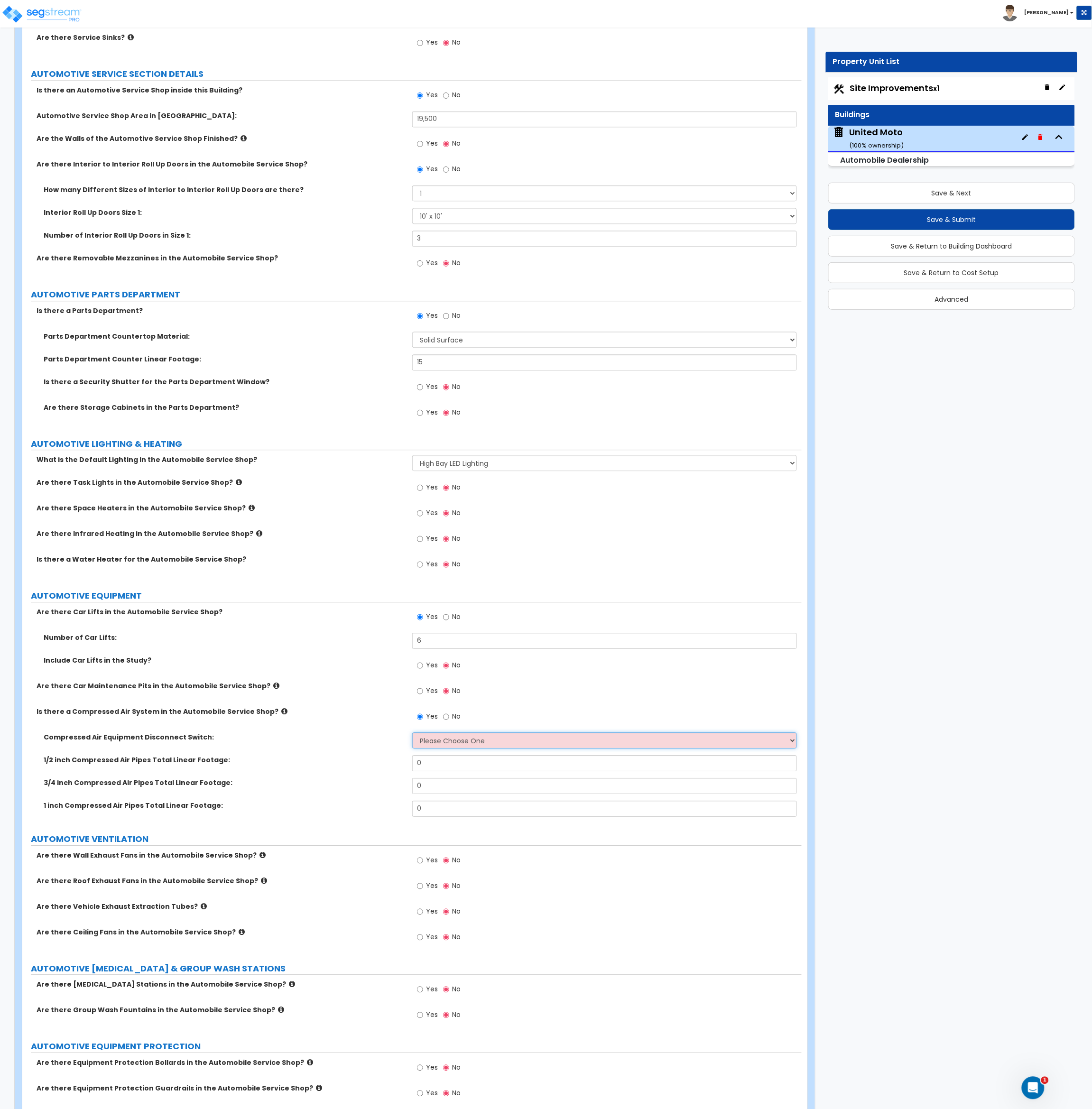
click at [435, 741] on select "Please Choose One 30-Amp 60-Amp 100-Amp 200-Amp" at bounding box center [605, 741] width 385 height 16
select select "1"
click at [412, 734] on select "Please Choose One 30-Amp 60-Amp 100-Amp 200-Amp" at bounding box center [605, 741] width 385 height 16
drag, startPoint x: 432, startPoint y: 765, endPoint x: 396, endPoint y: 774, distance: 37.1
click at [396, 774] on div "1/2 inch Compressed Air Pipes Total Linear Footage: 0" at bounding box center [412, 767] width 779 height 23
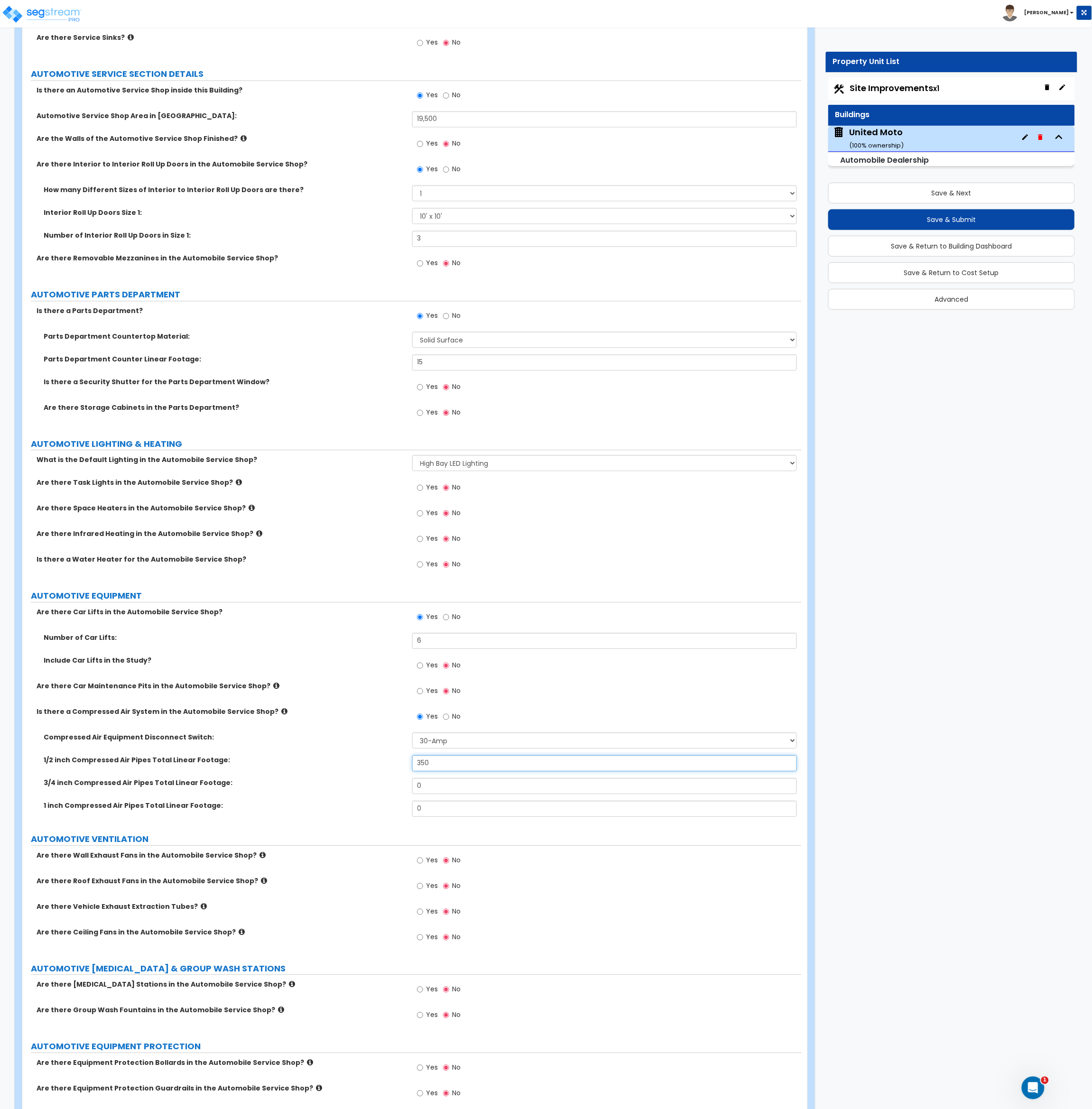
type input "350"
click at [332, 791] on div "3/4 inch Compressed Air Pipes Total Linear Footage: 0" at bounding box center [412, 789] width 779 height 23
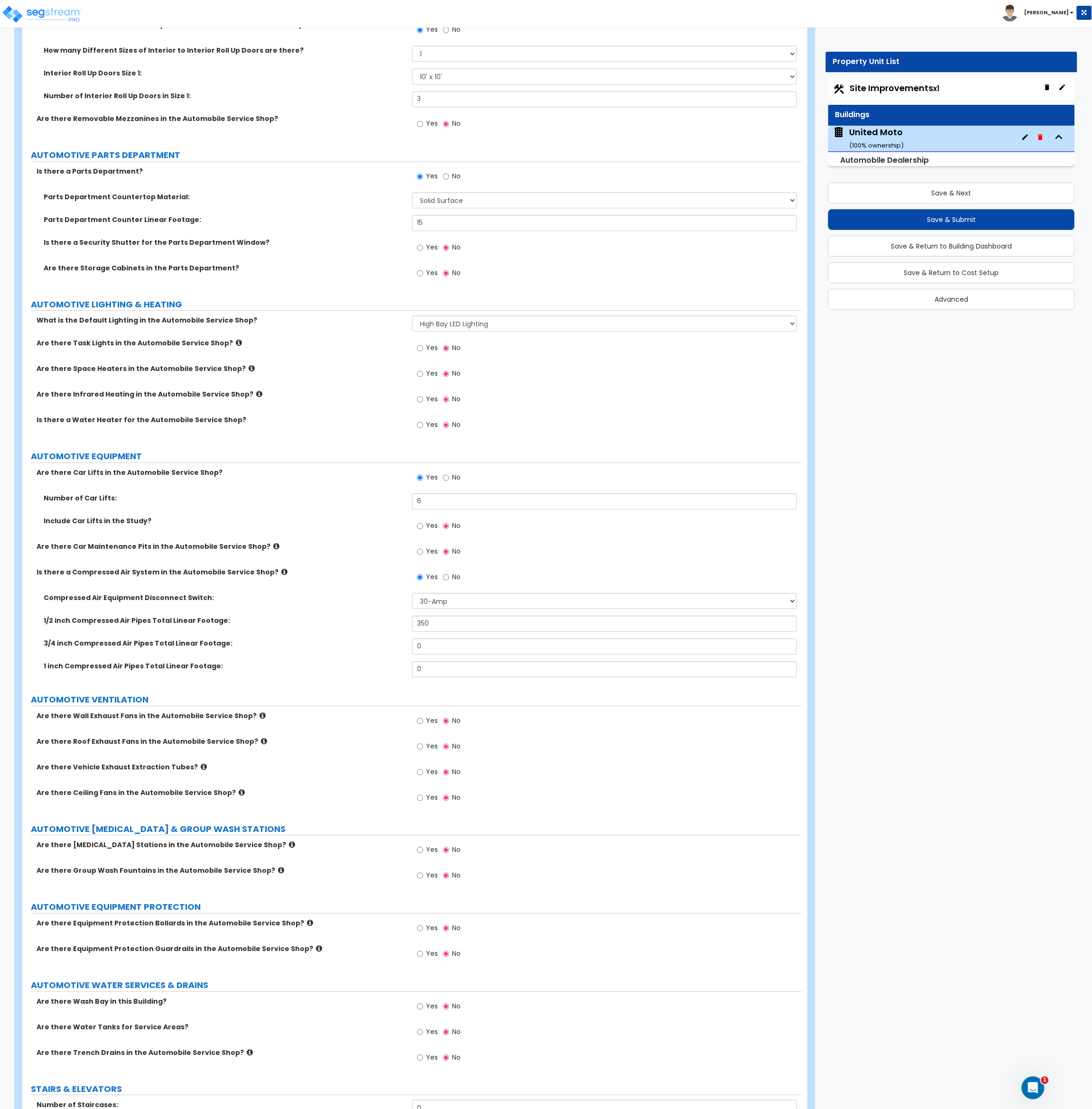
scroll to position [3537, 0]
click at [421, 348] on input "Yes" at bounding box center [419, 348] width 6 height 10
radio input "true"
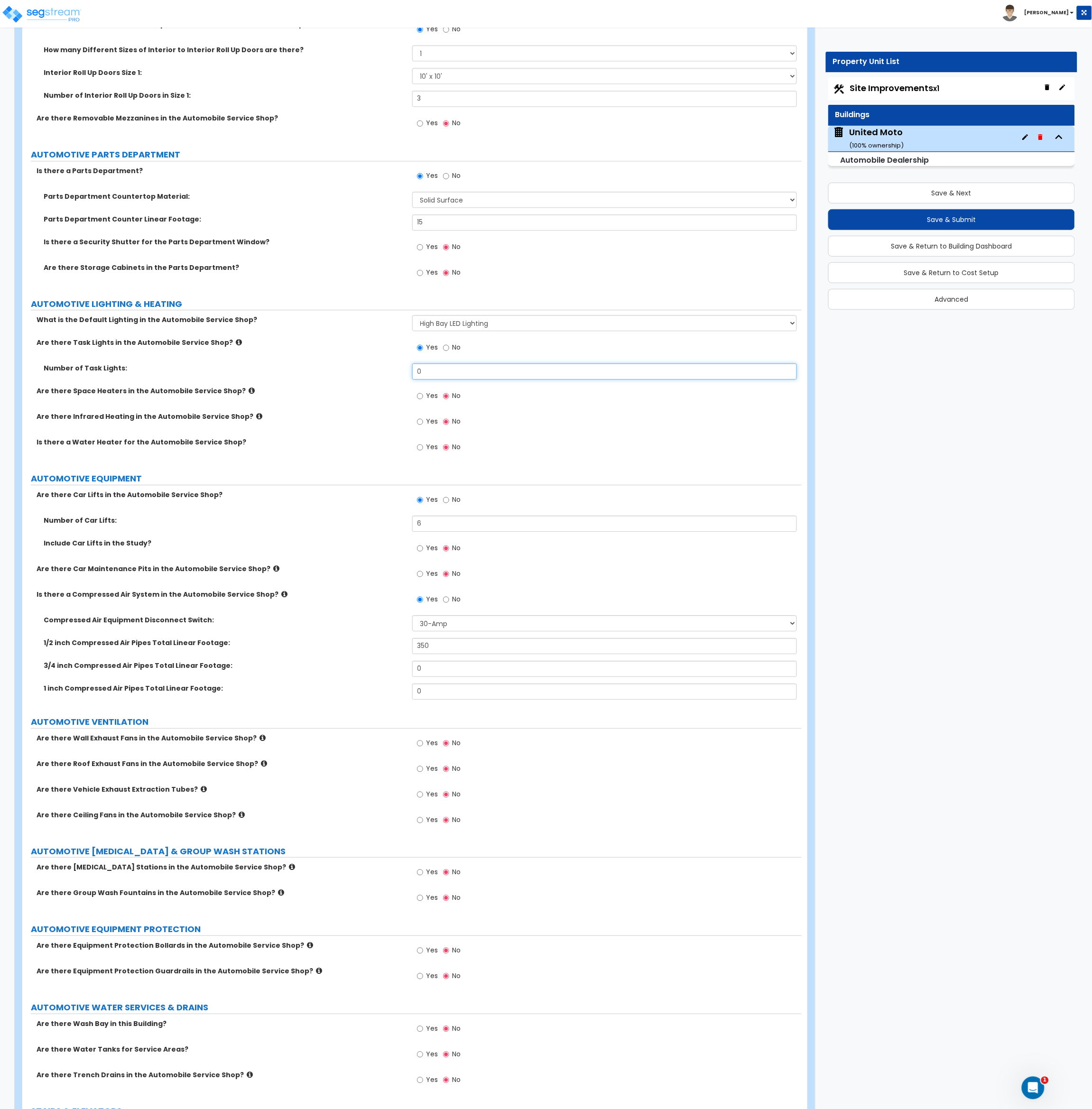
drag, startPoint x: 432, startPoint y: 372, endPoint x: 389, endPoint y: 378, distance: 43.4
click at [389, 378] on div "Number of Task Lights: 0" at bounding box center [412, 374] width 779 height 23
type input "40"
click at [388, 379] on div "Number of Task Lights: 40" at bounding box center [412, 374] width 779 height 23
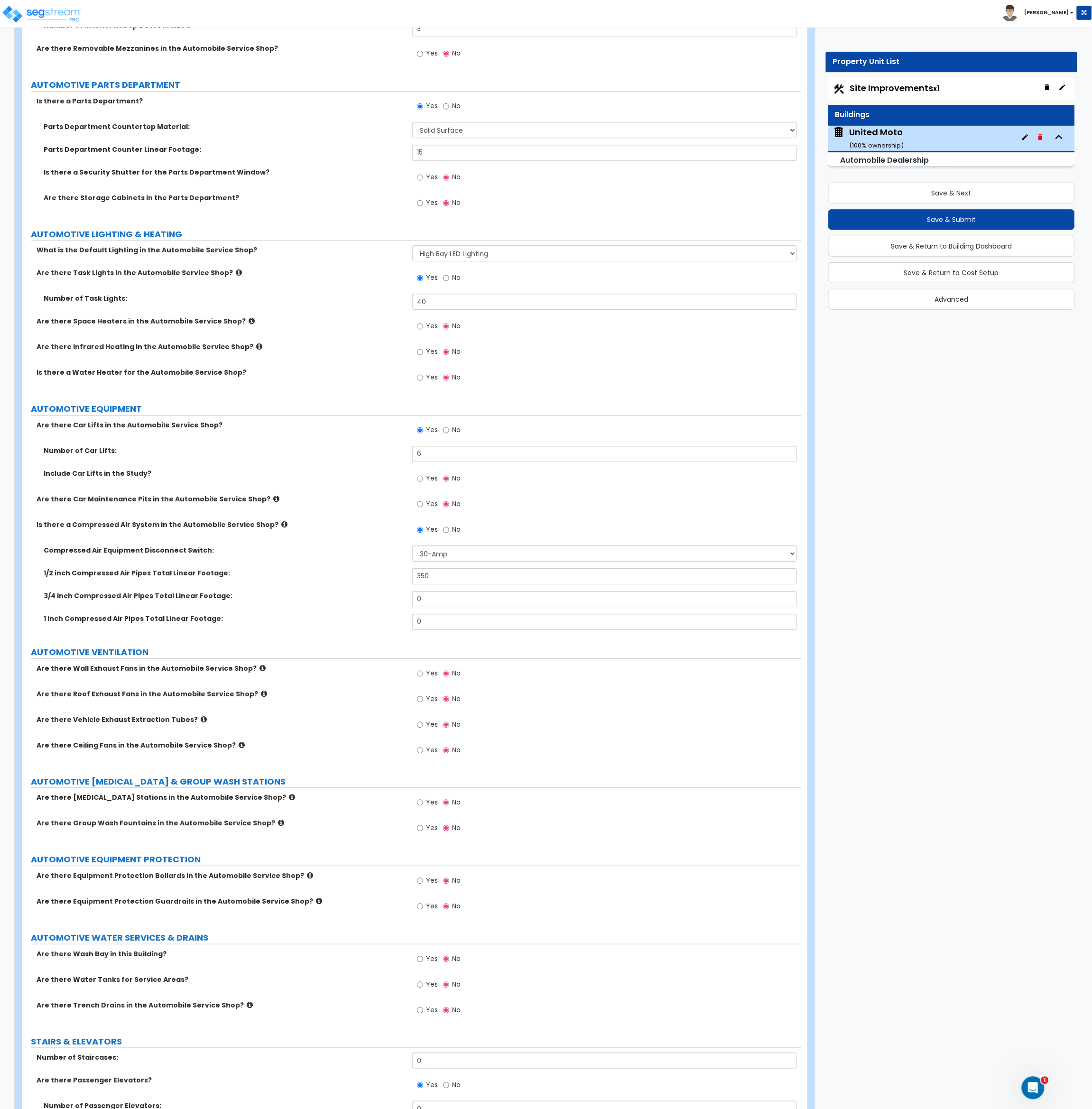
scroll to position [3607, 0]
click at [216, 448] on label "Number of Car Lifts:" at bounding box center [224, 450] width 361 height 9
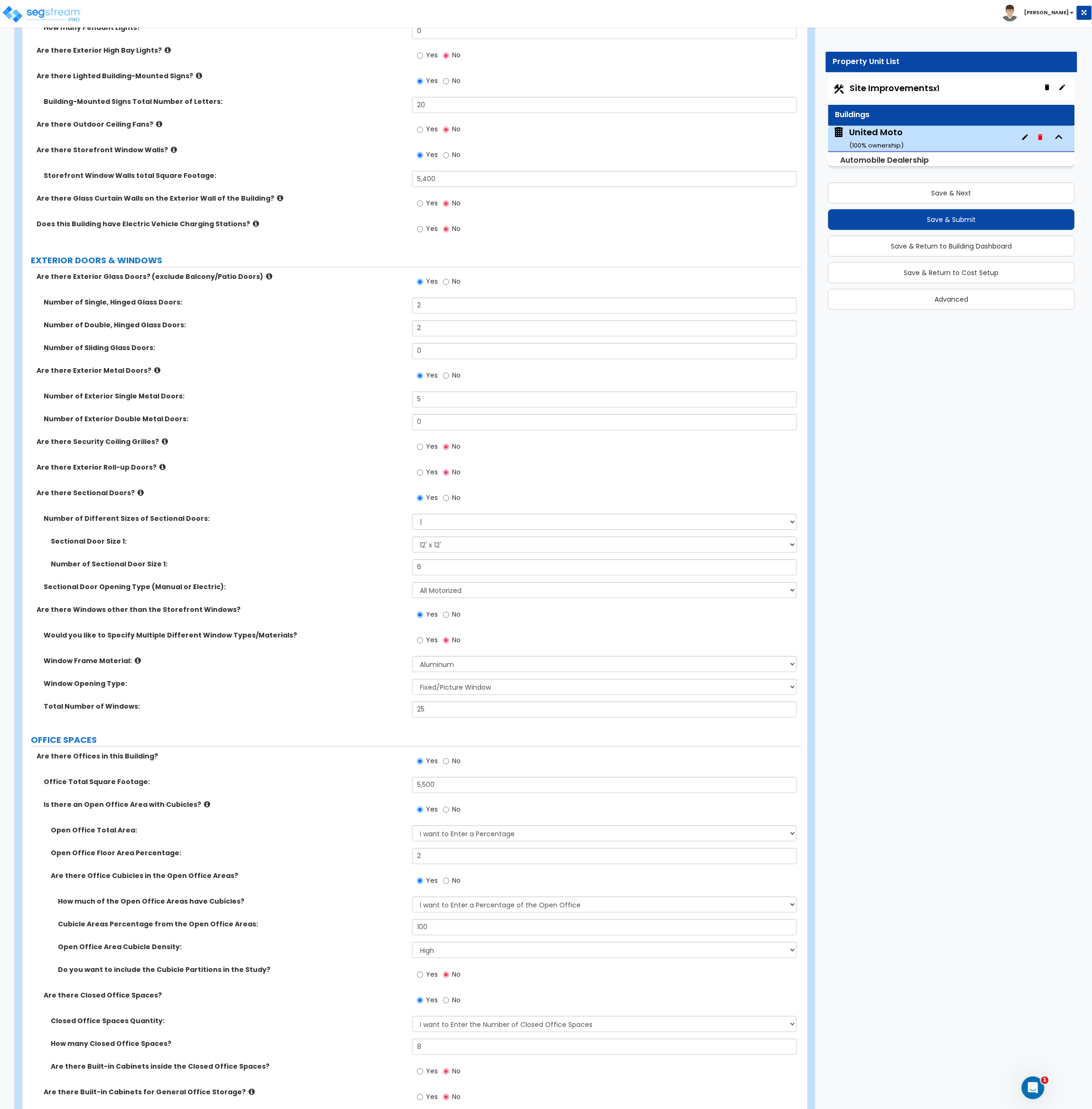
scroll to position [847, 0]
click at [440, 589] on select "Please Choose One All Manual All Motorized Some are Motorized" at bounding box center [605, 591] width 385 height 16
select select "1"
click at [412, 584] on select "Please Choose One All Manual All Motorized Some are Motorized" at bounding box center [605, 591] width 385 height 16
click at [362, 613] on label "Are there Windows other than the Storefront Windows?" at bounding box center [221, 610] width 368 height 9
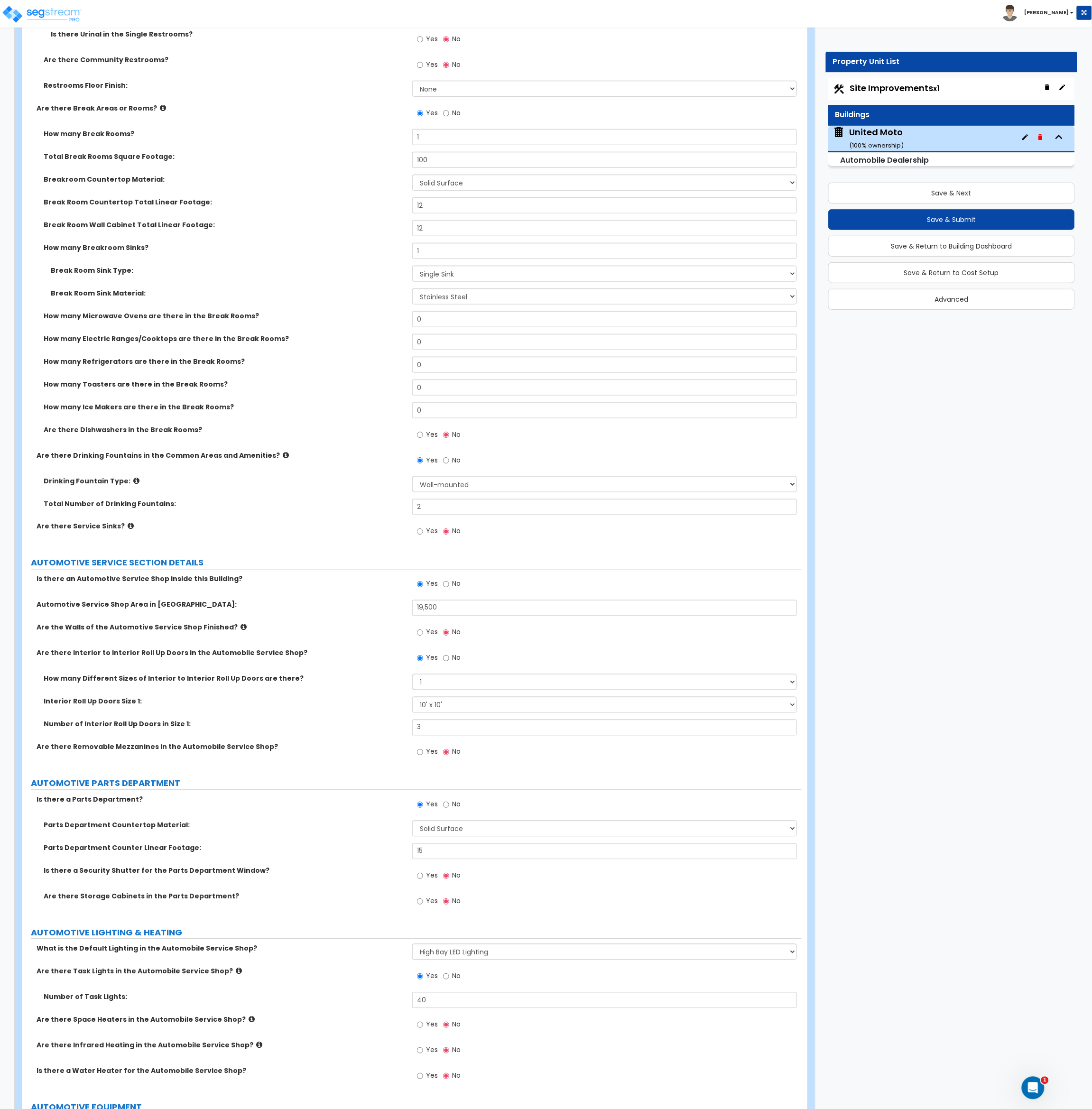
scroll to position [2910, 0]
click at [252, 787] on label "AUTOMOTIVE PARTS DEPARTMENT" at bounding box center [416, 782] width 770 height 13
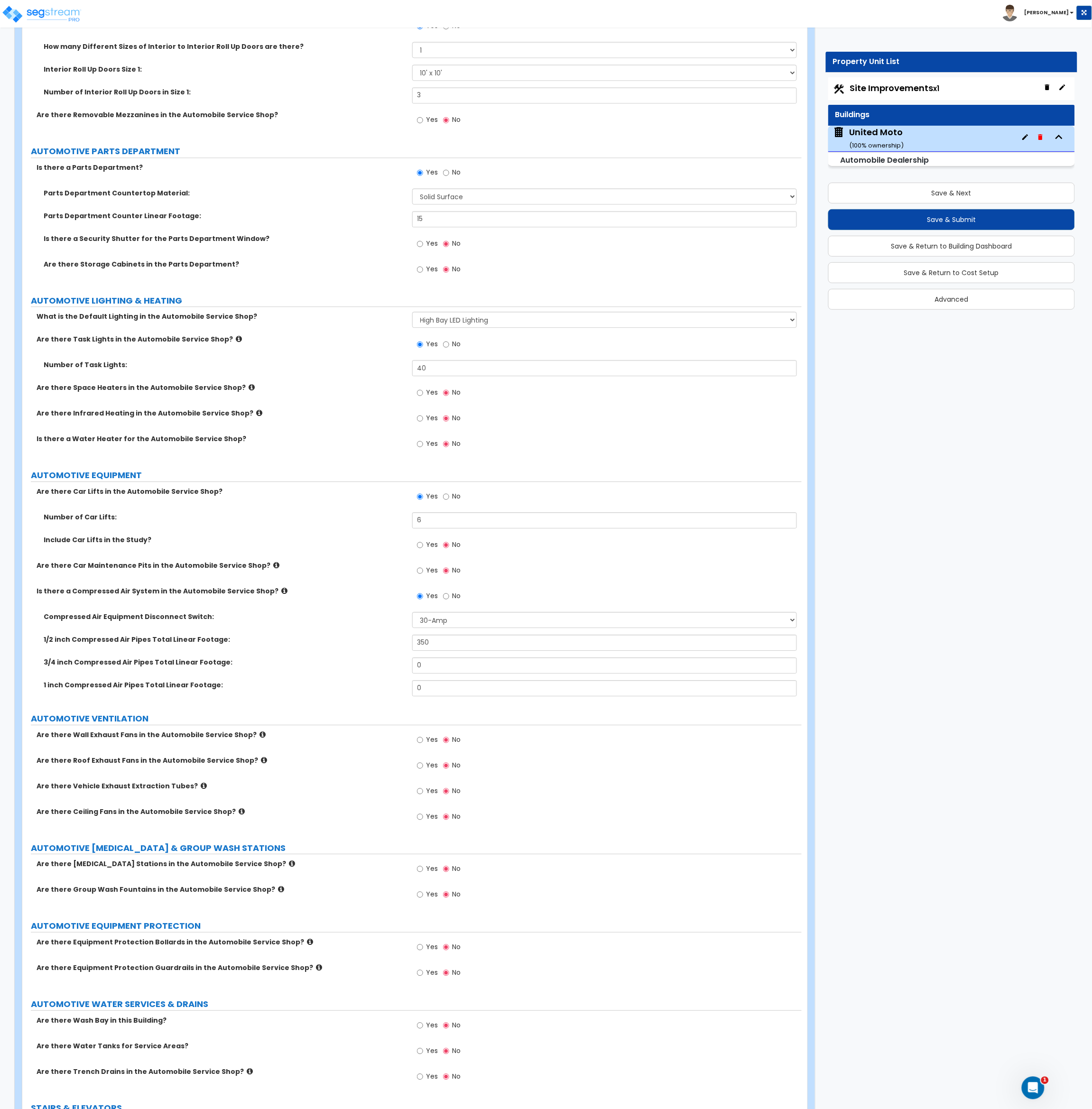
scroll to position [3541, 0]
click at [325, 740] on div "Are there Wall Exhaust Fans in the Automobile Service Shop? Yes No" at bounding box center [412, 742] width 779 height 25
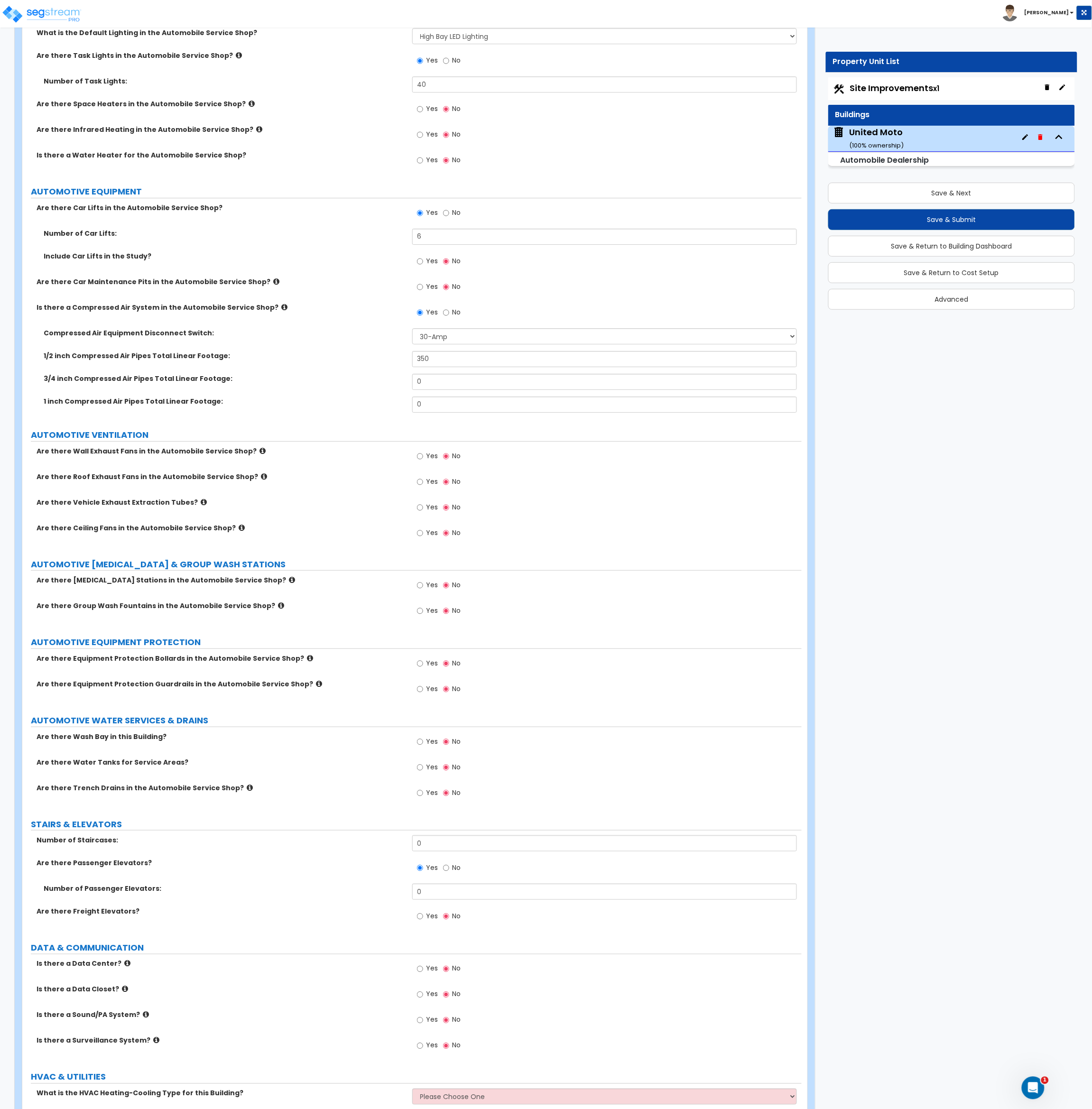
scroll to position [3824, 0]
click at [419, 665] on input "Yes" at bounding box center [419, 663] width 6 height 10
radio input "true"
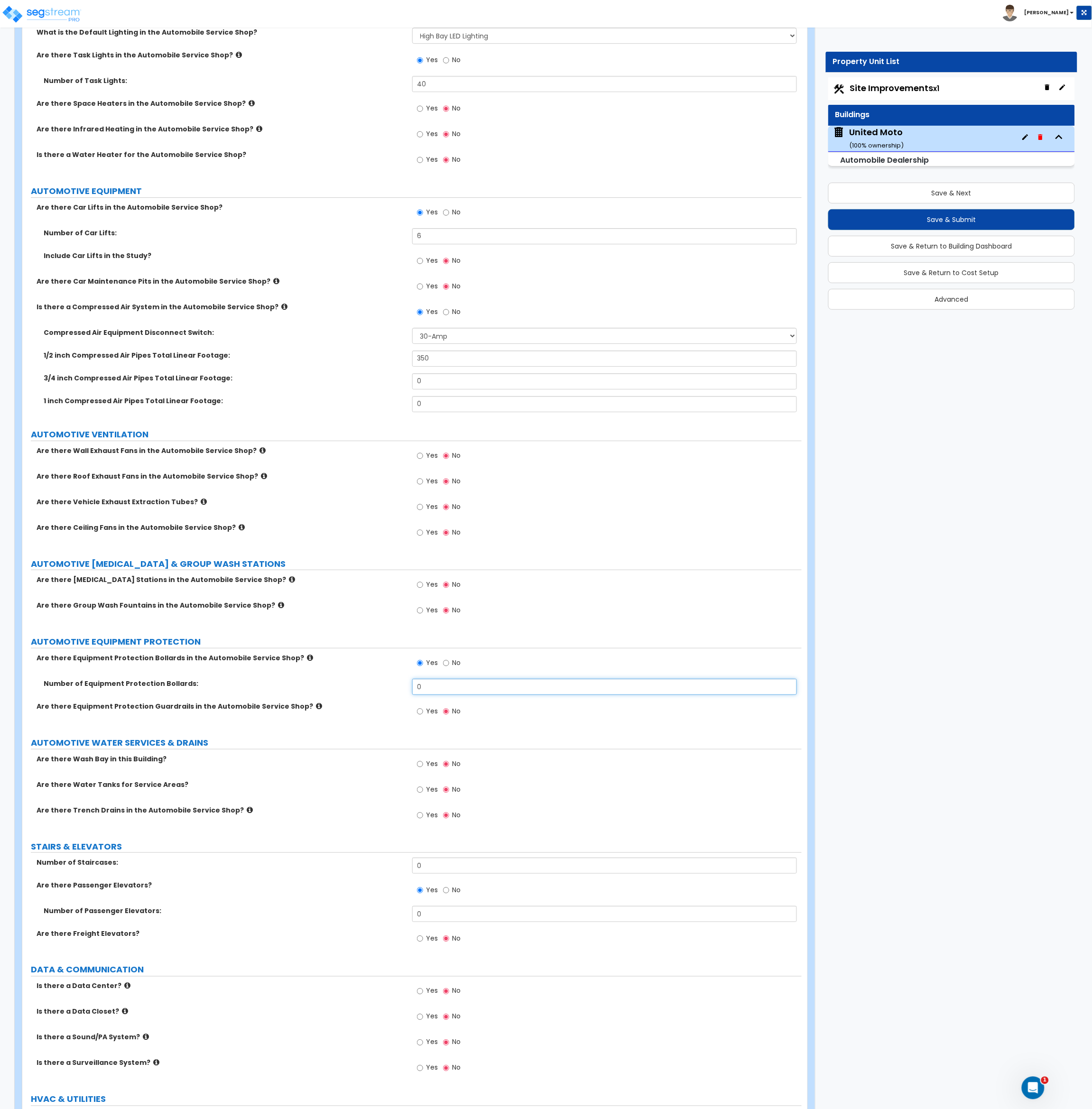
drag, startPoint x: 411, startPoint y: 689, endPoint x: 403, endPoint y: 689, distance: 8.0
click at [403, 689] on div "Number of Equipment Protection Bollards: 0" at bounding box center [412, 690] width 779 height 23
type input "6"
click at [393, 720] on div "Are there Equipment Protection Guardrails in the Automobile Service Shop? Yes No" at bounding box center [412, 714] width 779 height 25
click at [419, 764] on input "Yes" at bounding box center [419, 764] width 6 height 10
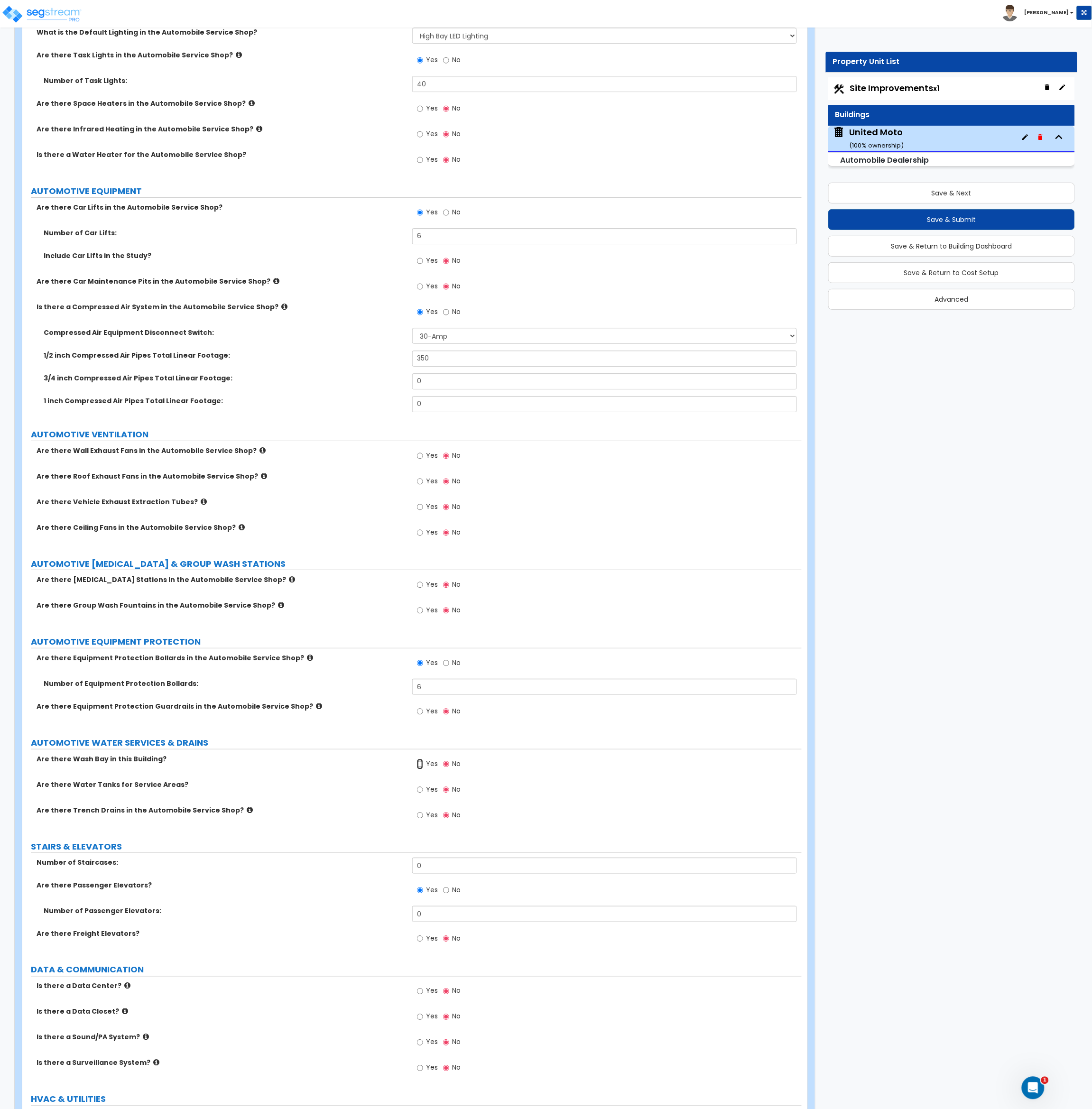
radio input "true"
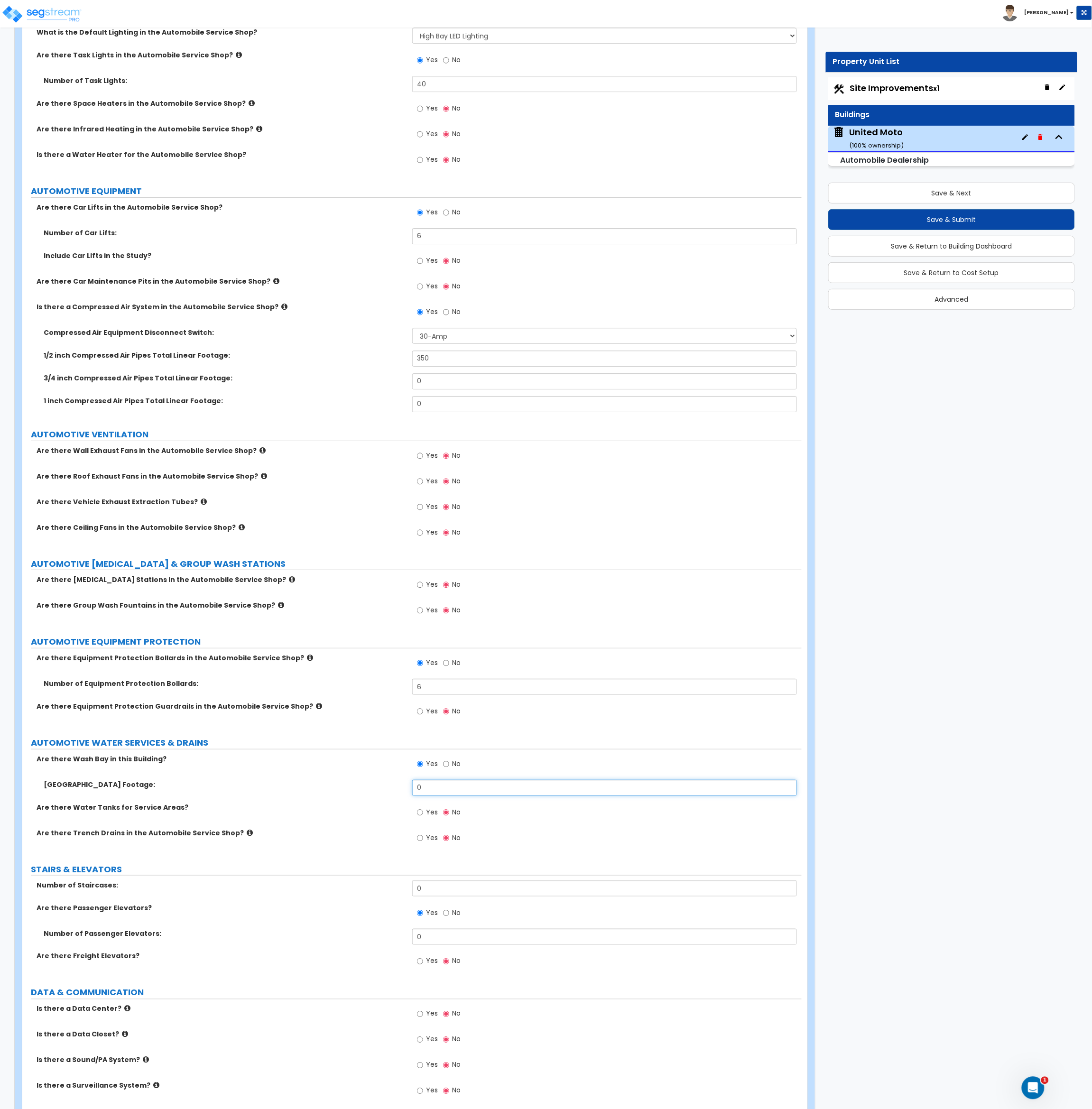
drag, startPoint x: 436, startPoint y: 790, endPoint x: 411, endPoint y: 791, distance: 25.0
click at [411, 791] on div "Wash Bay Square Footage: 0" at bounding box center [412, 791] width 779 height 23
click at [433, 793] on input "0" at bounding box center [605, 787] width 385 height 16
drag, startPoint x: 433, startPoint y: 790, endPoint x: 417, endPoint y: 790, distance: 16.0
click at [417, 790] on input "0" at bounding box center [605, 787] width 385 height 16
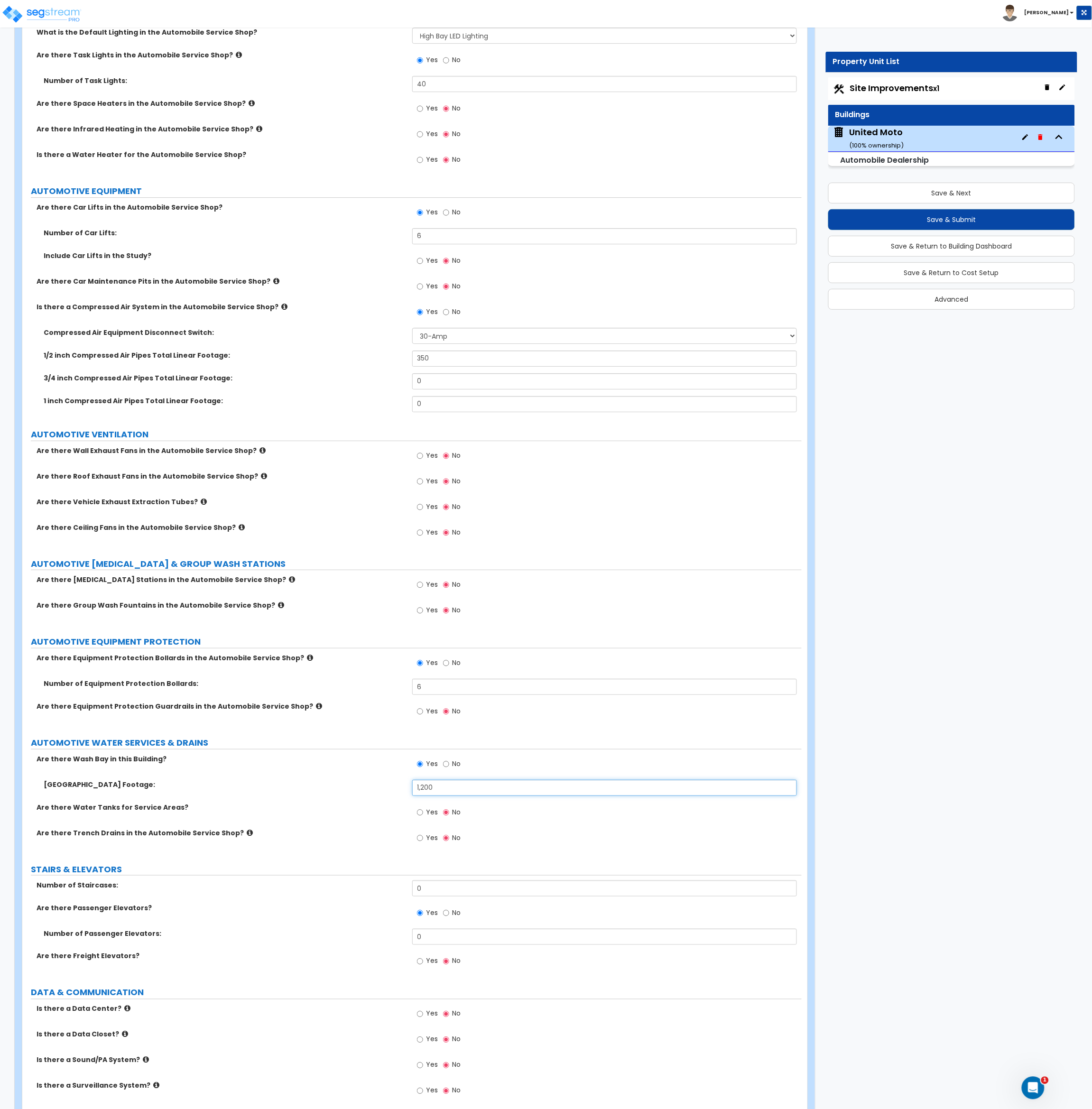
type input "1,200"
click at [363, 818] on div "Are there Water Tanks for Service Areas? Yes No" at bounding box center [412, 815] width 779 height 25
click at [419, 839] on input "Yes" at bounding box center [419, 838] width 6 height 10
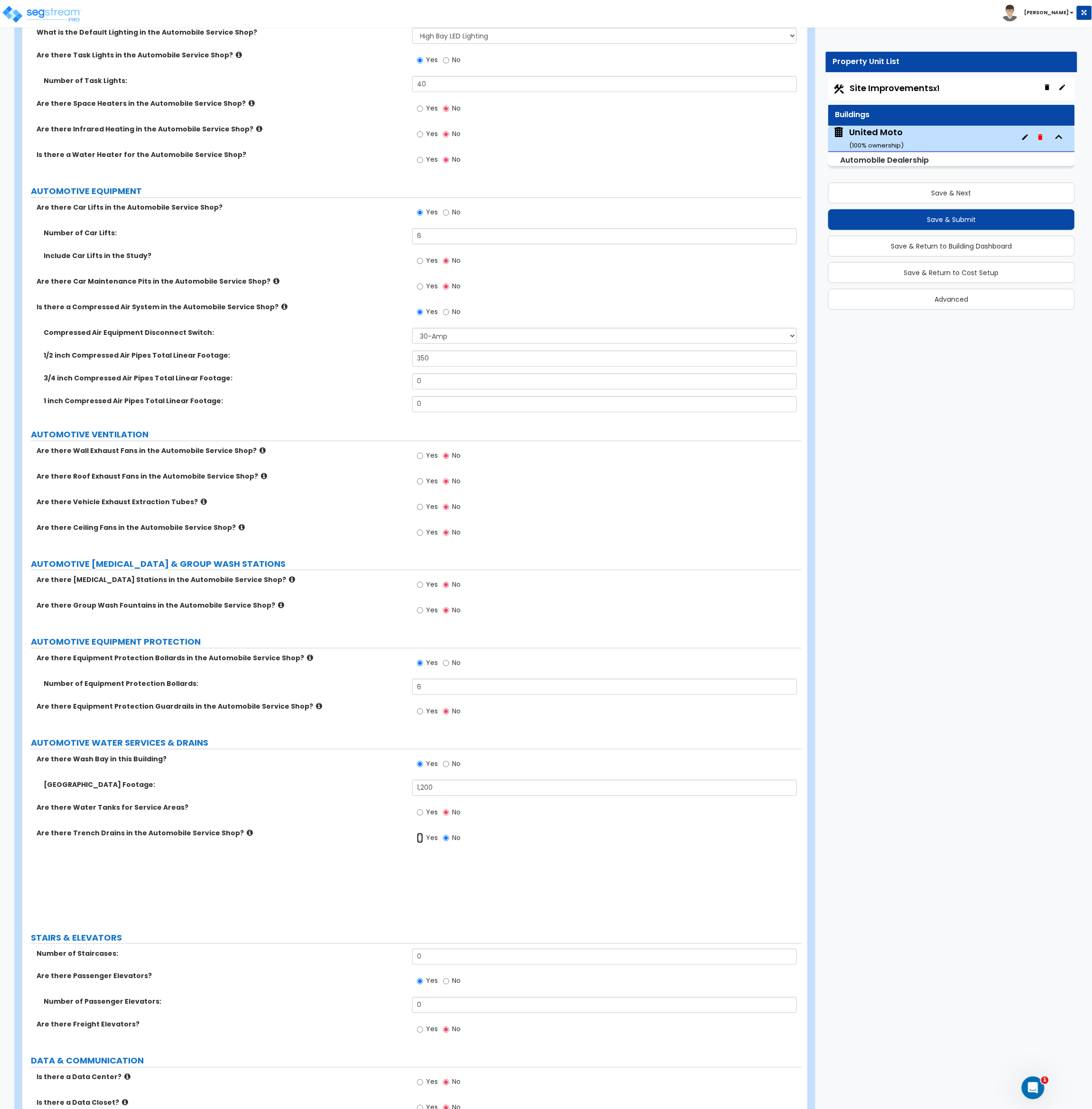
radio input "true"
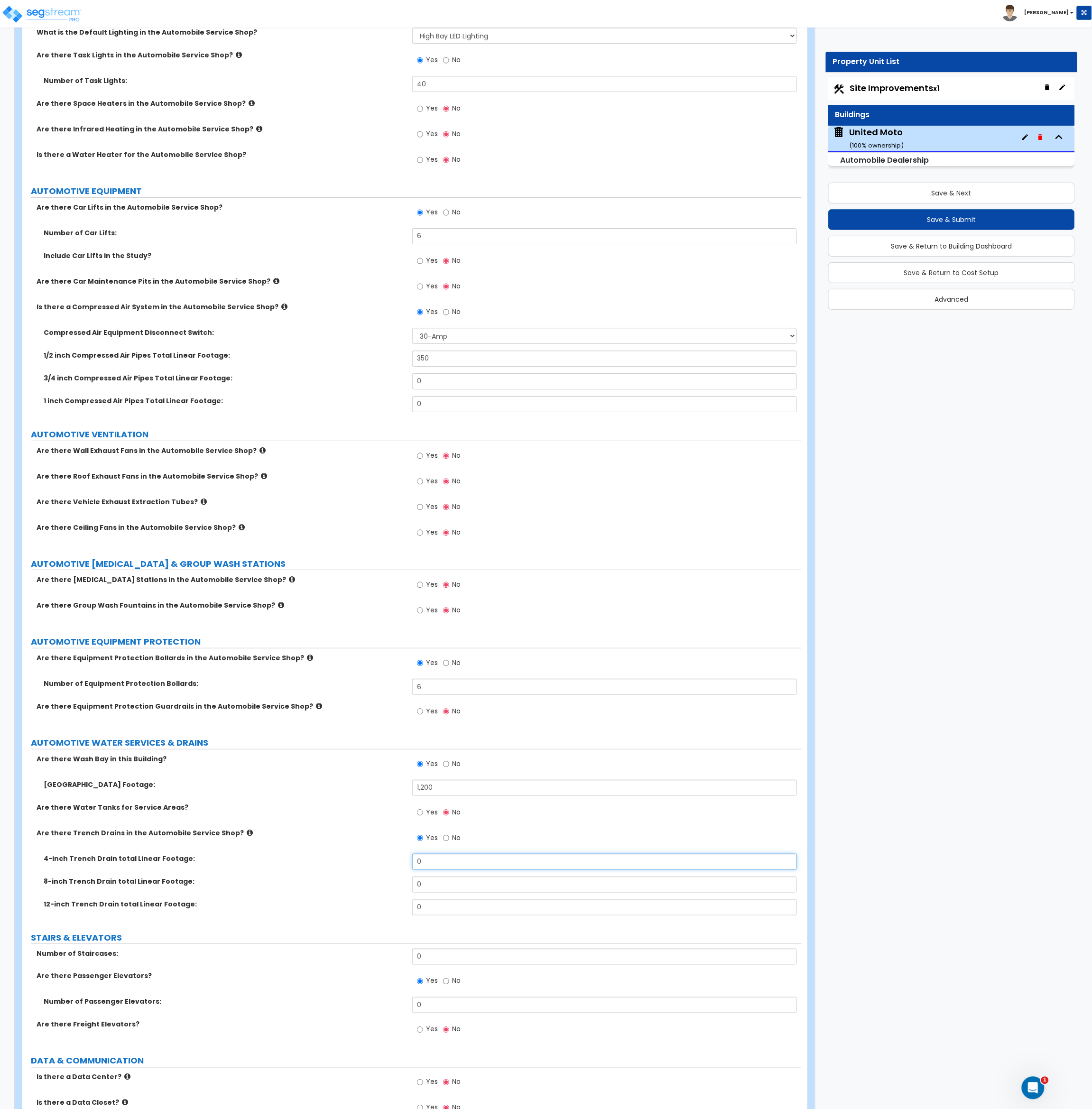
drag, startPoint x: 428, startPoint y: 864, endPoint x: 381, endPoint y: 865, distance: 47.0
click at [381, 865] on div "4-inch Trench Drain total Linear Footage: 0" at bounding box center [412, 865] width 779 height 23
click at [428, 854] on input "0" at bounding box center [605, 861] width 385 height 16
drag, startPoint x: 431, startPoint y: 865, endPoint x: 381, endPoint y: 867, distance: 50.0
click at [381, 867] on div "4-inch Trench Drain total Linear Footage: 0" at bounding box center [412, 865] width 779 height 23
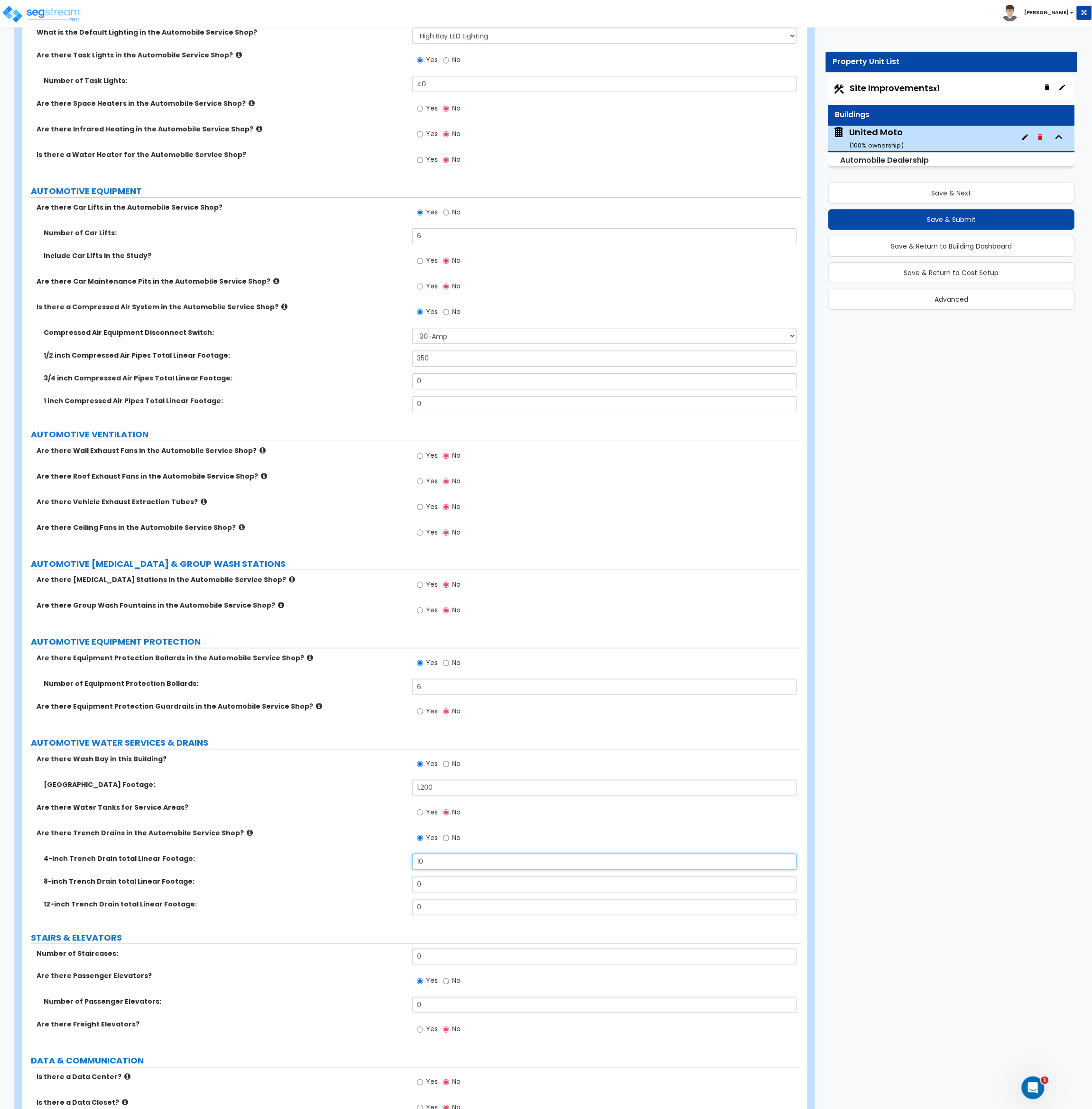
type input "10"
click at [381, 867] on div "4-inch Trench Drain total Linear Footage: 10" at bounding box center [412, 865] width 779 height 23
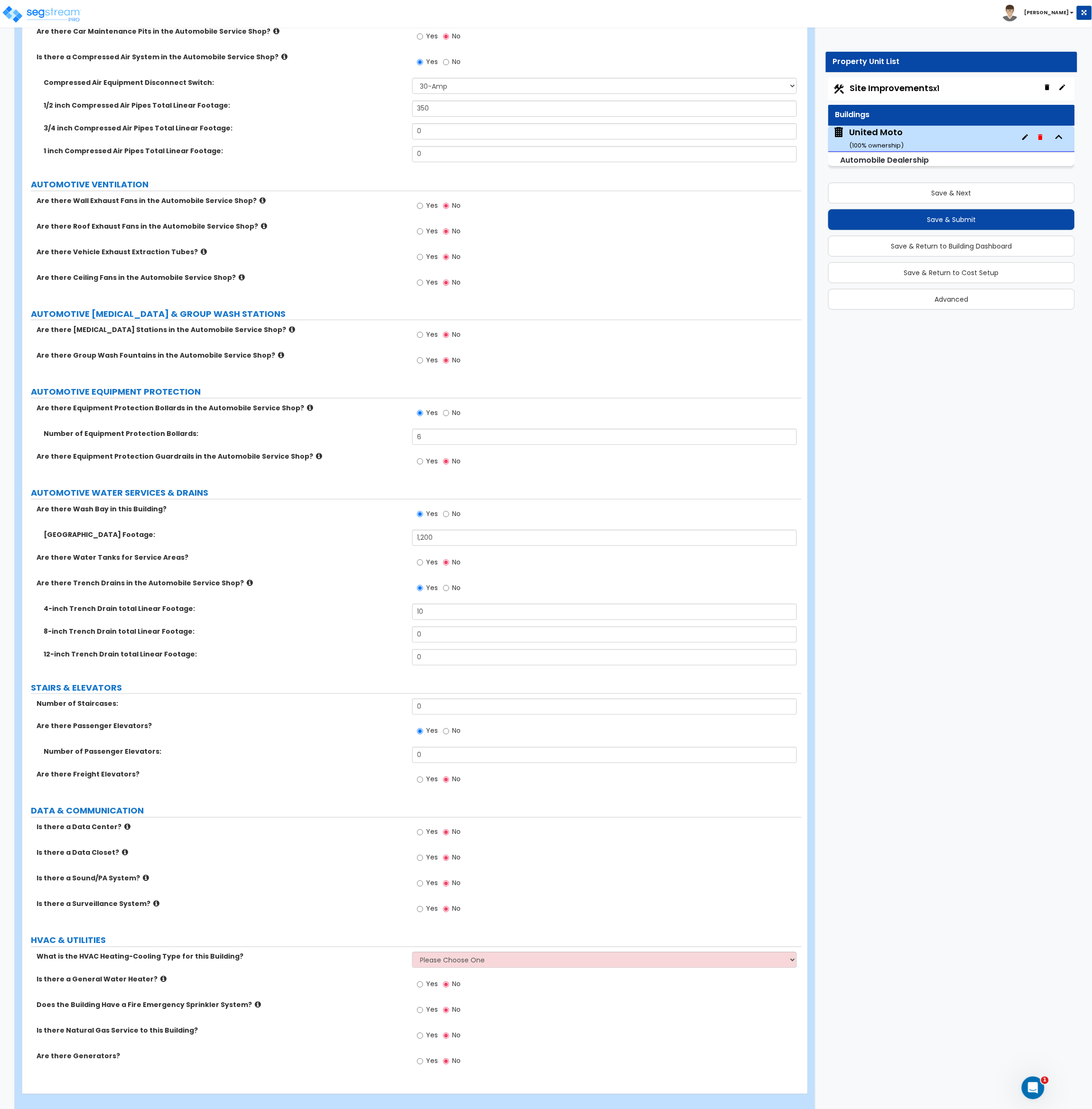
scroll to position [4087, 0]
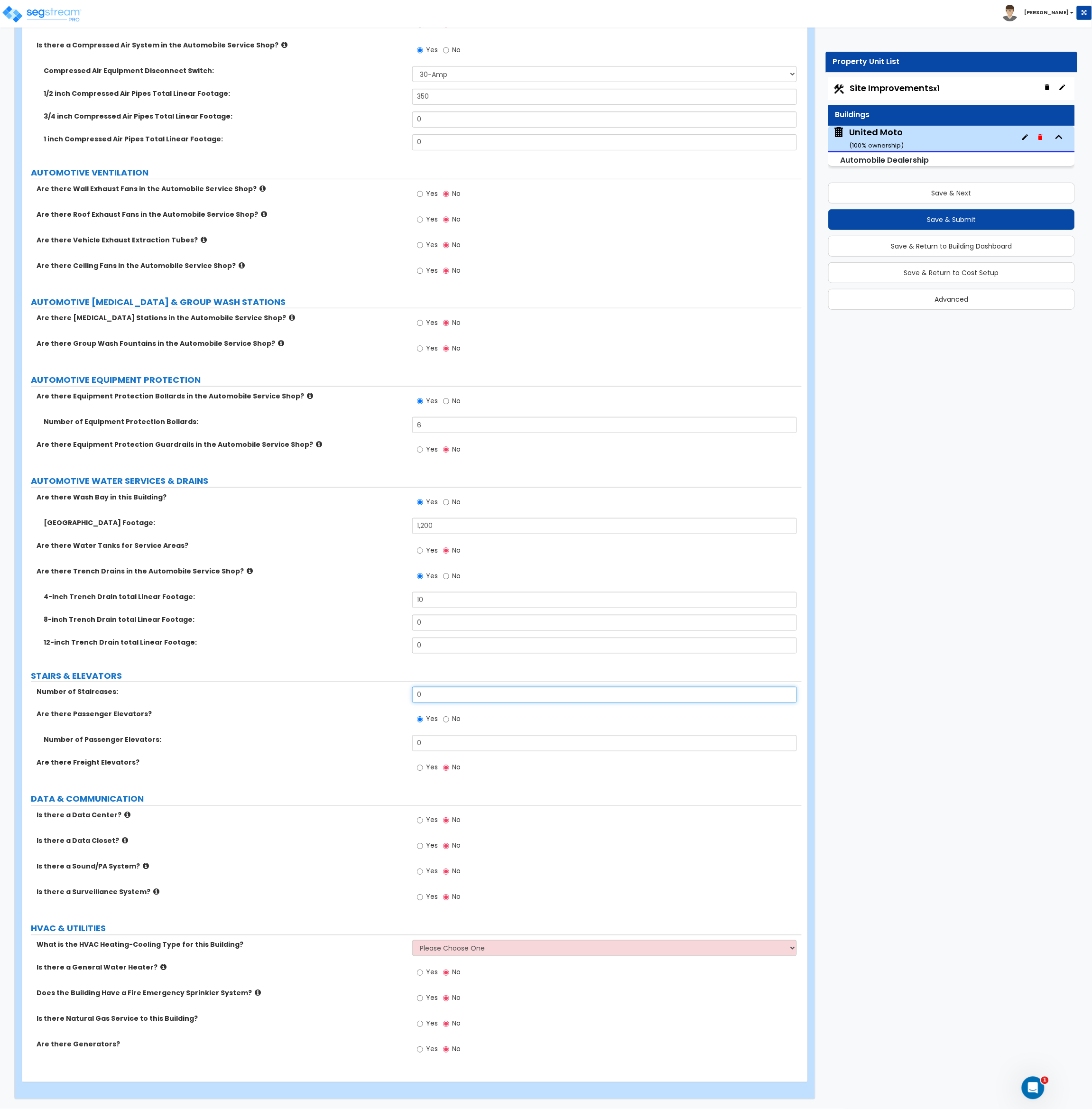
drag, startPoint x: 439, startPoint y: 697, endPoint x: 333, endPoint y: 698, distance: 106.0
click at [333, 698] on div "Number of Staircases: 0" at bounding box center [412, 697] width 779 height 23
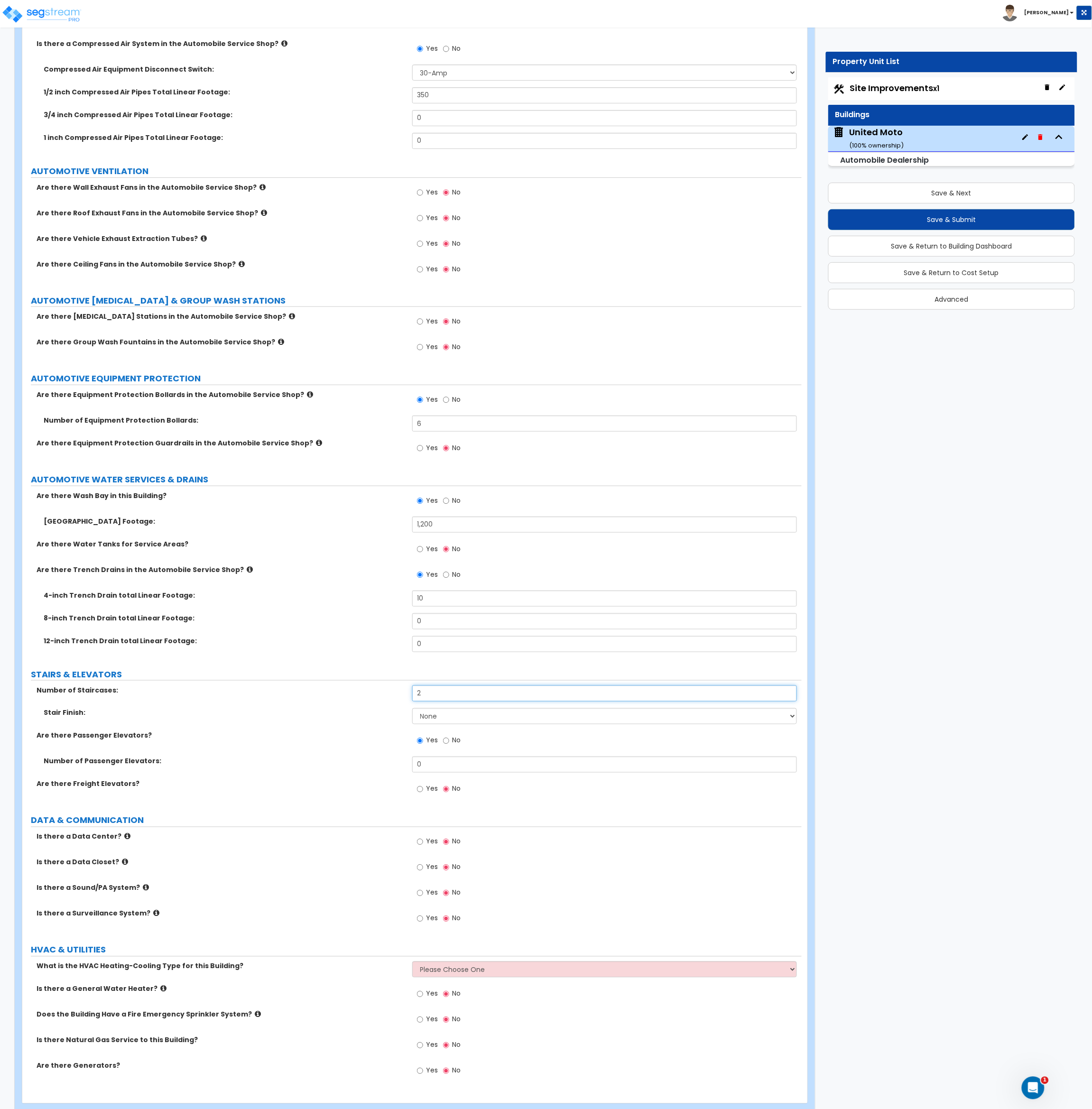
type input "2"
click at [343, 745] on div "Are there Passenger Elevators? Yes No" at bounding box center [412, 743] width 779 height 25
drag, startPoint x: 449, startPoint y: 771, endPoint x: 295, endPoint y: 769, distance: 154.0
click at [295, 769] on div "Number of Passenger Elevators: 0" at bounding box center [412, 768] width 779 height 23
type input "1"
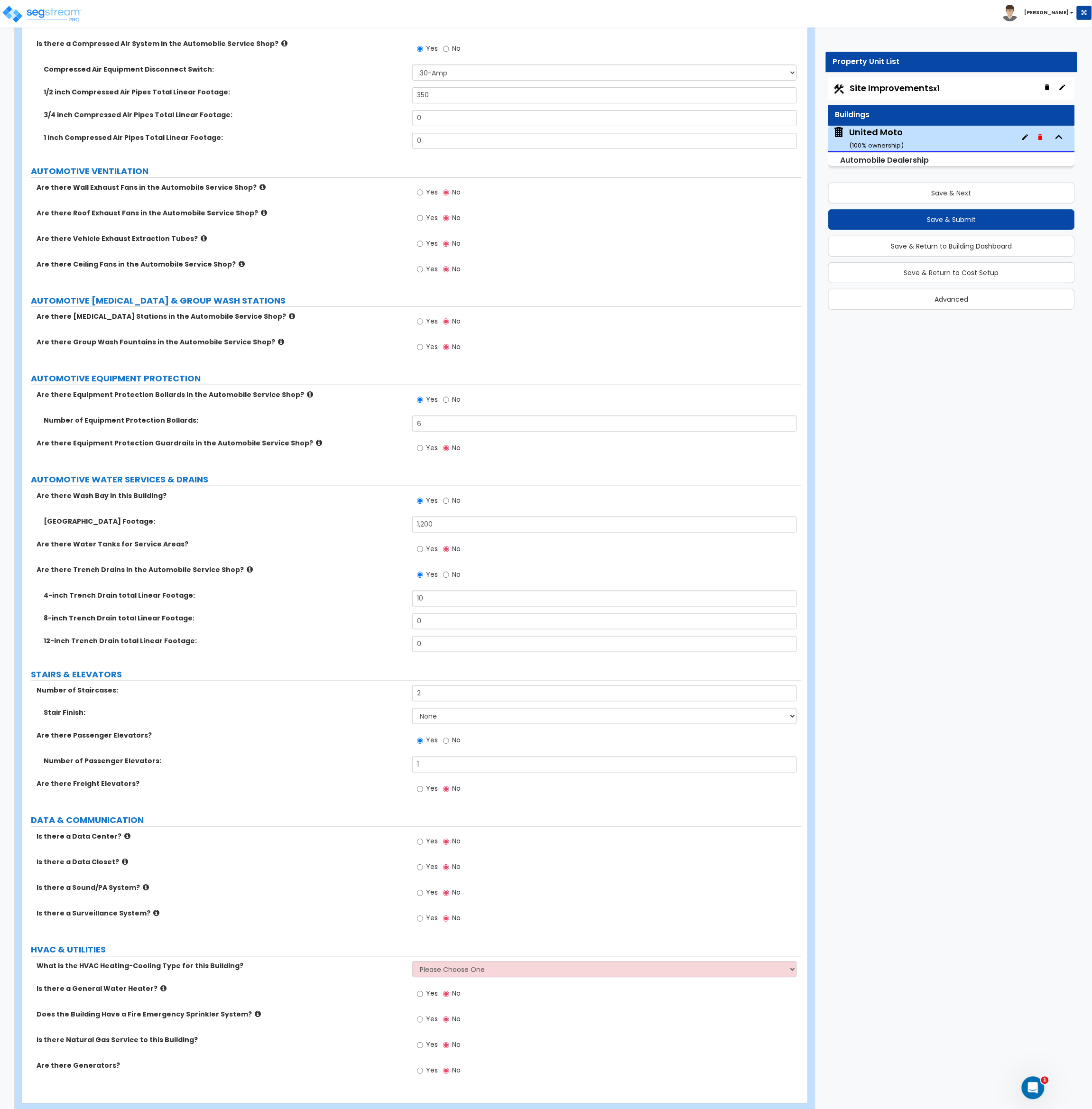
click at [274, 771] on div "Number of Passenger Elevators: 1" at bounding box center [412, 768] width 779 height 23
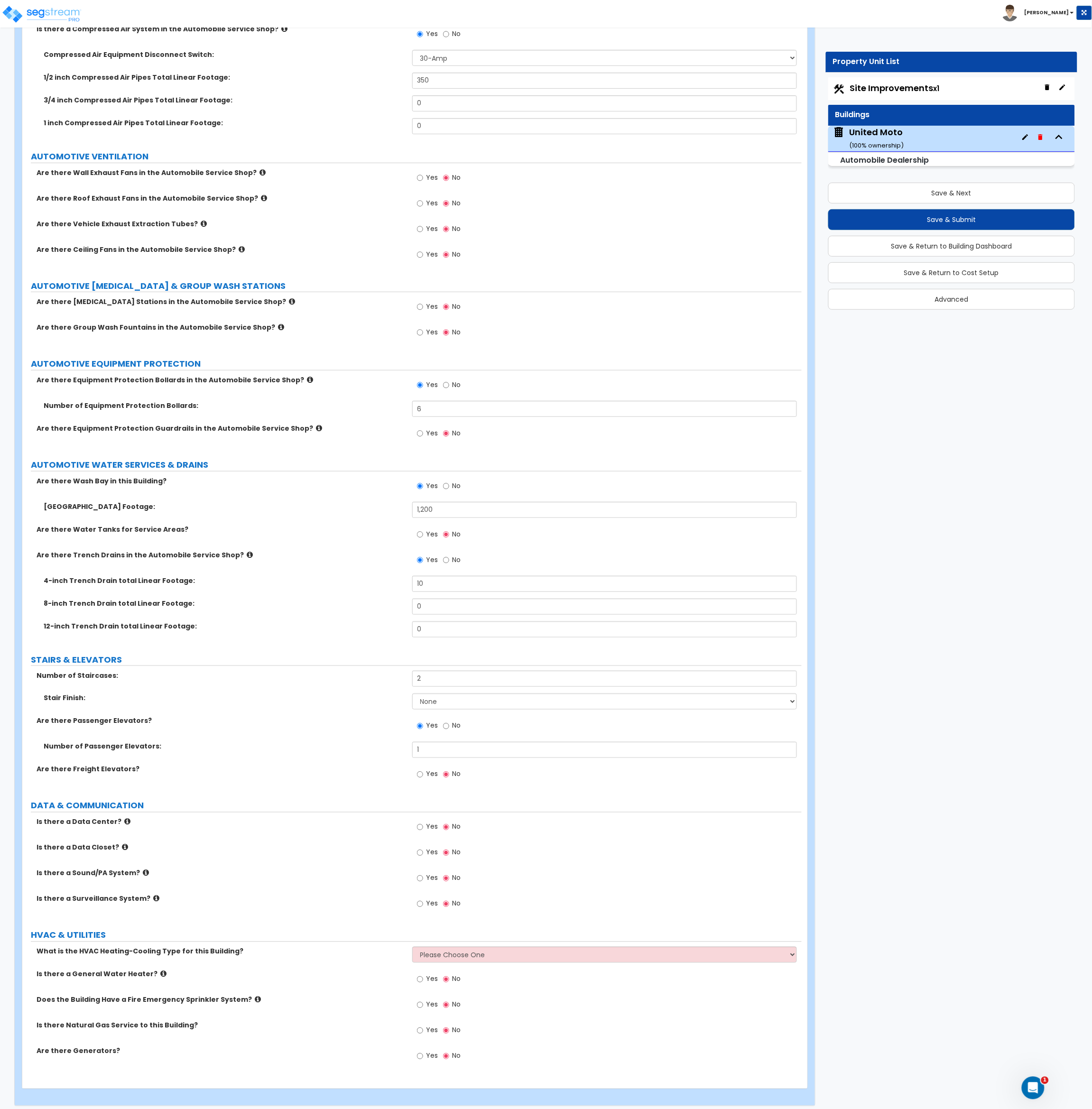
scroll to position [4110, 0]
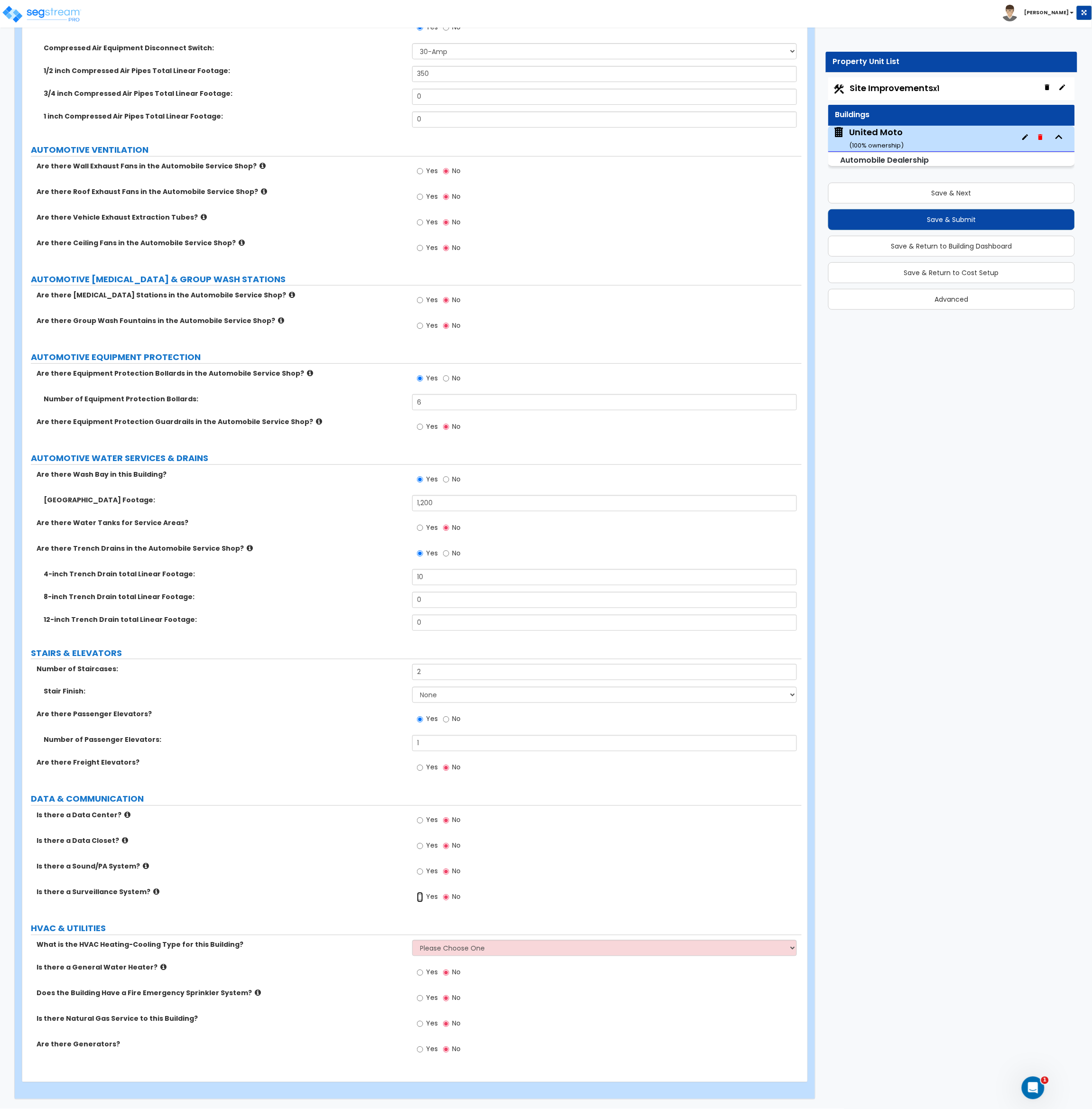
click at [418, 898] on input "Yes" at bounding box center [419, 898] width 6 height 10
radio input "true"
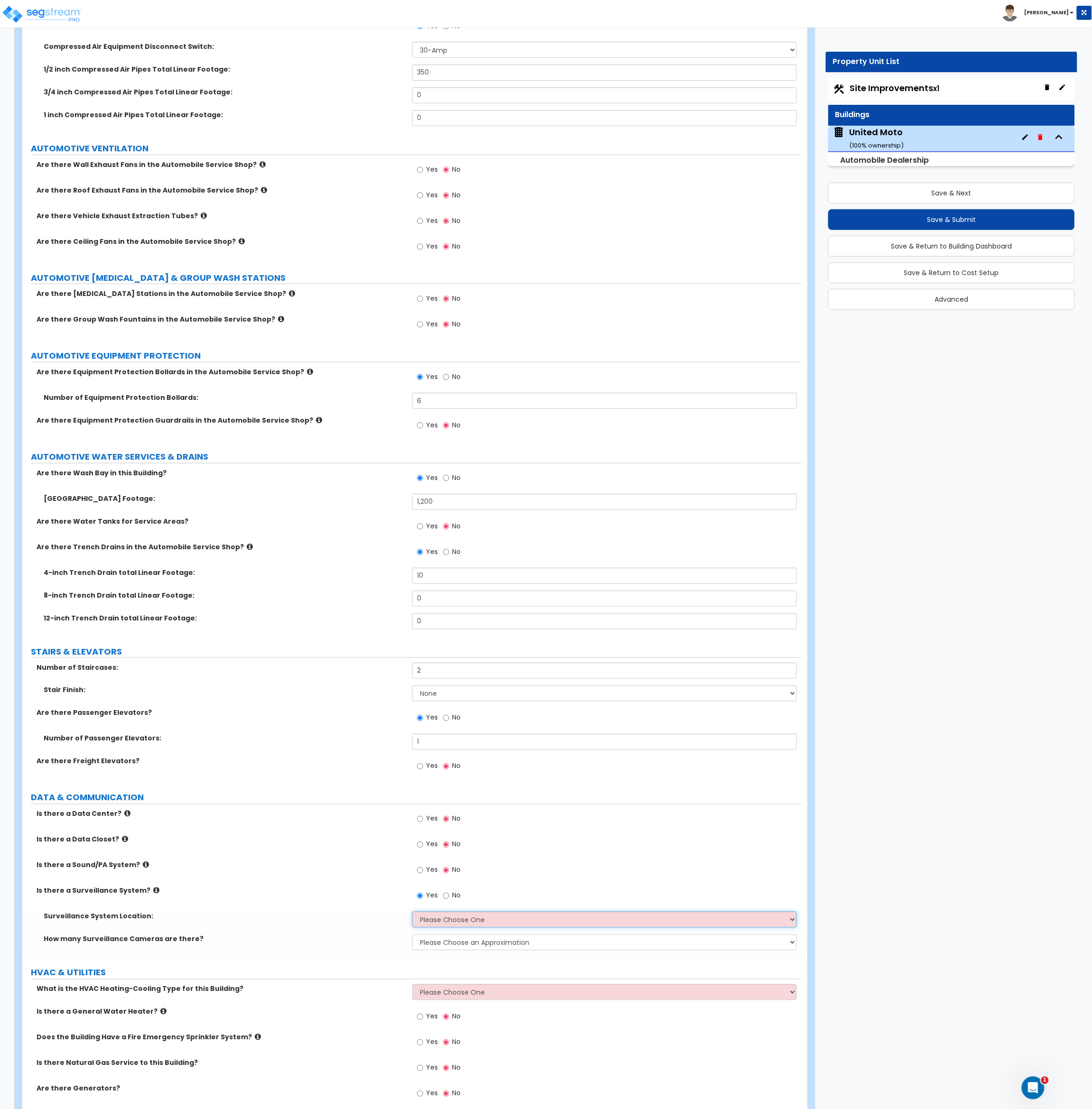
click at [443, 922] on select "Please Choose One Inside the Building Outside the Building Both Inside & Outside" at bounding box center [605, 919] width 385 height 16
select select "3"
click at [412, 913] on select "Please Choose One Inside the Building Outside the Building Both Inside & Outside" at bounding box center [605, 919] width 385 height 16
click at [445, 947] on select "Please Choose an Approximation Barely Noticed Any Noticed a Couple Frequently S…" at bounding box center [605, 942] width 385 height 16
select select "2"
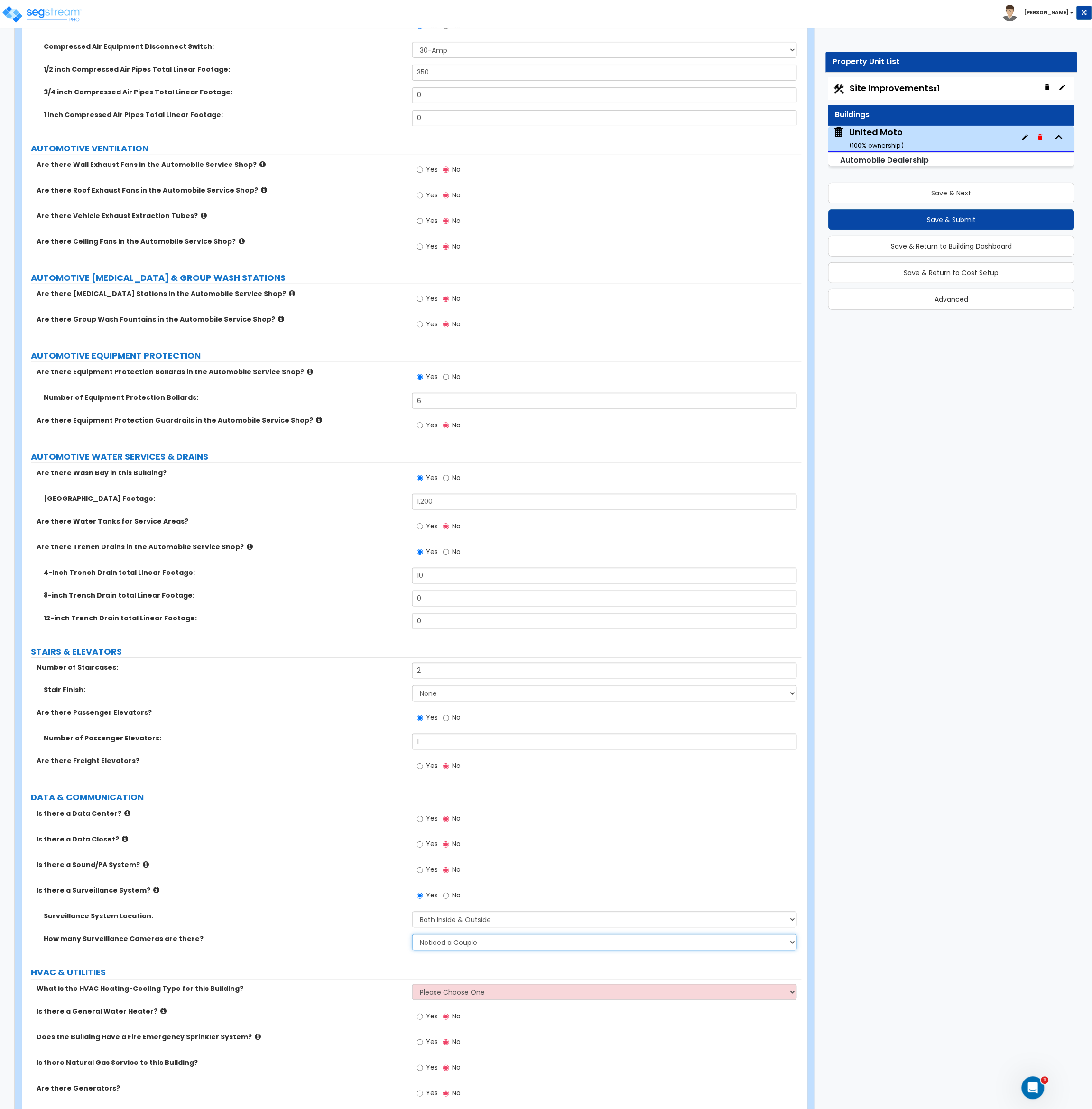
click at [412, 936] on select "Please Choose an Approximation Barely Noticed Any Noticed a Couple Frequently S…" at bounding box center [605, 942] width 385 height 16
click at [349, 955] on div "How many Surveillance Cameras are there? Please Choose an Approximation Barely …" at bounding box center [412, 945] width 779 height 23
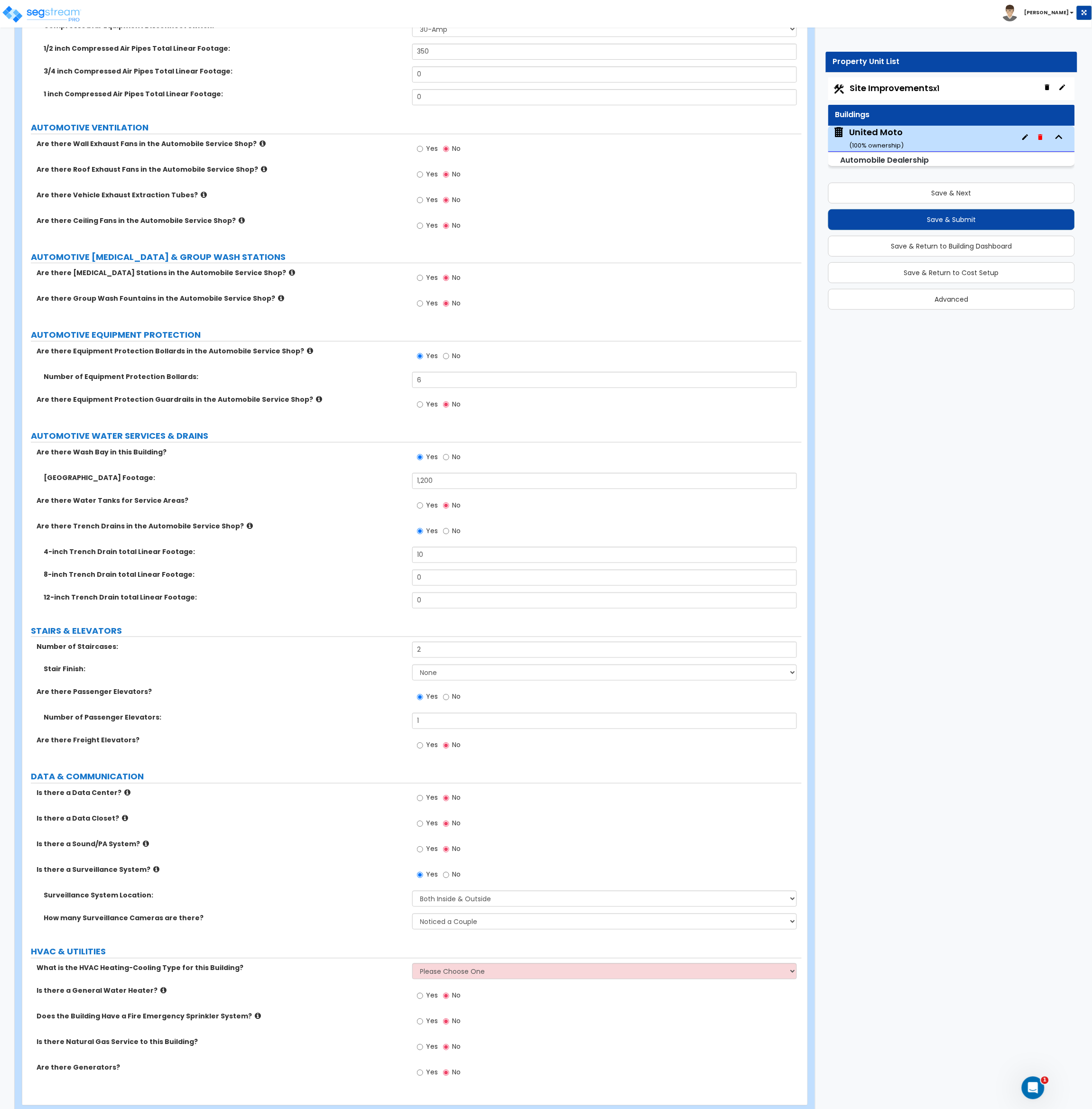
scroll to position [4156, 0]
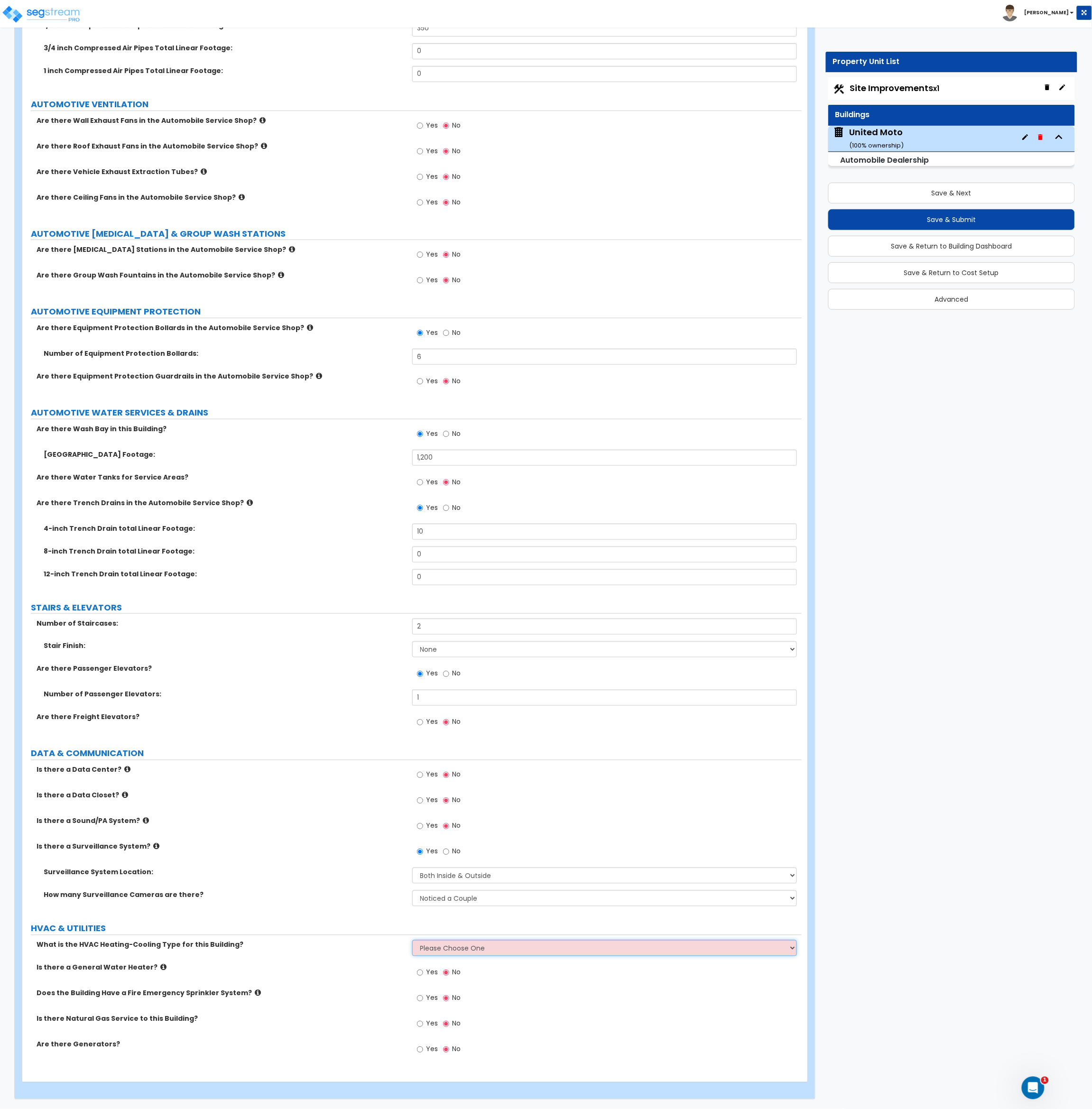
click at [437, 950] on select "Please Choose One Rooftop Unit Furnace-Condenser Forced Air Split Heating/Cooli…" at bounding box center [605, 948] width 385 height 16
select select "1"
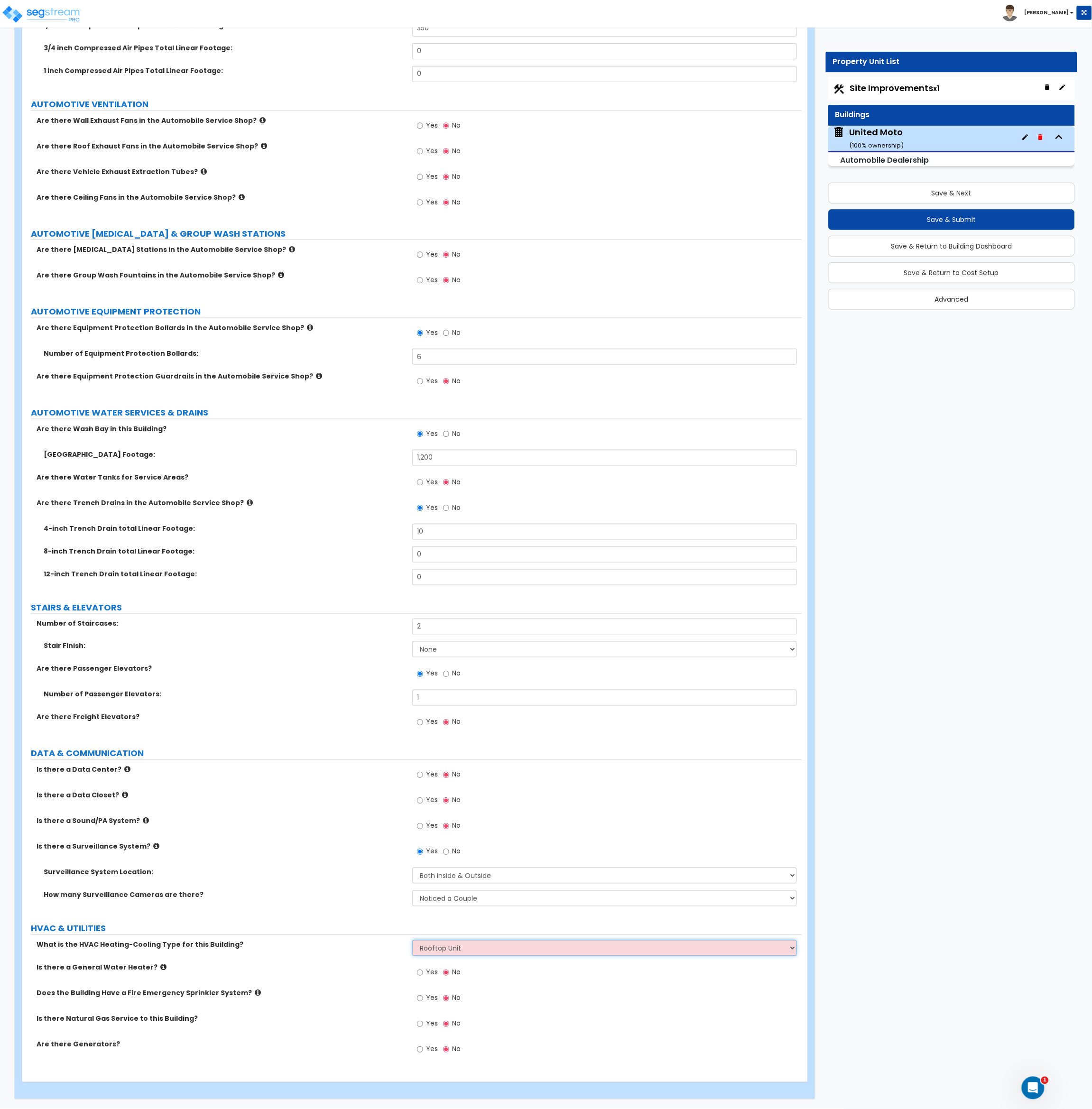
click at [412, 940] on select "Please Choose One Rooftop Unit Furnace-Condenser Forced Air Split Heating/Cooli…" at bounding box center [605, 948] width 385 height 16
click at [373, 975] on div "Is there a General Water Heater? Yes No" at bounding box center [412, 976] width 779 height 25
click at [420, 1000] on input "Yes" at bounding box center [419, 999] width 6 height 10
radio input "true"
click at [423, 1022] on label "Yes" at bounding box center [427, 1025] width 21 height 16
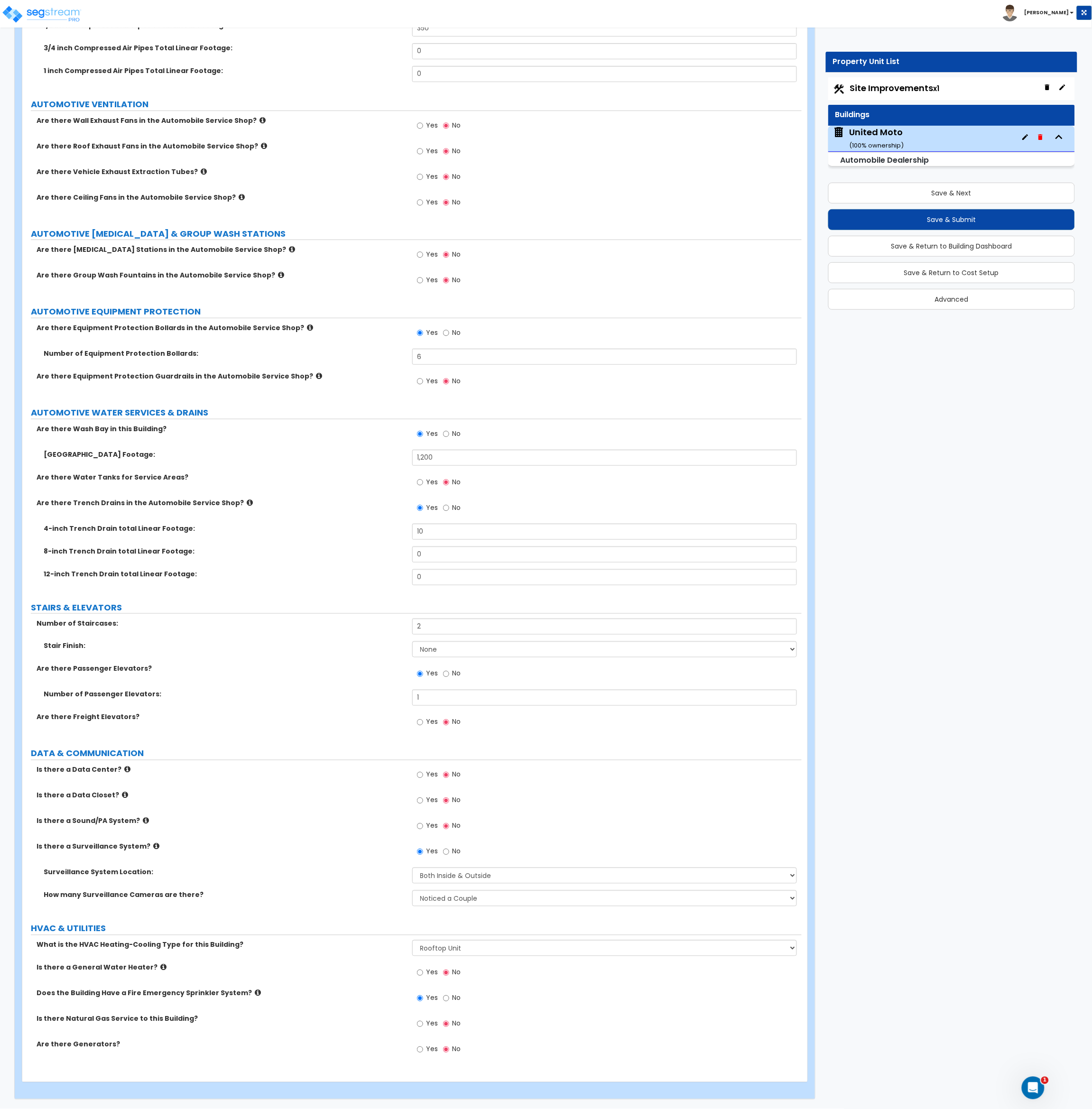
click at [423, 1022] on input "Yes" at bounding box center [419, 1024] width 6 height 10
radio input "true"
click at [385, 1043] on label "Are there Generators?" at bounding box center [221, 1044] width 368 height 9
click at [921, 198] on button "Save & Next" at bounding box center [951, 193] width 247 height 21
select select "2"
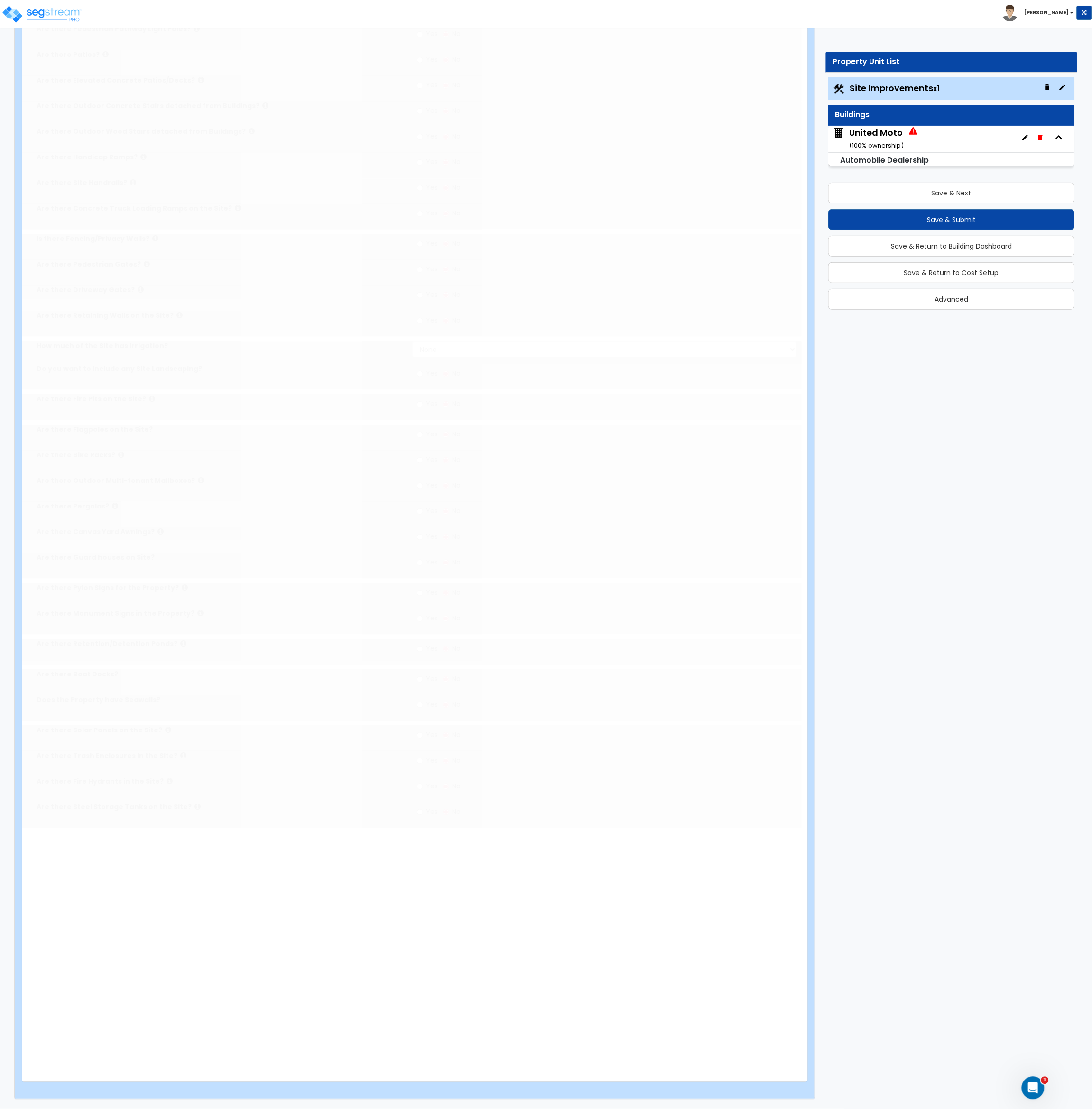
scroll to position [0, 0]
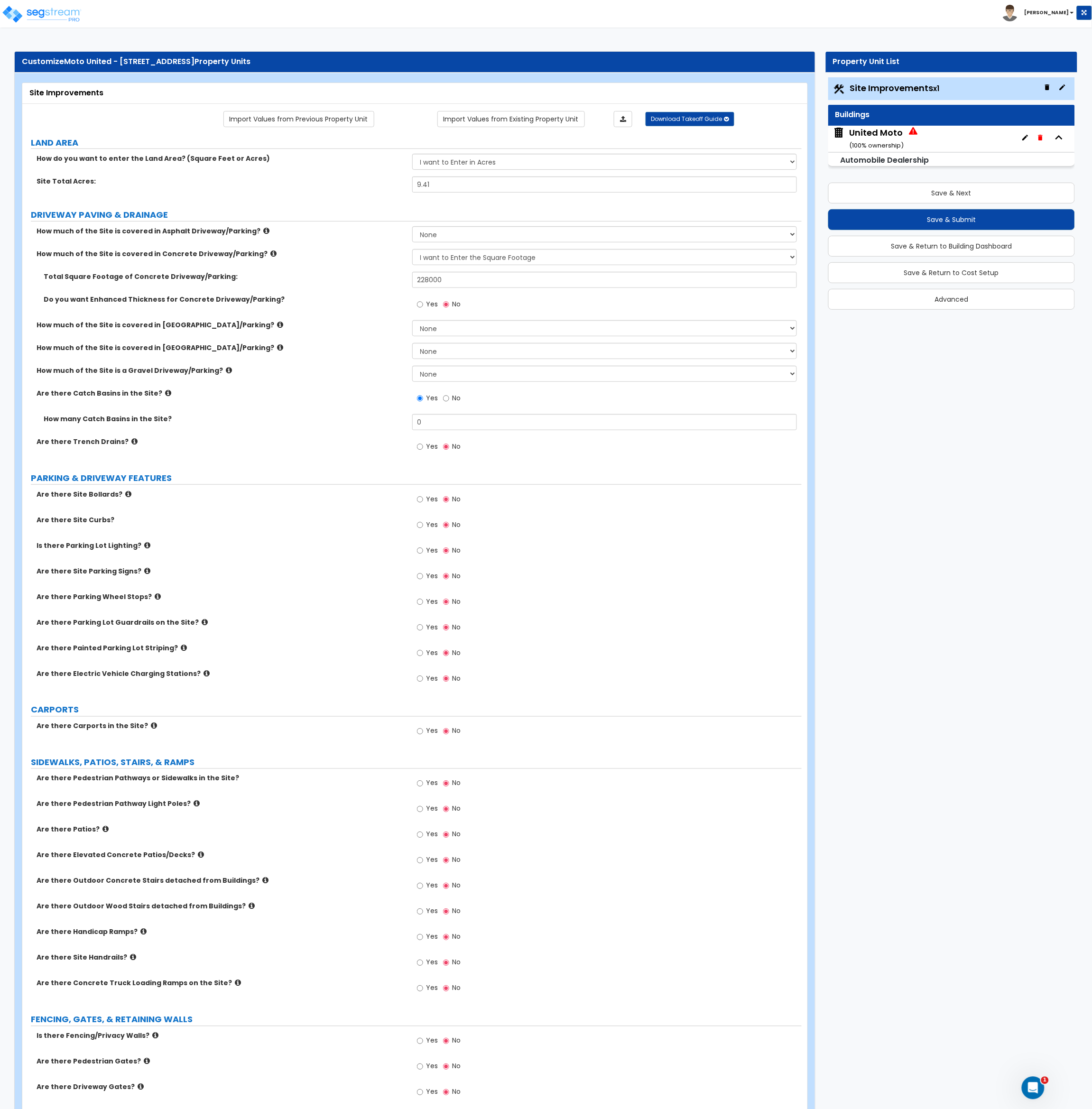
click at [355, 531] on div "Are there Site Curbs? Yes No" at bounding box center [412, 528] width 779 height 25
click at [420, 501] on input "Yes" at bounding box center [419, 500] width 6 height 10
radio input "true"
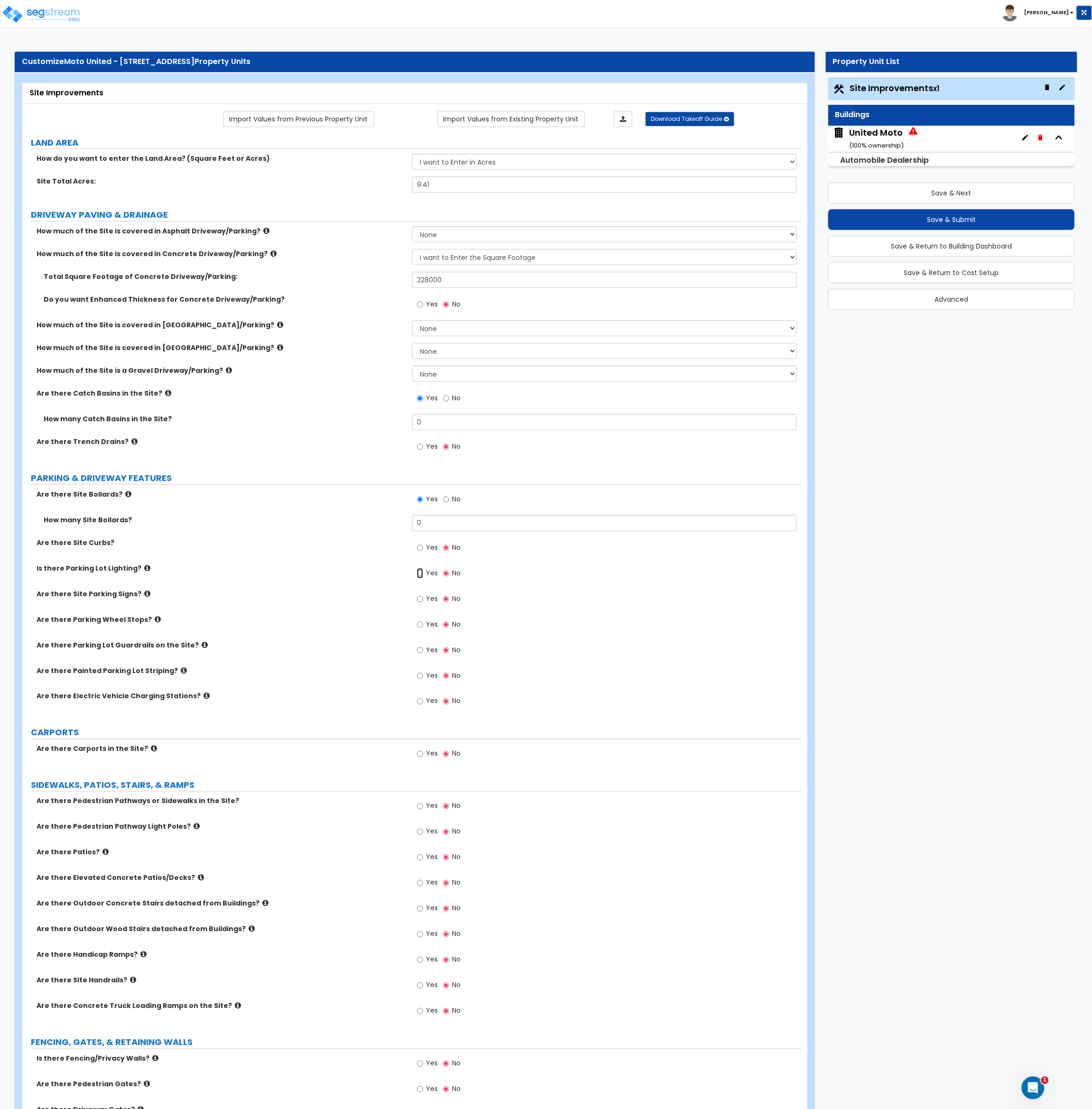
click at [420, 574] on input "Yes" at bounding box center [419, 574] width 6 height 10
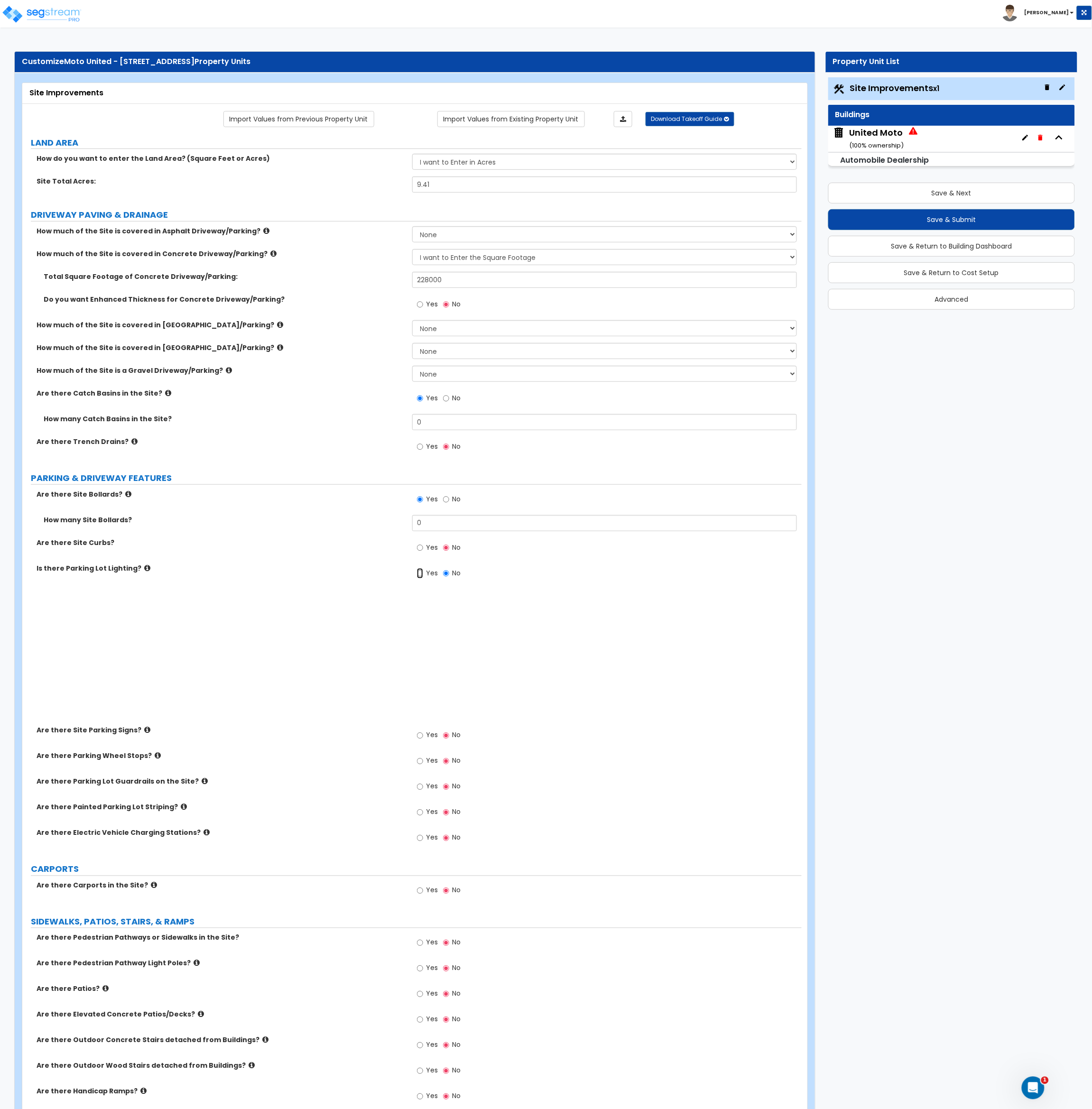
radio input "true"
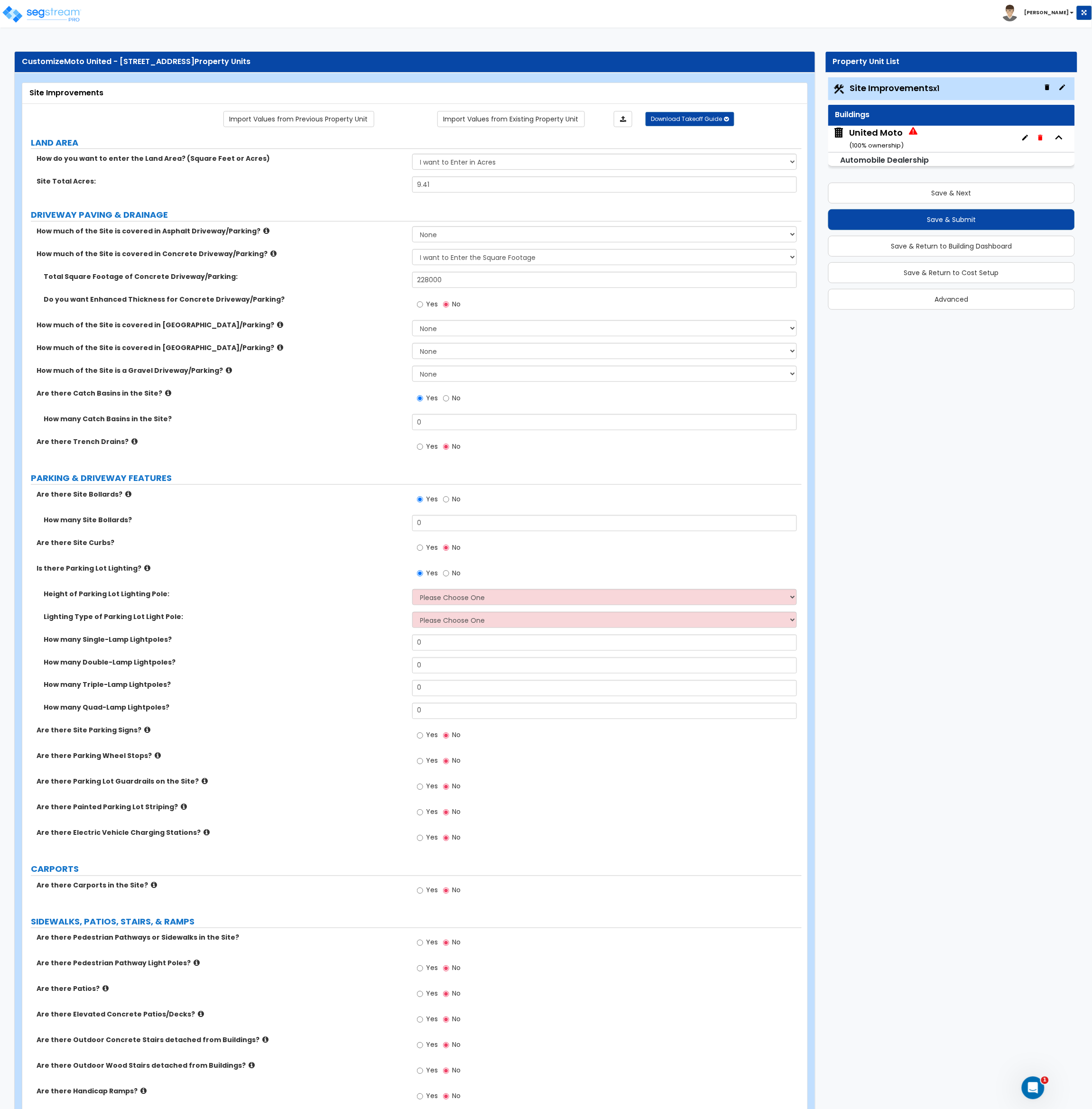
click at [289, 403] on div "Are there Catch Basins in the Site? Yes No" at bounding box center [412, 401] width 779 height 25
drag, startPoint x: 428, startPoint y: 423, endPoint x: 389, endPoint y: 421, distance: 39.1
click at [389, 421] on div "How many Catch Basins in the Site? 0" at bounding box center [412, 425] width 779 height 23
type input "4"
click at [387, 428] on div "How many Catch Basins in the Site? 4" at bounding box center [412, 425] width 779 height 23
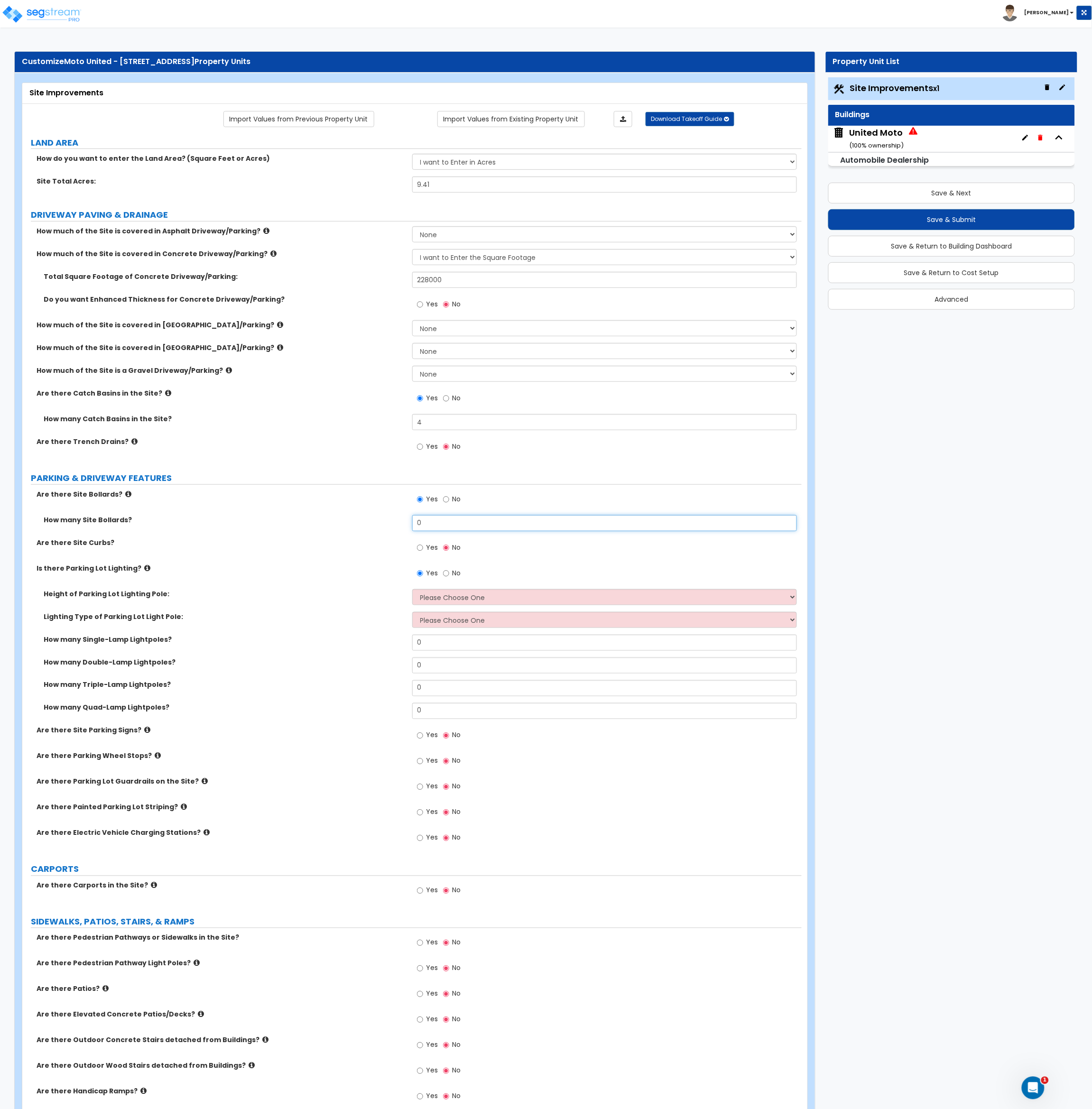
drag, startPoint x: 434, startPoint y: 528, endPoint x: 395, endPoint y: 523, distance: 39.3
click at [395, 523] on div "How many Site Bollards? 0" at bounding box center [412, 526] width 779 height 23
click at [888, 192] on button "Save & Next" at bounding box center [951, 193] width 247 height 21
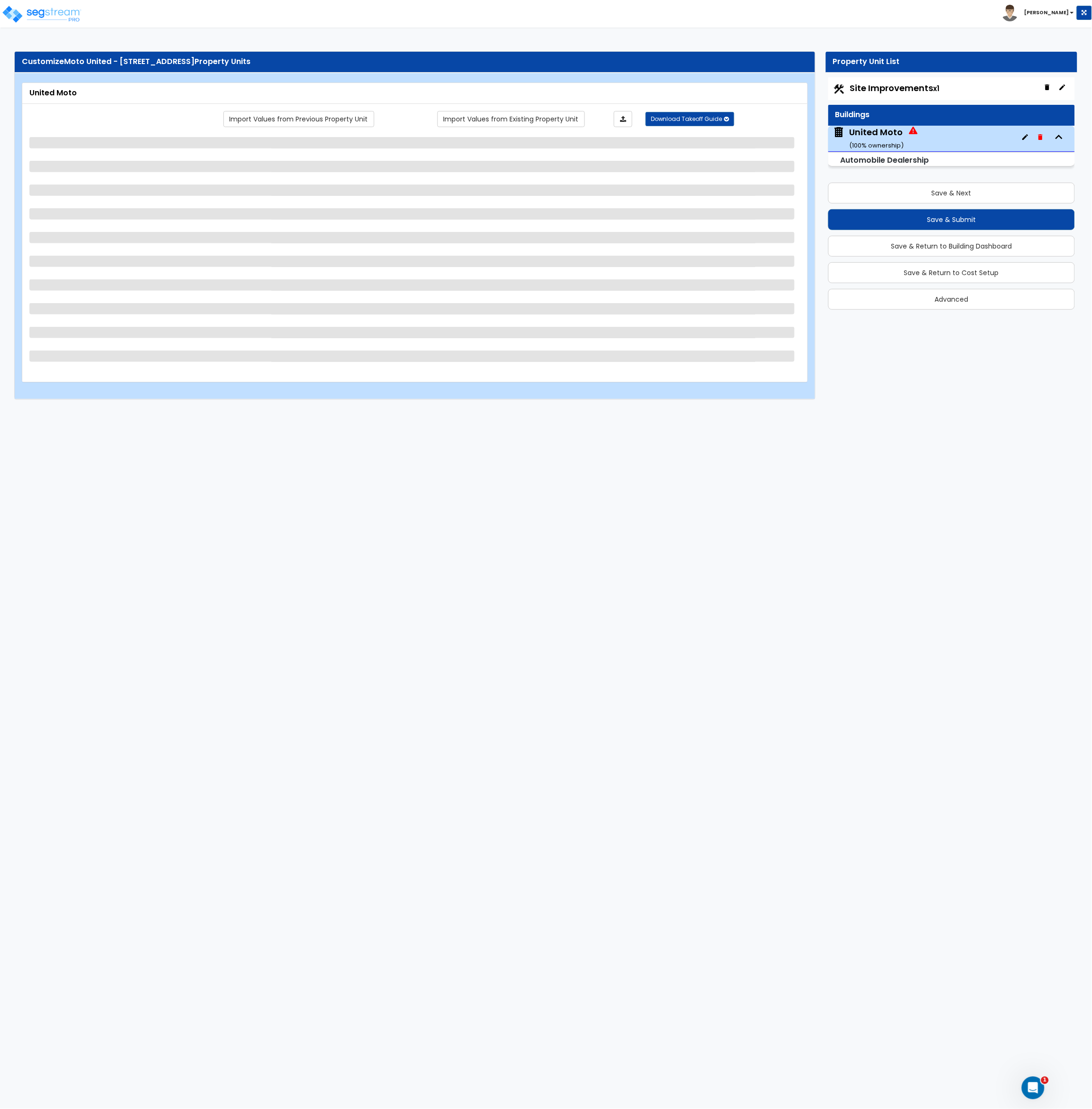
select select "2"
select select "1"
select select "10"
select select "2"
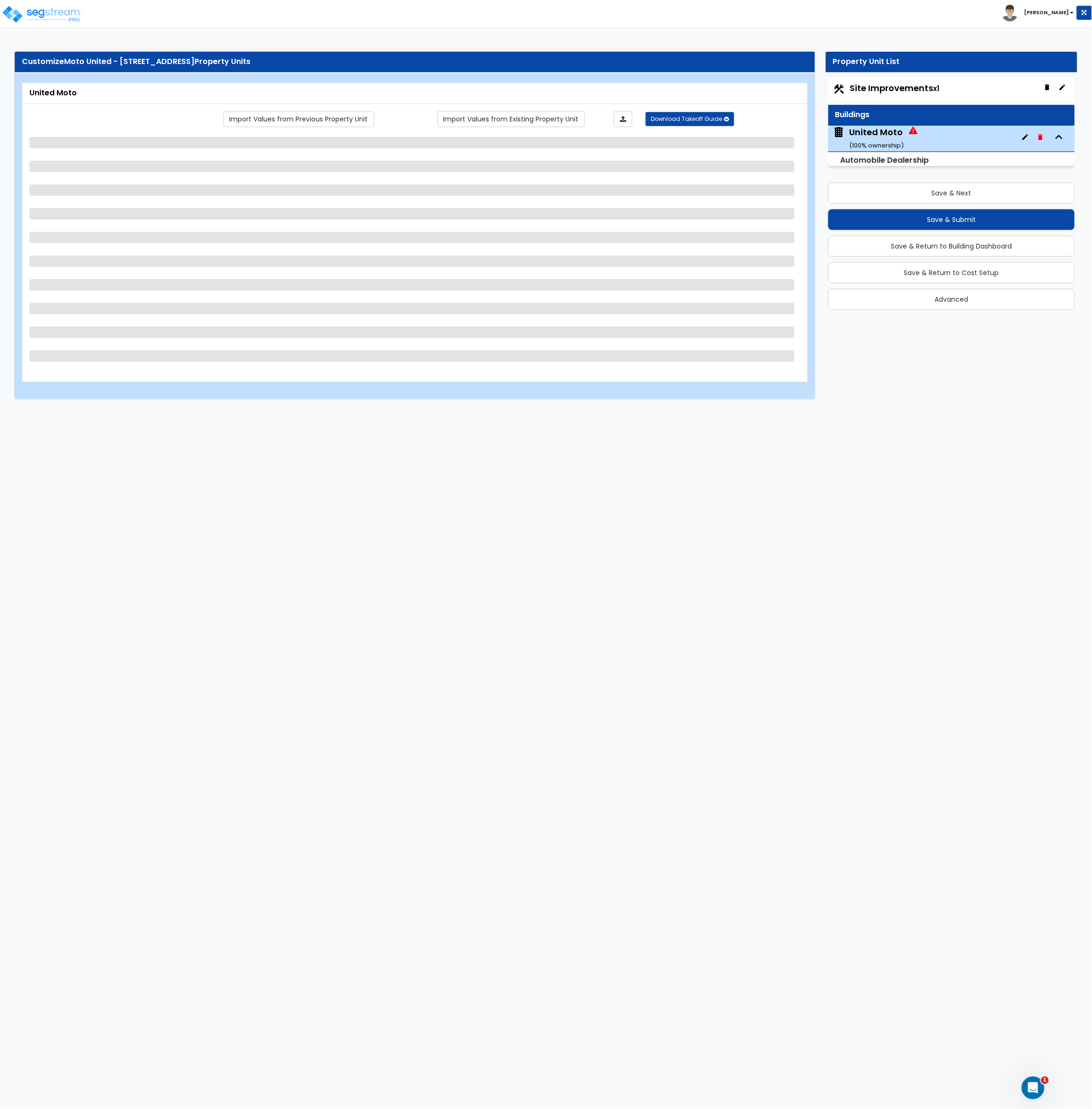
select select "1"
select select "2"
select select "1"
select select "3"
select select "1"
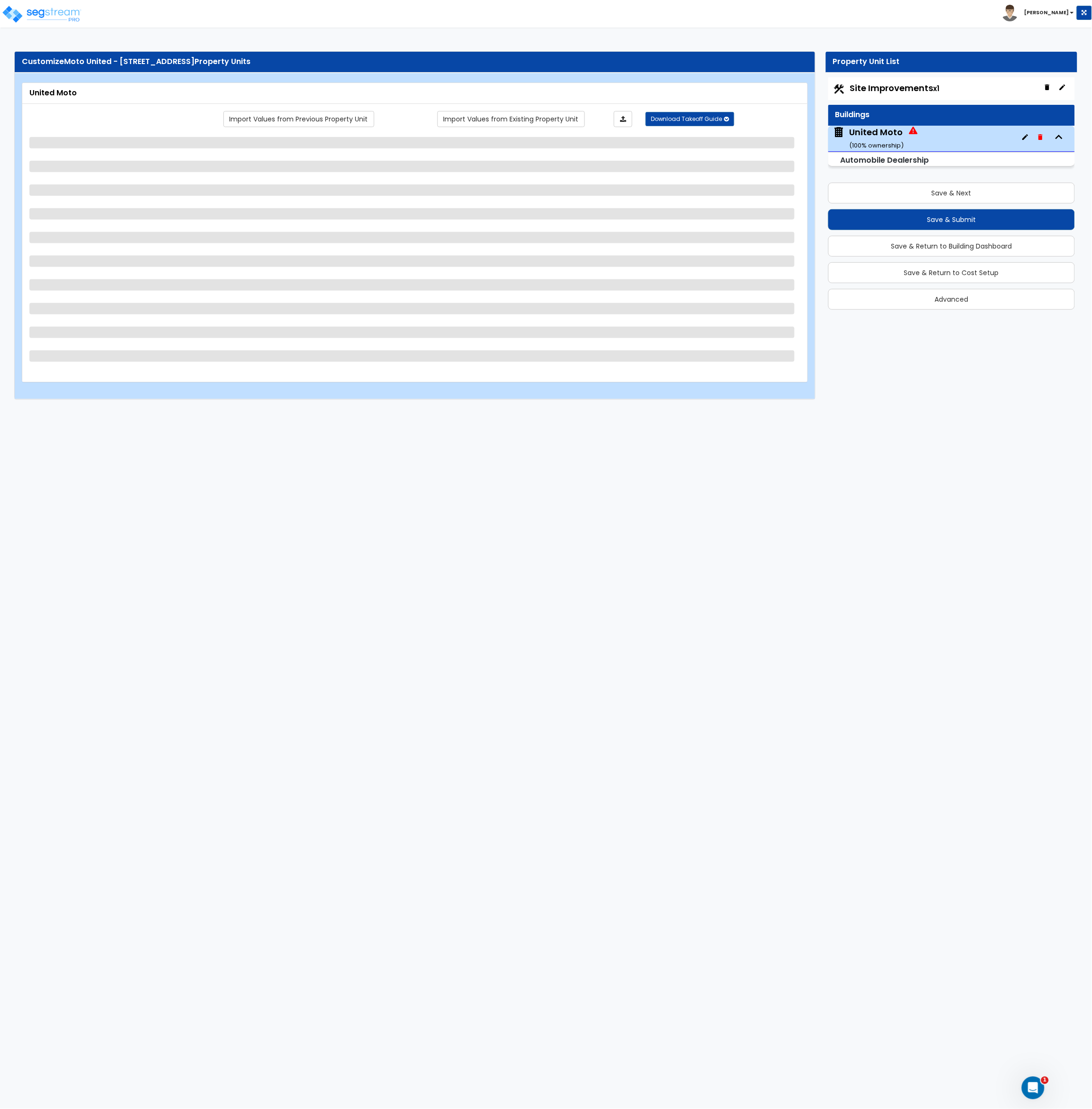
select select "2"
select select "1"
select select "2"
select select "1"
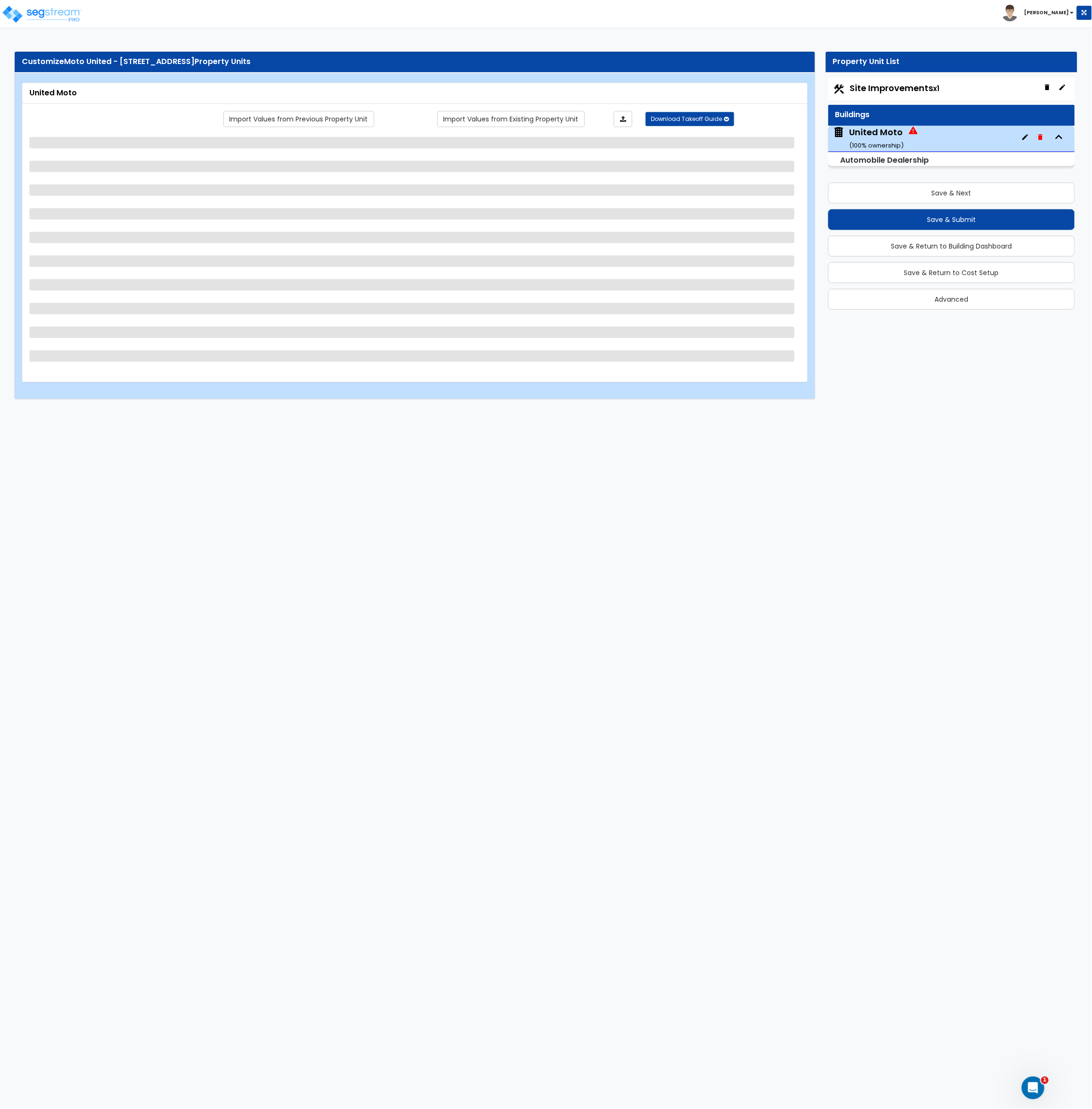
select select "2"
select select "1"
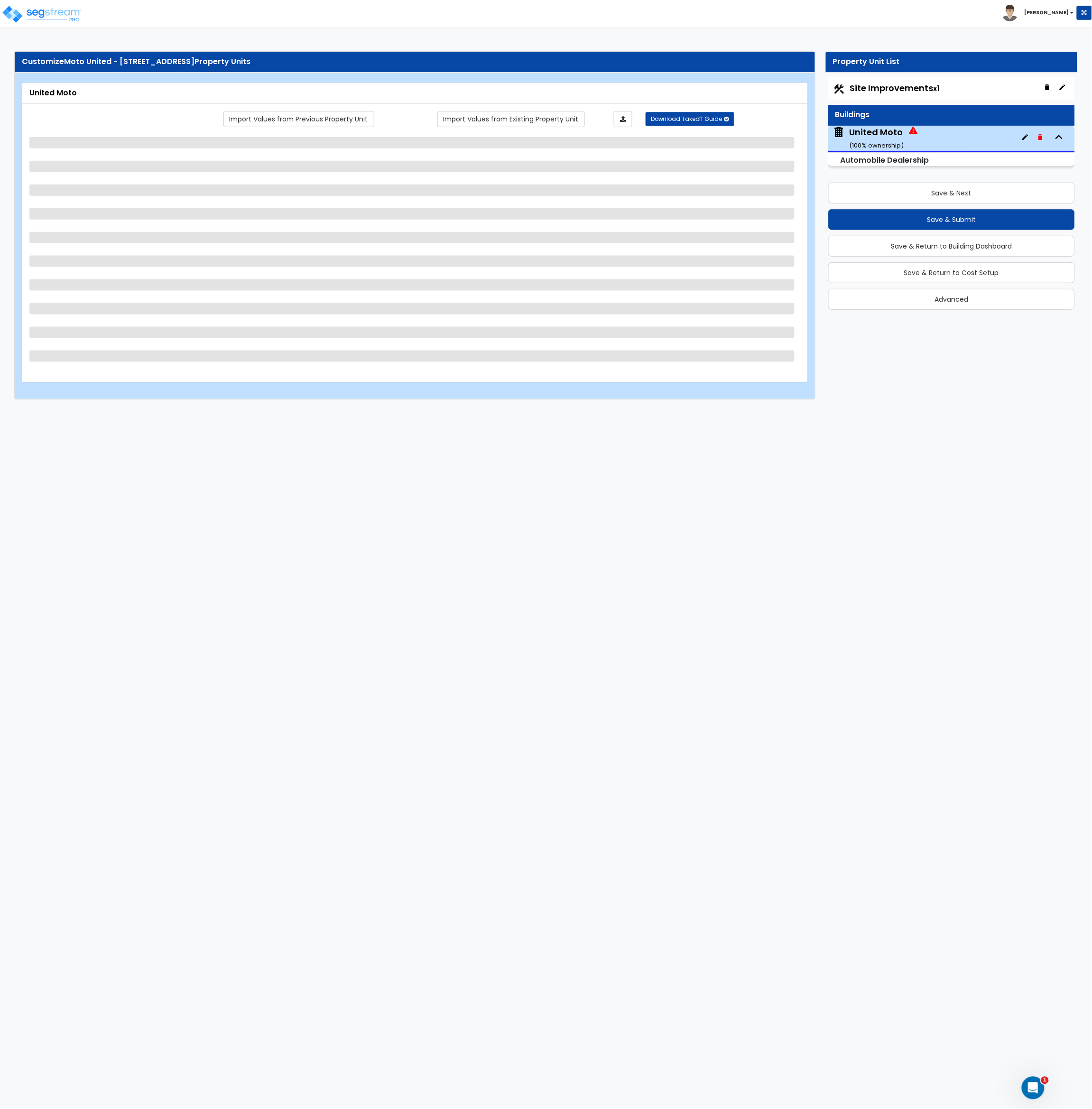
select select "2"
select select "1"
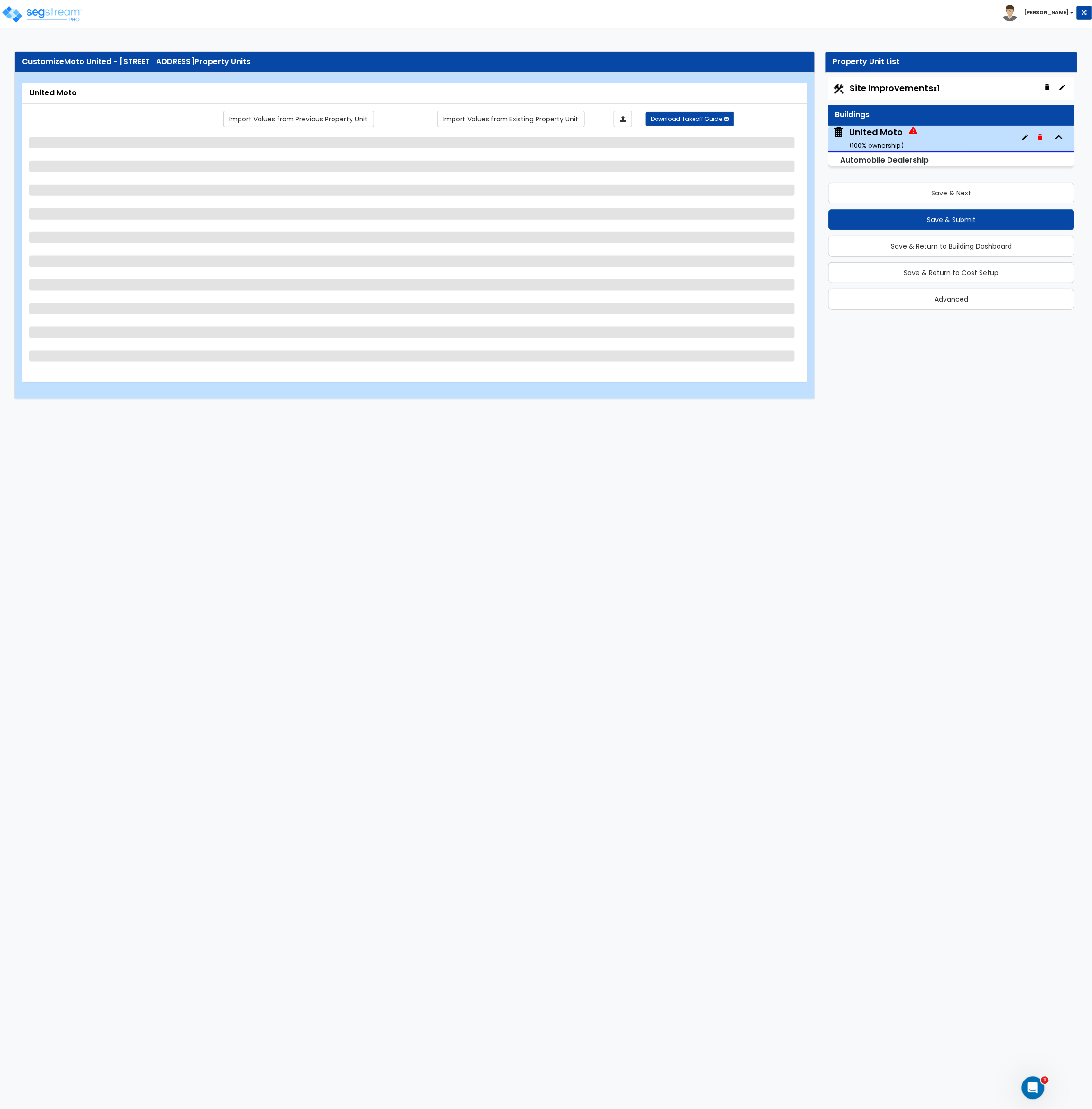
select select "2"
select select "3"
select select "1"
select select "3"
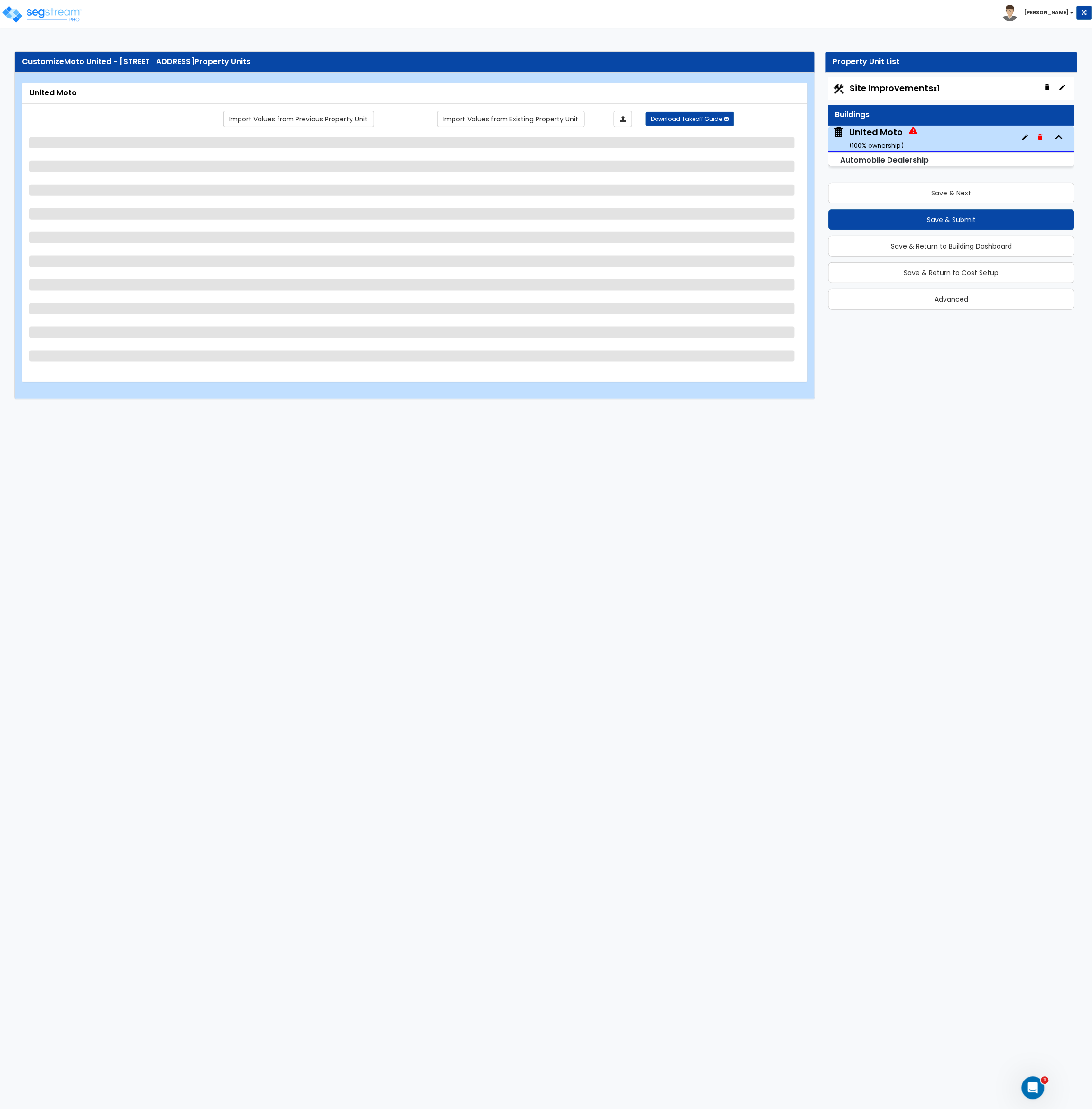
select select "2"
select select "1"
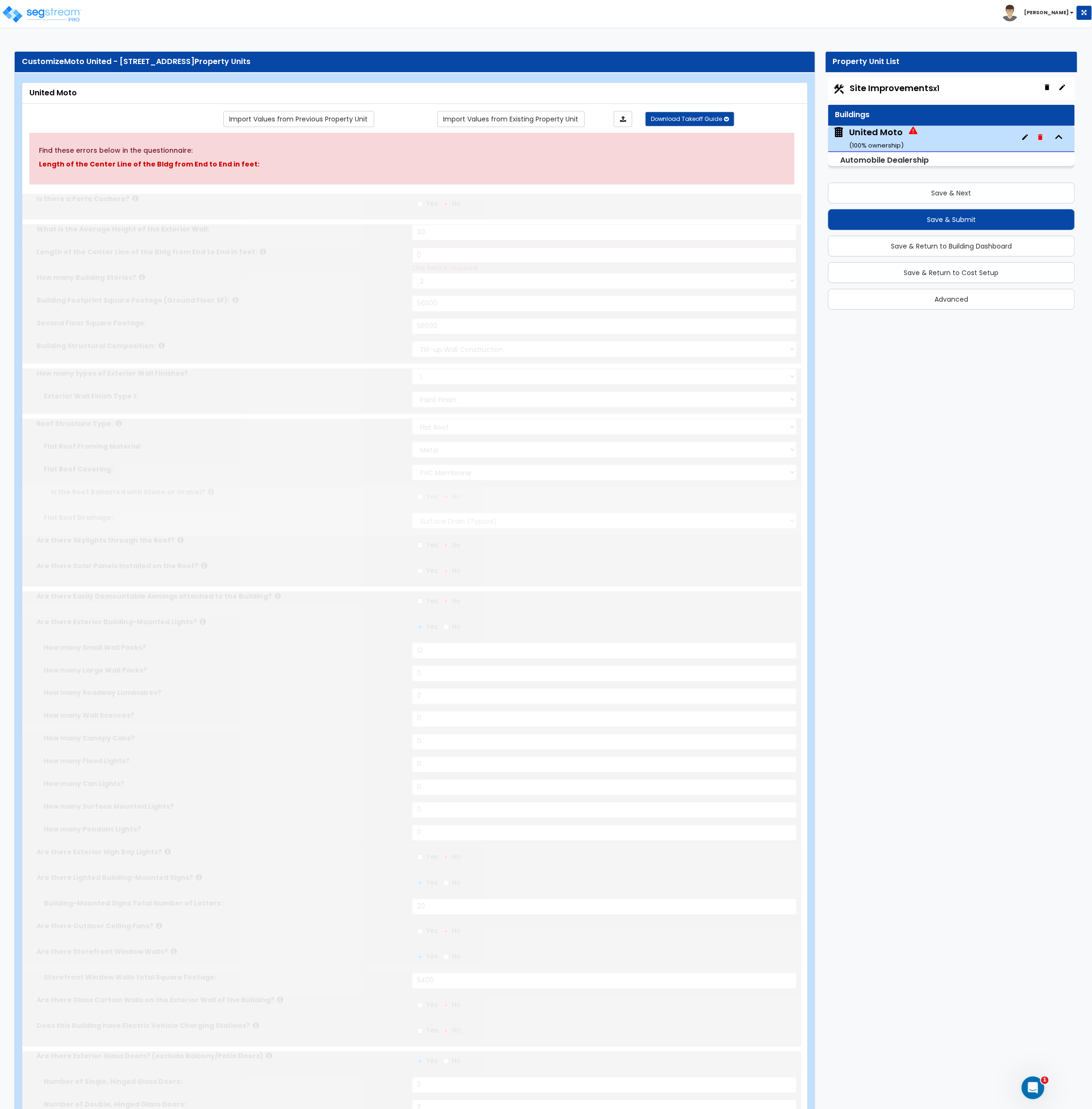
radio input "true"
select select "2"
type input "10"
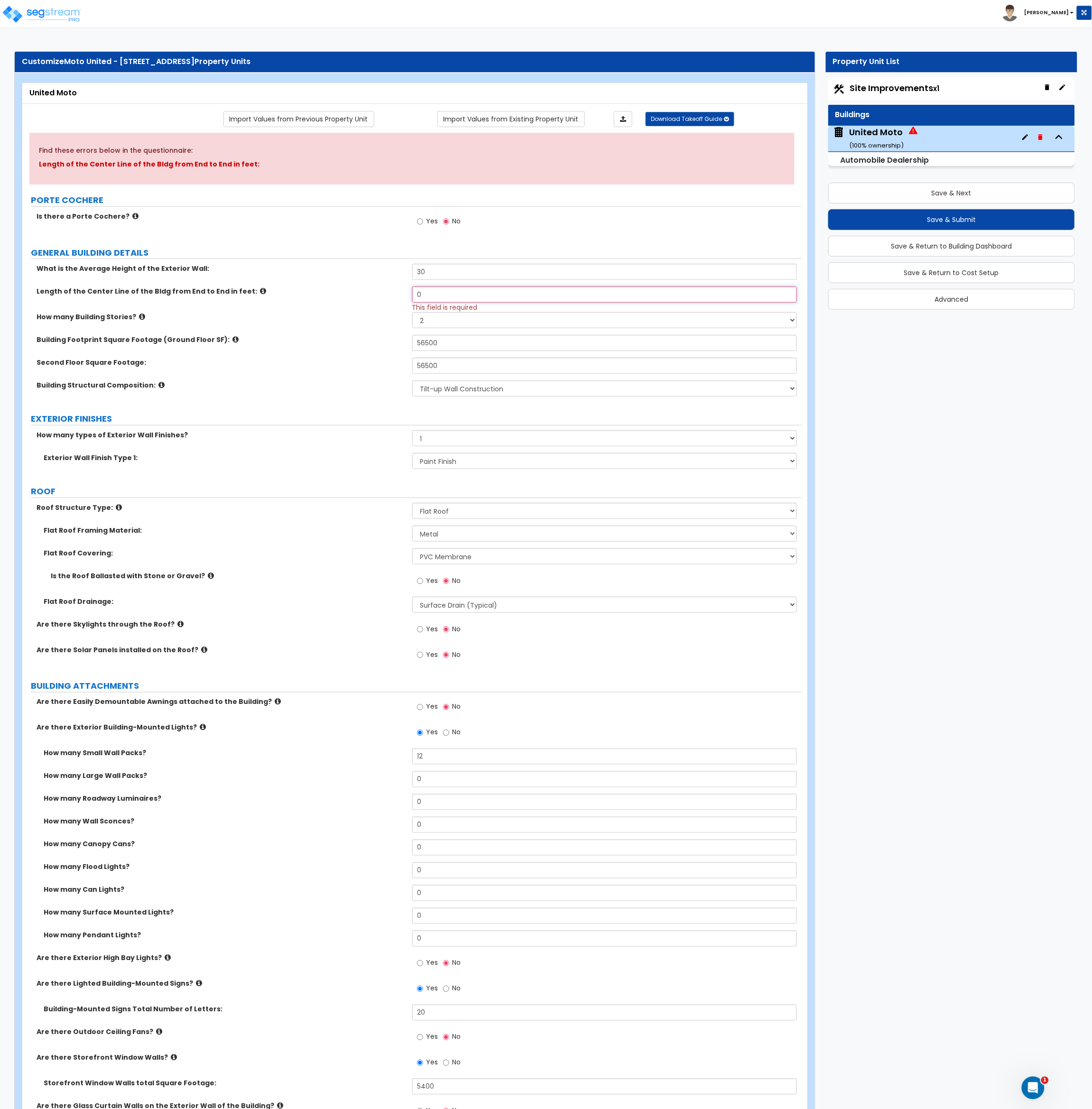
drag, startPoint x: 429, startPoint y: 293, endPoint x: 384, endPoint y: 297, distance: 45.2
click at [384, 297] on div "Length of the Center Line of the Bldg from End to End in feet: 0 This field is …" at bounding box center [412, 300] width 779 height 25
click at [441, 290] on input "350" at bounding box center [605, 294] width 385 height 16
drag, startPoint x: 442, startPoint y: 292, endPoint x: 369, endPoint y: 286, distance: 73.2
click at [369, 286] on div "What is the Average Height of the Exterior Wall: 30 Length of the Center Line o…" at bounding box center [412, 333] width 765 height 139
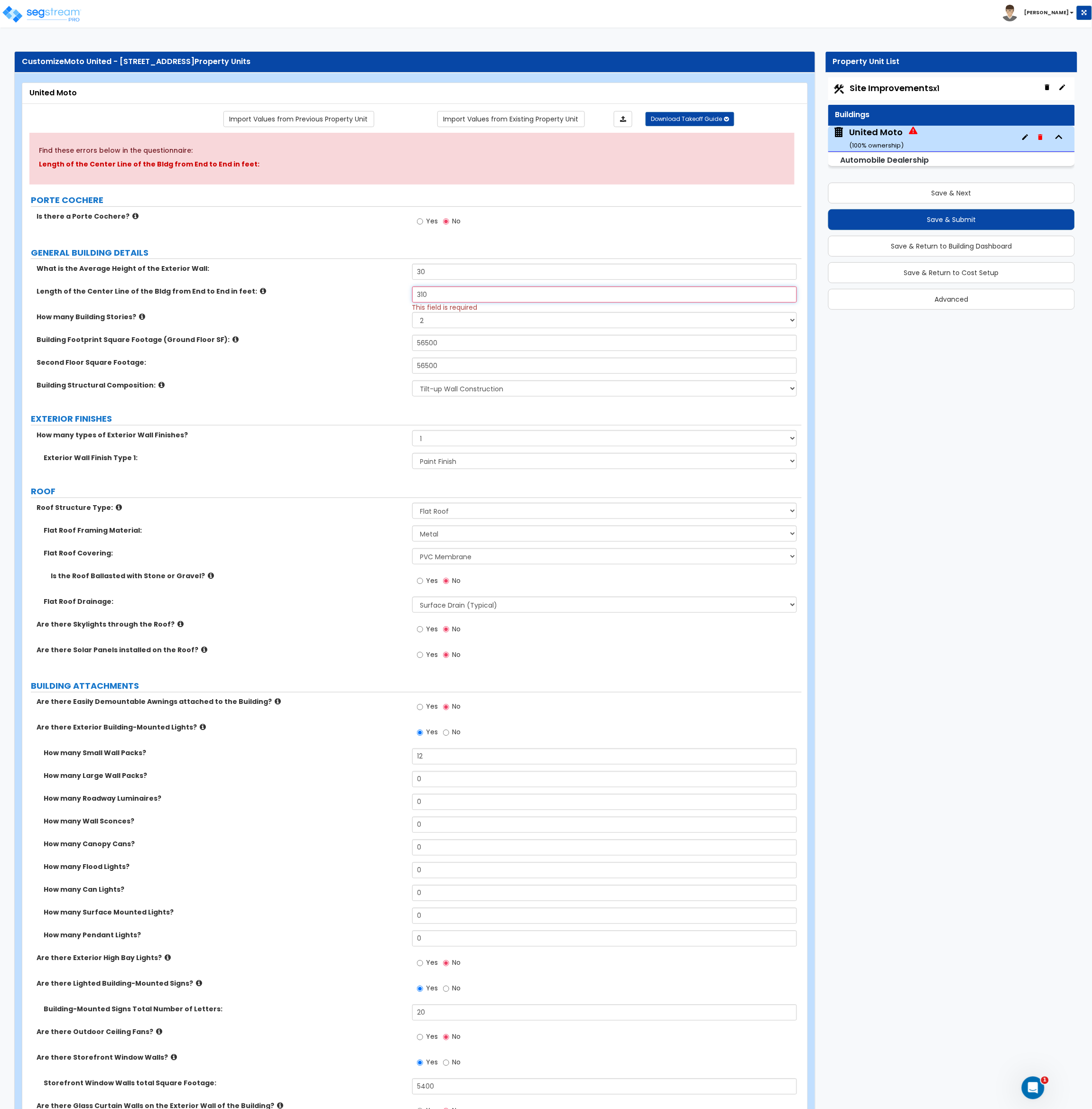
type input "310"
click at [369, 286] on div "What is the Average Height of the Exterior Wall: 30" at bounding box center [412, 275] width 779 height 23
click at [860, 194] on button "Save & Next" at bounding box center [951, 193] width 247 height 21
select select "2"
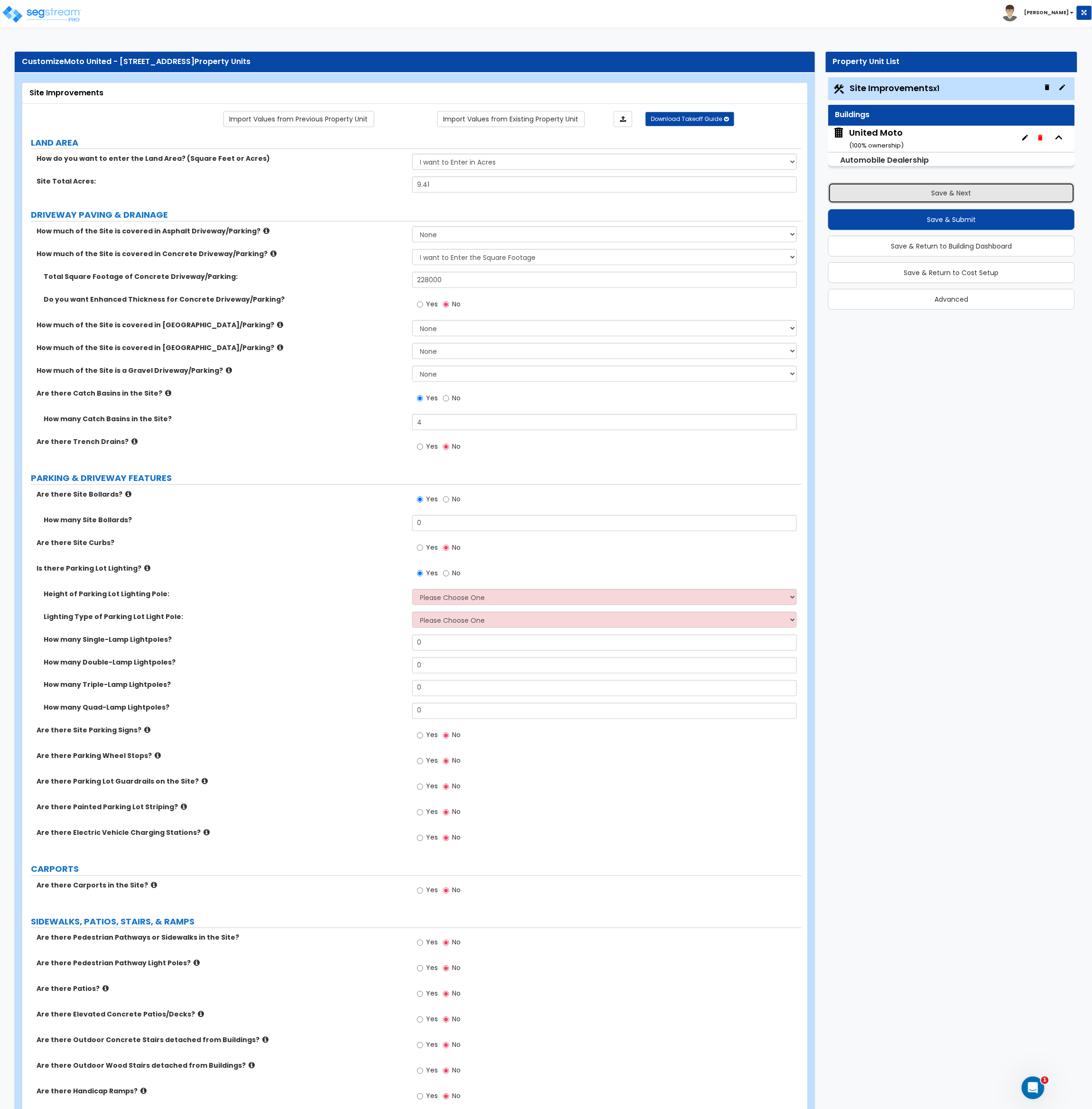
click at [860, 194] on button "Save & Next" at bounding box center [951, 193] width 247 height 21
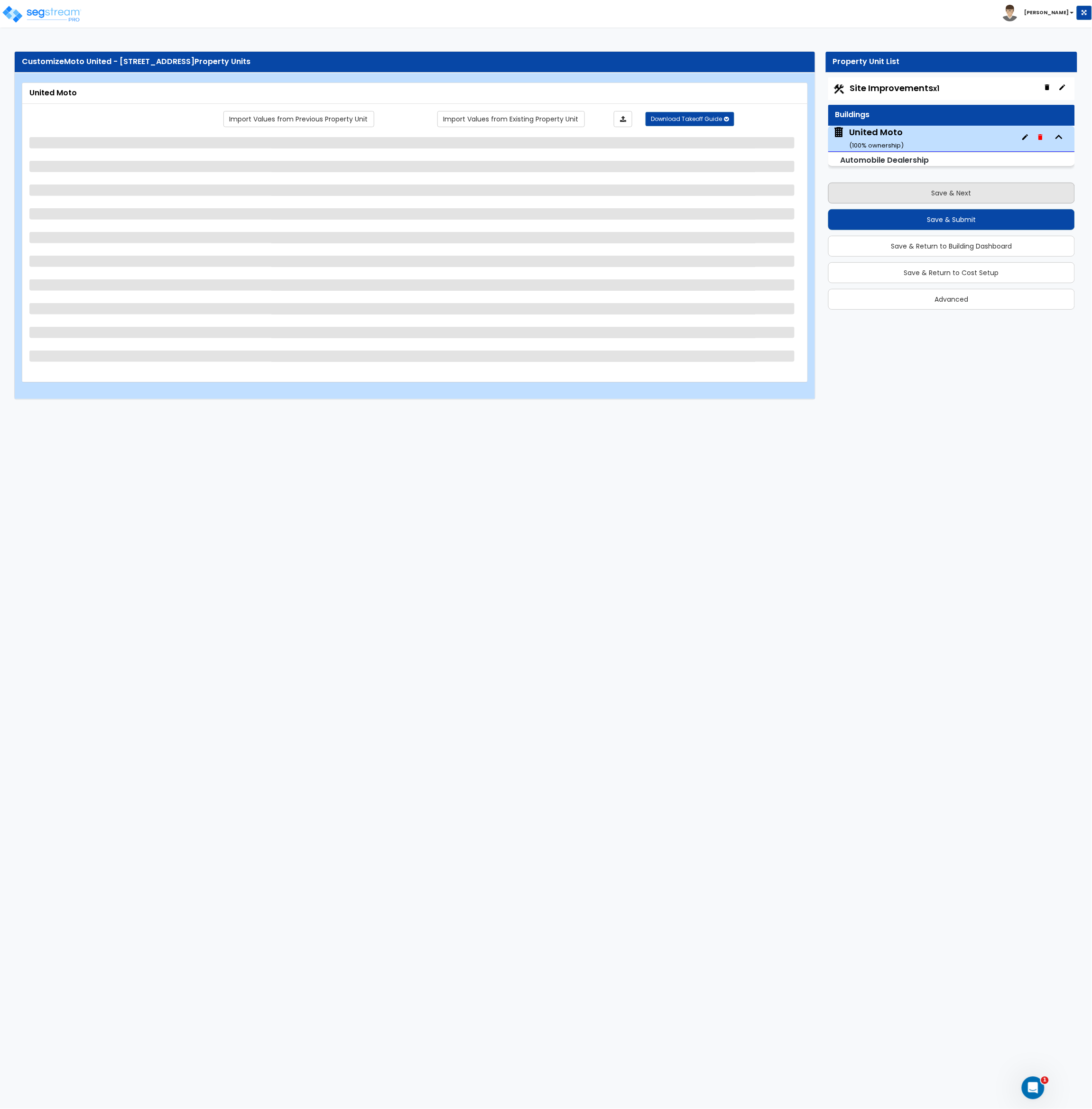
select select "2"
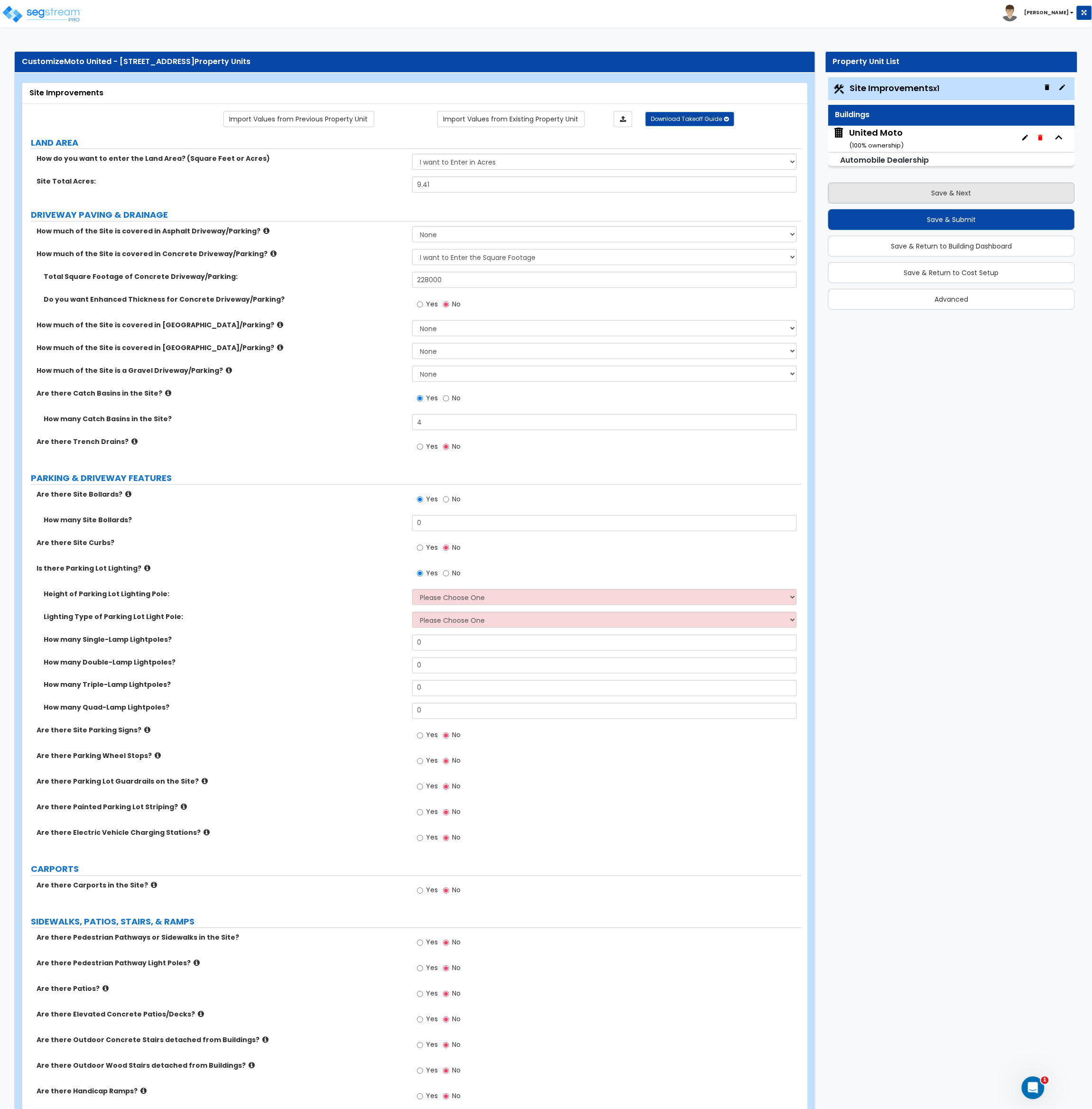
select select "2"
select select "1"
select select "10"
select select "2"
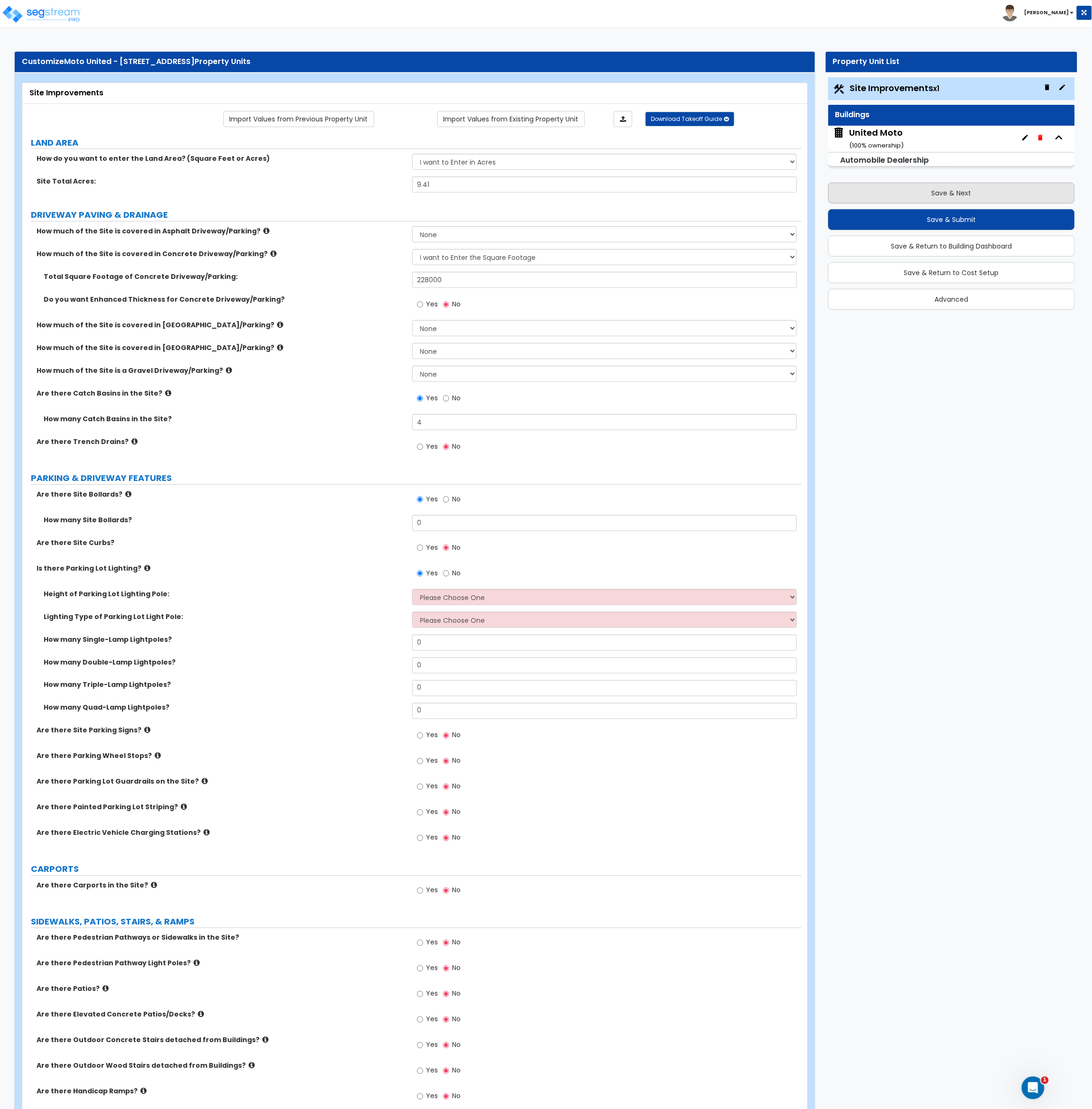
select select "1"
select select "2"
select select "1"
select select "3"
select select "1"
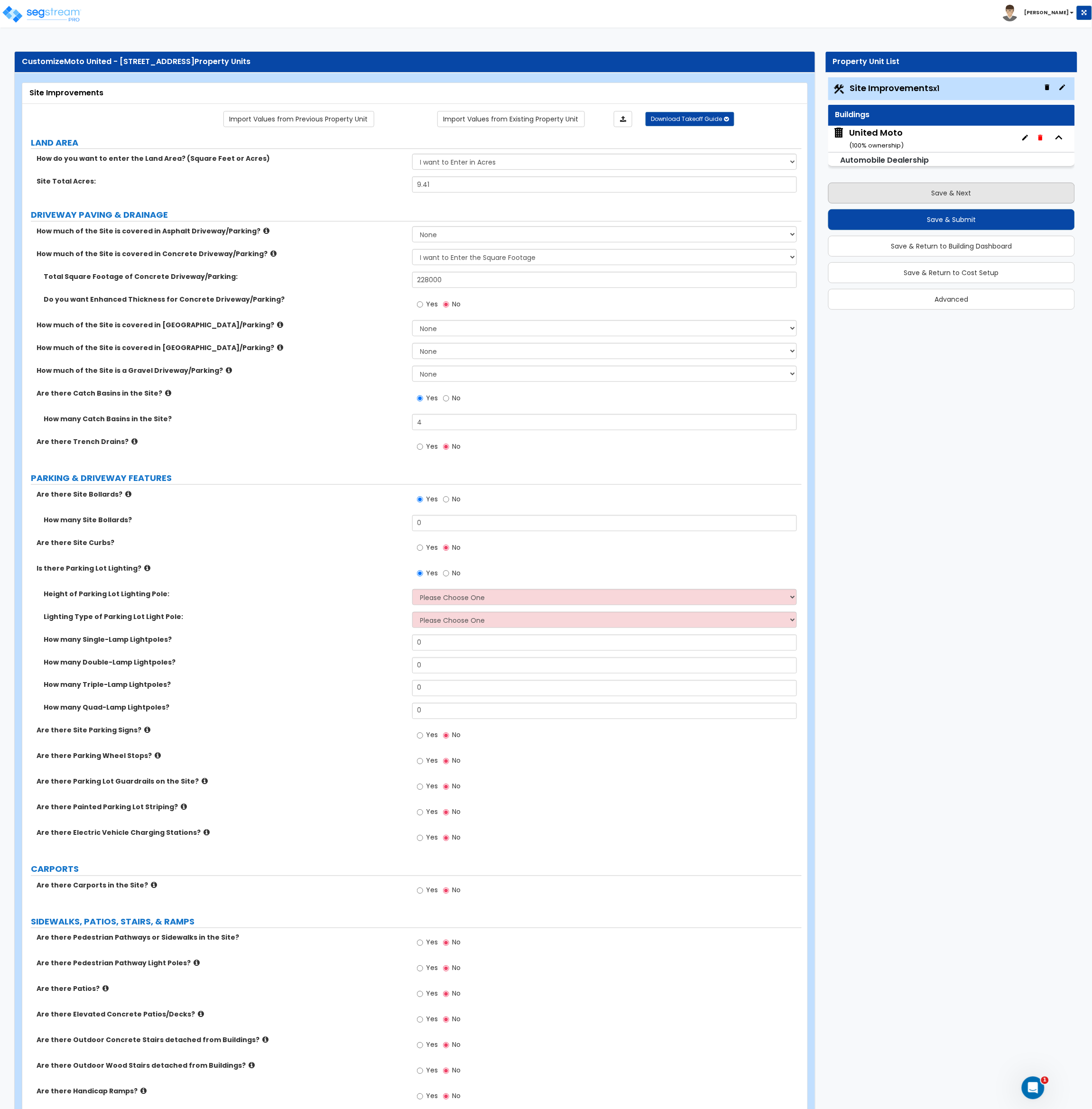
select select "2"
select select "1"
select select "2"
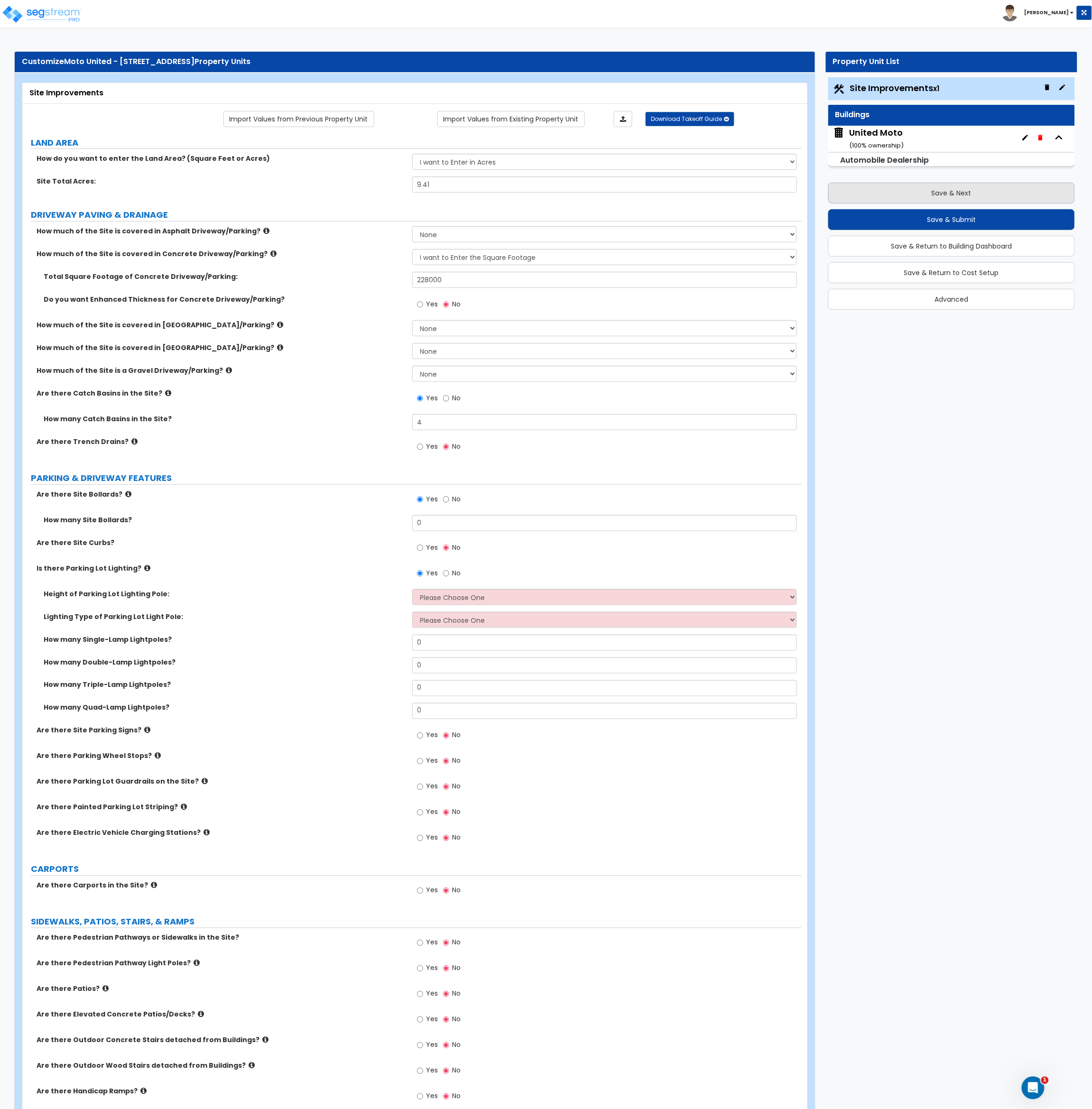
select select "1"
select select "2"
select select "1"
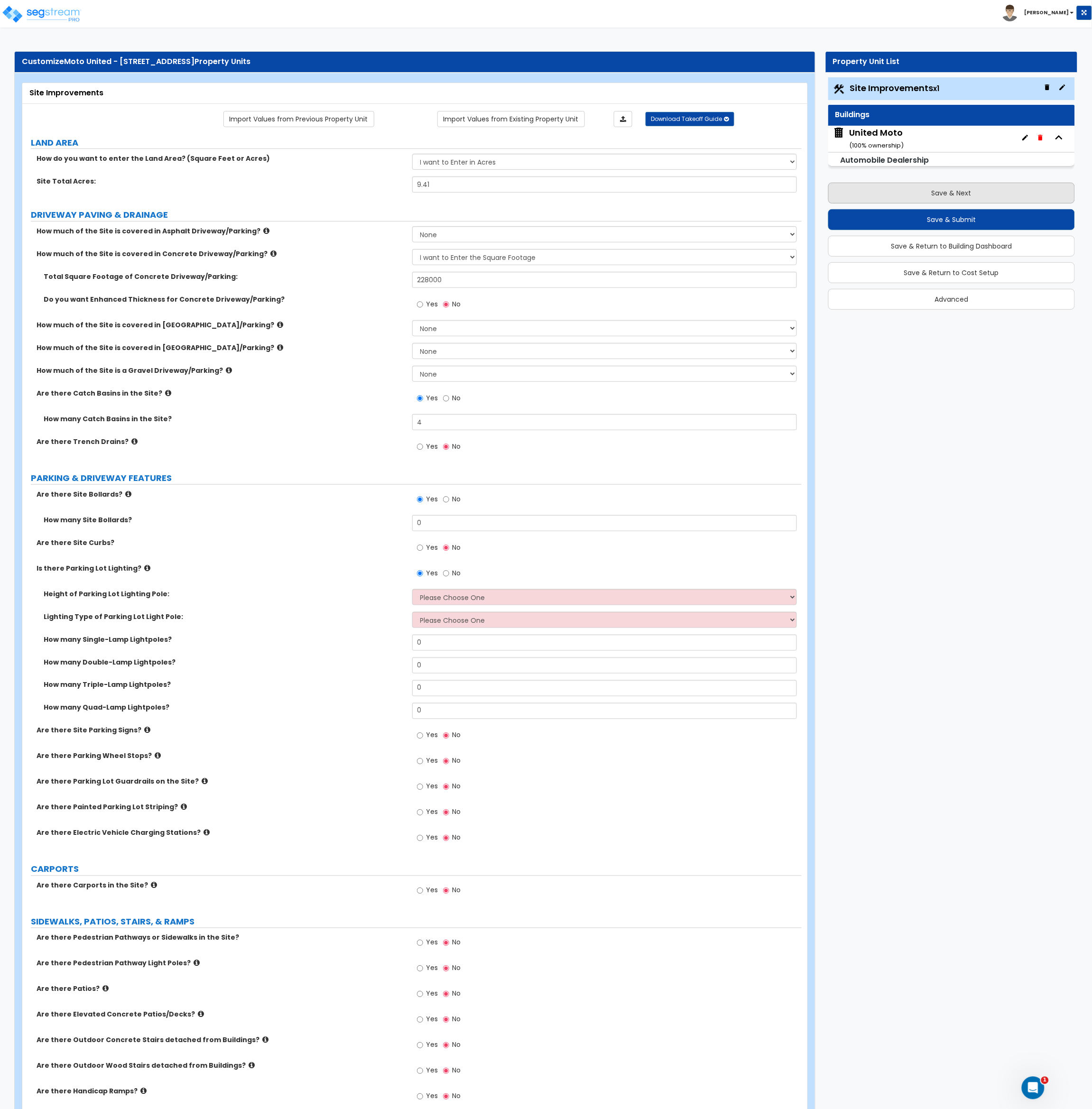
select select "1"
select select "2"
select select "1"
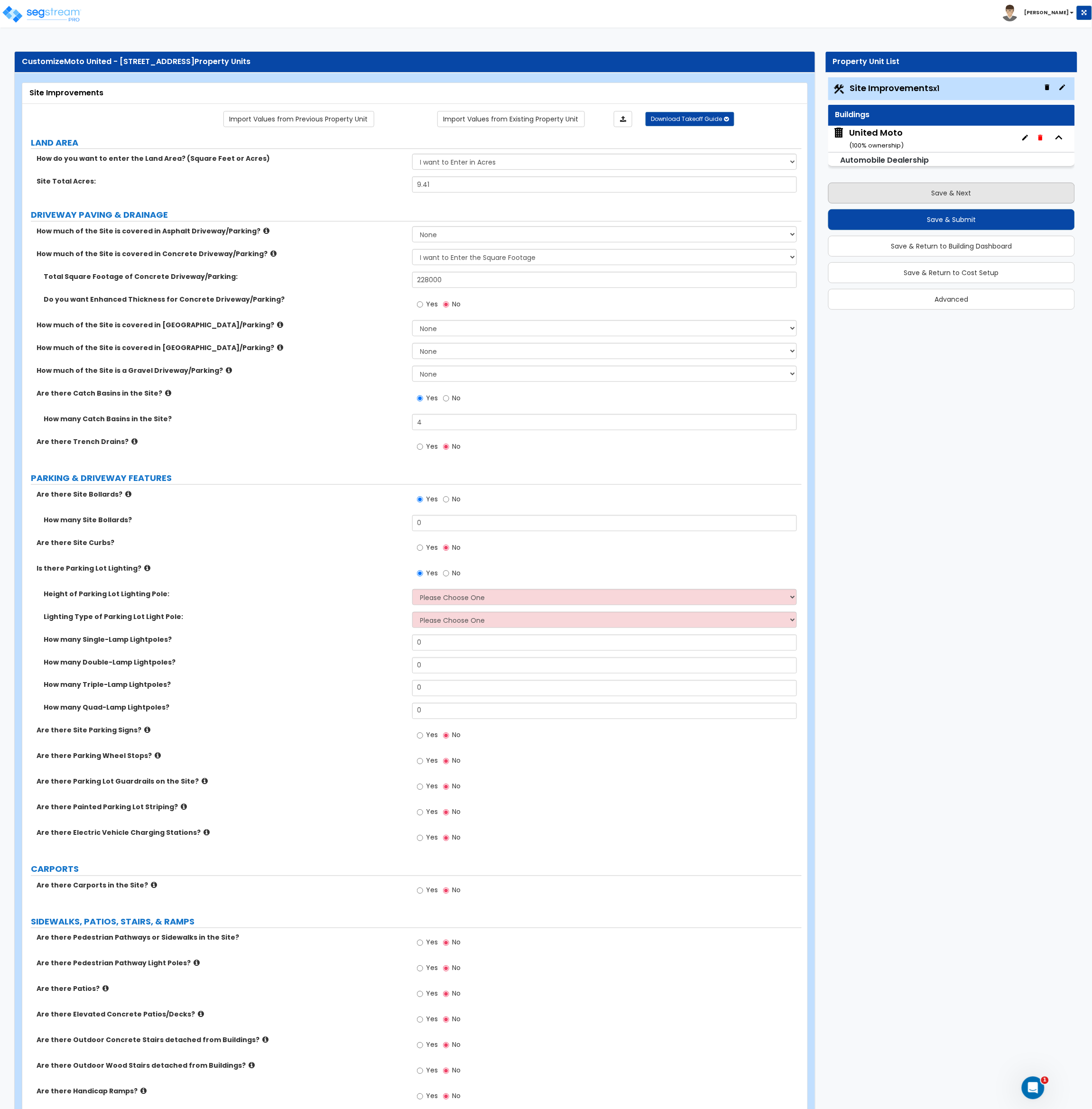
select select "1"
select select "2"
select select "3"
select select "1"
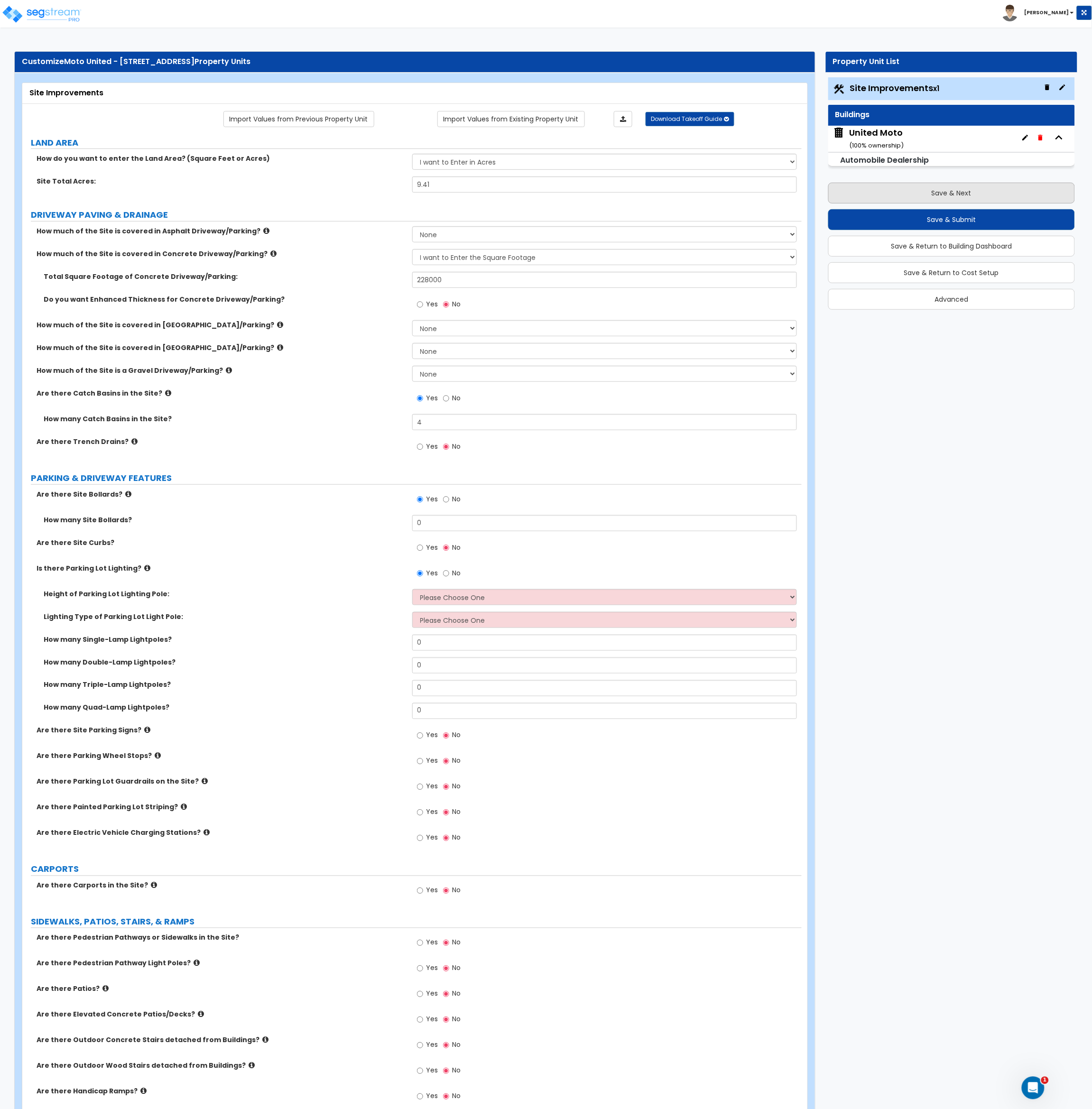
select select "3"
select select "2"
select select "1"
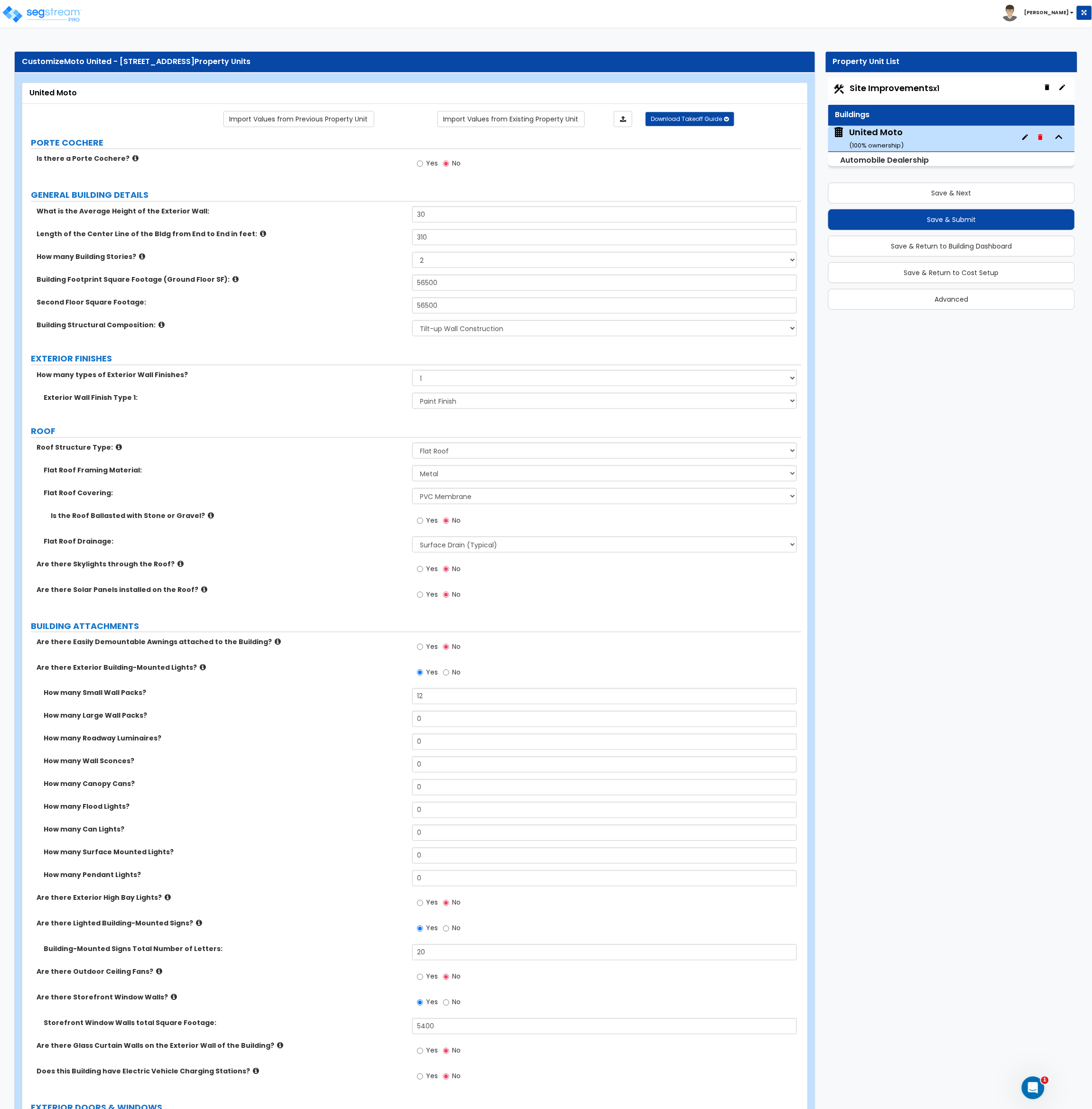
click at [311, 312] on div "Second Floor Square Footage: 56500" at bounding box center [412, 309] width 779 height 23
click at [363, 565] on label "Are there Skylights through the Roof?" at bounding box center [221, 563] width 368 height 9
click at [893, 88] on span "Site Improvements x1" at bounding box center [895, 88] width 90 height 12
select select "2"
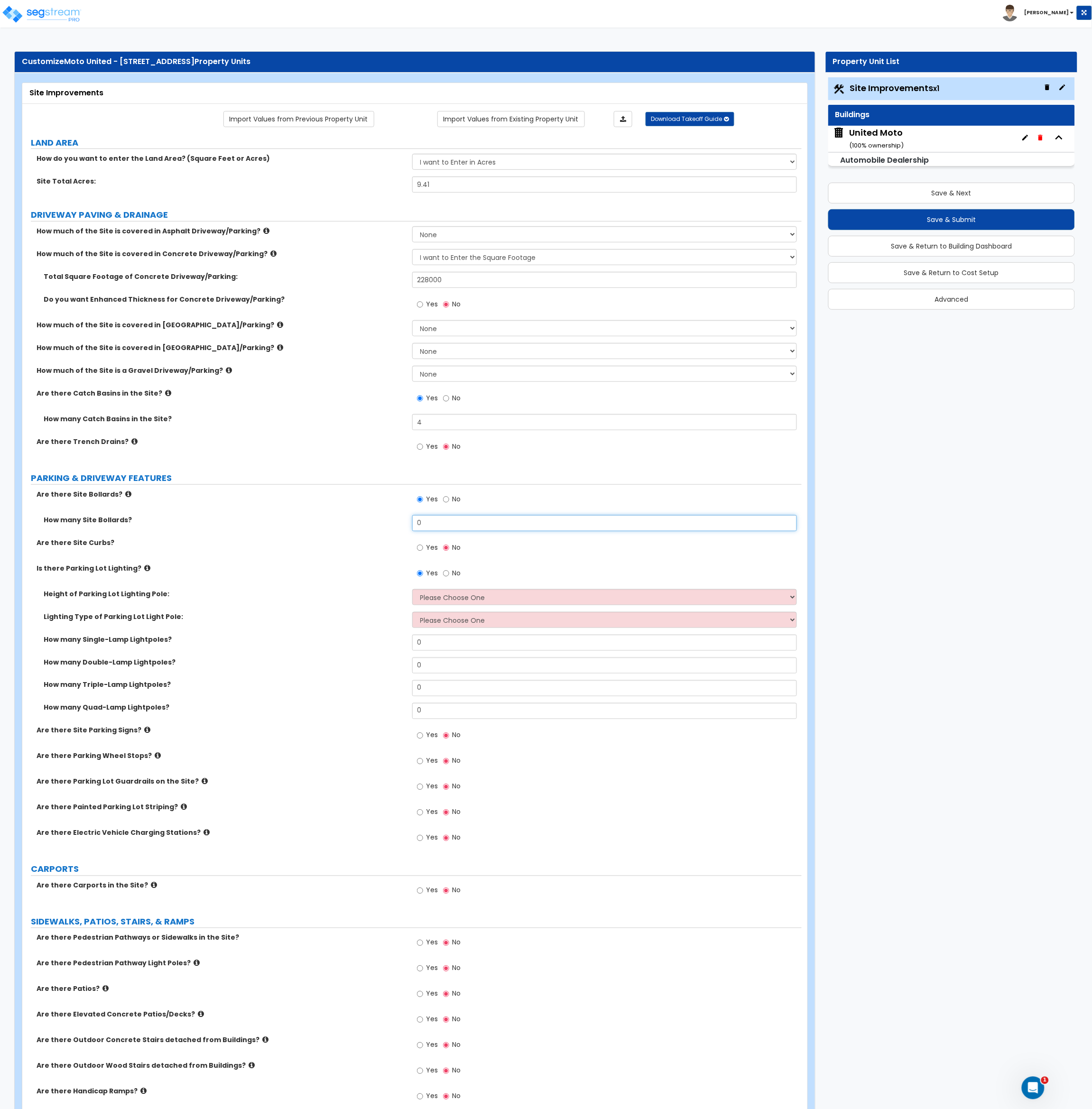
drag, startPoint x: 426, startPoint y: 518, endPoint x: 397, endPoint y: 519, distance: 29.0
click at [397, 519] on div "How many Site Bollards? 0" at bounding box center [412, 526] width 779 height 23
type input "12"
click at [335, 535] on div "How many Site Bollards? 12" at bounding box center [412, 526] width 779 height 23
click at [897, 137] on div "United Moto ( 100 % ownership)" at bounding box center [877, 138] width 54 height 25
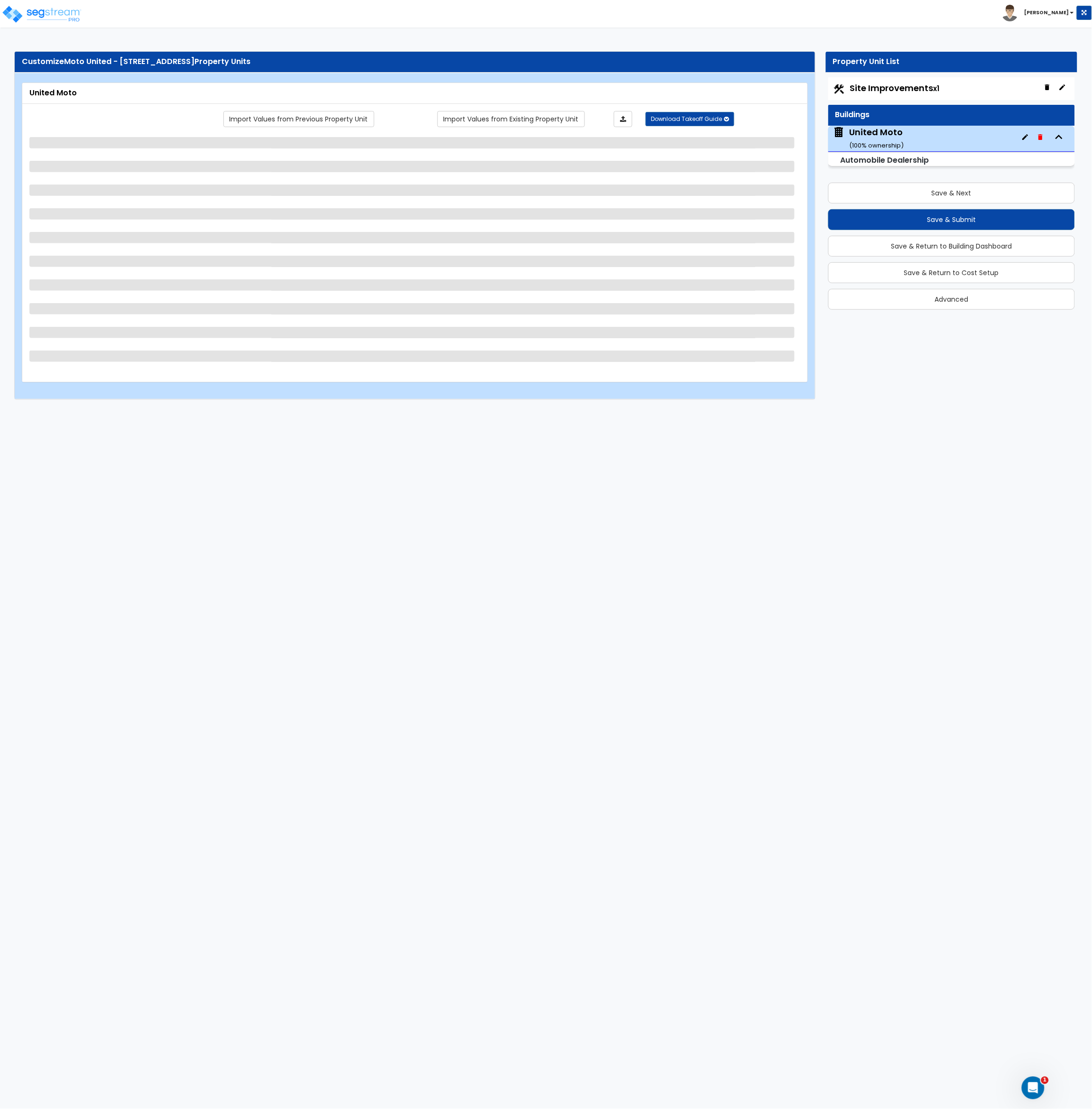
select select "2"
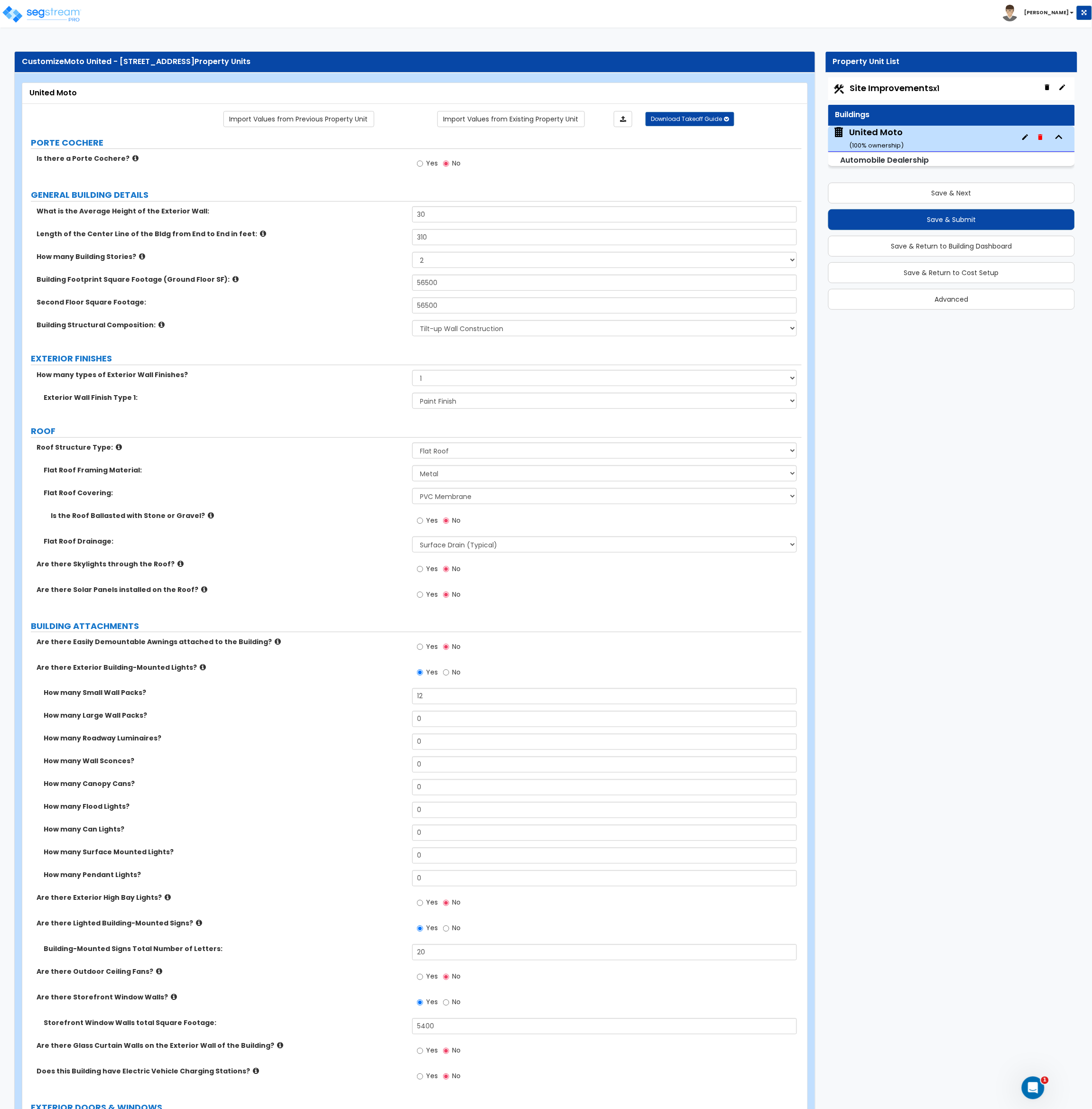
click at [311, 505] on div "Flat Roof Covering: Please Choose One Rolled Asphalt PVC Membrane Plastic (EPDM…" at bounding box center [412, 499] width 779 height 23
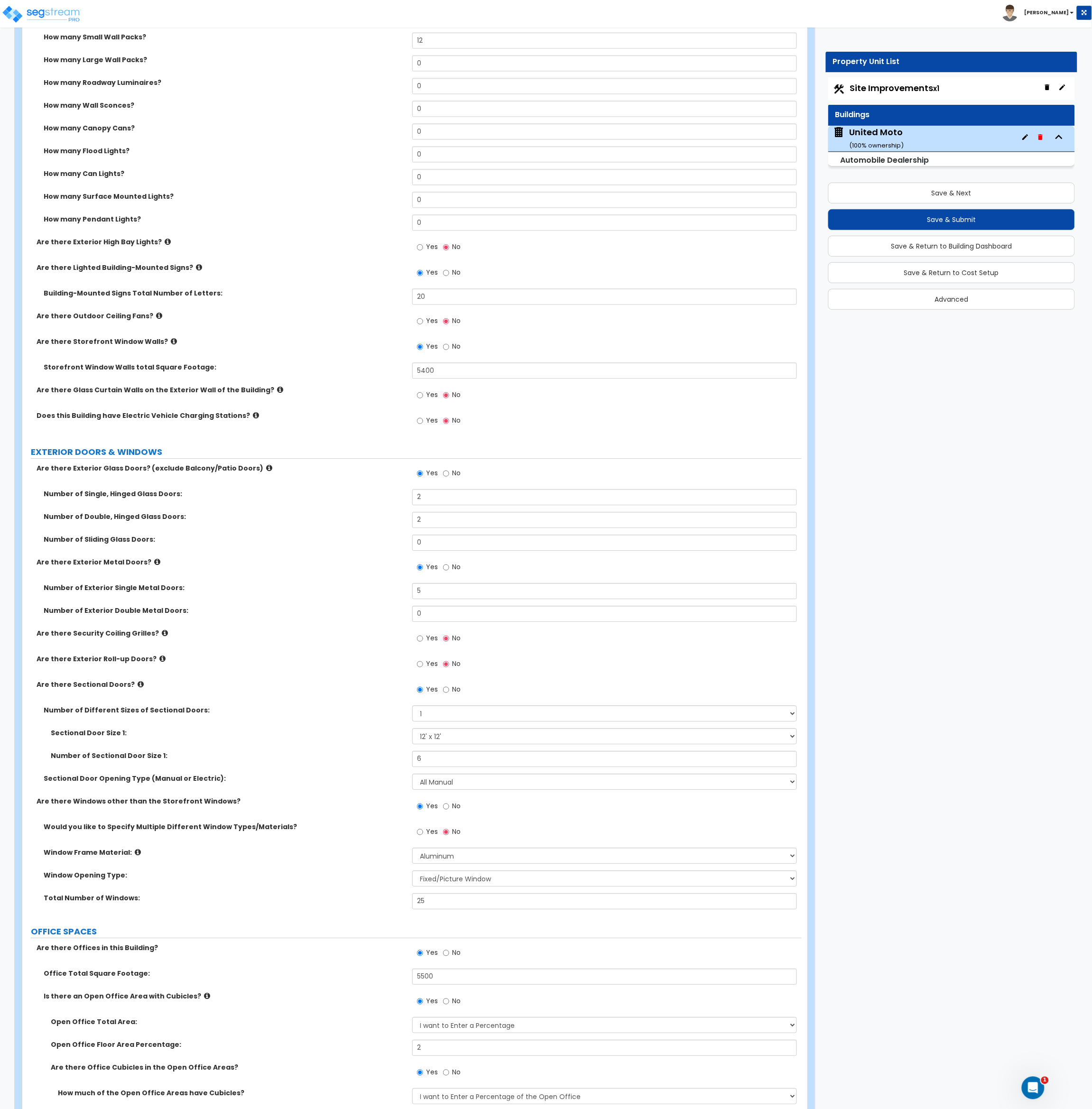
scroll to position [657, 0]
click at [384, 758] on div "Number of Sectional Door Size 1: 6" at bounding box center [412, 761] width 779 height 23
click at [430, 710] on select "Please Choose One 1 2 3" at bounding box center [605, 713] width 385 height 16
click at [412, 705] on select "Please Choose One 1 2 3" at bounding box center [605, 713] width 385 height 16
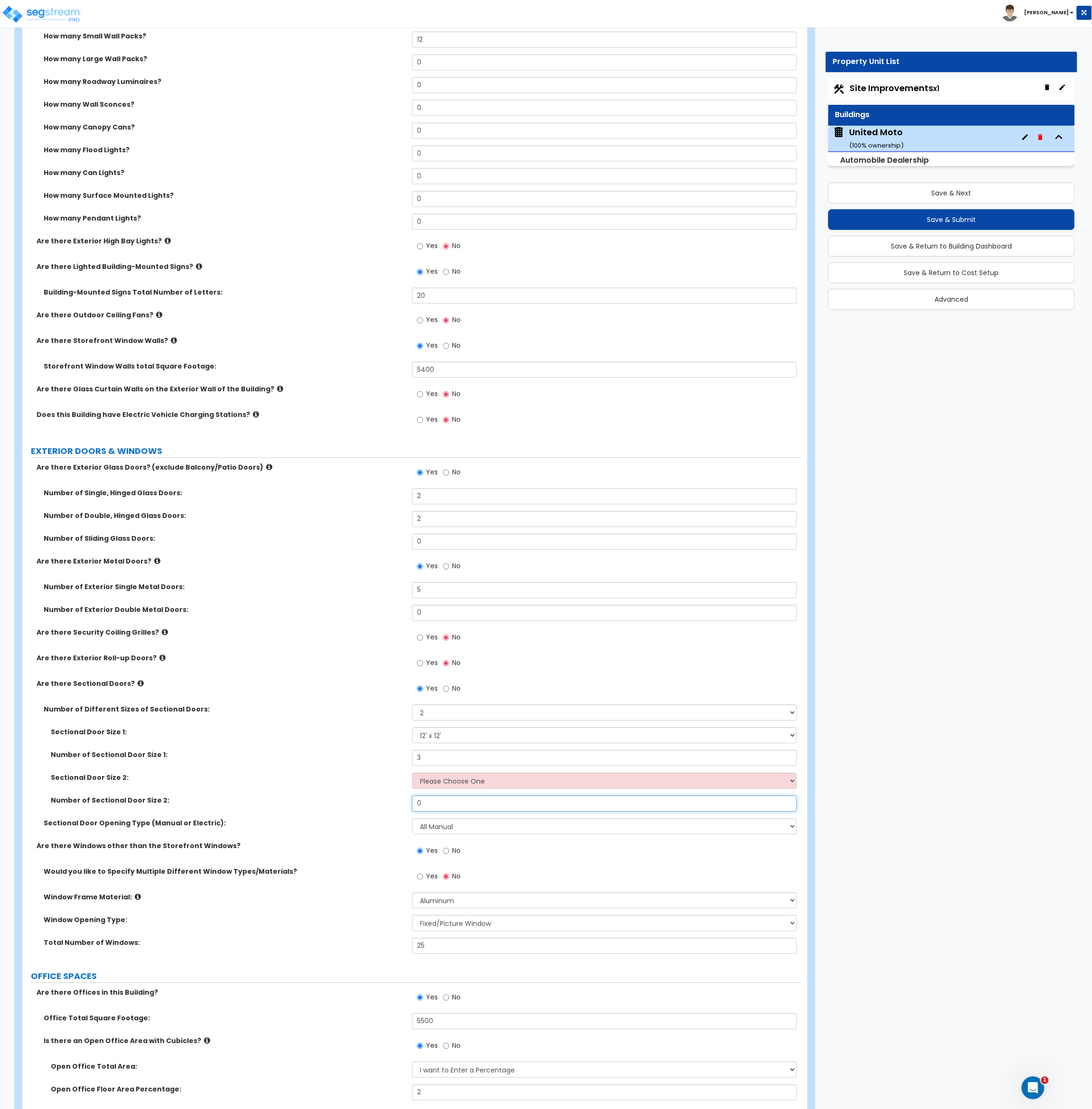
drag, startPoint x: 434, startPoint y: 803, endPoint x: 396, endPoint y: 808, distance: 38.3
click at [396, 808] on div "Number of Sectional Door Size 2: 0" at bounding box center [412, 807] width 779 height 23
click at [445, 781] on select "Please Choose One 8' x 8' 10' x 10' 12' x 12' 20' x 14'" at bounding box center [605, 781] width 385 height 16
click at [412, 774] on select "Please Choose One 8' x 8' 10' x 10' 12' x 12' 20' x 14'" at bounding box center [605, 781] width 385 height 16
click at [444, 737] on select "Please Choose One 8' x 8' 10' x 10' 12' x 12' 20' x 14'" at bounding box center [605, 736] width 385 height 16
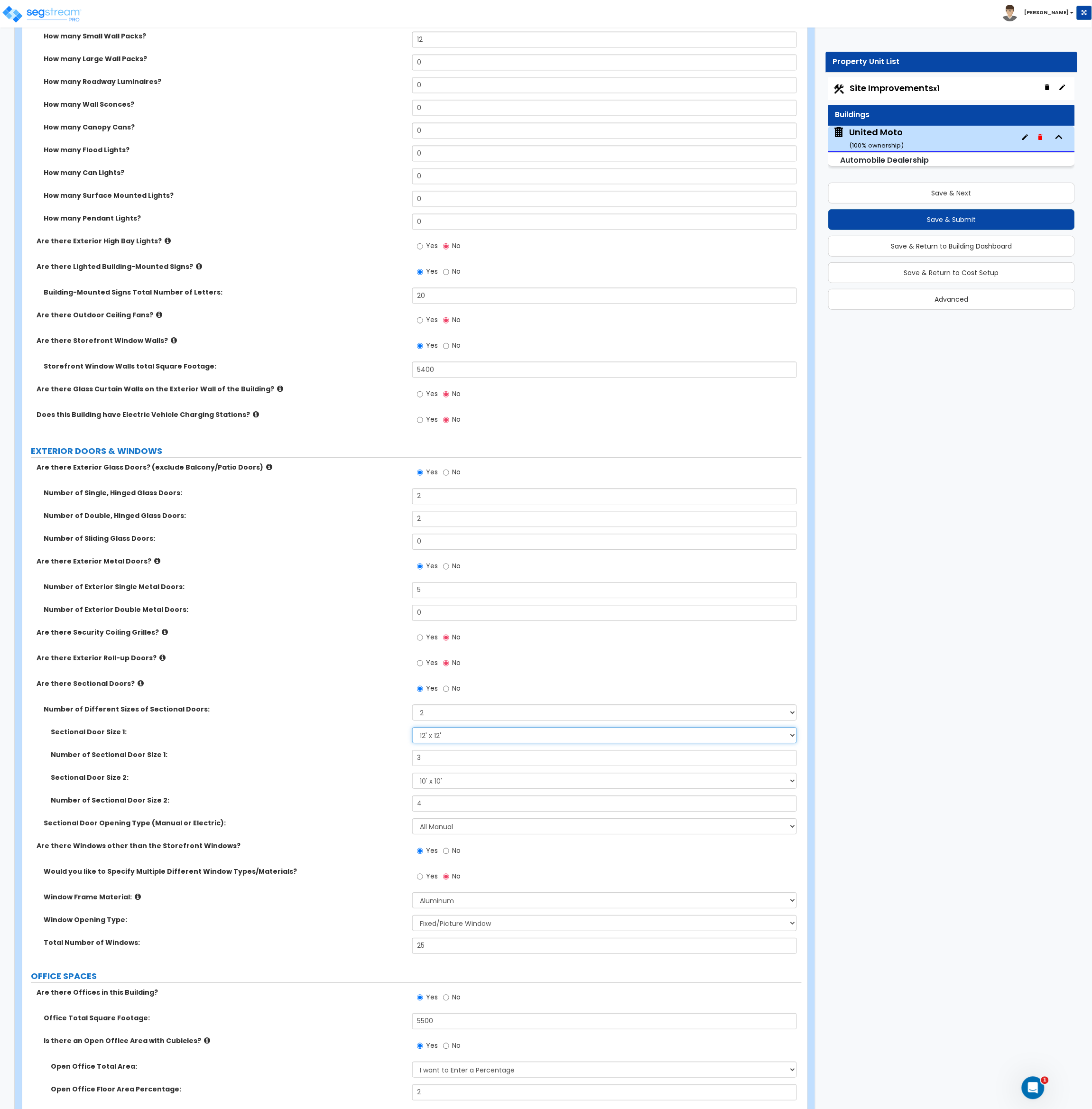
click at [412, 728] on select "Please Choose One 8' x 8' 10' x 10' 12' x 12' 20' x 14'" at bounding box center [605, 736] width 385 height 16
click at [387, 799] on label "Number of Sectional Door Size 2:" at bounding box center [228, 800] width 355 height 9
click at [974, 194] on button "Save & Next" at bounding box center [951, 193] width 247 height 21
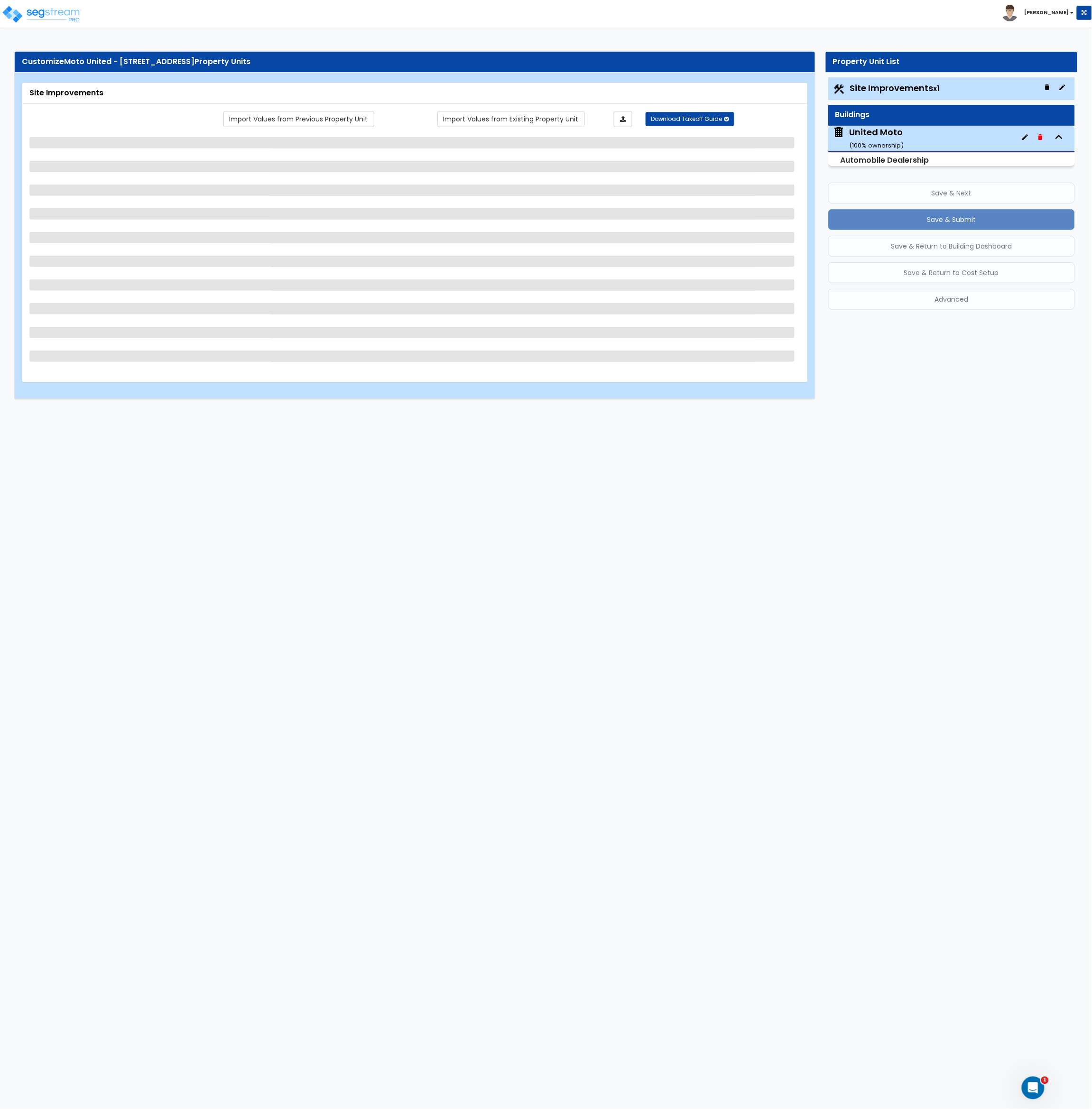
scroll to position [0, 0]
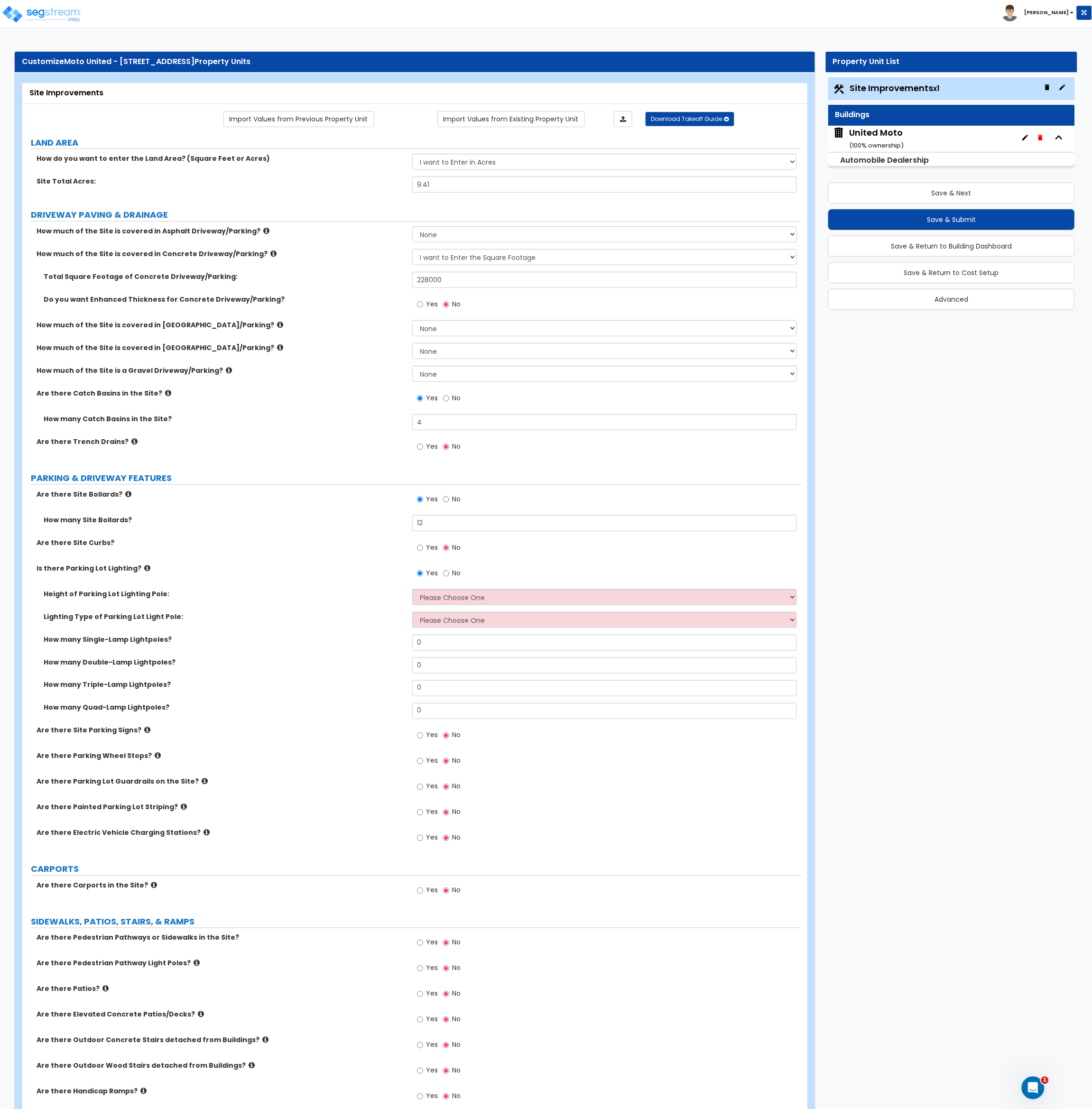
click at [287, 465] on div "LAND AREA How do you want to enter the Land Area? (Square Feet or Acres) I want…" at bounding box center [412, 1038] width 765 height 1803
click at [855, 136] on div "United Moto ( 100 % ownership)" at bounding box center [877, 138] width 54 height 25
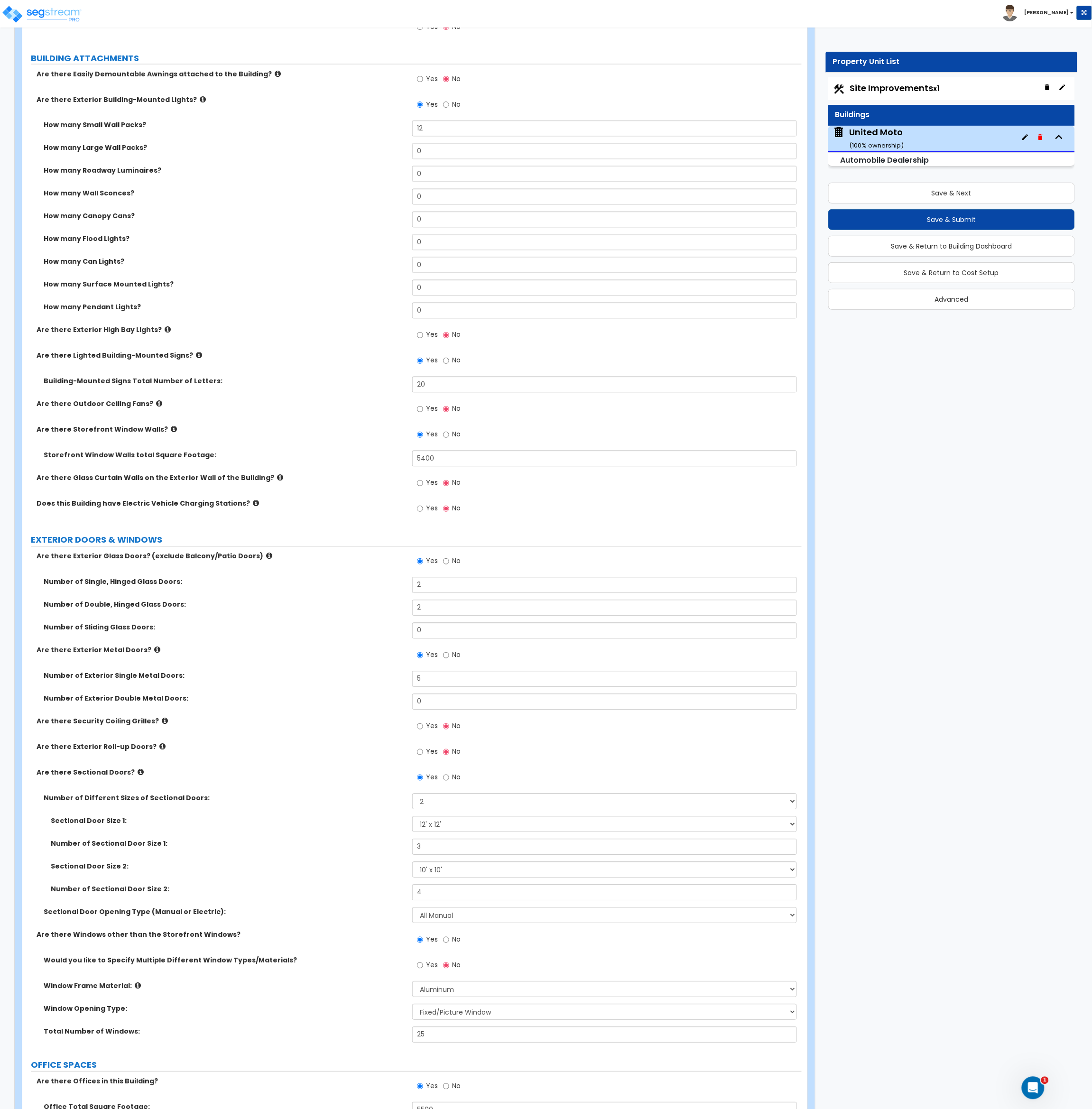
scroll to position [569, 0]
drag, startPoint x: 432, startPoint y: 584, endPoint x: 380, endPoint y: 585, distance: 52.0
click at [380, 585] on div "Number of Single, Hinged Glass Doors: 2" at bounding box center [412, 588] width 779 height 23
click at [374, 583] on label "Number of Single, Hinged Glass Doors:" at bounding box center [224, 581] width 361 height 9
drag, startPoint x: 428, startPoint y: 679, endPoint x: 373, endPoint y: 677, distance: 55.0
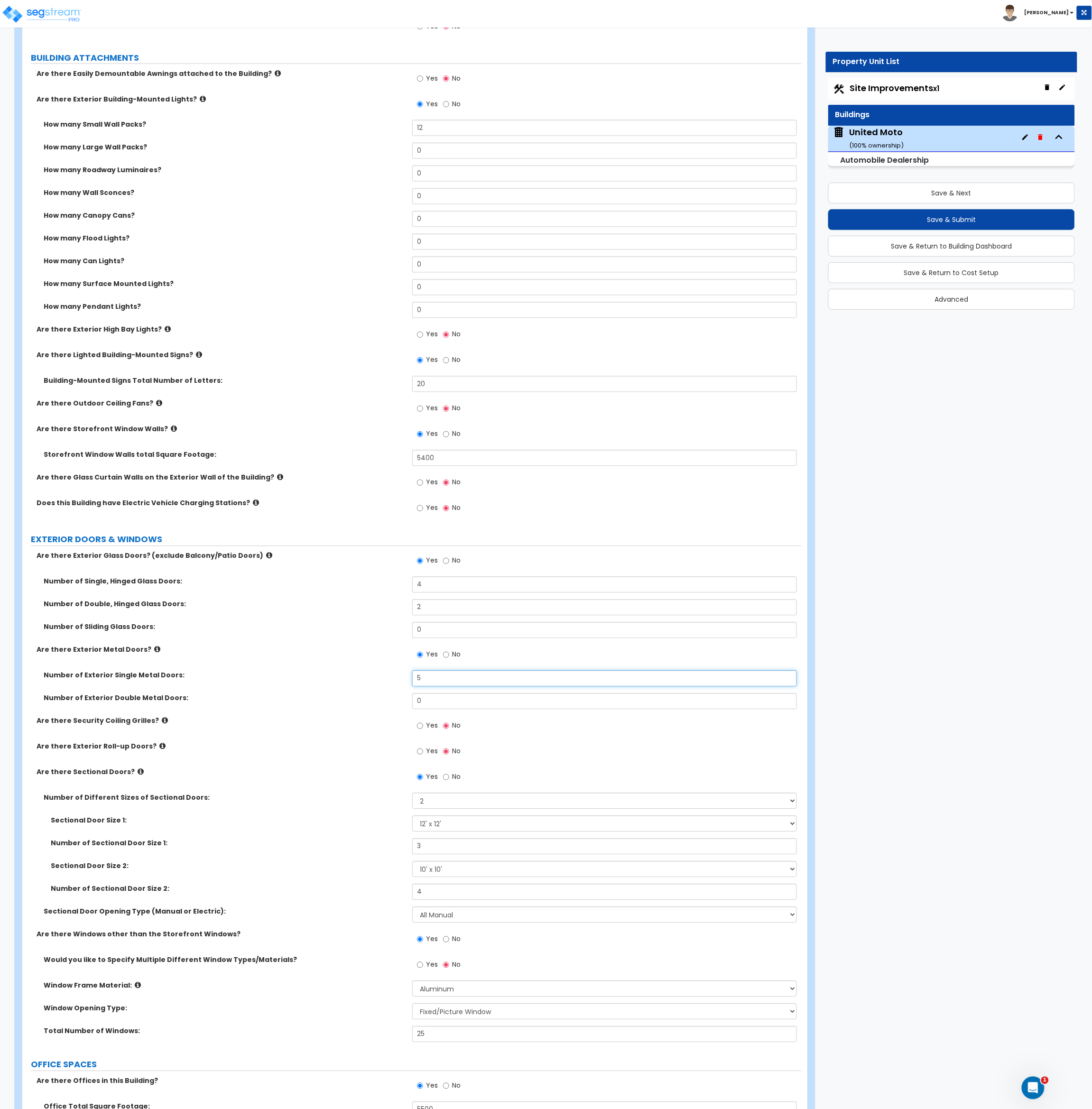
click at [373, 677] on div "Number of Exterior Single Metal Doors: 5" at bounding box center [412, 681] width 779 height 23
click at [373, 677] on label "Number of Exterior Single Metal Doors:" at bounding box center [224, 675] width 361 height 9
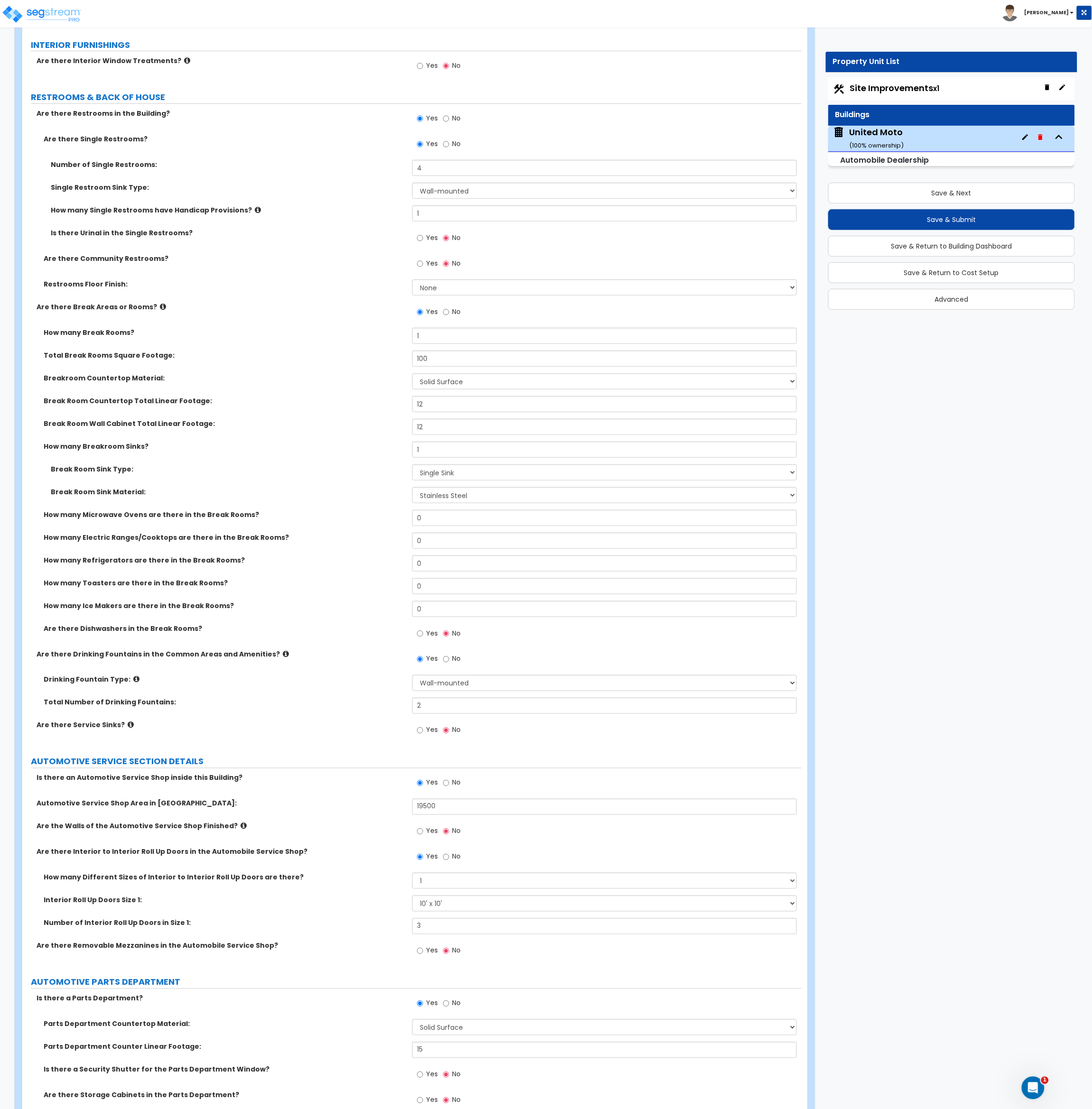
scroll to position [2755, 0]
drag, startPoint x: 440, startPoint y: 564, endPoint x: 363, endPoint y: 562, distance: 77.0
click at [363, 562] on div "How many Refrigerators are there in the Break Rooms? 0" at bounding box center [412, 566] width 779 height 23
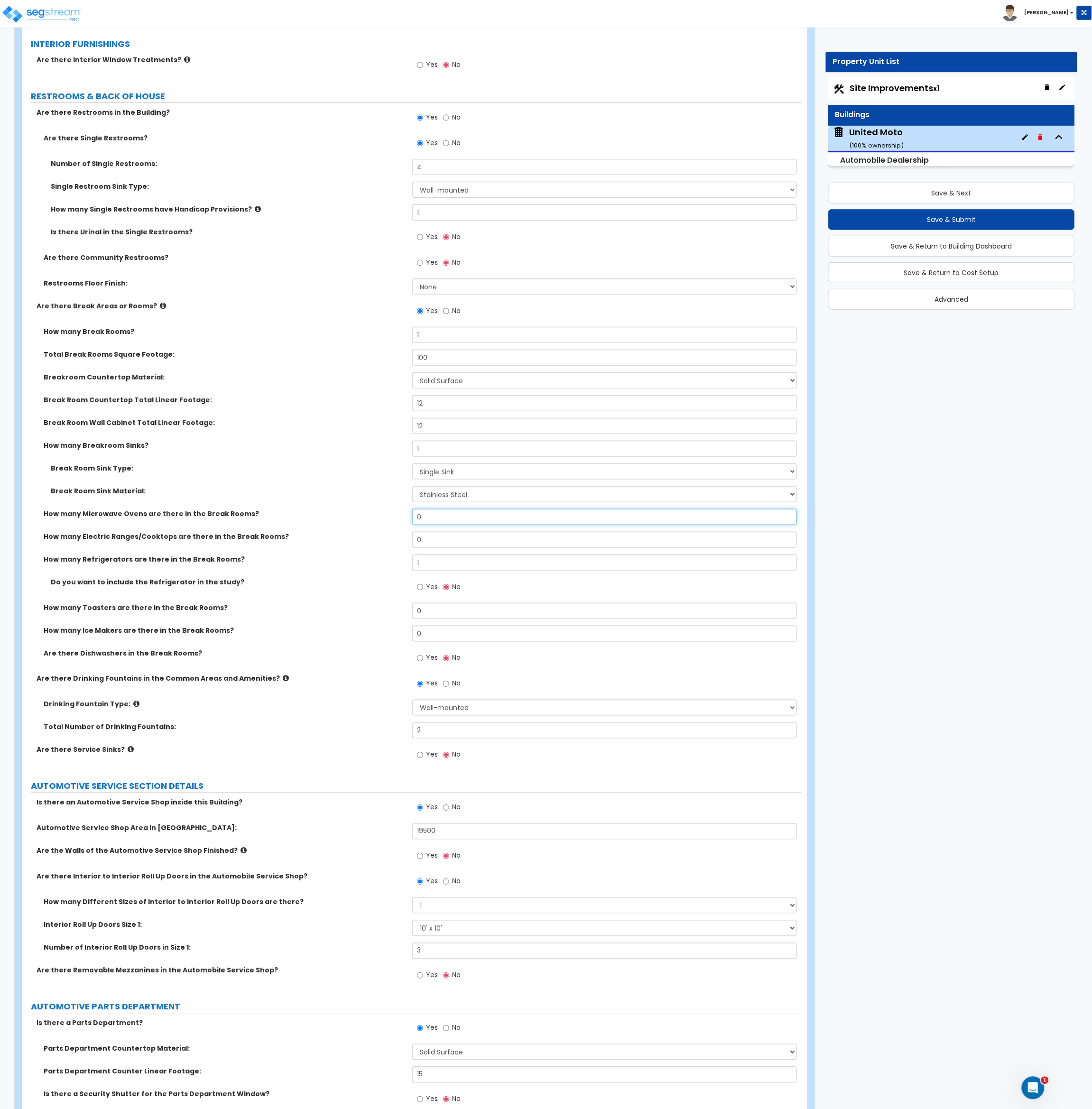
drag, startPoint x: 428, startPoint y: 516, endPoint x: 390, endPoint y: 516, distance: 38.0
click at [391, 517] on div "How many Microwave Ovens are there in the Break Rooms? 0" at bounding box center [412, 520] width 779 height 23
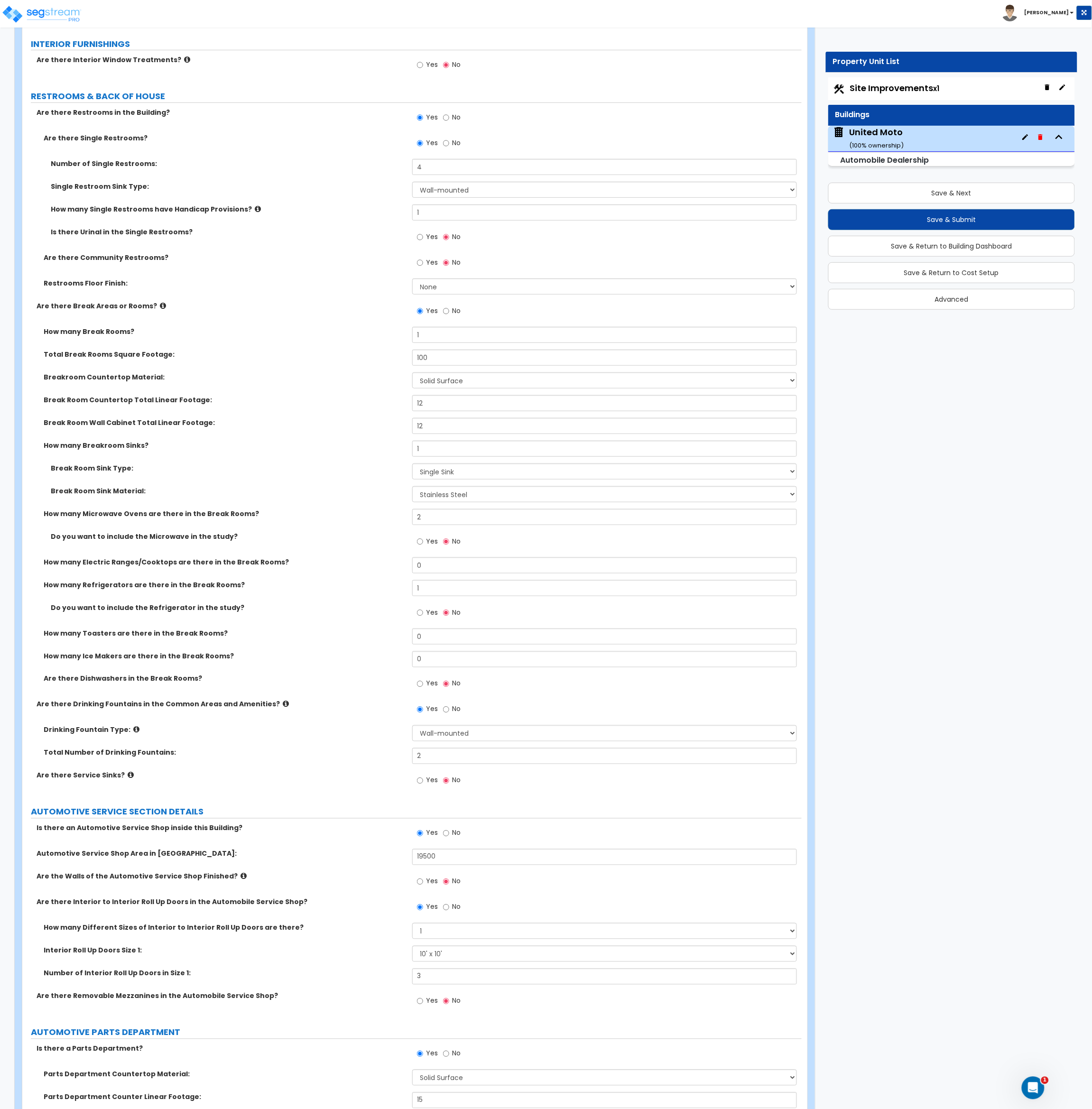
click at [320, 837] on div "Is there an Automotive Service Shop inside this Building? Yes No" at bounding box center [412, 836] width 779 height 25
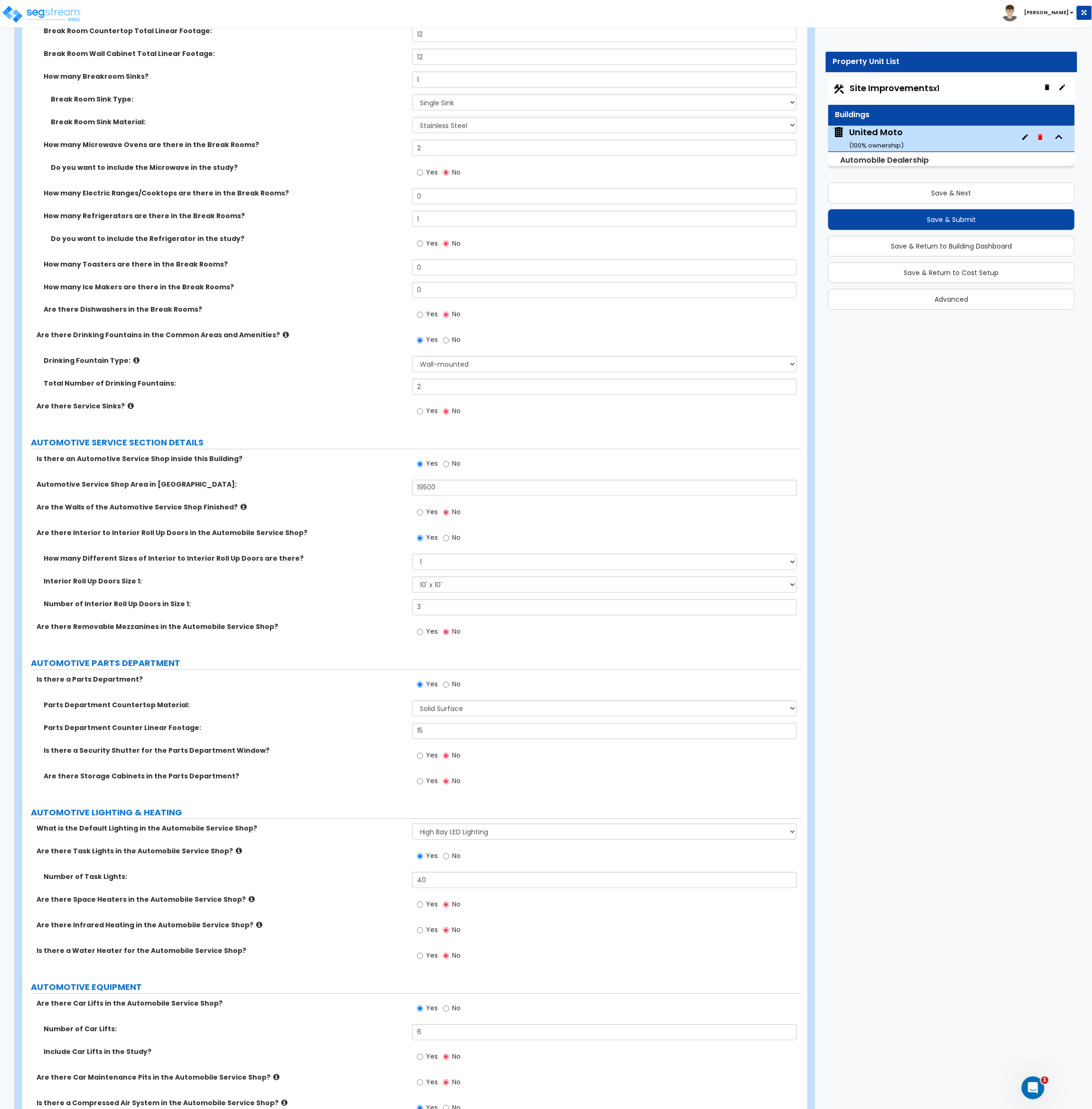
scroll to position [3111, 0]
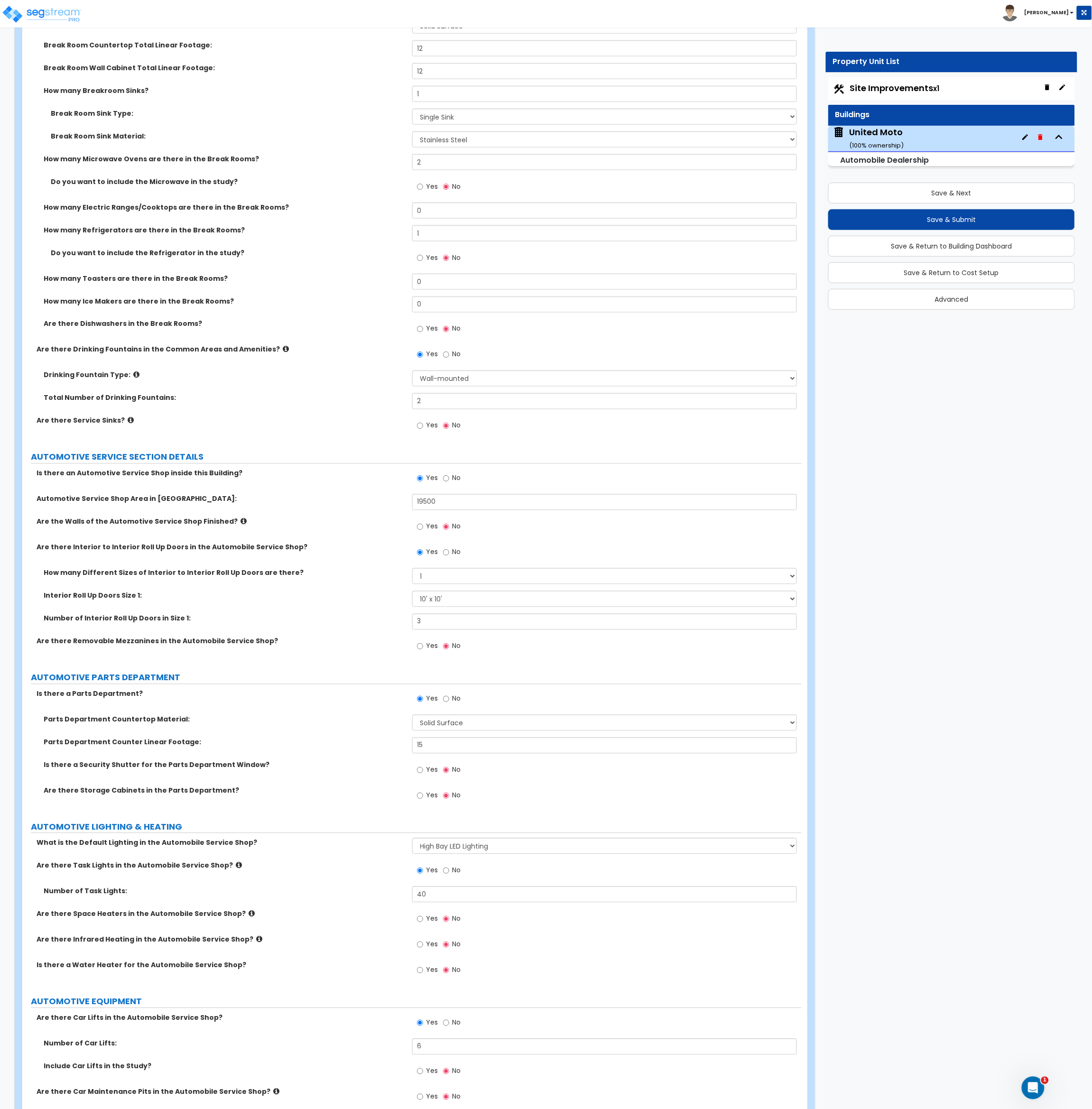
click at [312, 496] on label "Automotive Service Shop Area in [GEOGRAPHIC_DATA]:" at bounding box center [221, 499] width 368 height 9
drag, startPoint x: 431, startPoint y: 306, endPoint x: 384, endPoint y: 307, distance: 47.0
click at [384, 307] on div "How many Ice Makers are there in the Break Rooms? 0" at bounding box center [412, 307] width 779 height 23
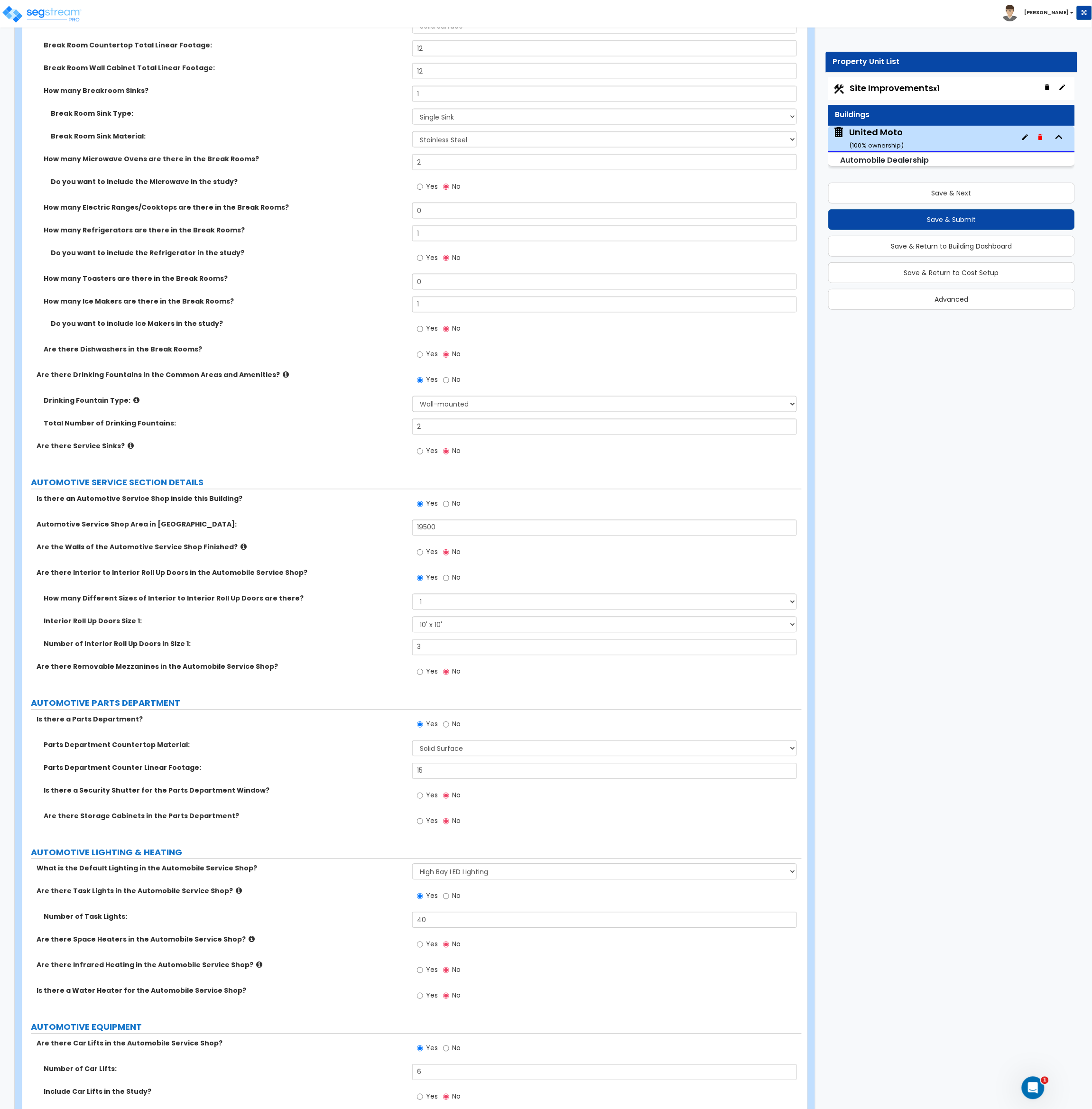
click at [369, 311] on div "How many Ice Makers are there in the Break Rooms? 1" at bounding box center [412, 307] width 779 height 23
click at [860, 192] on button "Save & Next" at bounding box center [951, 193] width 247 height 21
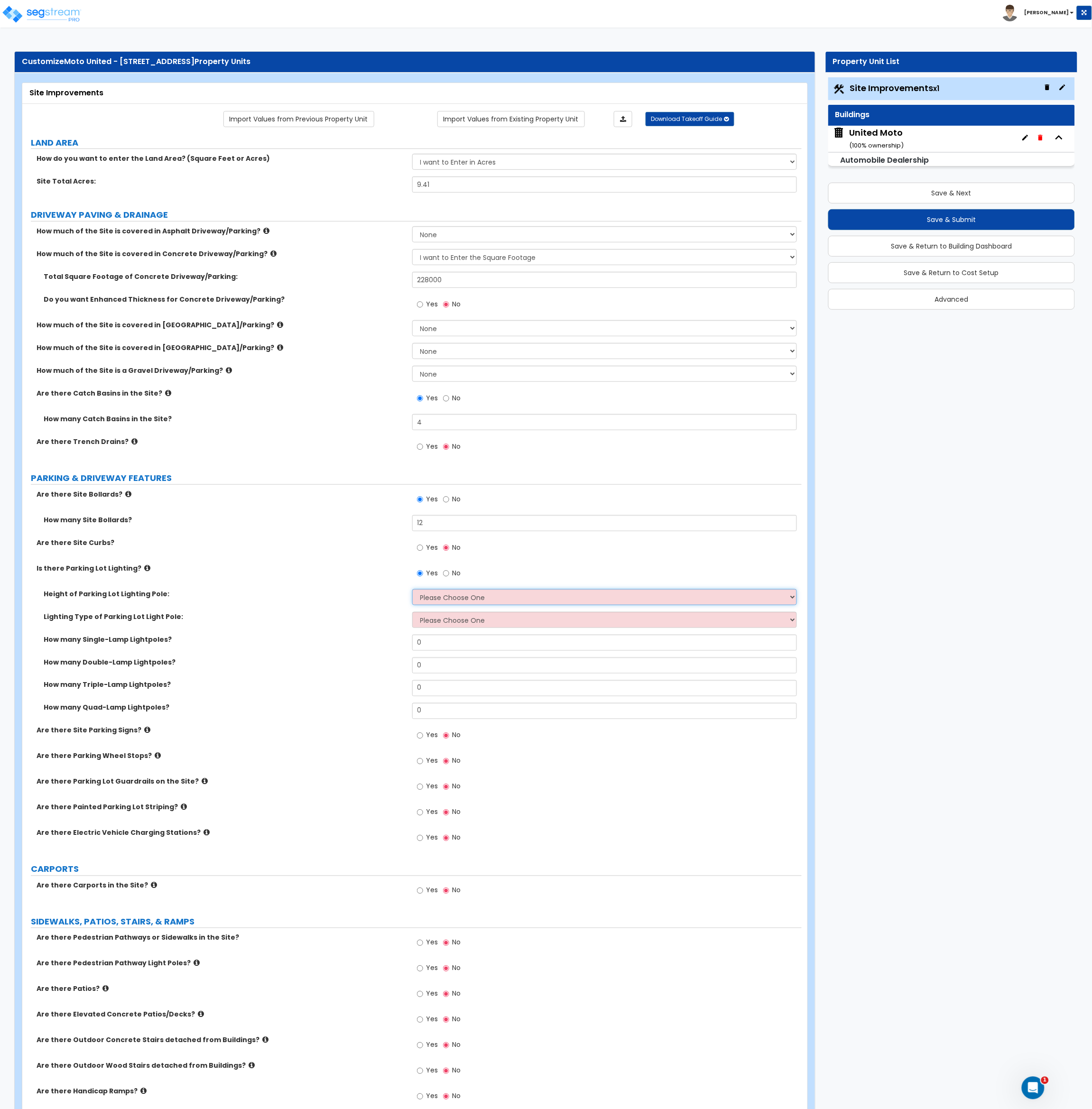
click at [432, 594] on select "Please Choose One 20' high 30' high 40' high" at bounding box center [605, 597] width 385 height 16
click at [412, 590] on select "Please Choose One 20' high 30' high 40' high" at bounding box center [605, 597] width 385 height 16
click at [440, 620] on select "Please Choose One LED Metal Halide High Pressure Sodium Please Choose for me" at bounding box center [605, 619] width 385 height 16
click at [412, 613] on select "Please Choose One LED Metal Halide High Pressure Sodium Please Choose for me" at bounding box center [605, 619] width 385 height 16
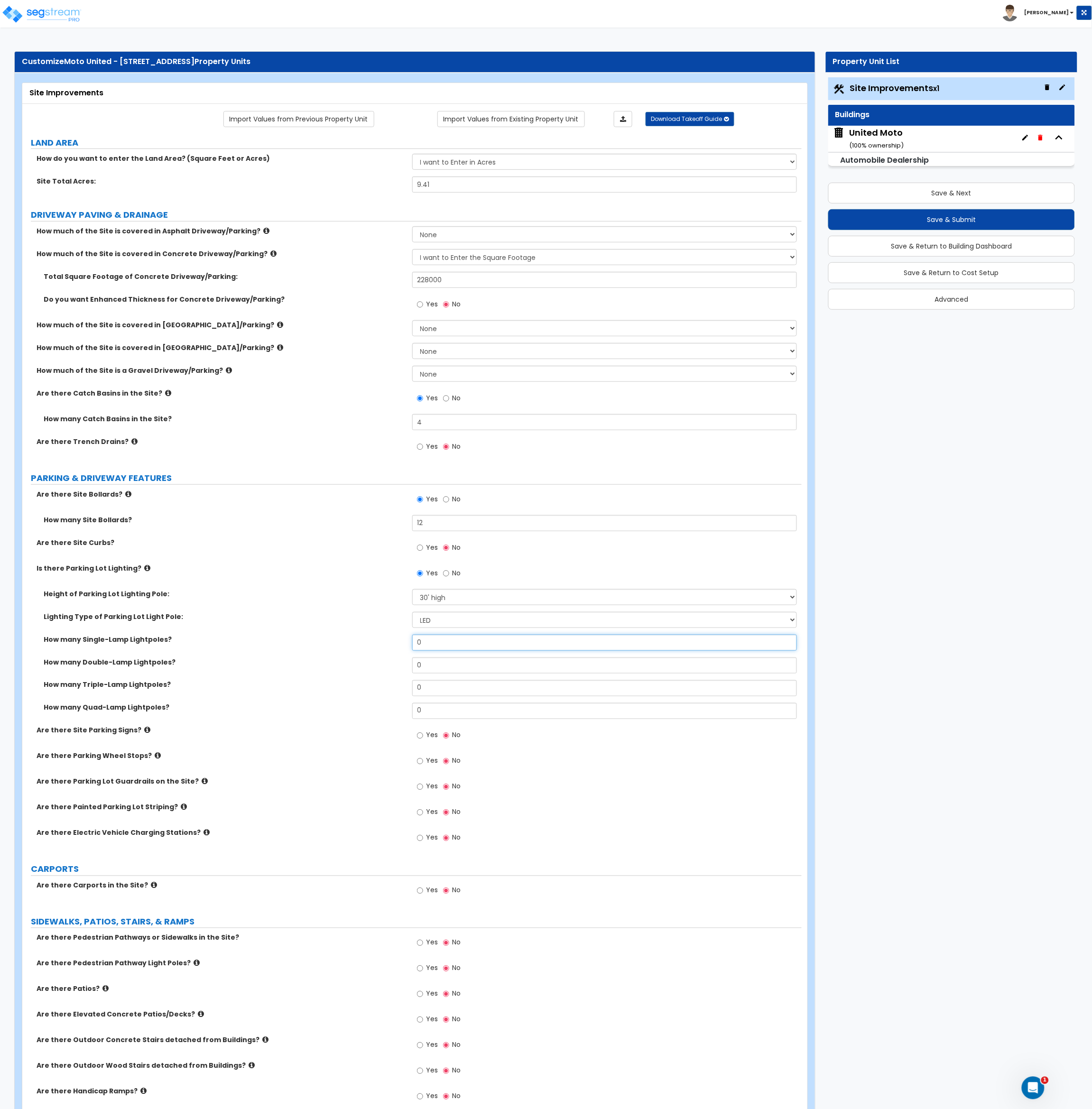
drag, startPoint x: 437, startPoint y: 642, endPoint x: 384, endPoint y: 644, distance: 53.0
click at [384, 644] on div "How many Single-Lamp Lightpoles? 0" at bounding box center [412, 646] width 779 height 23
click at [384, 644] on label "How many Single-Lamp Lightpoles?" at bounding box center [224, 639] width 361 height 9
click at [420, 547] on input "Yes" at bounding box center [419, 548] width 6 height 10
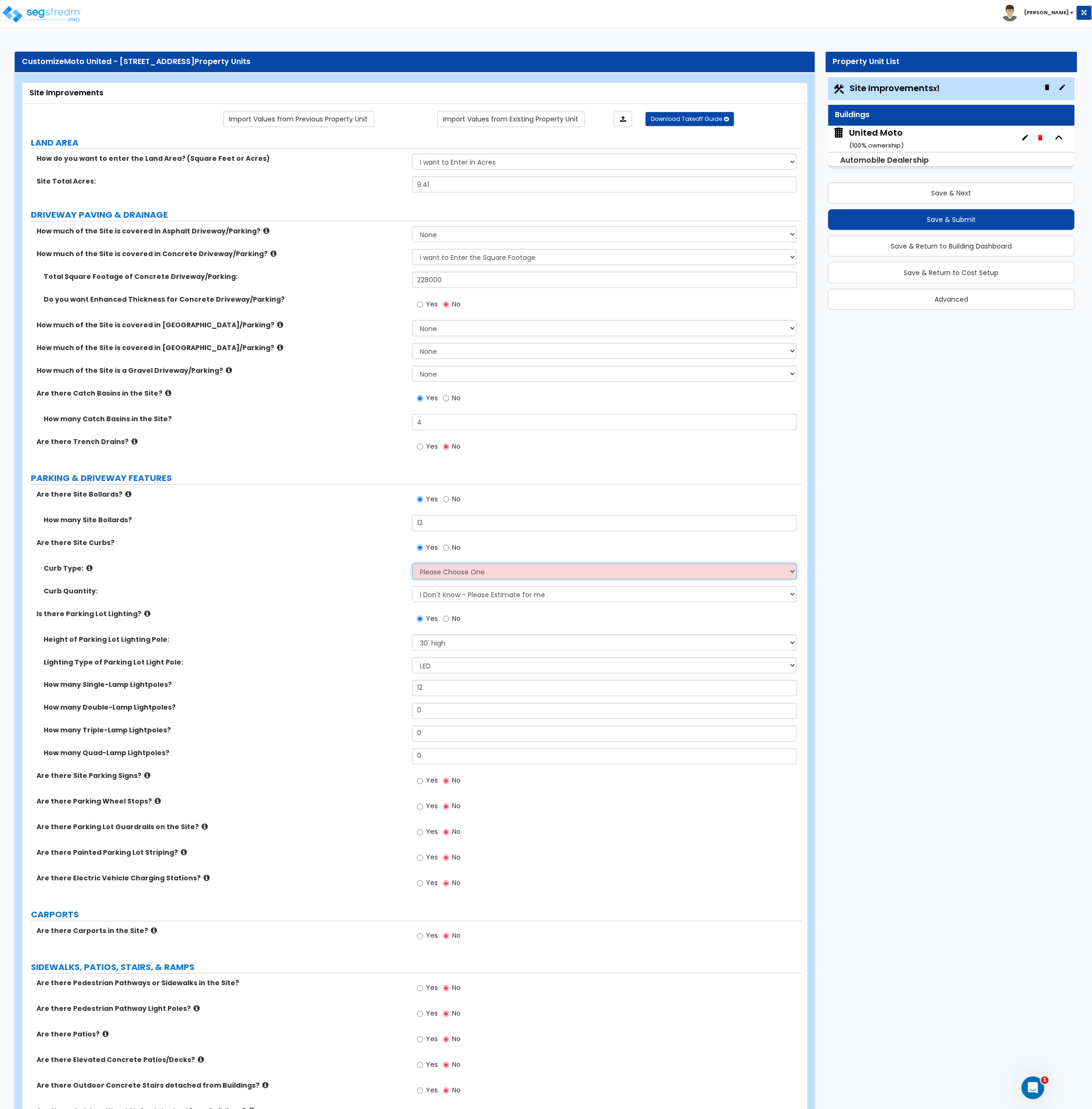
click at [428, 566] on select "Please Choose One Curb (Only) Curb & Gutter Asphalt Berm" at bounding box center [605, 571] width 385 height 16
click at [412, 564] on select "Please Choose One Curb (Only) Curb & Gutter Asphalt Berm" at bounding box center [605, 571] width 385 height 16
click at [447, 596] on select "I Don't Know - Please Estimate for me I want to Enter the Linear Footage" at bounding box center [605, 594] width 385 height 16
click at [412, 587] on select "I Don't Know - Please Estimate for me I want to Enter the Linear Footage" at bounding box center [605, 594] width 385 height 16
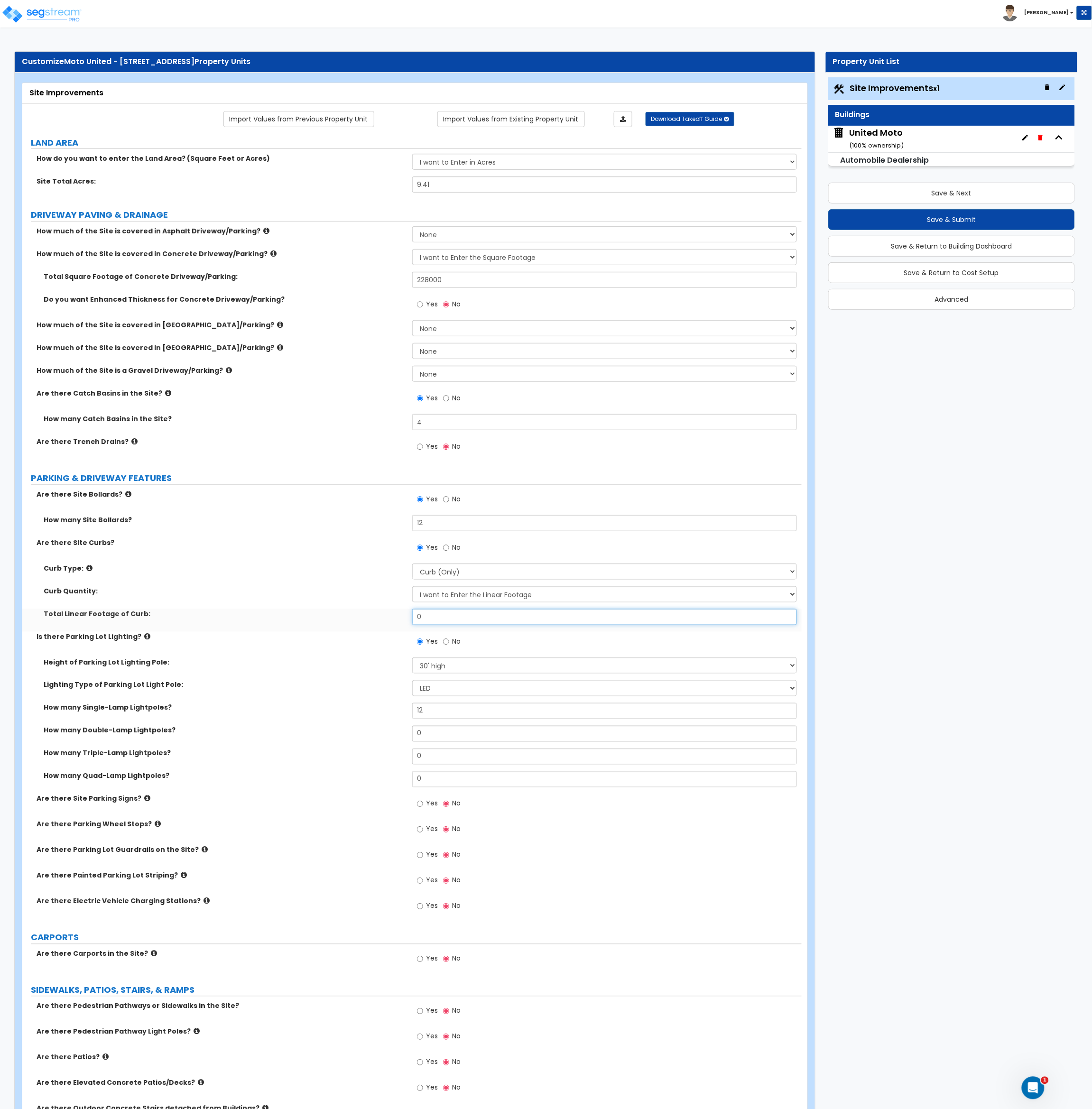
drag, startPoint x: 444, startPoint y: 617, endPoint x: 403, endPoint y: 618, distance: 41.0
click at [403, 618] on div "Total Linear Footage of Curb: 0" at bounding box center [412, 620] width 779 height 23
click at [386, 637] on label "Is there Parking Lot Lighting?" at bounding box center [221, 636] width 368 height 9
drag, startPoint x: 431, startPoint y: 423, endPoint x: 388, endPoint y: 425, distance: 43.0
click at [388, 425] on div "How many Catch Basins in the Site? 4" at bounding box center [412, 425] width 779 height 23
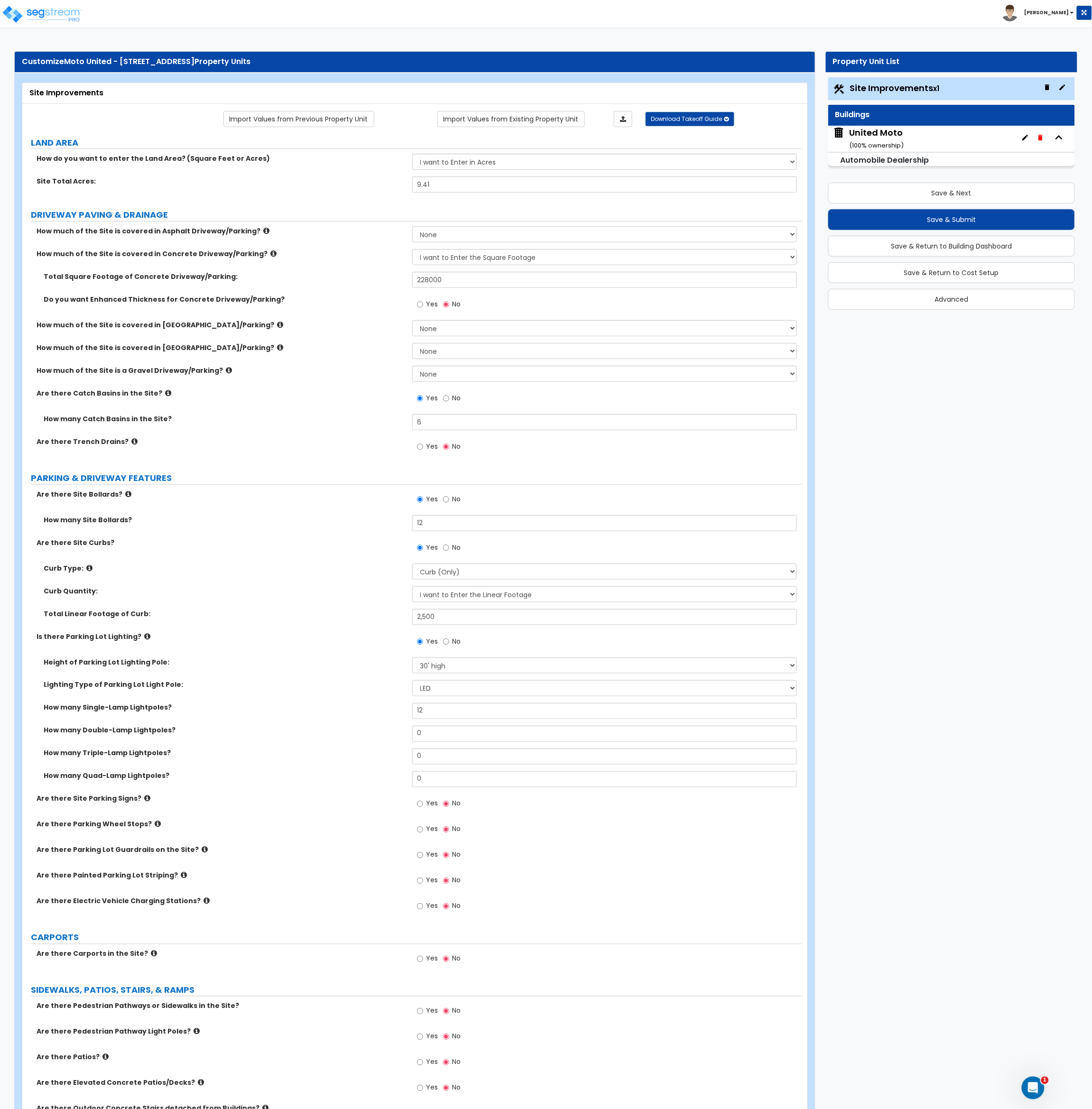
drag, startPoint x: 381, startPoint y: 433, endPoint x: 382, endPoint y: 468, distance: 35.0
click at [381, 433] on div "How many Catch Basins in the Site? 6" at bounding box center [412, 425] width 779 height 23
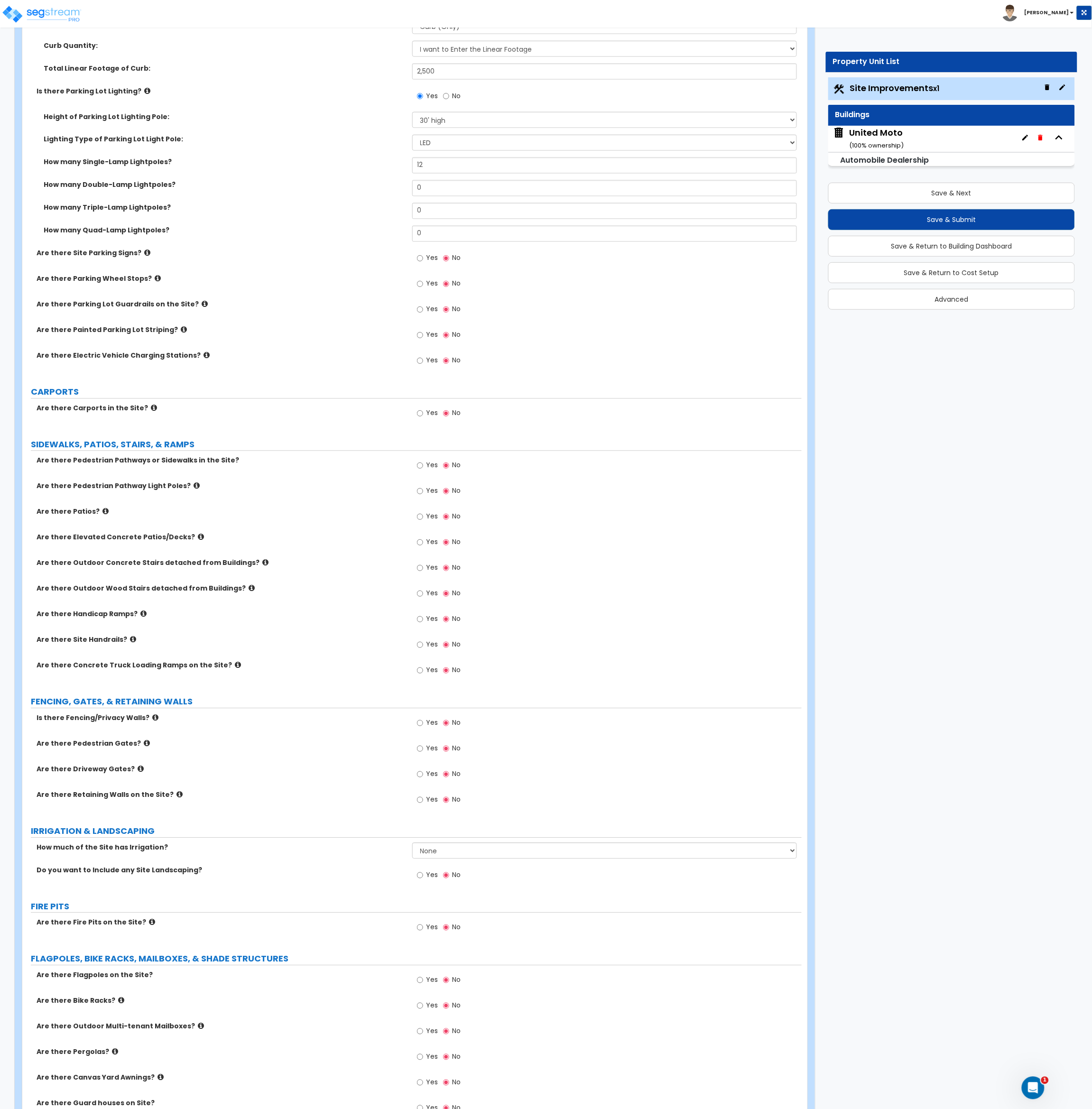
scroll to position [546, 0]
click at [420, 334] on input "Yes" at bounding box center [419, 334] width 6 height 10
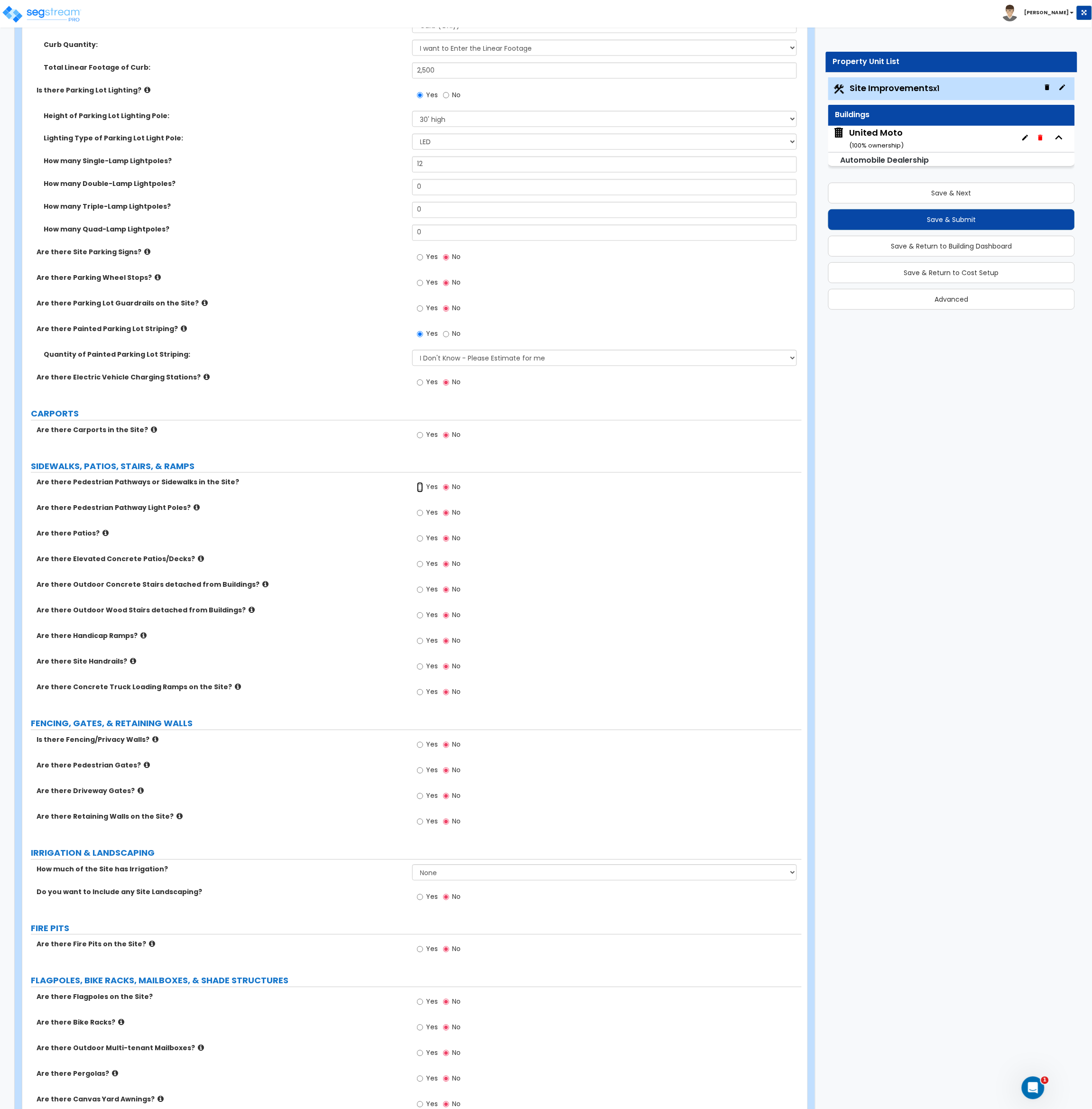
click at [417, 486] on input "Yes" at bounding box center [419, 488] width 6 height 10
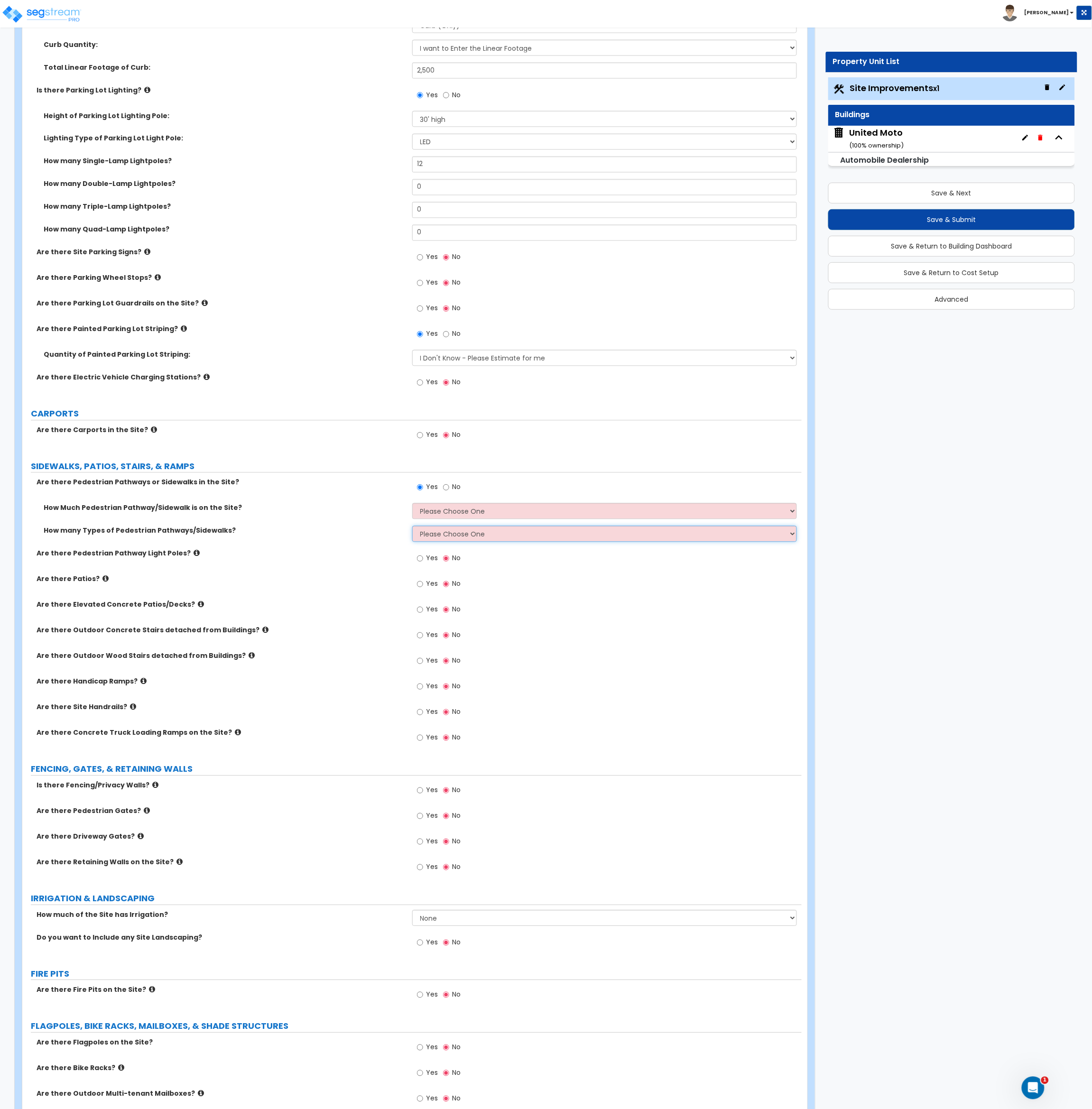
click at [421, 537] on select "Please Choose One 1 2 3" at bounding box center [605, 534] width 385 height 16
click at [412, 527] on select "Please Choose One 1 2 3" at bounding box center [605, 534] width 385 height 16
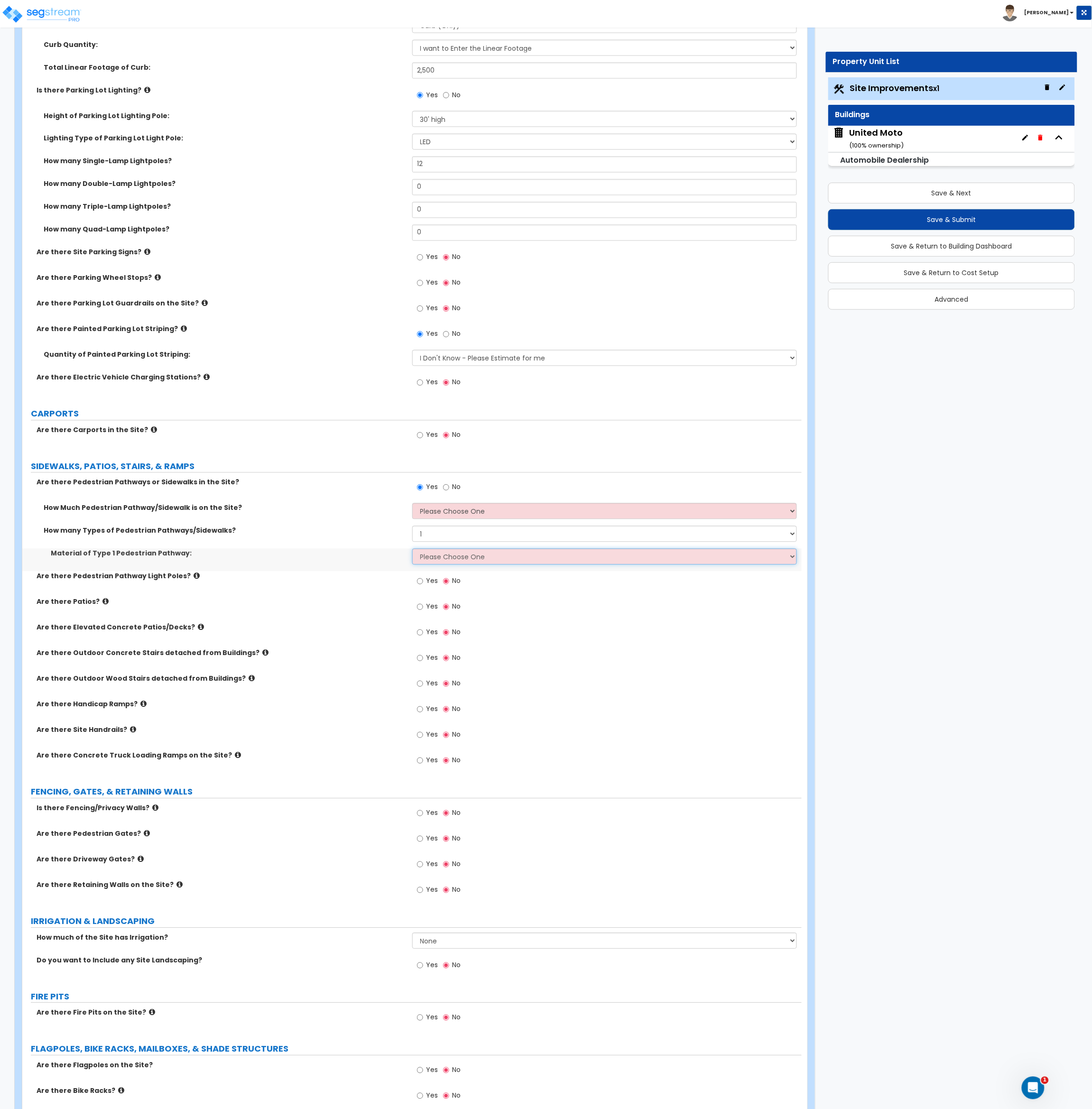
click at [434, 563] on select "Please Choose One Bare Concrete Stamped Concrete Brick Pavers Stone Pavers Wood…" at bounding box center [605, 557] width 385 height 16
click at [412, 550] on select "Please Choose One Bare Concrete Stamped Concrete Brick Pavers Stone Pavers Wood…" at bounding box center [605, 557] width 385 height 16
